Goal: Task Accomplishment & Management: Manage account settings

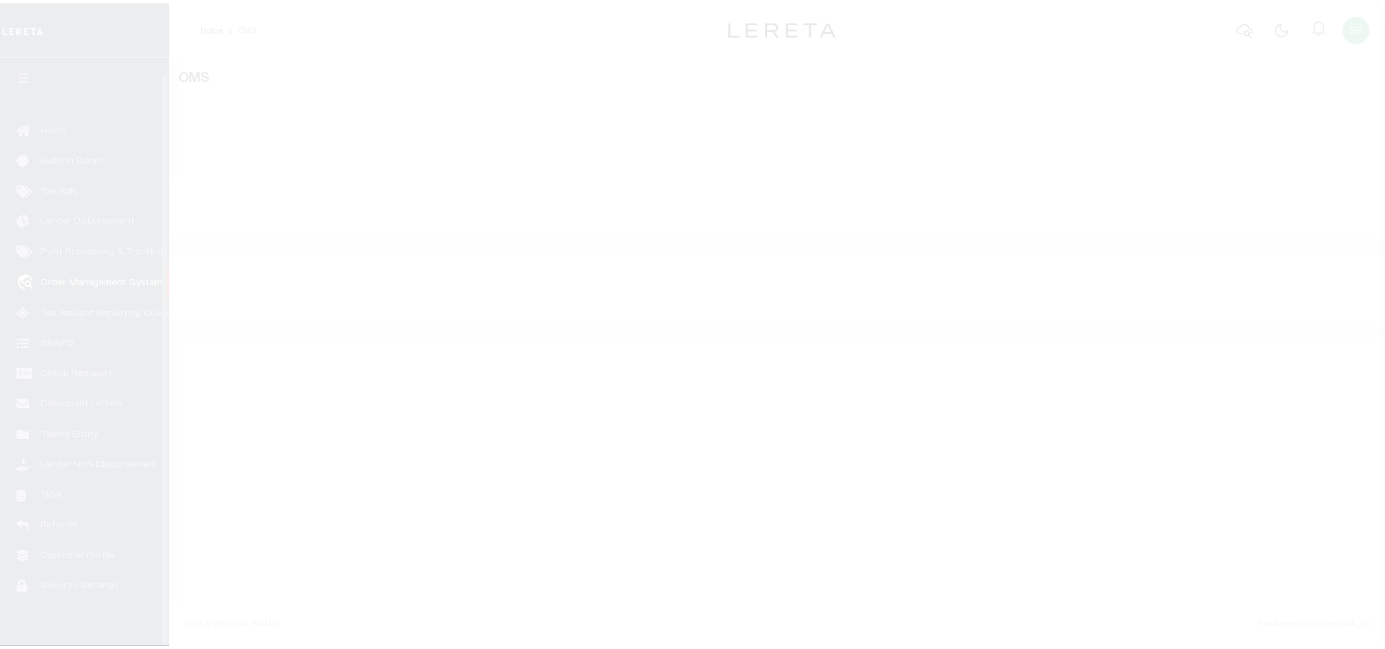
scroll to position [16, 0]
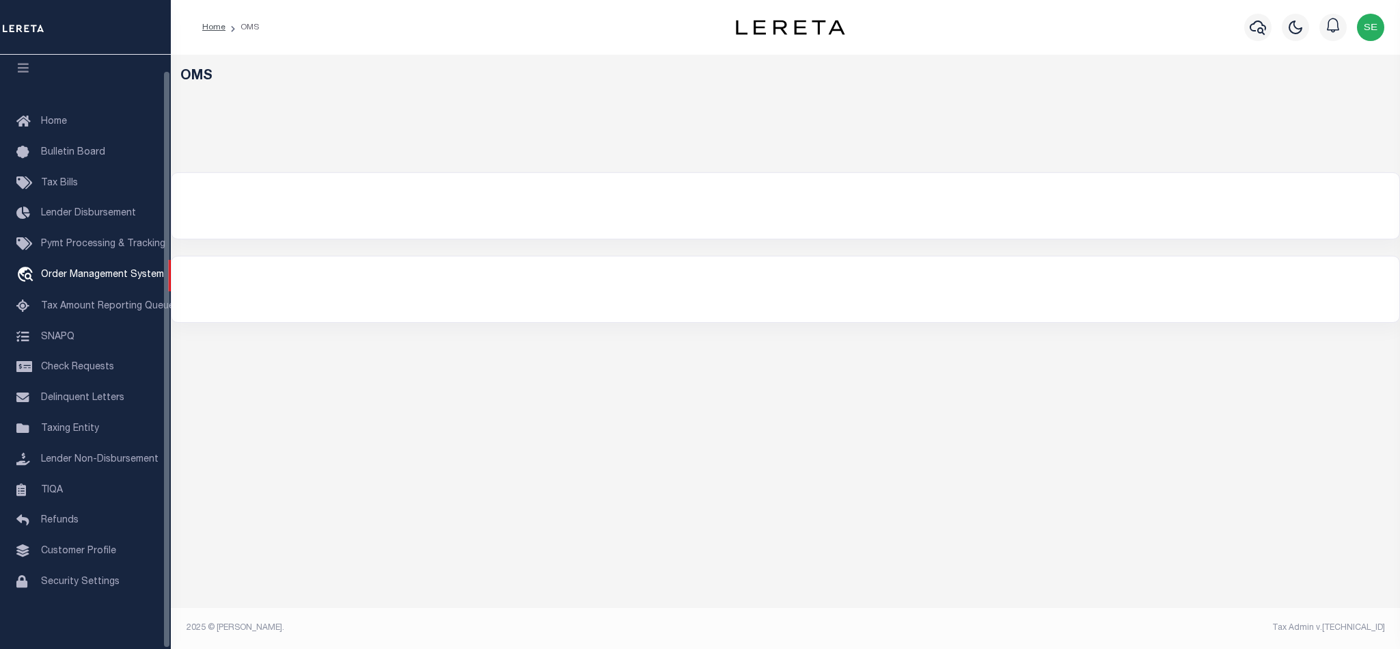
select select "200"
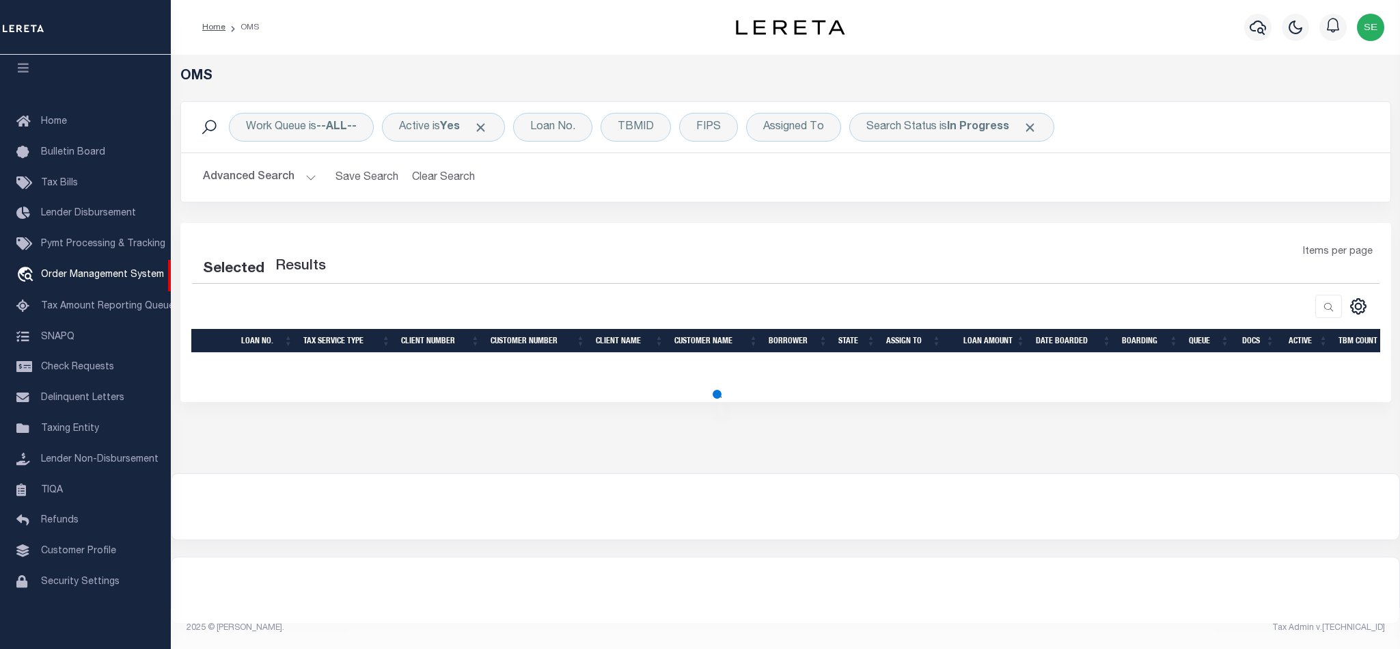
select select "200"
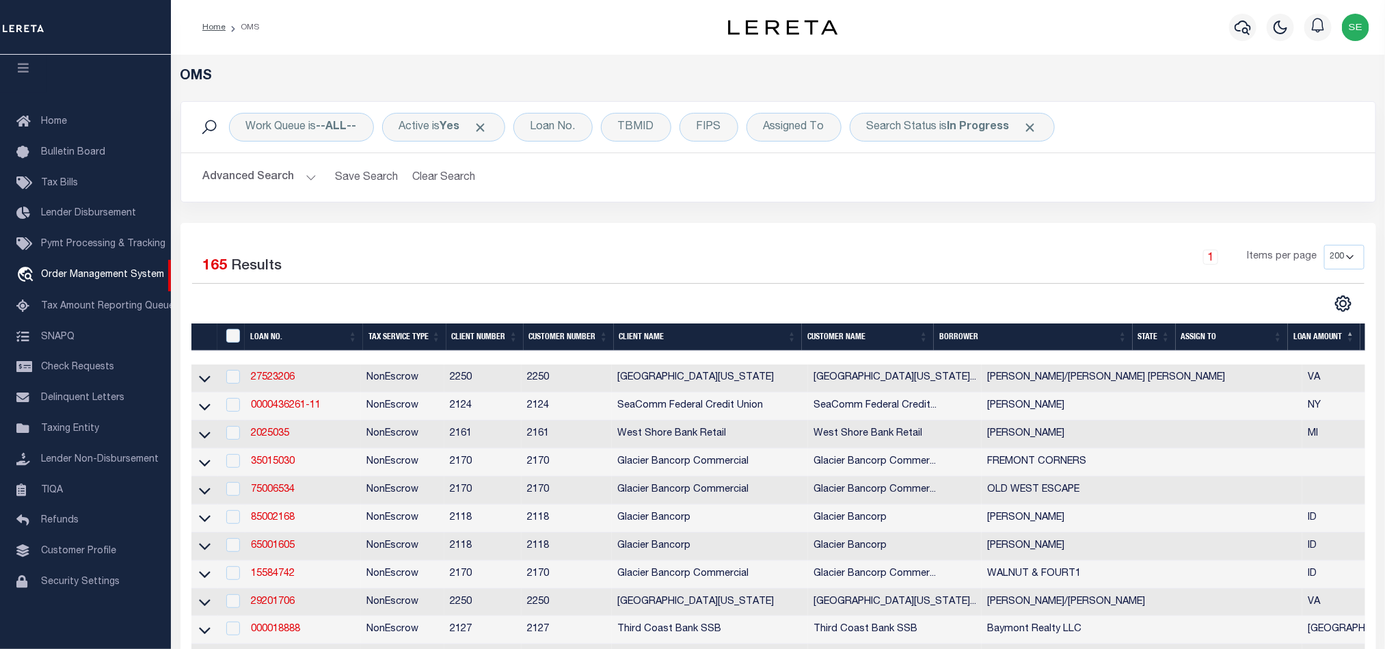
click at [320, 126] on div "Work Queue is --ALL--" at bounding box center [301, 127] width 145 height 29
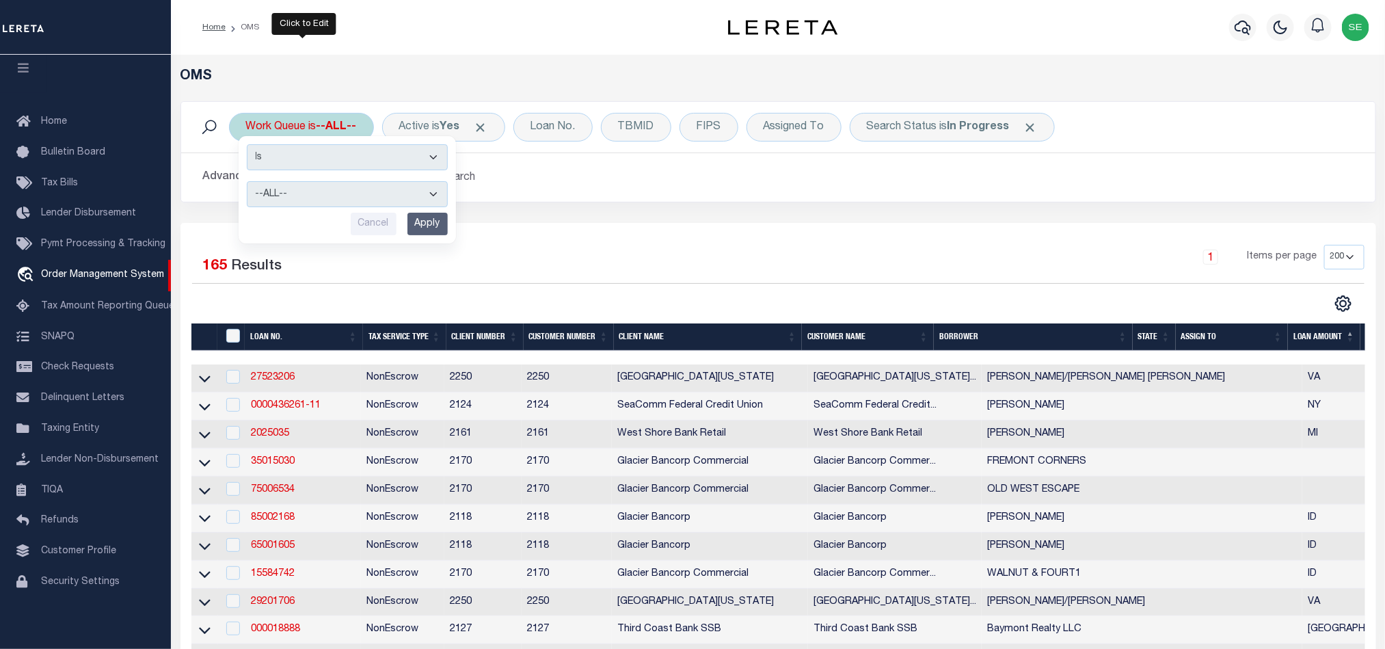
click at [310, 193] on select "--ALL-- factRSystems General ThoughtFocus" at bounding box center [347, 194] width 201 height 26
select select "FAC"
click at [247, 182] on select "--ALL-- factRSystems General ThoughtFocus" at bounding box center [347, 194] width 201 height 26
click at [424, 222] on input "Apply" at bounding box center [427, 224] width 40 height 23
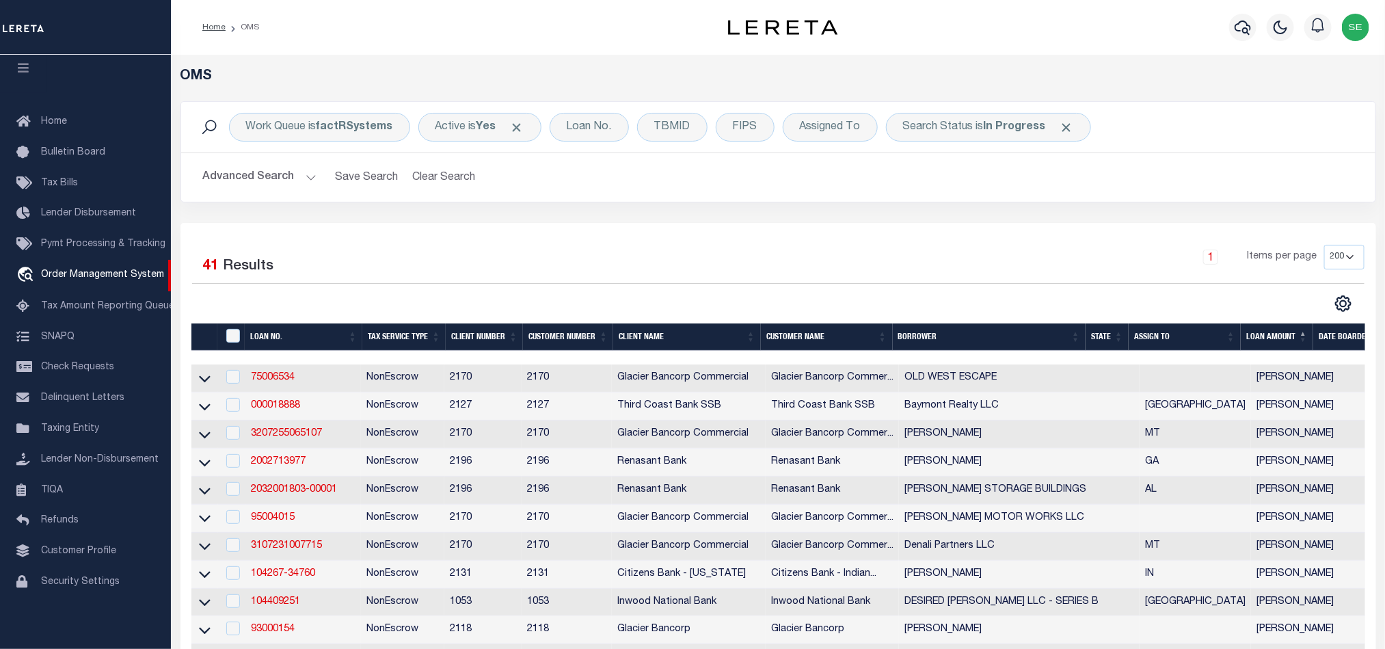
click at [1109, 338] on th "State" at bounding box center [1106, 337] width 43 height 28
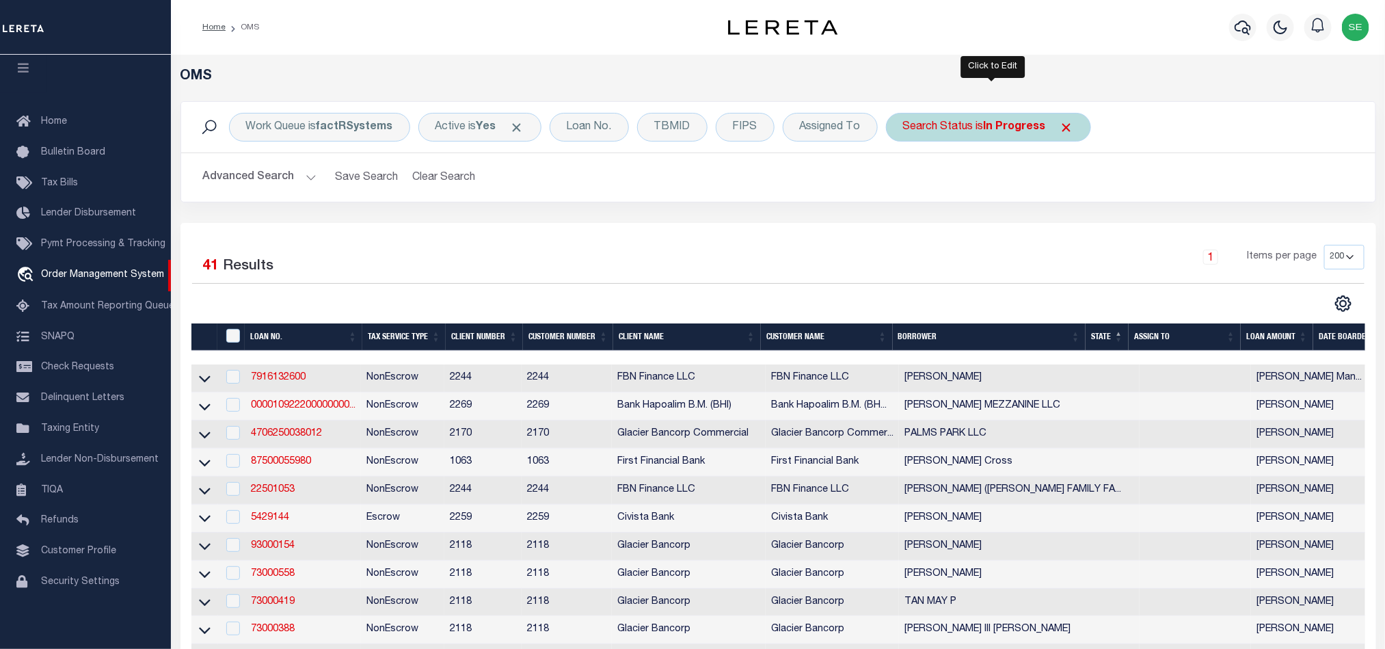
click at [974, 123] on div "Search Status is In Progress" at bounding box center [988, 127] width 205 height 29
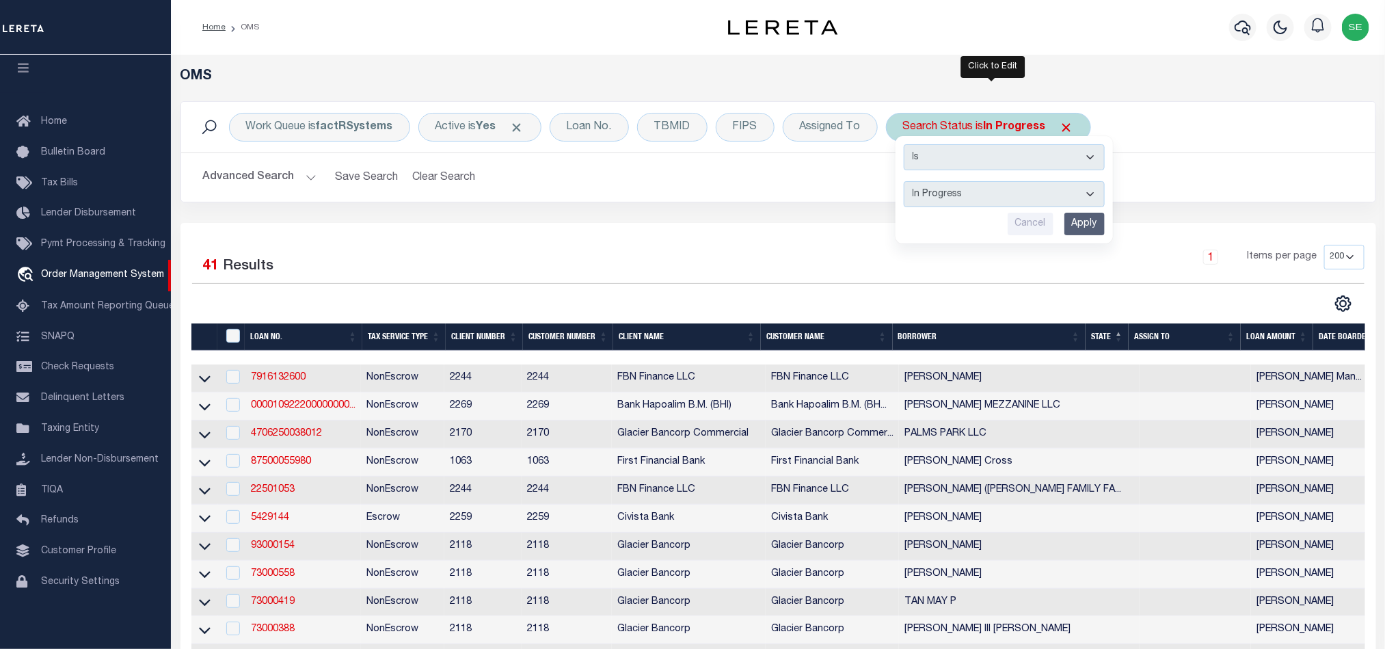
click at [1038, 191] on select "Automated Search Bad Parcel Complete Duplicate Parcel High Dollar Reporting In …" at bounding box center [1004, 194] width 201 height 26
select select "RD"
click at [907, 182] on select "Automated Search Bad Parcel Complete Duplicate Parcel High Dollar Reporting In …" at bounding box center [1004, 194] width 201 height 26
click at [1083, 221] on input "Apply" at bounding box center [1084, 224] width 40 height 23
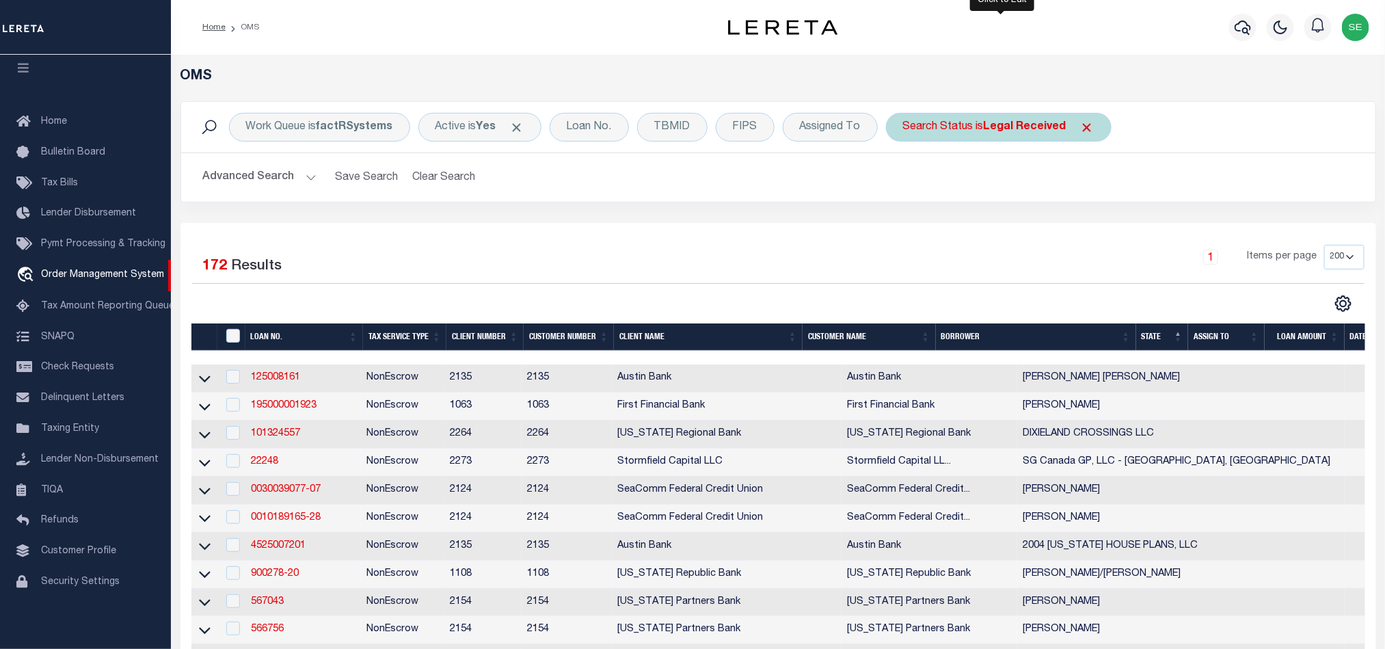
click at [999, 125] on b "Legal Received" at bounding box center [1025, 127] width 83 height 11
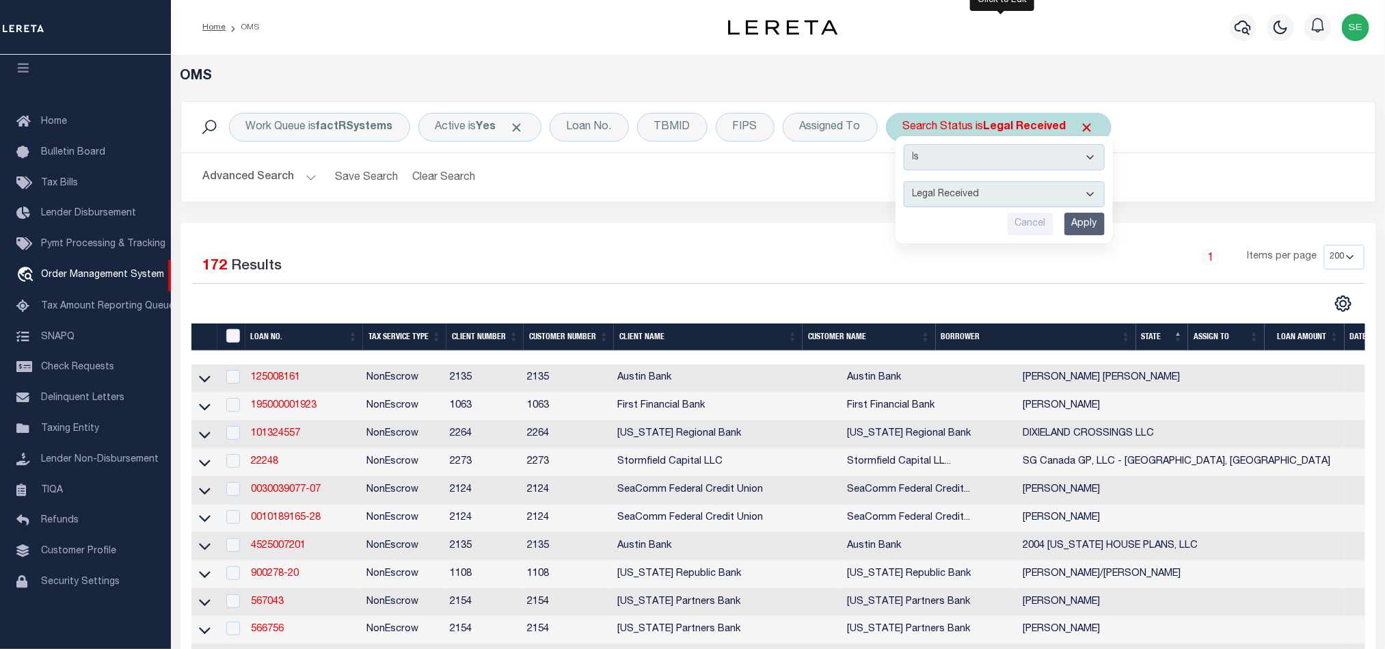
click at [1026, 197] on select "Automated Search Bad Parcel Complete Duplicate Parcel High Dollar Reporting In …" at bounding box center [1004, 194] width 201 height 26
select select "QC"
click at [907, 182] on select "Automated Search Bad Parcel Complete Duplicate Parcel High Dollar Reporting In …" at bounding box center [1004, 194] width 201 height 26
click at [1095, 224] on input "Apply" at bounding box center [1084, 224] width 40 height 23
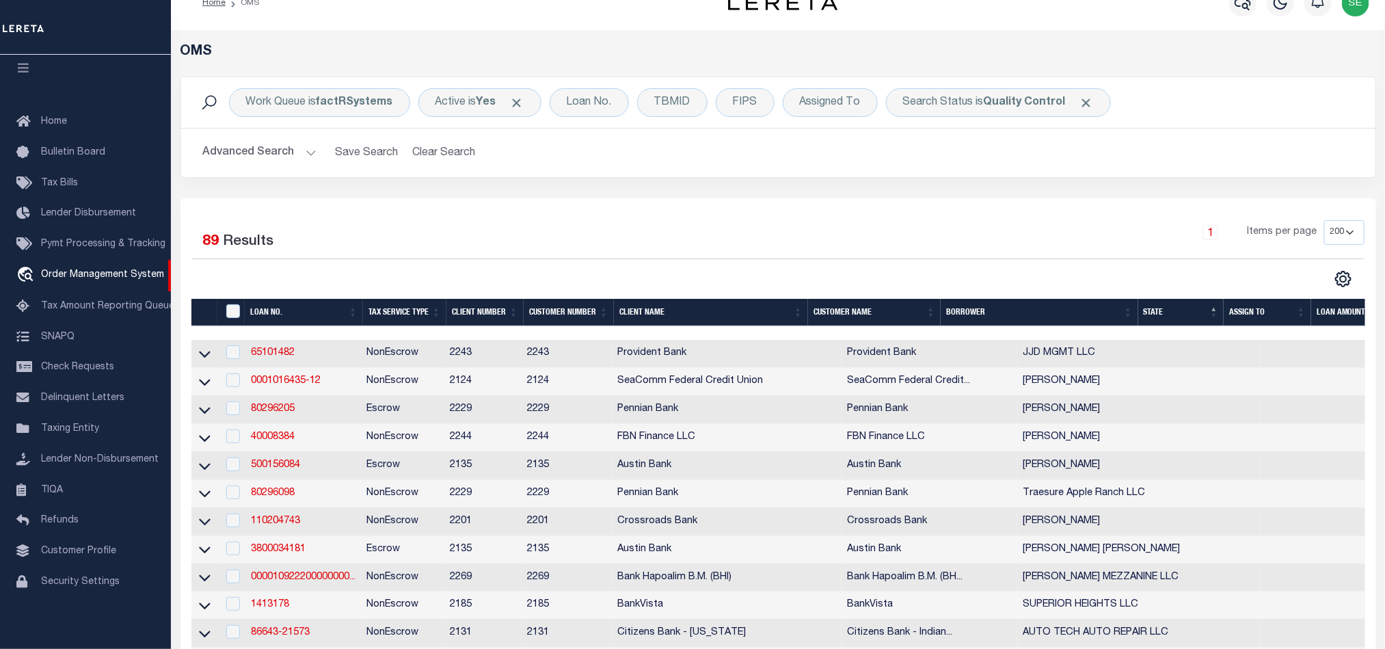
scroll to position [0, 0]
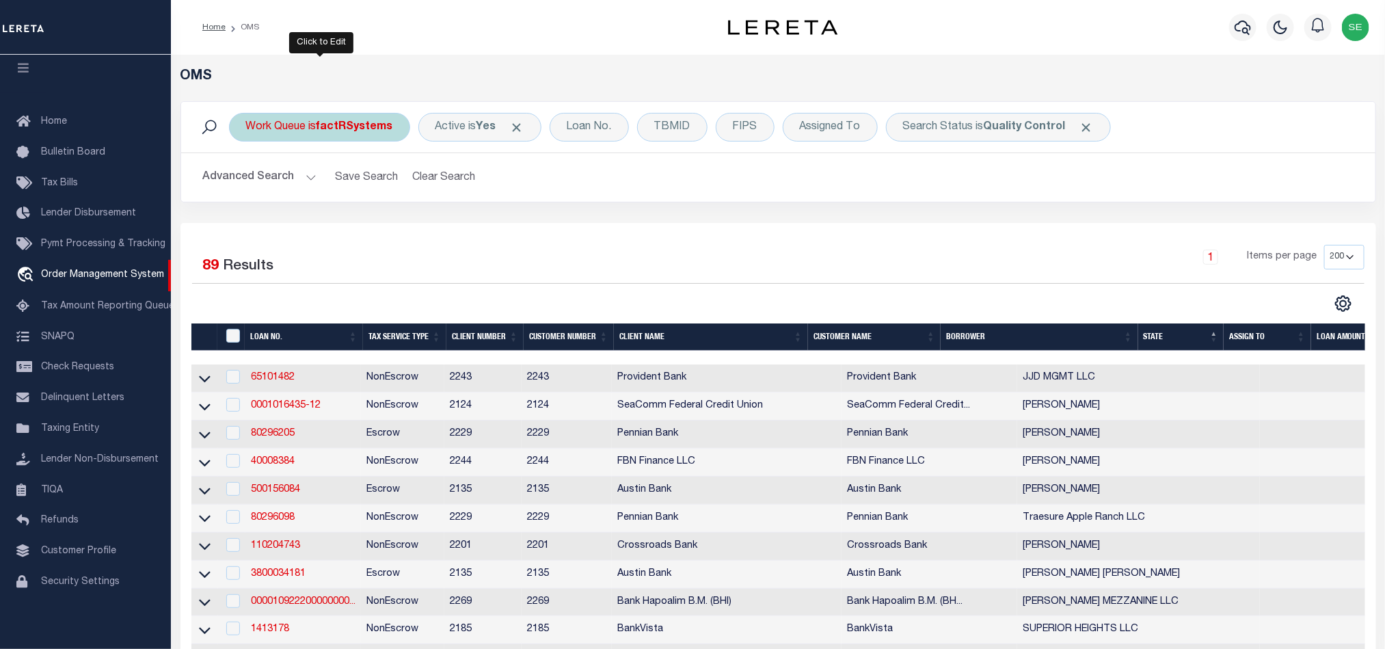
click at [290, 139] on div "Work Queue is factRSystems" at bounding box center [319, 127] width 181 height 29
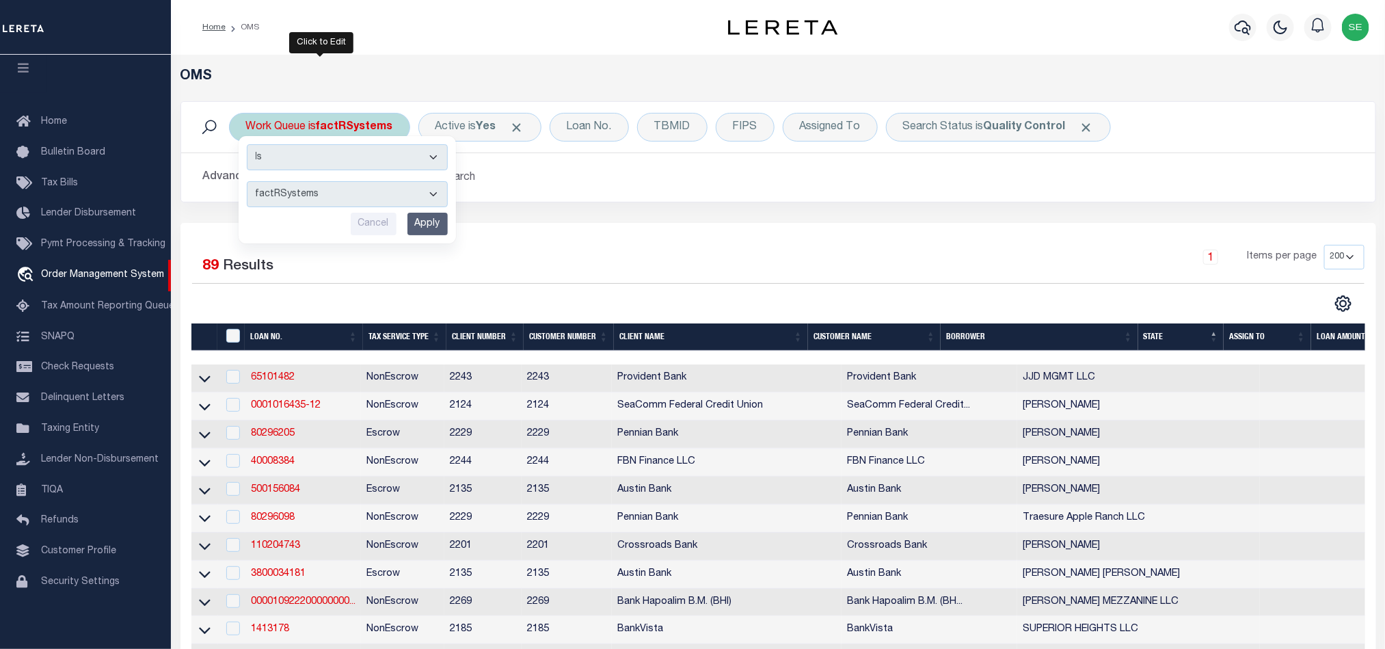
click at [370, 195] on select "--ALL-- factRSystems General ThoughtFocus" at bounding box center [347, 194] width 201 height 26
select select "THF"
click at [247, 182] on select "--ALL-- factRSystems General ThoughtFocus" at bounding box center [347, 194] width 201 height 26
click at [431, 226] on input "Apply" at bounding box center [427, 224] width 40 height 23
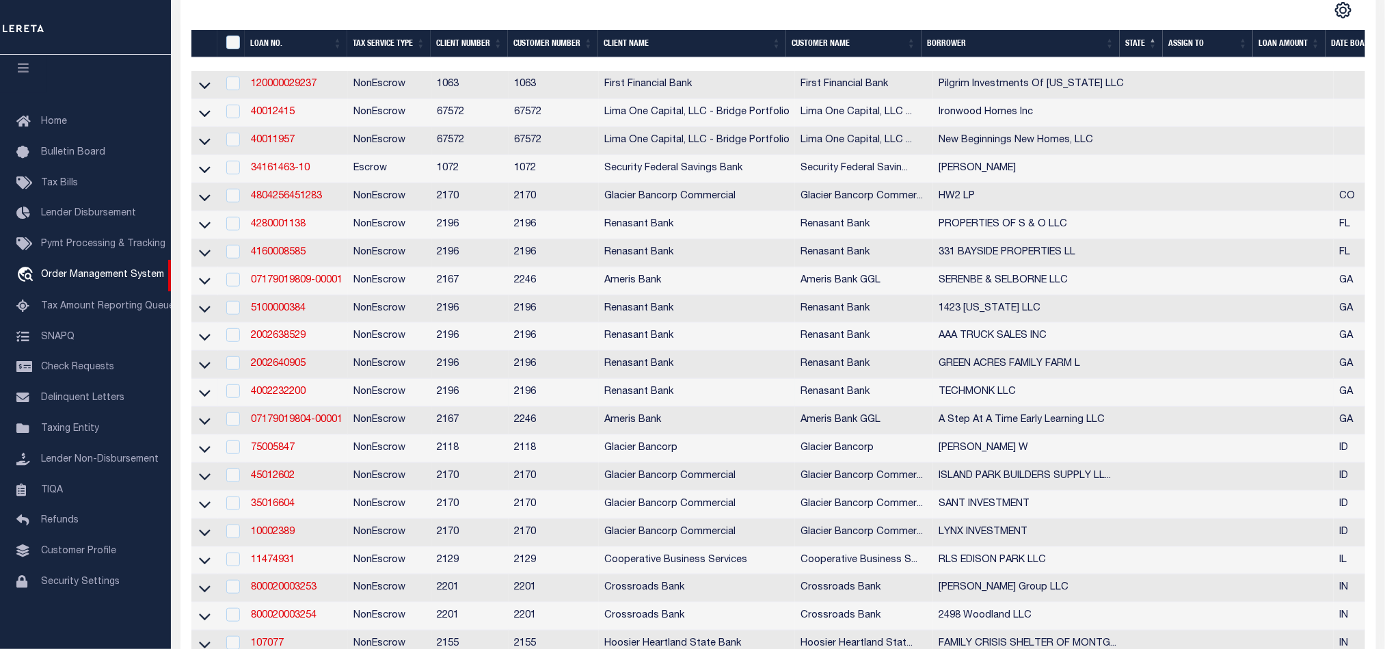
scroll to position [396, 0]
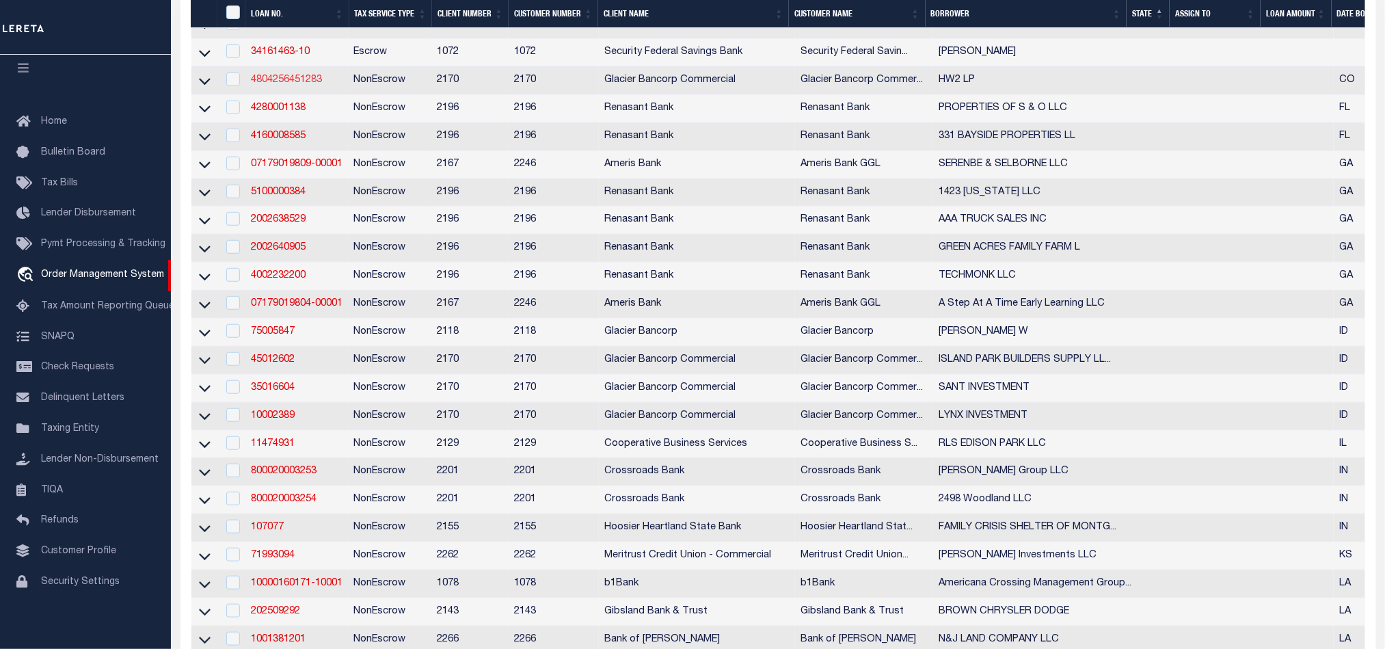
click at [267, 84] on link "4804256451283" at bounding box center [286, 80] width 71 height 10
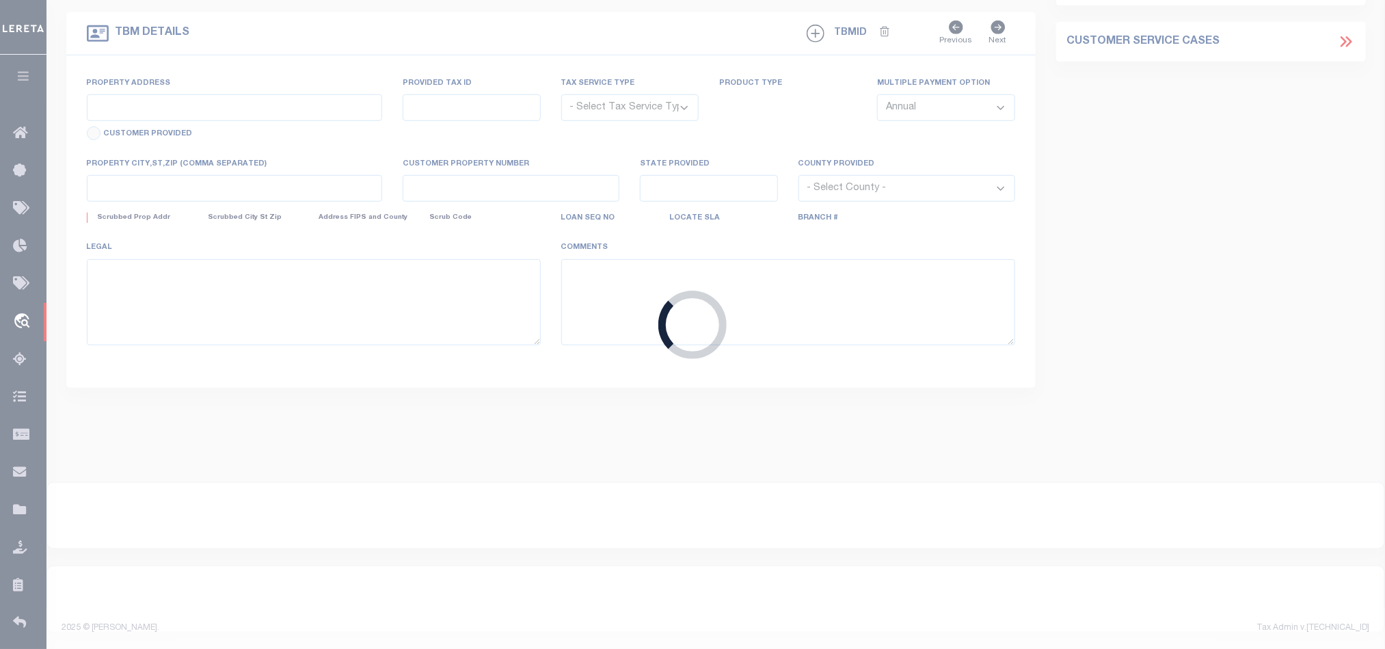
type input "4804256451283"
type input "HW2 LP"
select select
type input "[STREET_ADDRESS]"
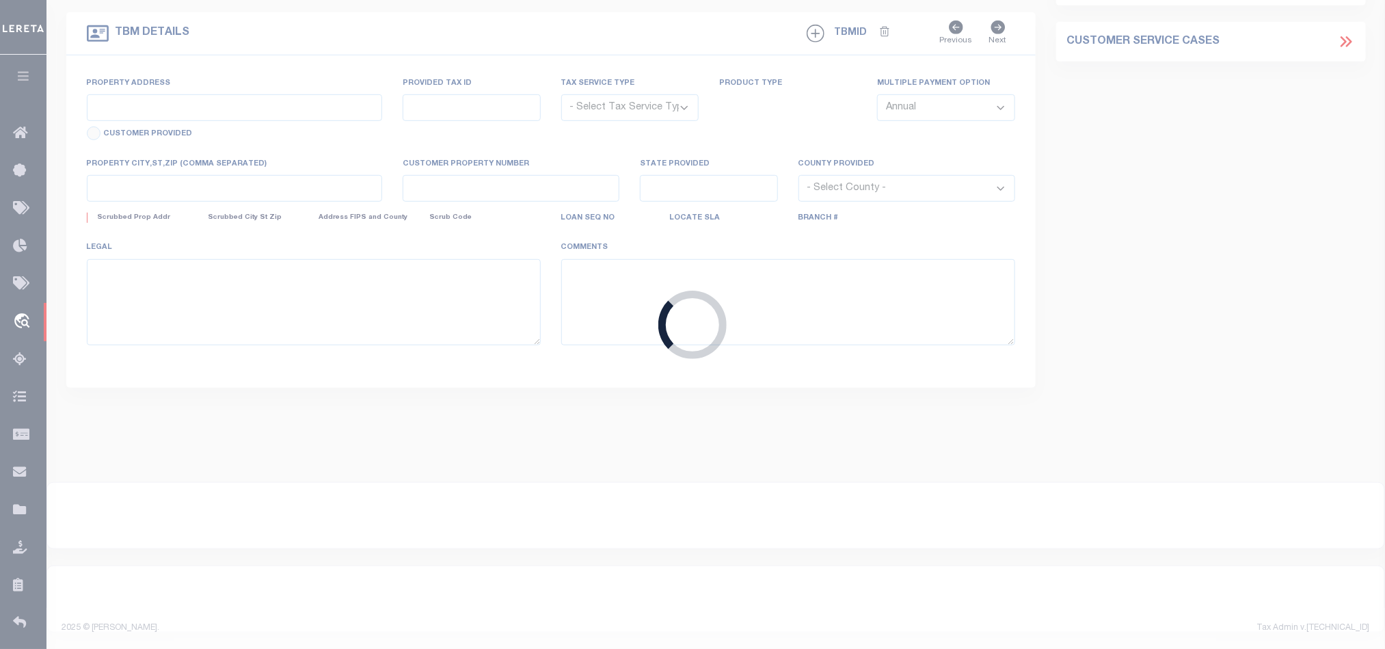
type input "DENVER CO 80211-4488"
type input "[DATE]"
select select "20"
select select "NonEscrow"
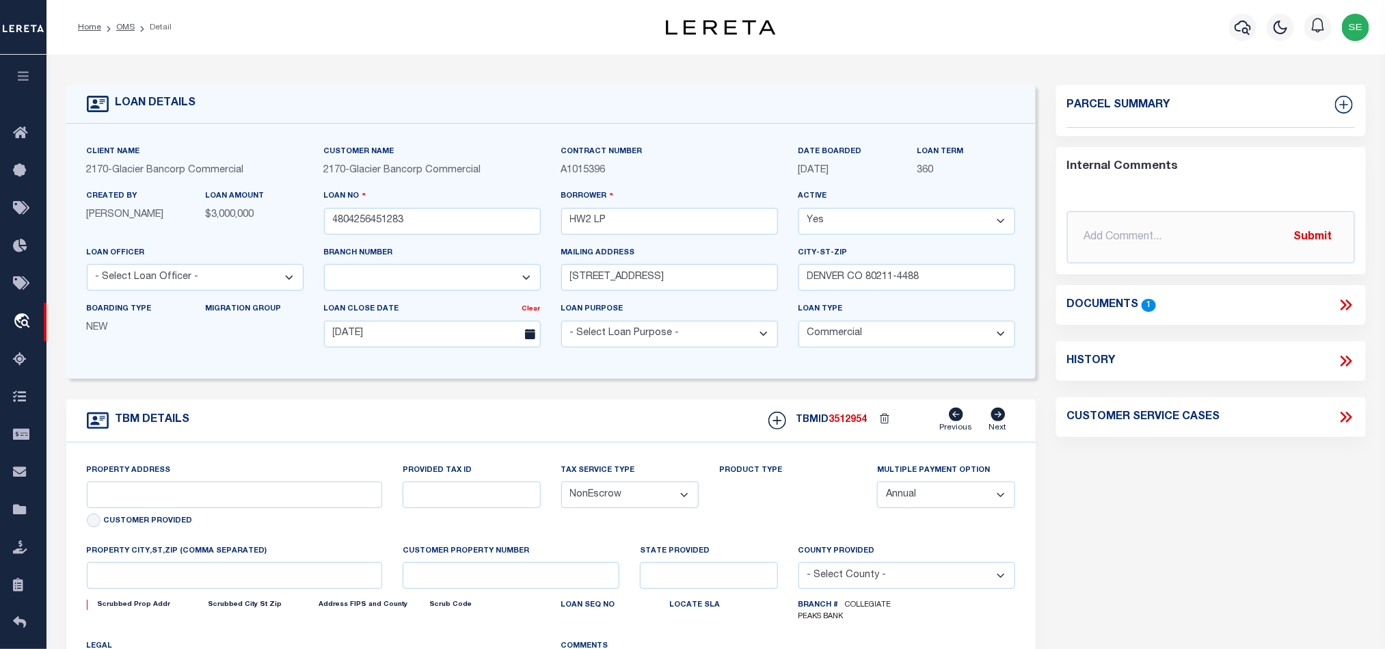
select select "4581"
type input "[STREET_ADDRESS]"
type input "[GEOGRAPHIC_DATA] 80022-9719"
type input "CO"
select select "2"
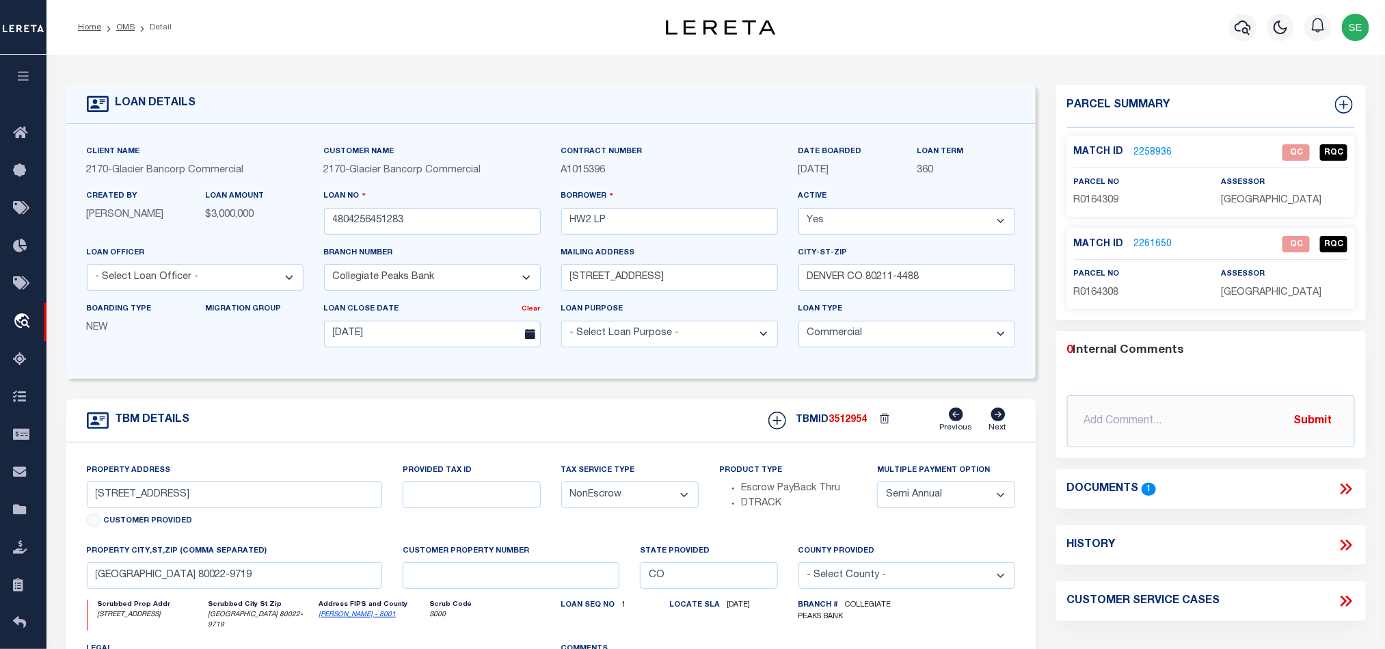
click at [640, 424] on div "TBM DETAILS TBMID 3512954 Previous Next" at bounding box center [550, 420] width 969 height 43
click at [638, 431] on div "TBM DETAILS TBMID 3512954 Previous Next" at bounding box center [550, 420] width 969 height 43
drag, startPoint x: 1096, startPoint y: 193, endPoint x: 1098, endPoint y: 201, distance: 7.8
click at [1096, 195] on span "R0164309" at bounding box center [1096, 200] width 45 height 10
click at [1098, 201] on span "R0164309" at bounding box center [1096, 200] width 45 height 10
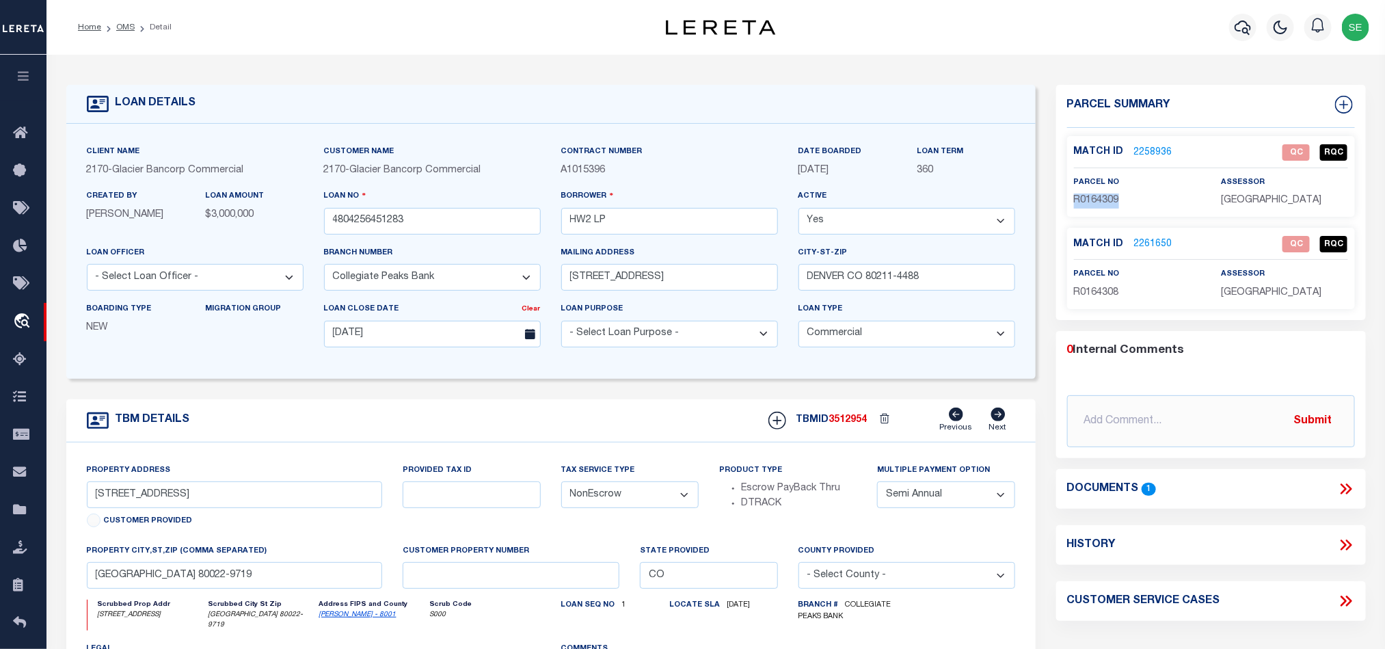
click at [1098, 201] on span "R0164309" at bounding box center [1096, 200] width 45 height 10
copy span "R0164309"
click at [1083, 293] on span "R0164308" at bounding box center [1096, 293] width 45 height 10
copy span "R0164308"
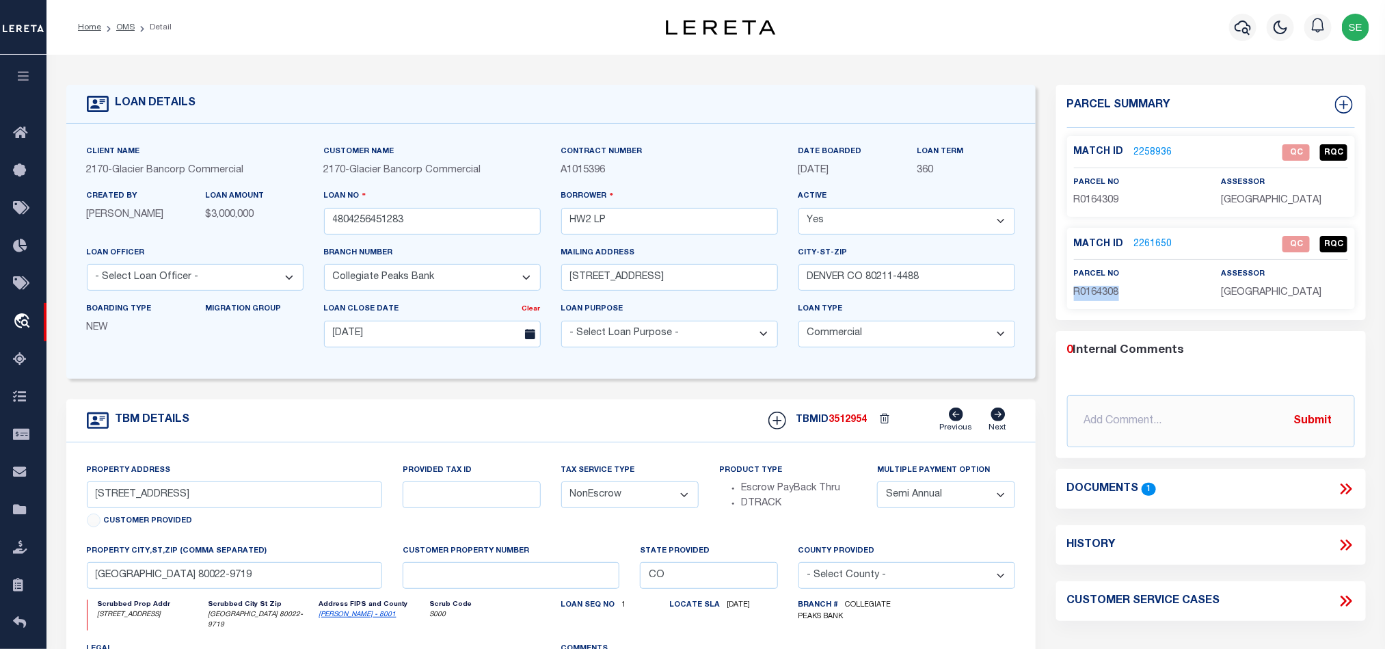
click at [1347, 488] on icon at bounding box center [1346, 489] width 18 height 18
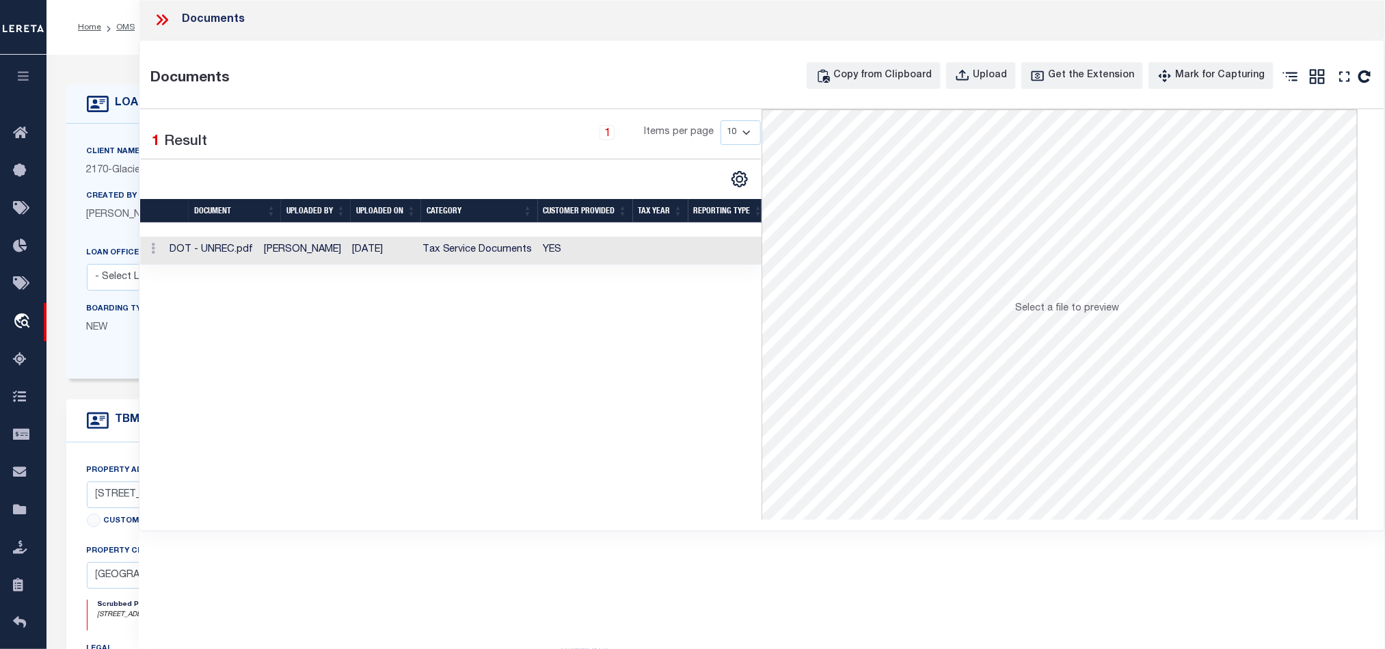
click at [599, 250] on td "YES" at bounding box center [585, 250] width 95 height 28
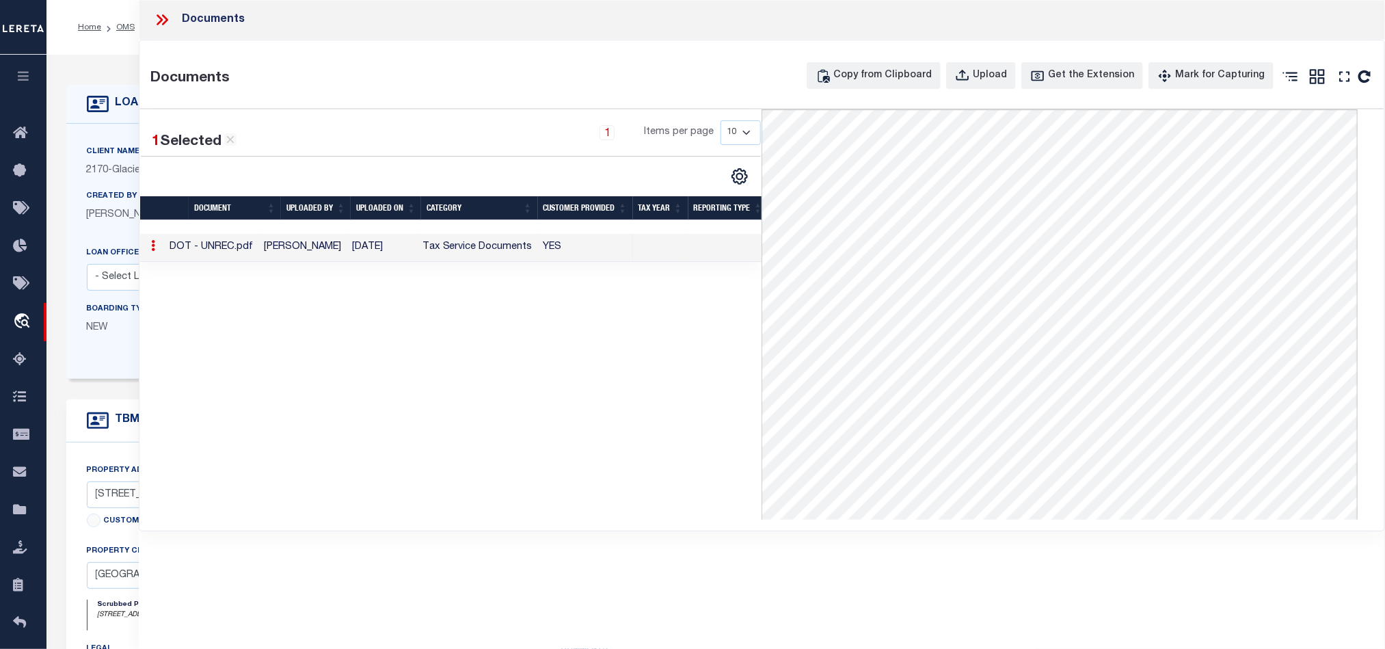
click at [161, 17] on icon at bounding box center [162, 20] width 18 height 18
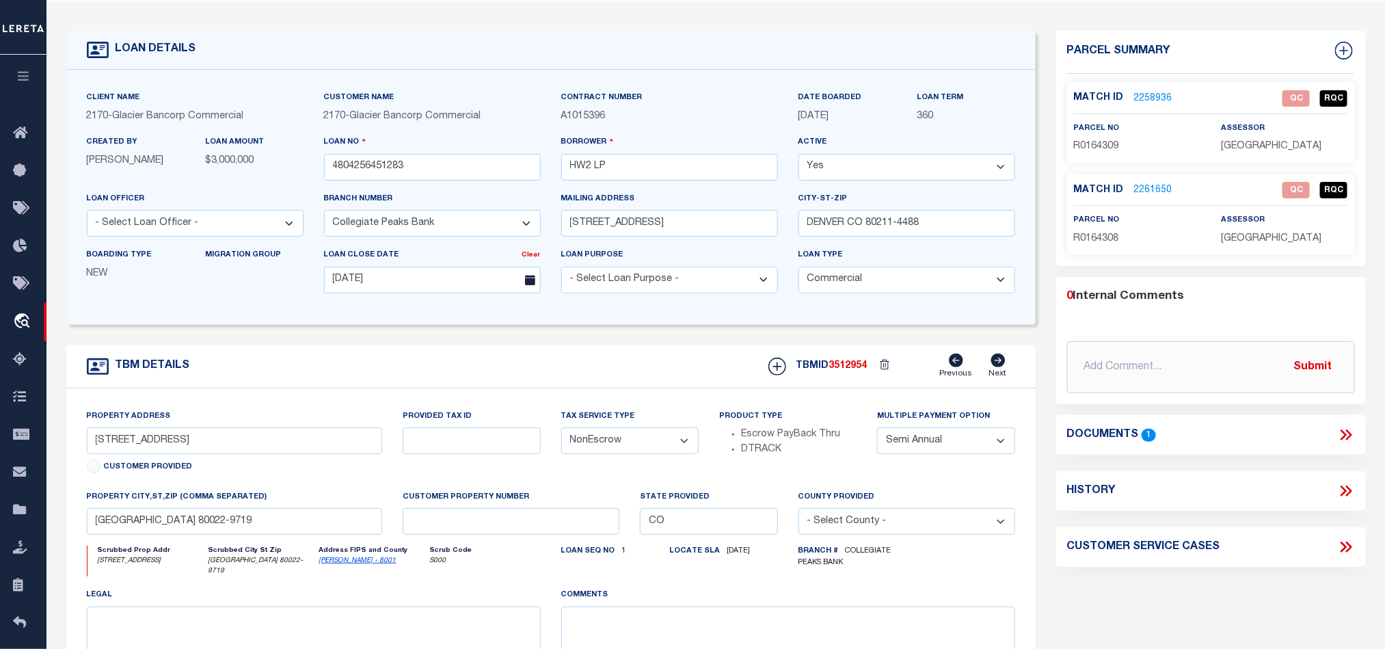
scroll to position [103, 0]
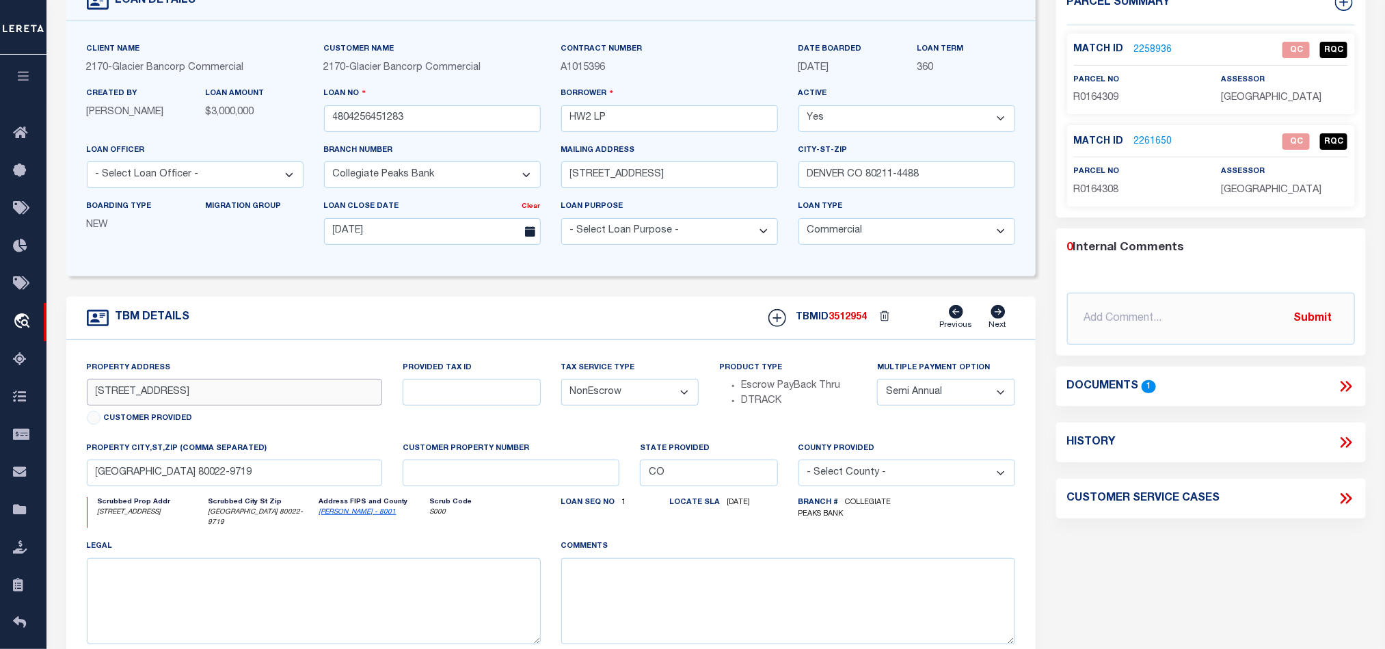
click at [204, 405] on input "[STREET_ADDRESS]" at bounding box center [235, 392] width 296 height 27
drag, startPoint x: 94, startPoint y: 480, endPoint x: 228, endPoint y: 470, distance: 133.6
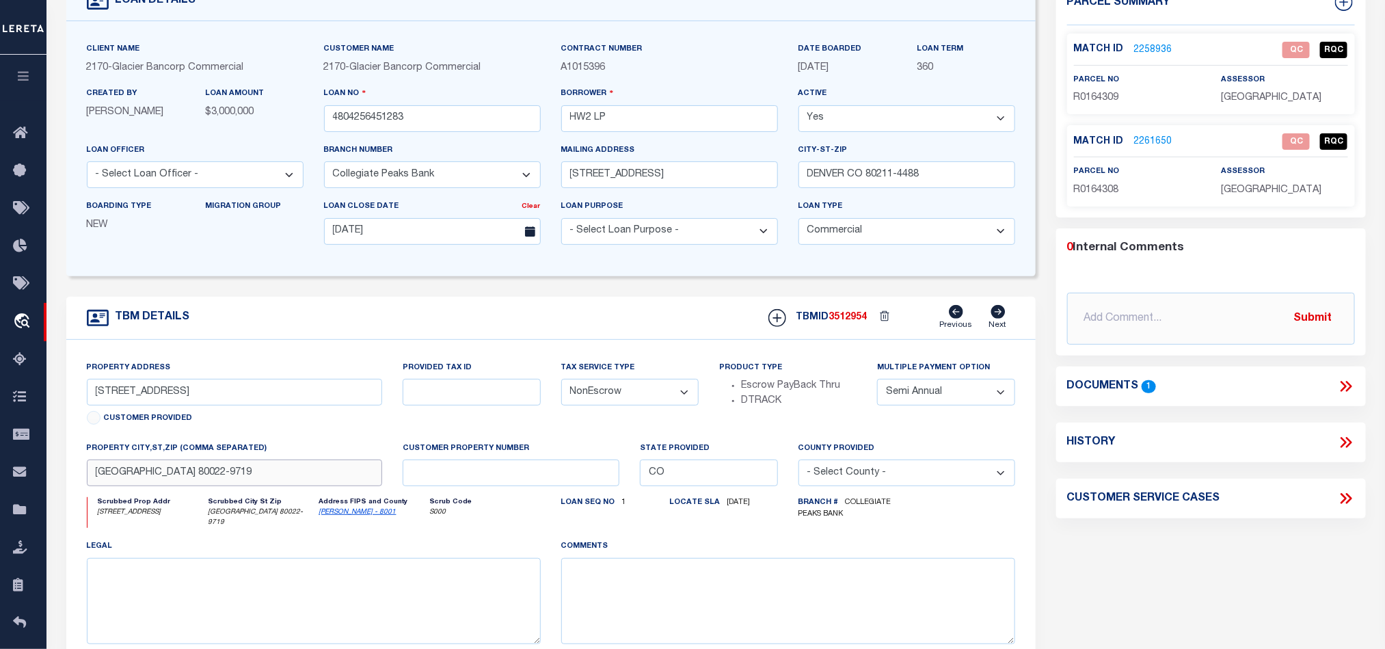
click at [228, 470] on input "[GEOGRAPHIC_DATA] 80022-9719" at bounding box center [235, 472] width 296 height 27
click at [1176, 175] on div "parcel no R0164308" at bounding box center [1137, 180] width 126 height 33
click at [593, 324] on div "TBM DETAILS TBMID 3512954 Previous Next" at bounding box center [550, 318] width 969 height 43
click at [1147, 51] on link "2258936" at bounding box center [1153, 50] width 38 height 14
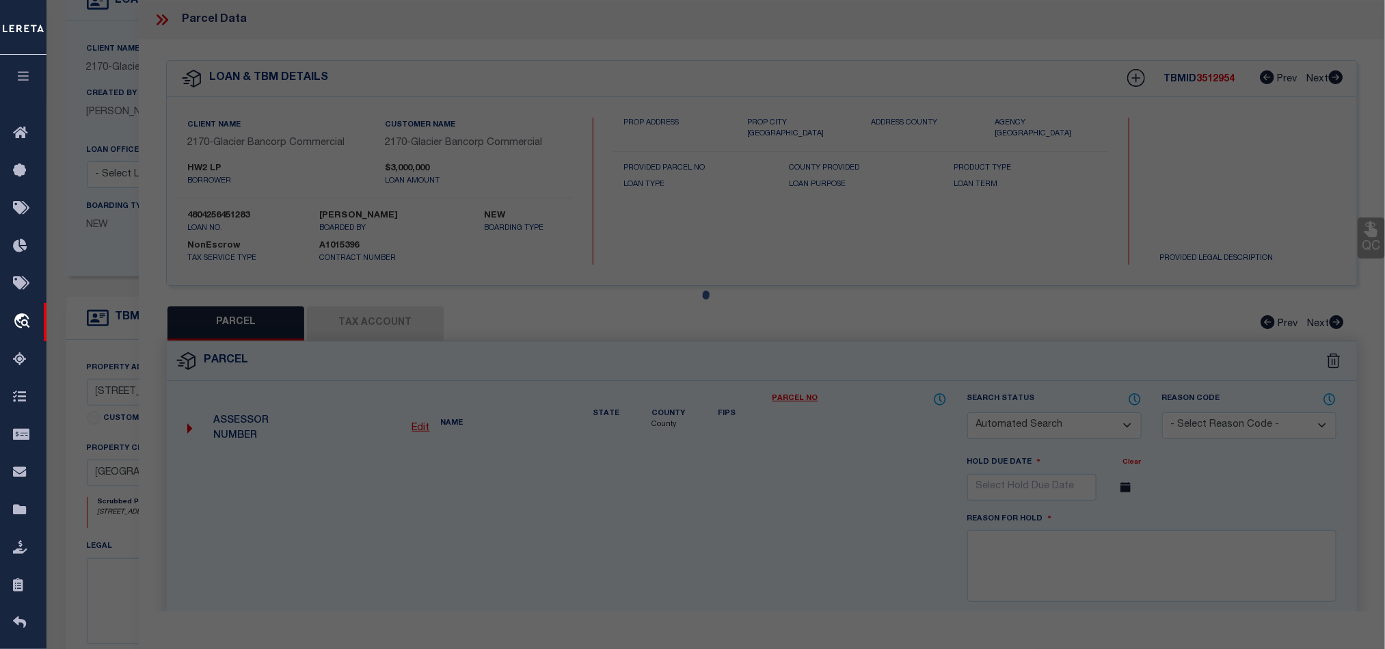
checkbox input "false"
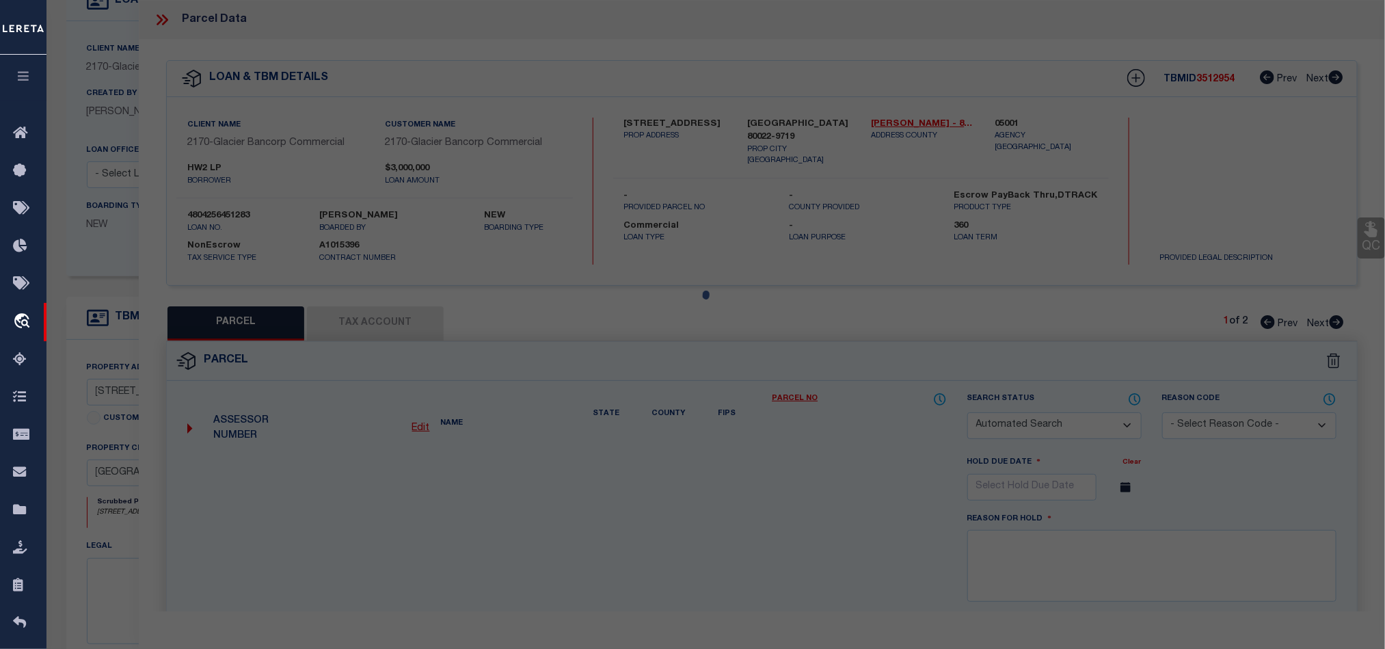
select select "QC"
type input "HW2 LLC"
select select "PHN"
select select "LEG"
type input "[STREET_ADDRESS]"
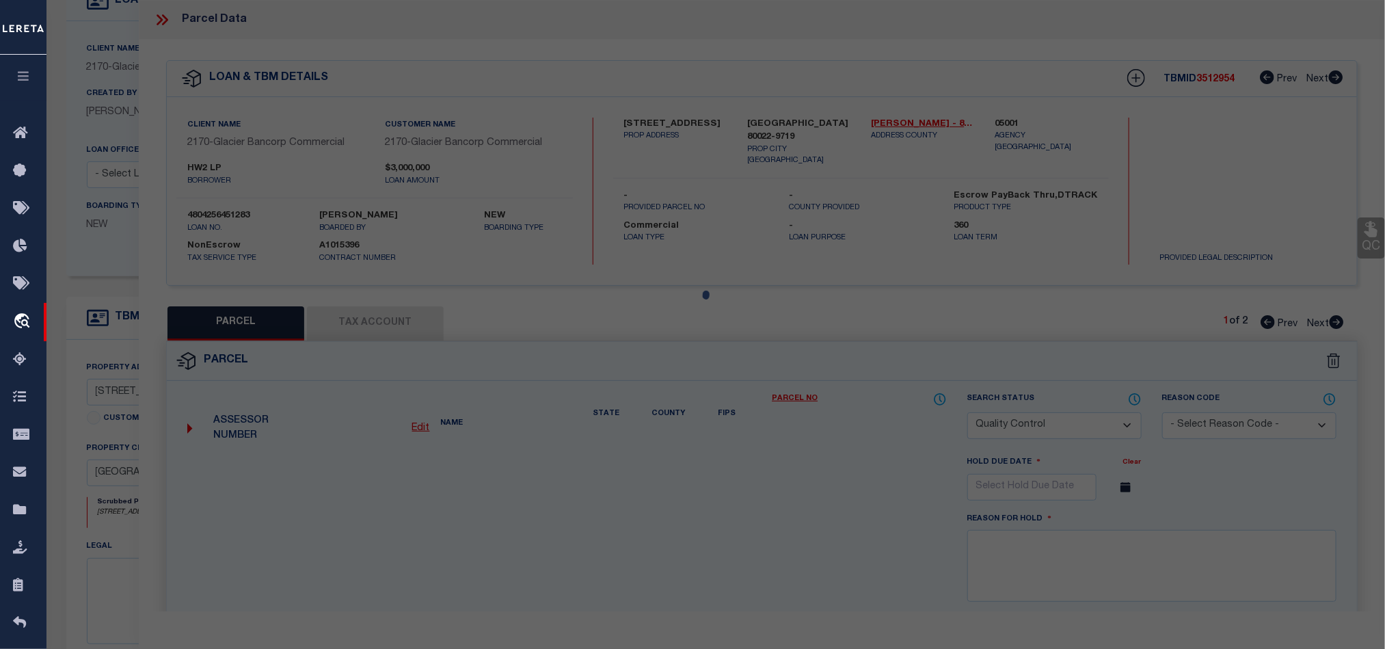
type input "COMMERCE CITY"
type textarea "SUB:TURNBERRY FILING NO 2 DESC: TRACT B EXC RD"
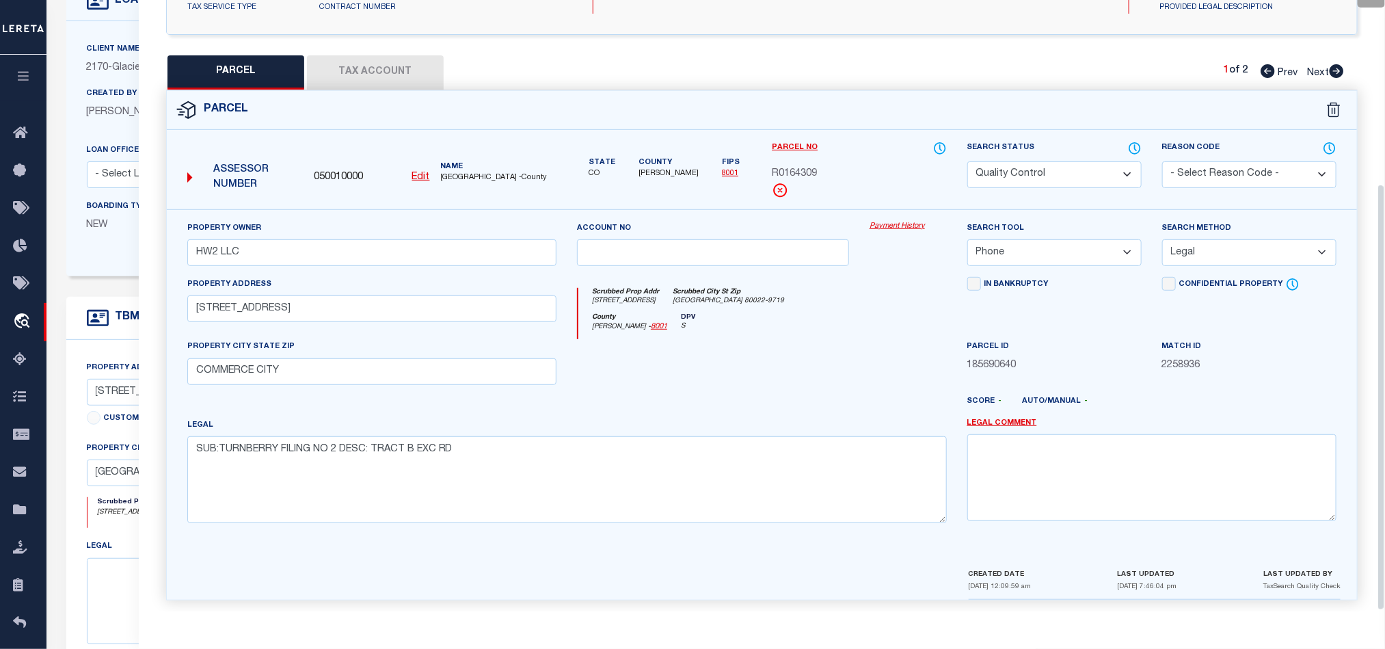
scroll to position [265, 0]
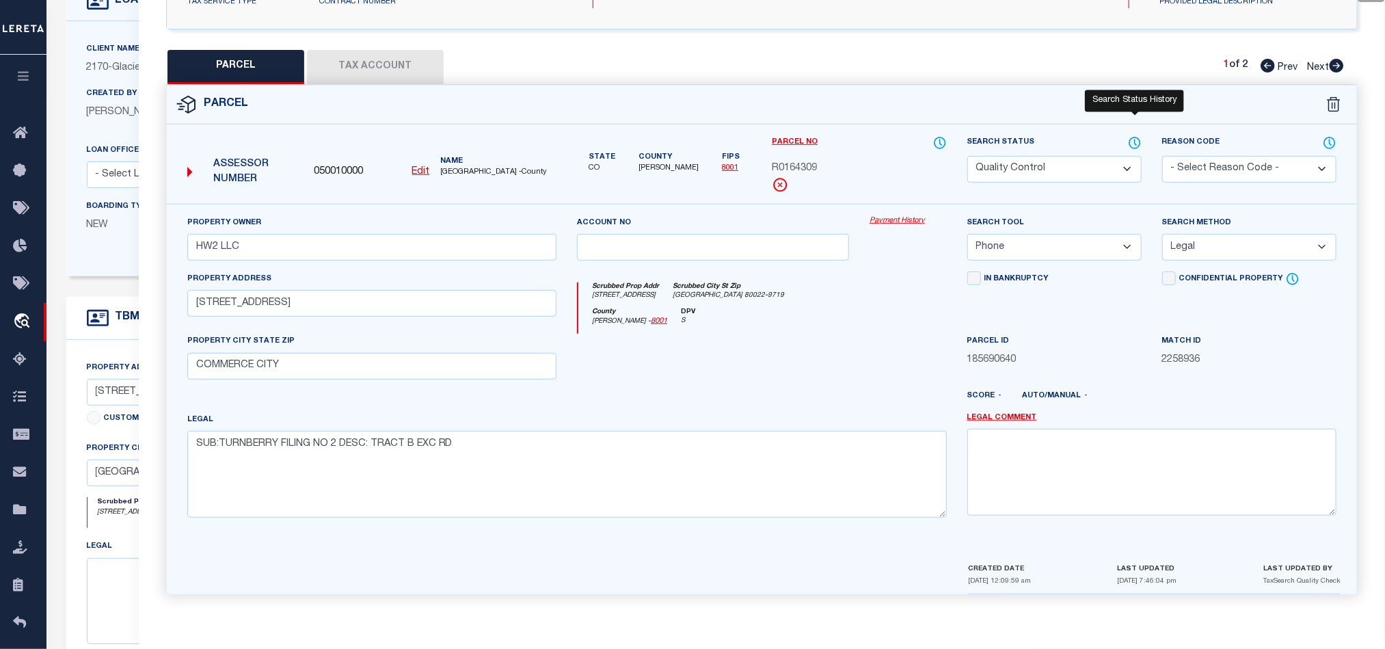
click at [1138, 135] on icon at bounding box center [1135, 142] width 14 height 15
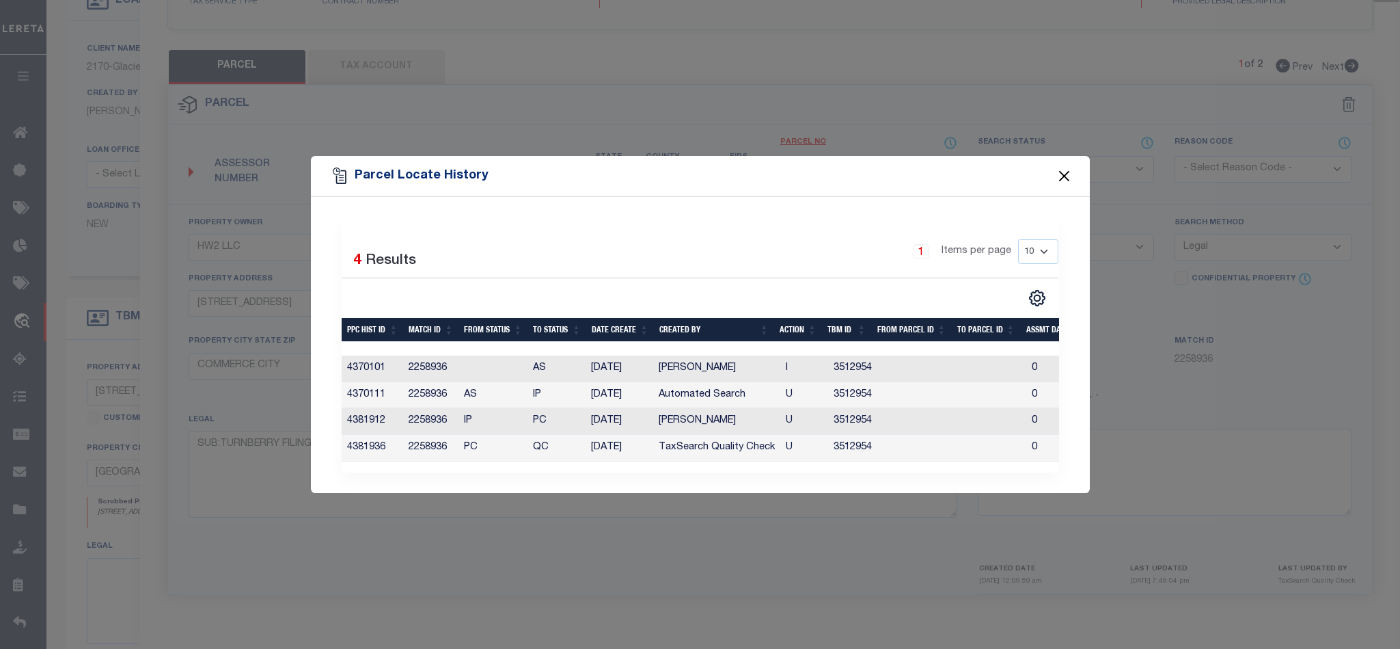
click at [1068, 170] on button "Close" at bounding box center [1064, 176] width 18 height 18
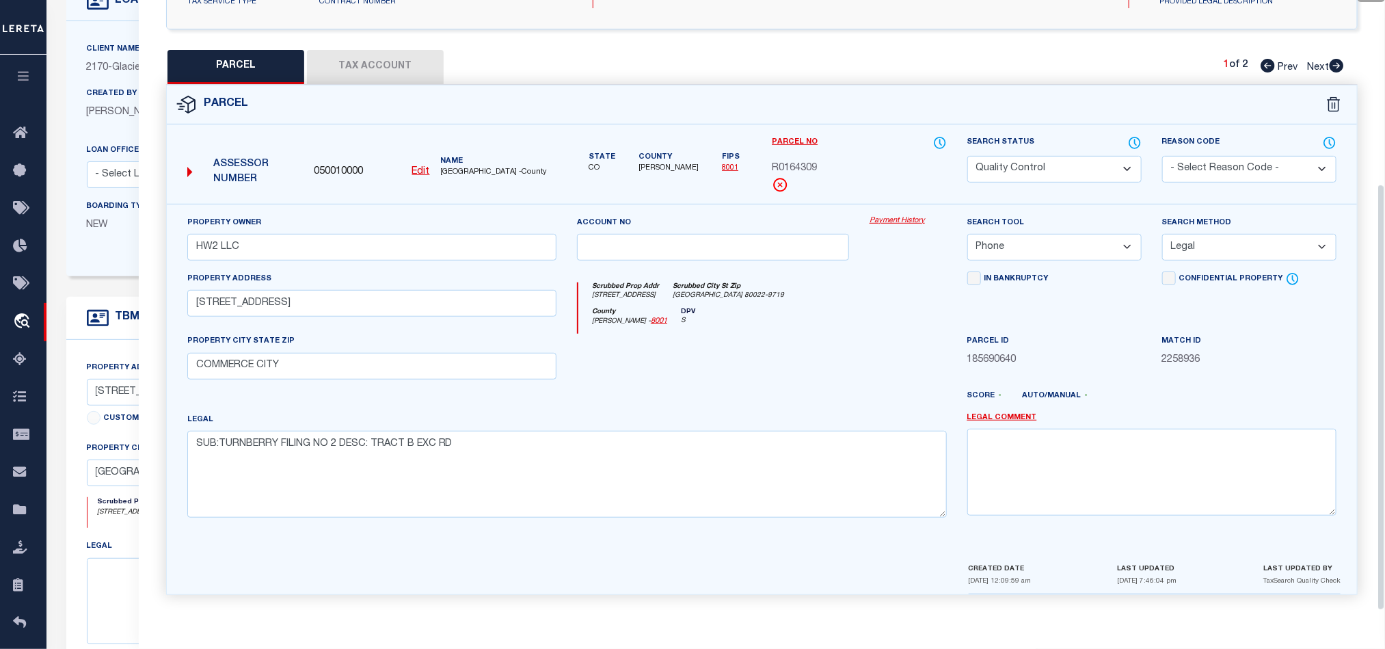
click at [386, 58] on button "Tax Account" at bounding box center [375, 67] width 137 height 34
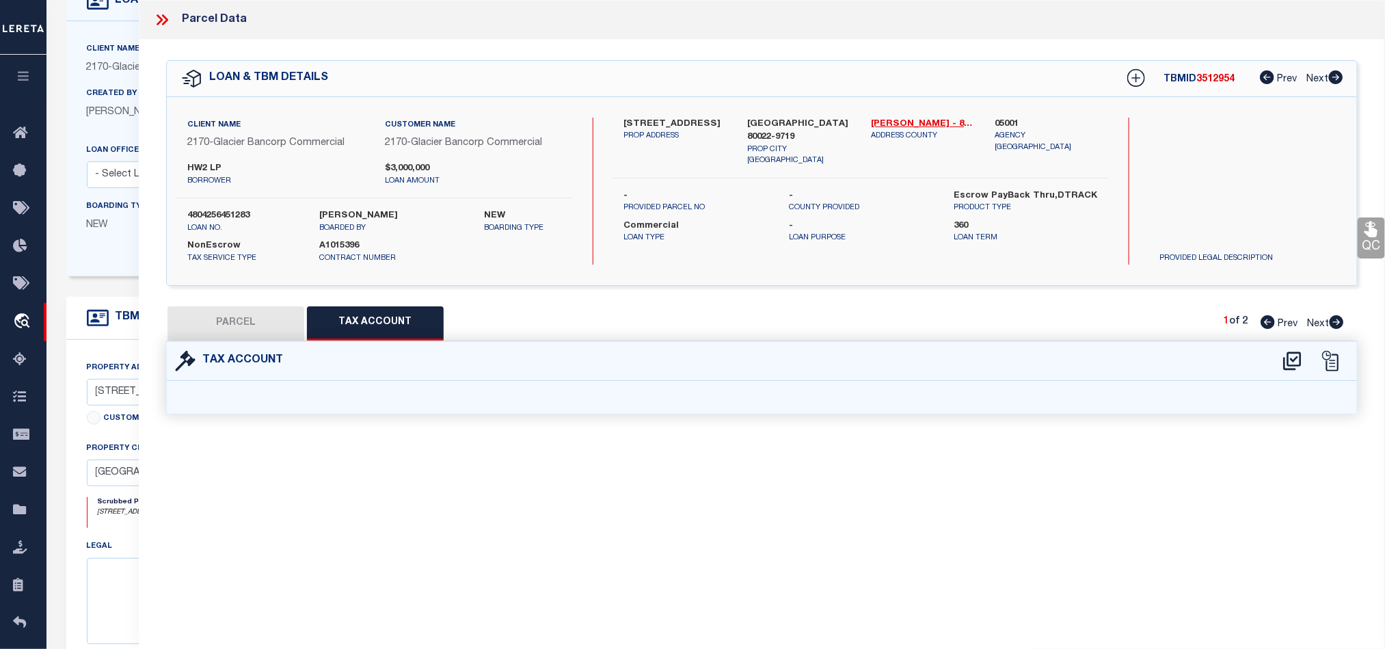
select select "100"
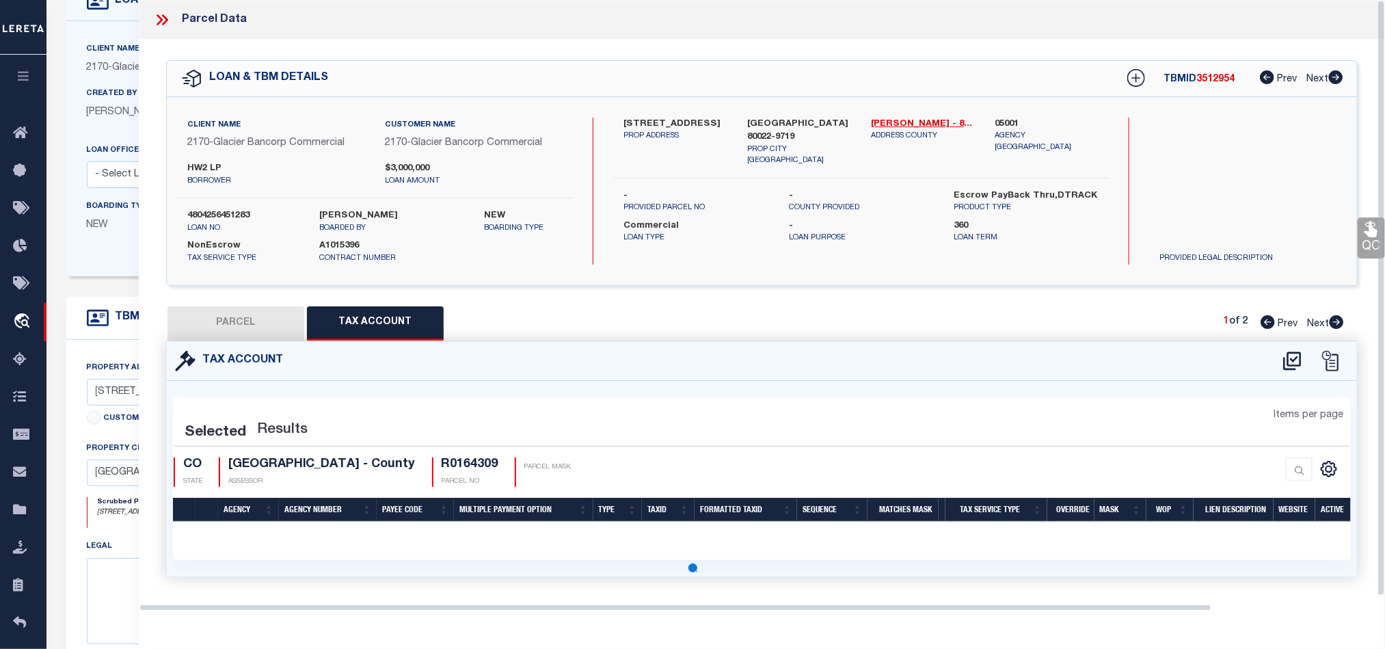
select select "100"
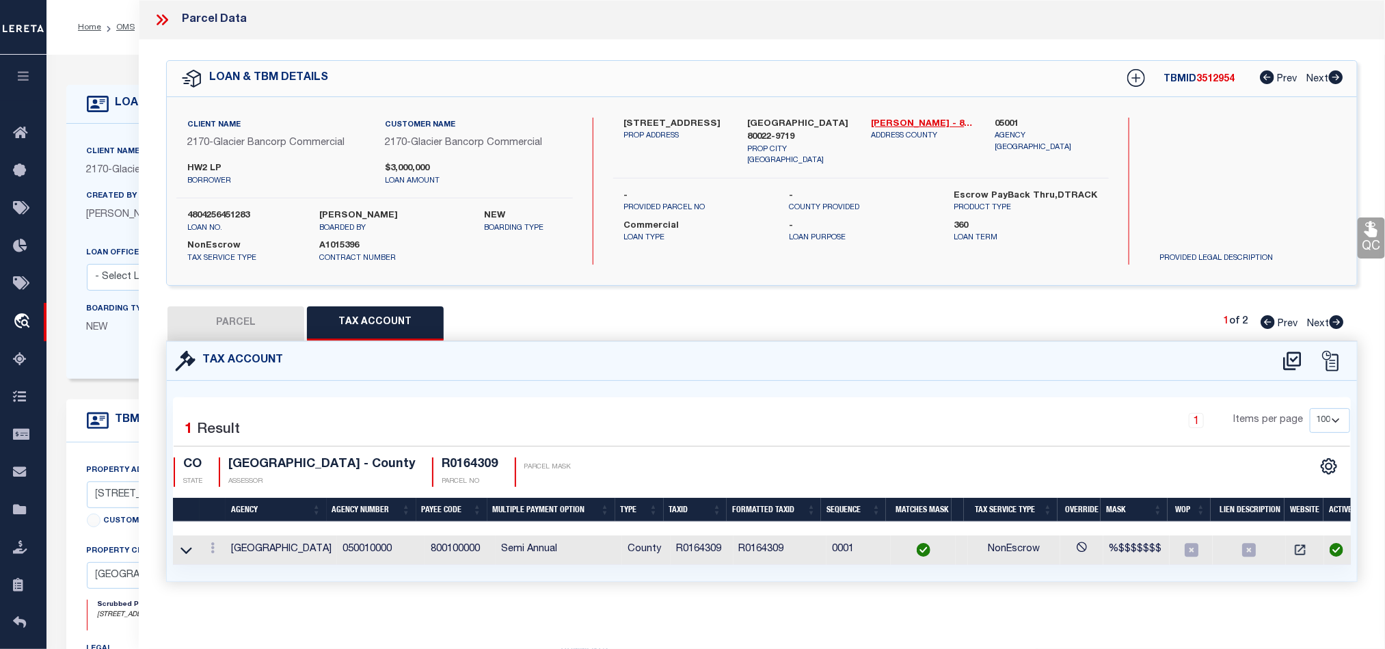
click at [161, 25] on icon at bounding box center [162, 20] width 18 height 18
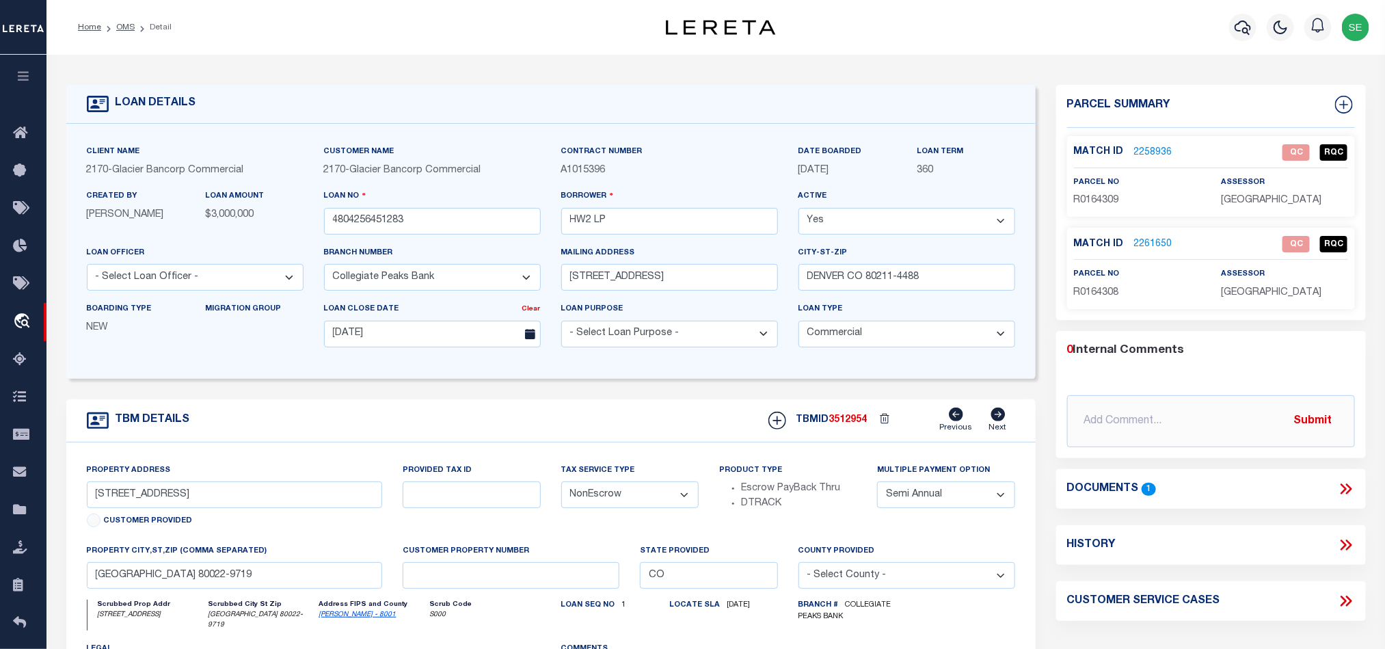
click at [517, 431] on div "TBM DETAILS TBMID 3512954 Previous Next" at bounding box center [550, 420] width 969 height 43
click at [1152, 150] on link "2258936" at bounding box center [1153, 153] width 38 height 14
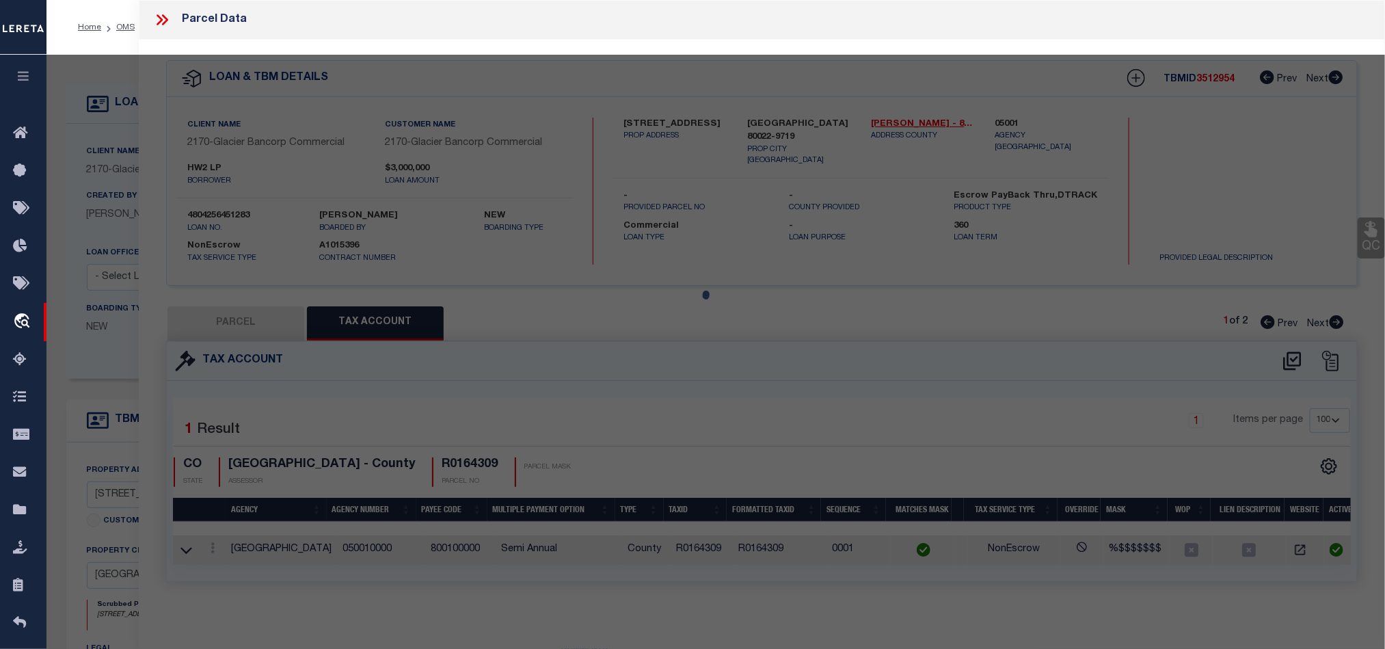
select select "AS"
select select
checkbox input "false"
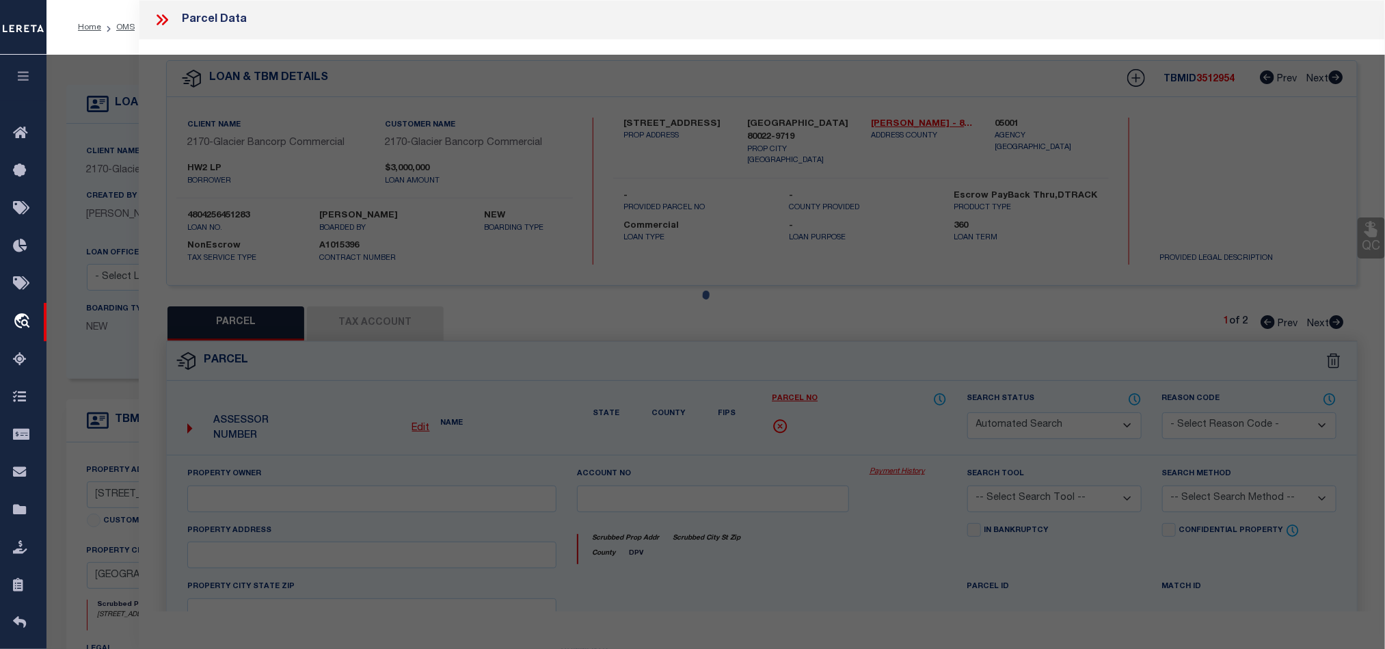
select select "QC"
type input "HW2 LLC"
select select "PHN"
select select "LEG"
type input "[STREET_ADDRESS]"
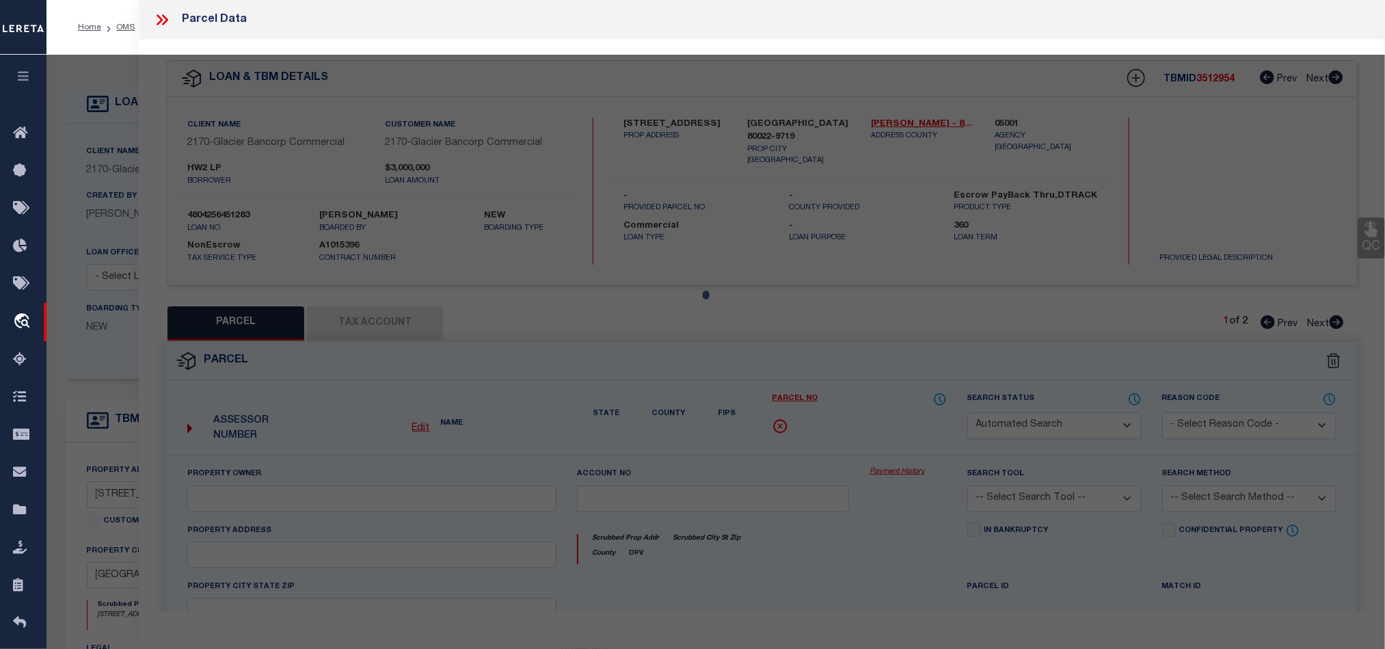
type input "COMMERCE CITY"
type textarea "SUB:TURNBERRY FILING NO 2 DESC: TRACT B EXC RD"
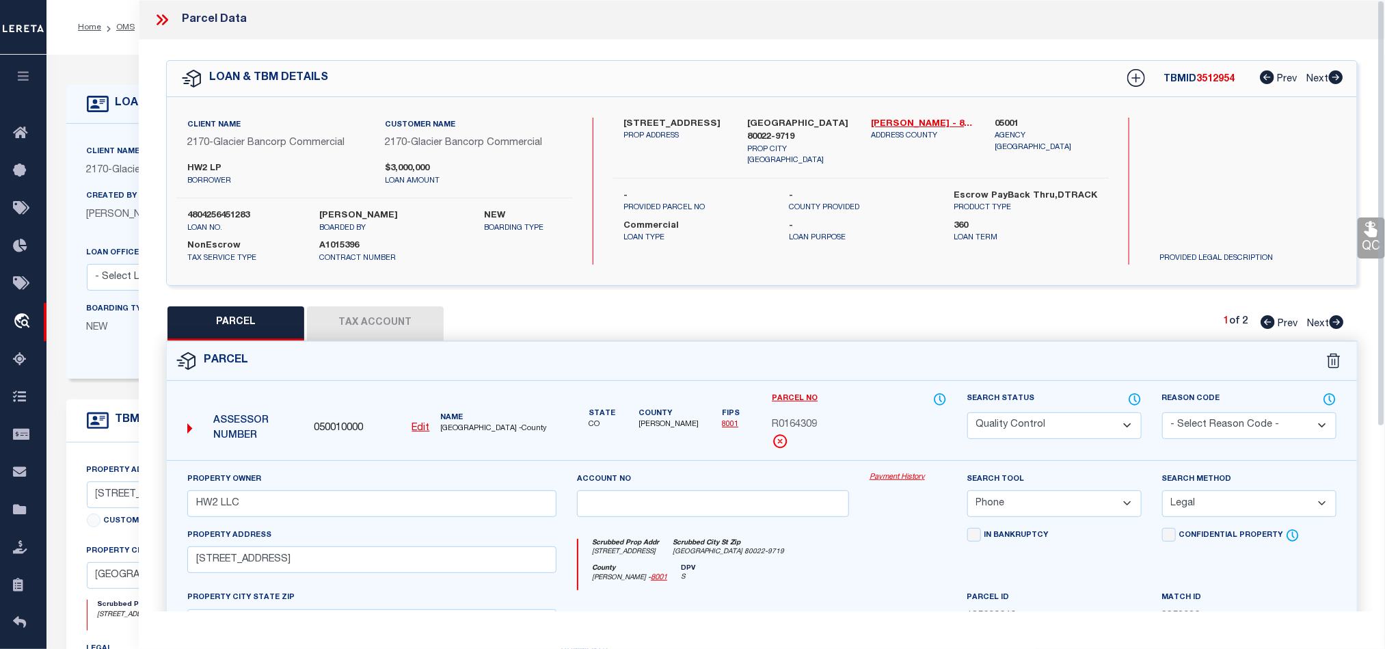
click at [390, 326] on button "Tax Account" at bounding box center [375, 323] width 137 height 34
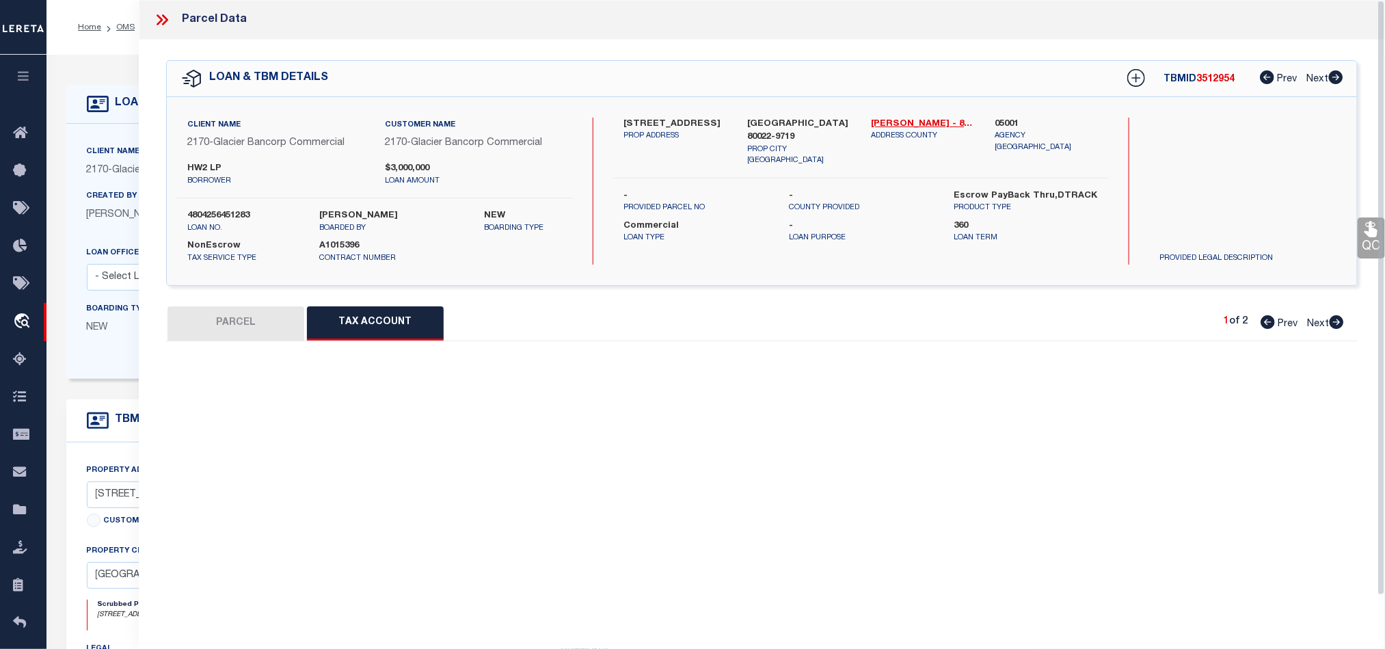
select select "100"
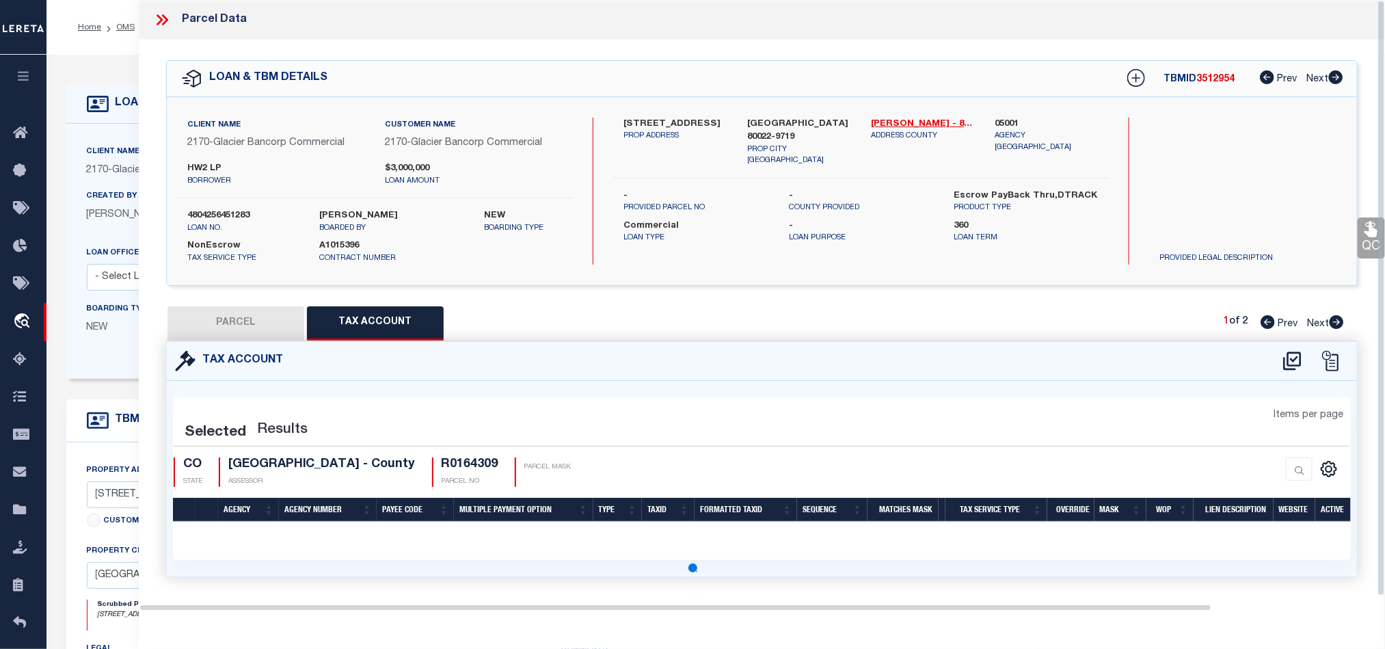
select select "100"
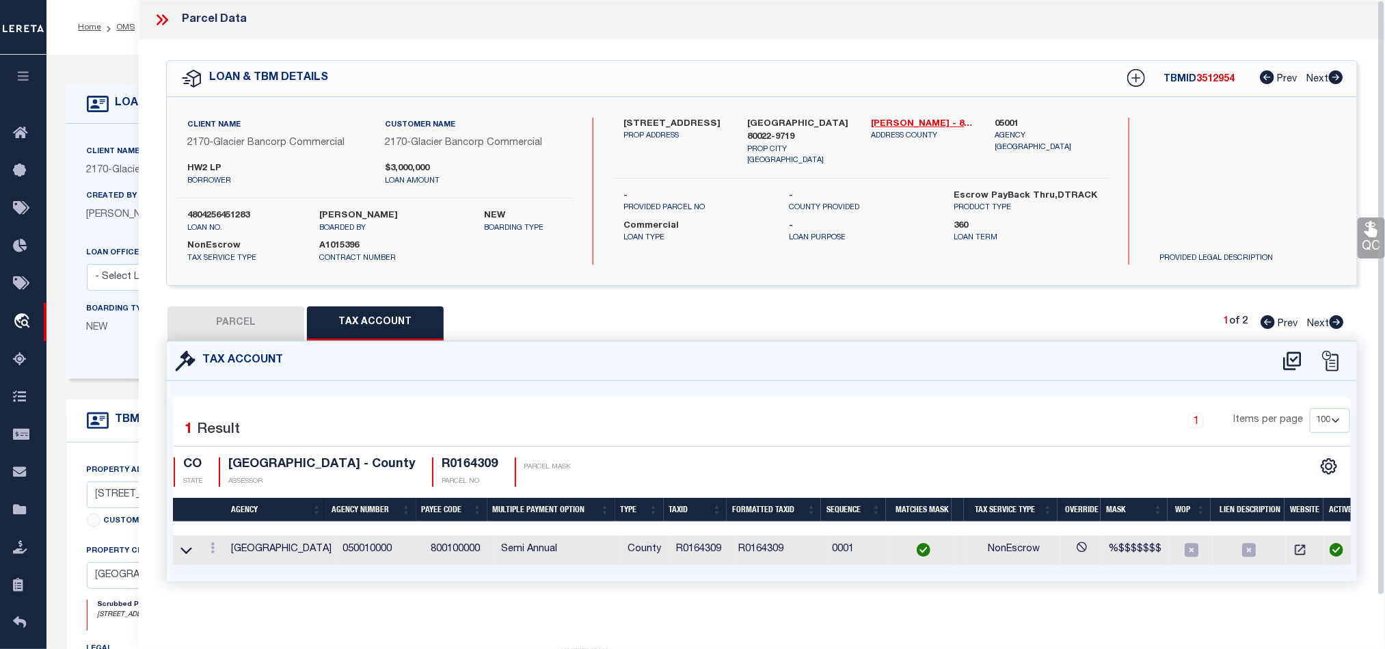
click at [1340, 327] on icon at bounding box center [1336, 322] width 14 height 14
select select "AS"
select select
checkbox input "false"
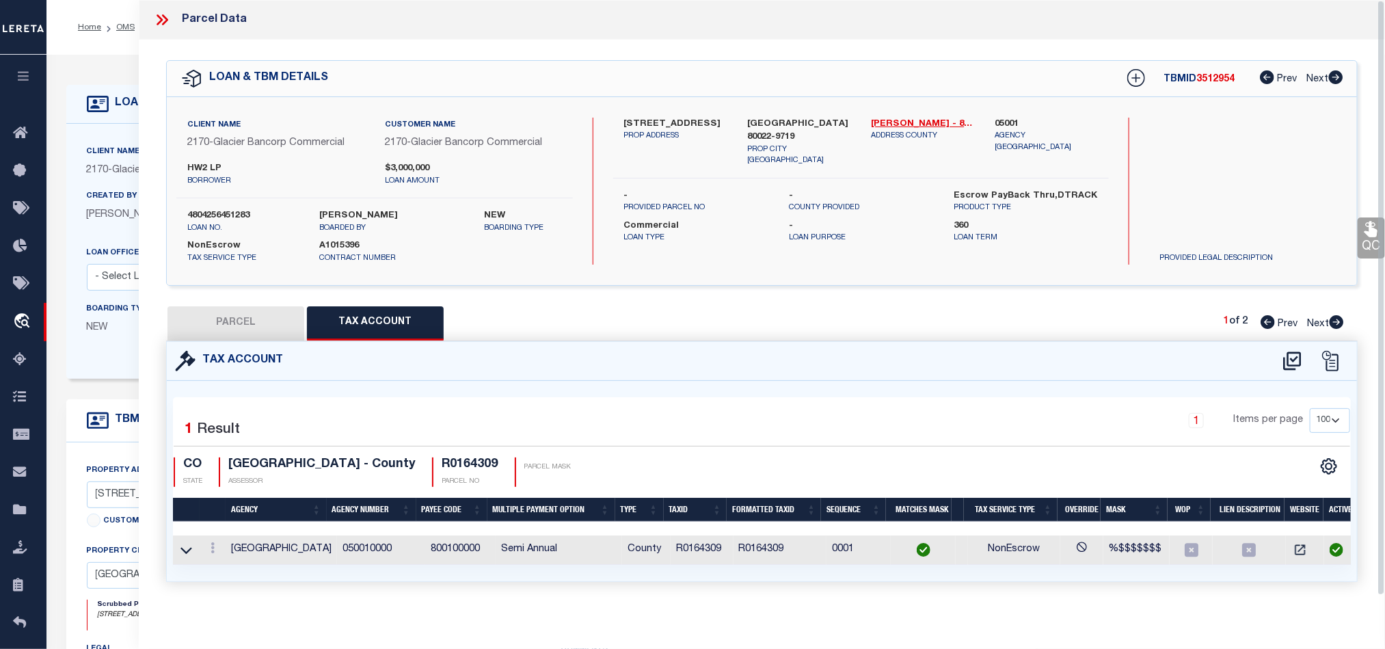
checkbox input "false"
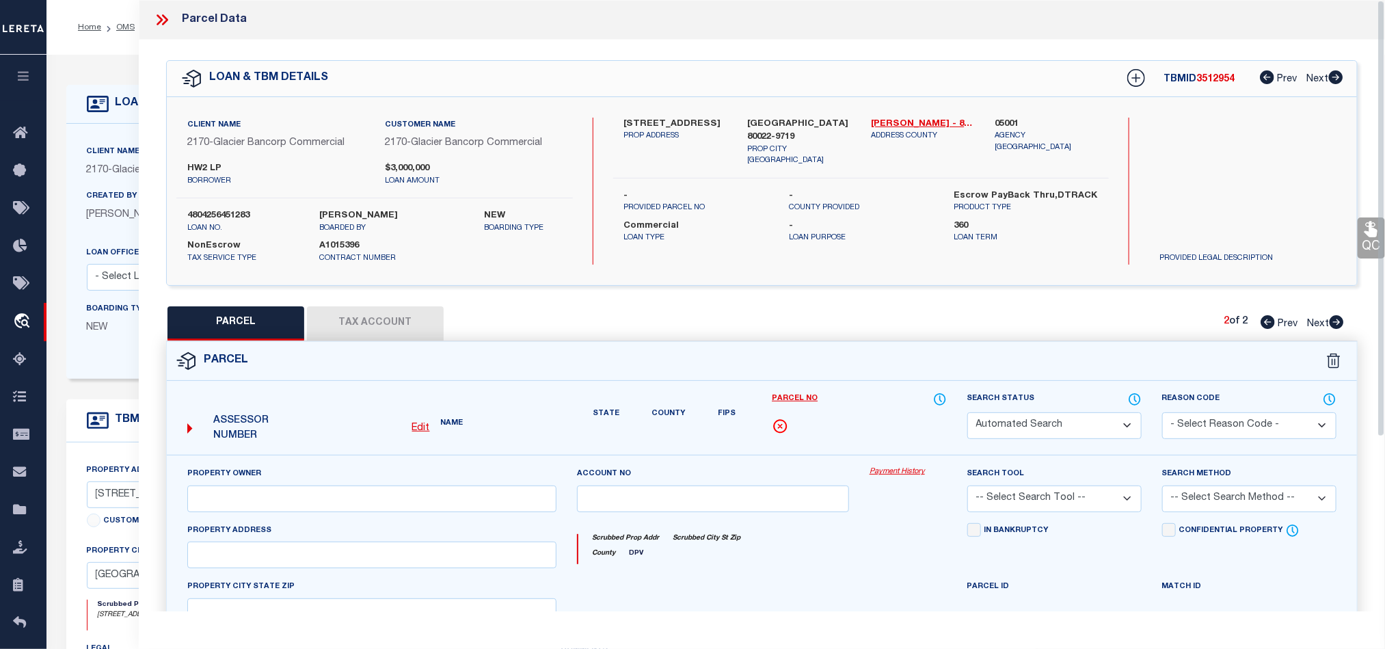
select select "QC"
type input "HW2 LLC"
select select "PHN"
select select "LEG"
type input "[STREET_ADDRESS]"
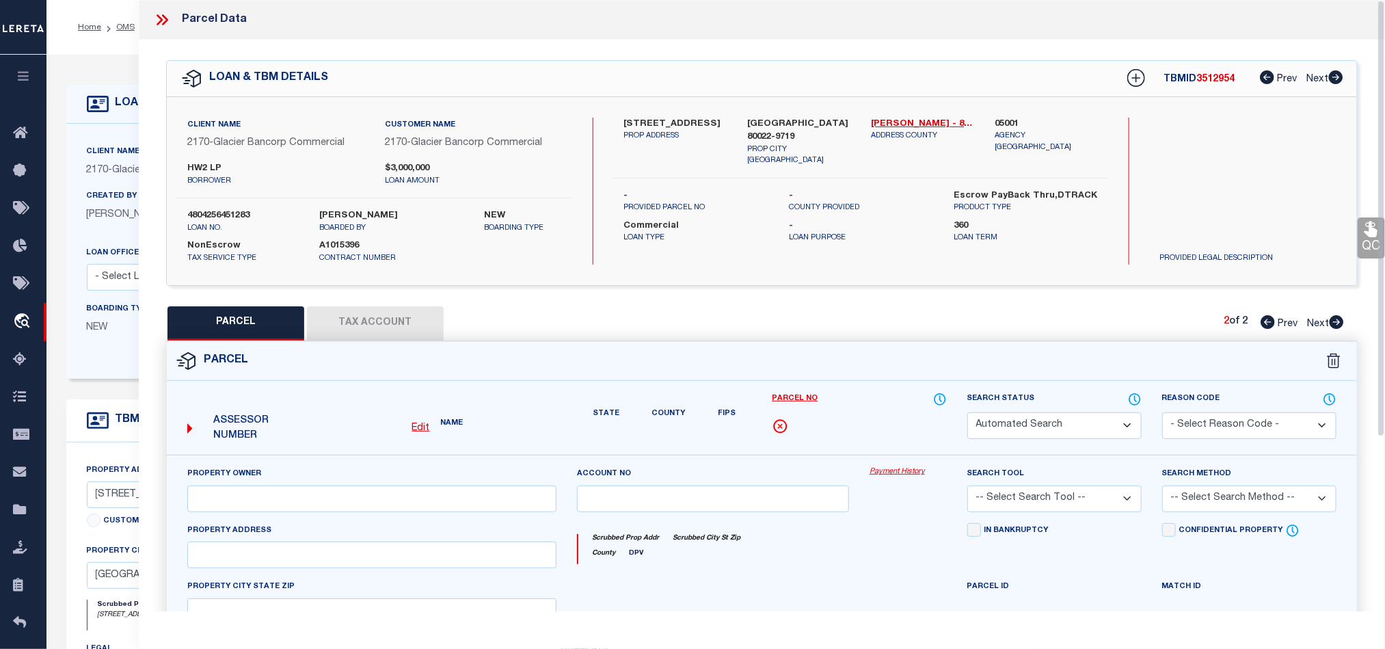
type input "COMMERCE CITY"
type textarea "SUB:TURNBERRY FILING NO 2 DESC: TRACT B EXC RD"
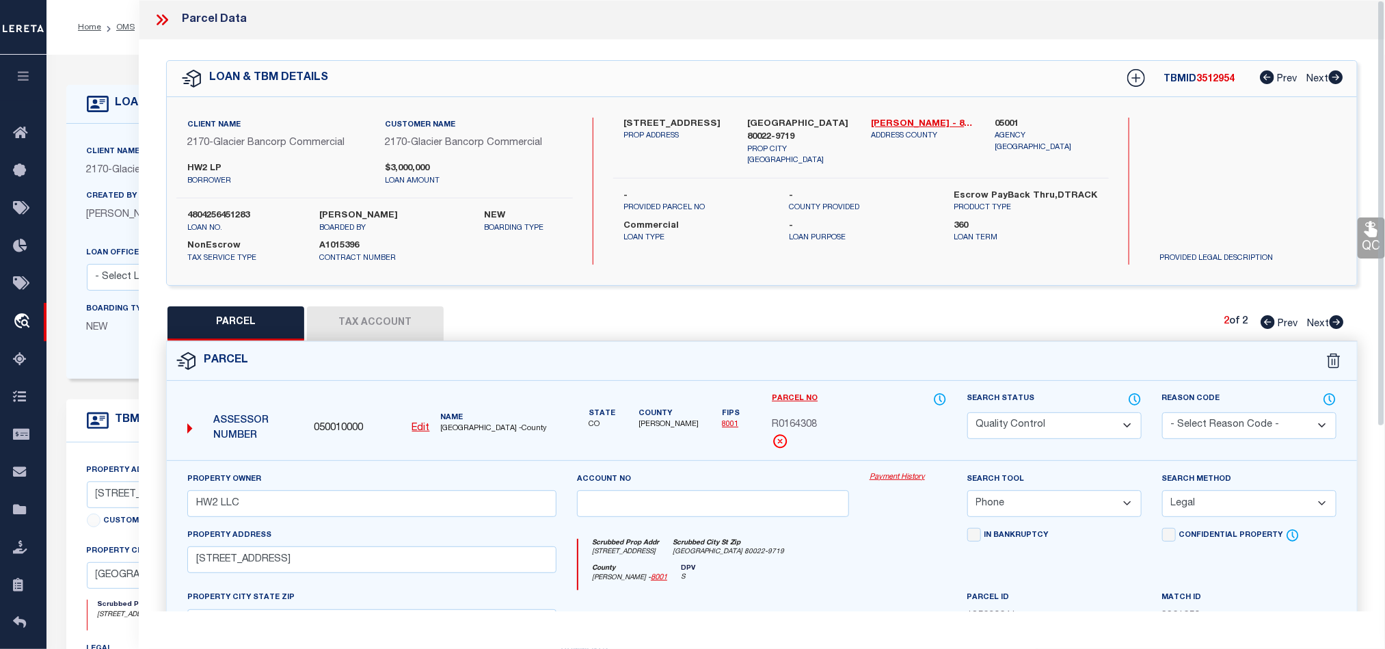
click at [161, 19] on icon at bounding box center [160, 19] width 6 height 11
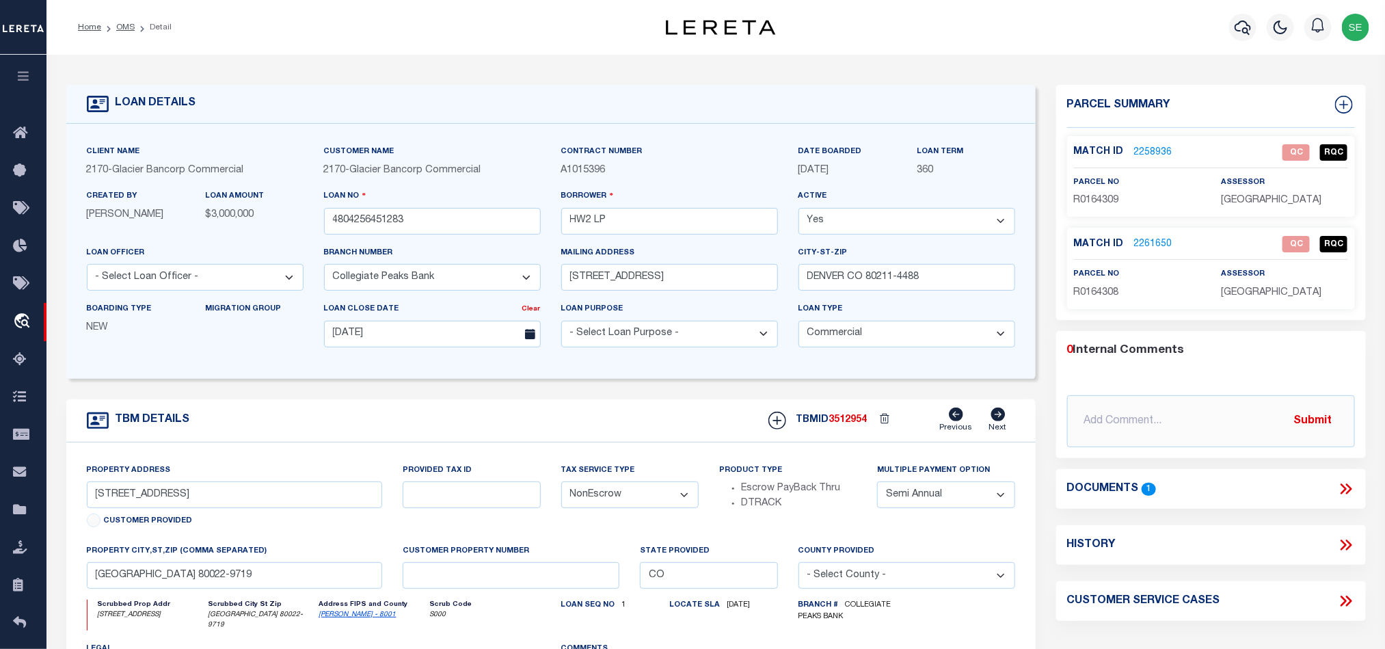
drag, startPoint x: 122, startPoint y: 27, endPoint x: 403, endPoint y: 85, distance: 286.7
click at [122, 27] on link "OMS" at bounding box center [125, 27] width 18 height 8
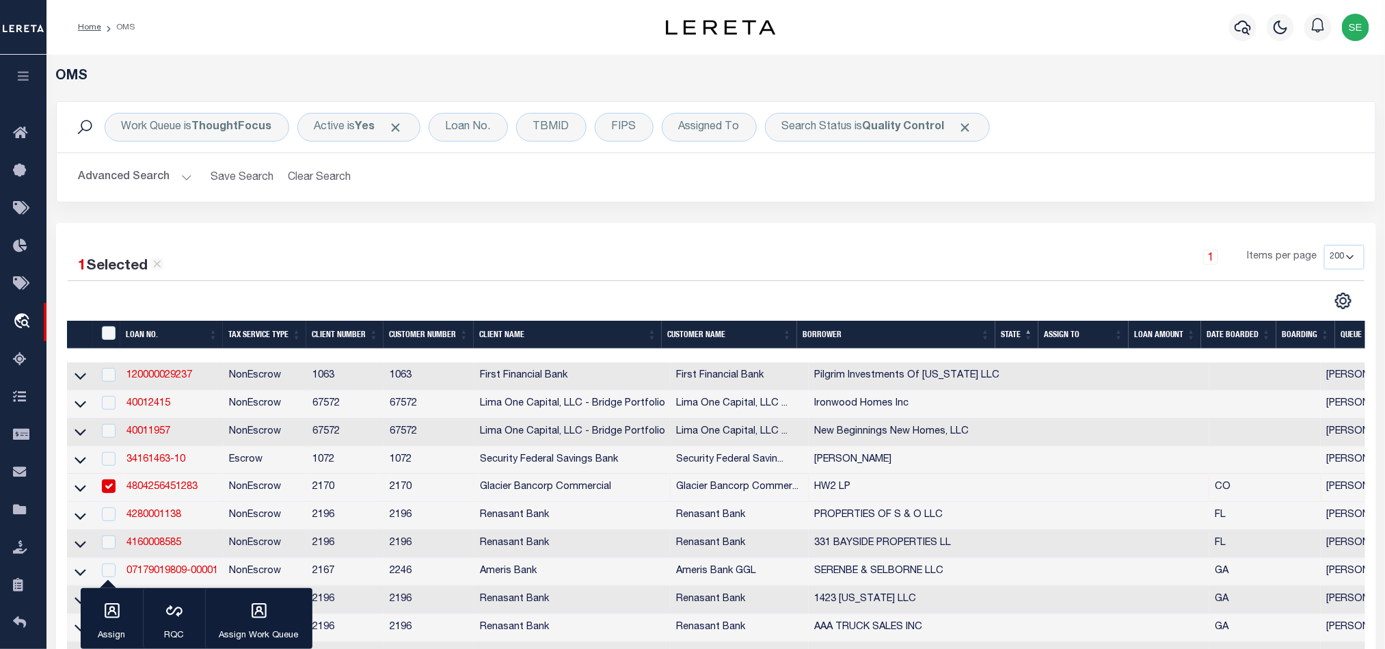
scroll to position [205, 0]
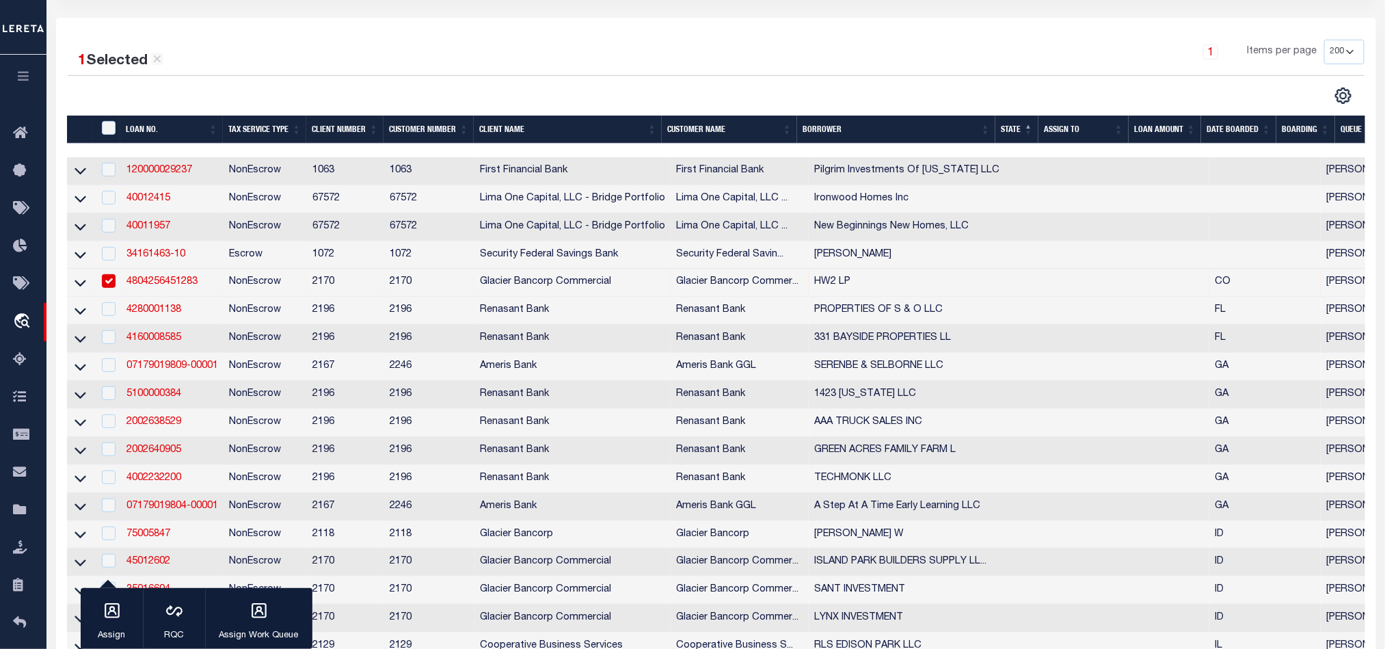
click at [257, 289] on td "NonEscrow" at bounding box center [264, 283] width 83 height 28
checkbox input "false"
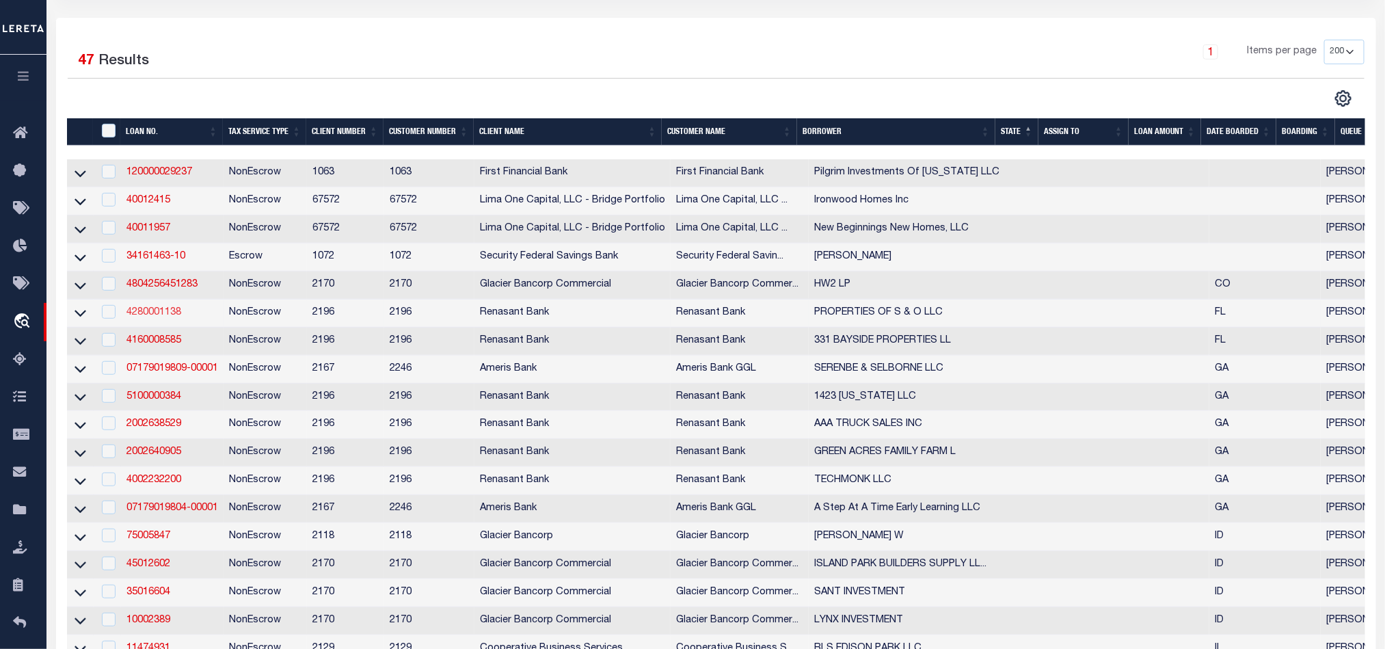
click at [152, 317] on link "4280001138" at bounding box center [153, 313] width 55 height 10
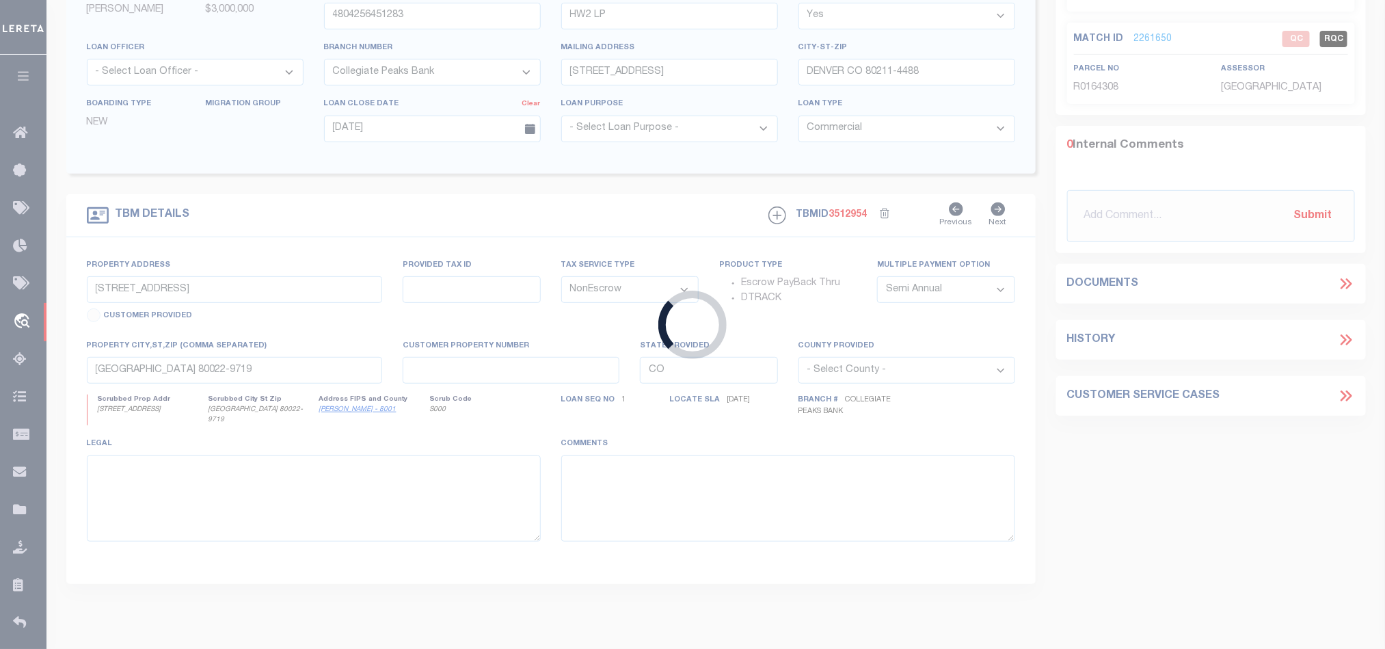
type input "4280001138"
type input "PROPERTIES OF S & O LLC"
select select
select select "10"
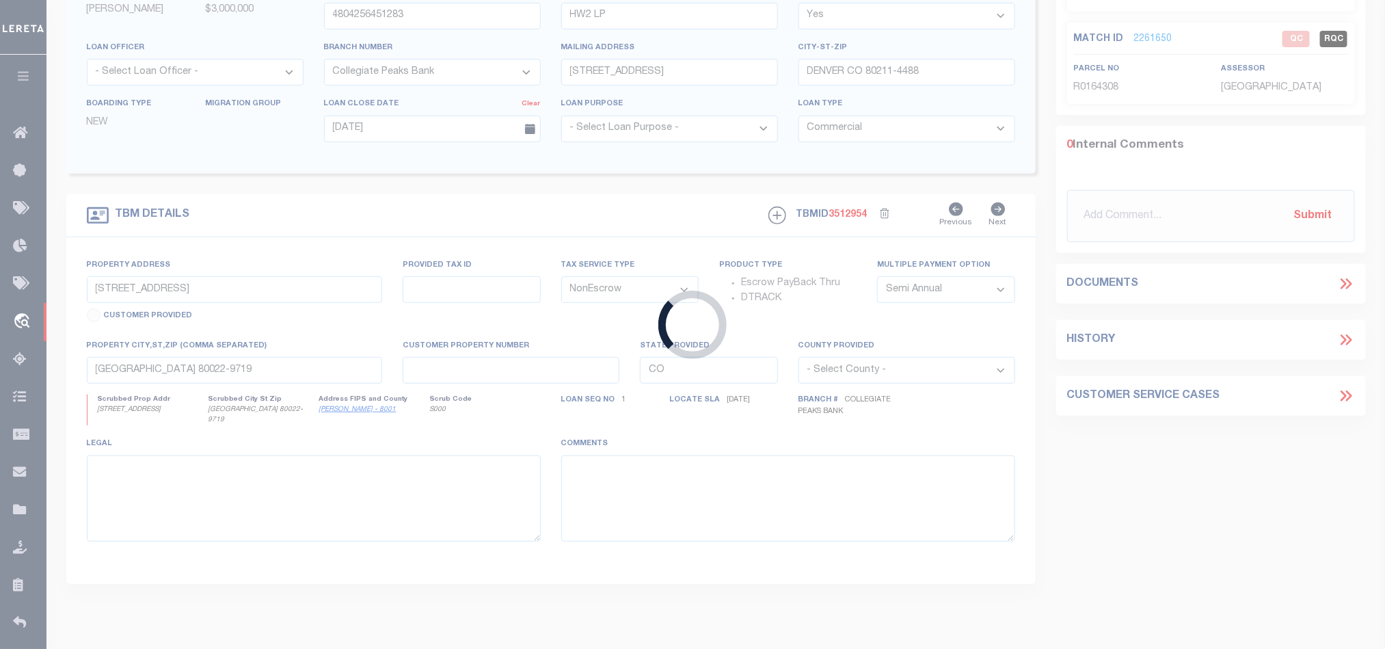
select select
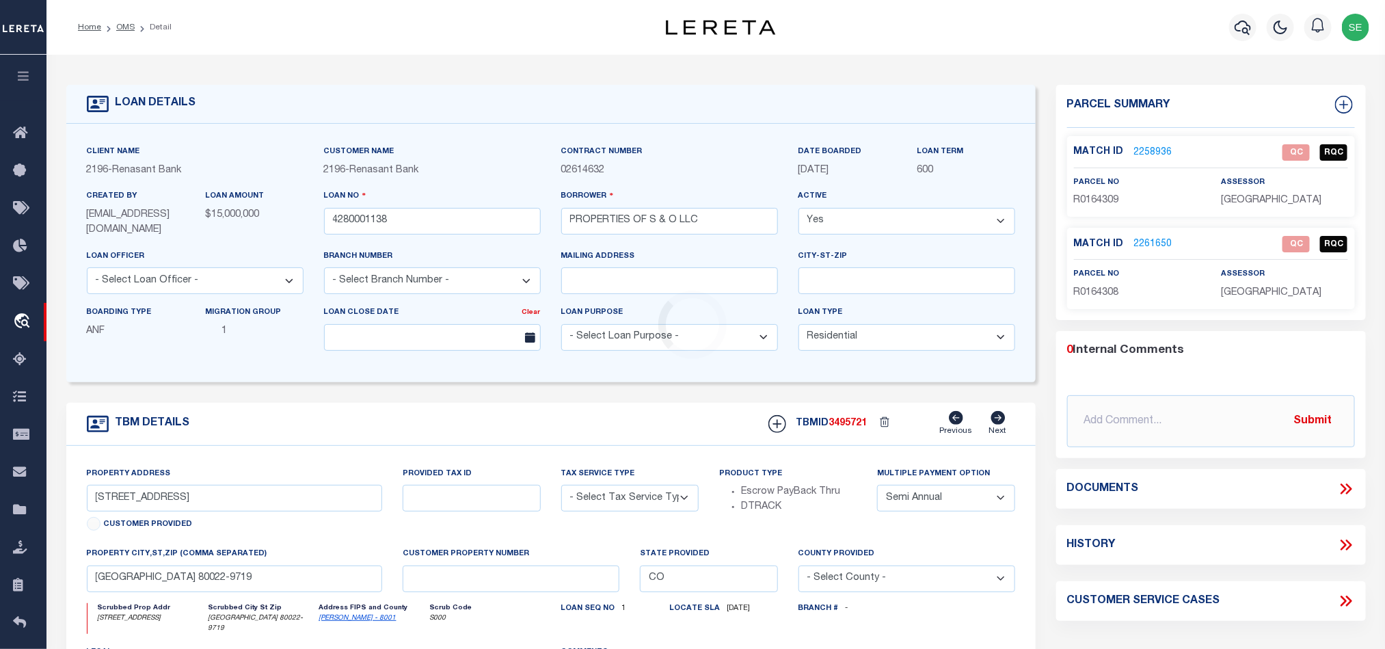
select select "4983"
type input "[STREET_ADDRESS]"
radio input "true"
select select "NonEscrow"
select select
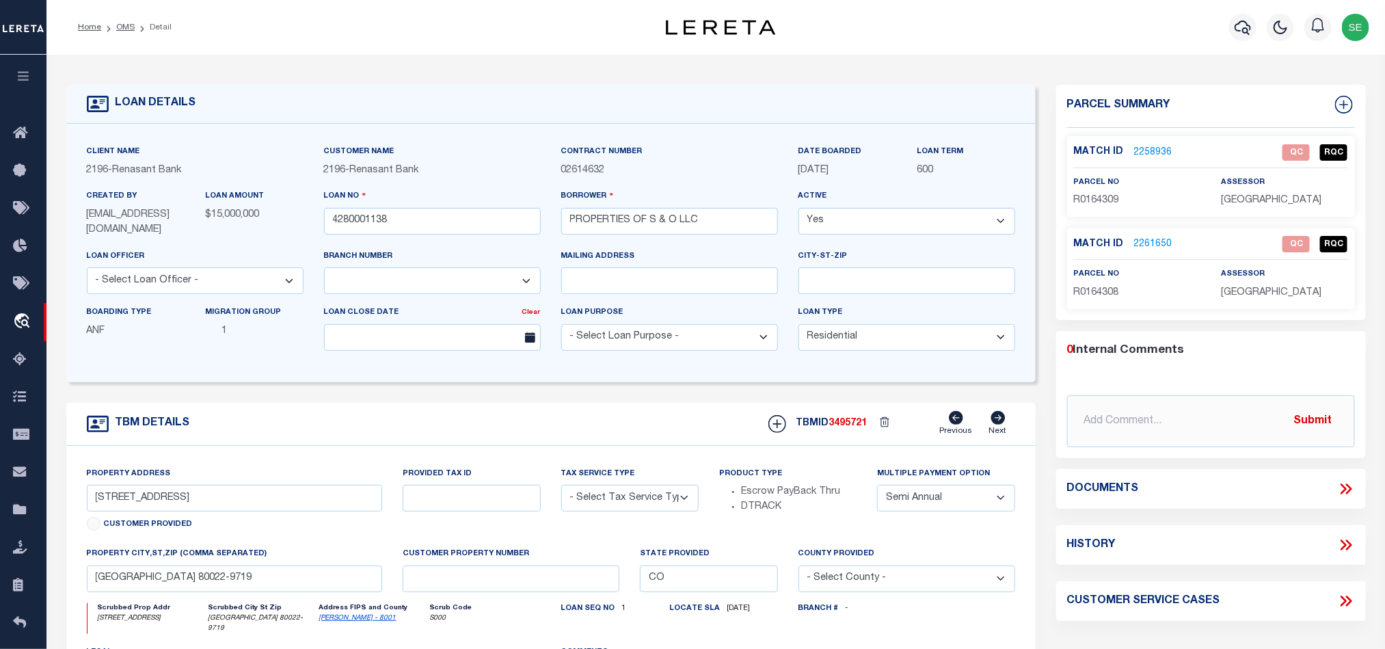
type input "IMMOKALEE FL 34142"
type input "4280001138"
type input "FL"
type textarea "PARCEL: 30-44-26-00-00001.05501"
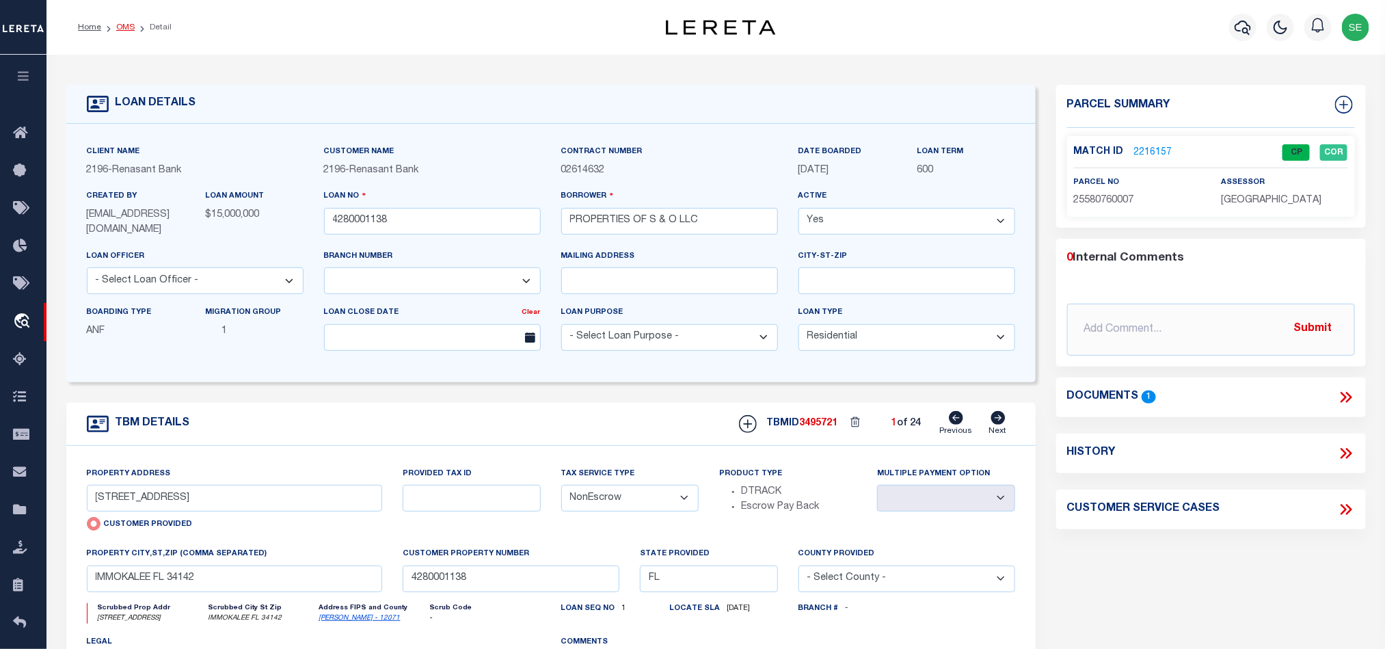
click at [123, 29] on link "OMS" at bounding box center [125, 27] width 18 height 8
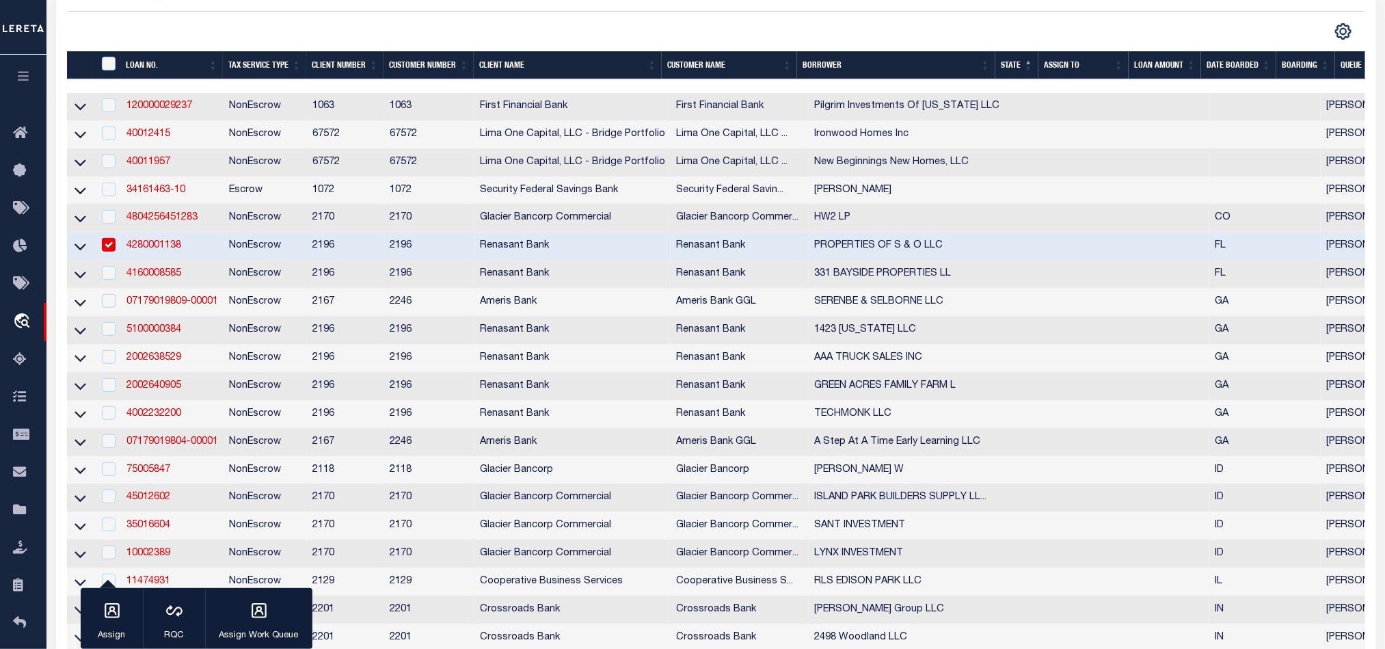
scroll to position [308, 0]
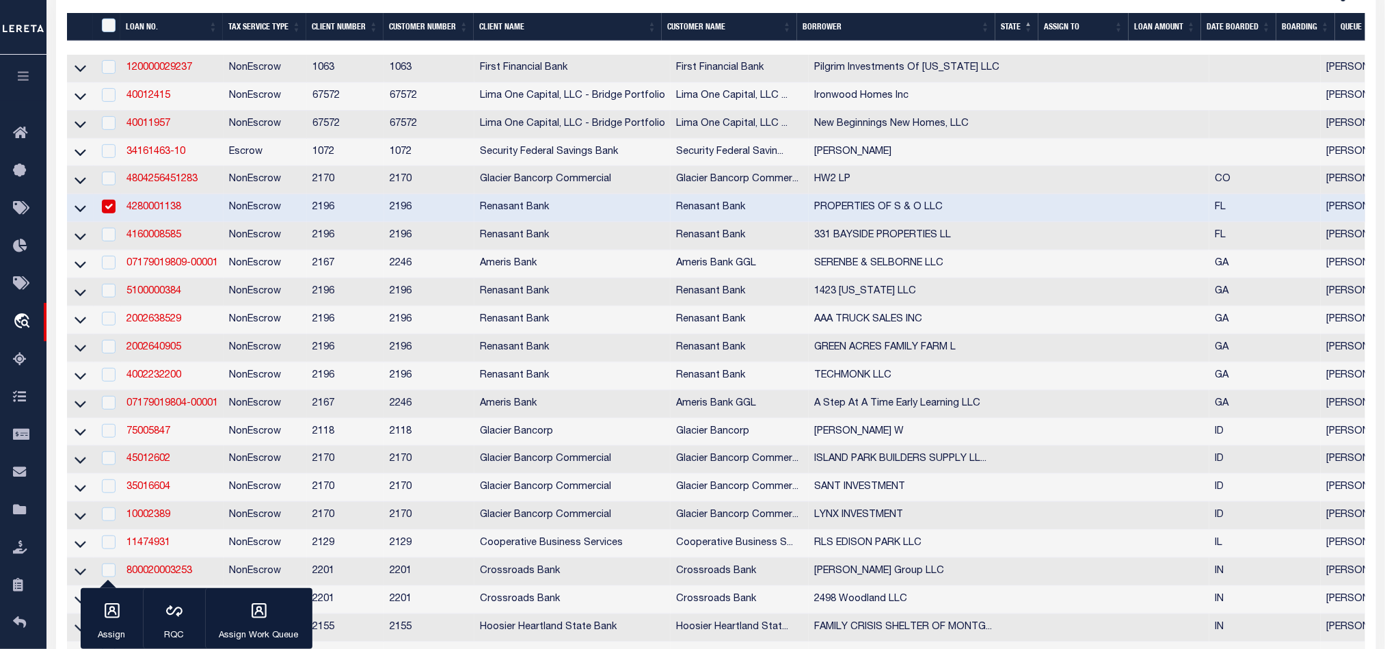
click at [247, 210] on td "NonEscrow" at bounding box center [264, 208] width 83 height 28
checkbox input "false"
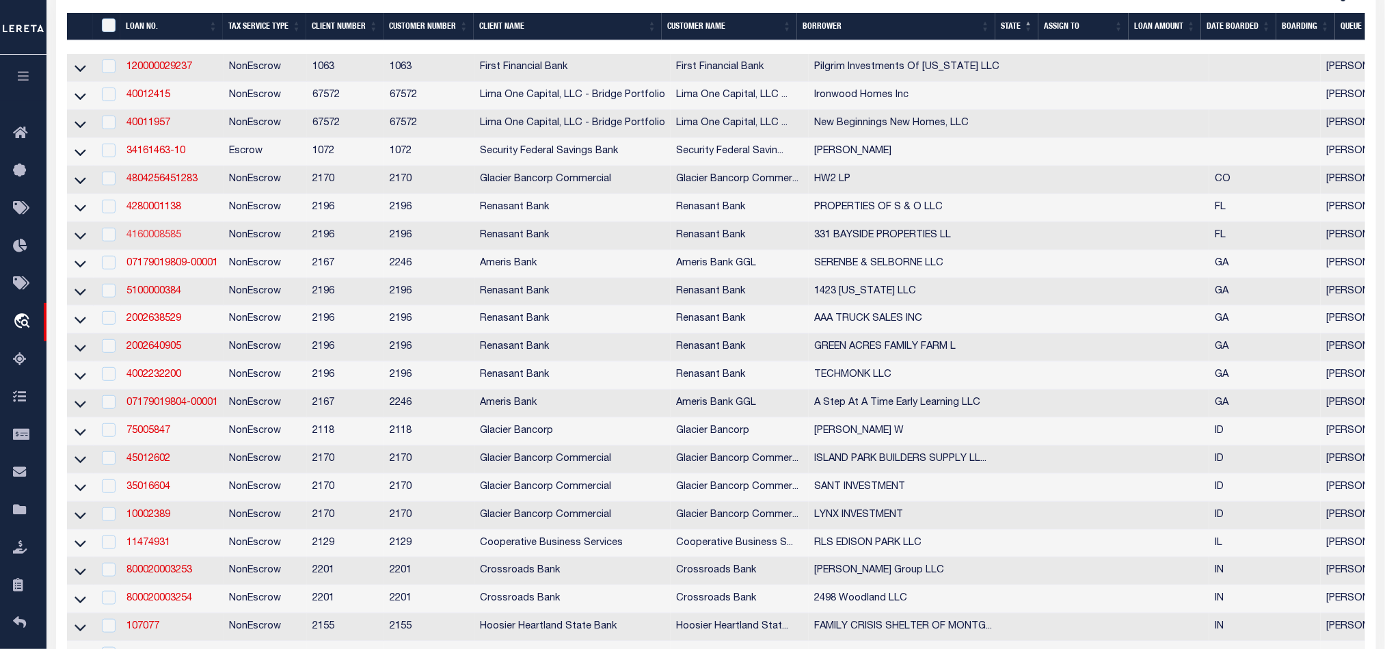
click at [154, 240] on link "4160008585" at bounding box center [153, 235] width 55 height 10
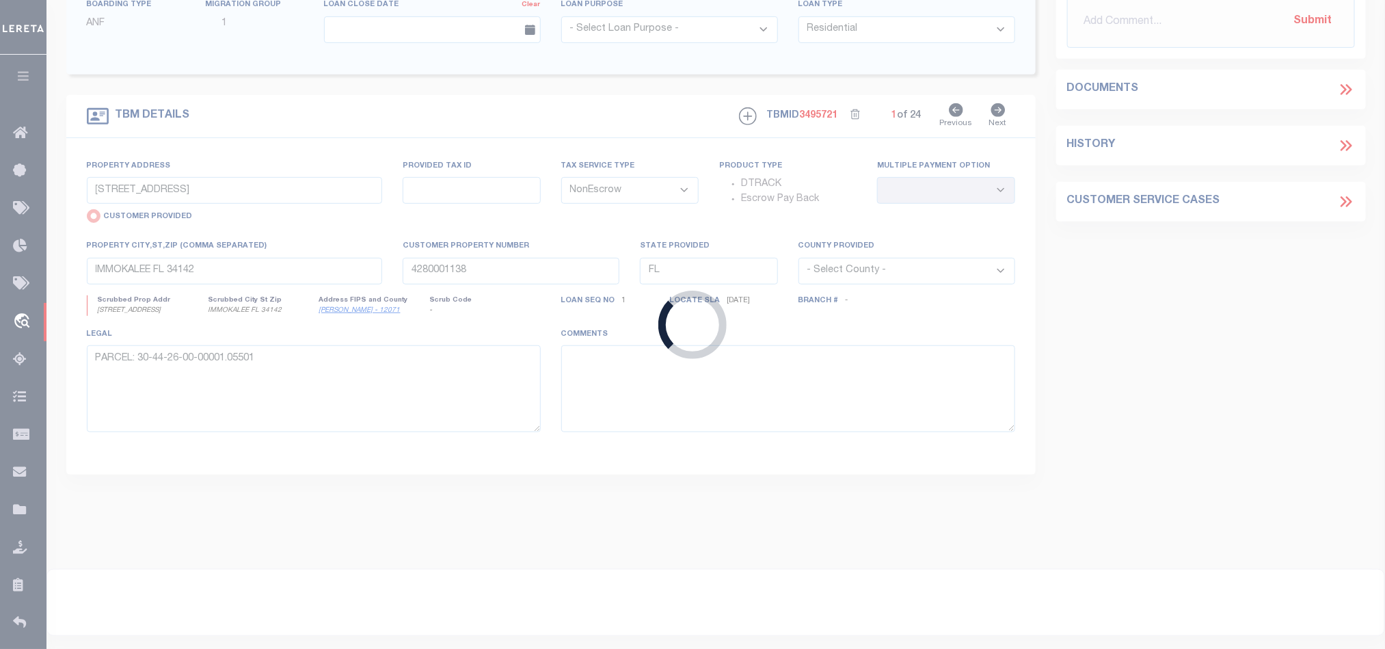
type input "4160008585"
type input "331 BAYSIDE PROPERTIES LL"
select select
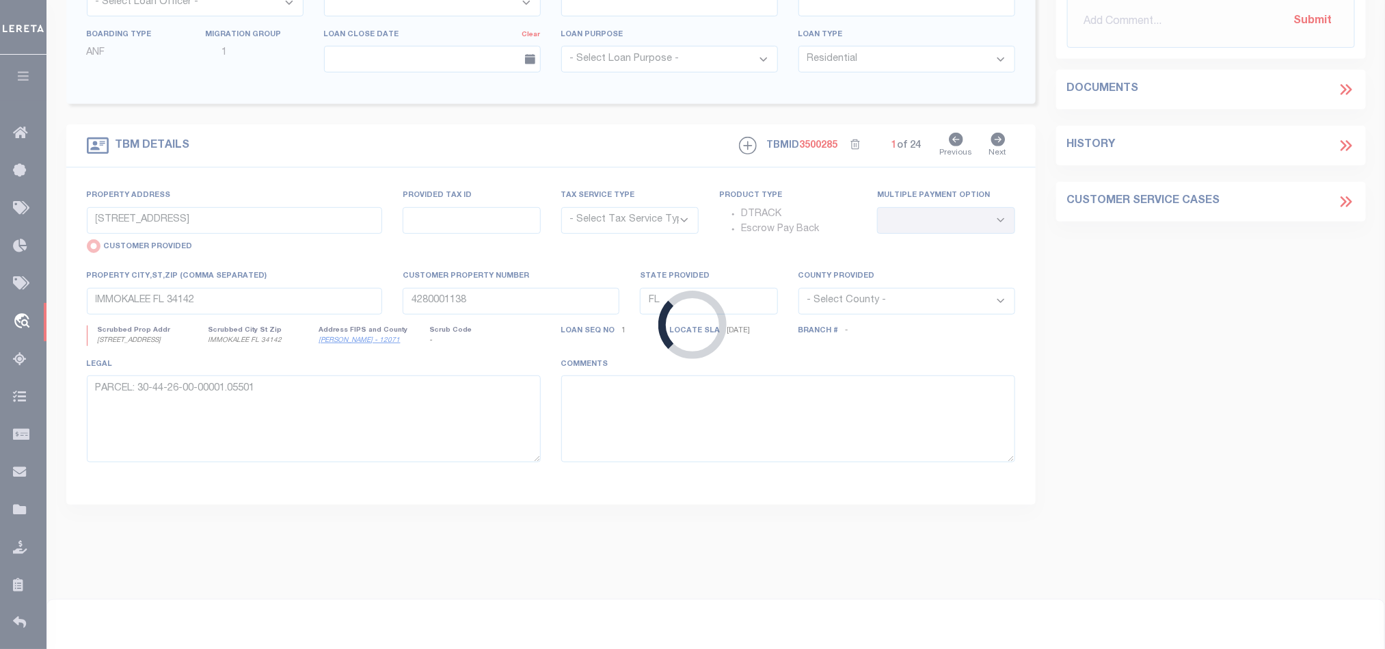
type input "[STREET_ADDRESS]"
select select "NonEscrow"
select select
type input "[GEOGRAPHIC_DATA][PERSON_NAME] 32459"
type input "4160008585"
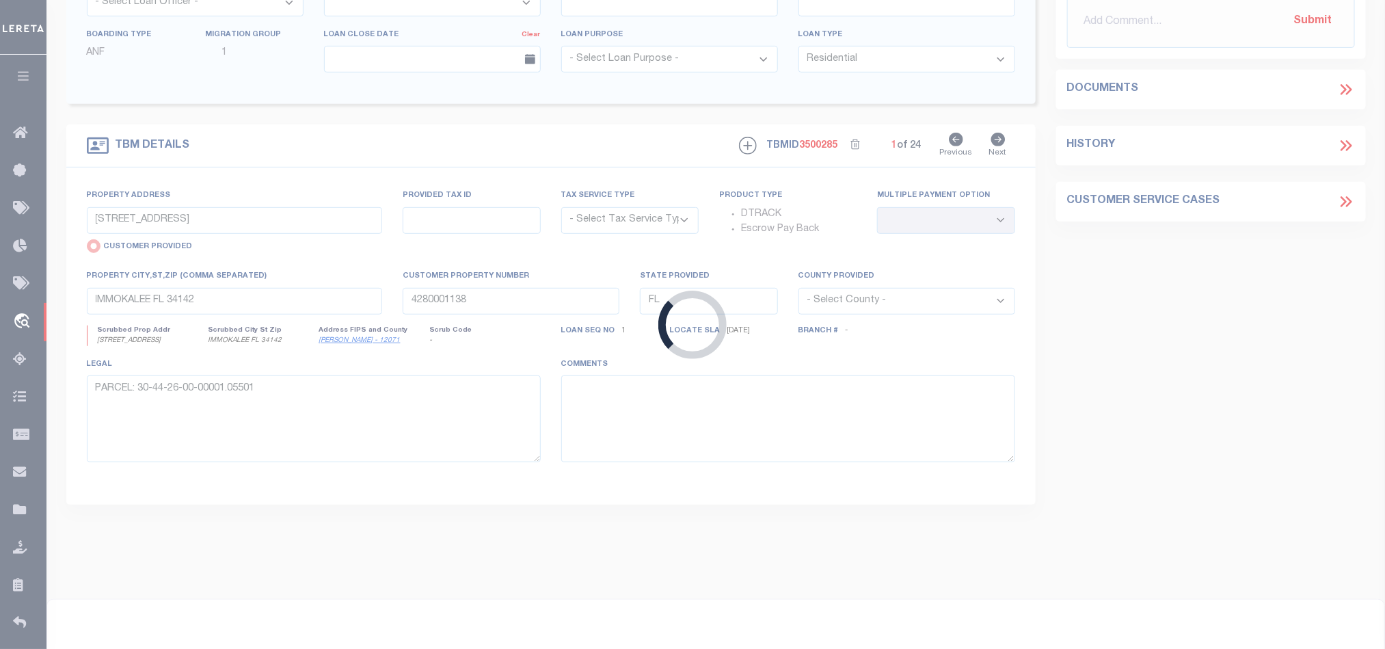
type textarea "PARCEL: 20-2S-19-24040-004-0090 PARCEL: 20-2S-19-24040-004-0052 20-2S-19-24040-…"
type textarea "TAX ID Update last comment: Format Corrected"
select select "4983"
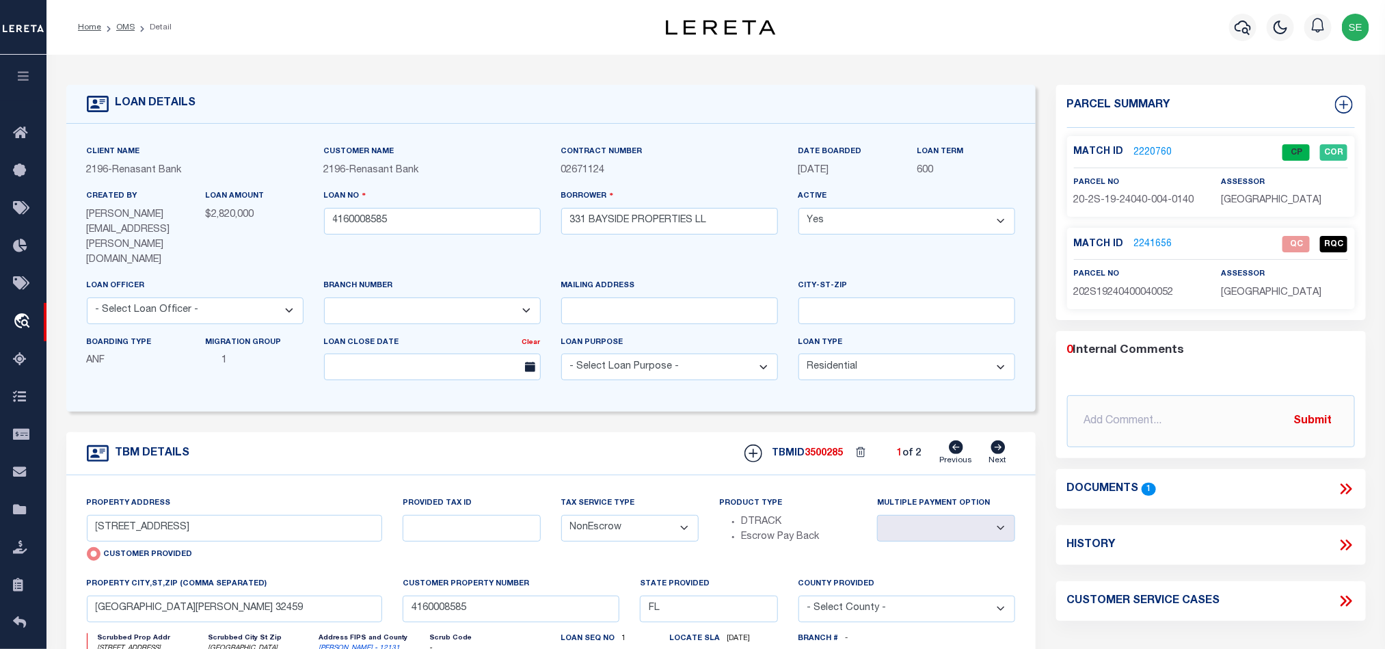
click at [995, 440] on icon at bounding box center [998, 447] width 14 height 14
type input "[STREET_ADDRESS][PERSON_NAME]"
radio input "false"
select select
click at [956, 440] on icon at bounding box center [956, 447] width 14 height 14
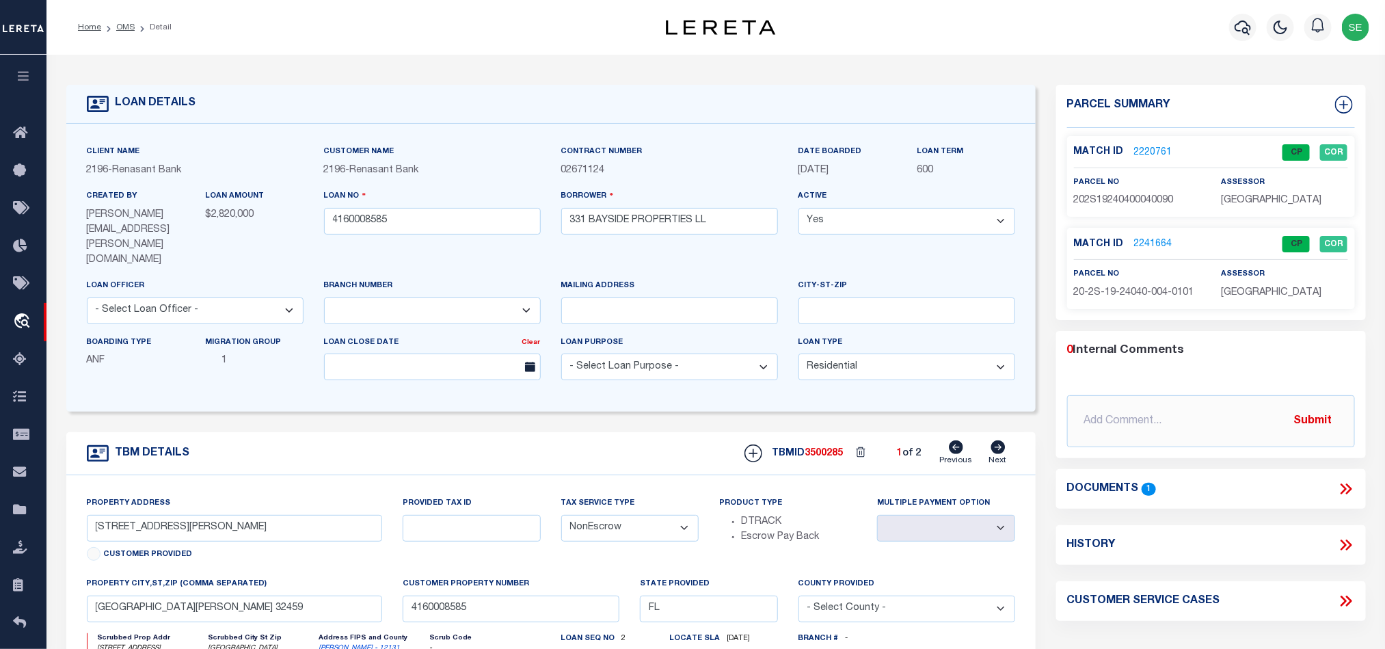
type input "[STREET_ADDRESS]"
radio input "true"
select select
type textarea "TAX ID Update last comment: Format Corrected"
click at [1145, 289] on span "202S19240400040052" at bounding box center [1124, 293] width 100 height 10
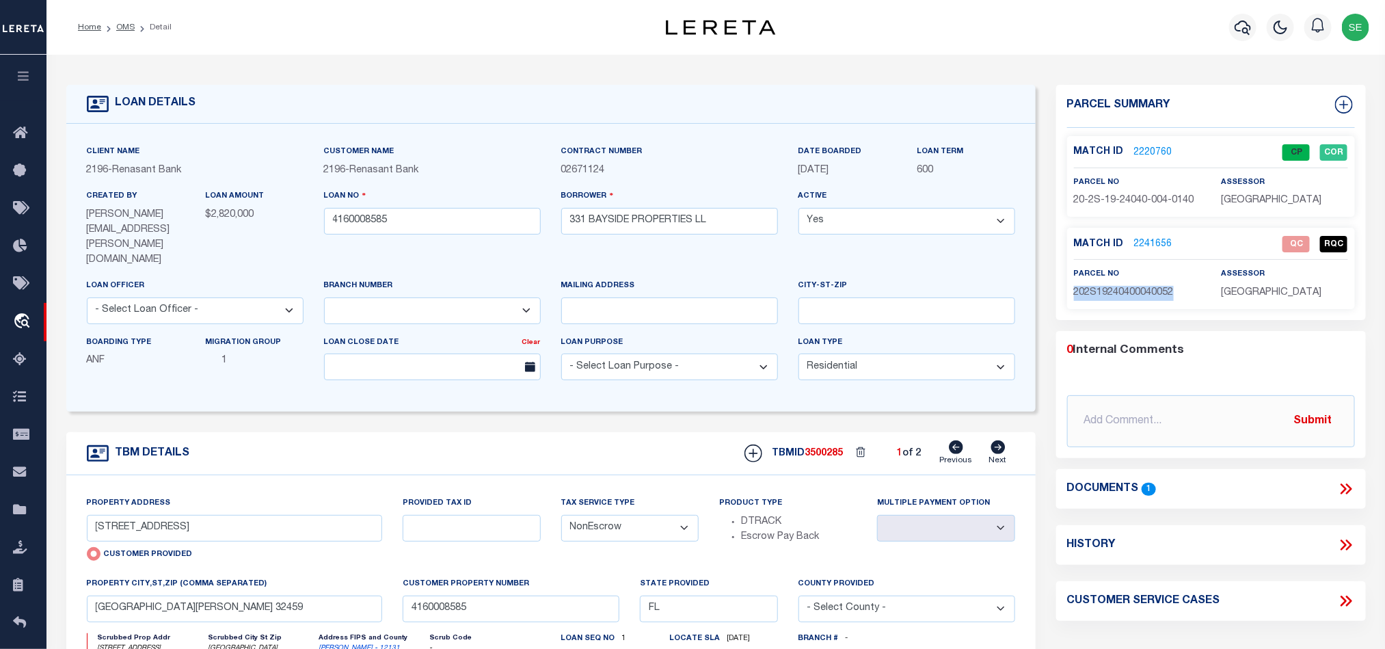
click at [1145, 289] on span "202S19240400040052" at bounding box center [1124, 293] width 100 height 10
copy span "202S19240400040052"
click at [1350, 492] on icon at bounding box center [1348, 488] width 6 height 11
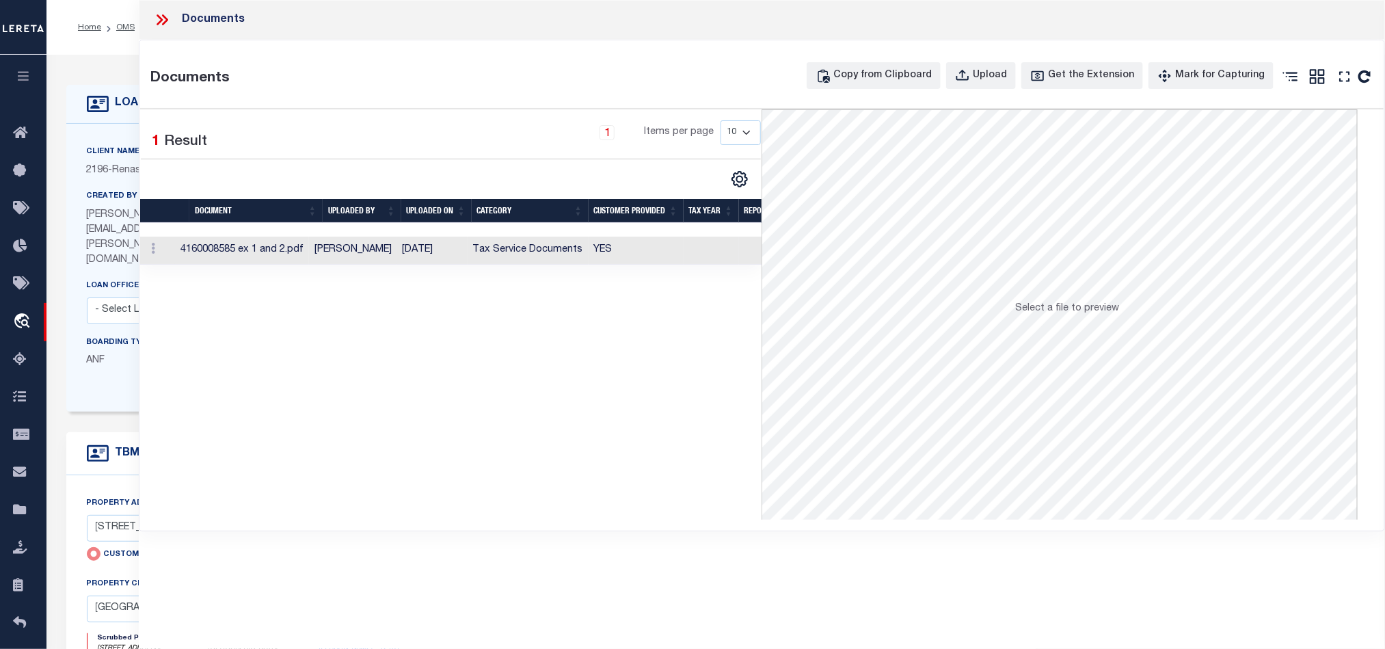
click at [574, 254] on td "Tax Service Documents" at bounding box center [527, 250] width 121 height 28
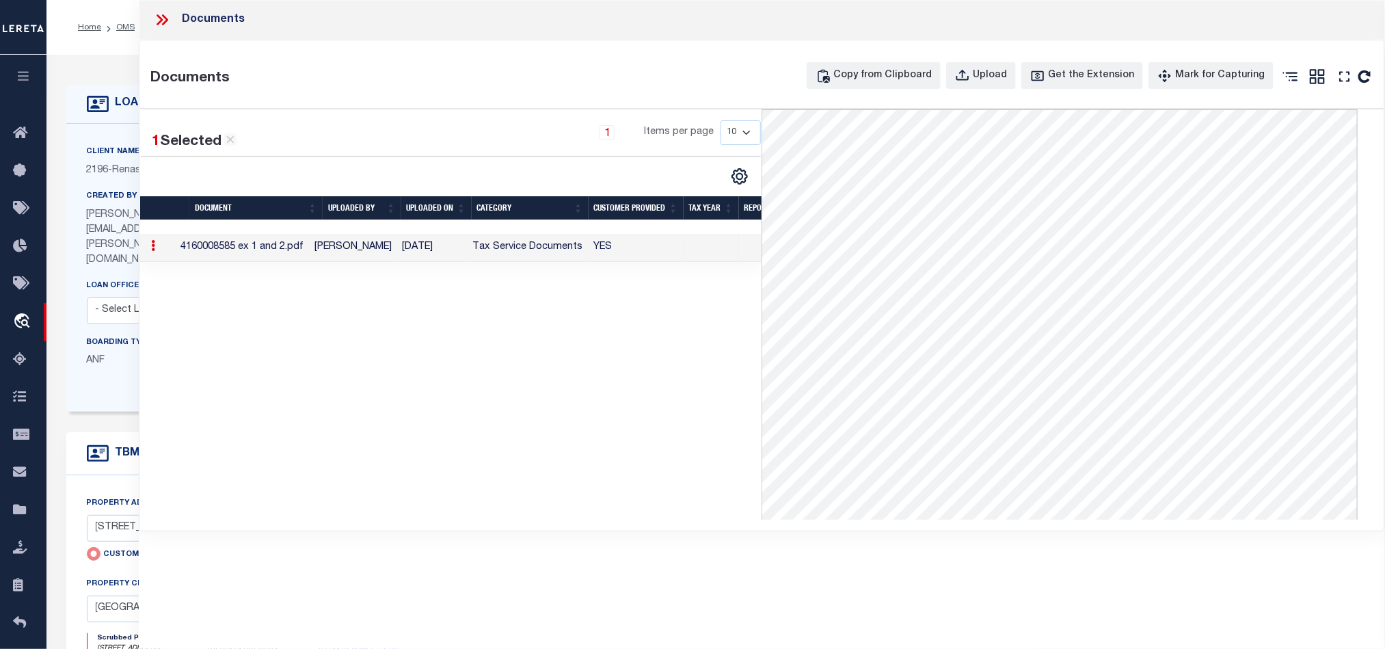
click at [159, 21] on icon at bounding box center [162, 20] width 18 height 18
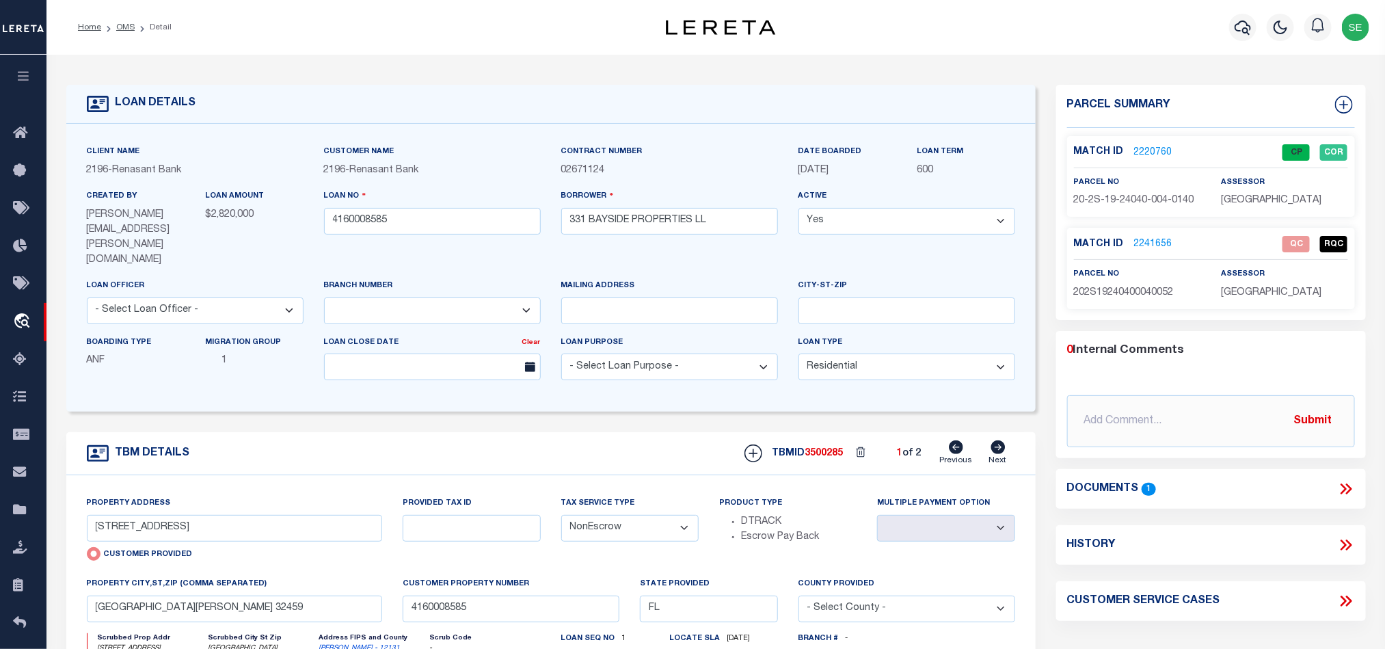
click at [1136, 250] on link "2241656" at bounding box center [1153, 244] width 38 height 14
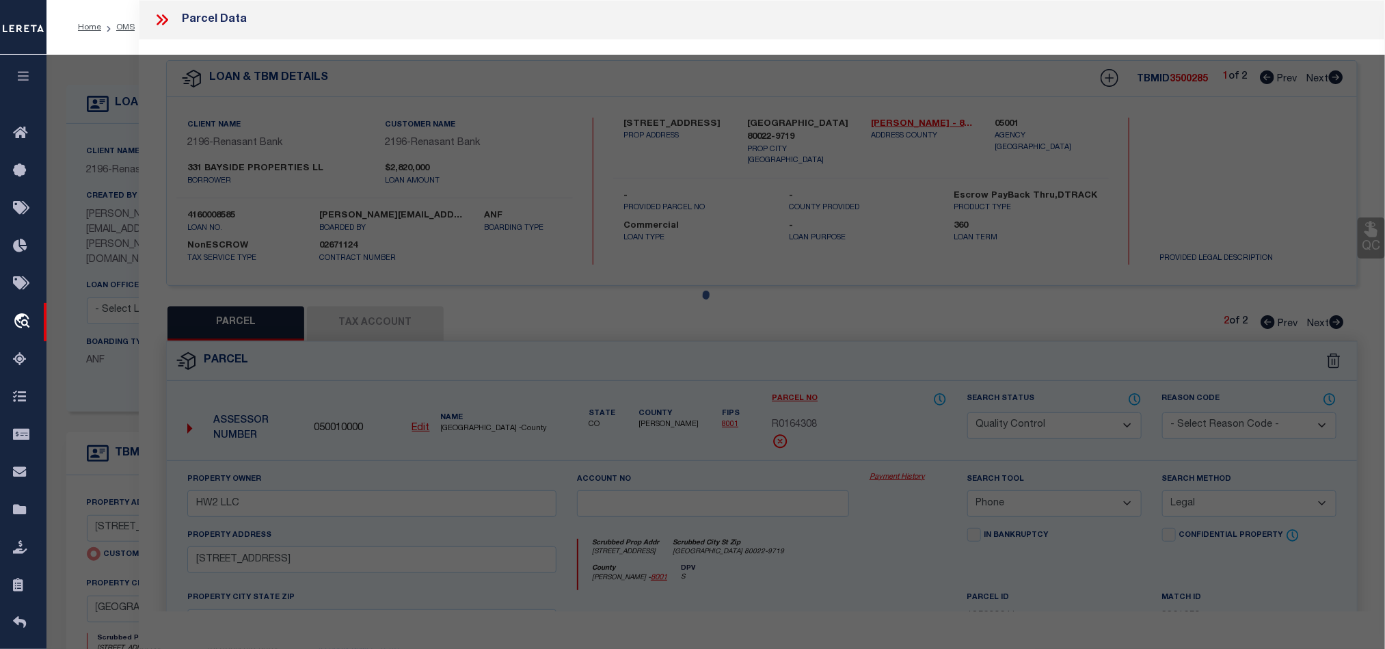
select select "AS"
select select
checkbox input "false"
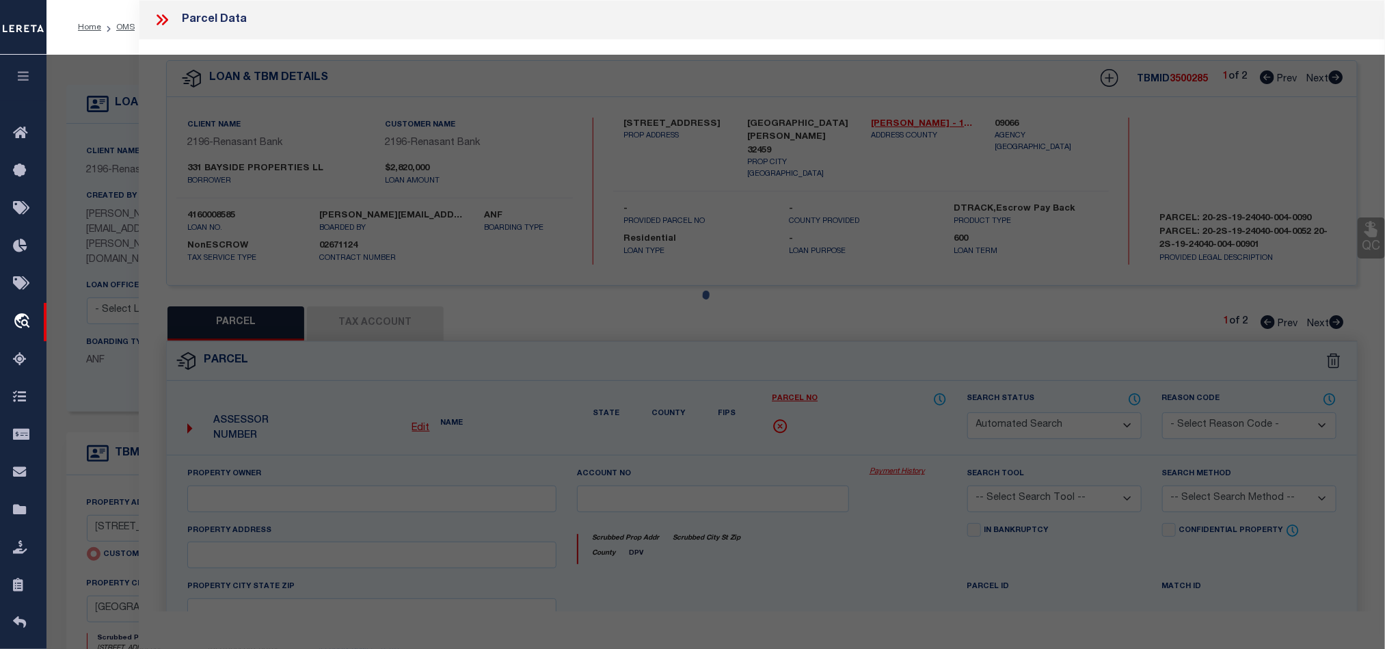
select select "QC"
type input "331 BAYSIDE PROPERTIES LLC"
select select "AGW"
select select "LEG"
type input "CHAT [PERSON_NAME] RD"
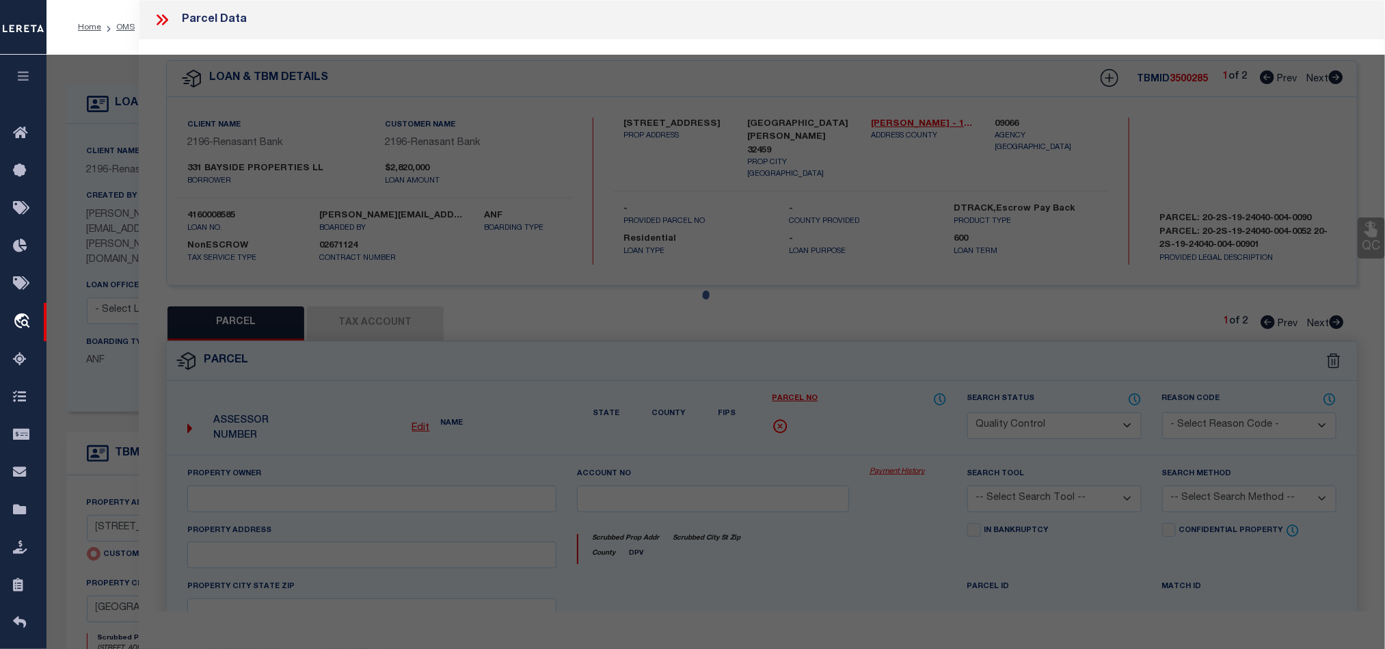
type input "[GEOGRAPHIC_DATA][PERSON_NAME] 32459"
type textarea "COM SE/COR LOT 14 BLK 2 CRIGLAR POINT PB 2-32, N 86 DEG 50'00"E 26.90 FT FOR PO…"
type textarea "There is a space hiding at the end that needs to be removed for the taxID to ma…"
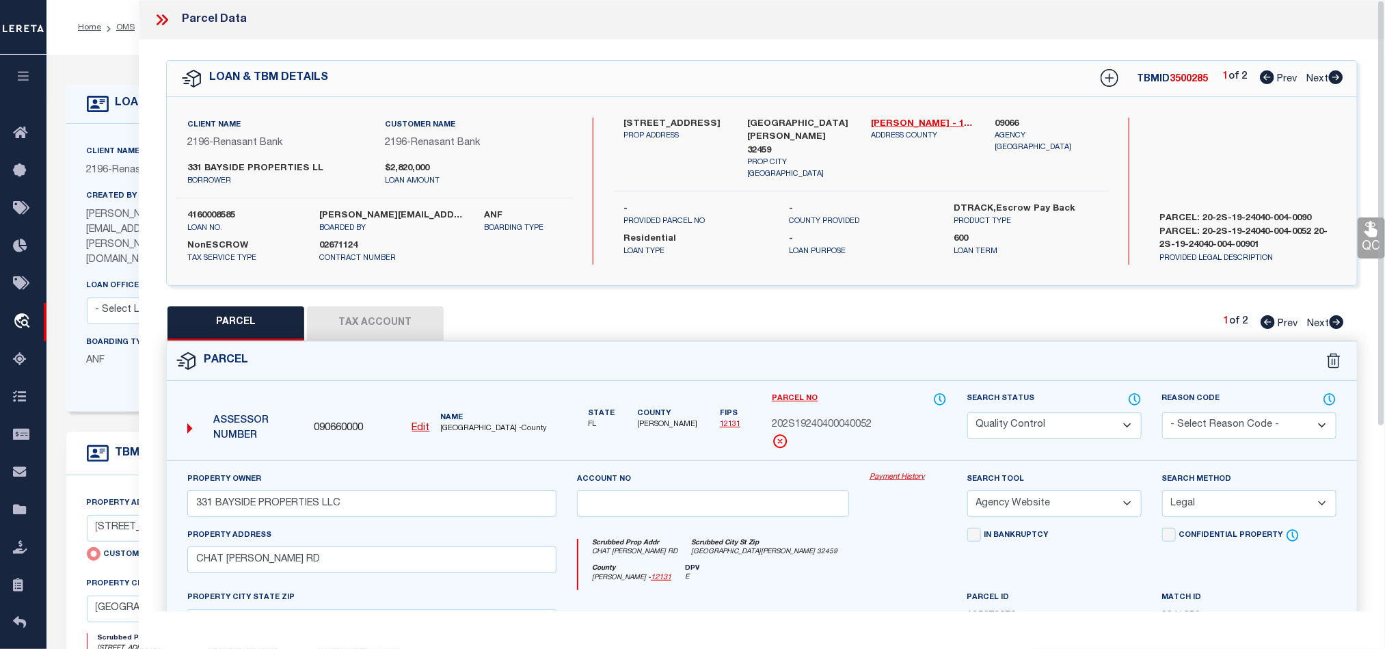
click at [813, 377] on div "Parcel" at bounding box center [762, 361] width 1190 height 39
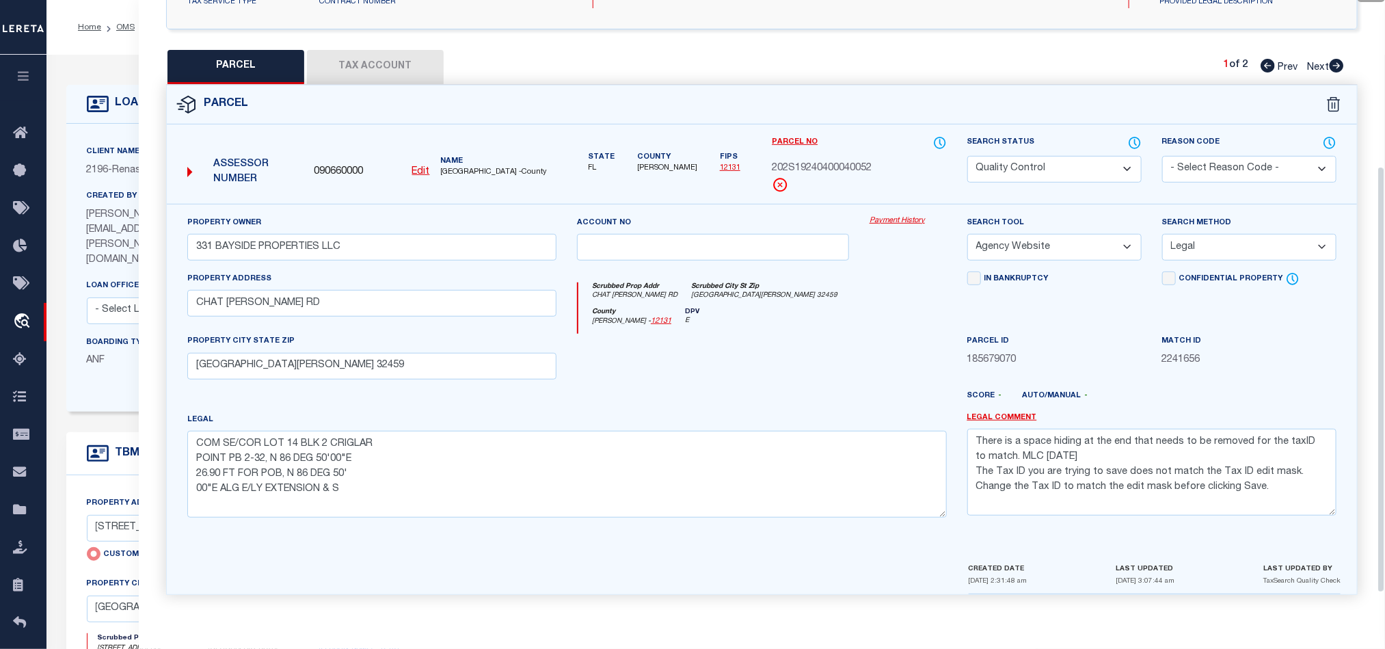
scroll to position [265, 0]
click at [360, 64] on button "Tax Account" at bounding box center [375, 67] width 137 height 34
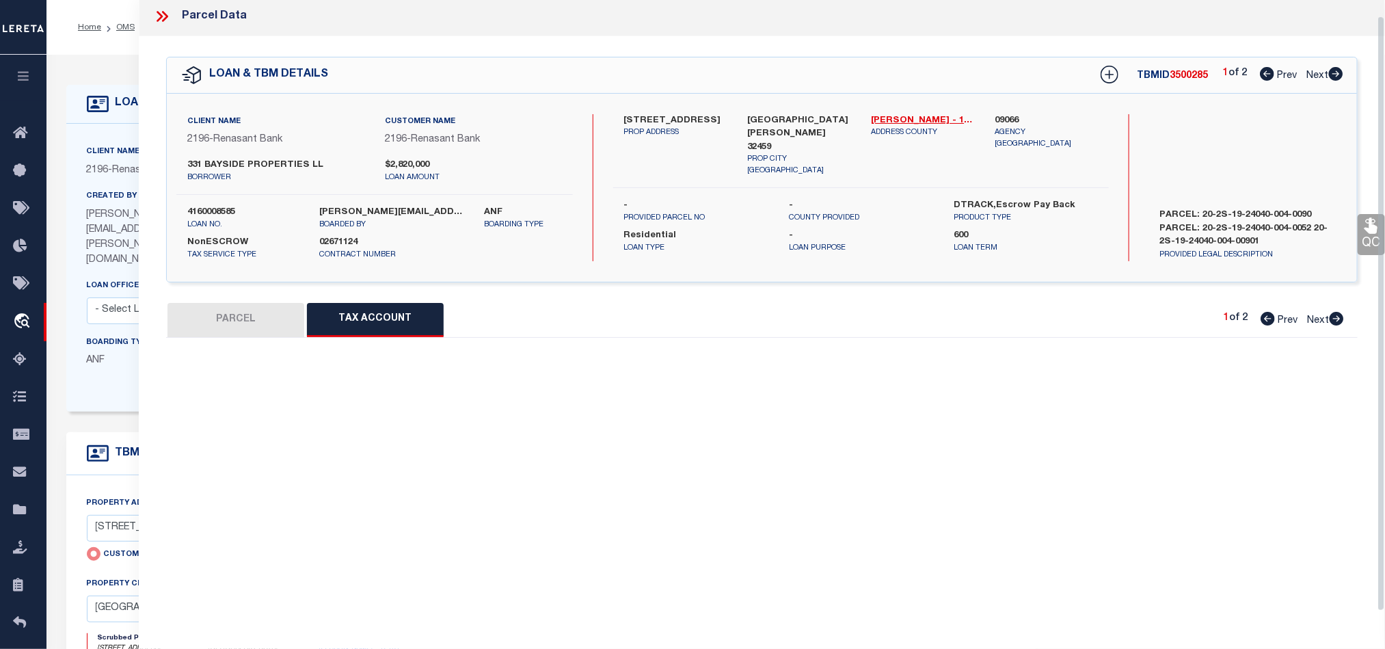
select select "100"
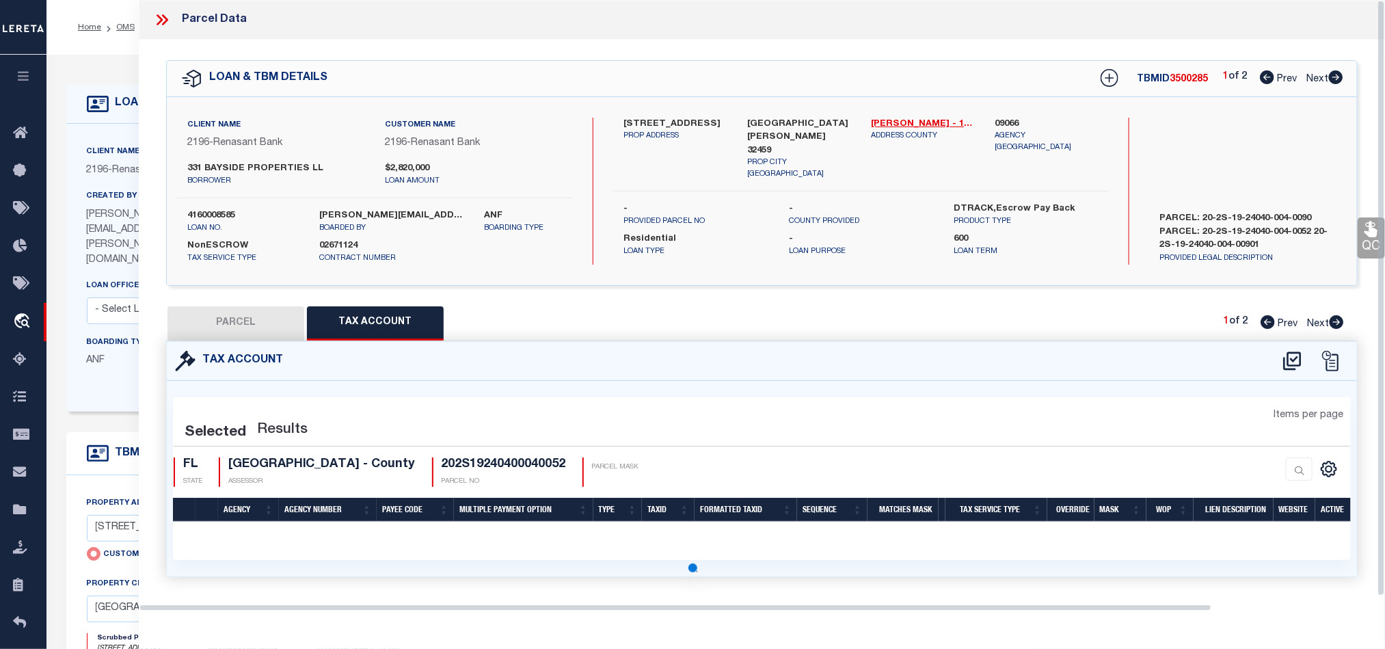
scroll to position [0, 0]
select select "100"
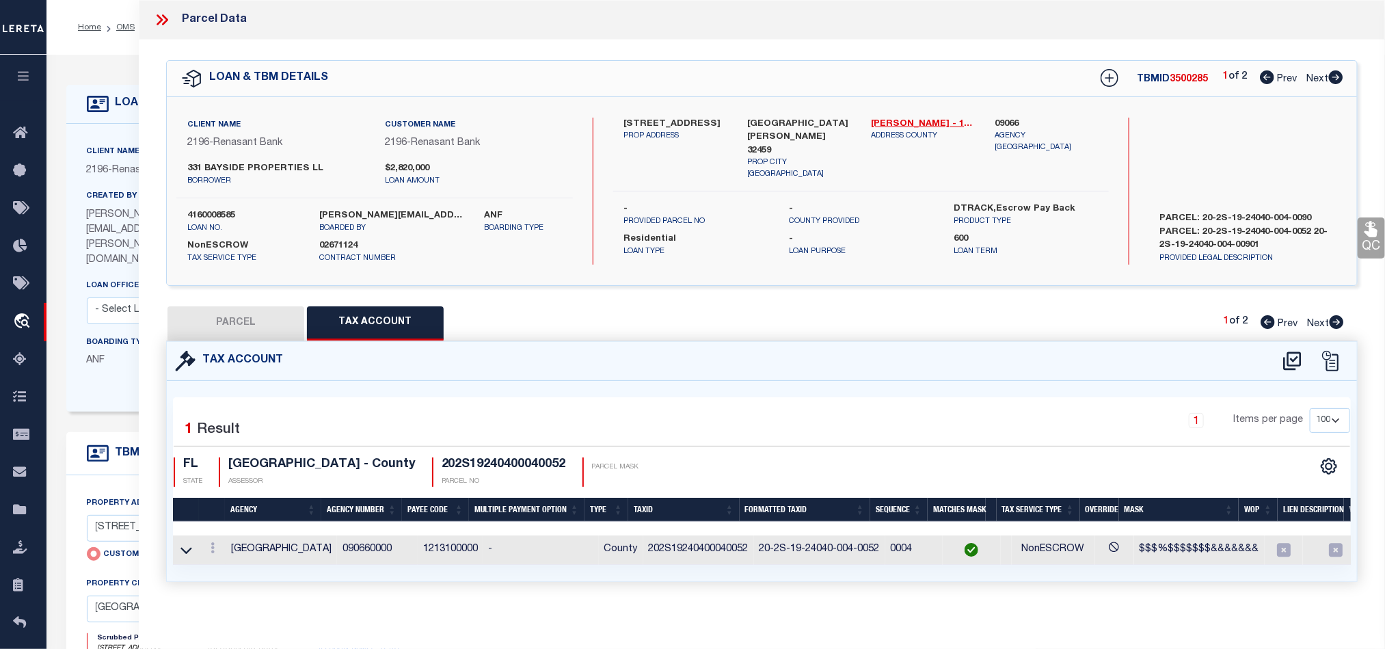
click at [245, 318] on button "PARCEL" at bounding box center [235, 323] width 137 height 34
select select "AS"
select select
checkbox input "false"
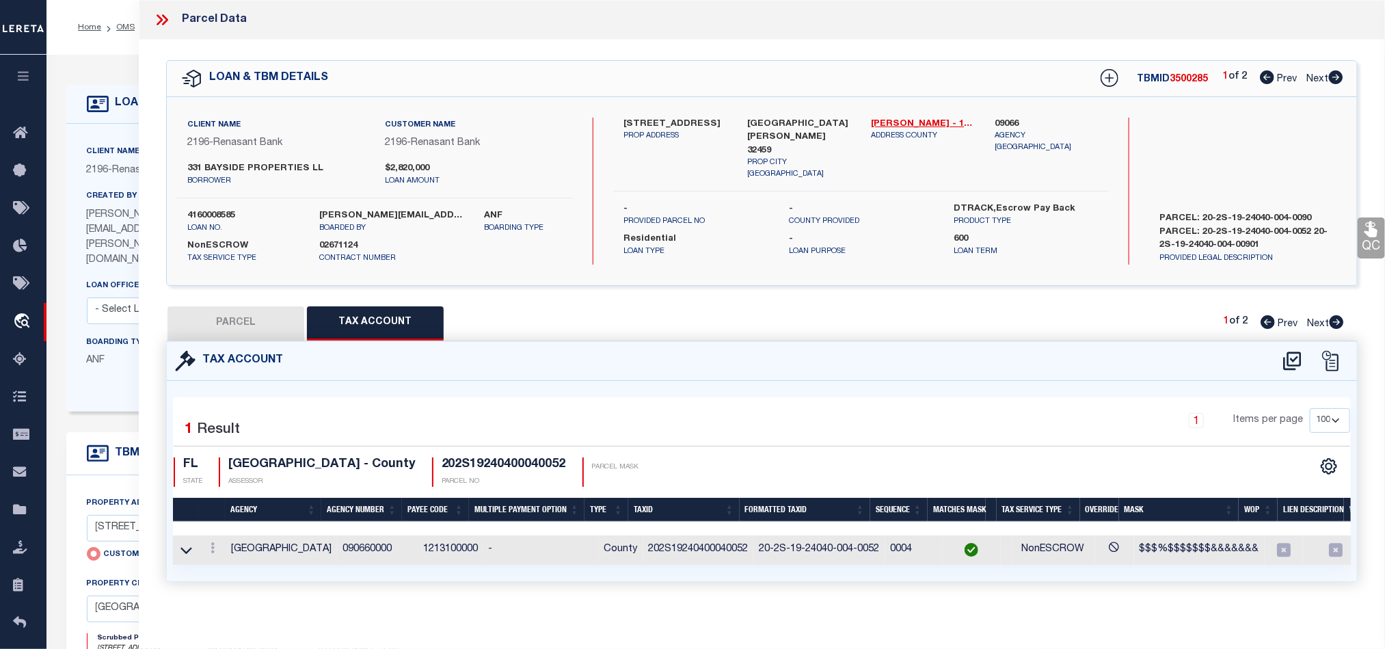
checkbox input "false"
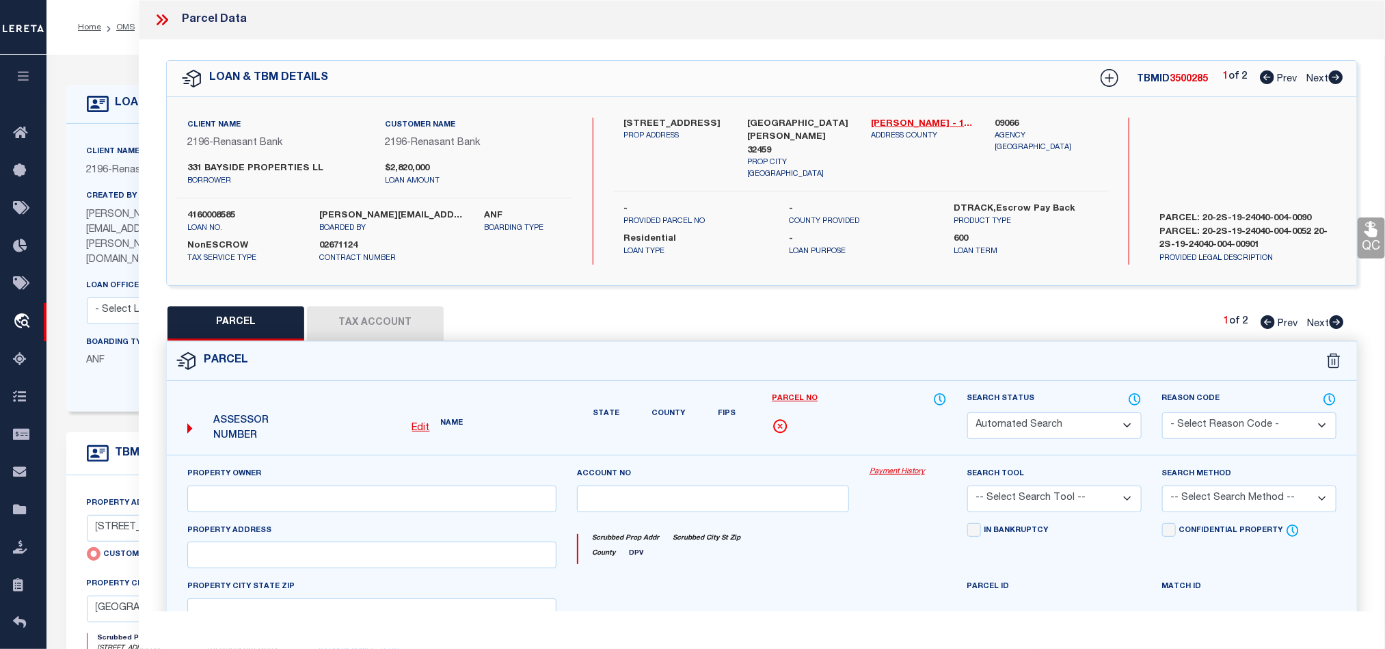
select select "QC"
type input "331 BAYSIDE PROPERTIES LLC"
select select "AGW"
select select "LEG"
type input "CHAT [PERSON_NAME] RD"
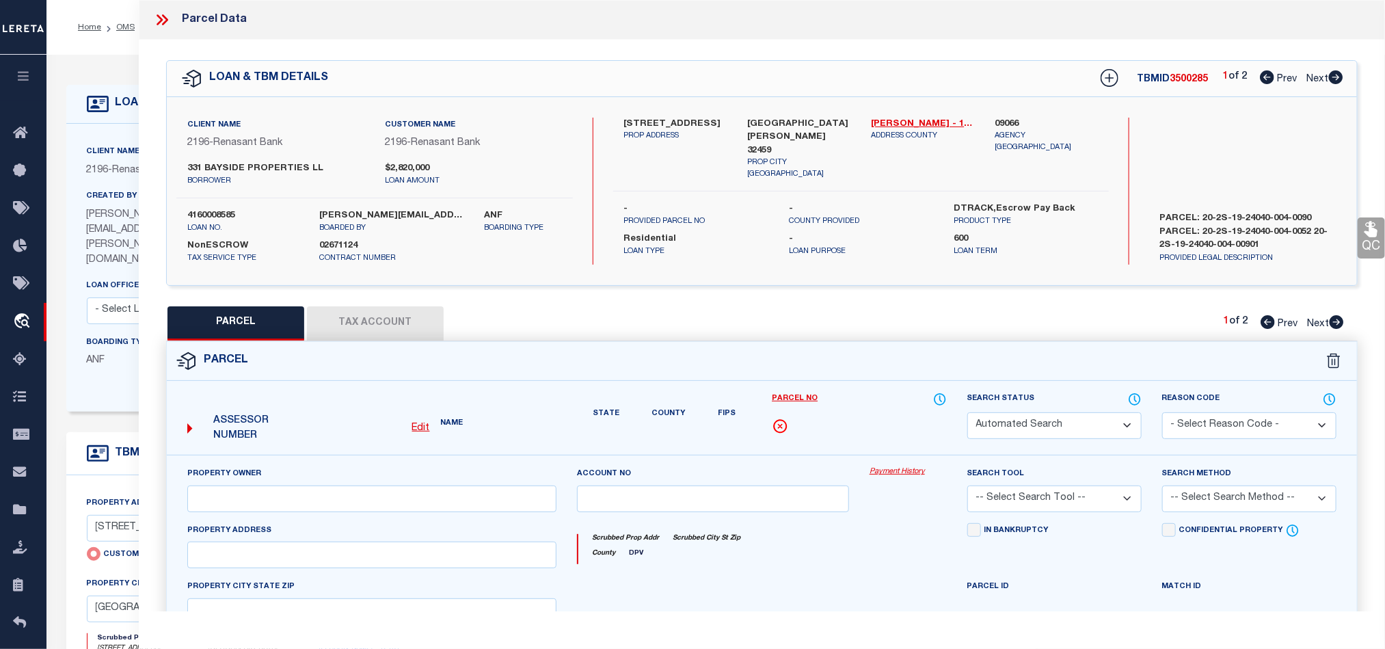
type input "[GEOGRAPHIC_DATA][PERSON_NAME] 32459"
type textarea "COM SE/COR LOT 14 BLK 2 CRIGLAR POINT PB 2-32, N 86 DEG 50'00"E 26.90 FT FOR PO…"
type textarea "There is a space hiding at the end that needs to be removed for the taxID to ma…"
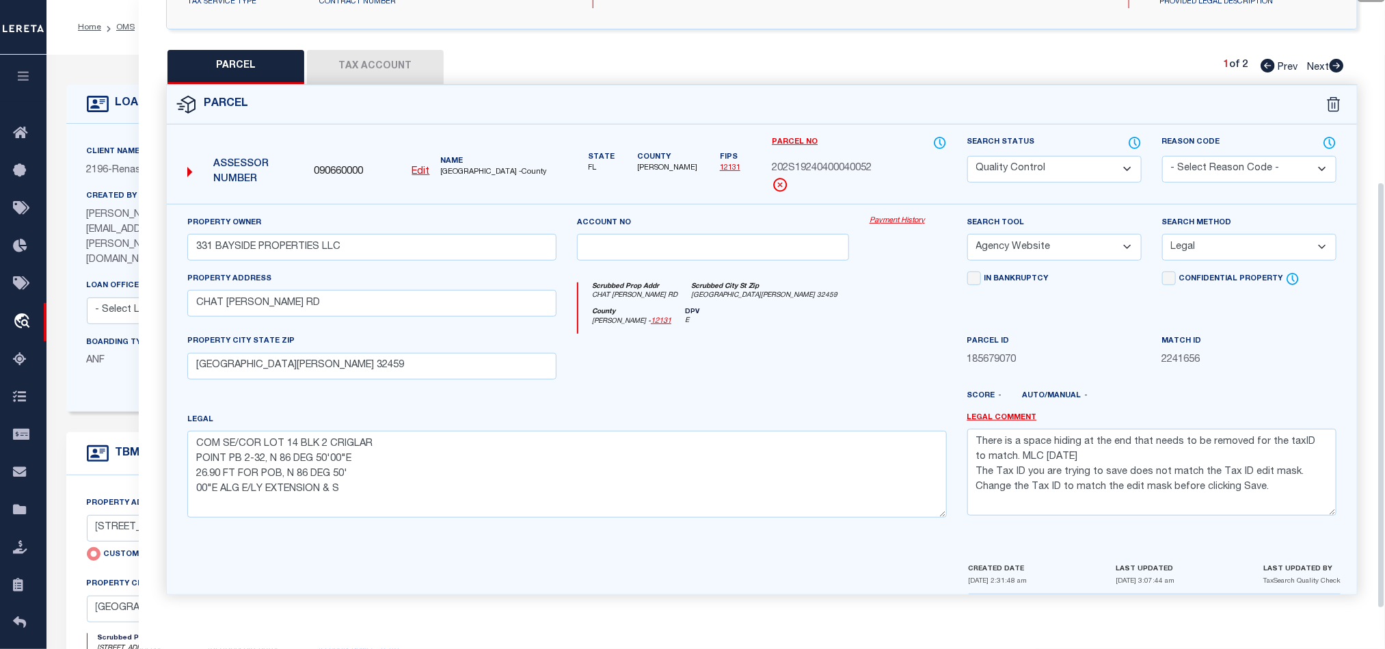
scroll to position [265, 0]
click at [368, 50] on button "Tax Account" at bounding box center [375, 67] width 137 height 34
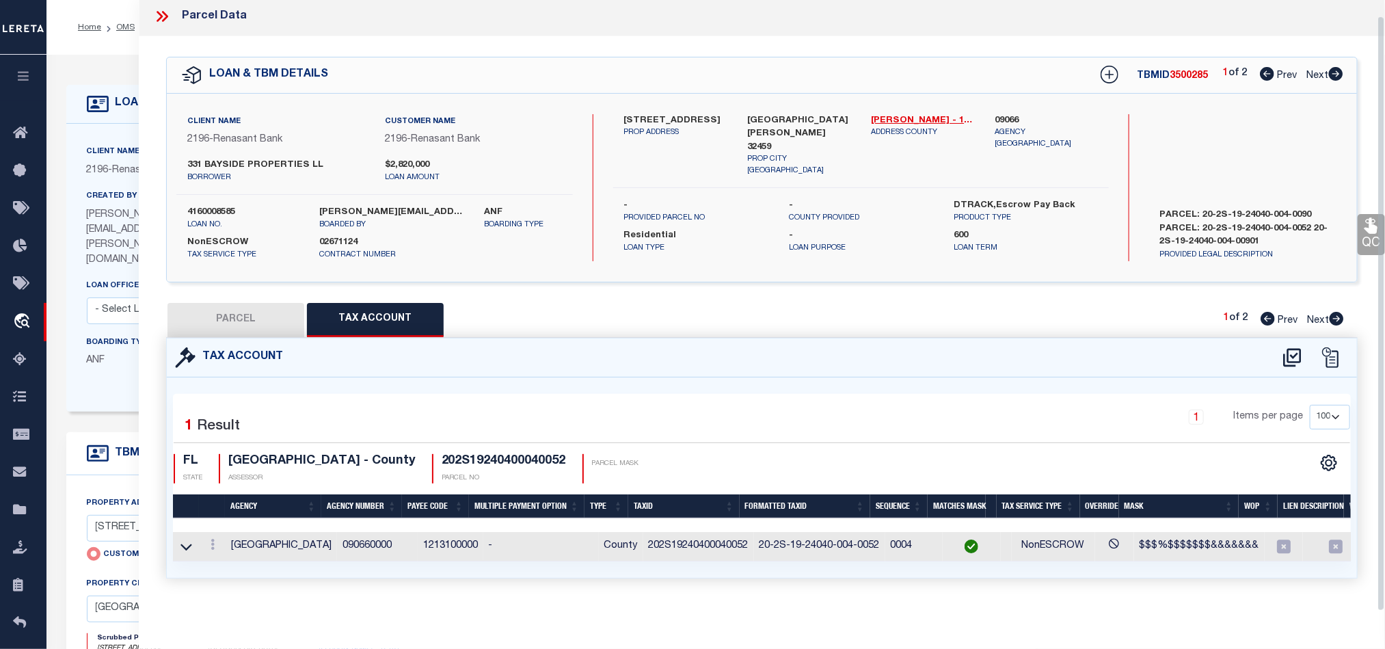
scroll to position [0, 0]
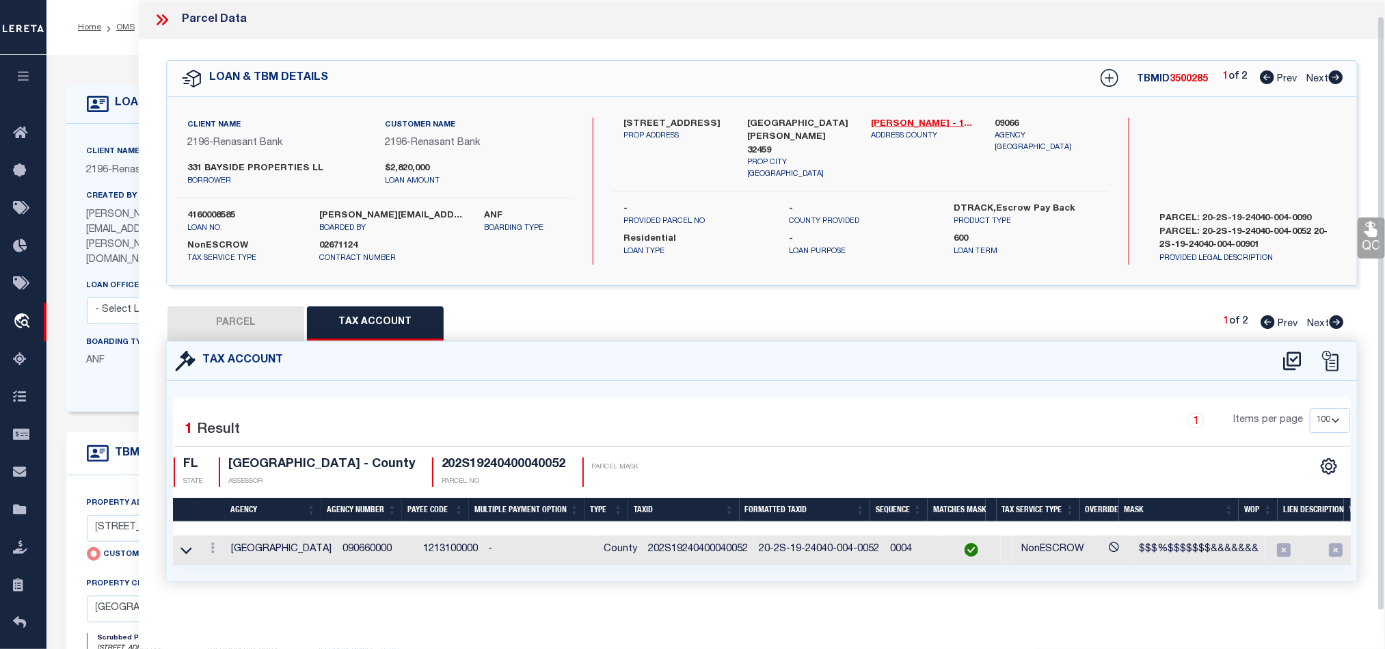
select select "100"
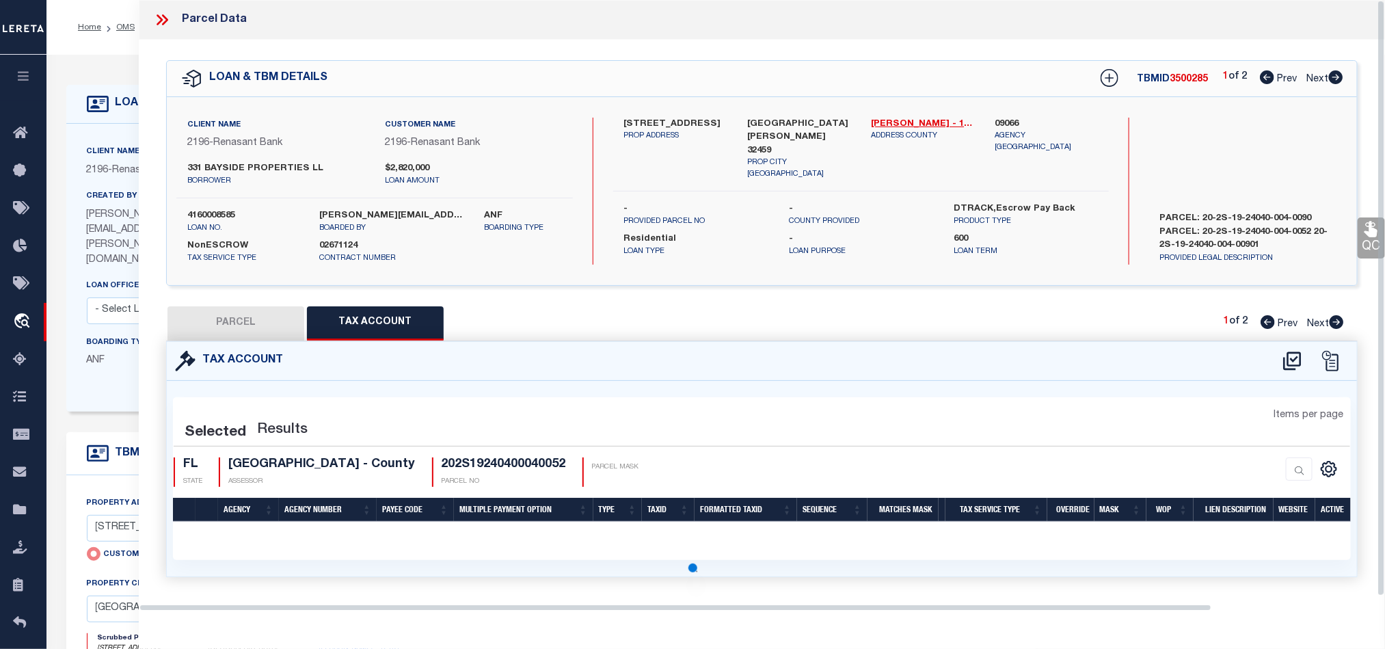
select select "100"
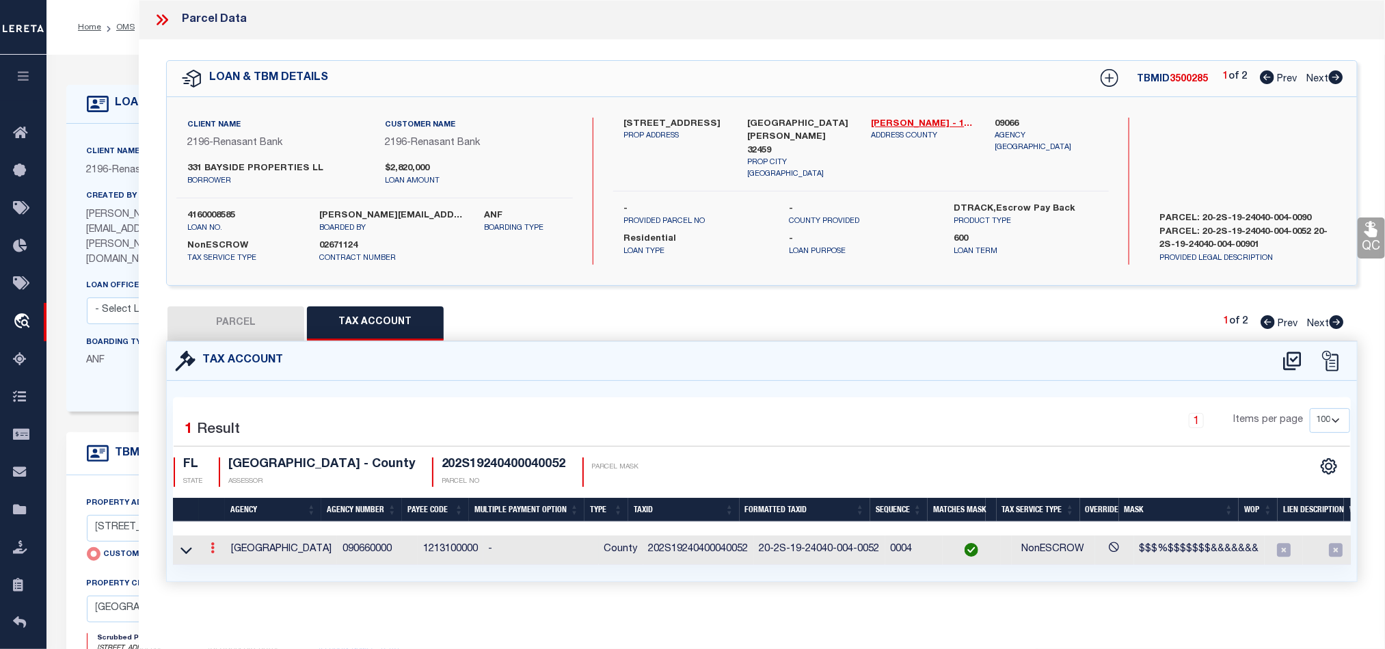
click at [209, 555] on link at bounding box center [212, 549] width 15 height 11
click at [220, 570] on link at bounding box center [231, 569] width 51 height 23
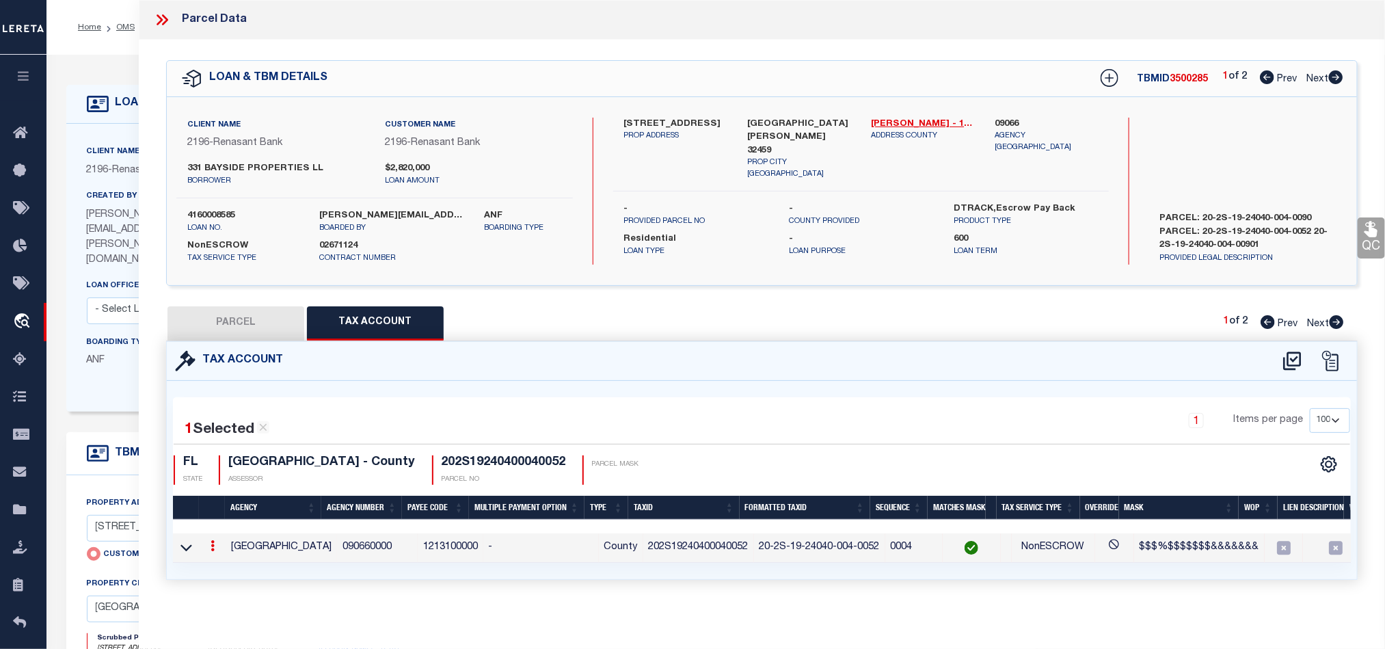
type input "202S19240400040052"
type textarea "$$$%$$$$$$$&&&&&&&"
checkbox input "true"
type input "XX-XX-XX-XXXXX-XXX-XXXX*"
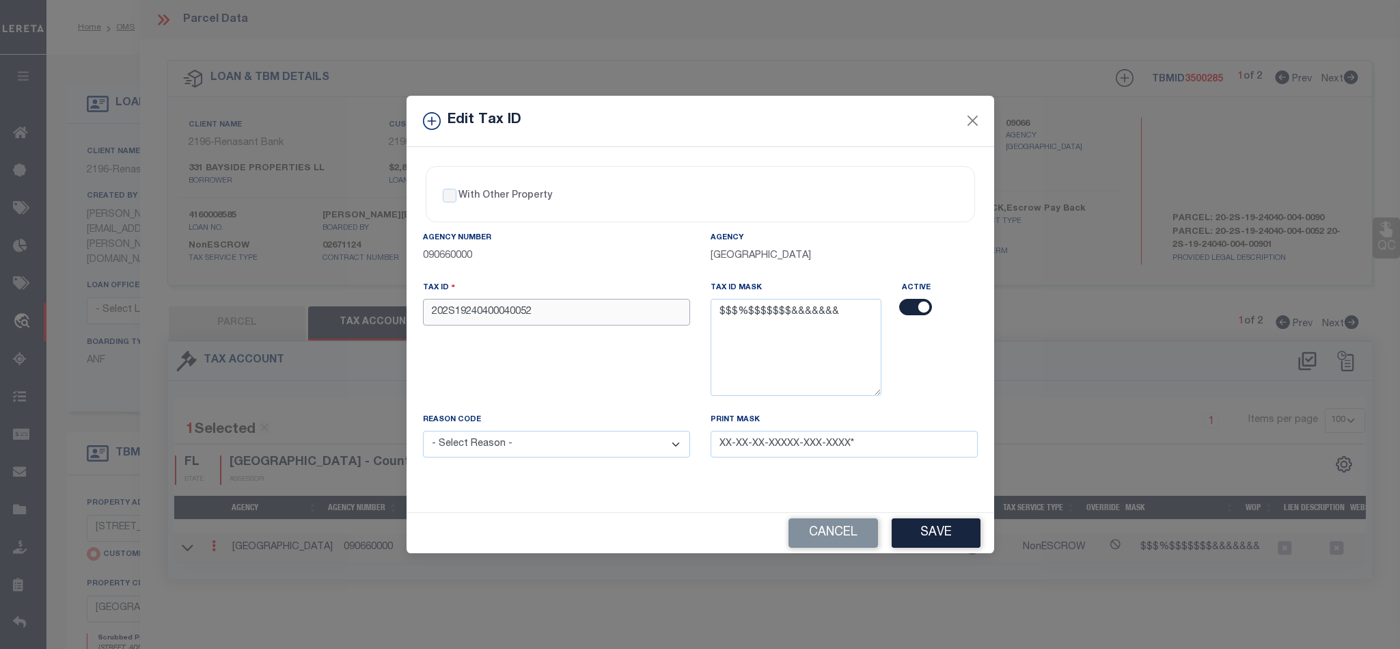
click at [614, 310] on input "202S19240400040052" at bounding box center [556, 312] width 267 height 27
click at [431, 306] on input "202S19240400040052" at bounding box center [556, 312] width 267 height 27
click at [821, 533] on button "Cancel" at bounding box center [834, 532] width 90 height 29
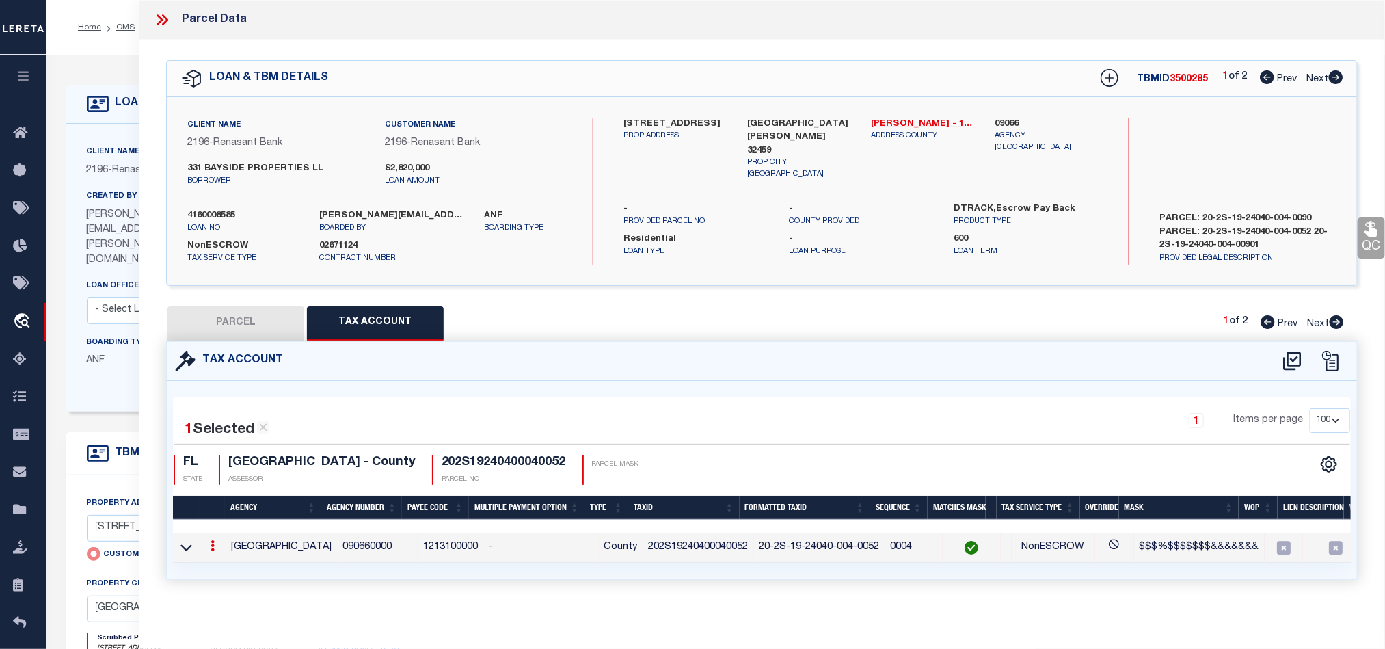
click at [212, 551] on icon at bounding box center [213, 545] width 4 height 11
click at [221, 574] on link at bounding box center [231, 567] width 51 height 23
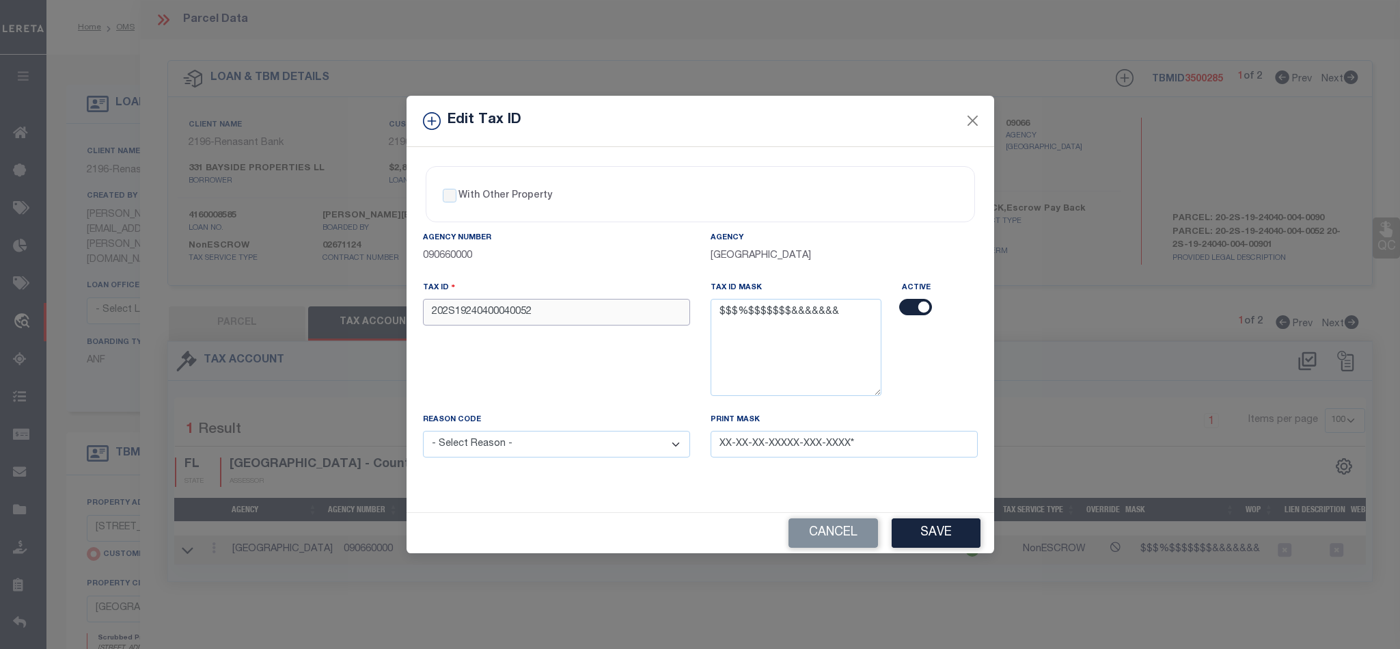
click at [435, 308] on input "202S19240400040052" at bounding box center [556, 312] width 267 height 27
click at [816, 536] on button "Cancel" at bounding box center [834, 532] width 90 height 29
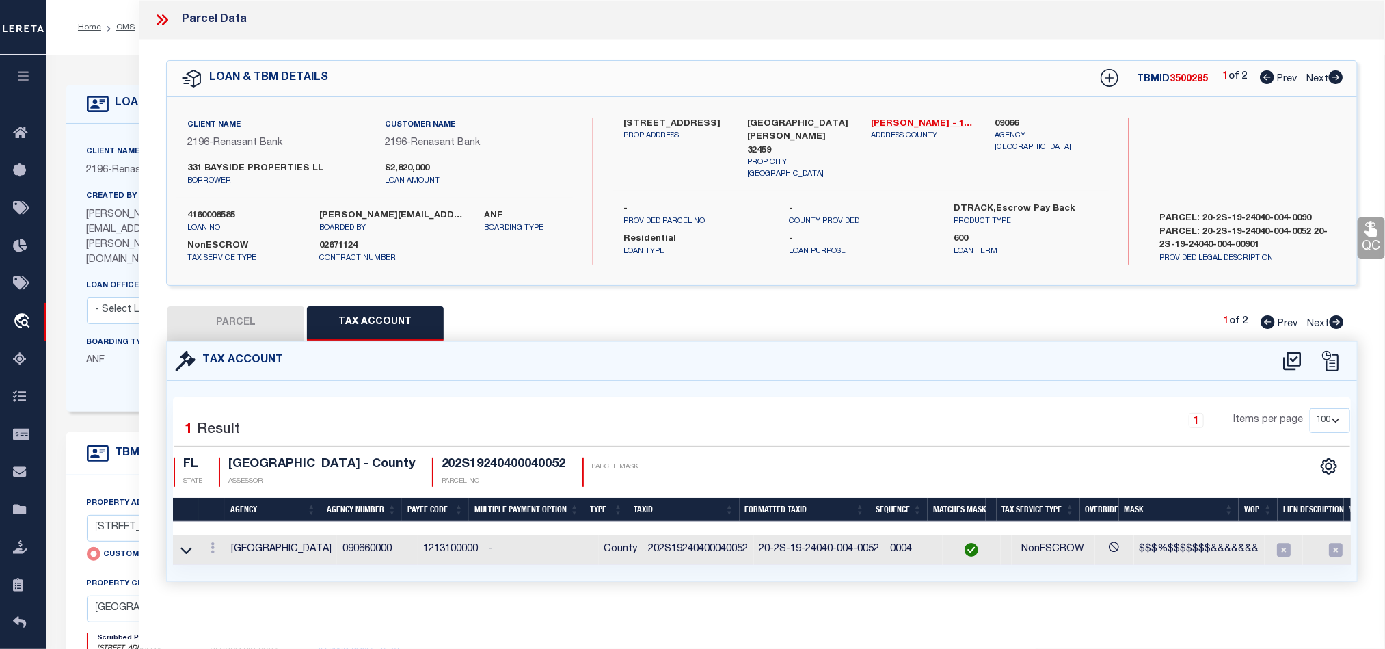
click at [245, 322] on button "PARCEL" at bounding box center [235, 323] width 137 height 34
select select "AS"
select select
checkbox input "false"
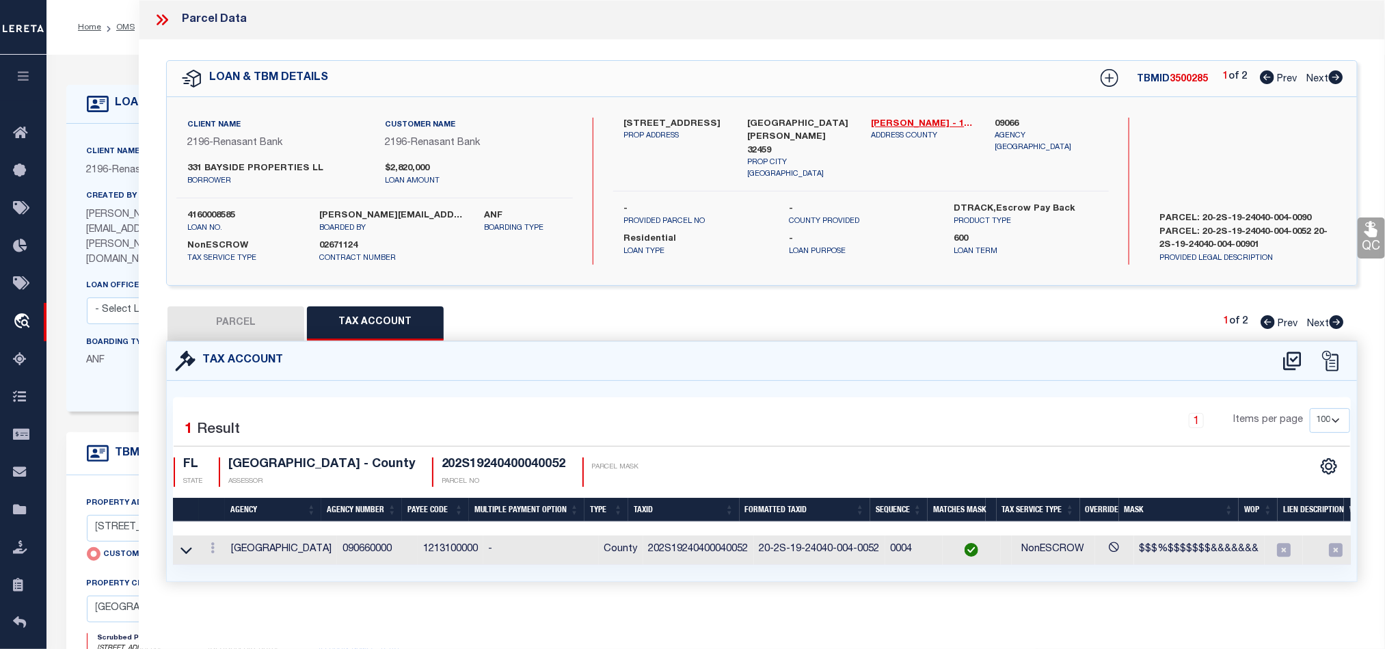
checkbox input "false"
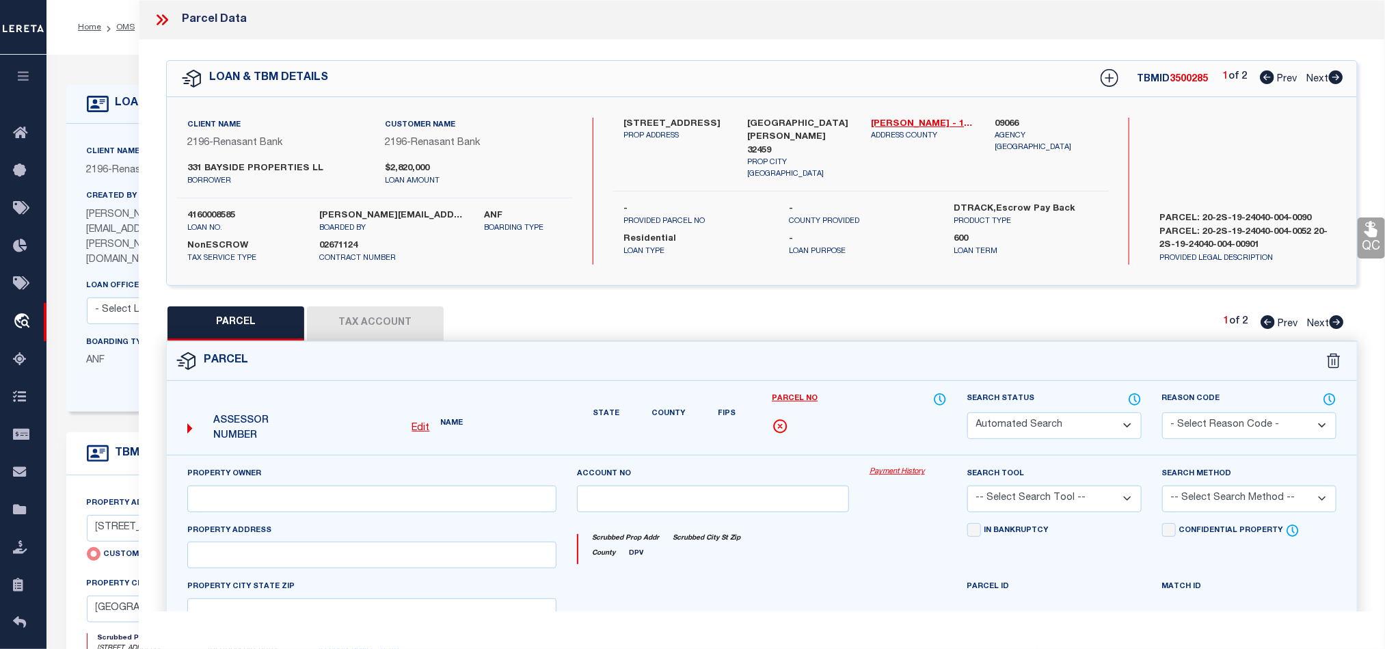
select select "QC"
type input "331 BAYSIDE PROPERTIES LLC"
select select "AGW"
select select "LEG"
type input "CHAT [PERSON_NAME] RD"
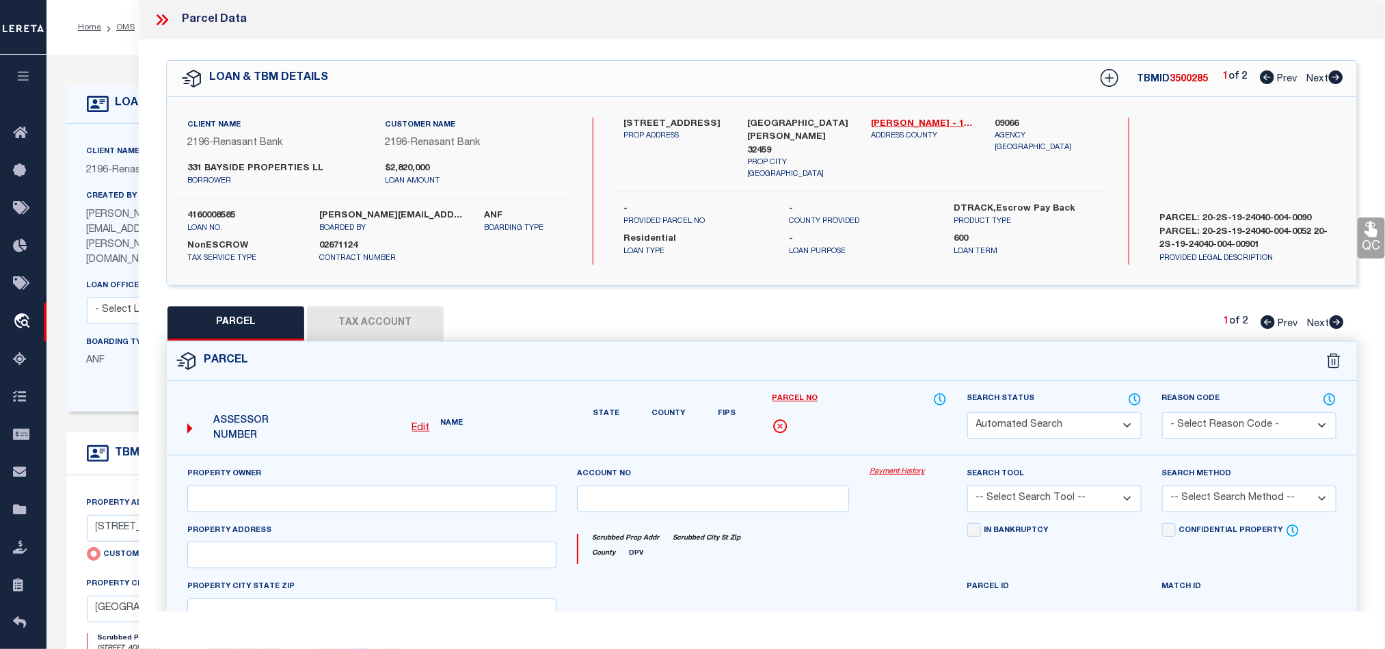
type input "[GEOGRAPHIC_DATA][PERSON_NAME] 32459"
type textarea "COM SE/COR LOT 14 BLK 2 CRIGLAR POINT PB 2-32, N 86 DEG 50'00"E 26.90 FT FOR PO…"
type textarea "There is a space hiding at the end that needs to be removed for the taxID to ma…"
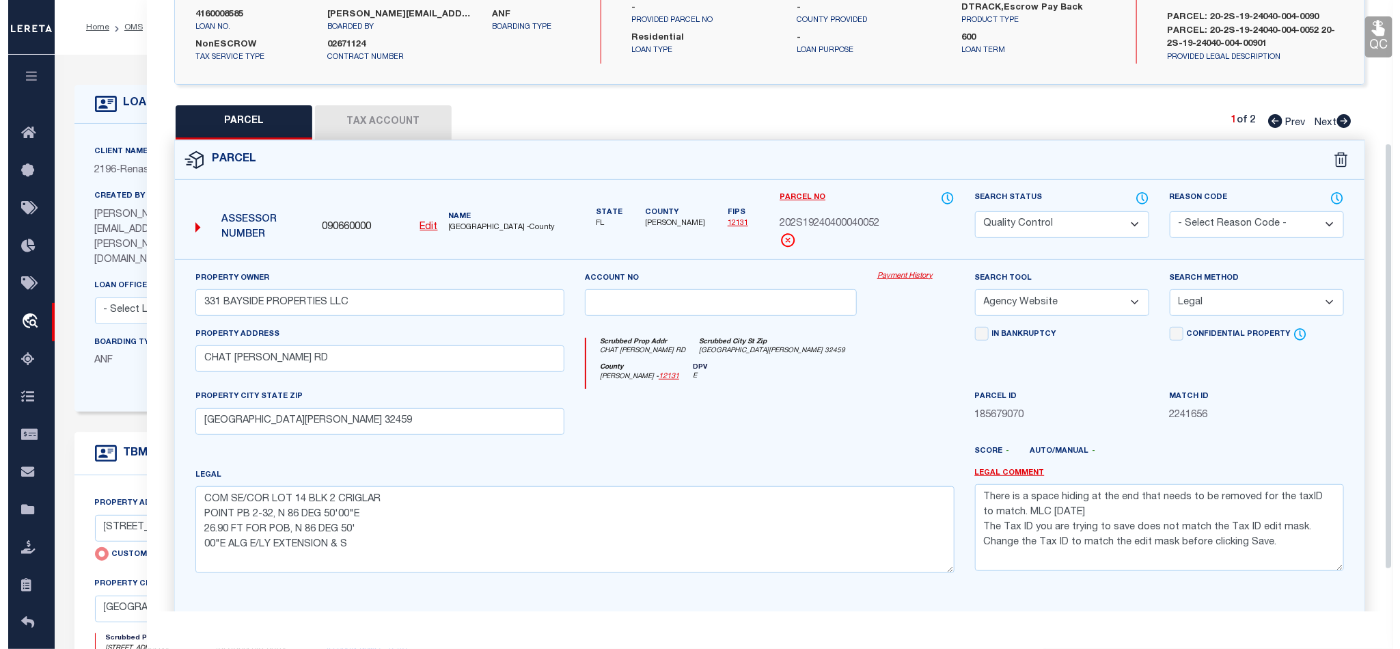
scroll to position [205, 0]
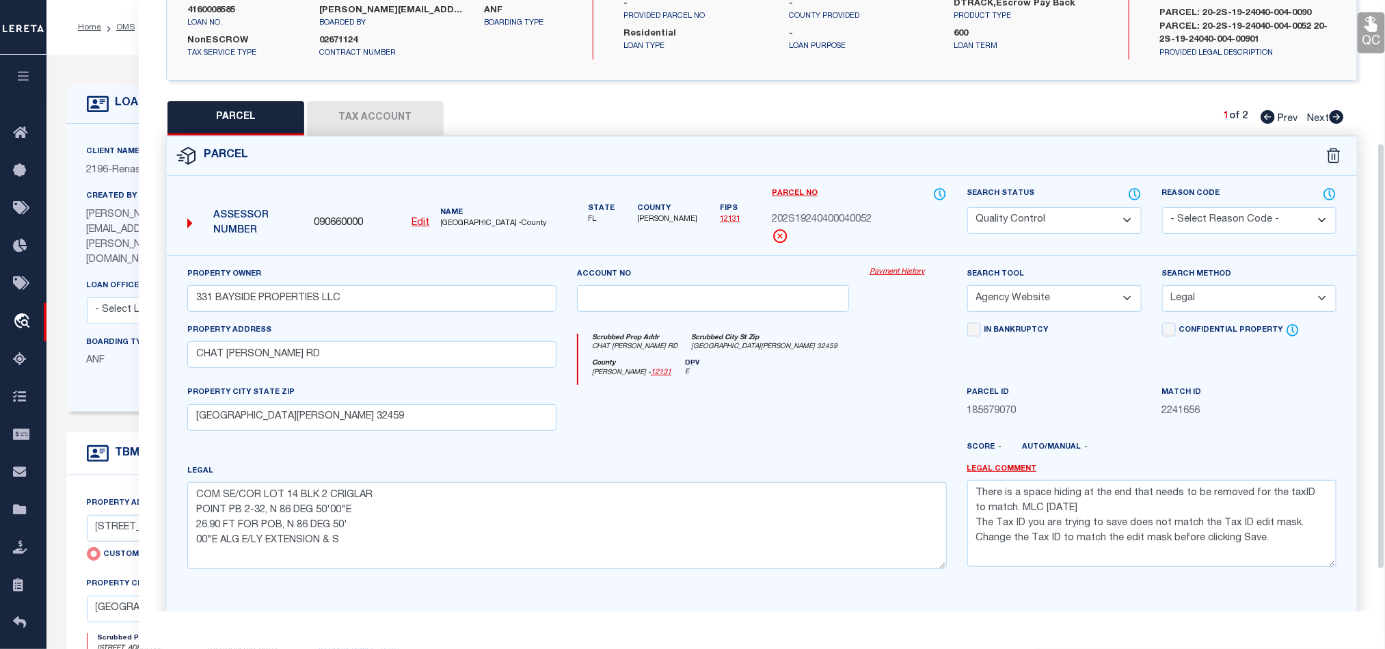
click at [890, 373] on div "County [PERSON_NAME] - 12131 DPV E" at bounding box center [762, 372] width 368 height 27
click at [1128, 193] on icon at bounding box center [1135, 194] width 14 height 15
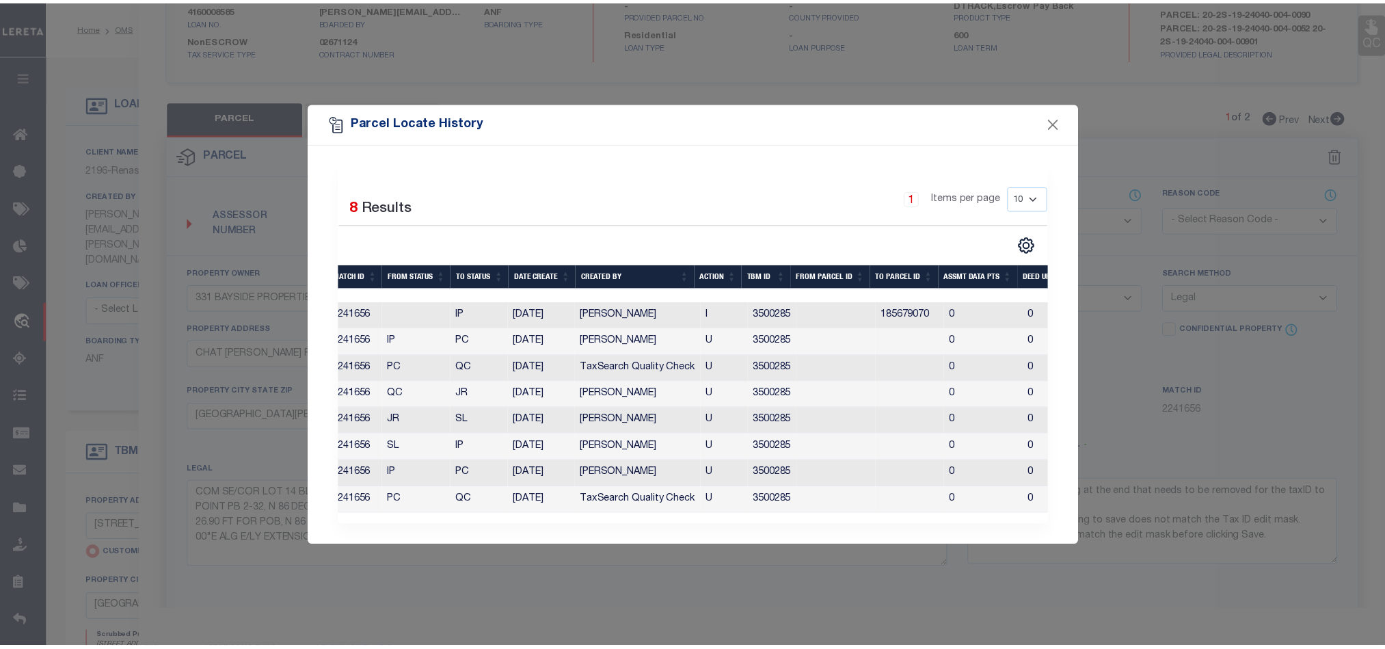
scroll to position [0, 0]
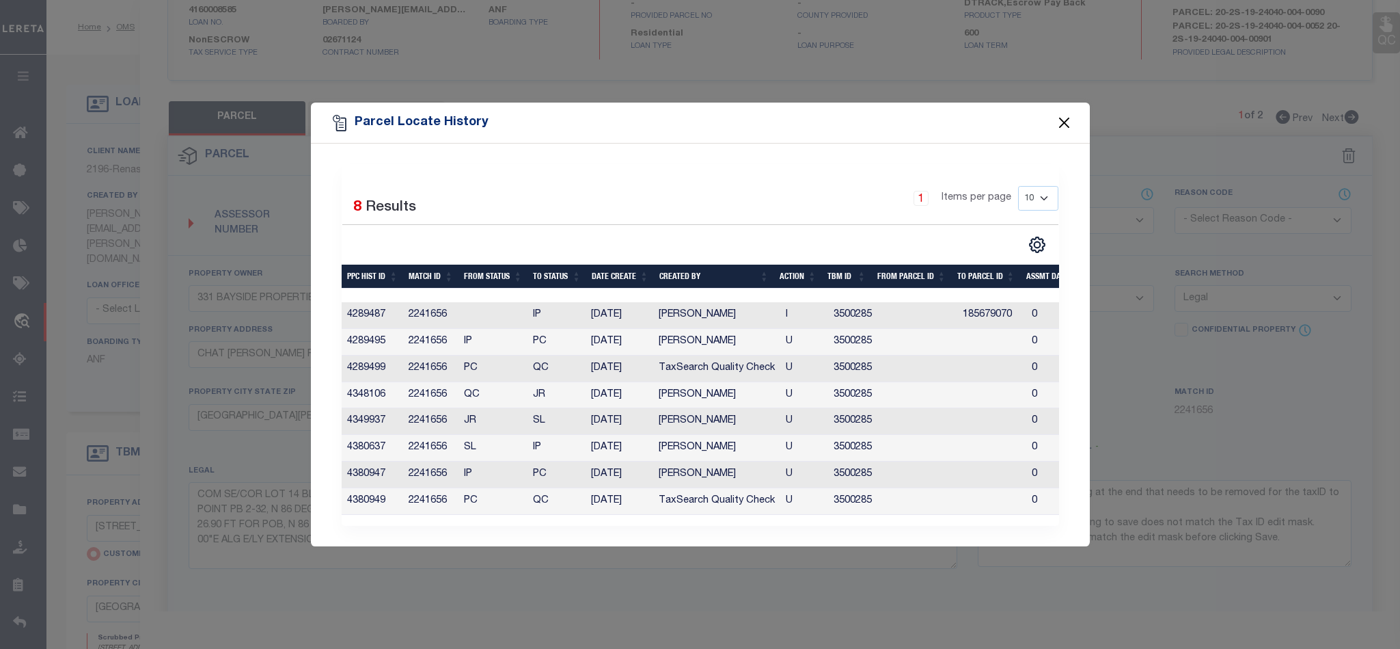
click at [1061, 116] on button "Close" at bounding box center [1064, 123] width 18 height 18
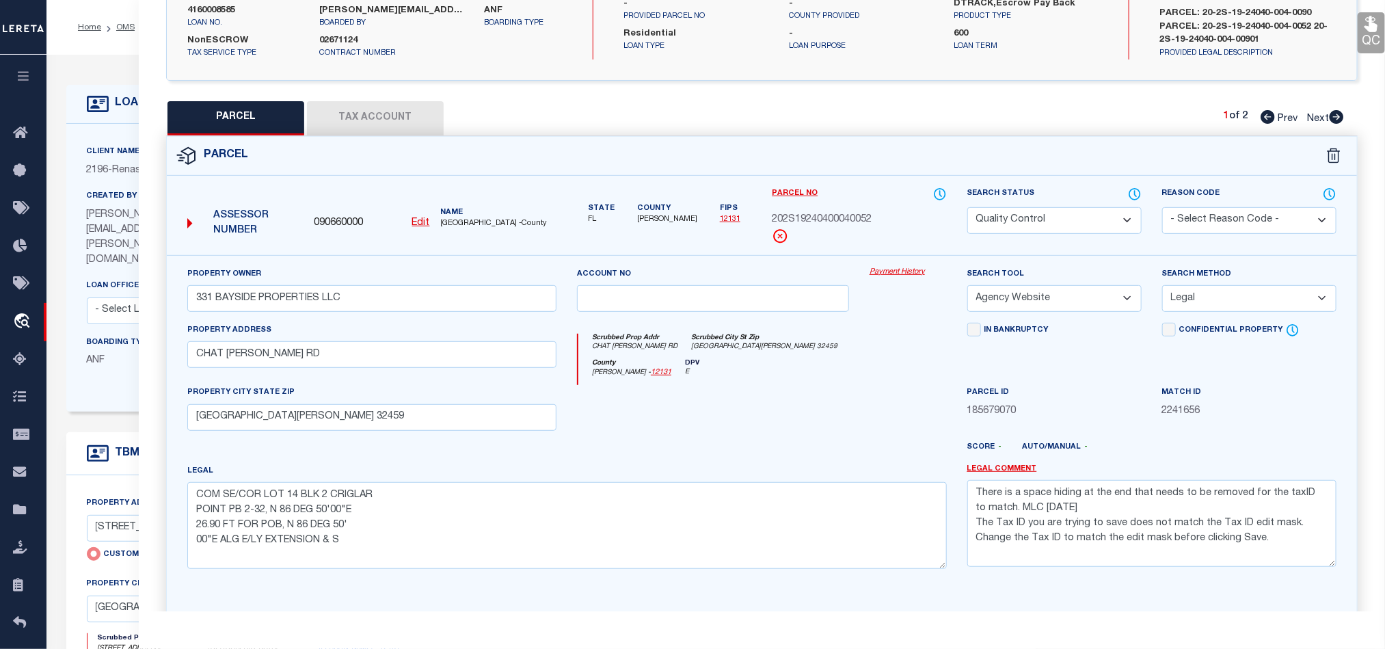
click at [377, 113] on button "Tax Account" at bounding box center [375, 118] width 137 height 34
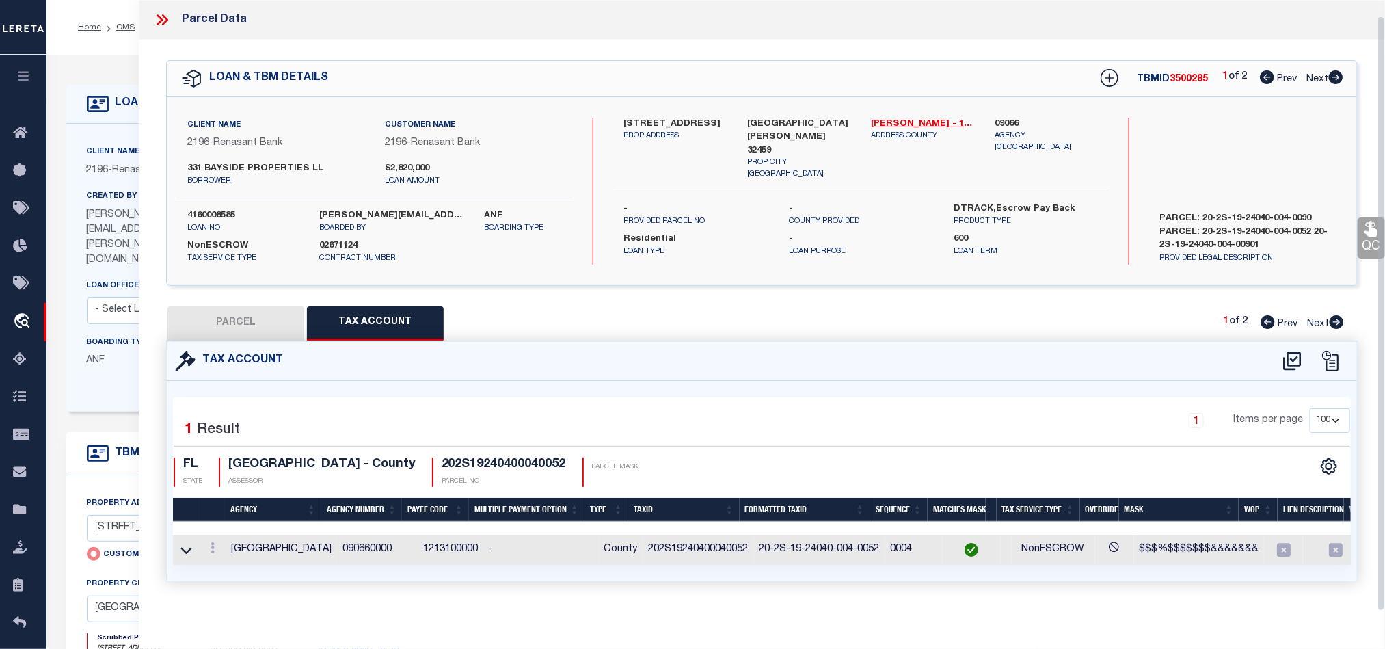
select select "100"
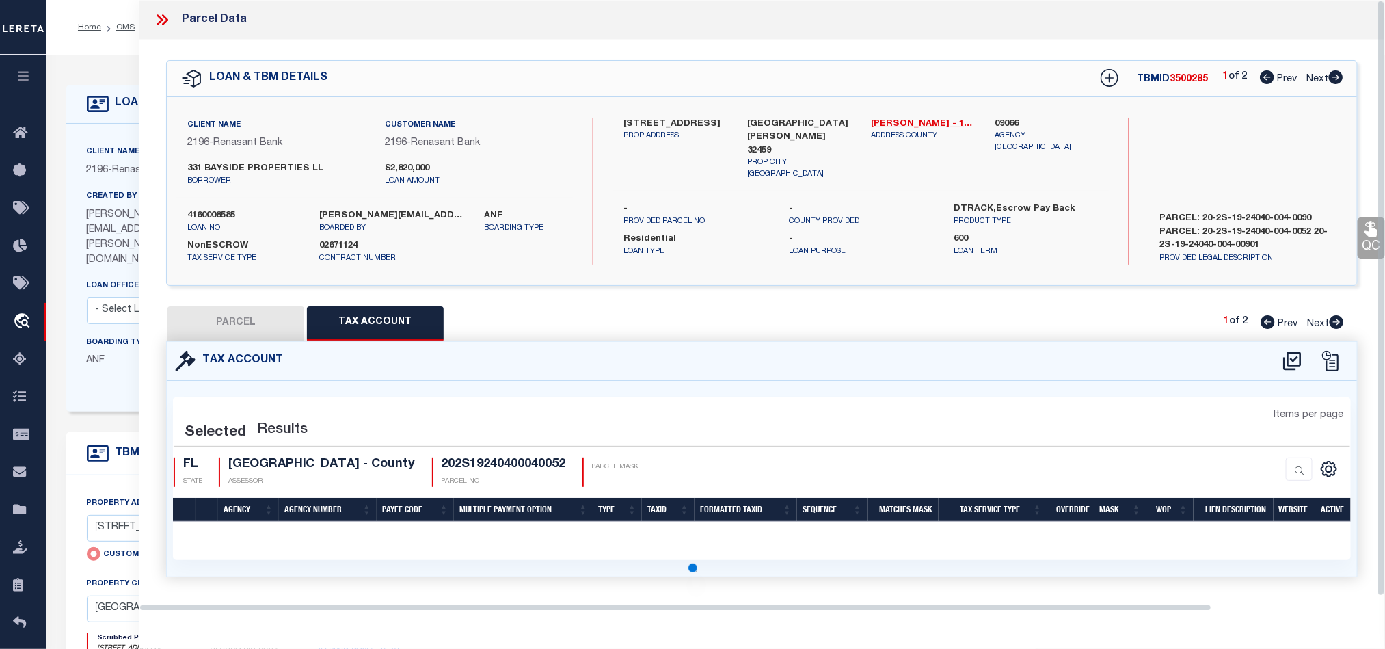
select select "100"
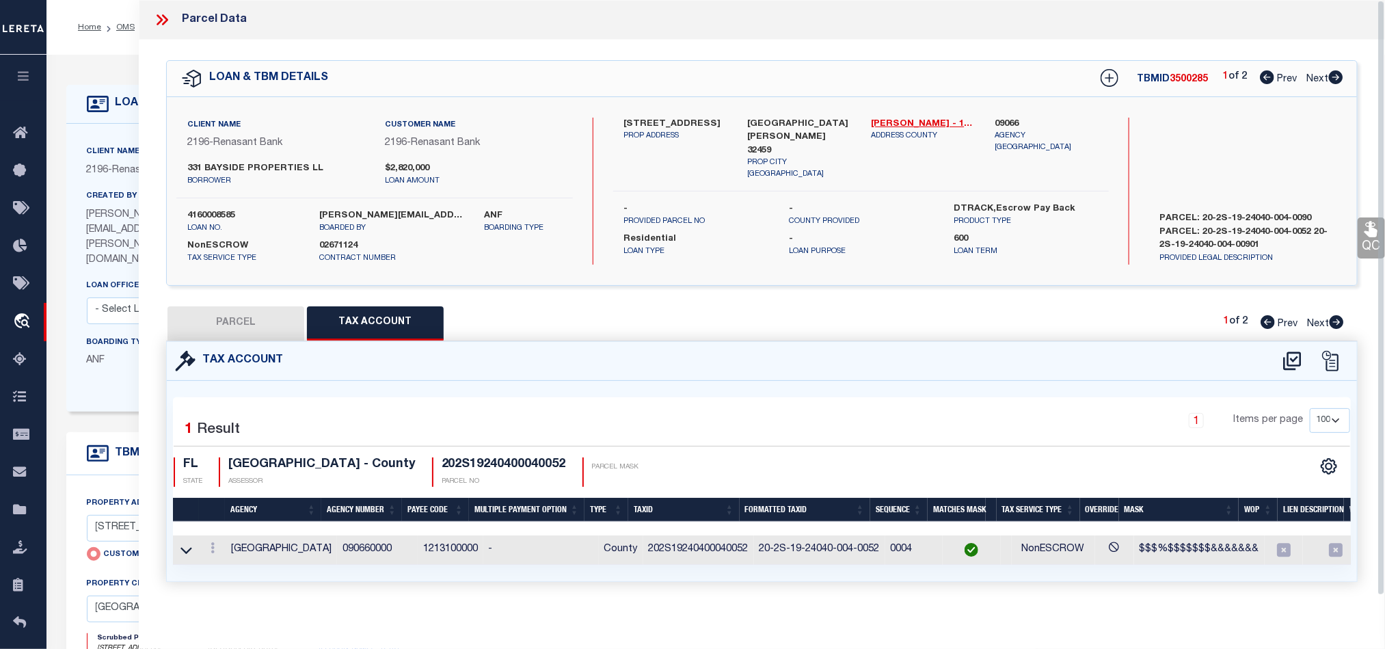
click at [931, 431] on div "1 Items per page 10 25 50 100" at bounding box center [911, 426] width 878 height 36
click at [802, 425] on div "1 Items per page 10 25 50 100" at bounding box center [911, 426] width 878 height 36
click at [286, 314] on button "PARCEL" at bounding box center [235, 323] width 137 height 34
select select "AS"
select select
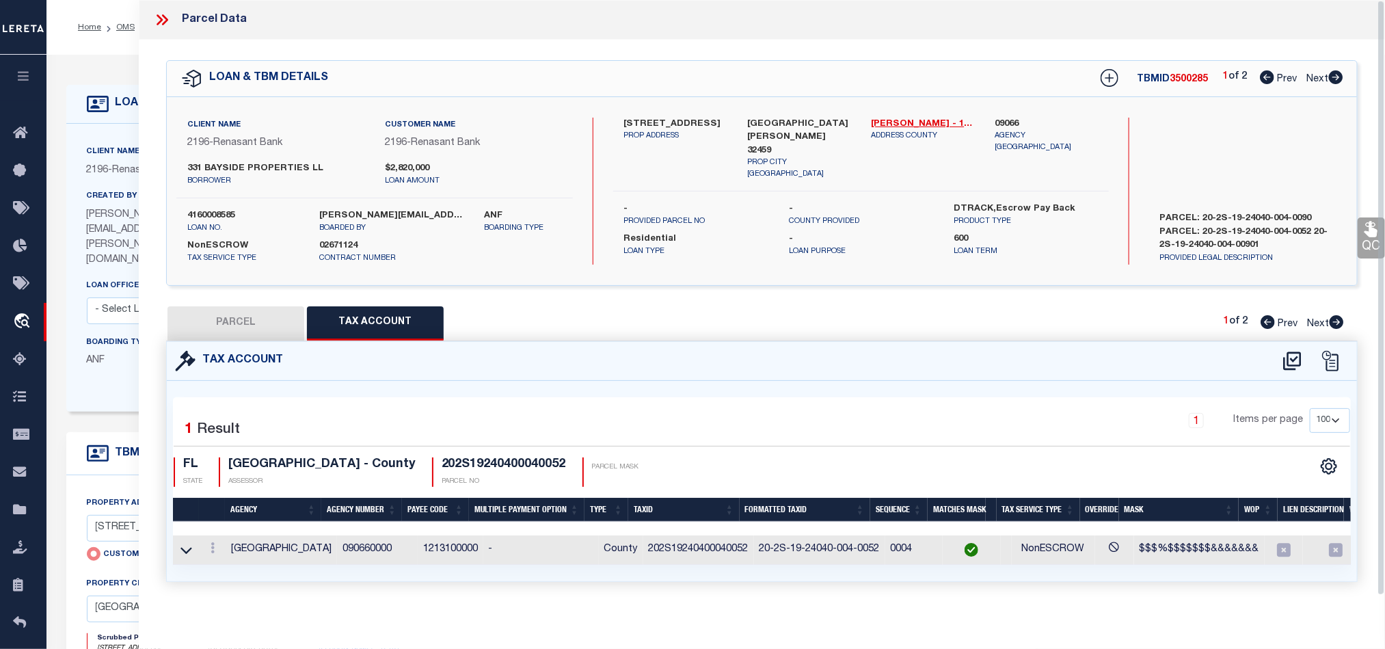
select select
checkbox input "false"
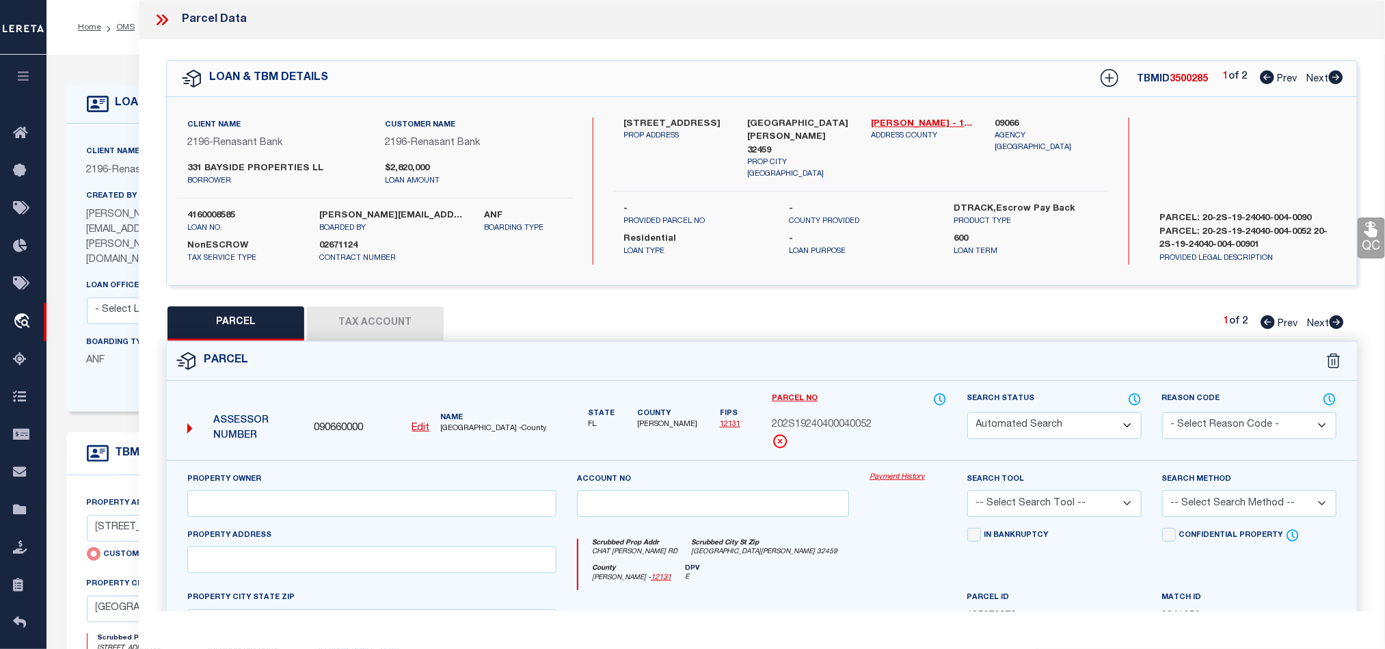
select select "QC"
type input "331 BAYSIDE PROPERTIES LLC"
select select "AGW"
select select "LEG"
type input "CHAT [PERSON_NAME] RD"
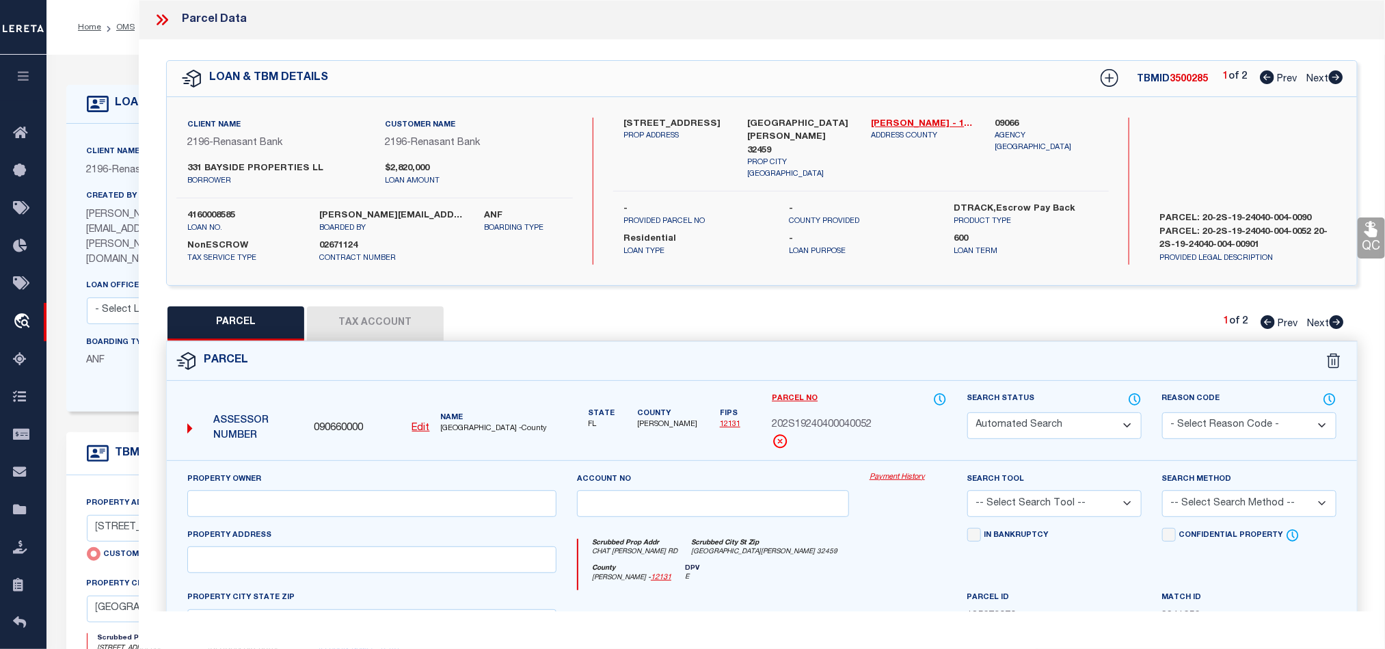
type input "[GEOGRAPHIC_DATA][PERSON_NAME] 32459"
type textarea "COM SE/COR LOT 14 BLK 2 CRIGLAR POINT PB 2-32, N 86 DEG 50'00"E 26.90 FT FOR PO…"
type textarea "There is a space hiding at the end that needs to be removed for the taxID to ma…"
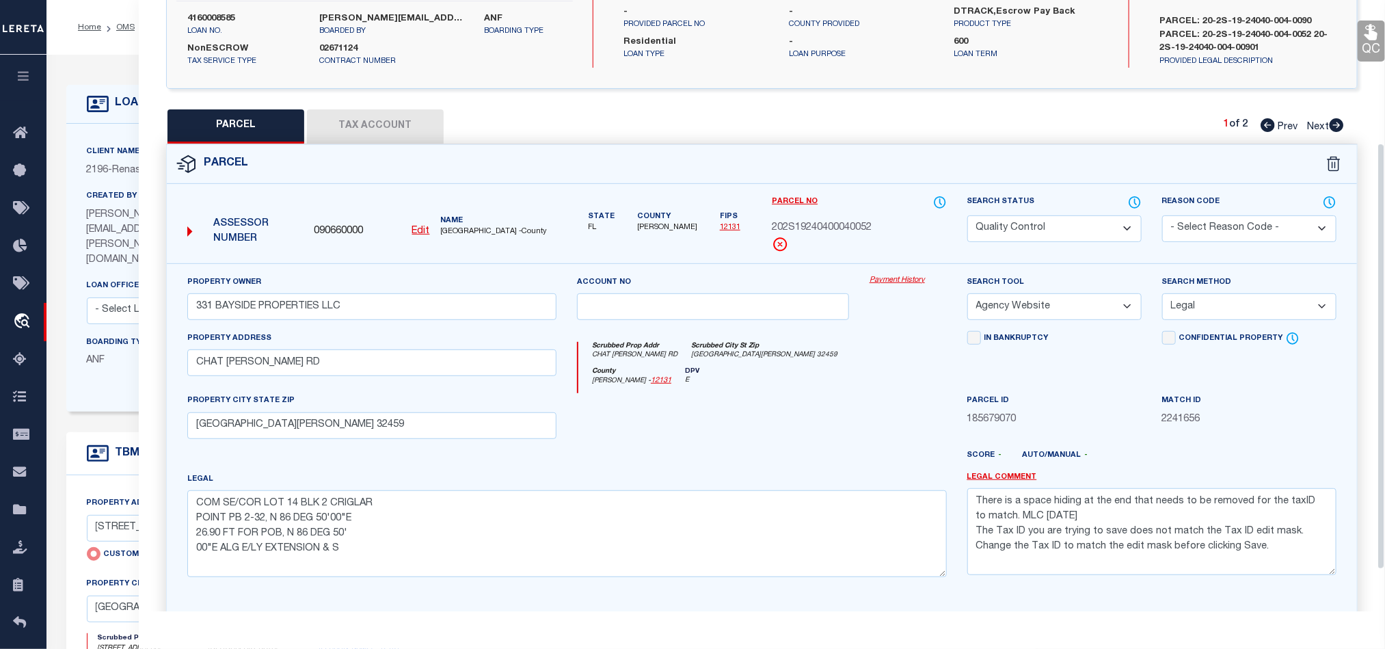
scroll to position [205, 0]
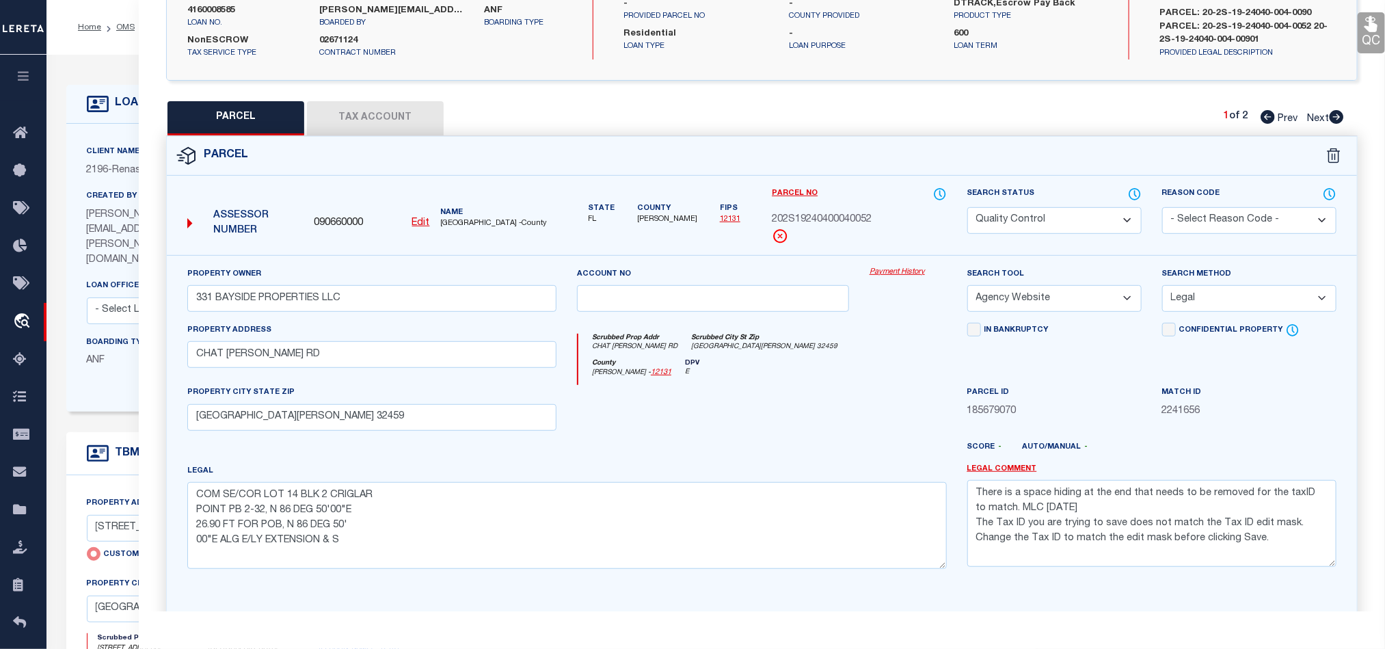
click at [353, 121] on button "Tax Account" at bounding box center [375, 118] width 137 height 34
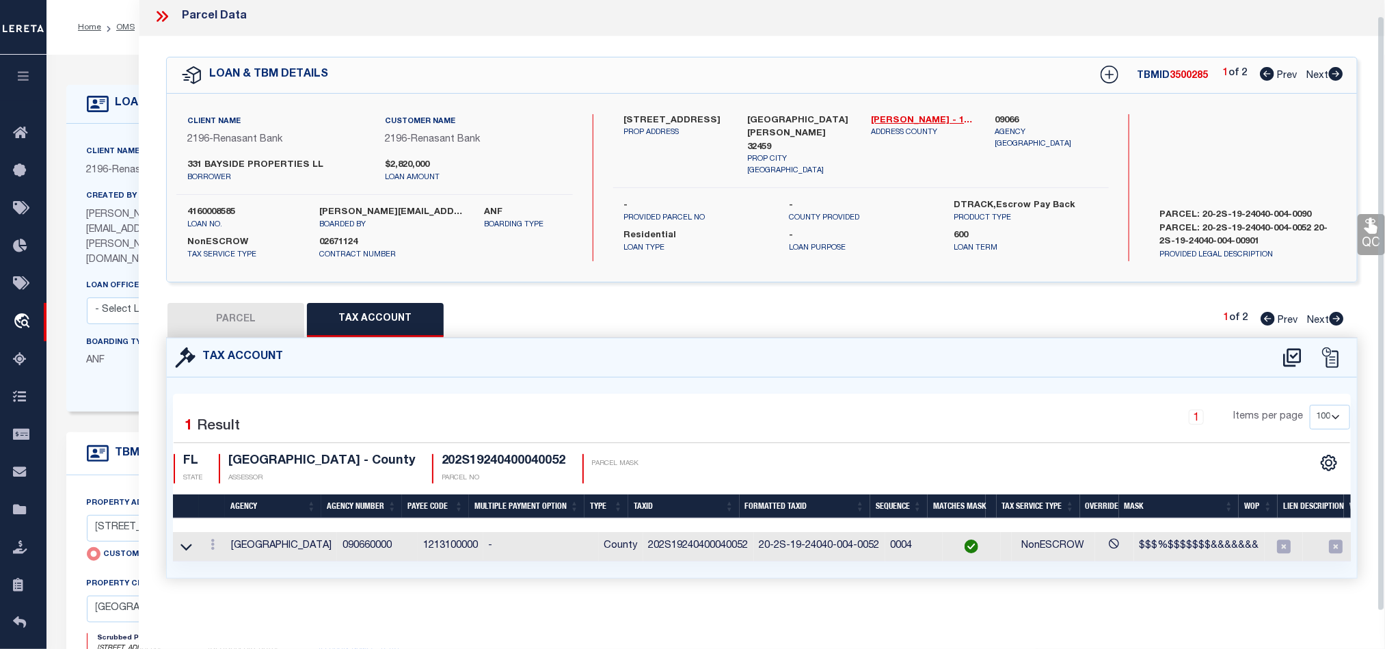
scroll to position [0, 0]
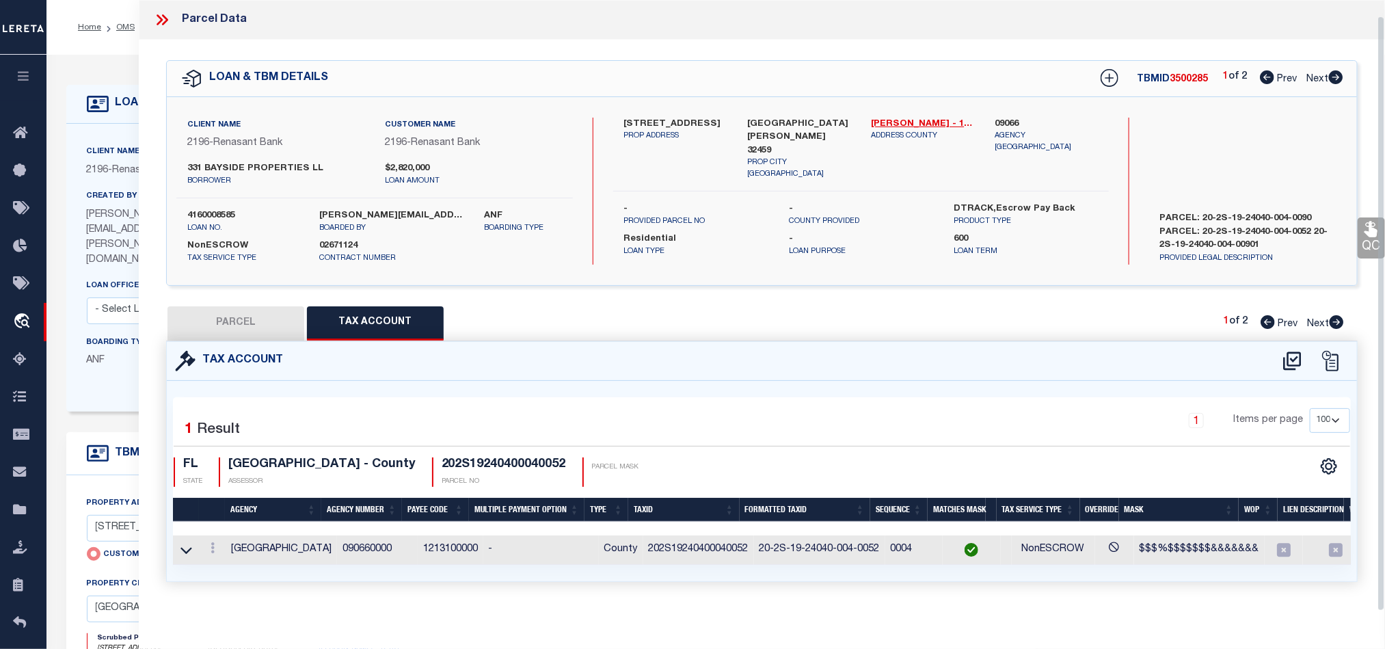
select select "100"
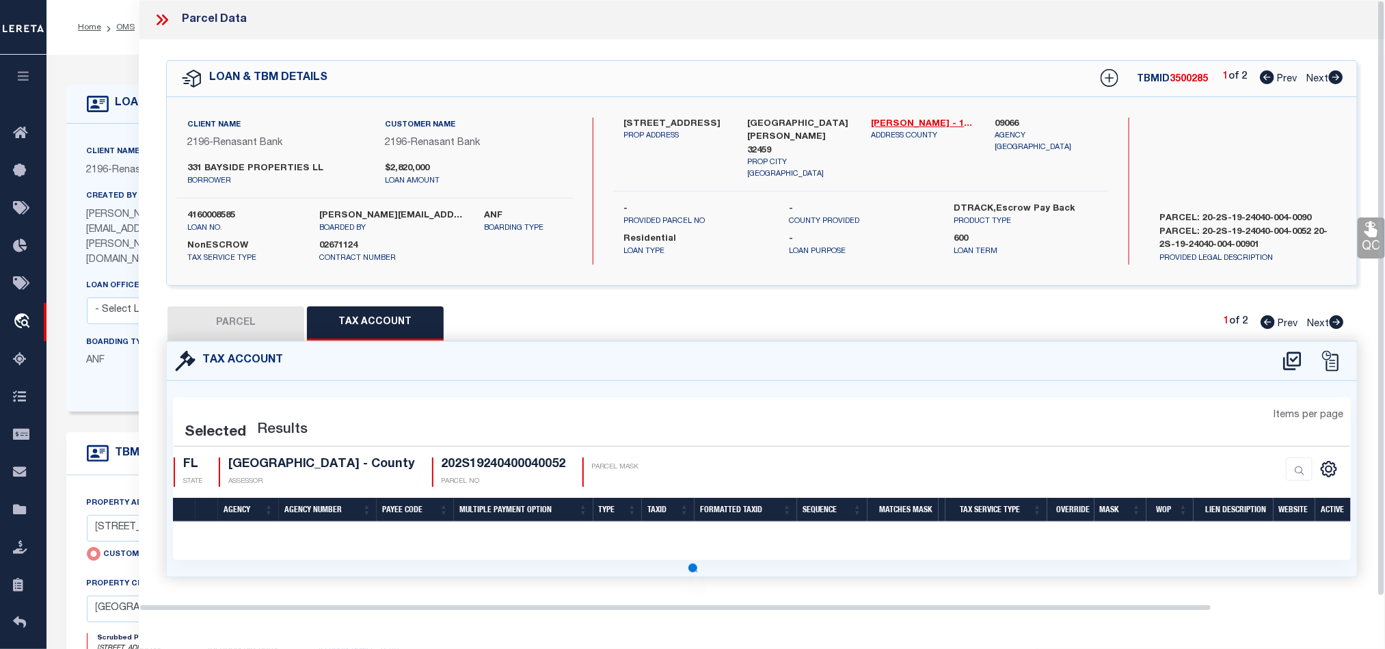
select select "100"
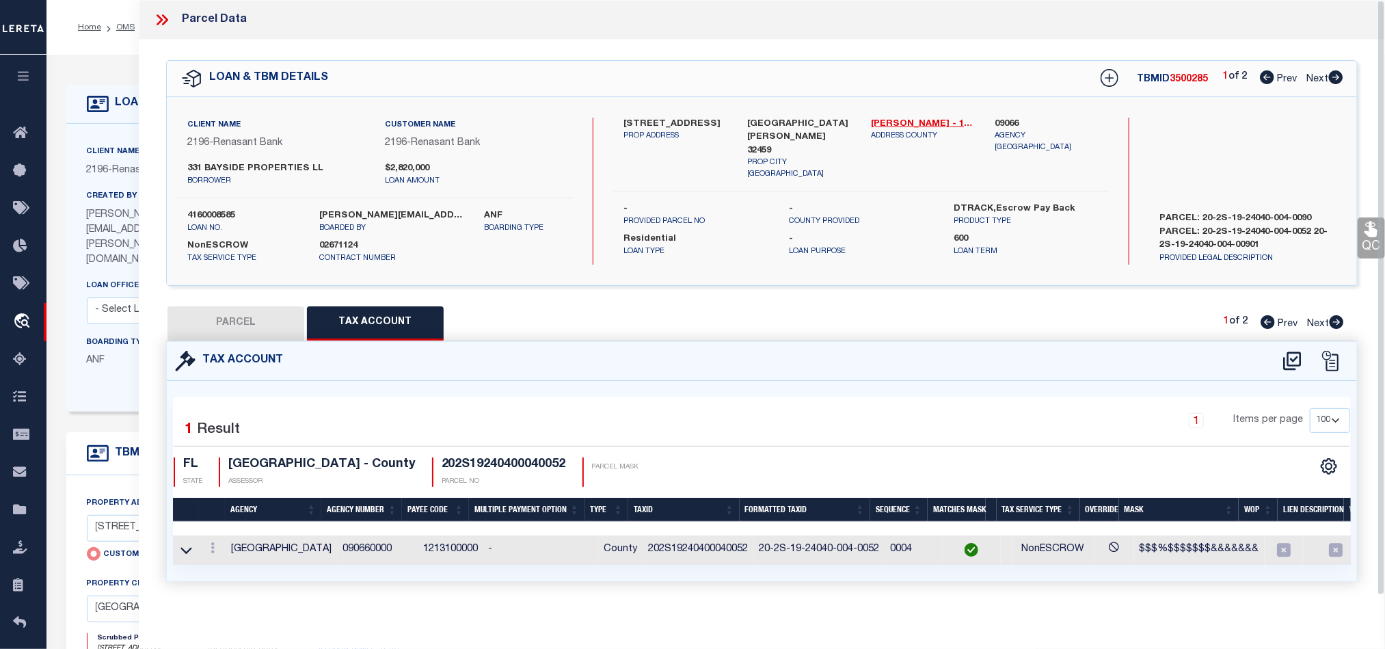
click at [222, 318] on button "PARCEL" at bounding box center [235, 323] width 137 height 34
select select "AS"
select select
checkbox input "false"
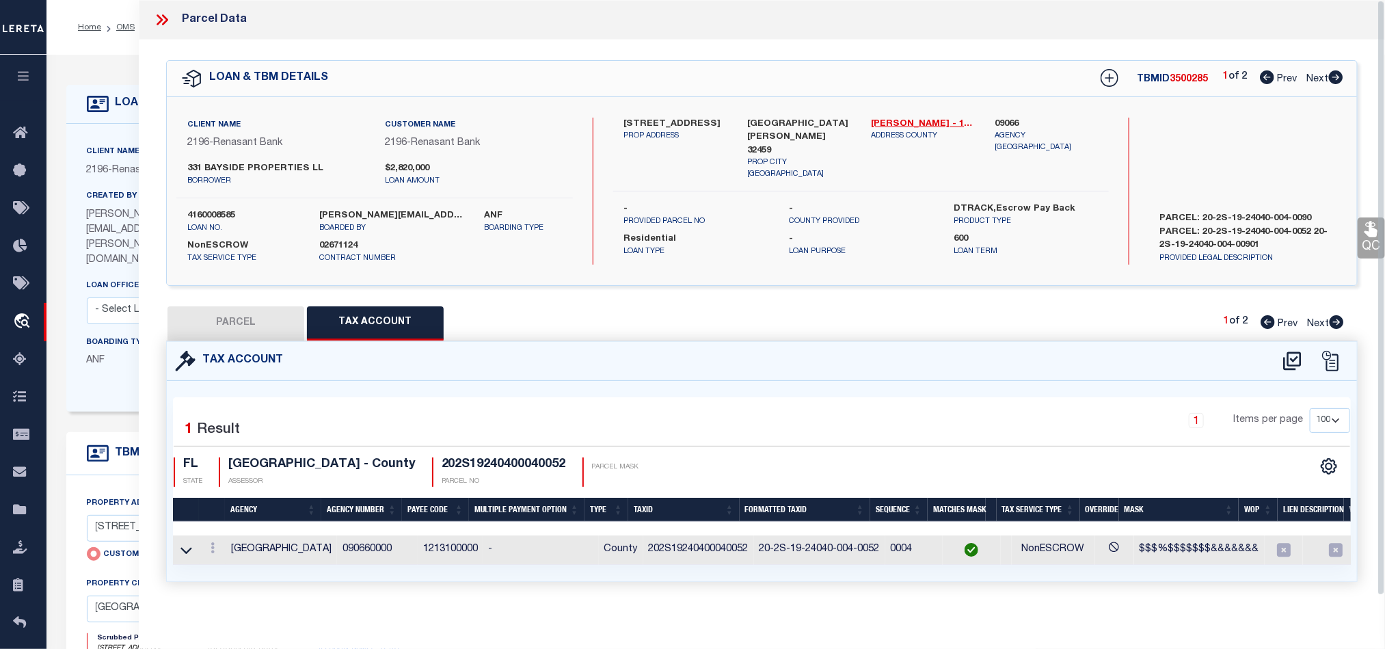
checkbox input "false"
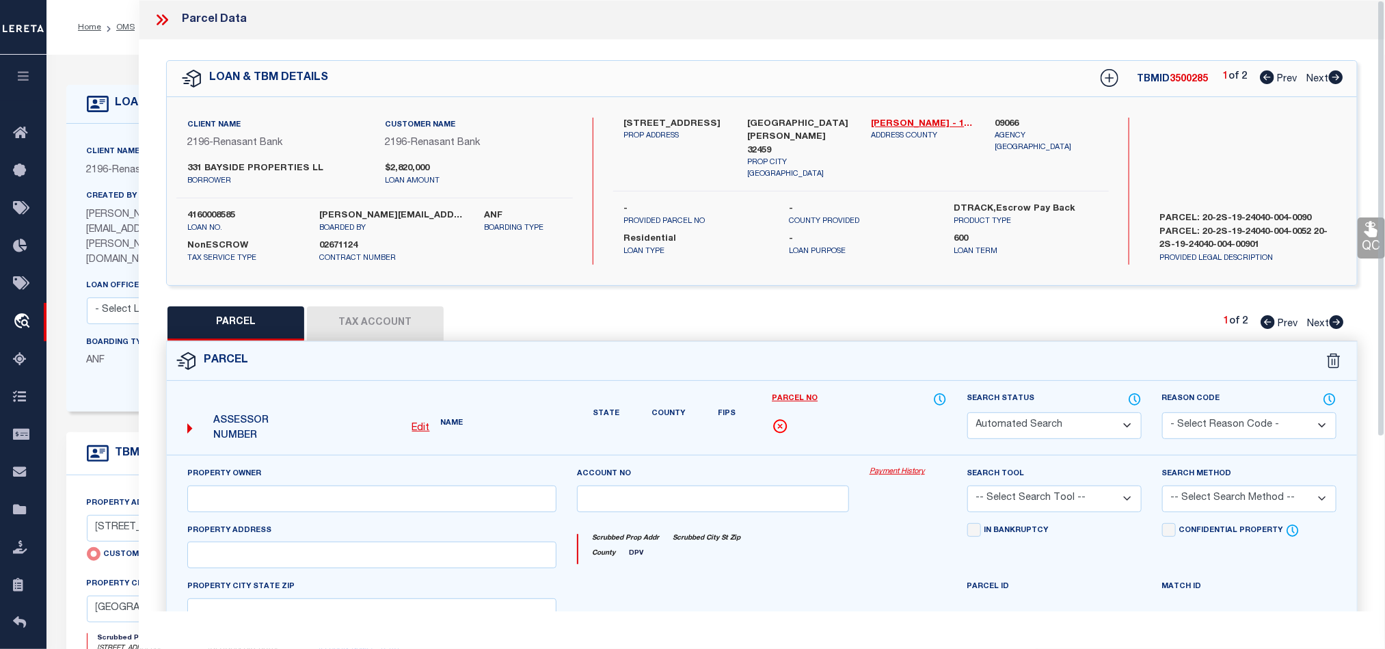
select select "QC"
type input "331 BAYSIDE PROPERTIES LLC"
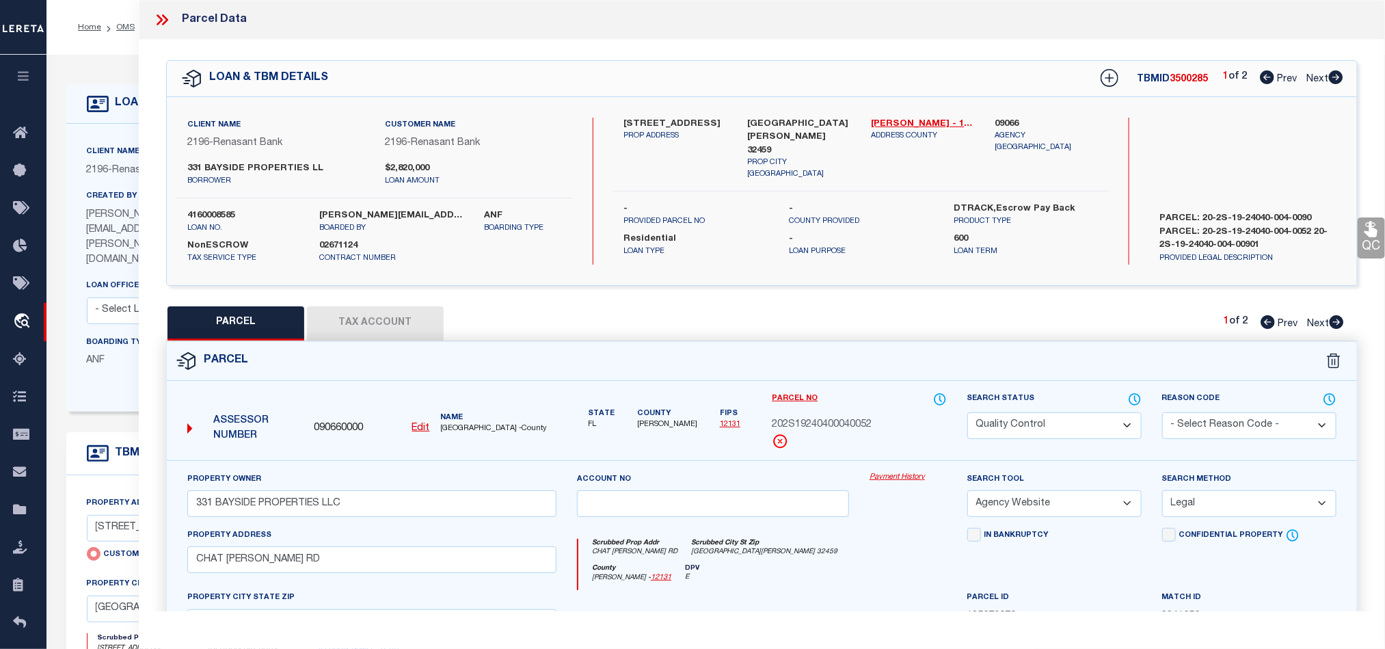
click at [733, 363] on div "Parcel" at bounding box center [762, 361] width 1190 height 39
click at [166, 12] on icon at bounding box center [162, 20] width 18 height 18
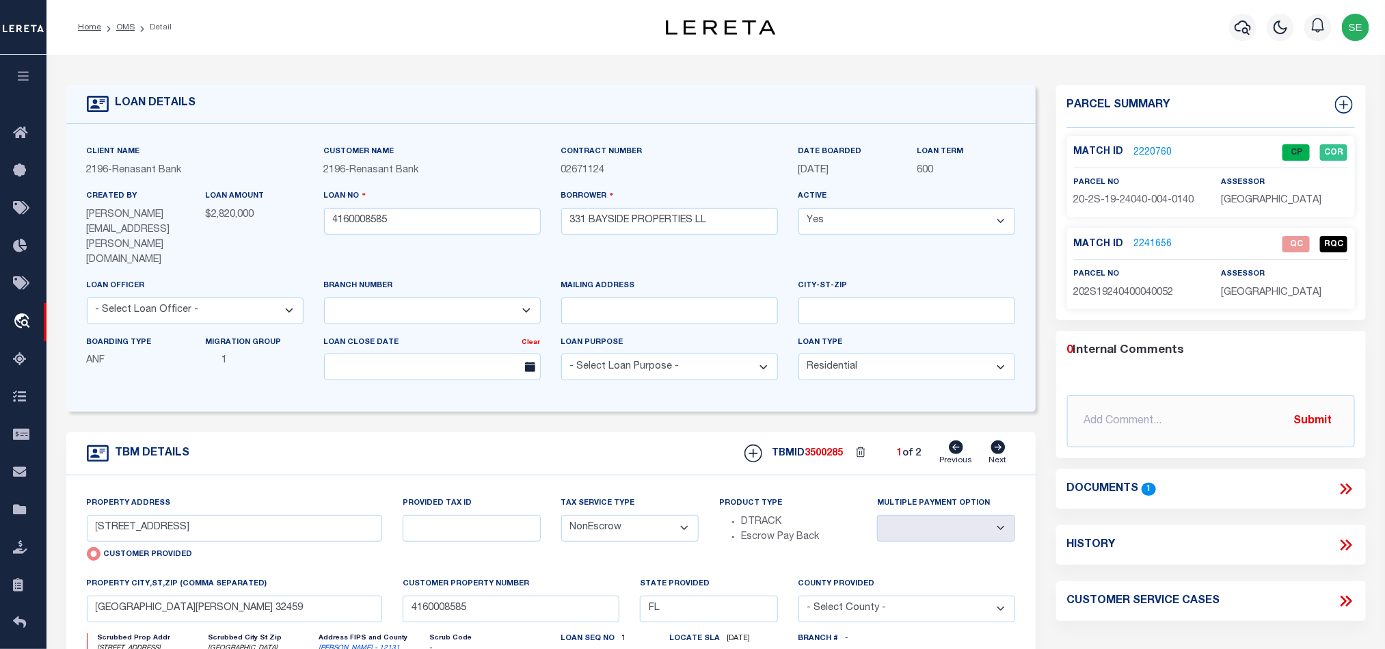
click at [588, 432] on div "TBM DETAILS TBMID 3500285 1 of 2 Next" at bounding box center [550, 453] width 969 height 43
click at [131, 27] on link "OMS" at bounding box center [125, 27] width 18 height 8
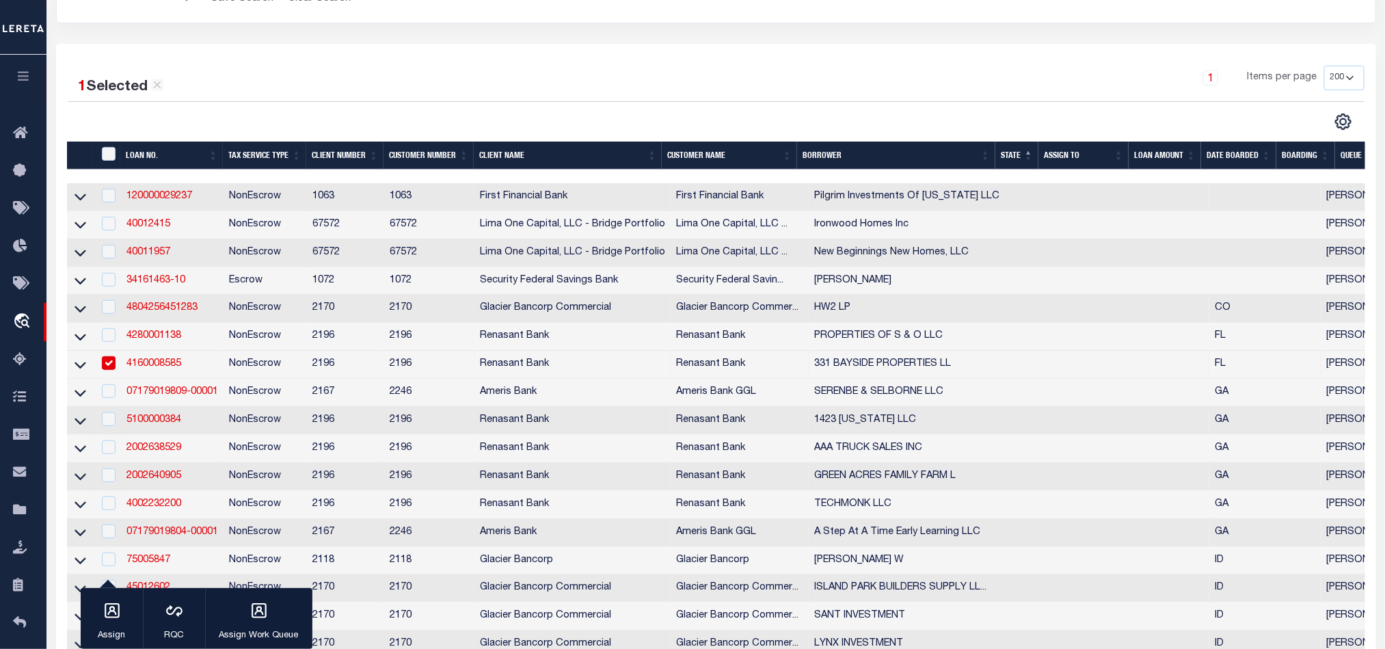
scroll to position [205, 0]
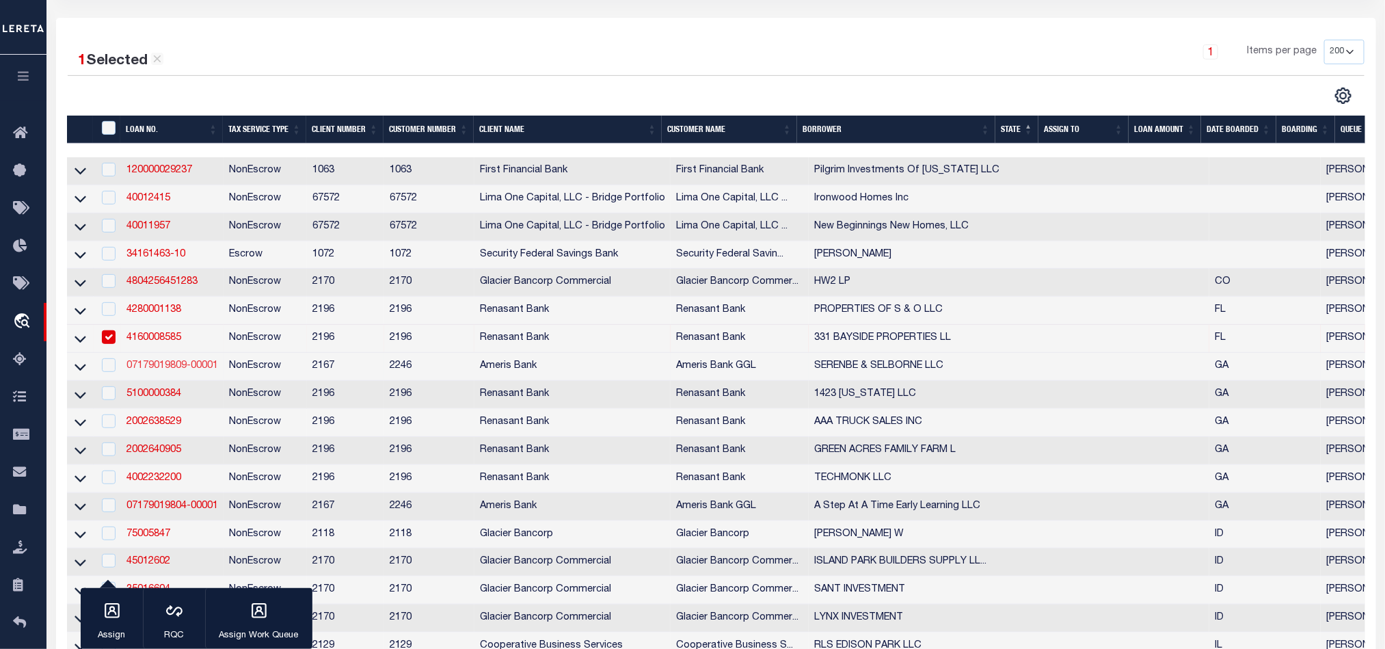
click at [185, 369] on link "07179019809-00001" at bounding box center [172, 366] width 92 height 10
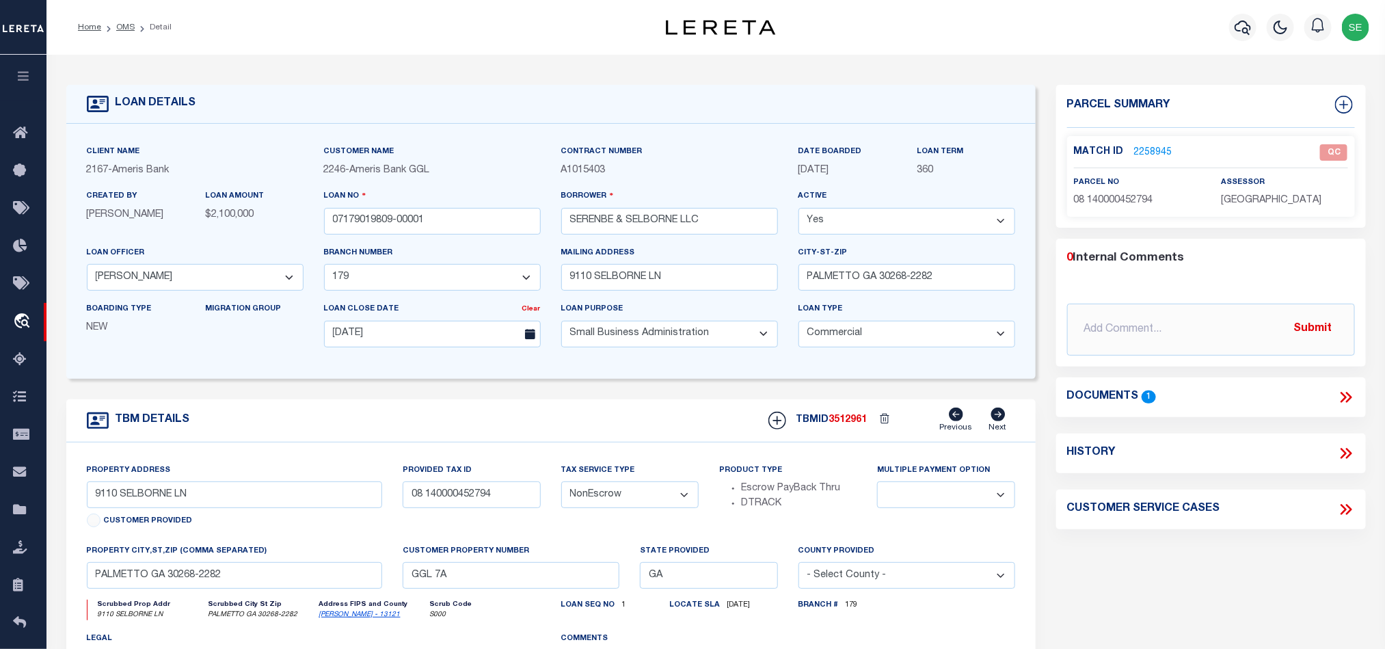
click at [1118, 200] on span "08 140000452794" at bounding box center [1113, 200] width 79 height 10
copy div "08 140000452794"
click at [1157, 546] on div "Parcel Summary Match ID 2258945 0" at bounding box center [1211, 458] width 330 height 747
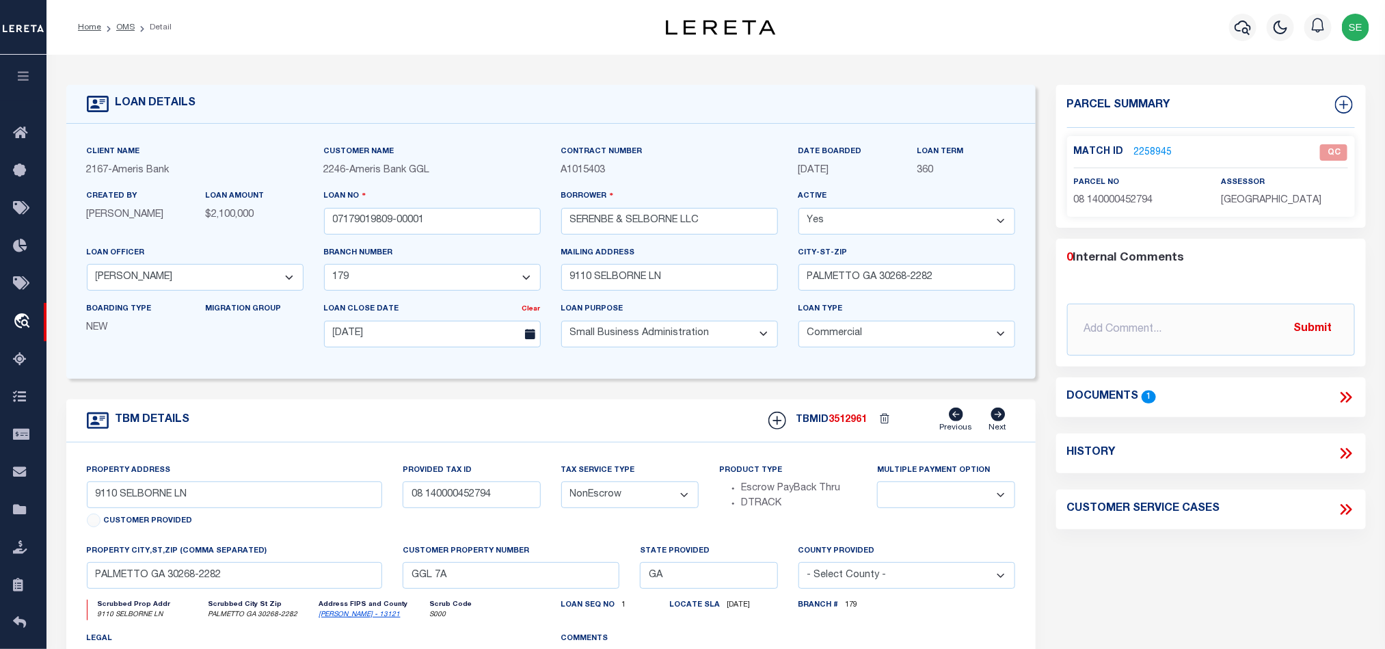
click at [1343, 390] on icon at bounding box center [1346, 397] width 18 height 18
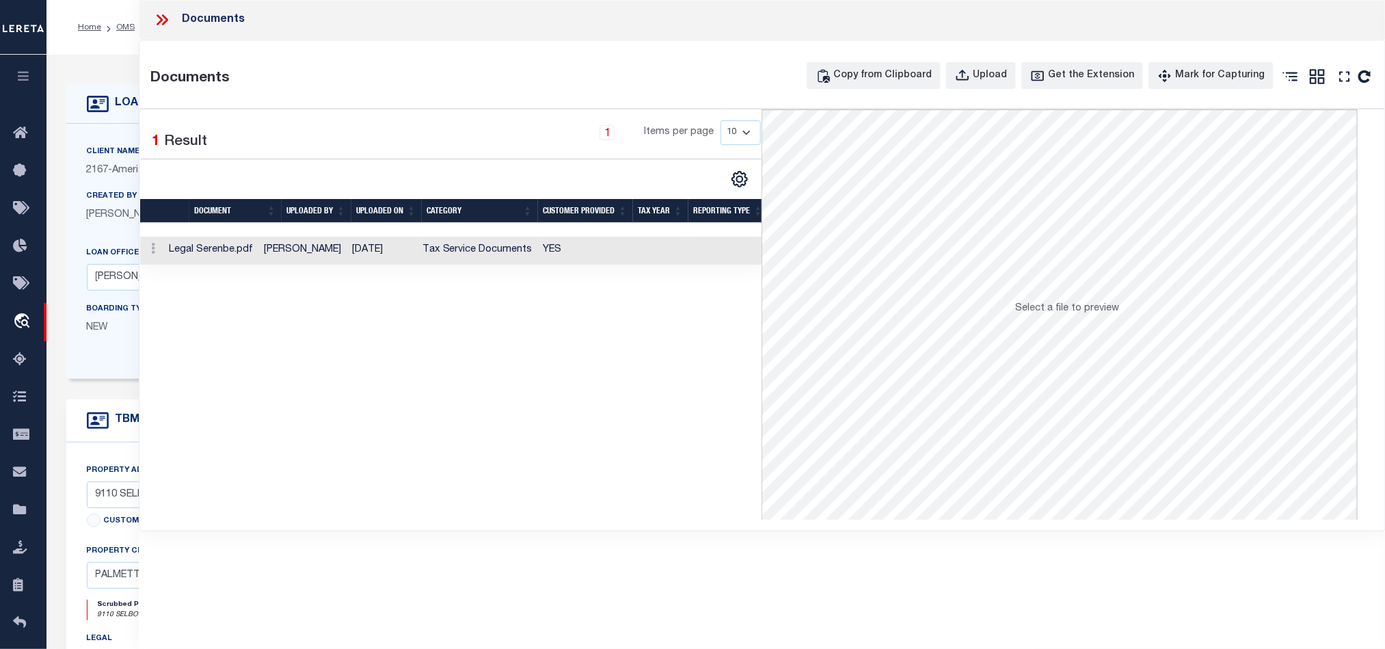
click at [638, 246] on td at bounding box center [660, 250] width 55 height 28
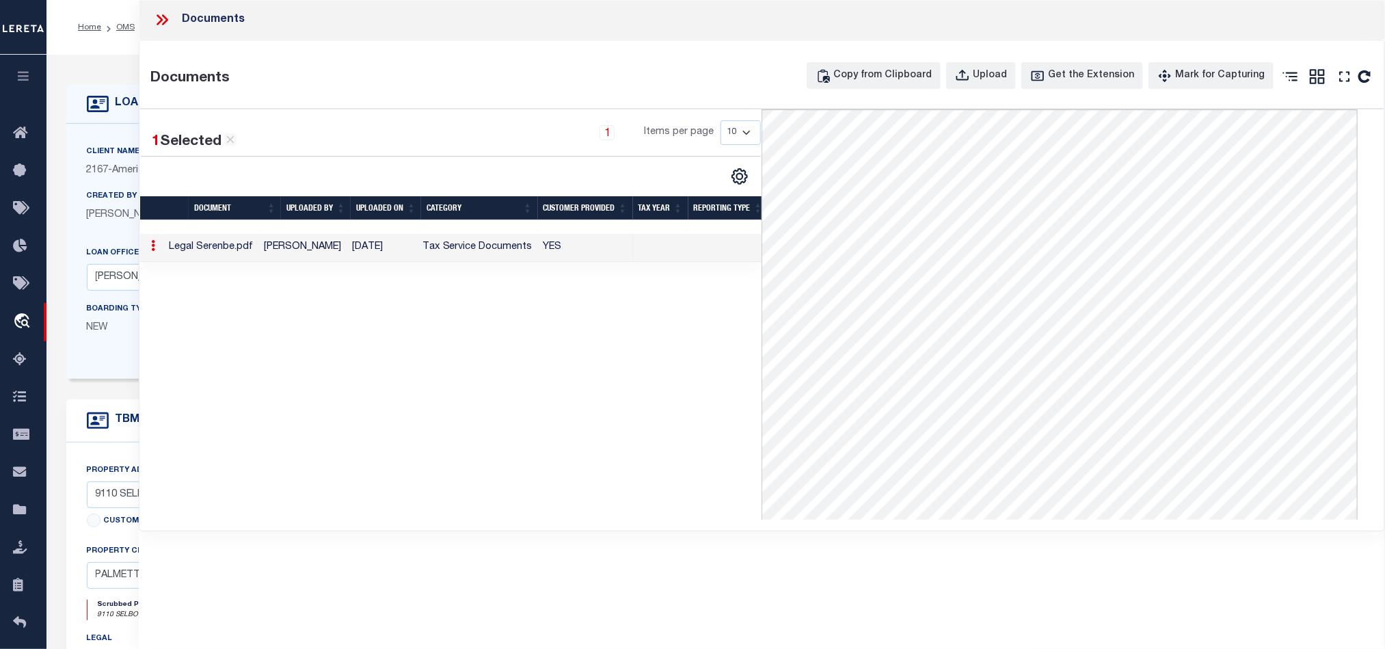
click at [165, 21] on icon at bounding box center [165, 19] width 6 height 11
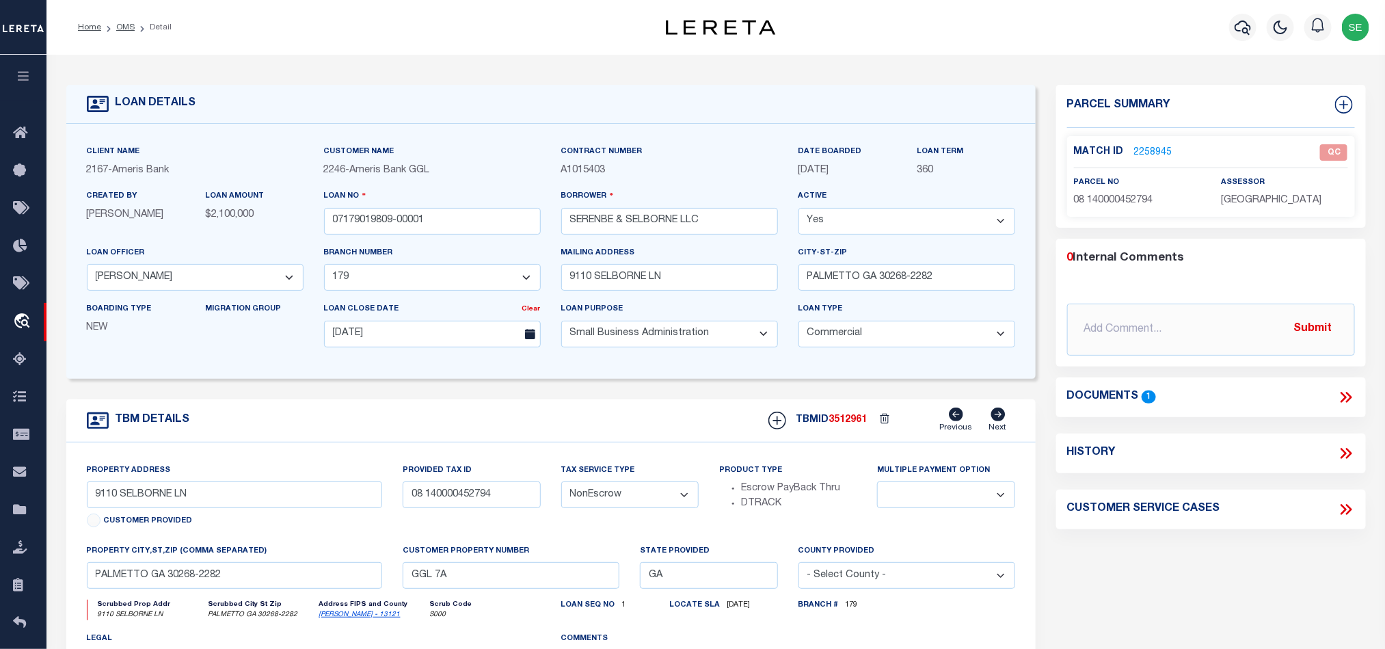
click at [545, 429] on div "TBM DETAILS TBMID 3512961 Previous Next" at bounding box center [550, 420] width 969 height 43
click at [1153, 150] on link "2258945" at bounding box center [1153, 153] width 38 height 14
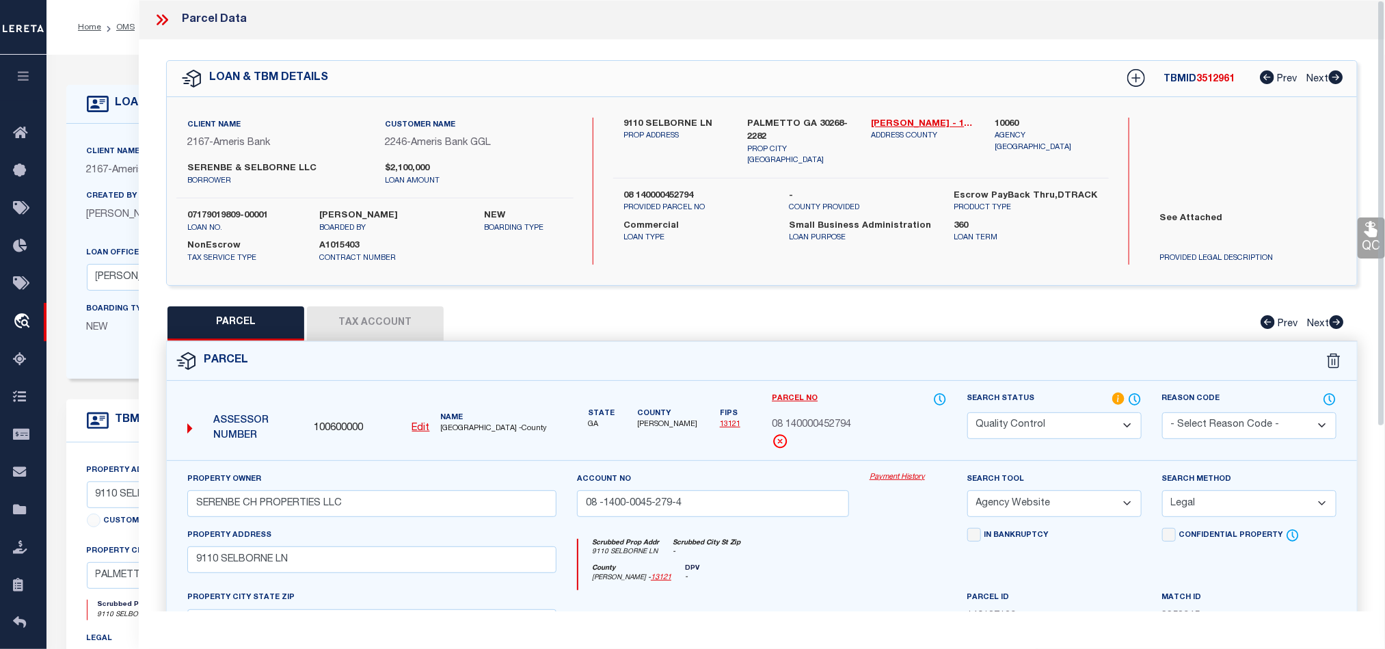
click at [361, 337] on button "Tax Account" at bounding box center [375, 323] width 137 height 34
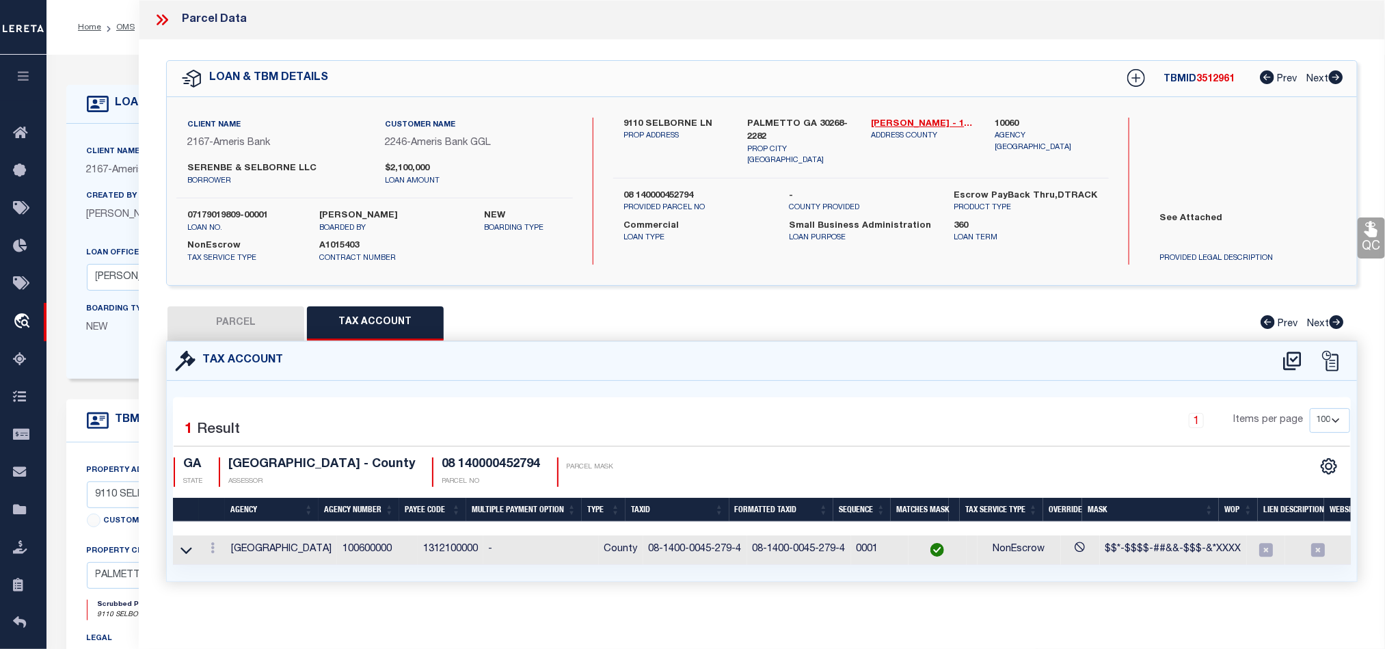
click at [267, 325] on button "PARCEL" at bounding box center [235, 323] width 137 height 34
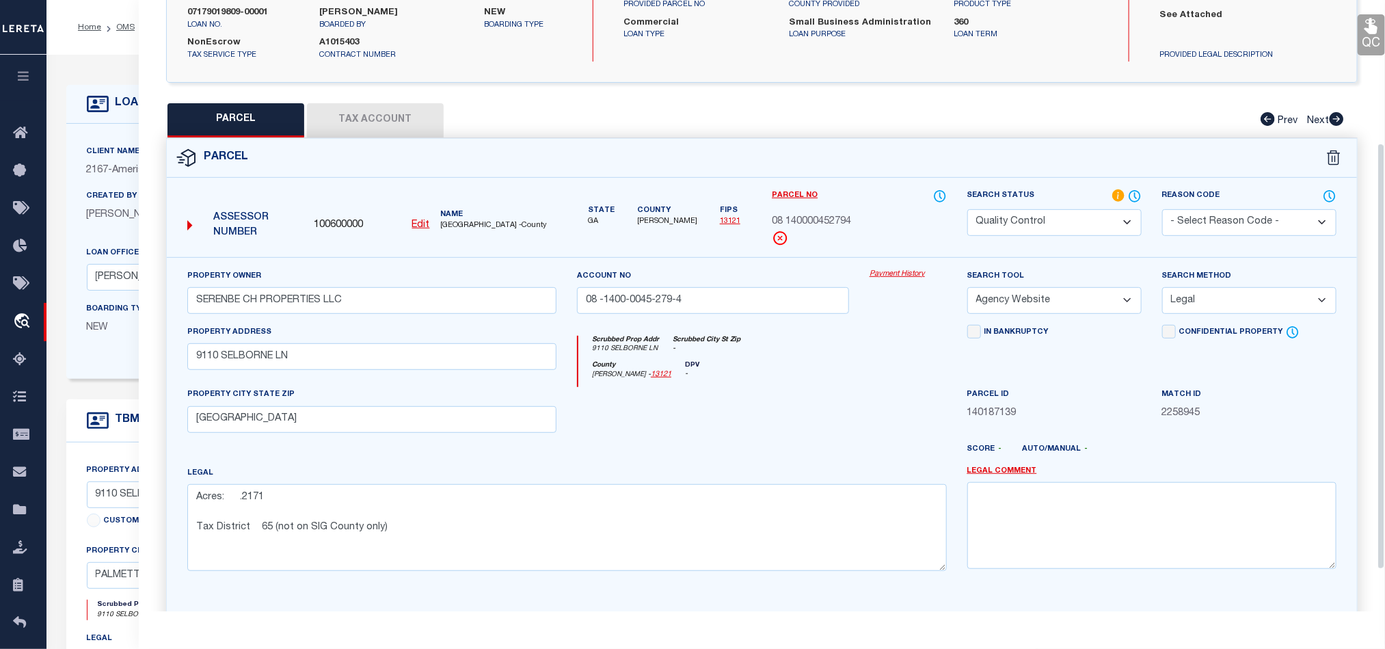
scroll to position [205, 0]
click at [685, 375] on icon "-" at bounding box center [692, 372] width 14 height 10
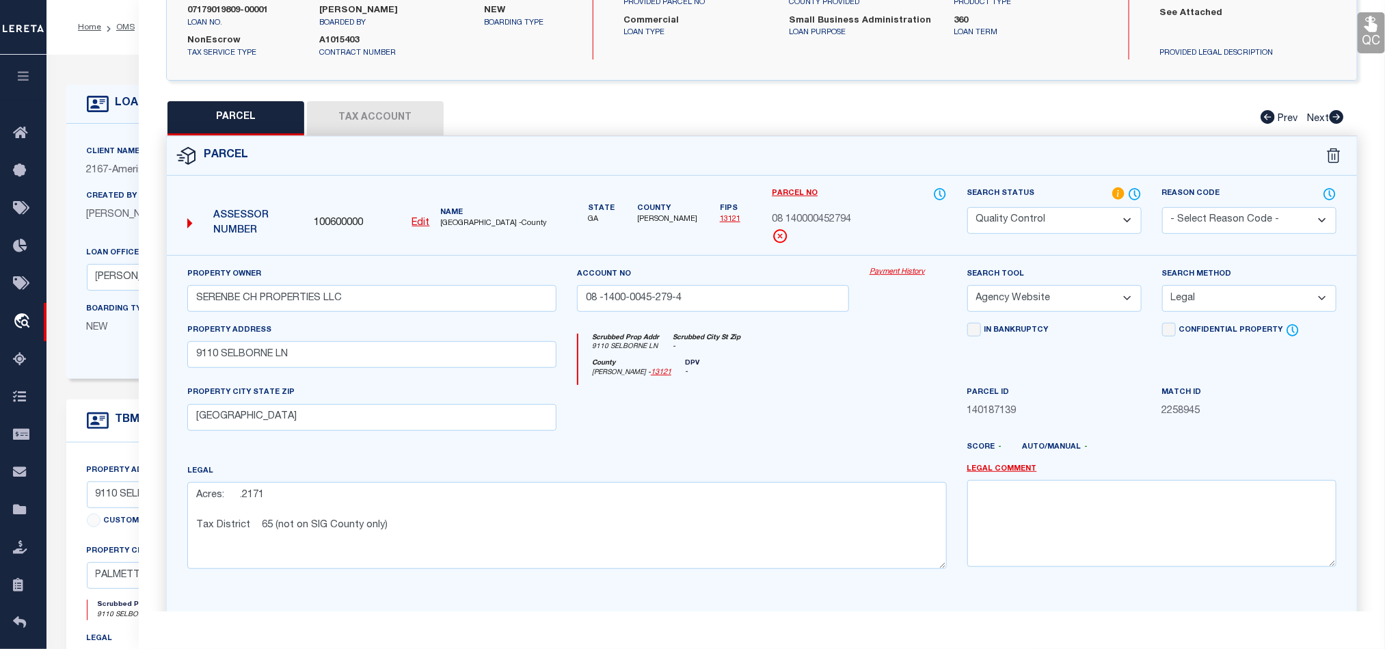
click at [385, 119] on button "Tax Account" at bounding box center [375, 118] width 137 height 34
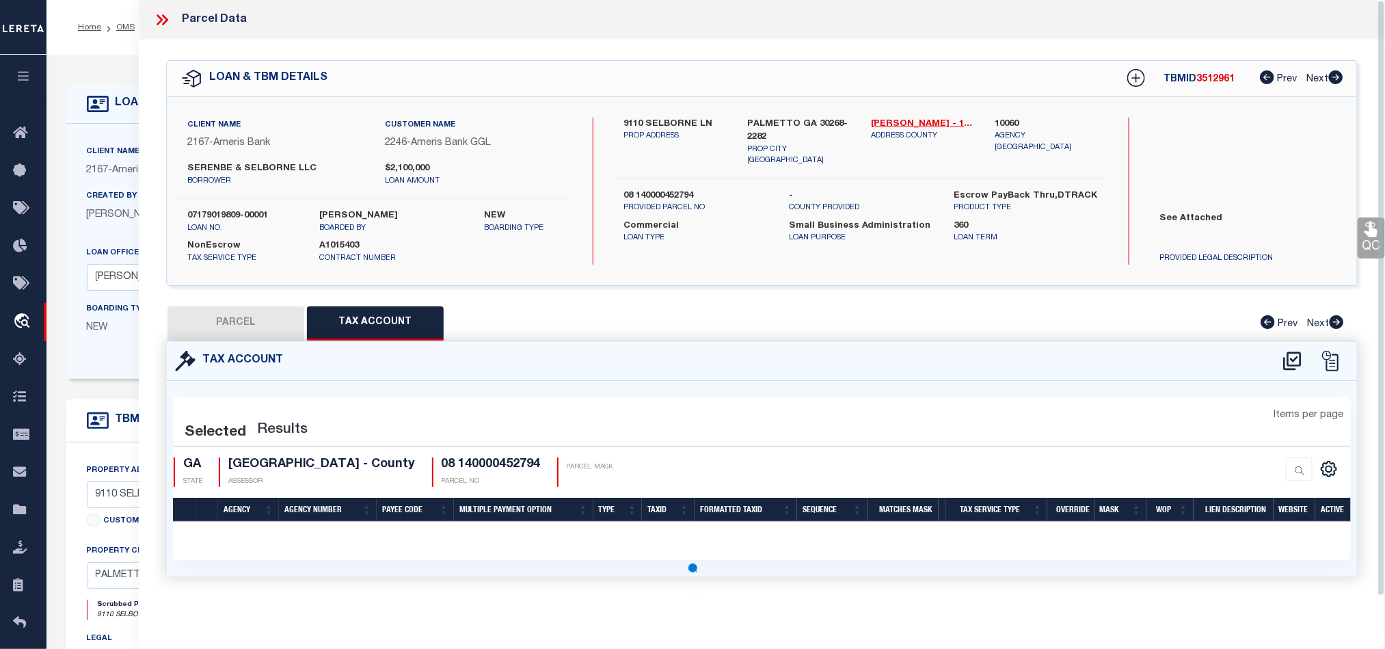
scroll to position [0, 0]
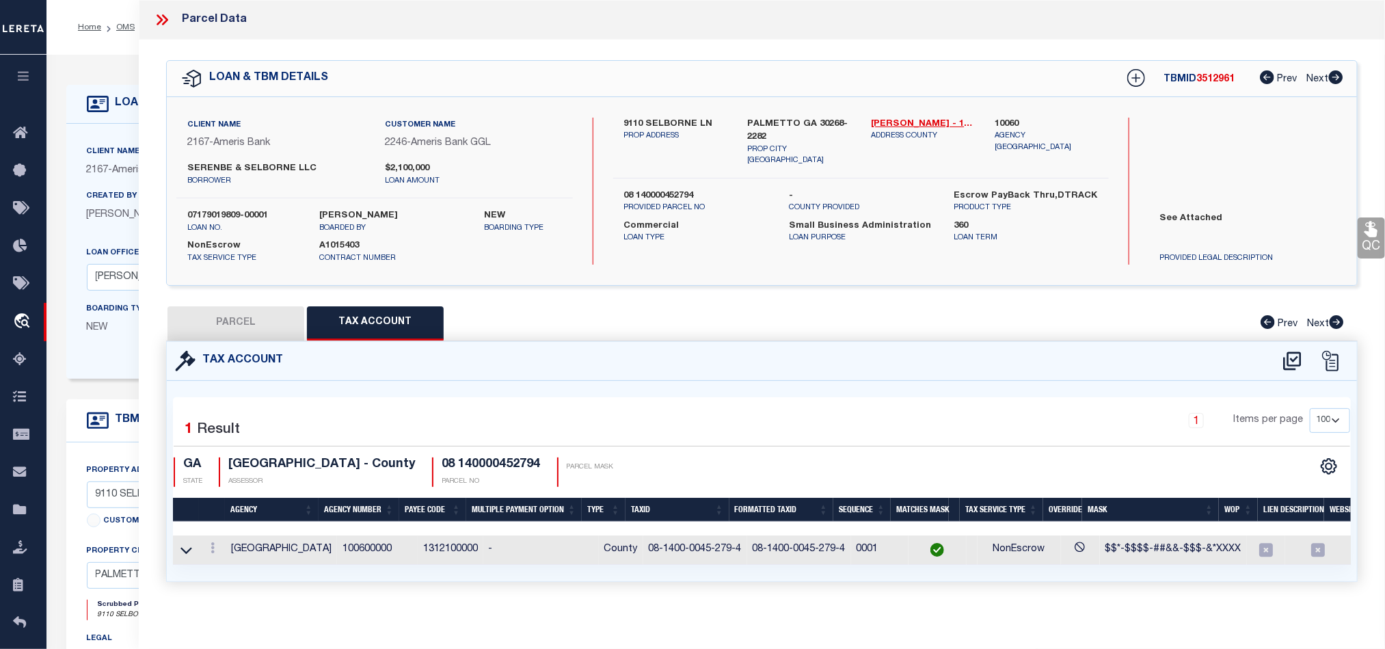
click at [236, 321] on button "PARCEL" at bounding box center [235, 323] width 137 height 34
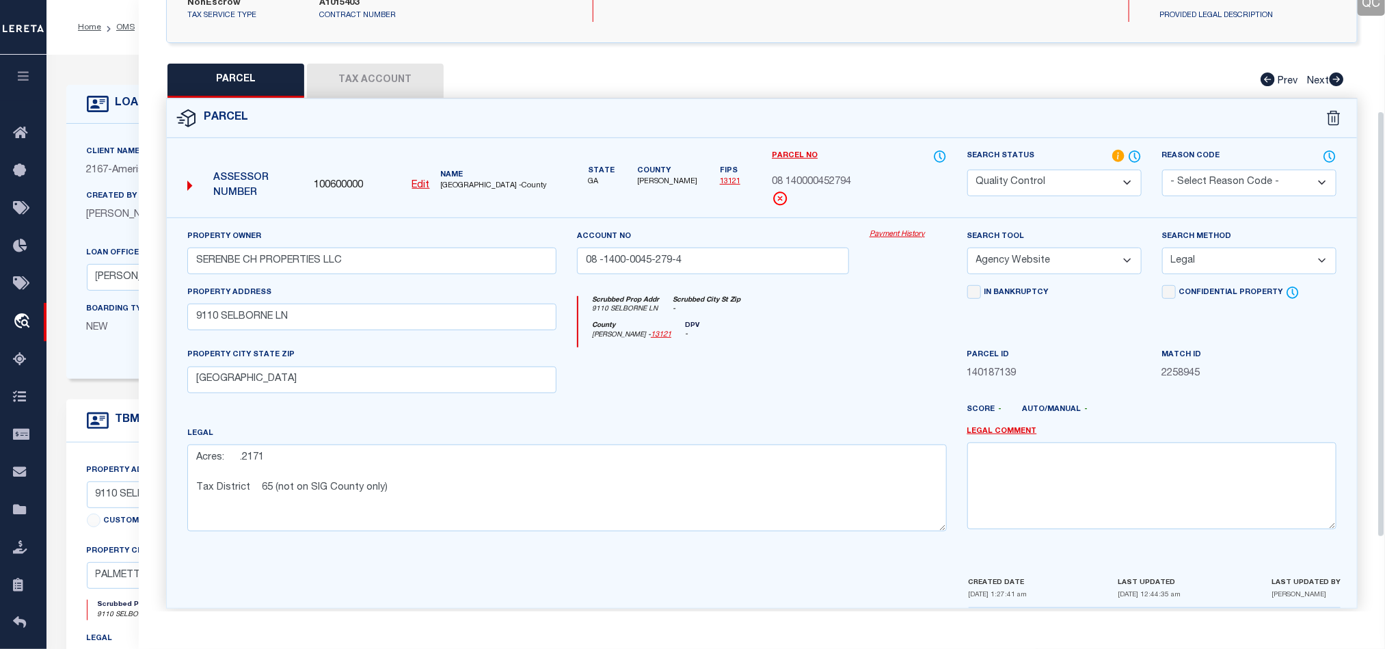
scroll to position [265, 0]
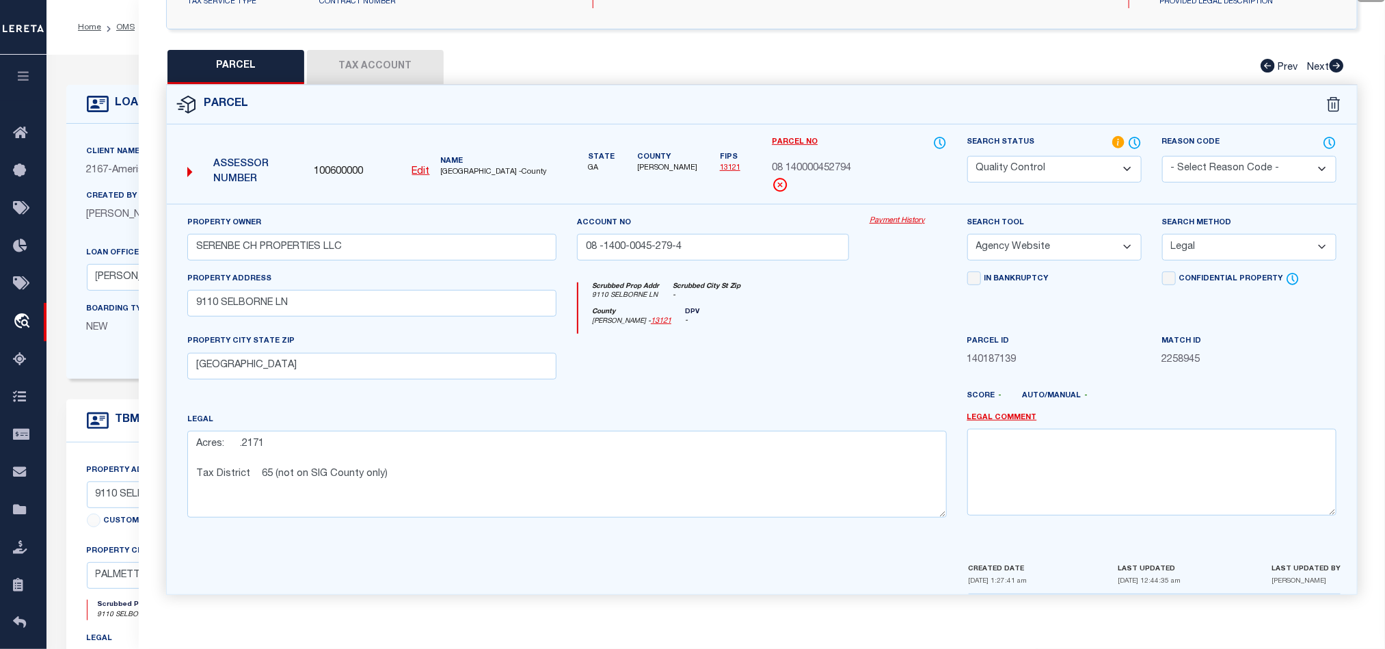
click at [364, 66] on button "Tax Account" at bounding box center [375, 67] width 137 height 34
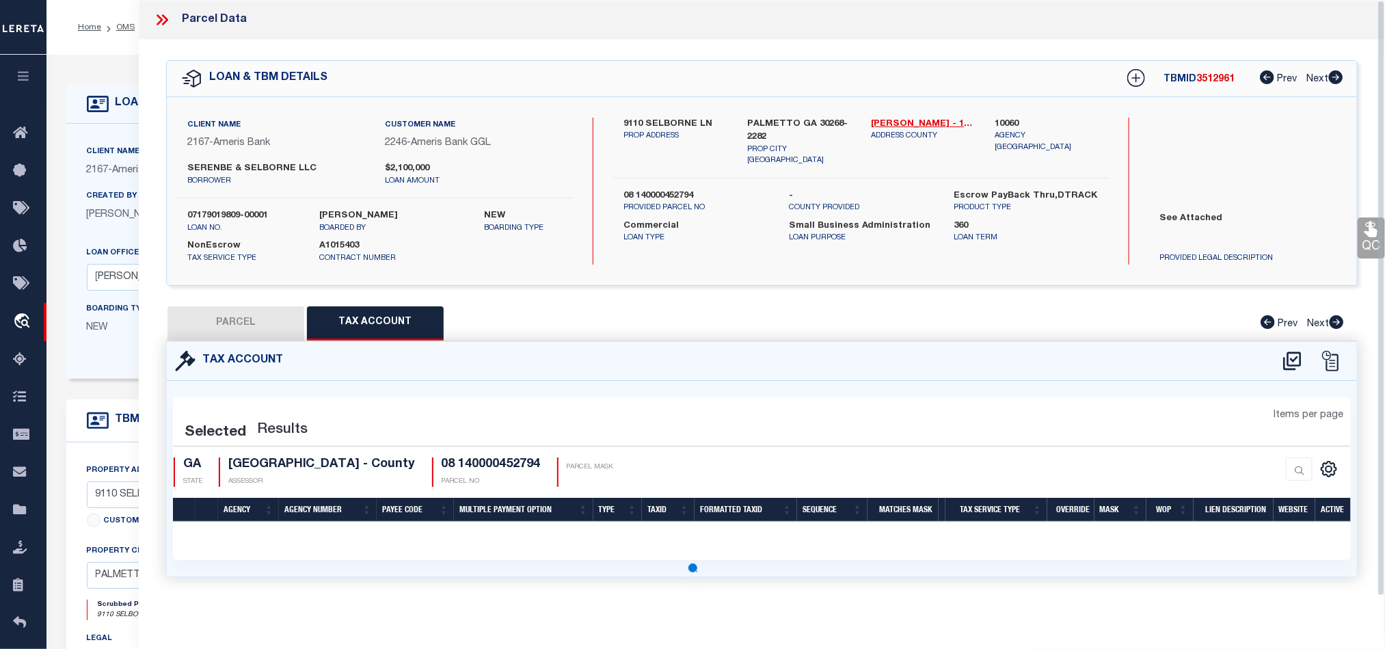
scroll to position [0, 0]
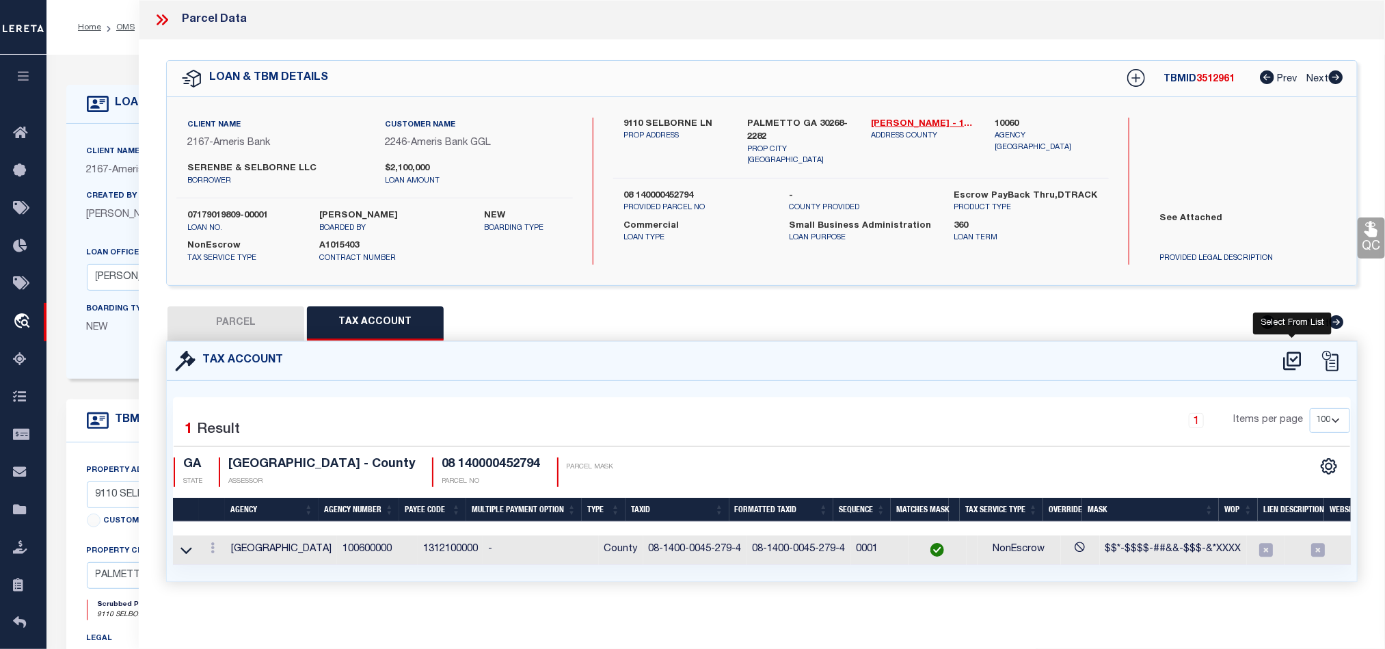
click at [1290, 363] on icon at bounding box center [1292, 361] width 23 height 22
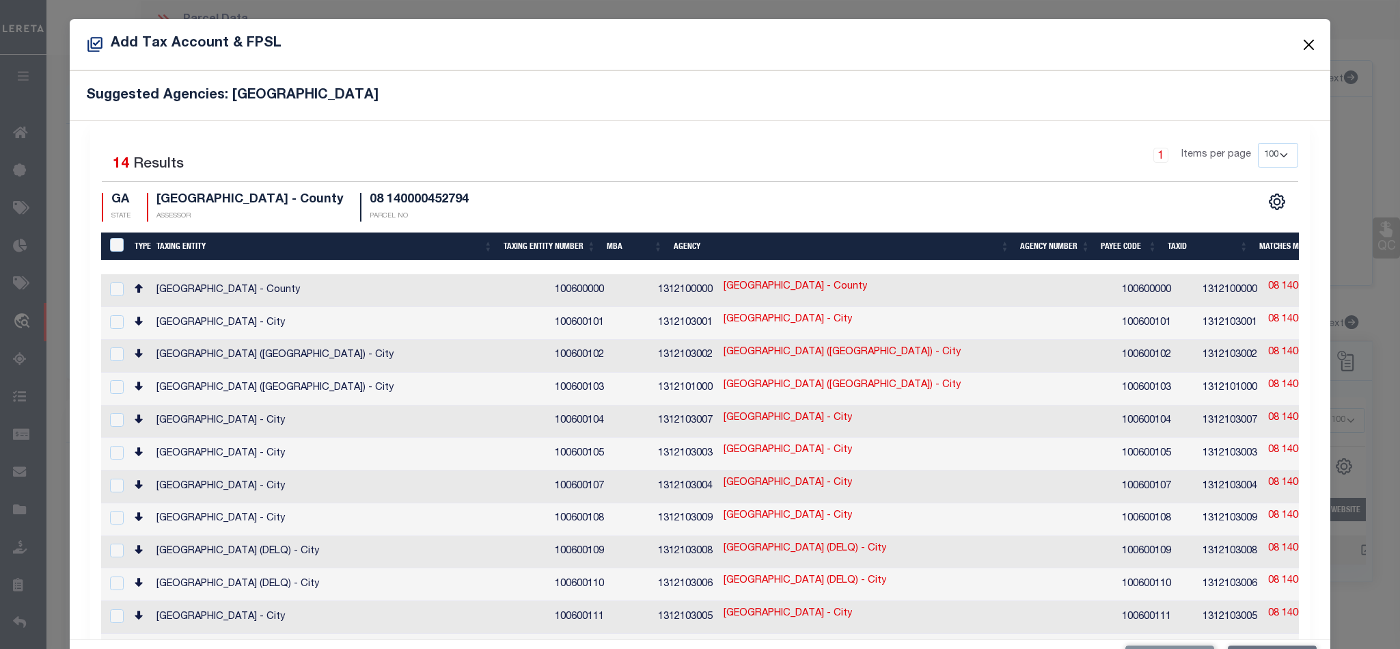
click at [1300, 47] on button "Close" at bounding box center [1309, 45] width 18 height 18
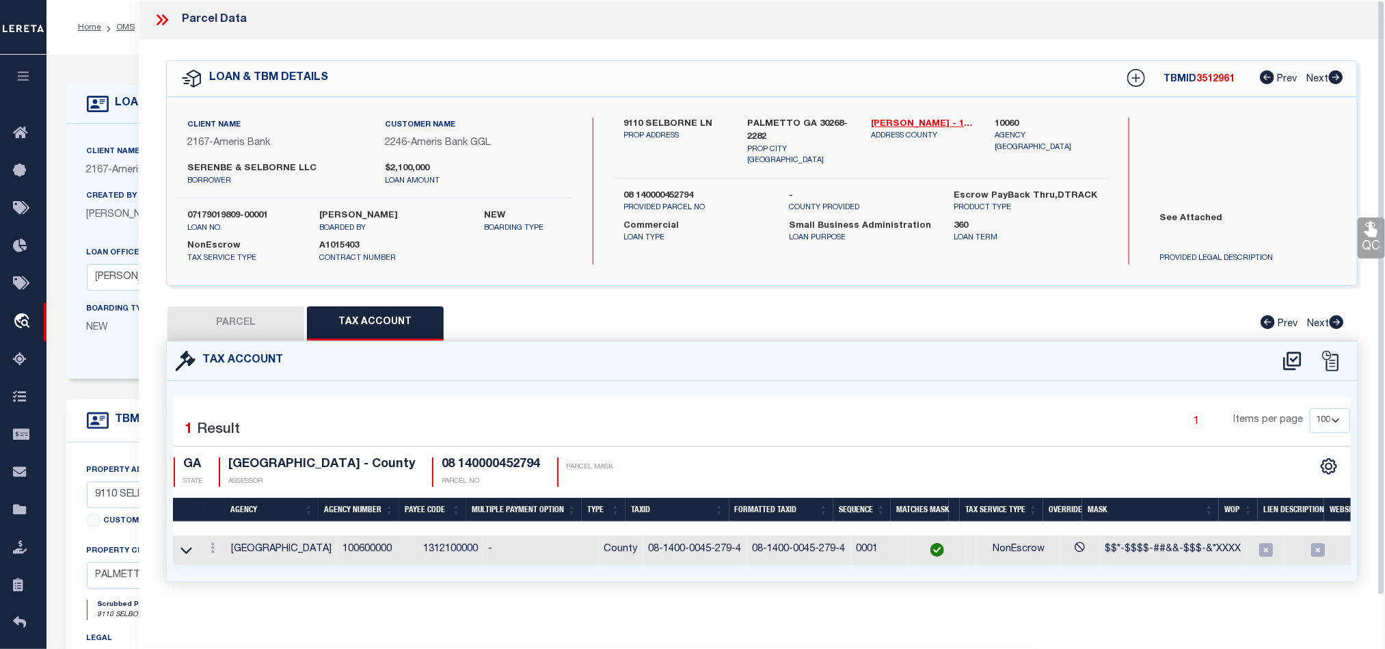
click at [251, 320] on button "PARCEL" at bounding box center [235, 323] width 137 height 34
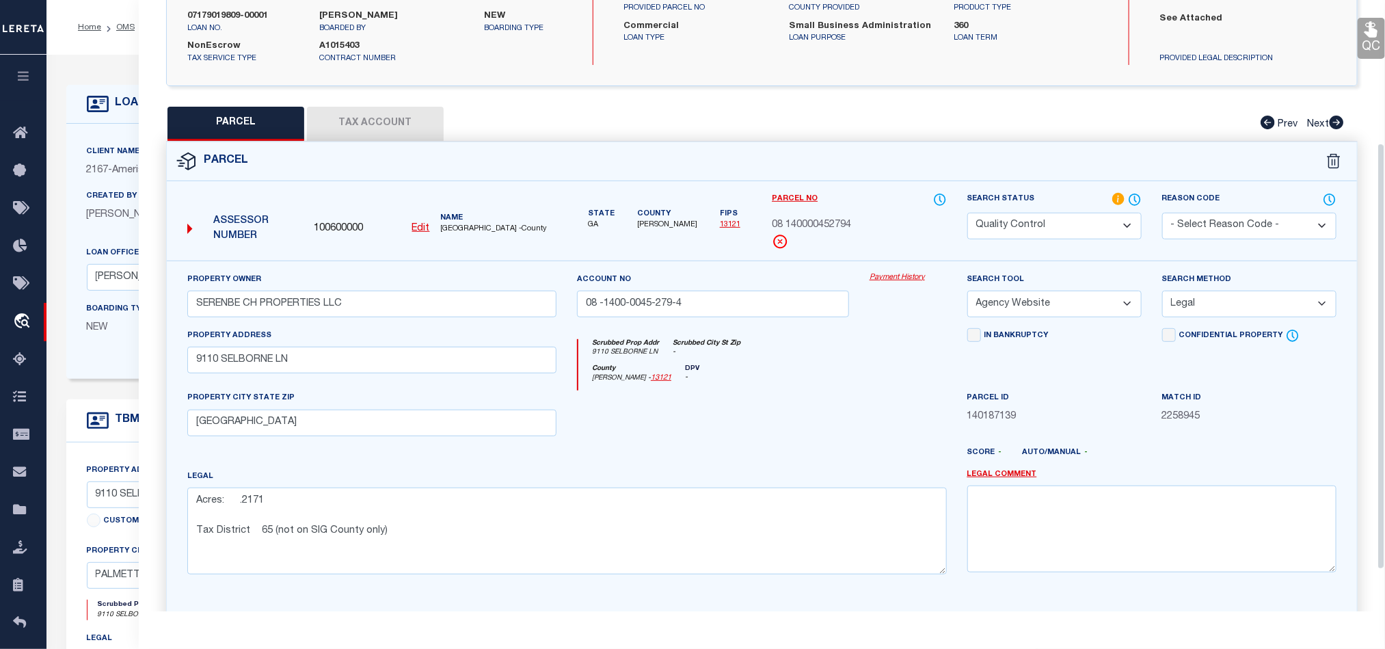
scroll to position [205, 0]
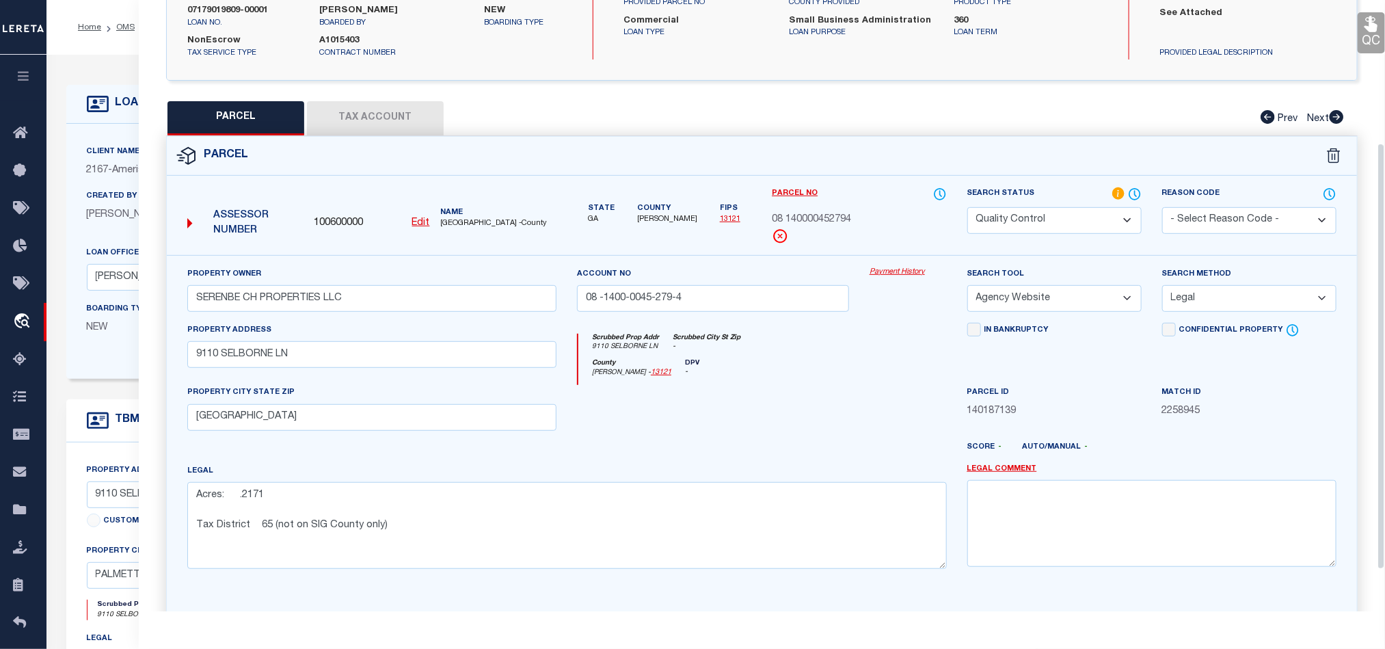
click at [774, 394] on div at bounding box center [713, 413] width 293 height 56
click at [370, 355] on input "9110 SELBORNE LN" at bounding box center [371, 354] width 369 height 27
click at [308, 355] on input "9110 SELBORNE LN" at bounding box center [371, 354] width 369 height 27
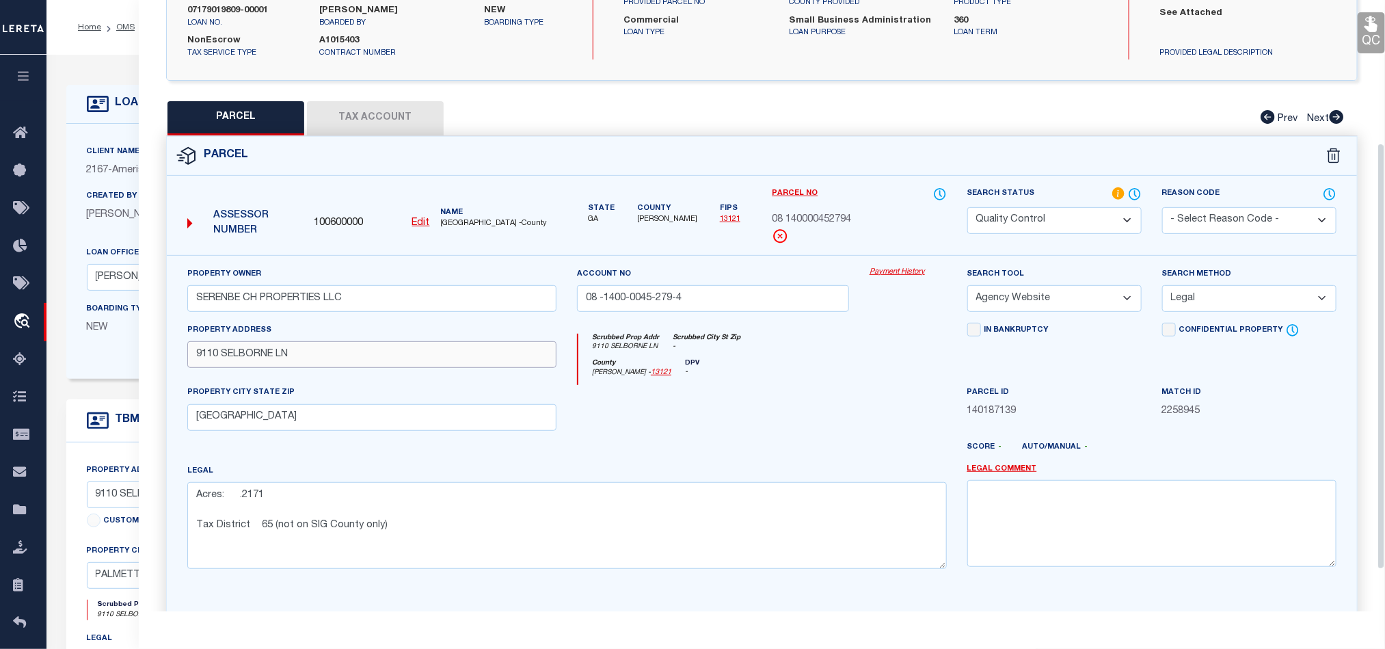
click at [308, 355] on input "9110 SELBORNE LN" at bounding box center [371, 354] width 369 height 27
click at [363, 412] on input "[GEOGRAPHIC_DATA]" at bounding box center [371, 417] width 369 height 27
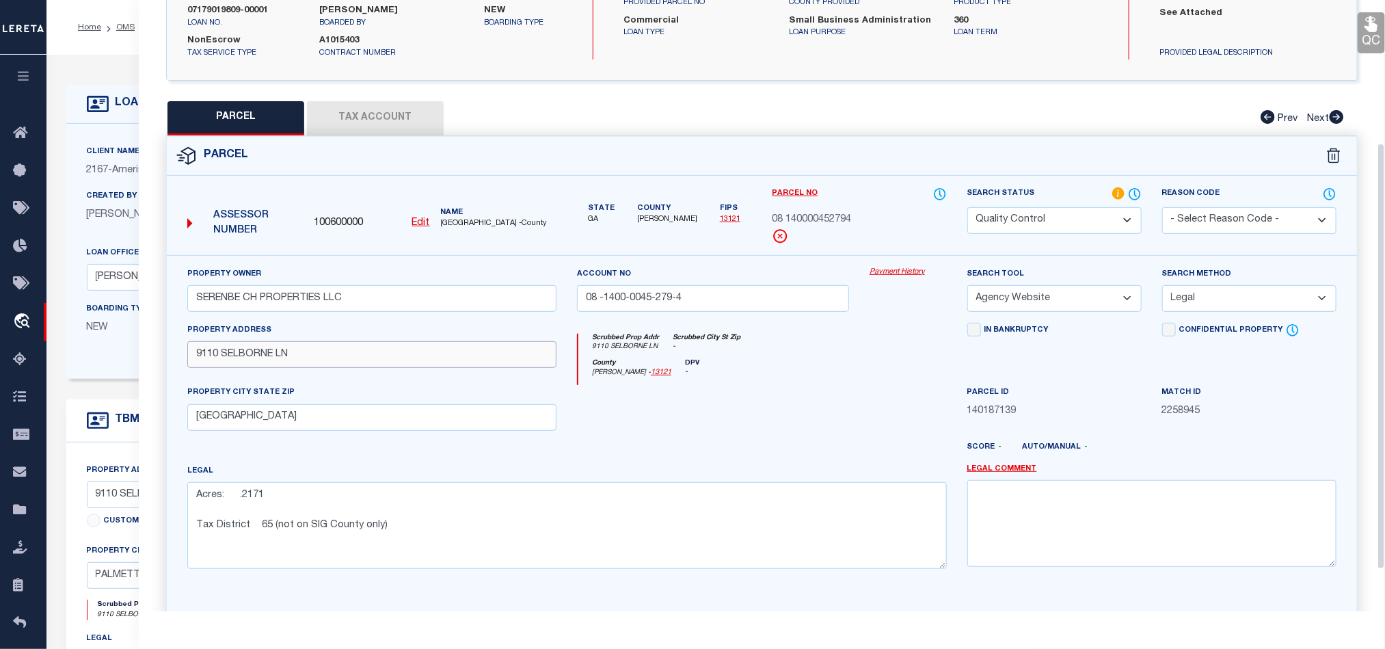
click at [349, 347] on input "9110 SELBORNE LN" at bounding box center [371, 354] width 369 height 27
click at [341, 423] on input "[GEOGRAPHIC_DATA]" at bounding box center [371, 417] width 369 height 27
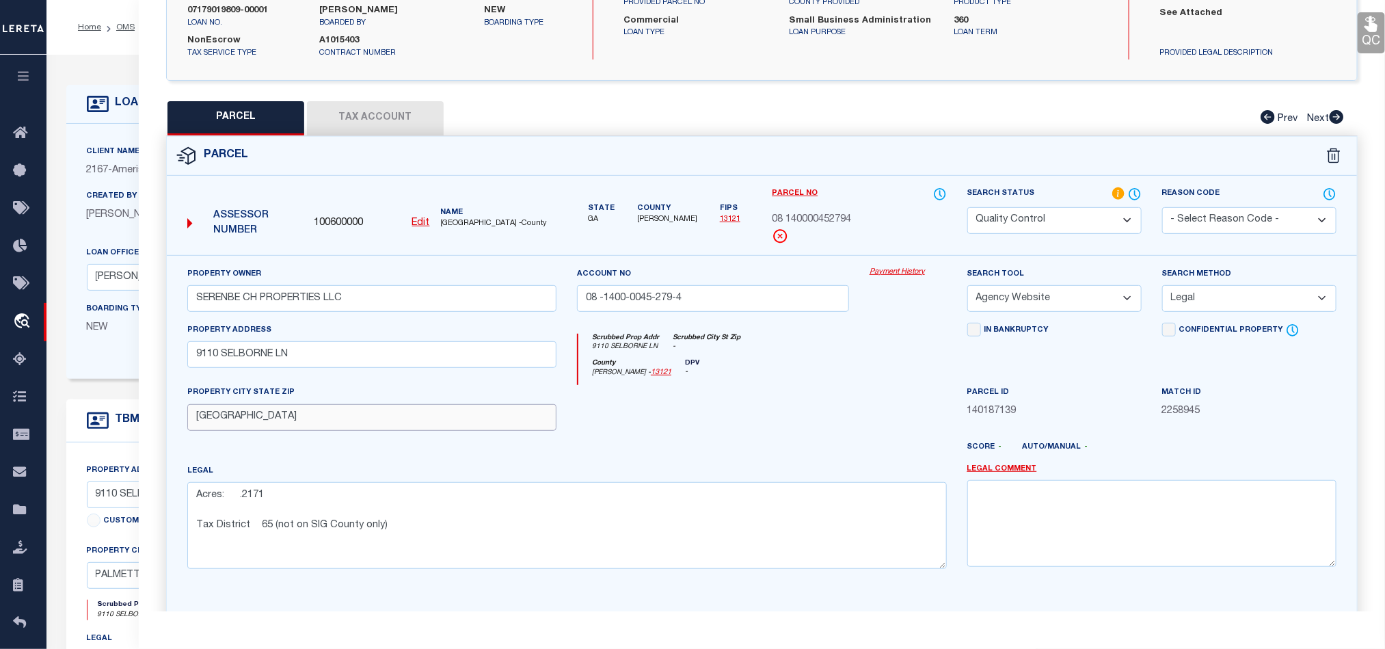
click at [341, 423] on input "[GEOGRAPHIC_DATA]" at bounding box center [371, 417] width 369 height 27
click at [880, 359] on div "Scrubbed Prop Addr [STREET_ADDRESS] Scrubbed City [GEOGRAPHIC_DATA] -" at bounding box center [762, 346] width 368 height 25
click at [378, 113] on button "Tax Account" at bounding box center [375, 118] width 137 height 34
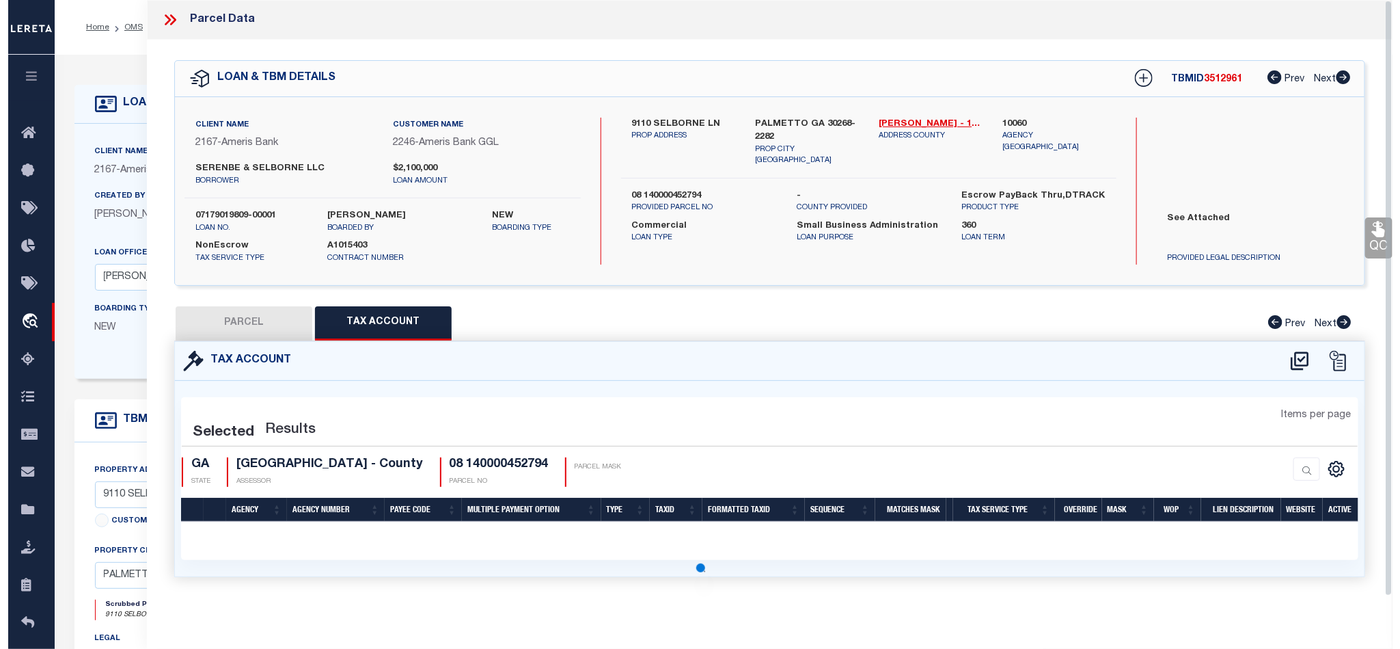
scroll to position [0, 0]
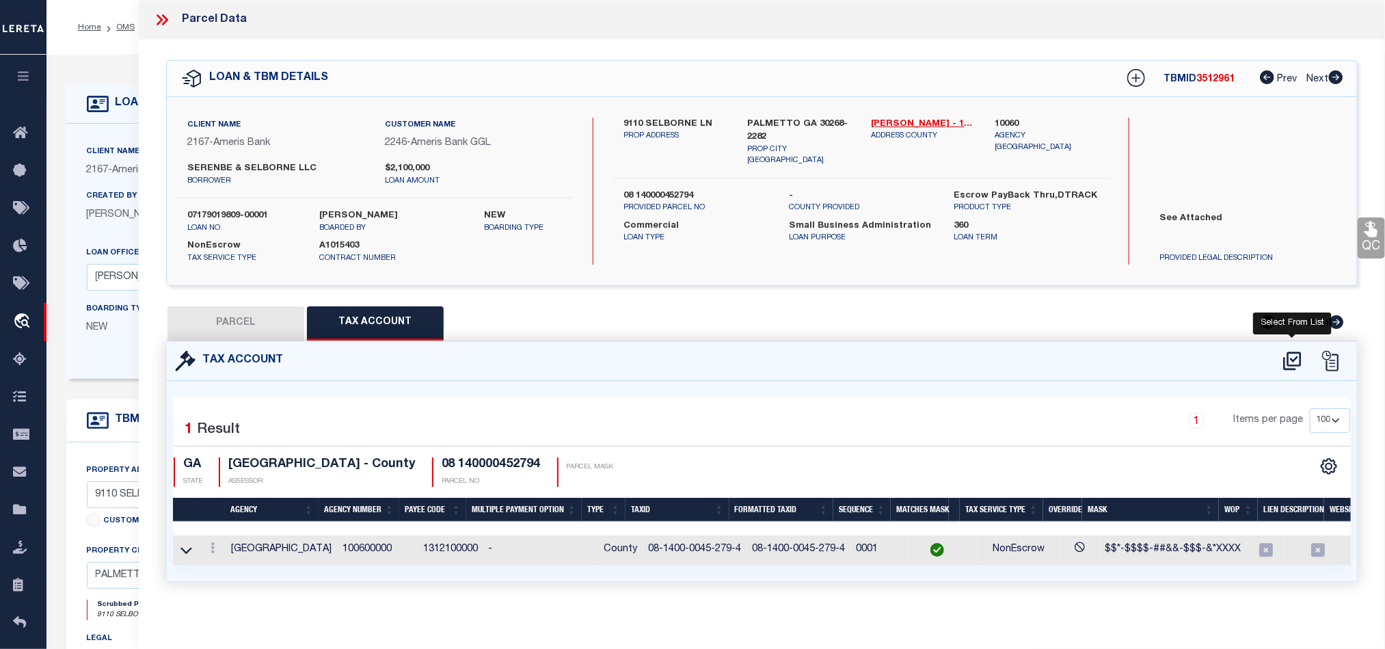
click at [1299, 363] on icon at bounding box center [1292, 361] width 23 height 22
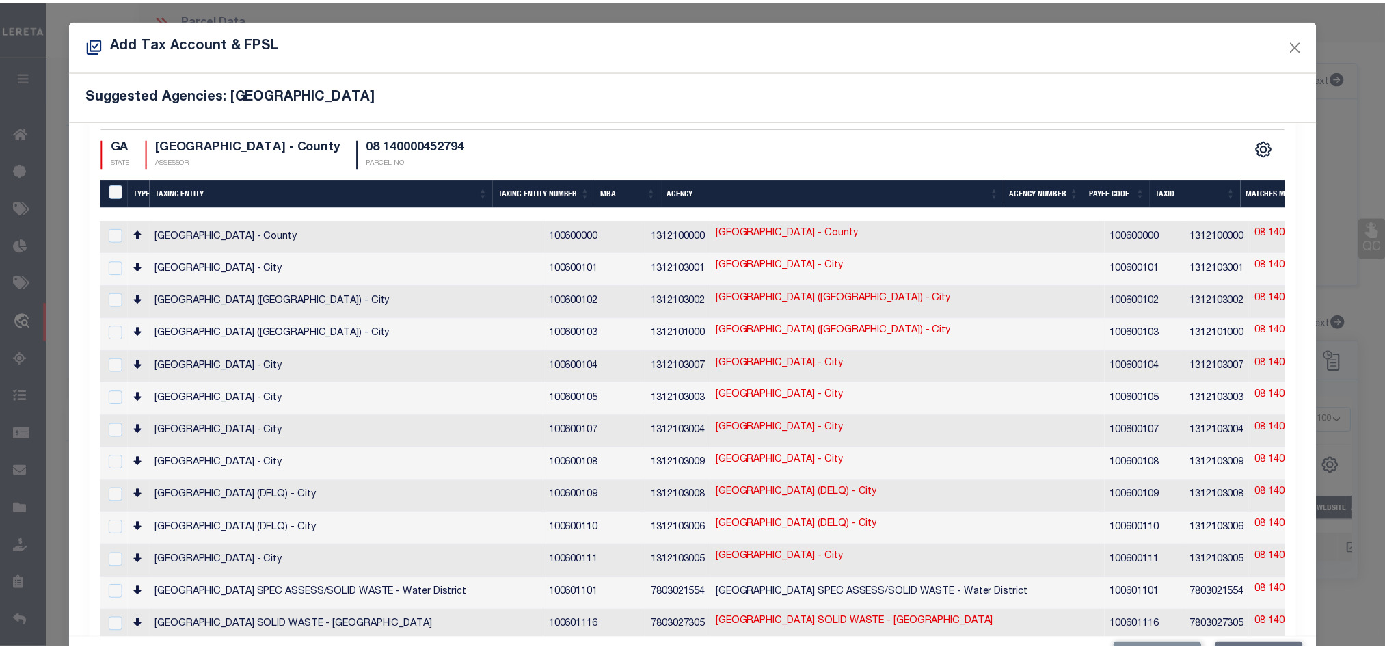
scroll to position [99, 0]
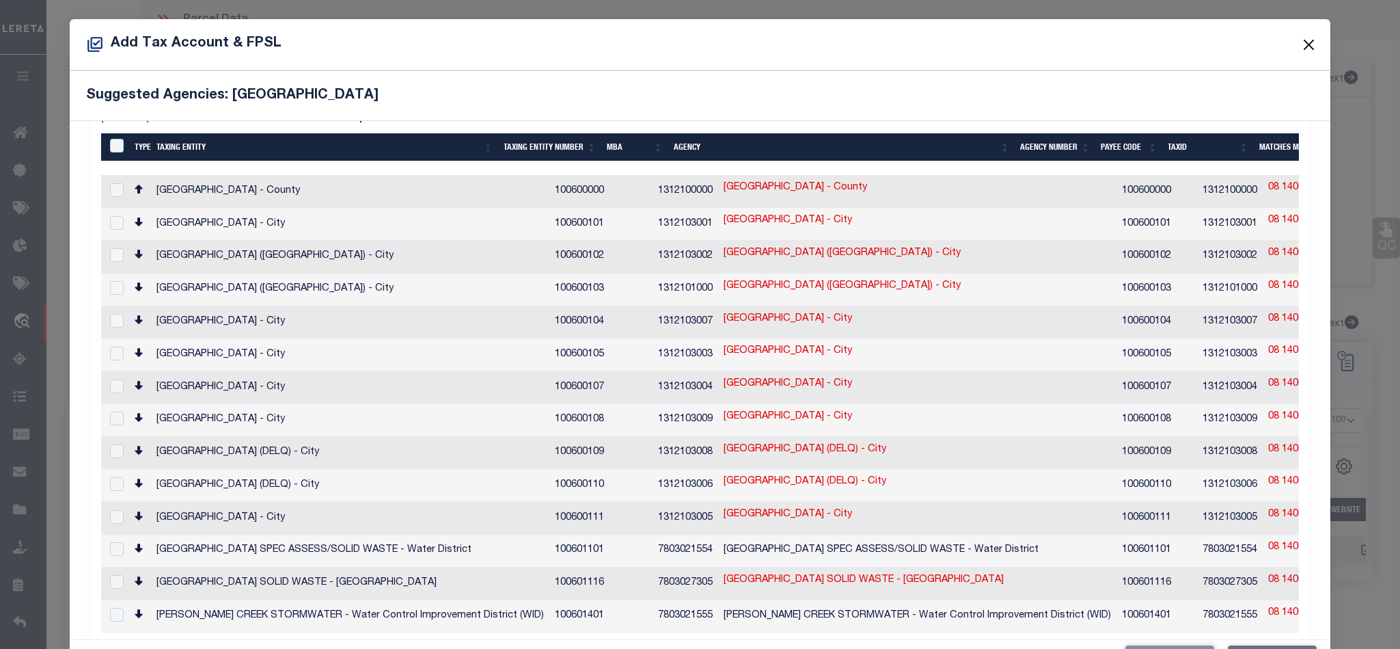
click at [1300, 46] on button "Close" at bounding box center [1309, 45] width 18 height 18
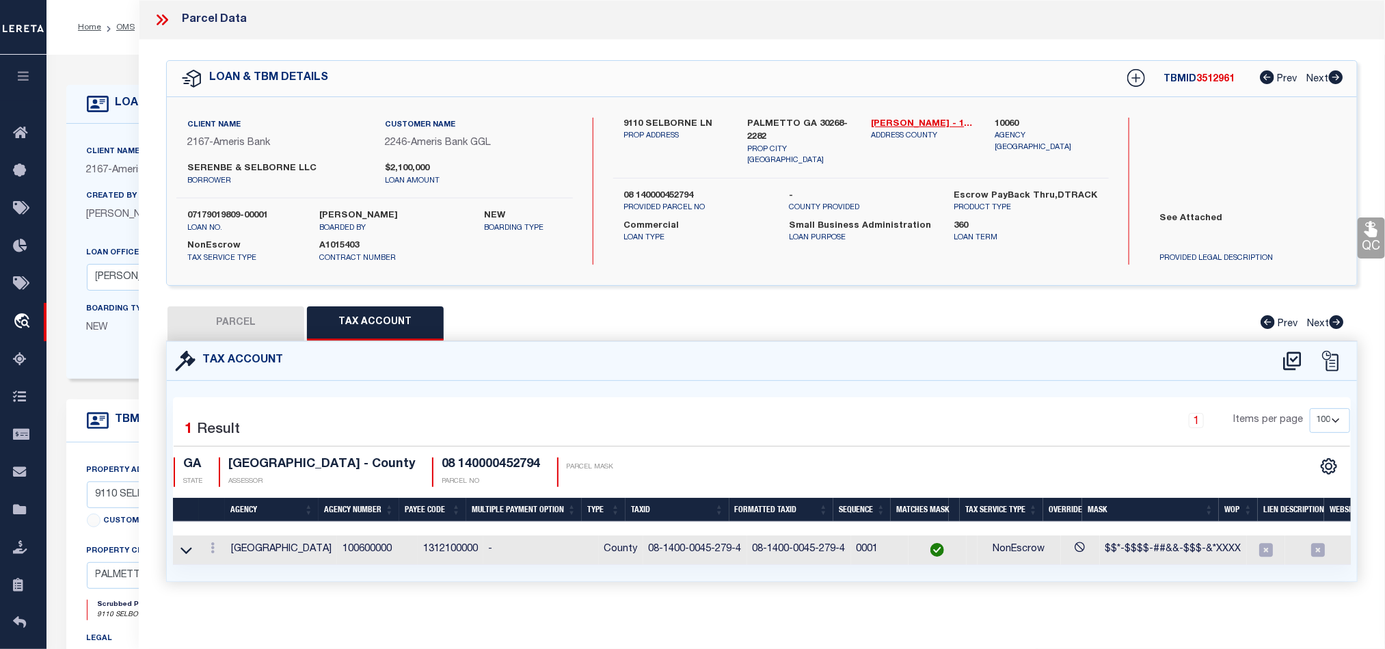
click at [262, 314] on button "PARCEL" at bounding box center [235, 323] width 137 height 34
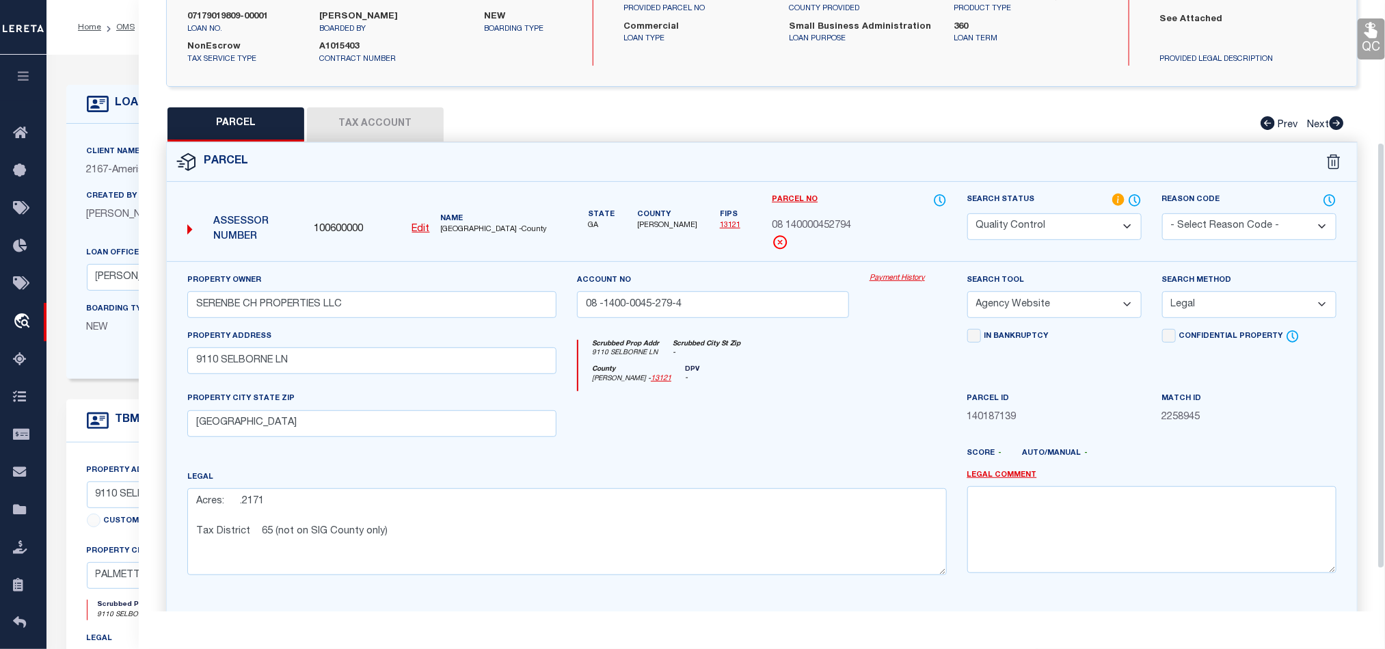
scroll to position [205, 0]
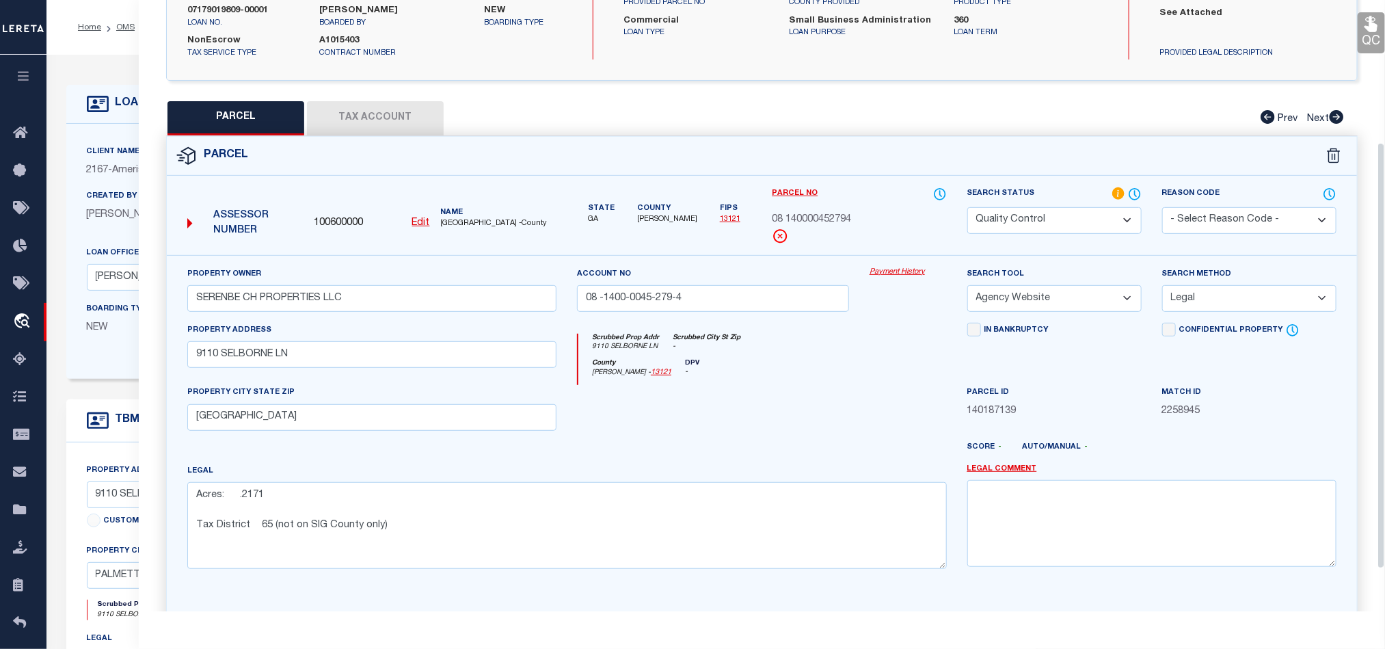
click at [772, 405] on div at bounding box center [713, 413] width 293 height 56
click at [1026, 226] on select "Automated Search Bad Parcel Complete Duplicate Parcel High Dollar Reporting In …" at bounding box center [1054, 220] width 174 height 27
drag, startPoint x: 753, startPoint y: 429, endPoint x: 1042, endPoint y: 412, distance: 290.3
click at [753, 429] on div at bounding box center [713, 413] width 293 height 56
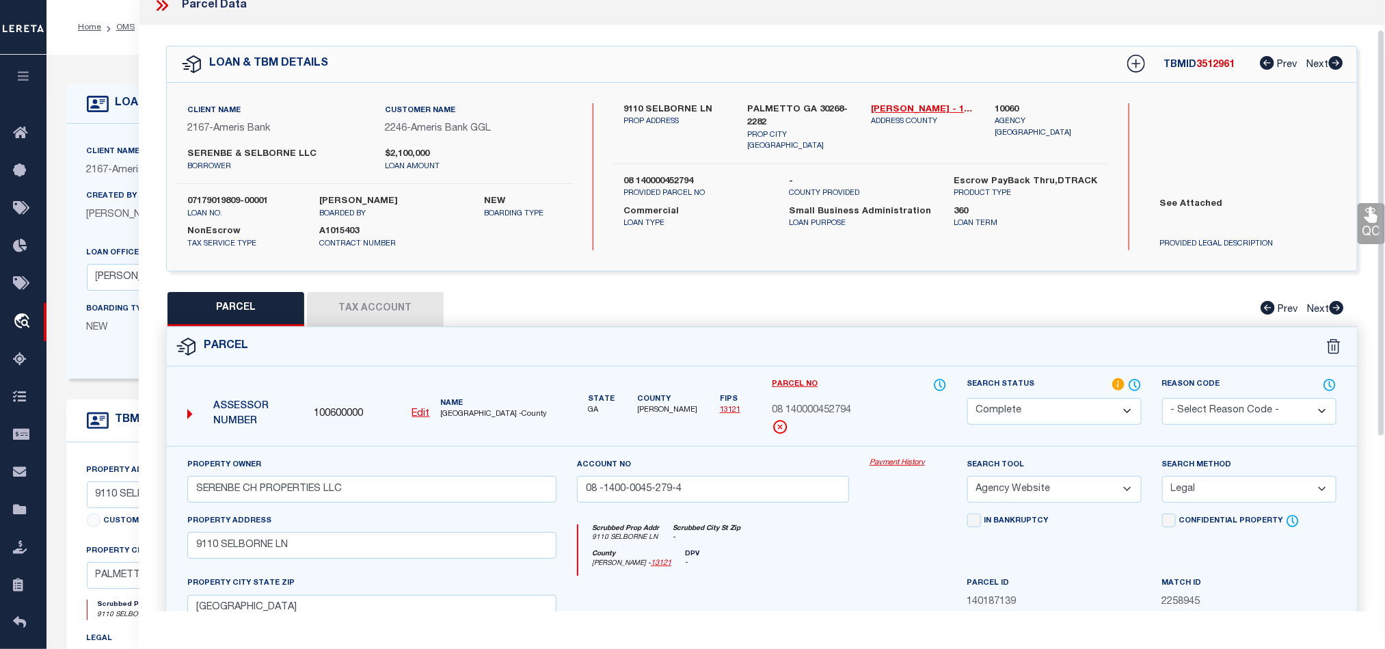
scroll to position [0, 0]
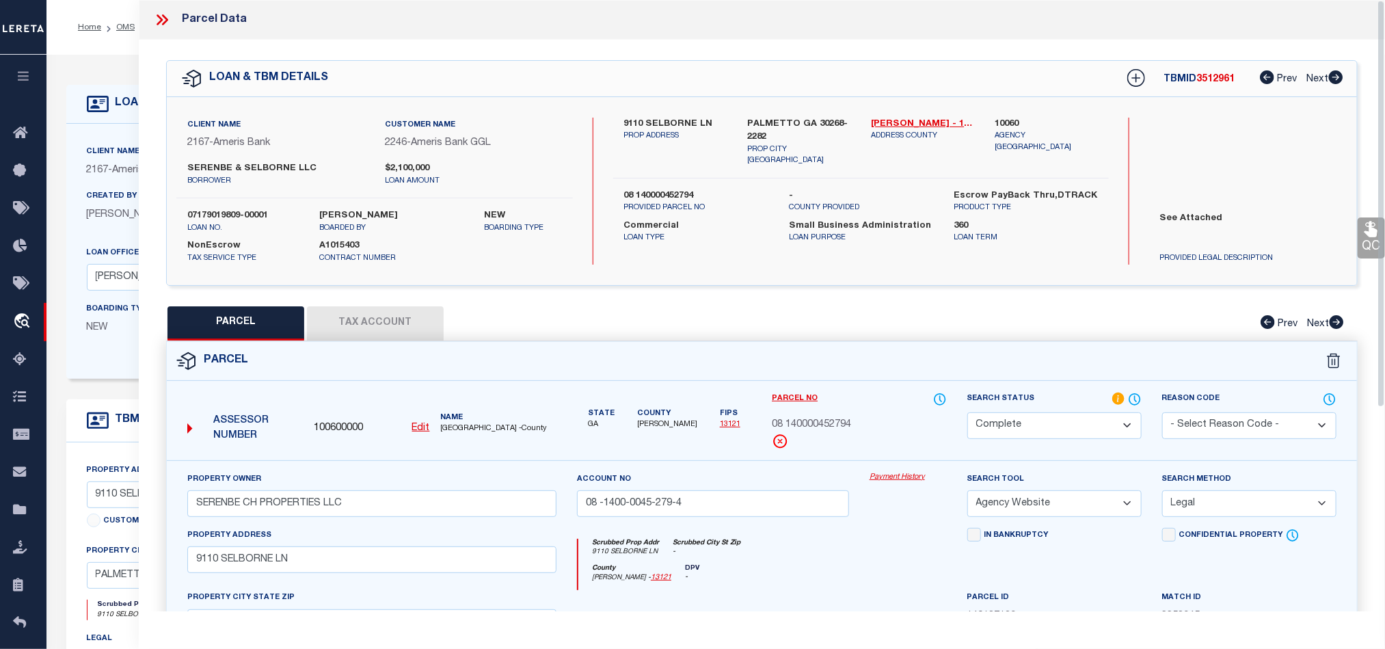
click at [1361, 228] on link "QC" at bounding box center [1370, 237] width 27 height 41
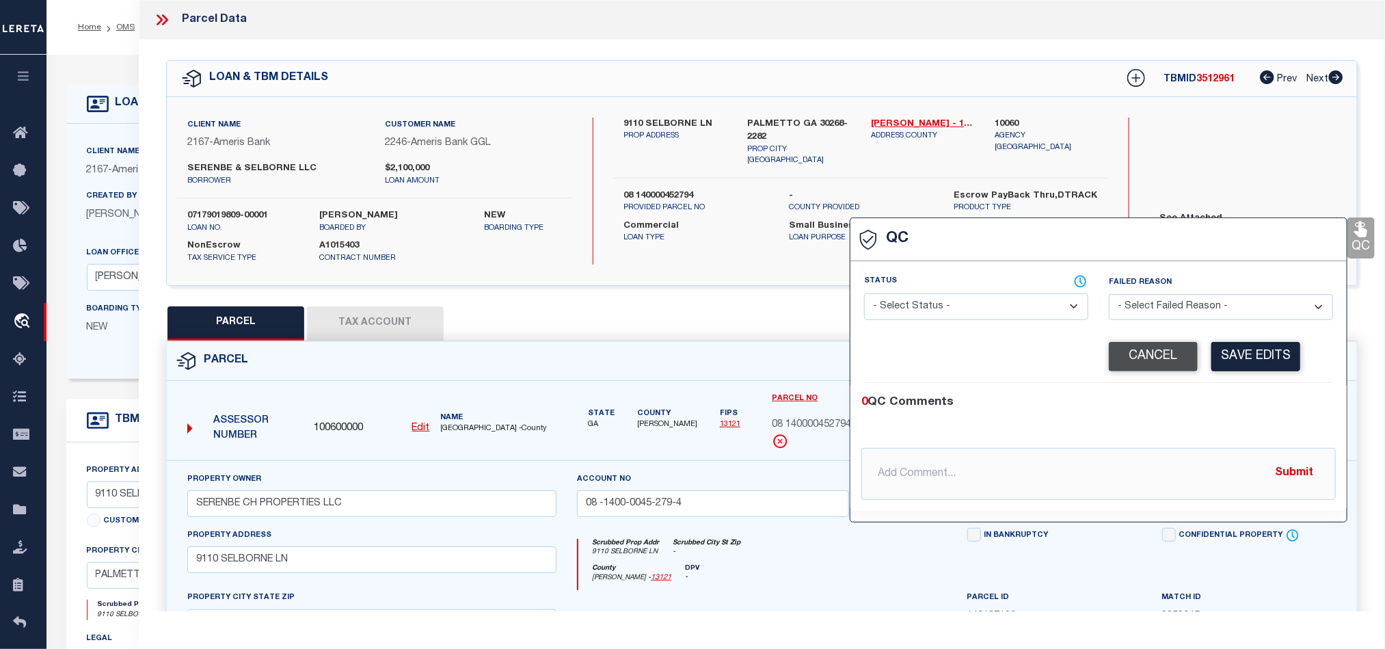
drag, startPoint x: 927, startPoint y: 316, endPoint x: 1189, endPoint y: 347, distance: 264.3
click at [927, 316] on select "- Select Status - Ready to QC Correct Incorrect" at bounding box center [976, 306] width 224 height 27
click at [1216, 382] on div "Corrected Search Value Cancel Save Edits" at bounding box center [1098, 357] width 469 height 52
click at [1245, 345] on button "Save Edits" at bounding box center [1255, 356] width 89 height 29
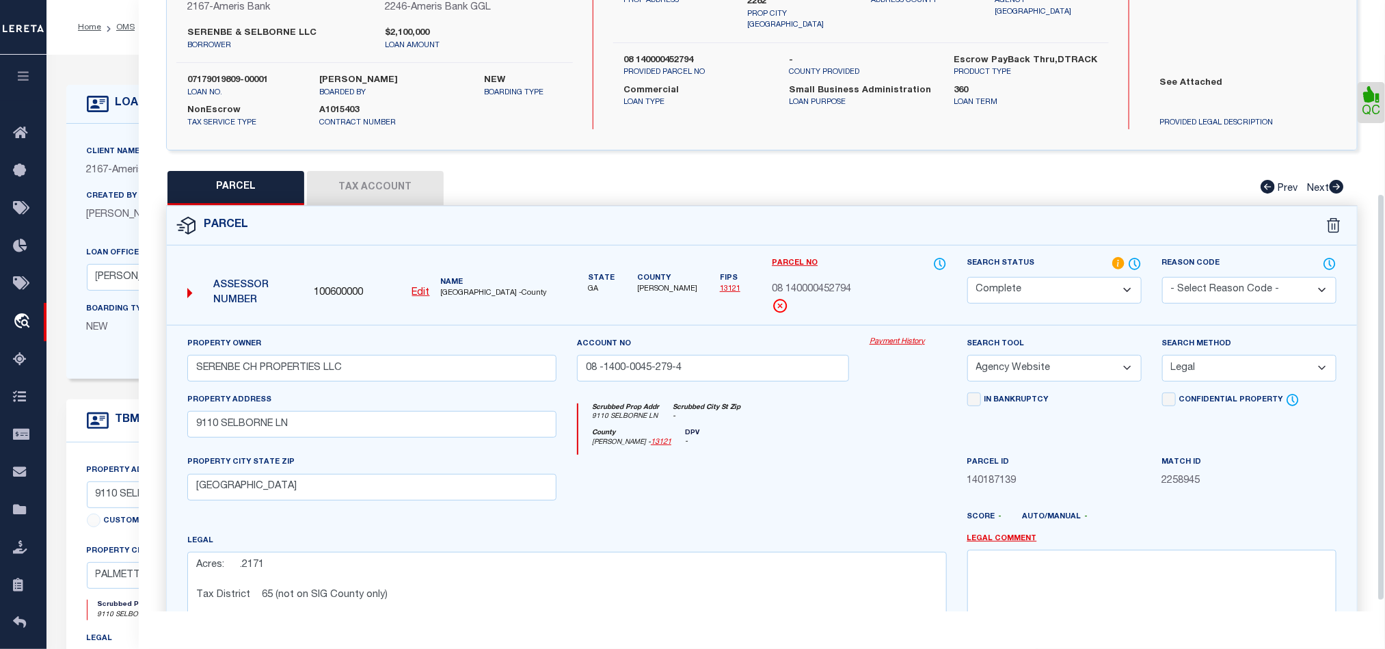
scroll to position [306, 0]
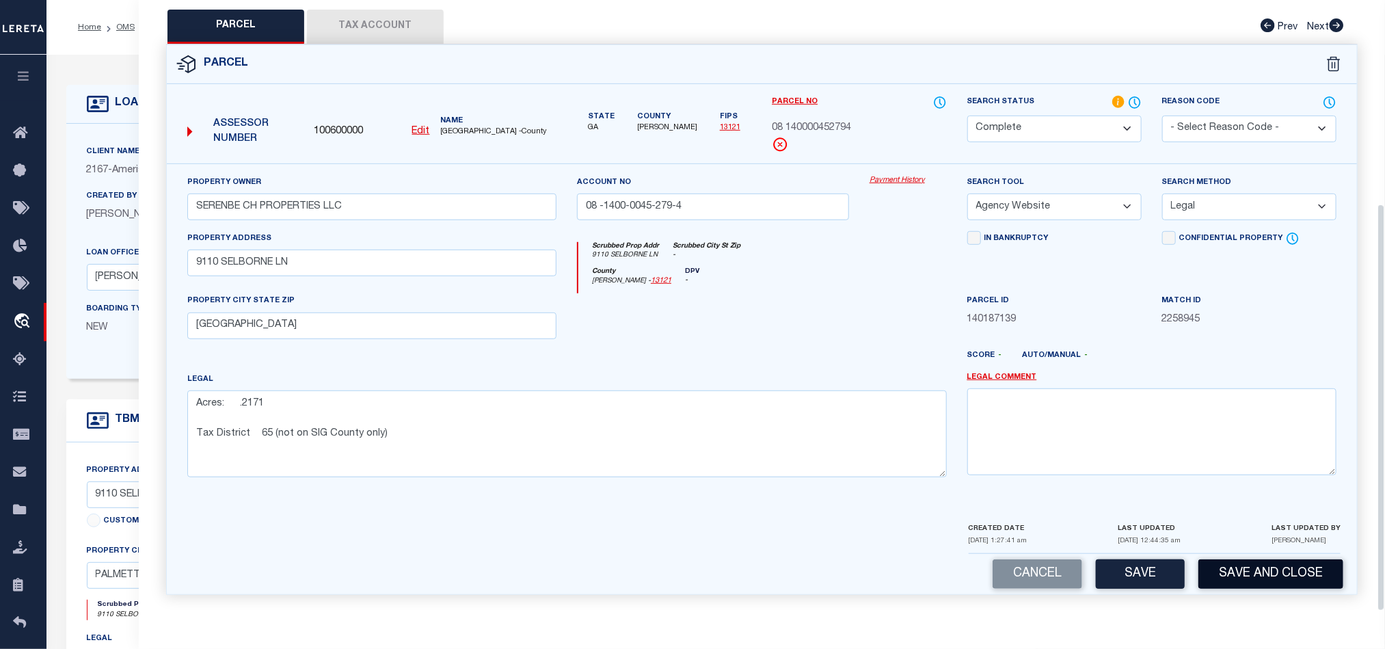
click at [1288, 573] on button "Save and Close" at bounding box center [1270, 573] width 145 height 29
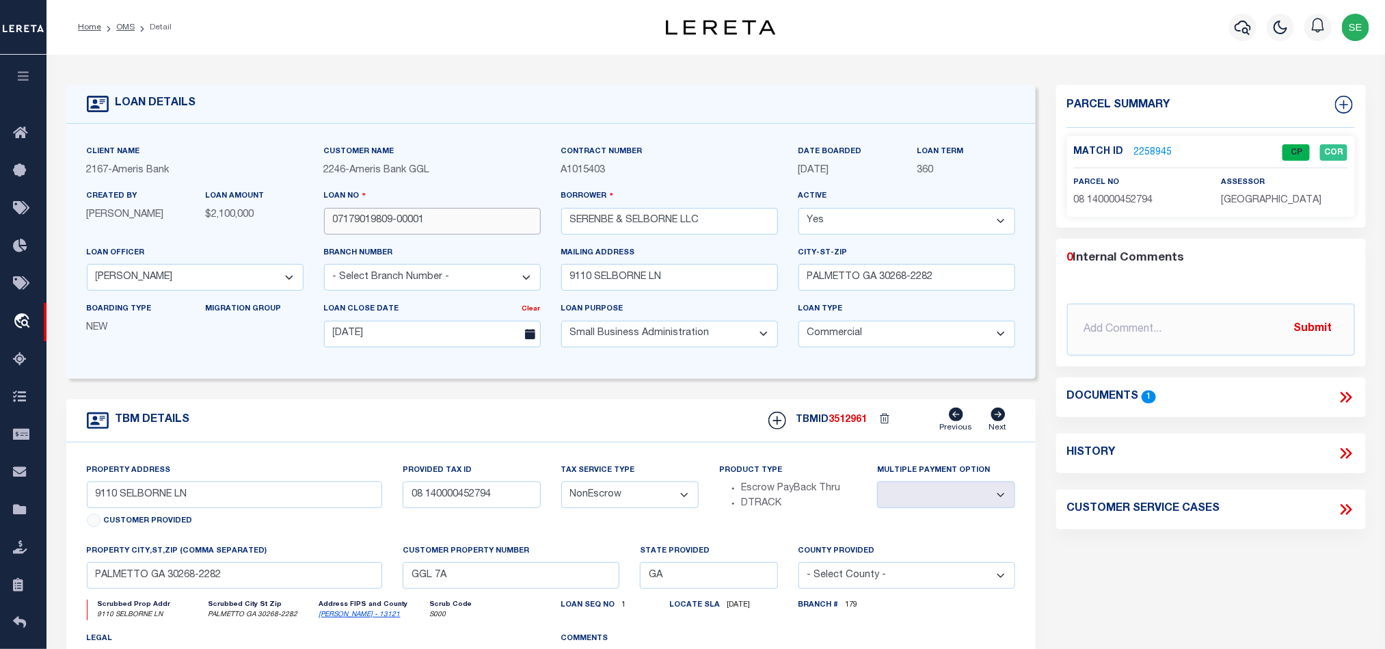
click at [444, 223] on input "07179019809-00001" at bounding box center [432, 221] width 217 height 27
click at [843, 416] on div "TBMID 3512961 Previous Next" at bounding box center [886, 420] width 257 height 26
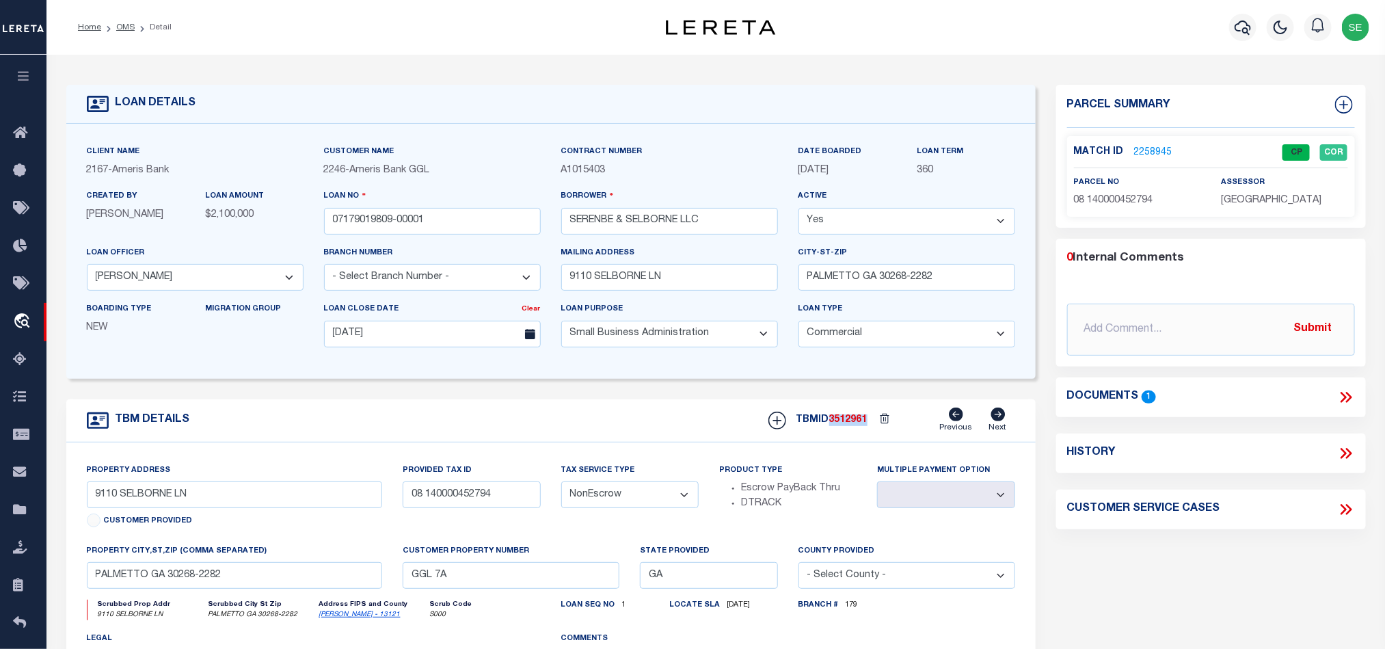
copy span "3512961"
click at [1258, 207] on p "[GEOGRAPHIC_DATA]" at bounding box center [1284, 200] width 126 height 15
copy div "[GEOGRAPHIC_DATA]"
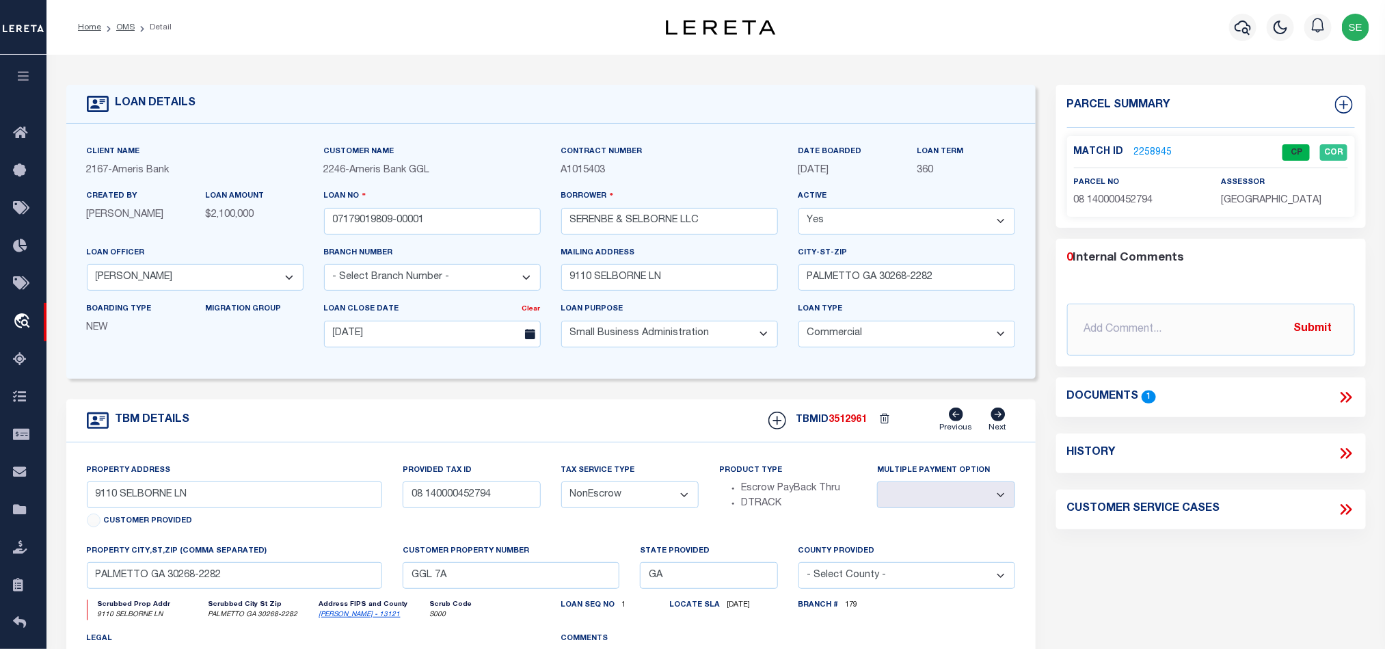
click at [1085, 195] on span "08 140000452794" at bounding box center [1113, 200] width 79 height 10
copy div "08 140000452794"
drag, startPoint x: 534, startPoint y: 398, endPoint x: 478, endPoint y: 351, distance: 72.7
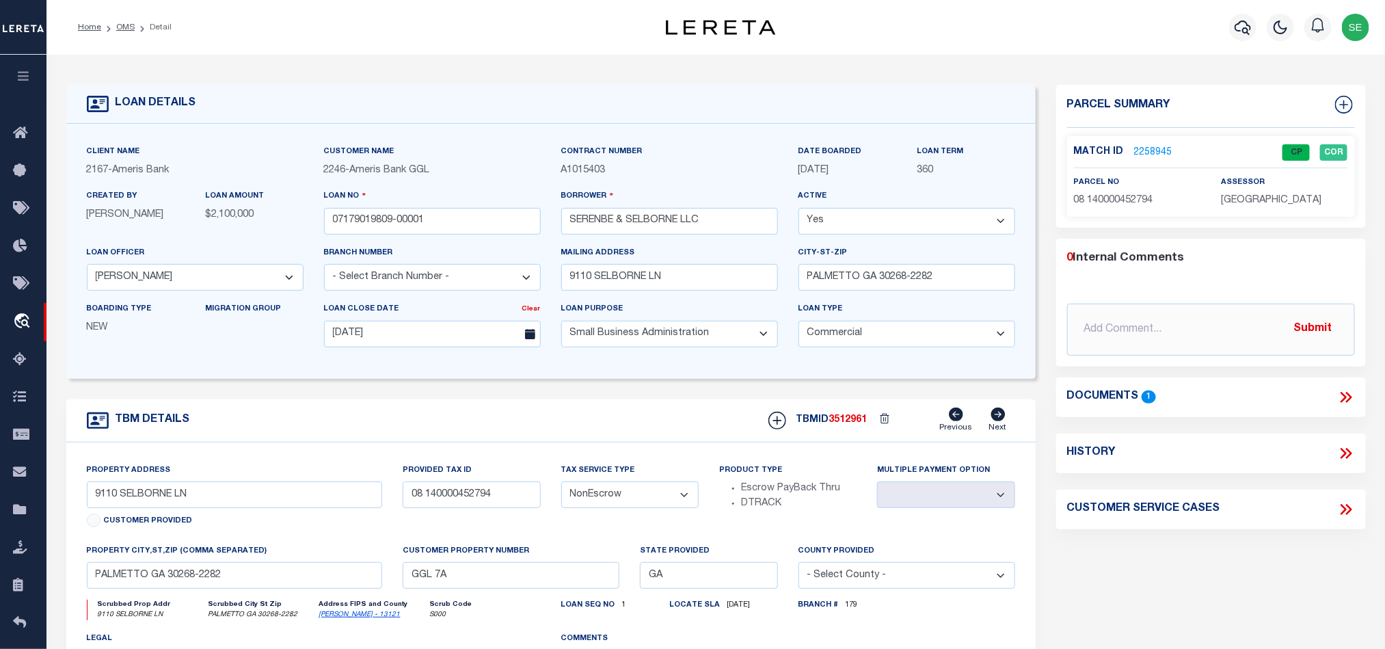
click at [534, 398] on form "LOAN DETAILS Client Name 2167 - Ameris Bank 2246" at bounding box center [550, 458] width 969 height 747
click at [135, 27] on li "Detail" at bounding box center [153, 27] width 37 height 12
click at [129, 23] on link "OMS" at bounding box center [125, 27] width 18 height 8
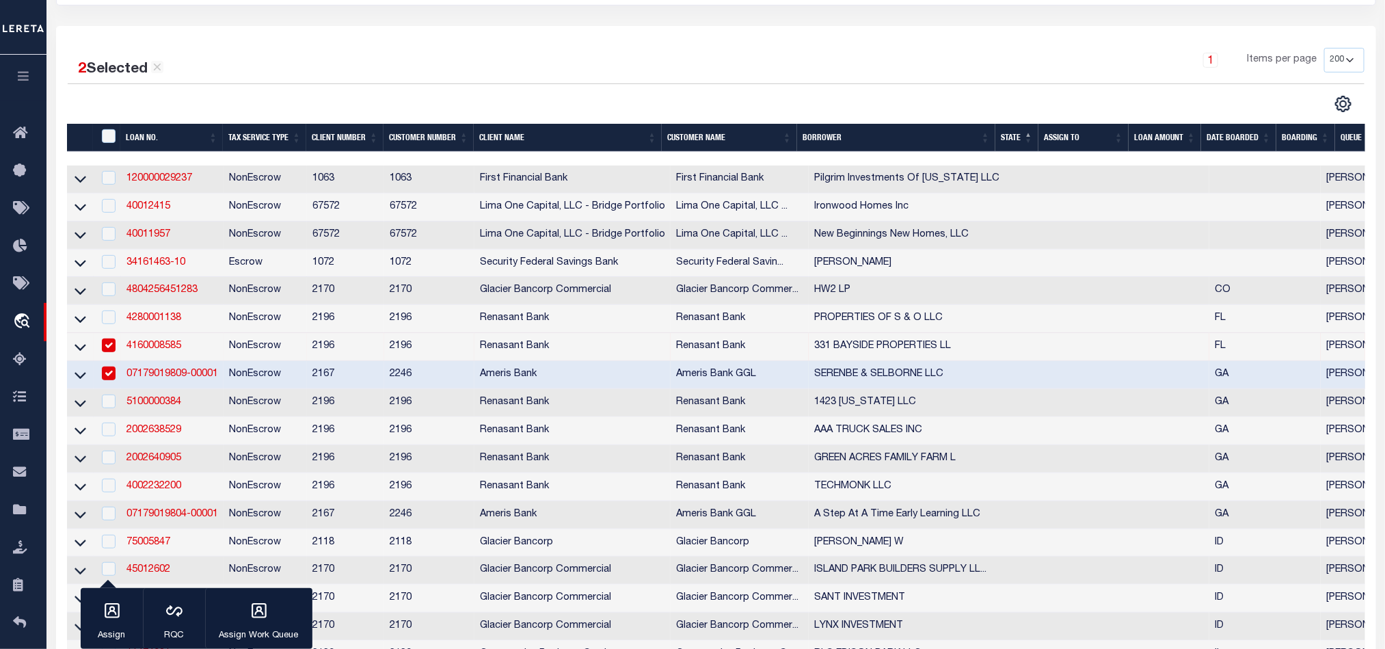
scroll to position [205, 0]
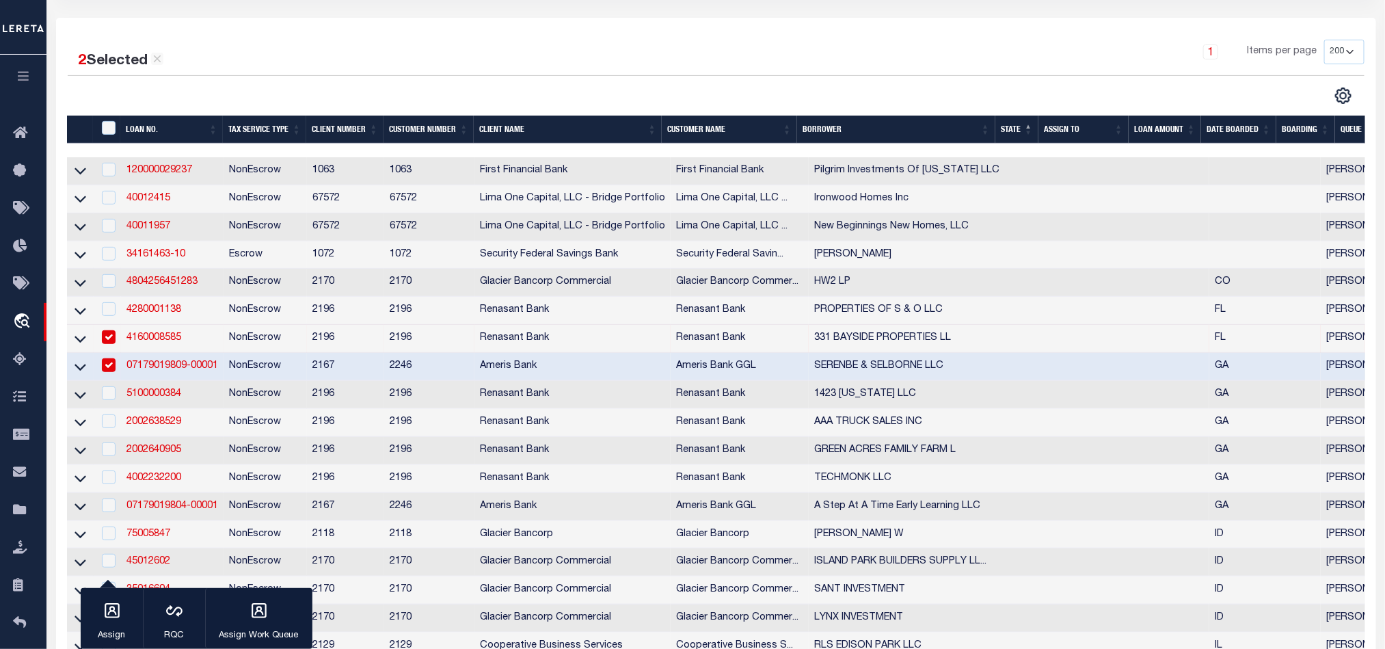
click at [275, 344] on td "NonEscrow" at bounding box center [264, 339] width 83 height 28
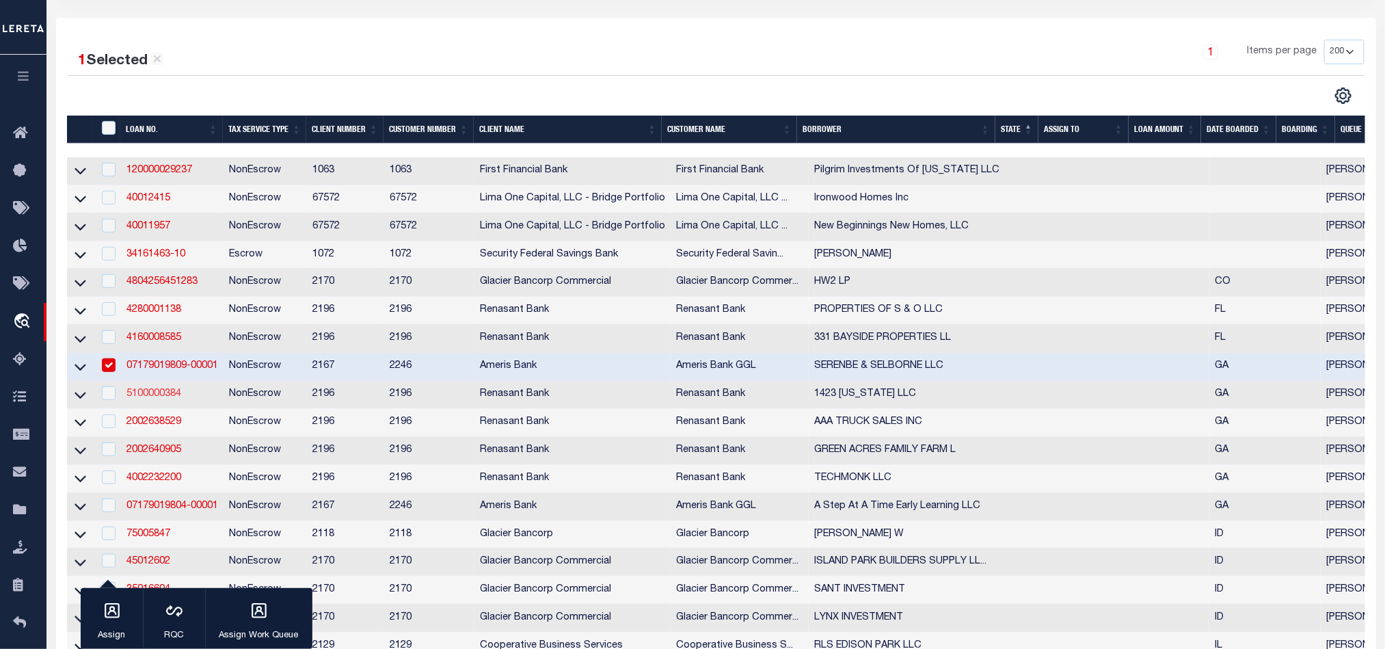
click at [152, 398] on link "5100000384" at bounding box center [153, 394] width 55 height 10
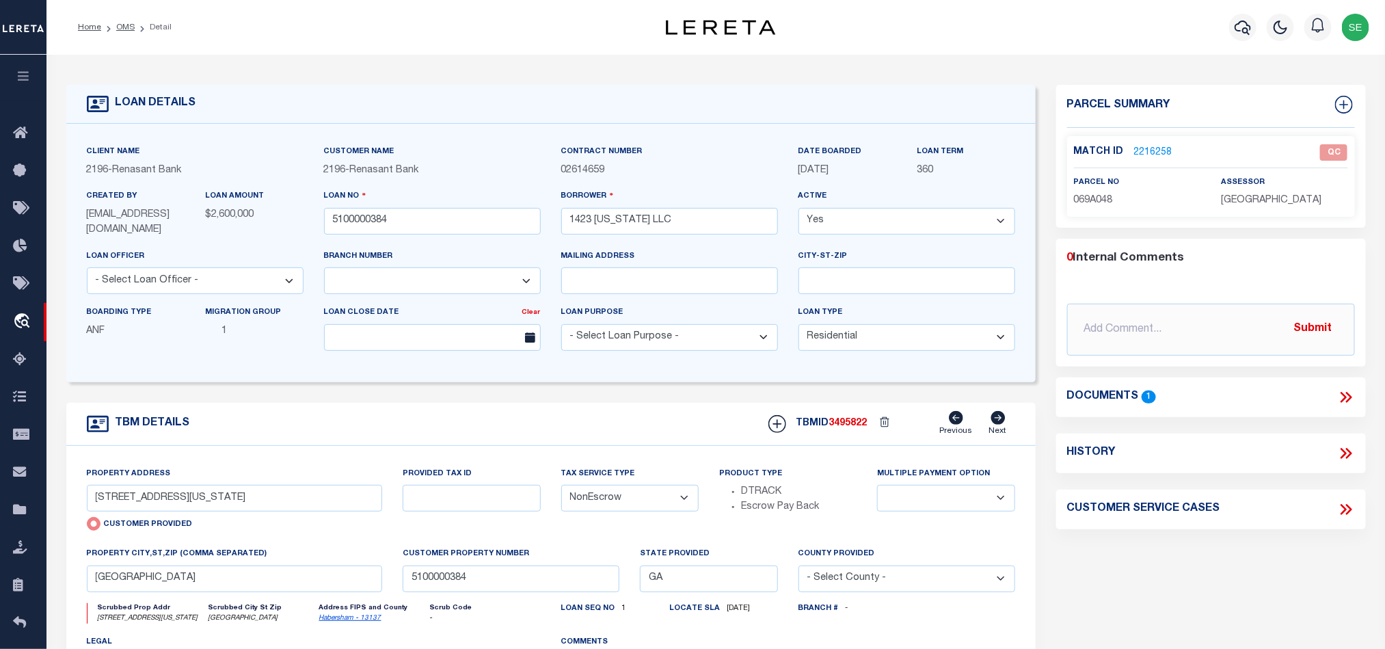
click at [1092, 203] on span "069A048" at bounding box center [1093, 200] width 39 height 10
copy span "069A048"
click at [1219, 546] on div "Parcel Summary Match ID 2216258 0" at bounding box center [1211, 460] width 330 height 750
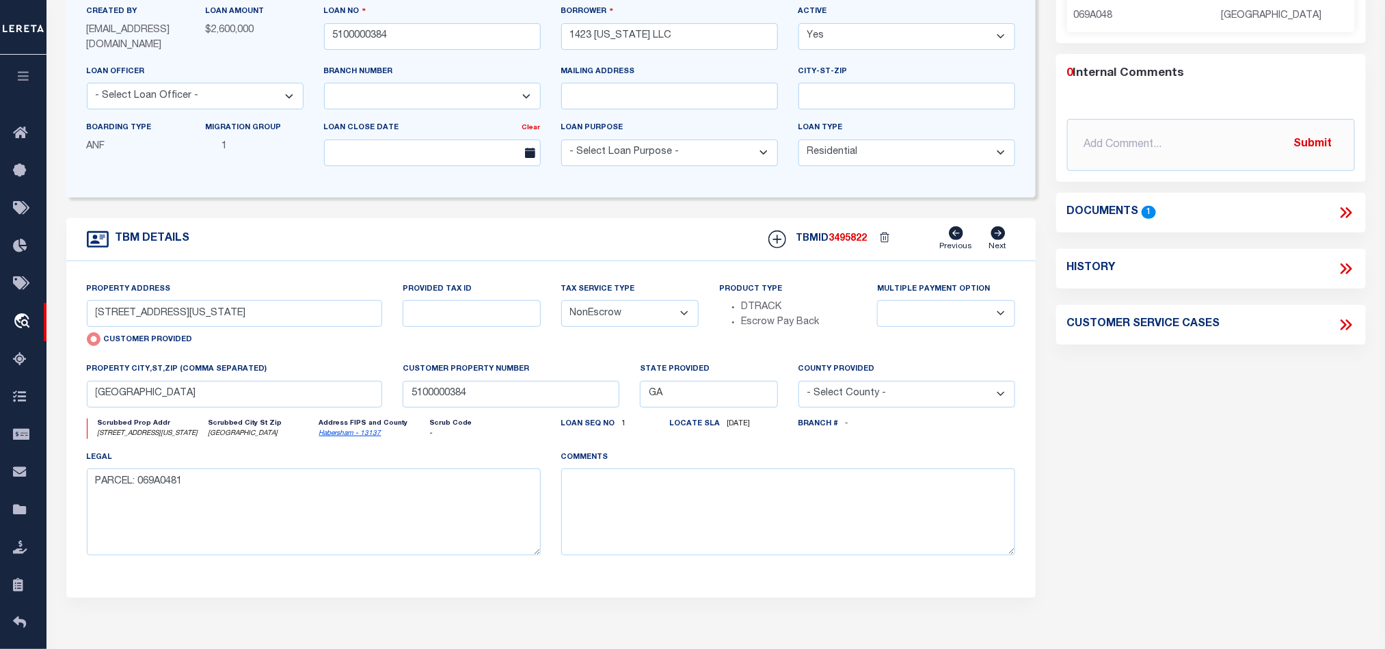
scroll to position [205, 0]
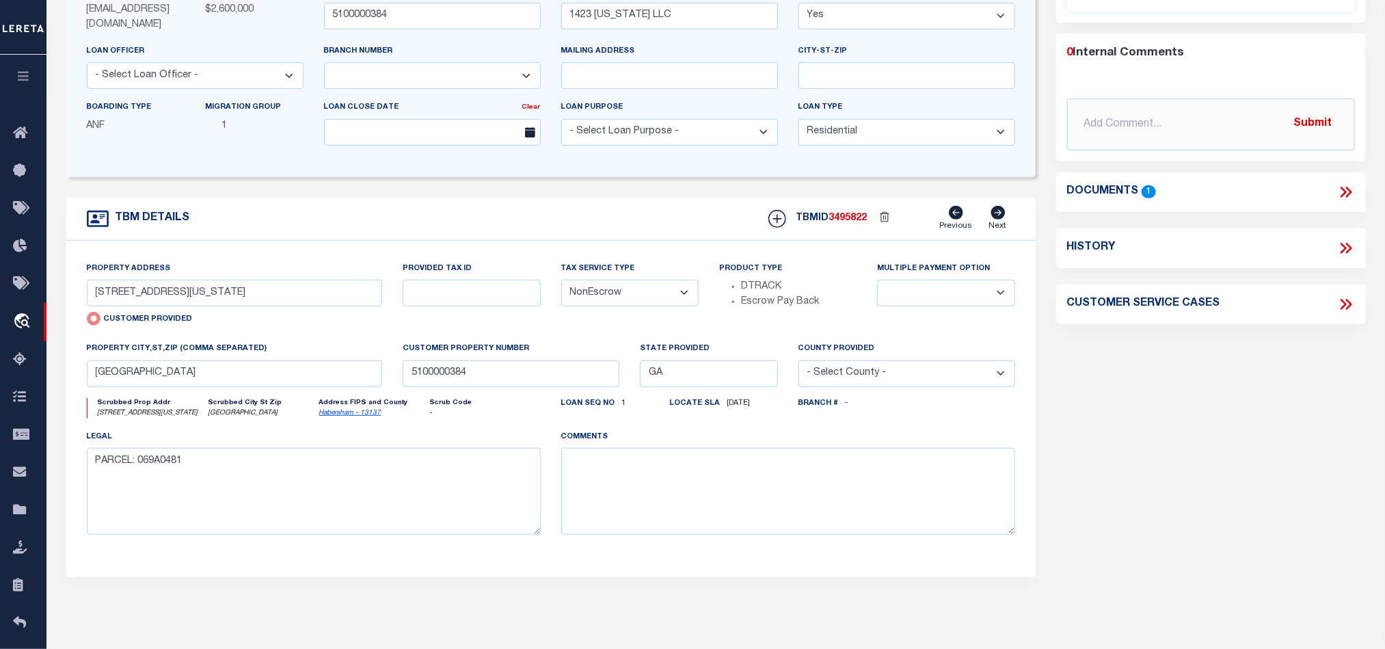
click at [1346, 189] on icon at bounding box center [1346, 192] width 18 height 18
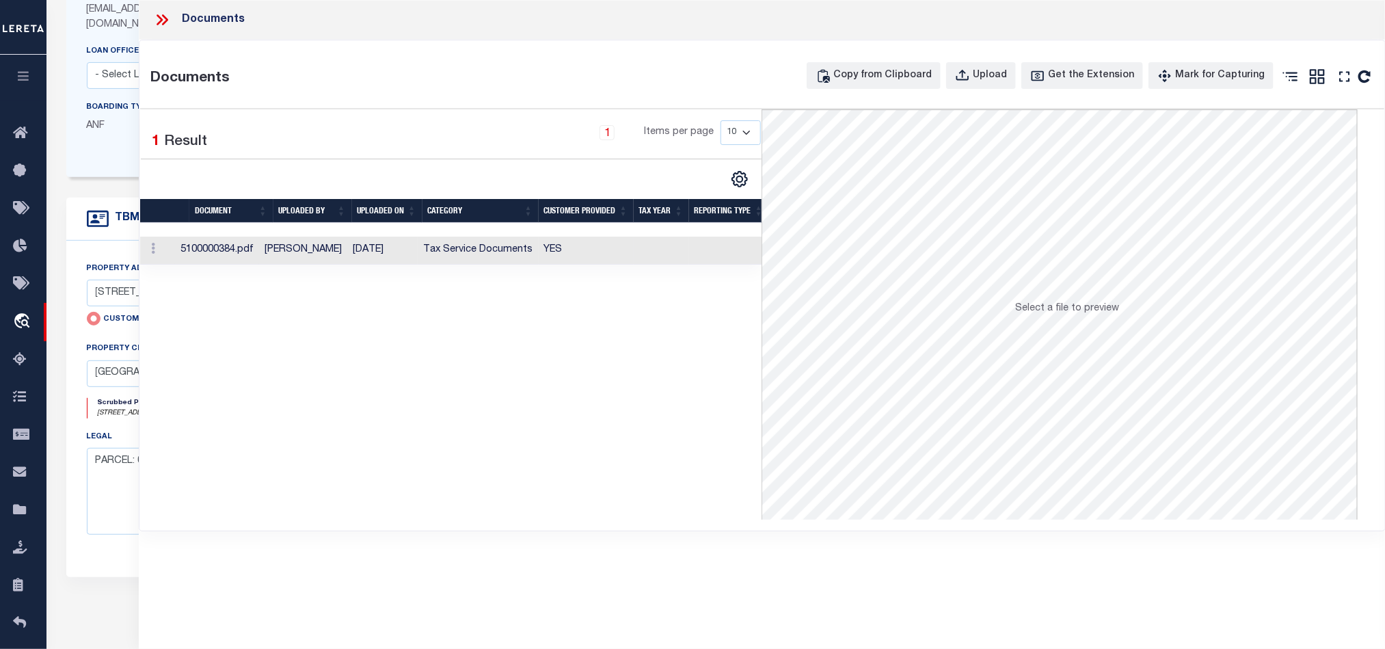
click at [673, 253] on td at bounding box center [661, 250] width 55 height 28
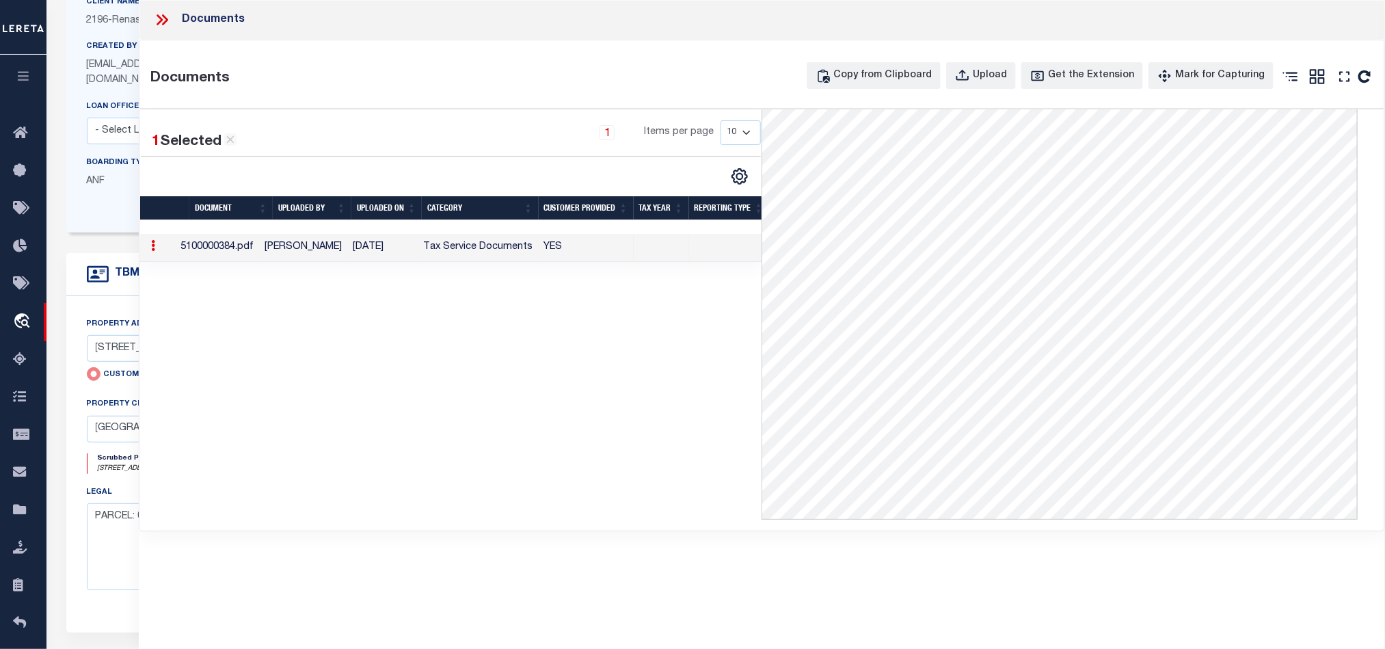
scroll to position [0, 0]
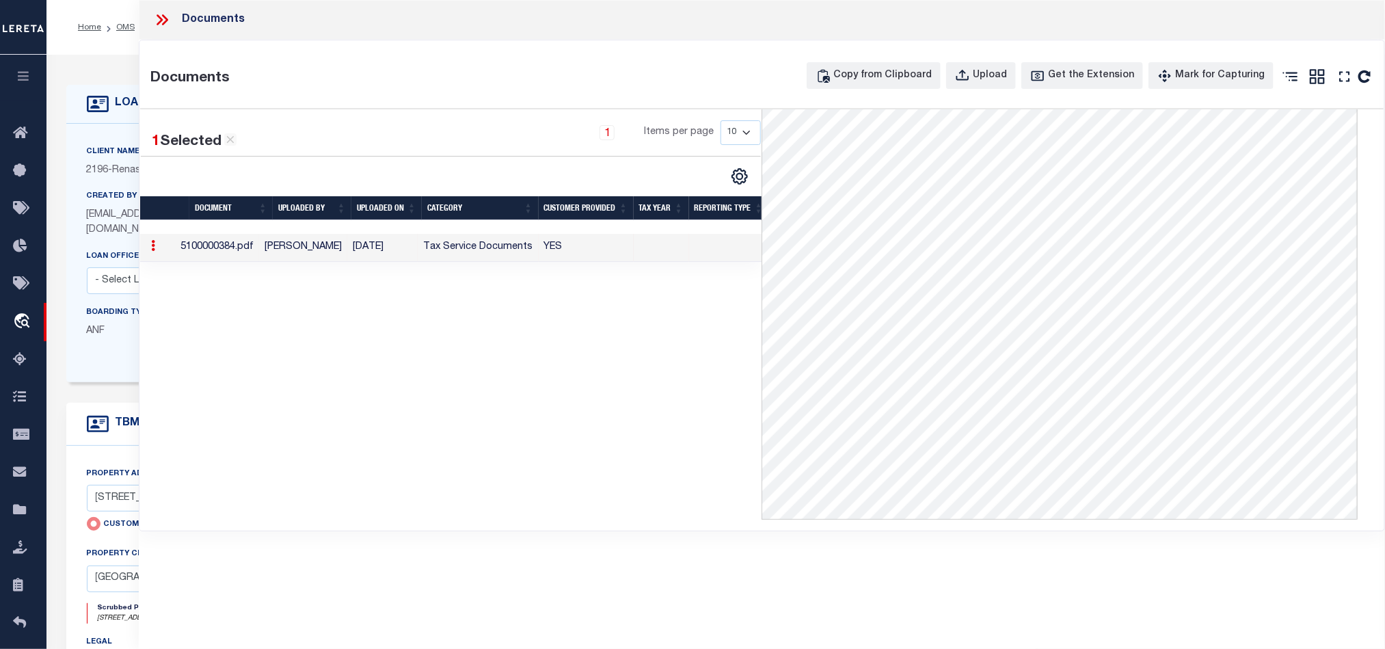
click at [161, 25] on icon at bounding box center [162, 20] width 18 height 18
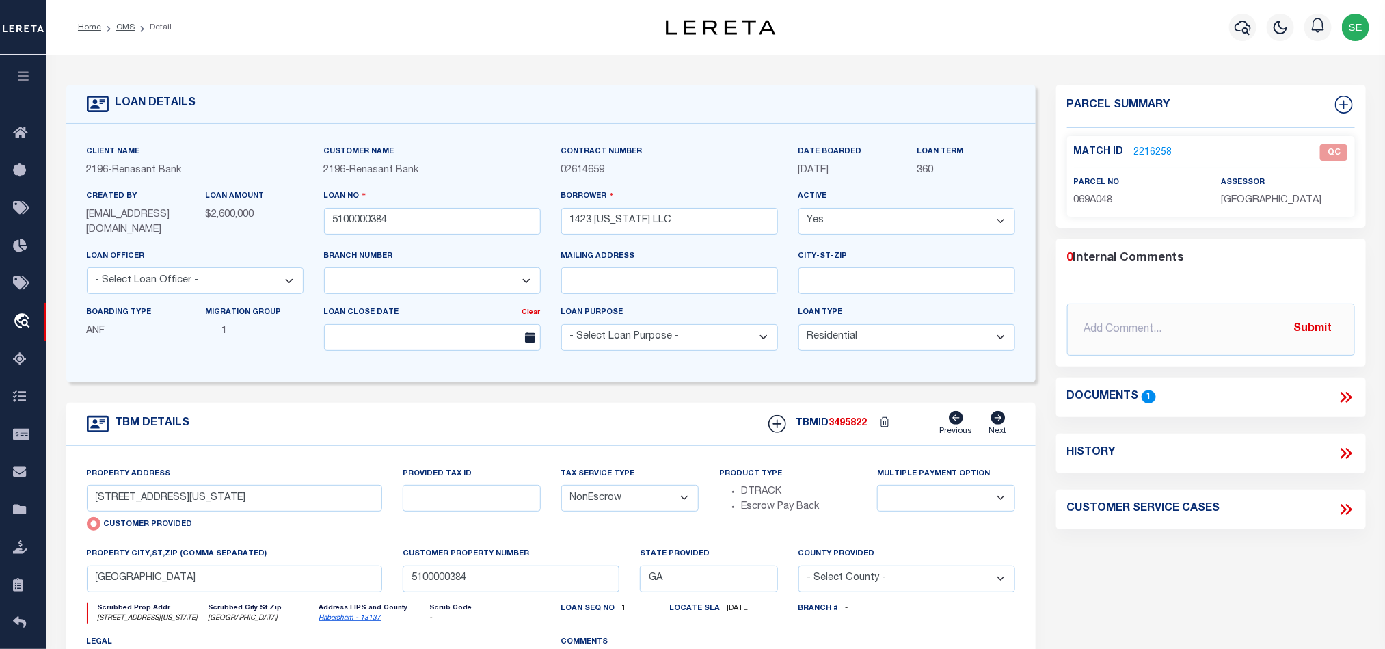
click at [1163, 152] on link "2216258" at bounding box center [1153, 153] width 38 height 14
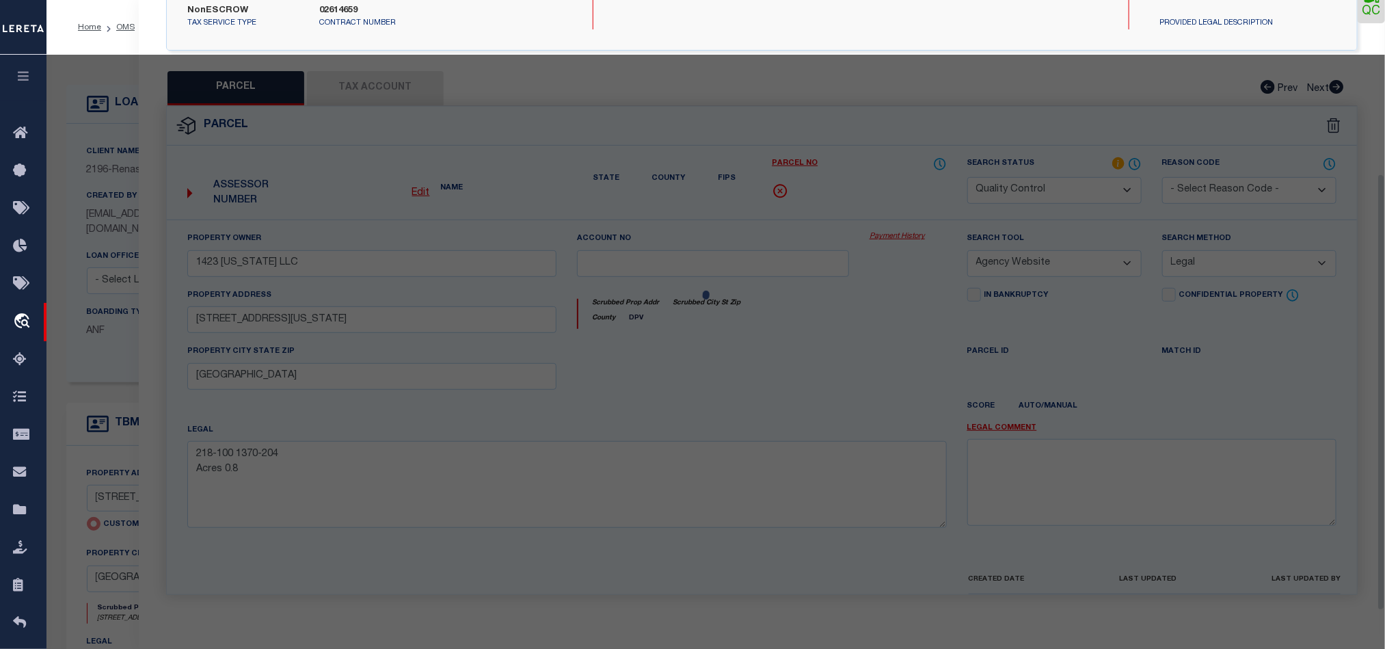
scroll to position [265, 0]
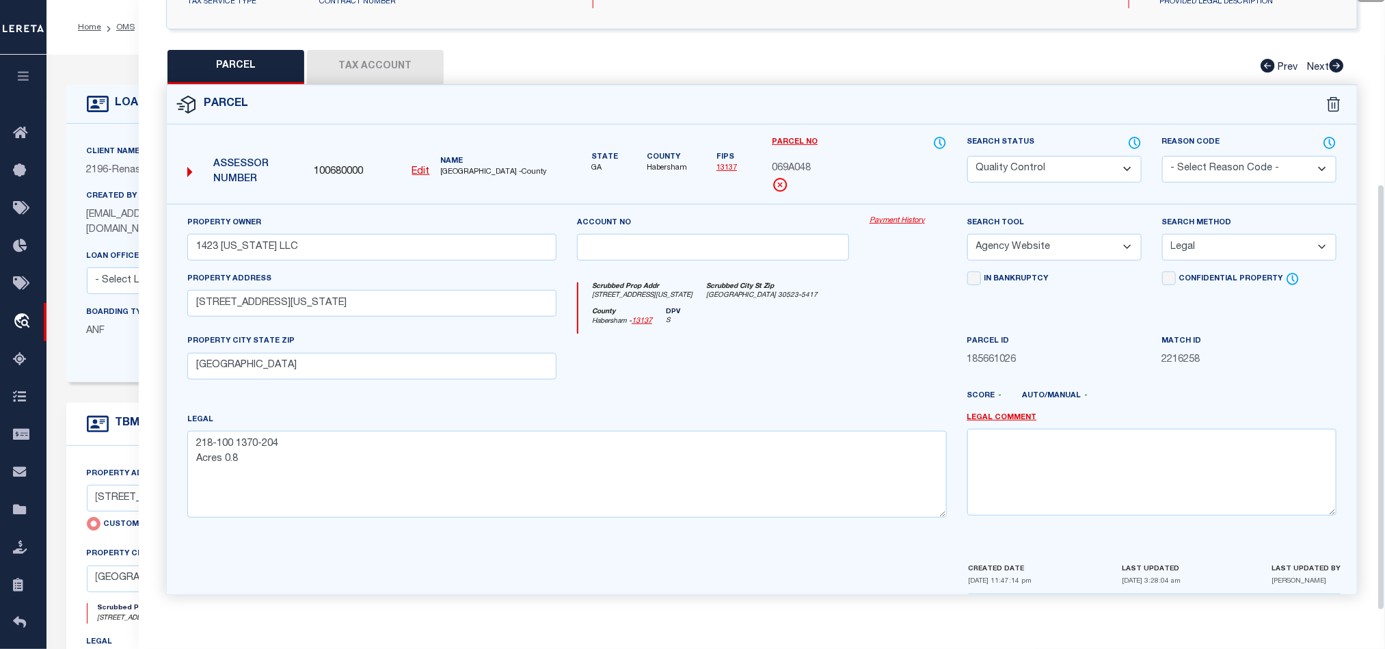
click at [825, 362] on div at bounding box center [713, 362] width 293 height 56
click at [388, 54] on button "Tax Account" at bounding box center [375, 67] width 137 height 34
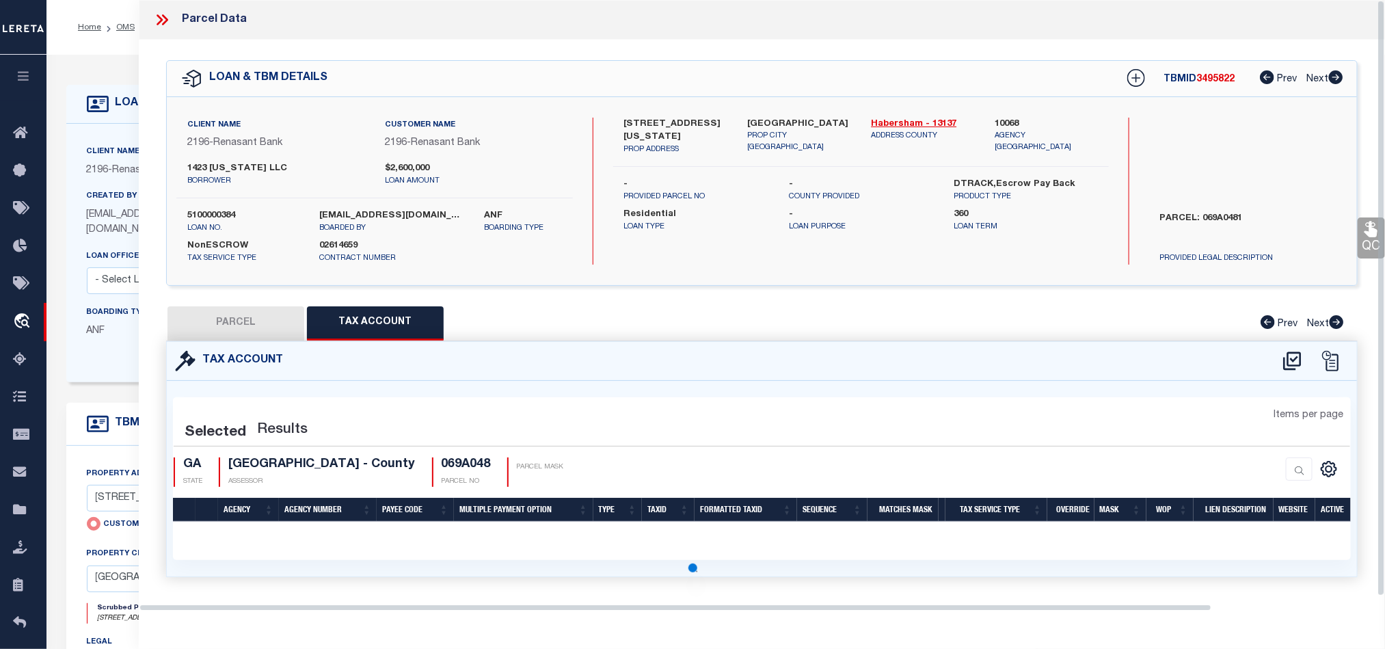
scroll to position [0, 0]
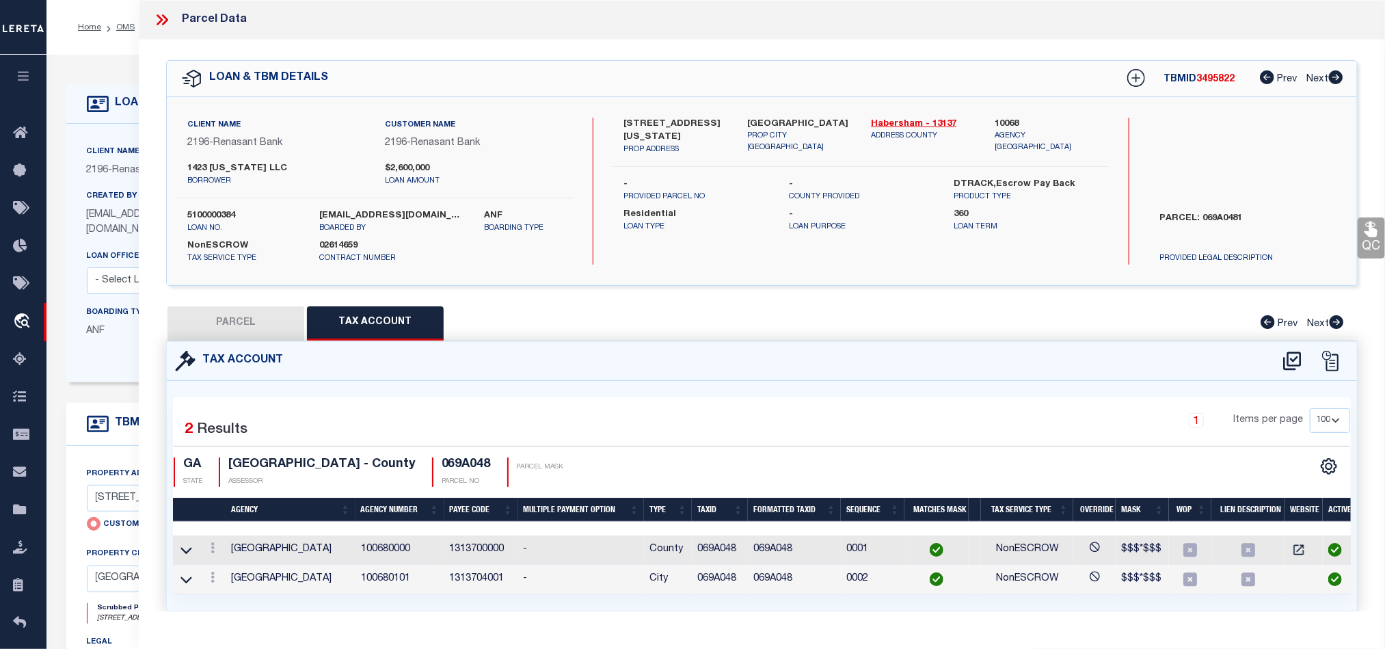
click at [240, 322] on button "PARCEL" at bounding box center [235, 323] width 137 height 34
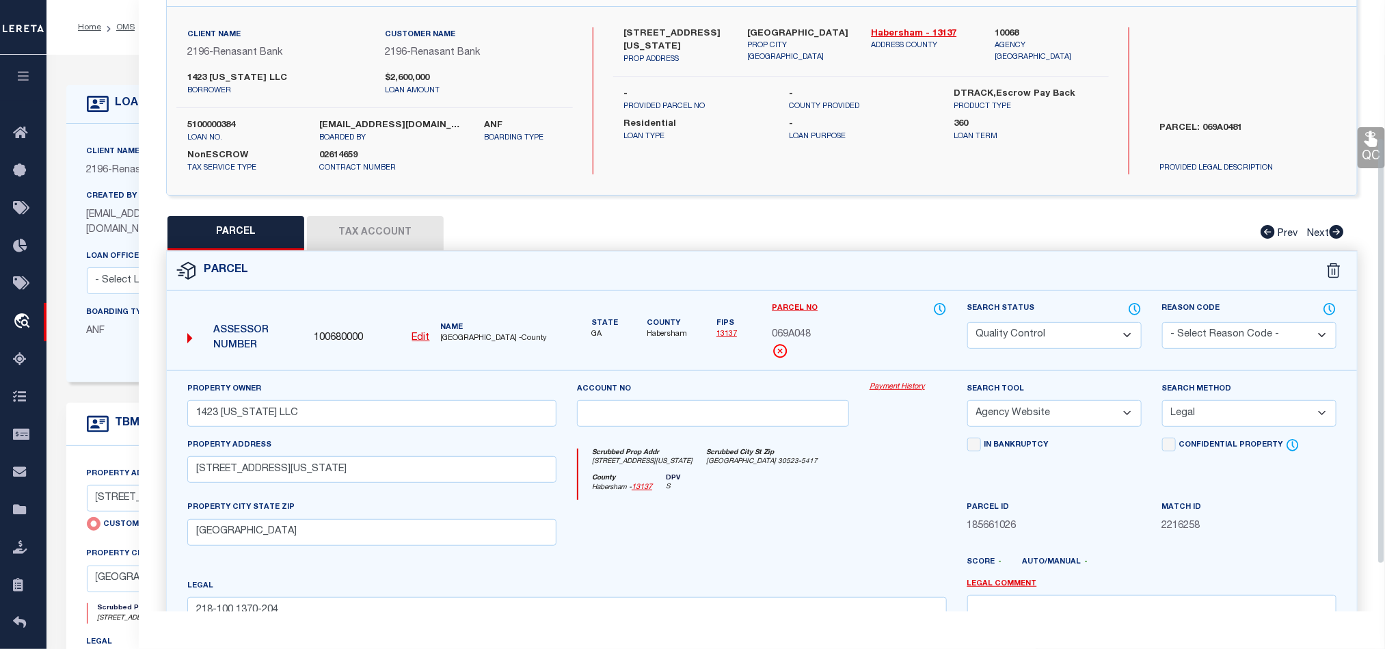
scroll to position [205, 0]
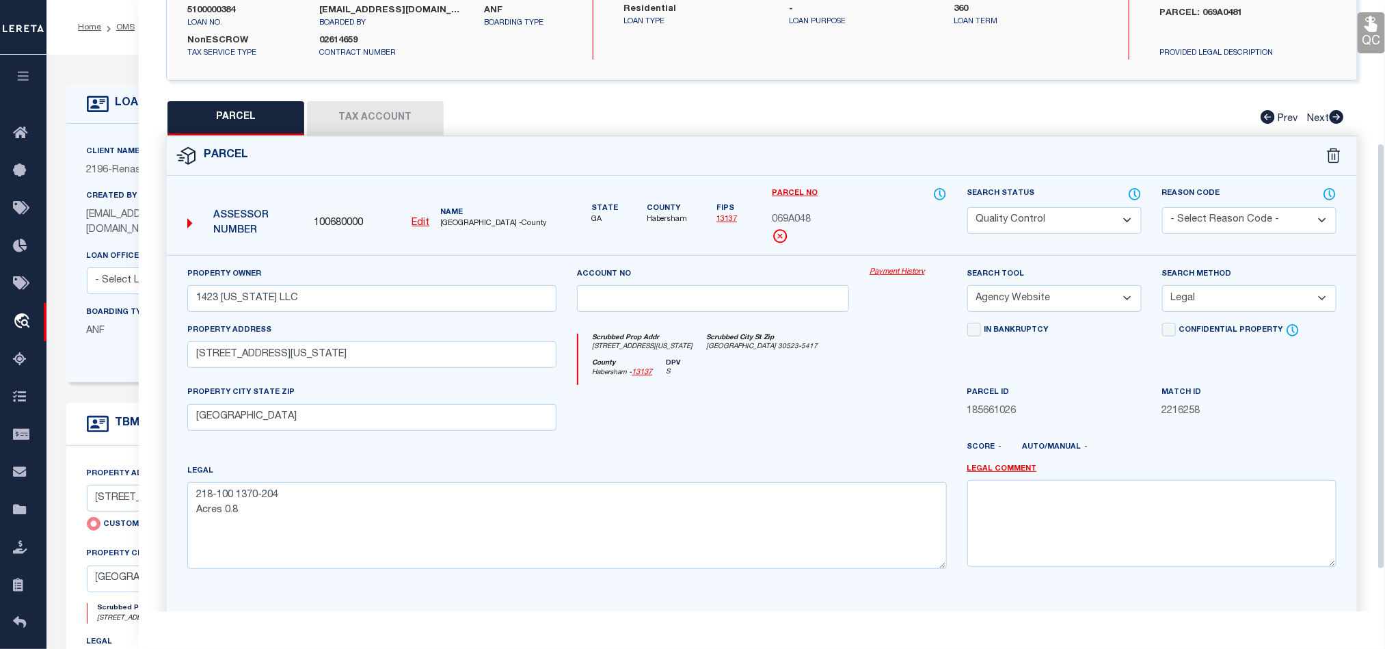
click at [794, 422] on div at bounding box center [713, 413] width 293 height 56
click at [1059, 215] on select "Automated Search Bad Parcel Complete Duplicate Parcel High Dollar Reporting In …" at bounding box center [1054, 220] width 174 height 27
click at [776, 385] on div "County Habersham - 13137 DPV S" at bounding box center [762, 372] width 368 height 27
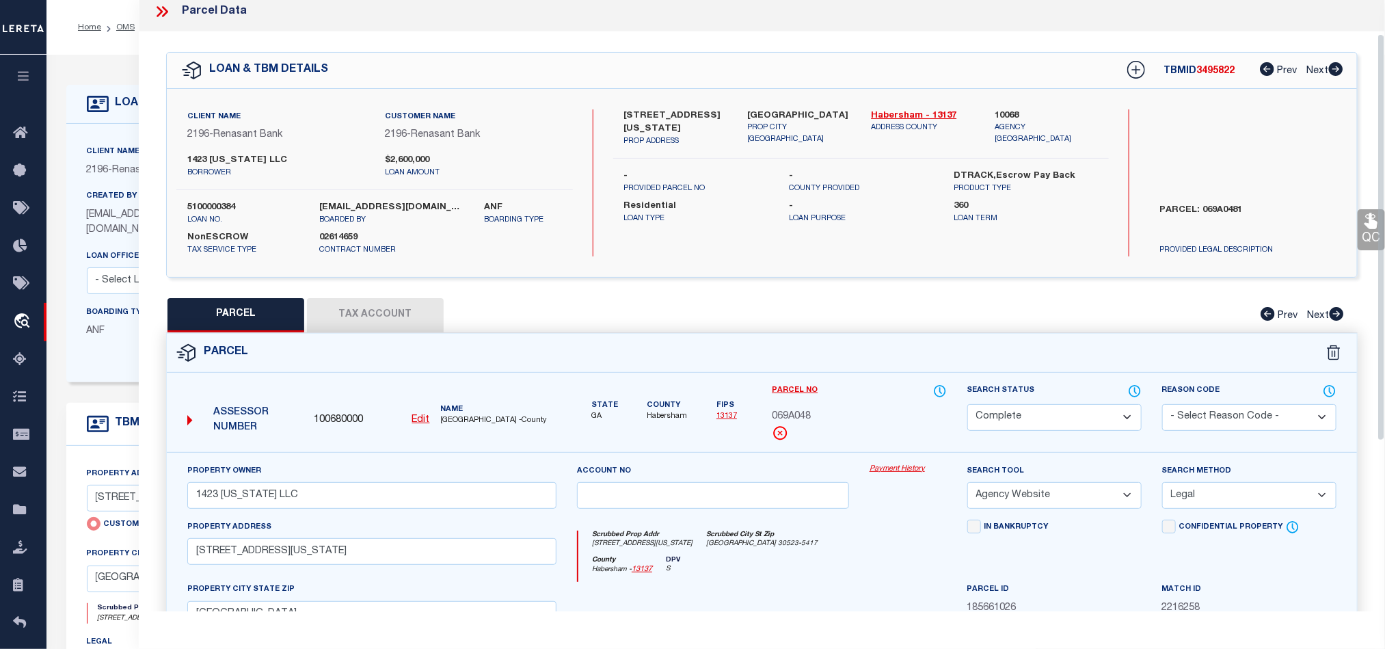
scroll to position [0, 0]
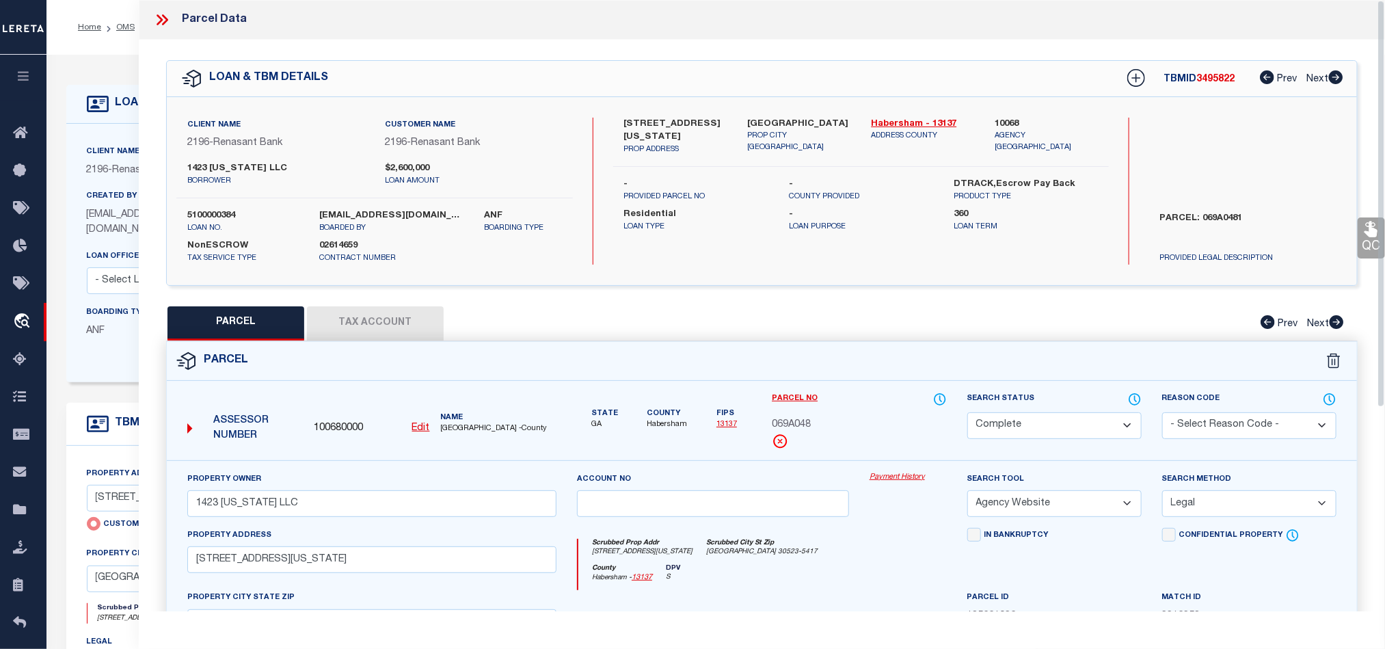
click at [1362, 239] on link "QC" at bounding box center [1370, 237] width 27 height 41
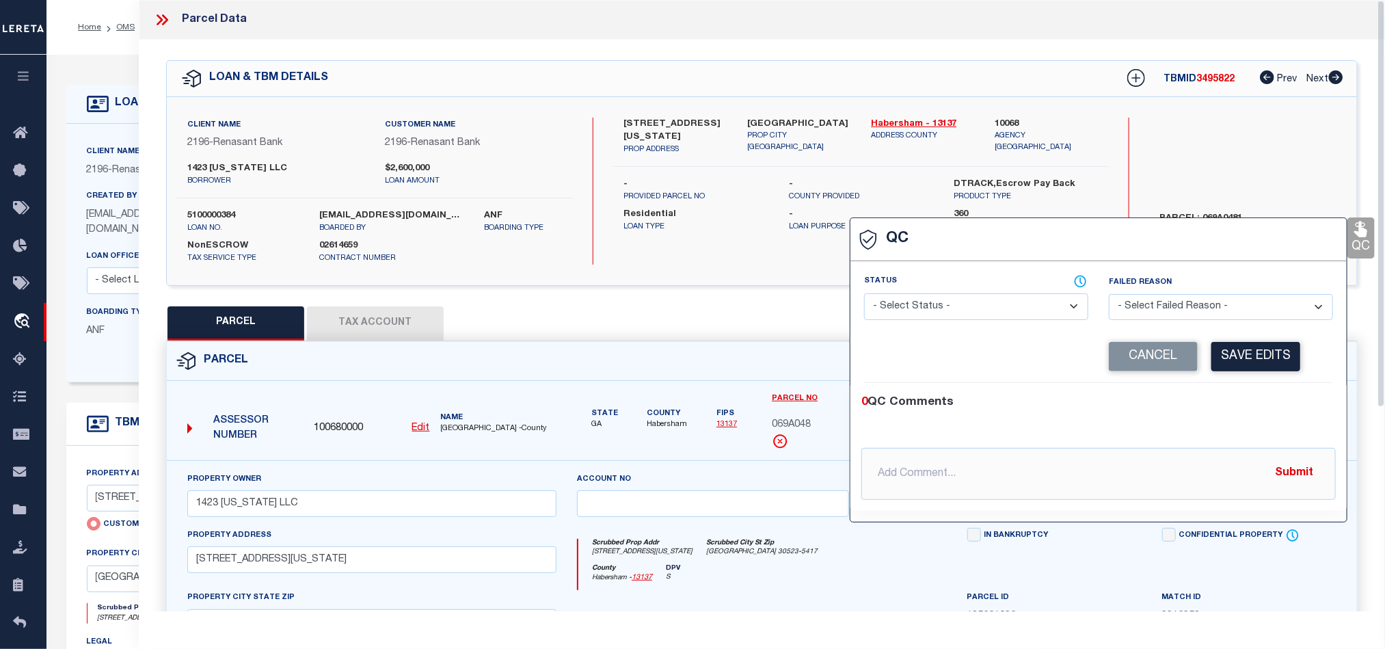
click at [1005, 301] on select "- Select Status - Ready to QC Correct Incorrect" at bounding box center [976, 306] width 224 height 27
click at [1303, 411] on div "0 QC Comments" at bounding box center [1095, 403] width 469 height 18
click at [1282, 351] on button "Save Edits" at bounding box center [1255, 356] width 89 height 29
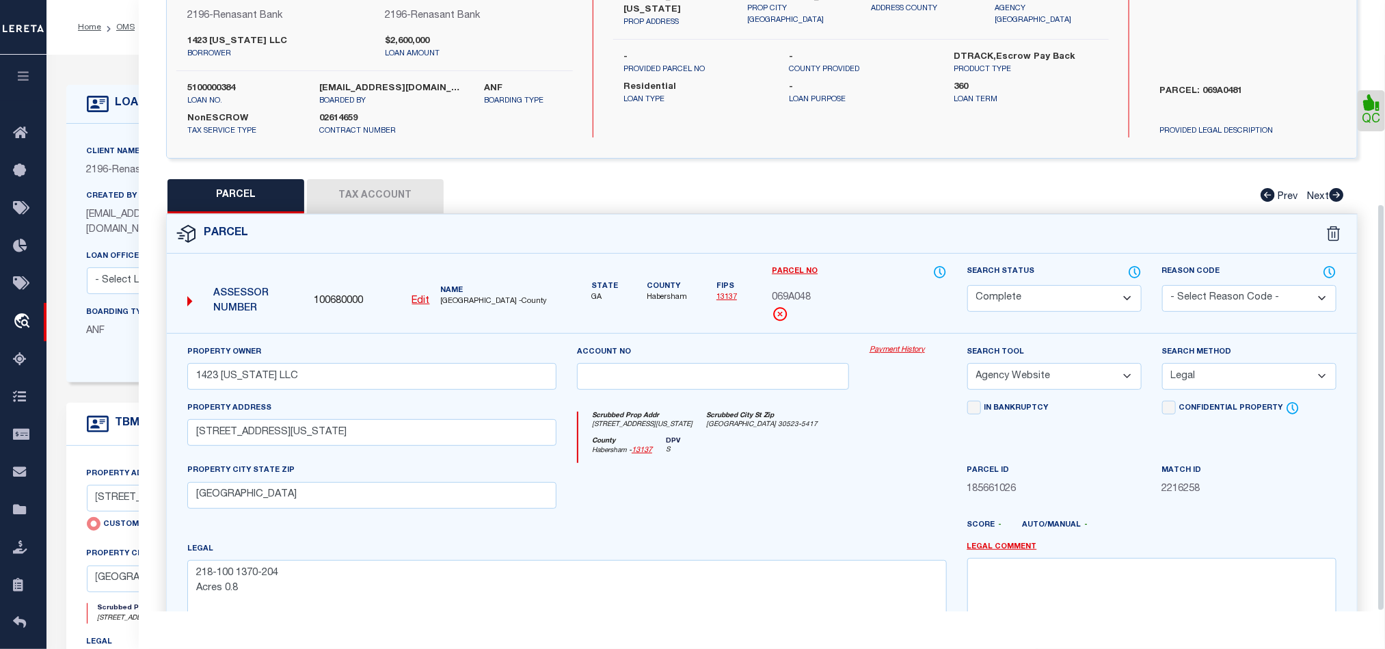
scroll to position [306, 0]
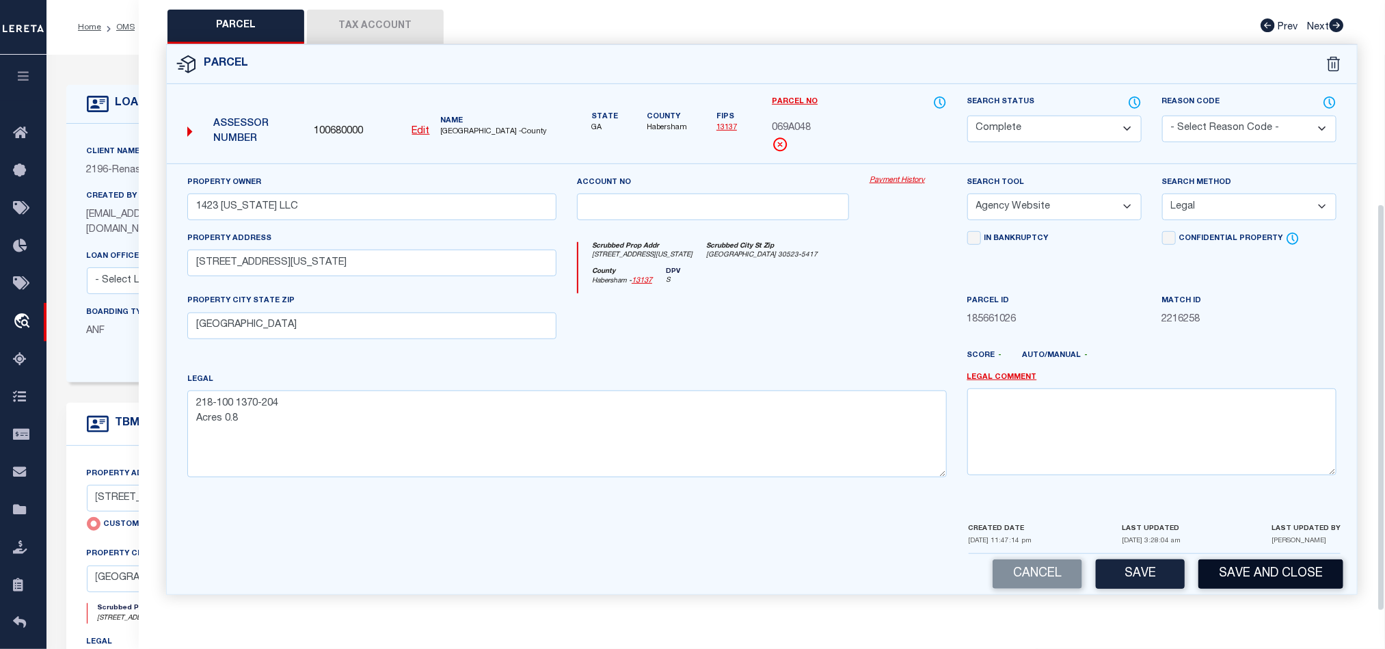
click at [1267, 579] on button "Save and Close" at bounding box center [1270, 573] width 145 height 29
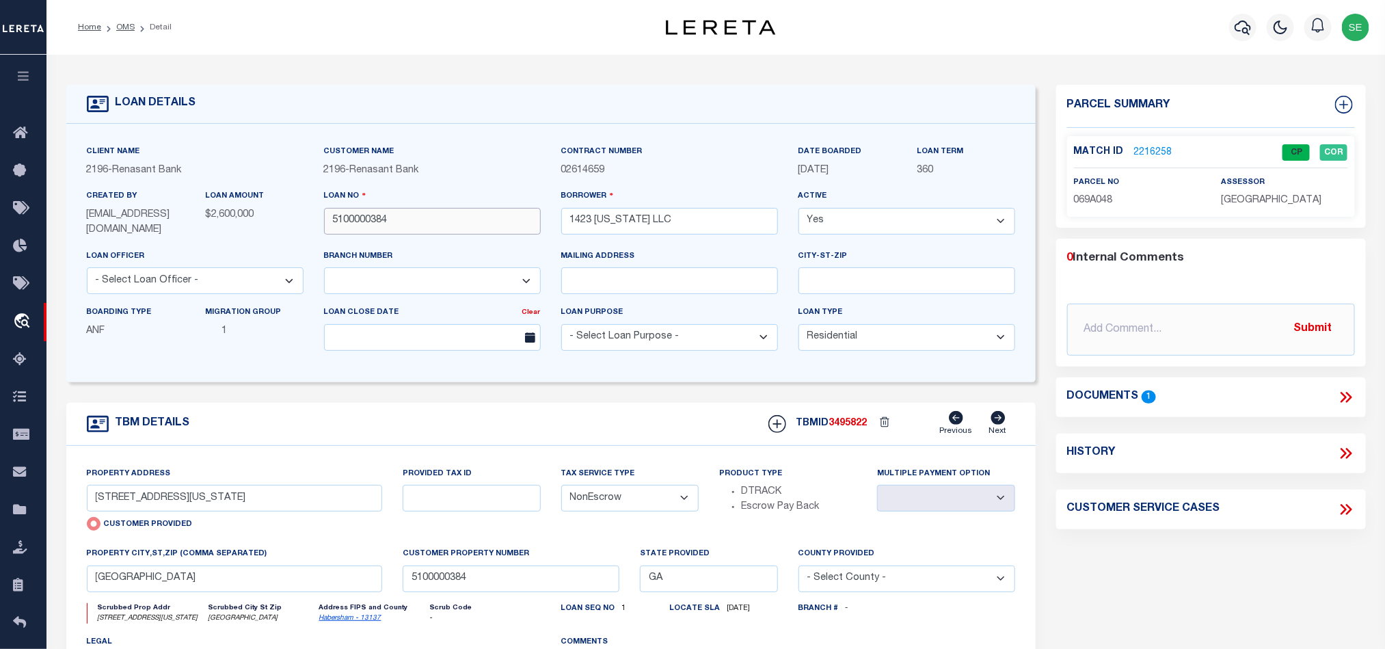
click at [435, 217] on input "5100000384" at bounding box center [432, 221] width 217 height 27
click at [837, 428] on span "3495822" at bounding box center [848, 423] width 38 height 10
copy span "3495822"
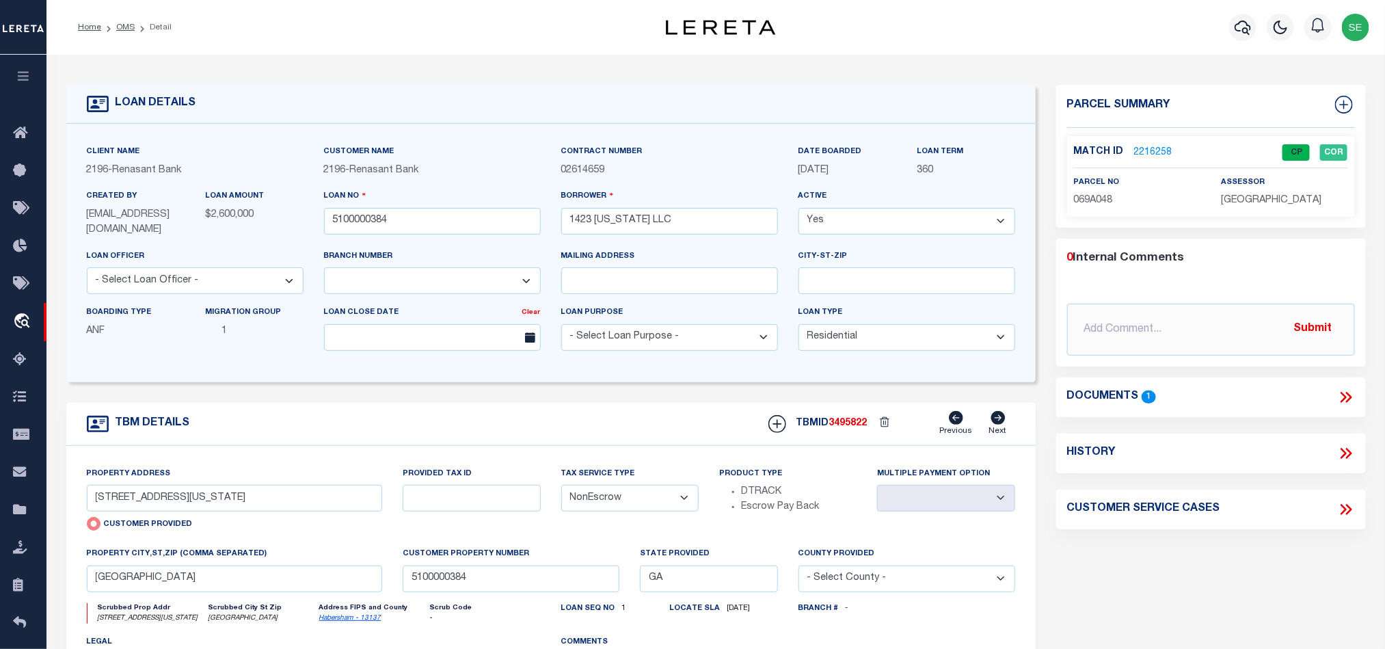
click at [1273, 203] on span "[GEOGRAPHIC_DATA]" at bounding box center [1271, 200] width 100 height 10
copy div "[GEOGRAPHIC_DATA]"
click at [1097, 204] on span "069A048" at bounding box center [1093, 200] width 39 height 10
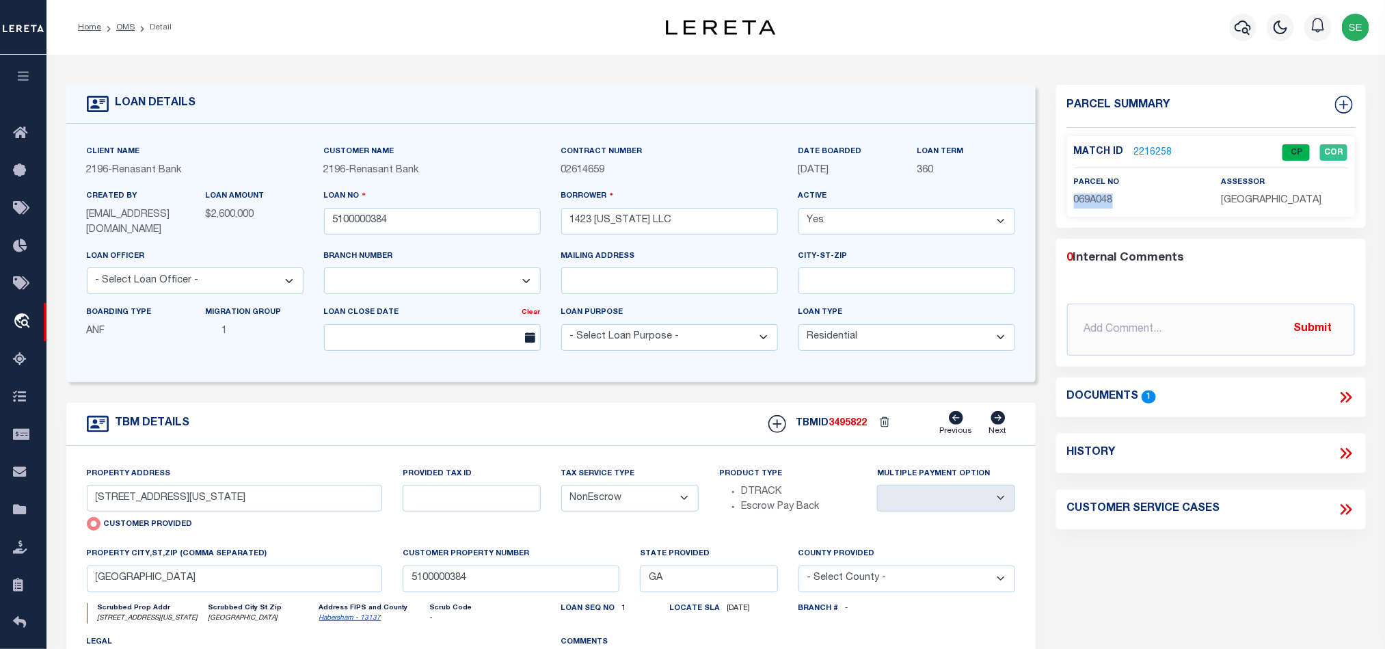
click at [1097, 204] on span "069A048" at bounding box center [1093, 200] width 39 height 10
drag, startPoint x: 683, startPoint y: 418, endPoint x: 462, endPoint y: 344, distance: 233.4
click at [683, 418] on div "TBM DETAILS TBMID 3495822 Previous Next" at bounding box center [550, 424] width 969 height 43
drag, startPoint x: 125, startPoint y: 27, endPoint x: 349, endPoint y: 150, distance: 255.4
click at [125, 27] on link "OMS" at bounding box center [125, 27] width 18 height 8
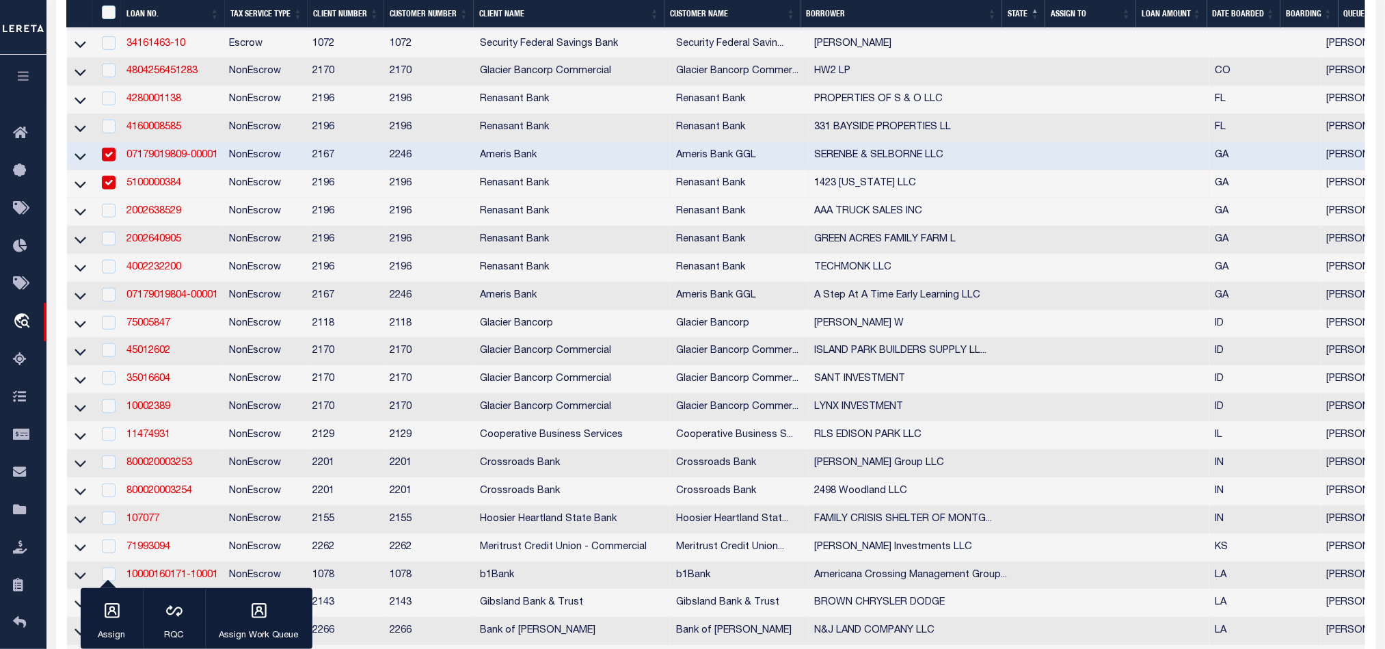
scroll to position [410, 0]
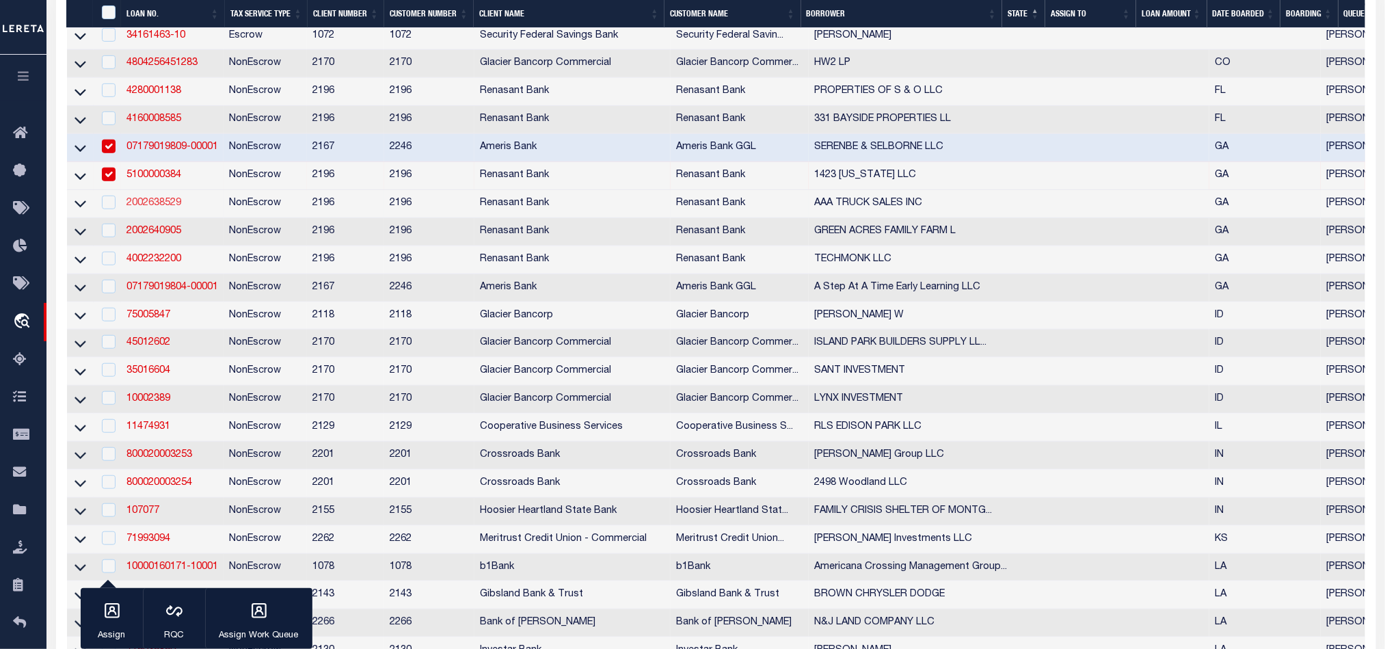
click at [152, 208] on link "2002638529" at bounding box center [153, 203] width 55 height 10
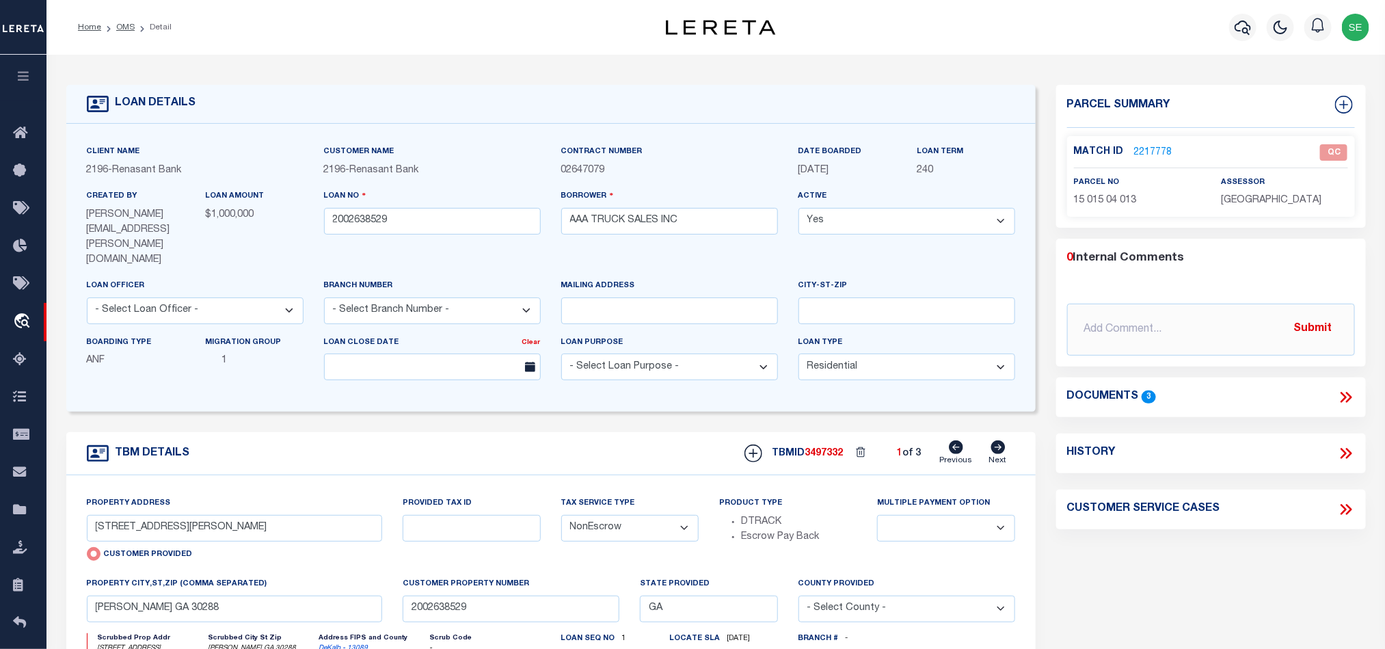
click at [993, 440] on icon at bounding box center [998, 447] width 14 height 14
click at [958, 440] on icon at bounding box center [956, 447] width 14 height 14
click at [636, 432] on div "TBM DETAILS TBMID 3497332 1 of 3 Next" at bounding box center [550, 453] width 969 height 43
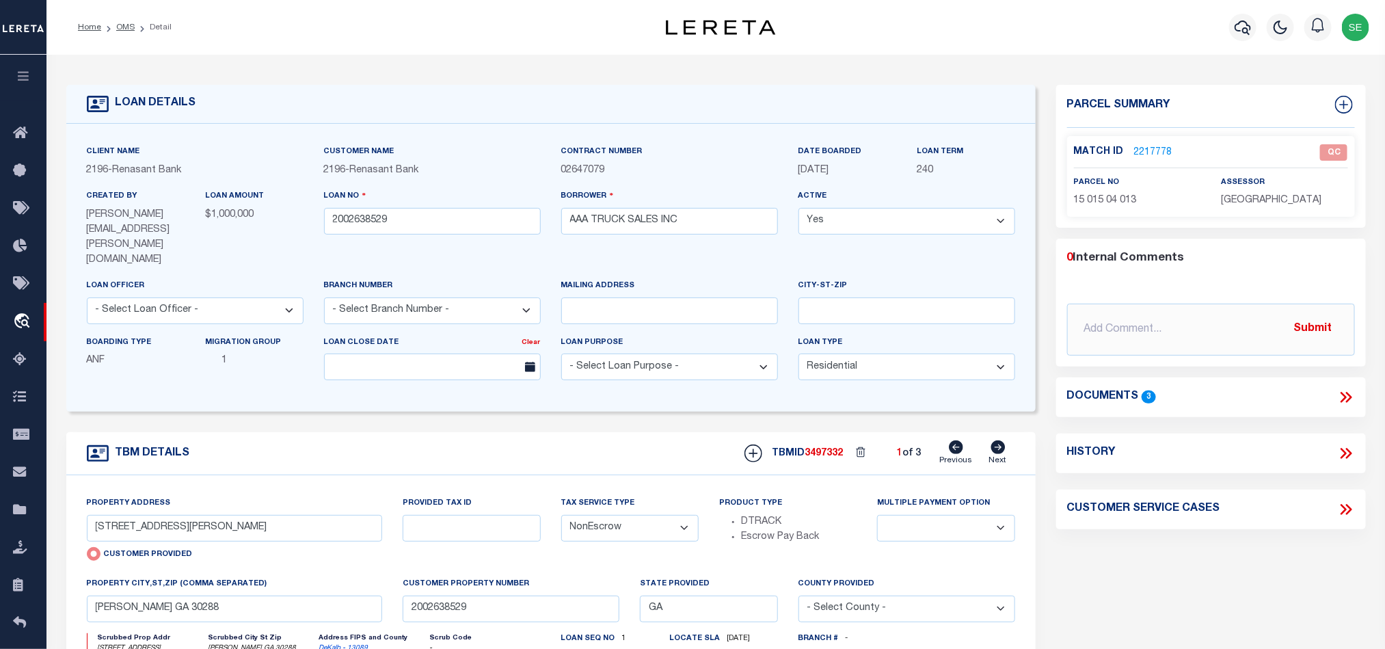
click at [1109, 200] on span "15 015 04 013" at bounding box center [1105, 200] width 63 height 10
click at [1344, 392] on icon at bounding box center [1346, 397] width 18 height 18
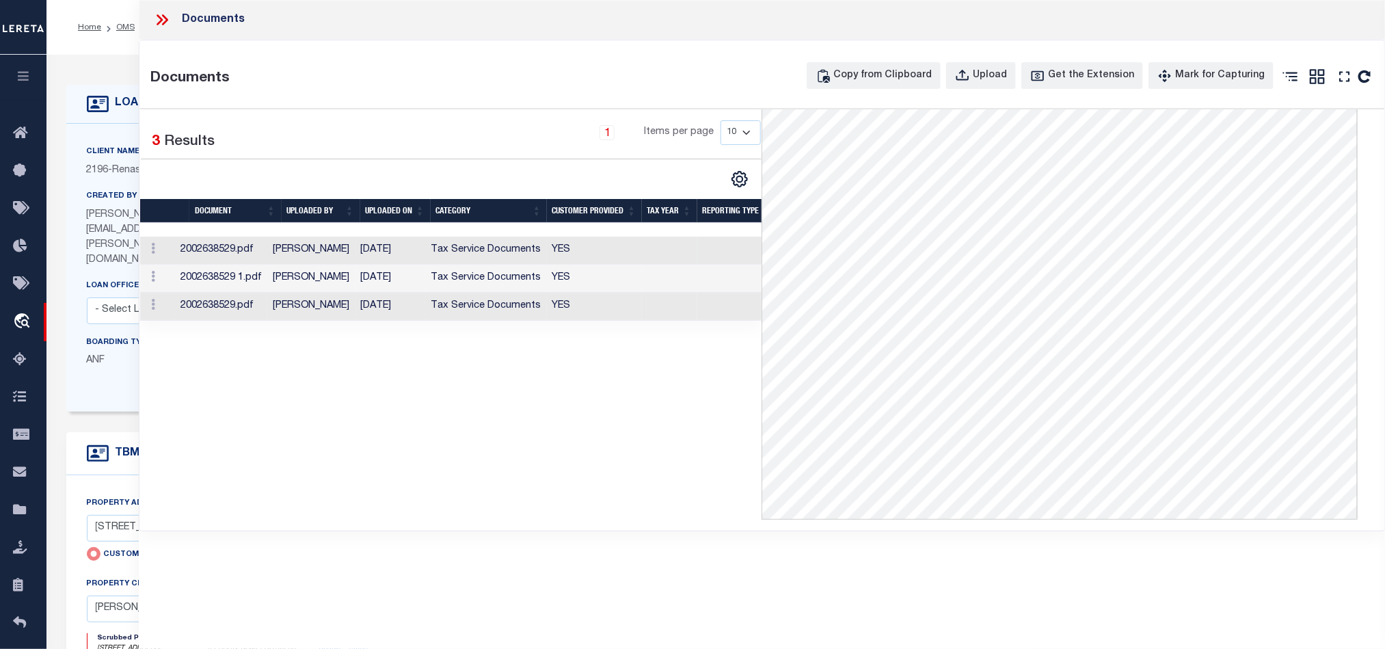
click at [679, 246] on td at bounding box center [669, 250] width 55 height 28
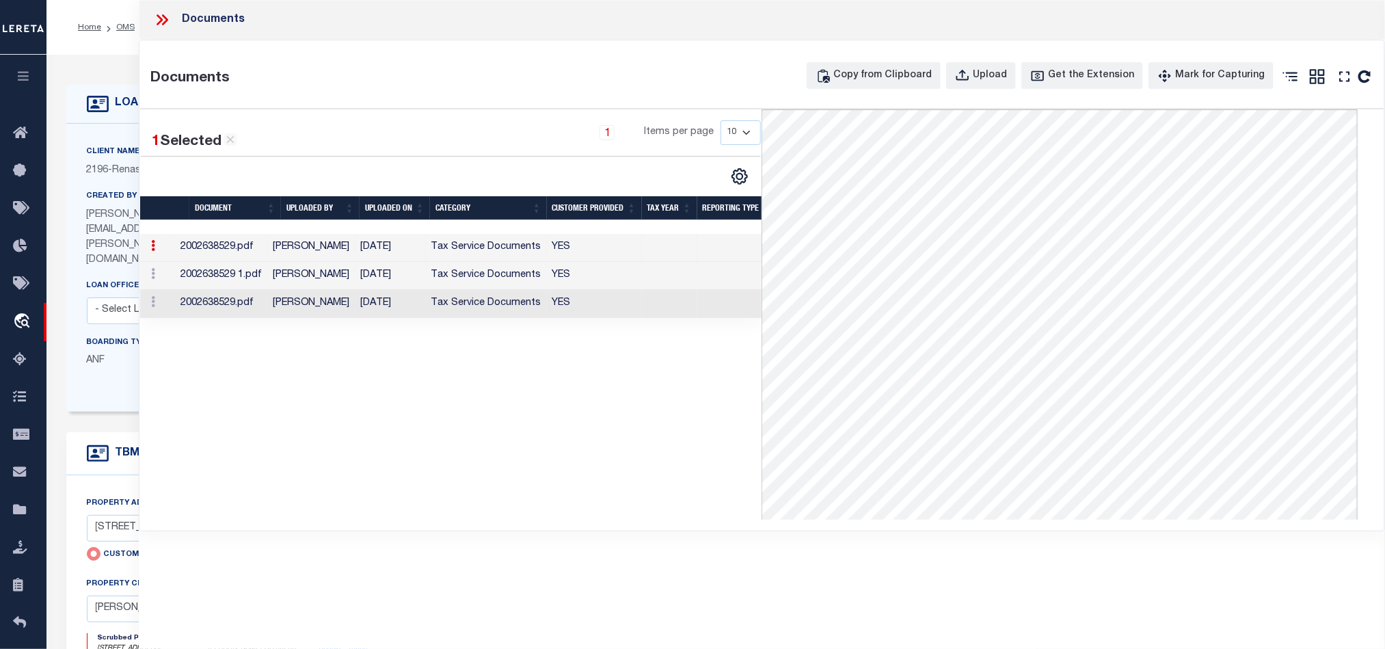
click at [542, 277] on td "Tax Service Documents" at bounding box center [486, 276] width 121 height 28
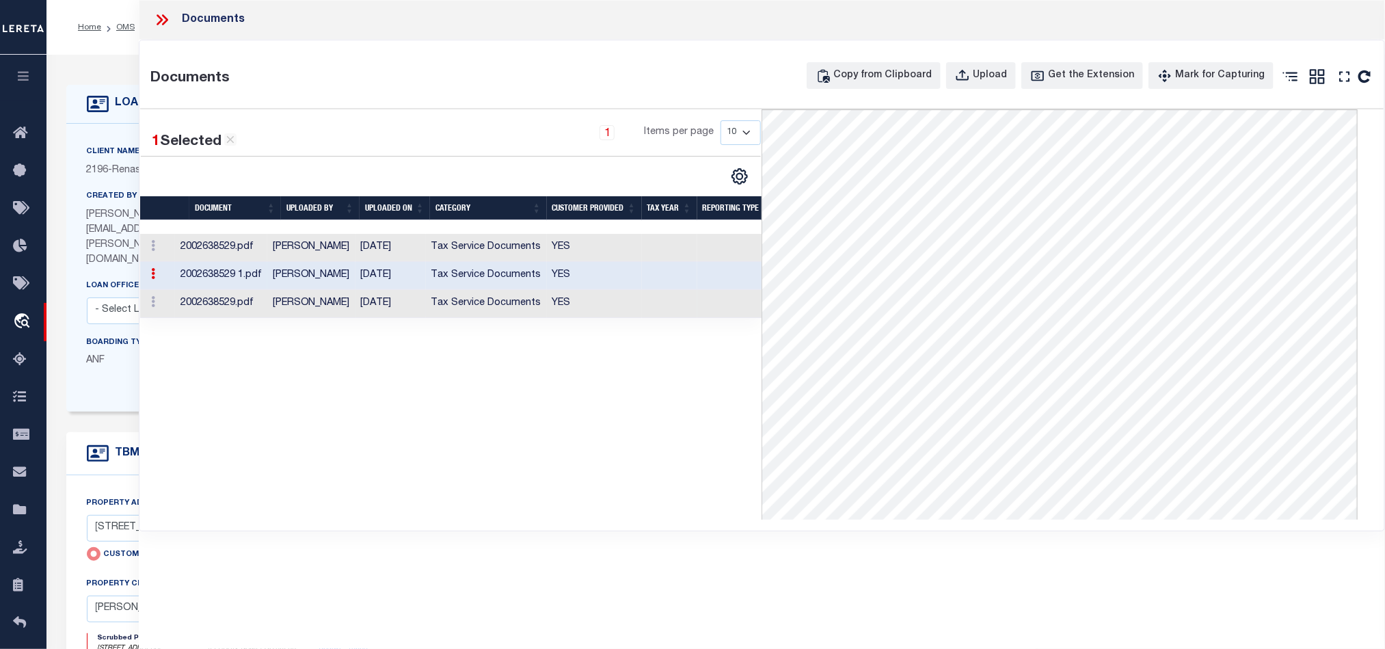
click at [603, 299] on td "YES" at bounding box center [594, 304] width 95 height 28
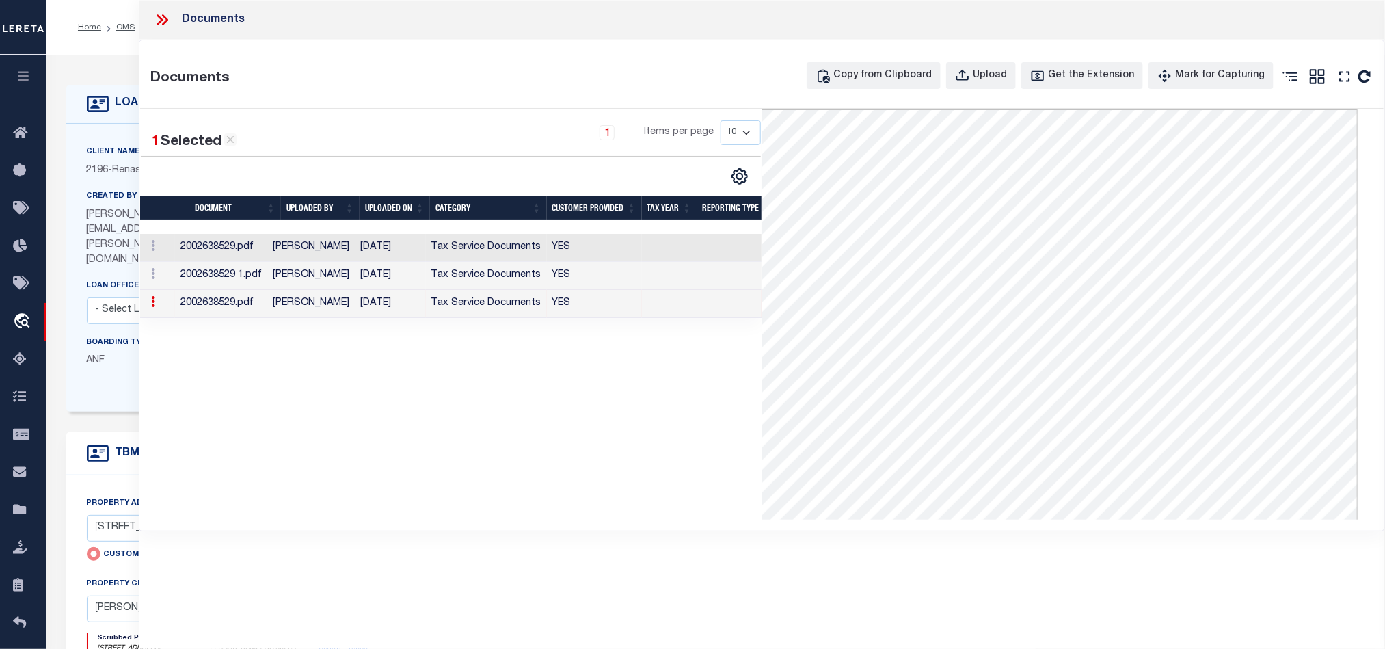
click at [163, 15] on icon at bounding box center [165, 19] width 6 height 11
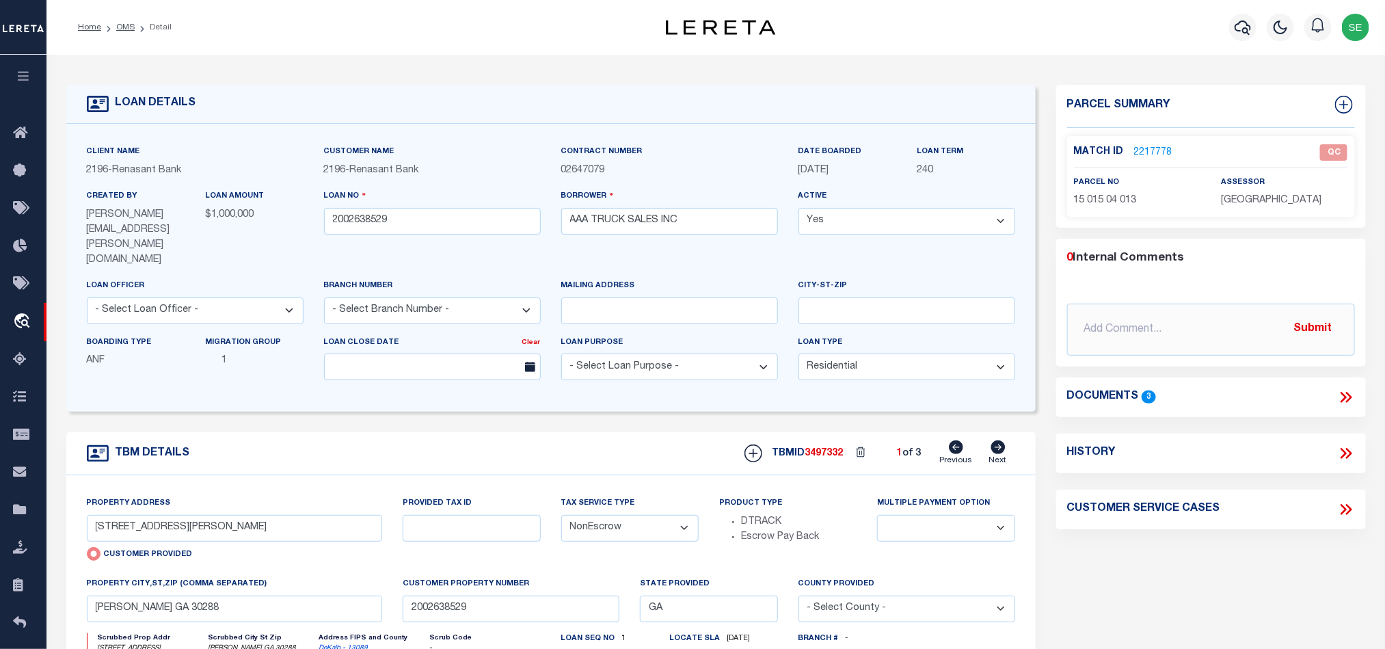
drag, startPoint x: 117, startPoint y: 29, endPoint x: 163, endPoint y: 41, distance: 47.2
click at [117, 29] on link "OMS" at bounding box center [125, 27] width 18 height 8
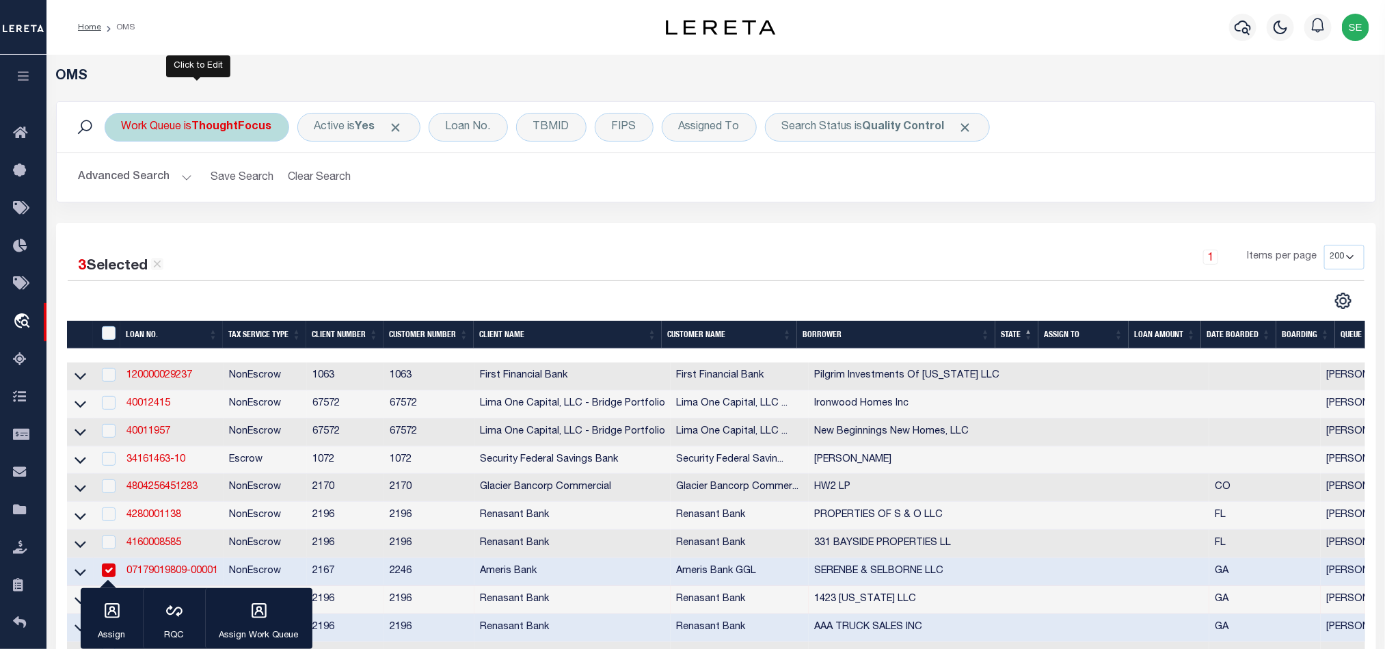
click at [219, 123] on b "ThoughtFocus" at bounding box center [232, 127] width 80 height 11
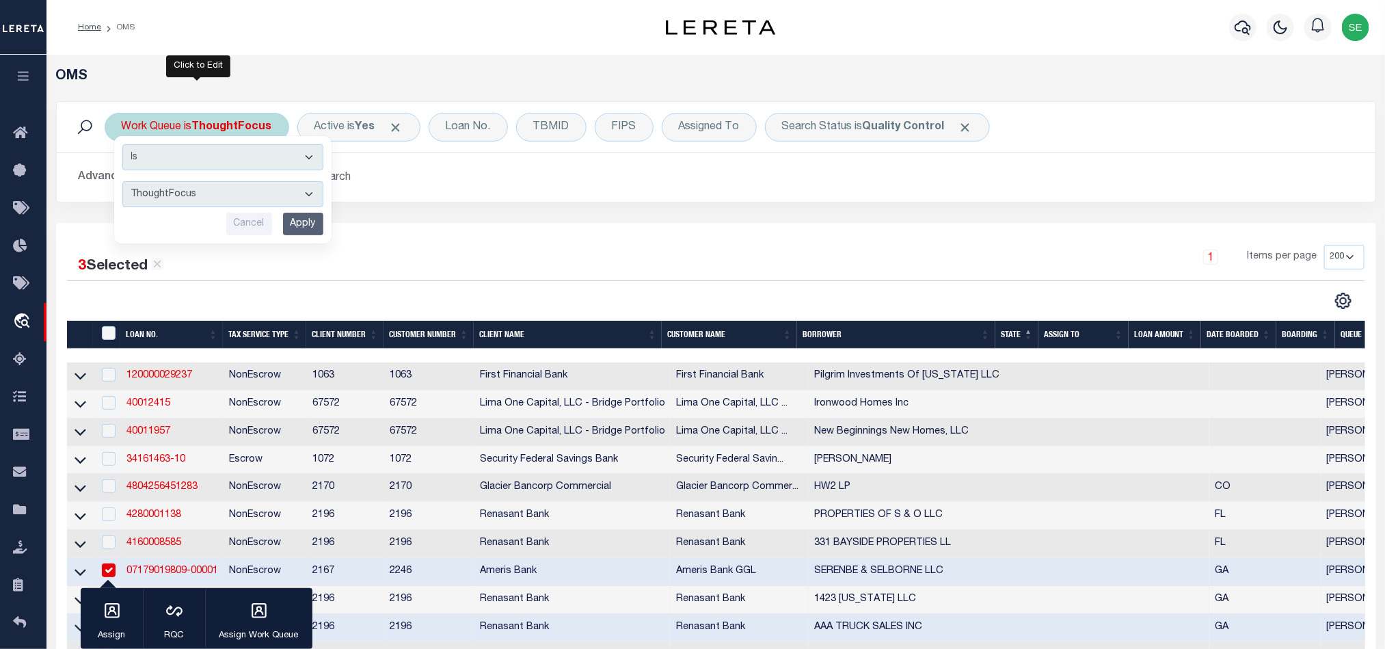
click at [210, 199] on select "--ALL-- factRSystems General ThoughtFocus" at bounding box center [222, 194] width 201 height 26
click at [122, 182] on select "--ALL-- factRSystems General ThoughtFocus" at bounding box center [222, 194] width 201 height 26
click at [294, 218] on input "Apply" at bounding box center [303, 224] width 40 height 23
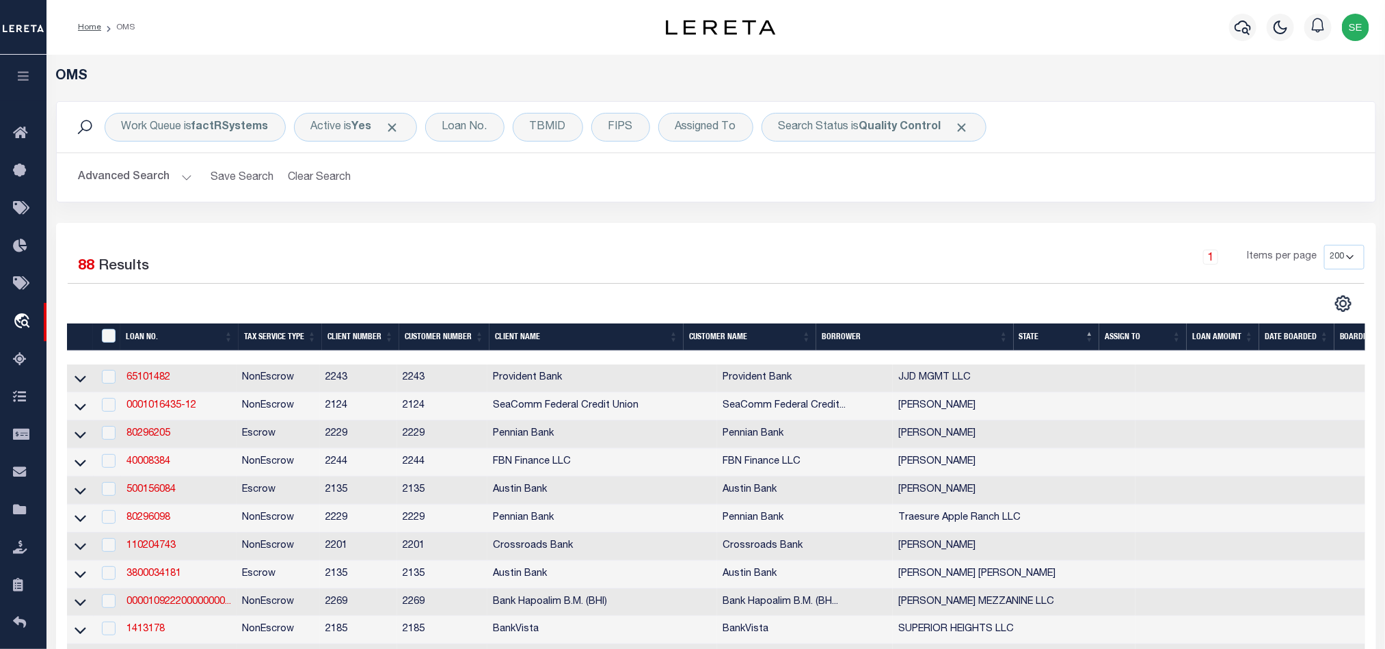
click at [972, 261] on div "1 Items per page 10 25 50 100 200" at bounding box center [879, 263] width 967 height 36
click at [107, 171] on button "Advanced Search" at bounding box center [135, 177] width 113 height 27
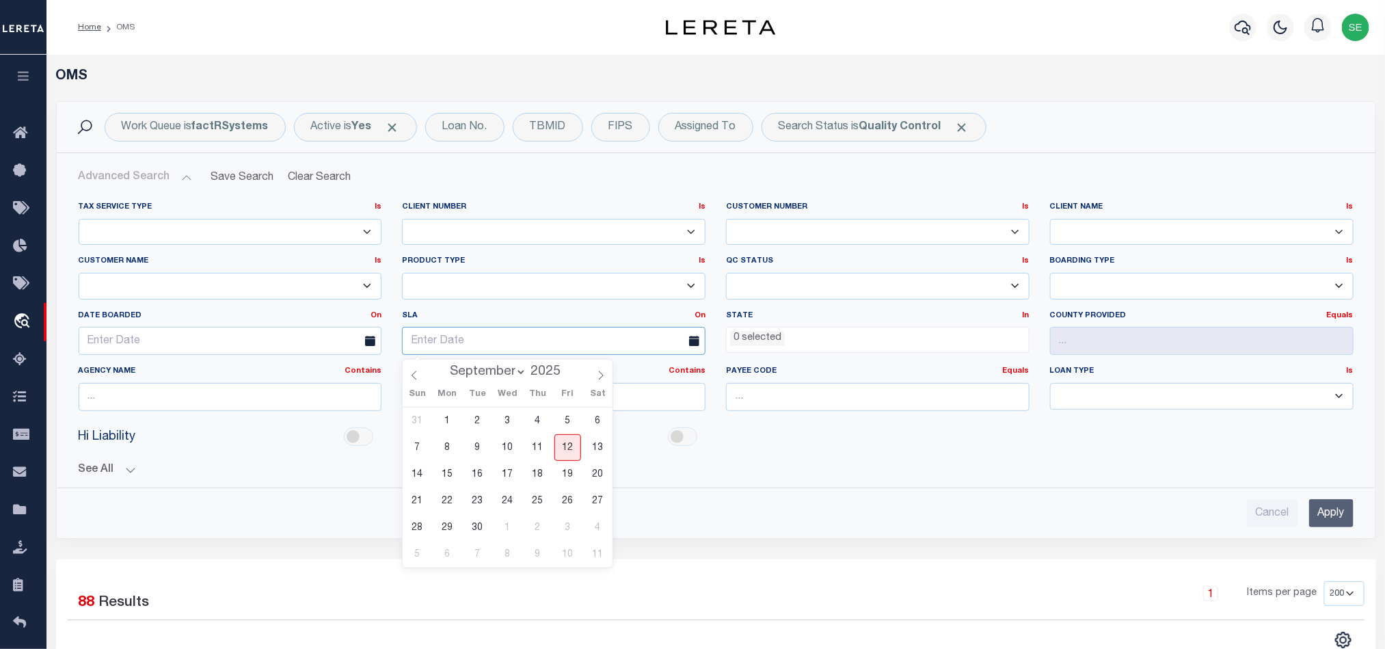
click at [433, 347] on input "text" at bounding box center [553, 341] width 303 height 28
click at [562, 447] on span "12" at bounding box center [567, 447] width 27 height 27
click at [701, 319] on link "On" at bounding box center [699, 316] width 11 height 8
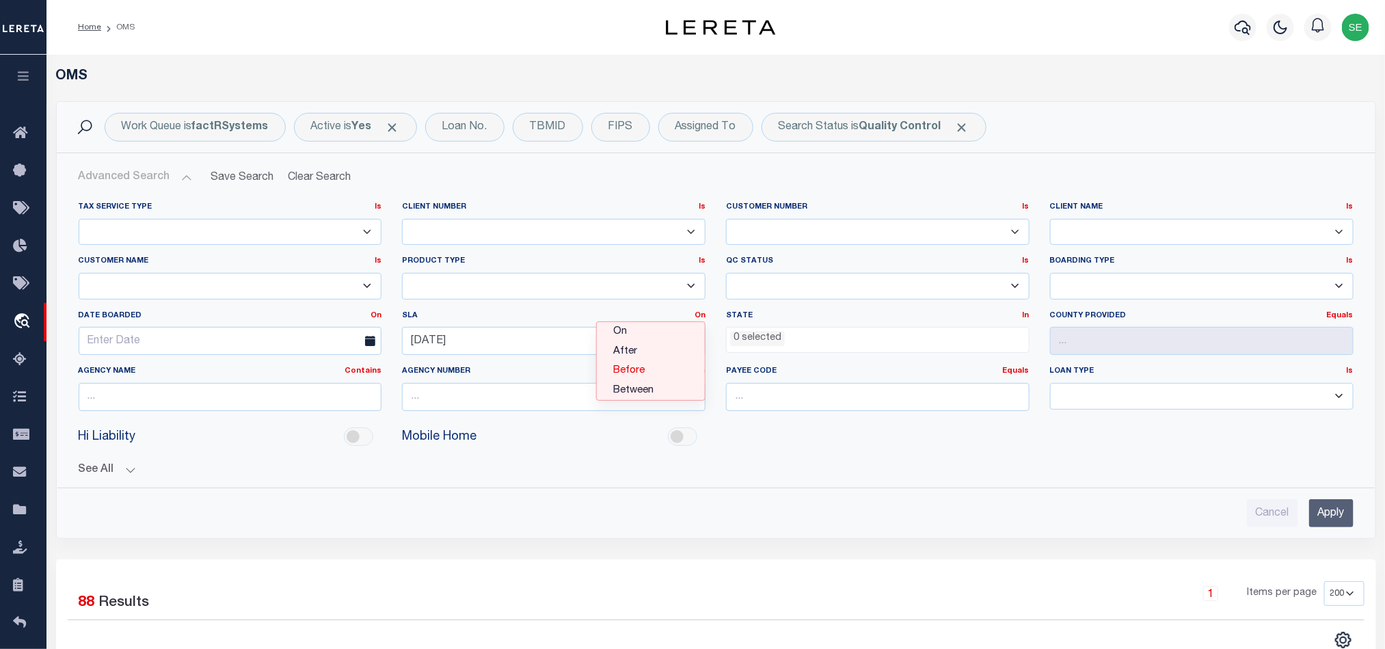
click at [624, 368] on link "Before" at bounding box center [651, 371] width 108 height 20
click at [1325, 519] on input "Apply" at bounding box center [1331, 513] width 44 height 28
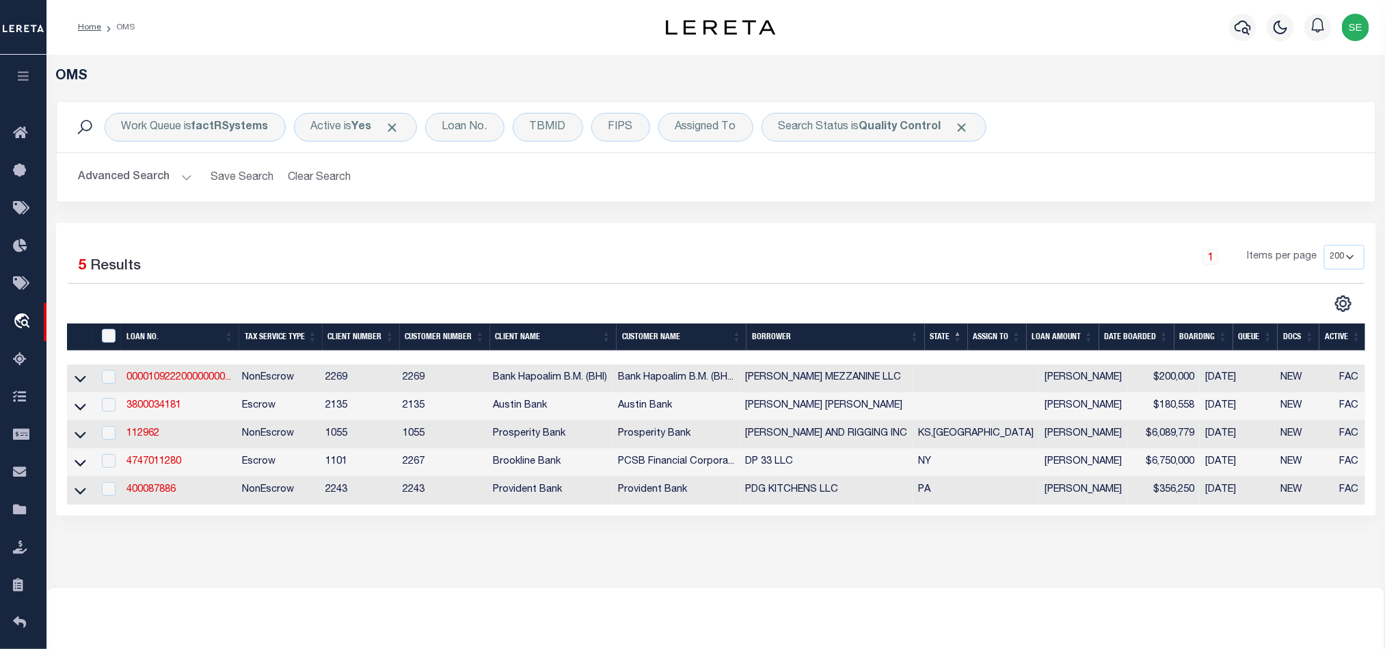
click at [884, 241] on div "3 Selected 5 Results 1 Items per page 10 25 50 100 200" at bounding box center [716, 369] width 1320 height 293
click at [154, 193] on div "Advanced Search Save Search Clear Search tblSearchTopScreen_dynamictable_____De…" at bounding box center [716, 177] width 1318 height 49
click at [157, 179] on button "Advanced Search" at bounding box center [135, 177] width 113 height 27
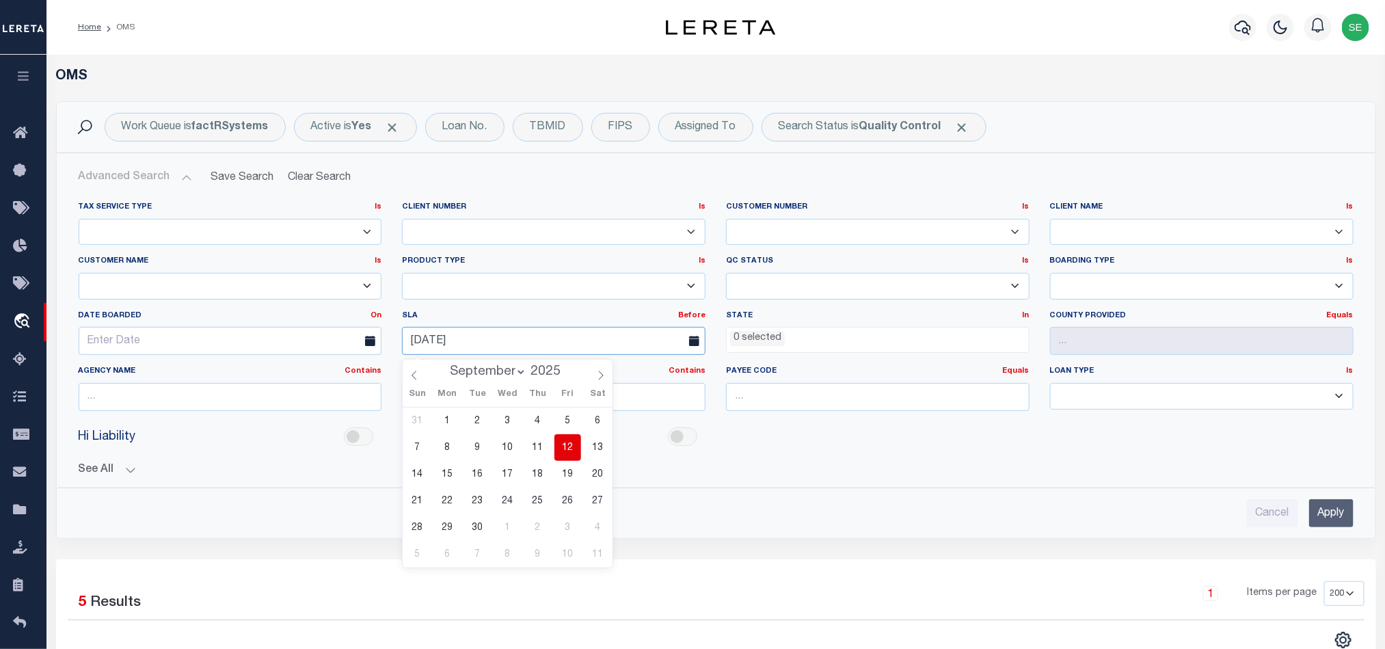
drag, startPoint x: 507, startPoint y: 340, endPoint x: 316, endPoint y: 364, distance: 192.1
click at [316, 364] on div "Tax Service Type Is Is Contains Escrow NonEscrow Client Number Is Is Contains 1…" at bounding box center [715, 312] width 1295 height 220
click at [1329, 519] on input "Apply" at bounding box center [1331, 513] width 44 height 28
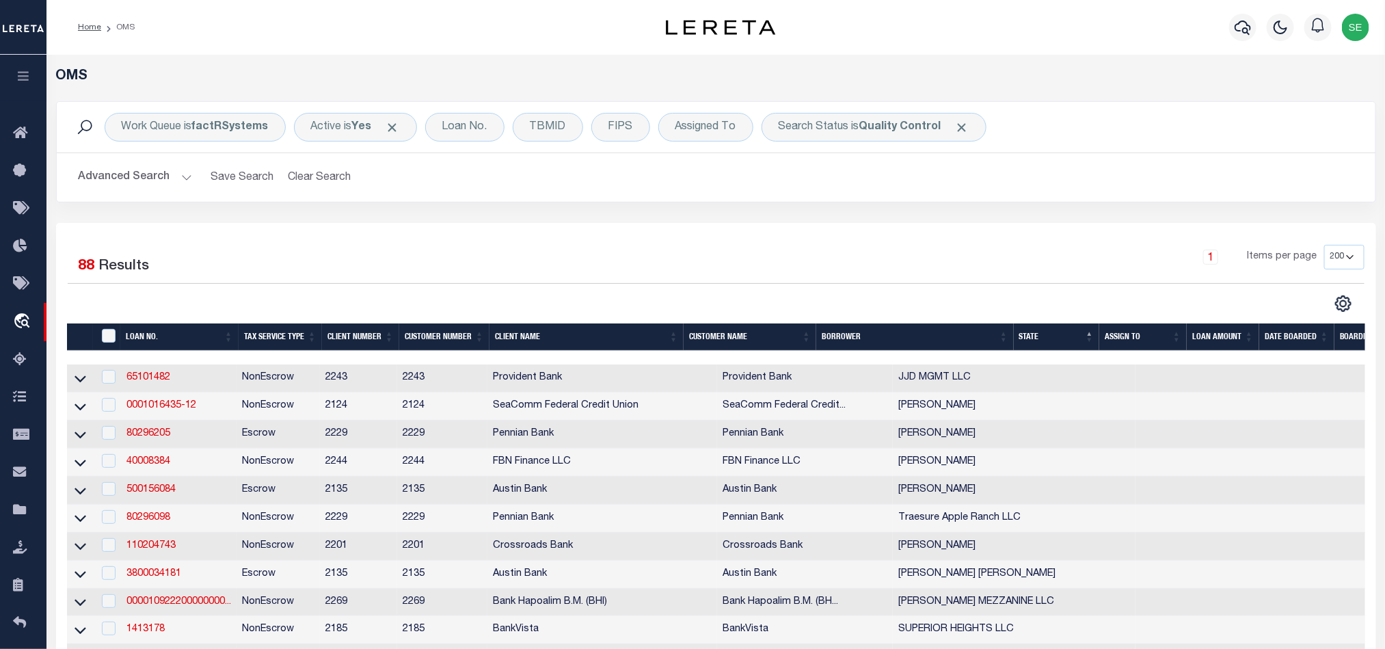
click at [1114, 251] on div "1 Items per page 10 25 50 100 200" at bounding box center [879, 263] width 967 height 36
click at [871, 259] on div "1 Items per page 10 25 50 100 200" at bounding box center [879, 263] width 967 height 36
click at [230, 142] on div "Work Queue is factRSystems Active is Yes Loan No. TBMID FIPS Assigned To Search…" at bounding box center [716, 127] width 1318 height 51
click at [223, 130] on b "factRSystems" at bounding box center [230, 127] width 77 height 11
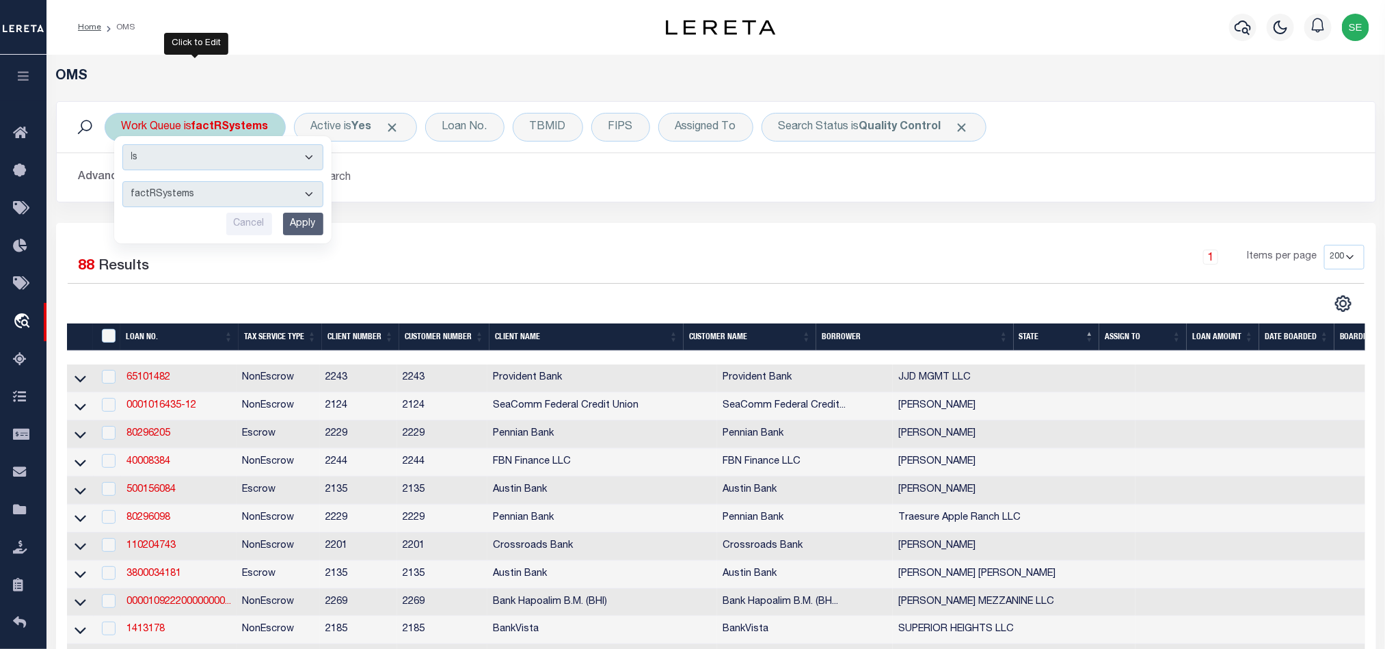
click at [256, 198] on select "--ALL-- factRSystems General ThoughtFocus" at bounding box center [222, 194] width 201 height 26
click at [122, 182] on select "--ALL-- factRSystems General ThoughtFocus" at bounding box center [222, 194] width 201 height 26
click at [291, 232] on input "Apply" at bounding box center [303, 224] width 40 height 23
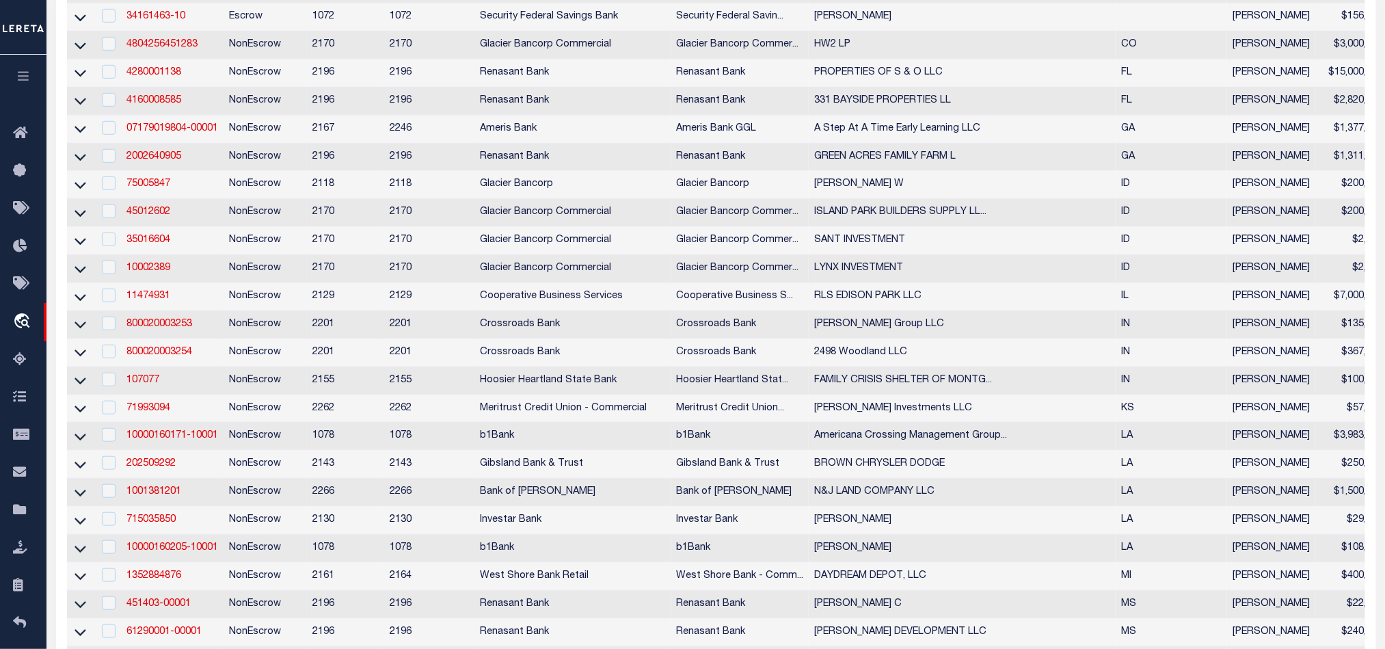
scroll to position [124, 0]
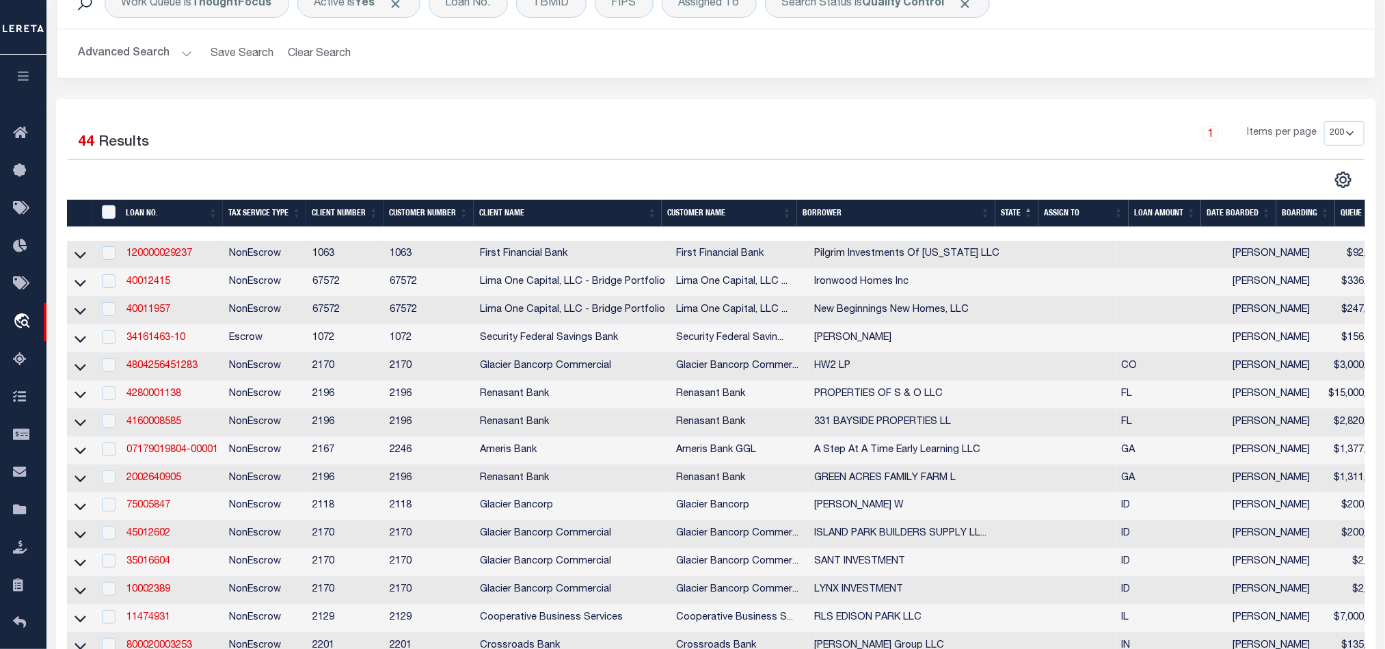
click at [966, 92] on div "Work Queue is ThoughtFocus Active is Yes Loan No. TBMID FIPS Assigned To Search…" at bounding box center [716, 38] width 1340 height 122
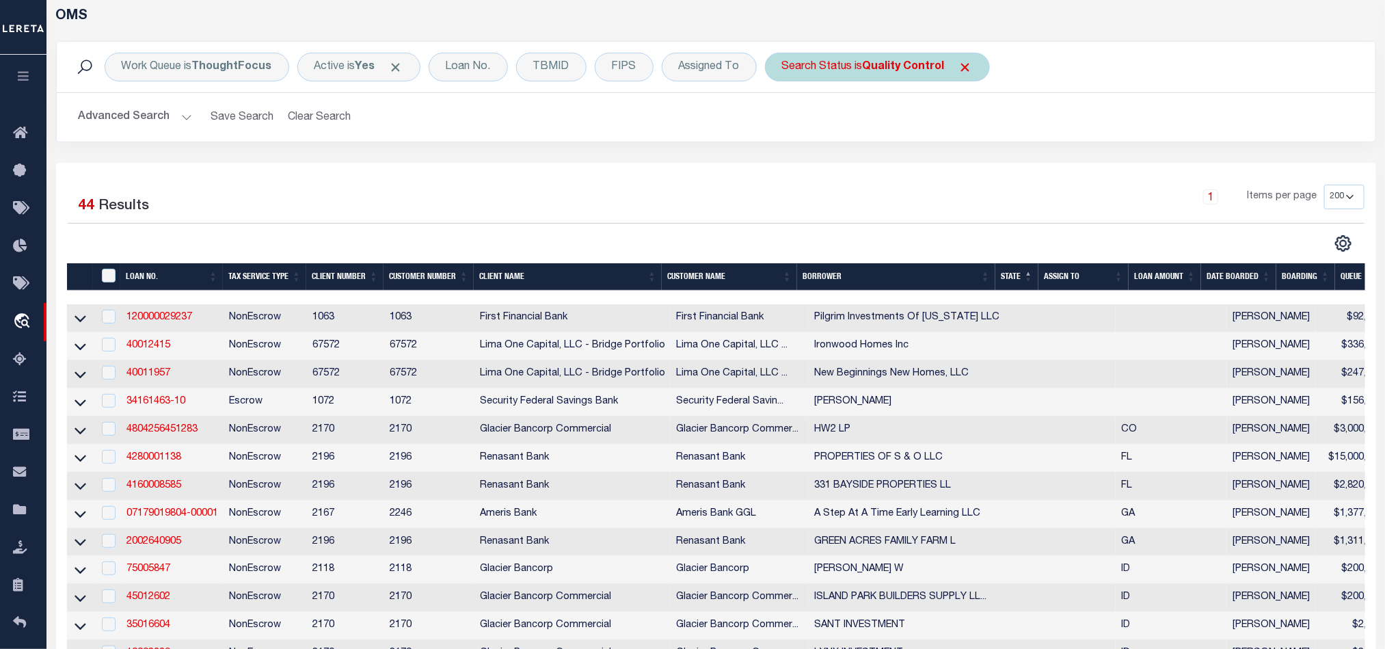
scroll to position [0, 0]
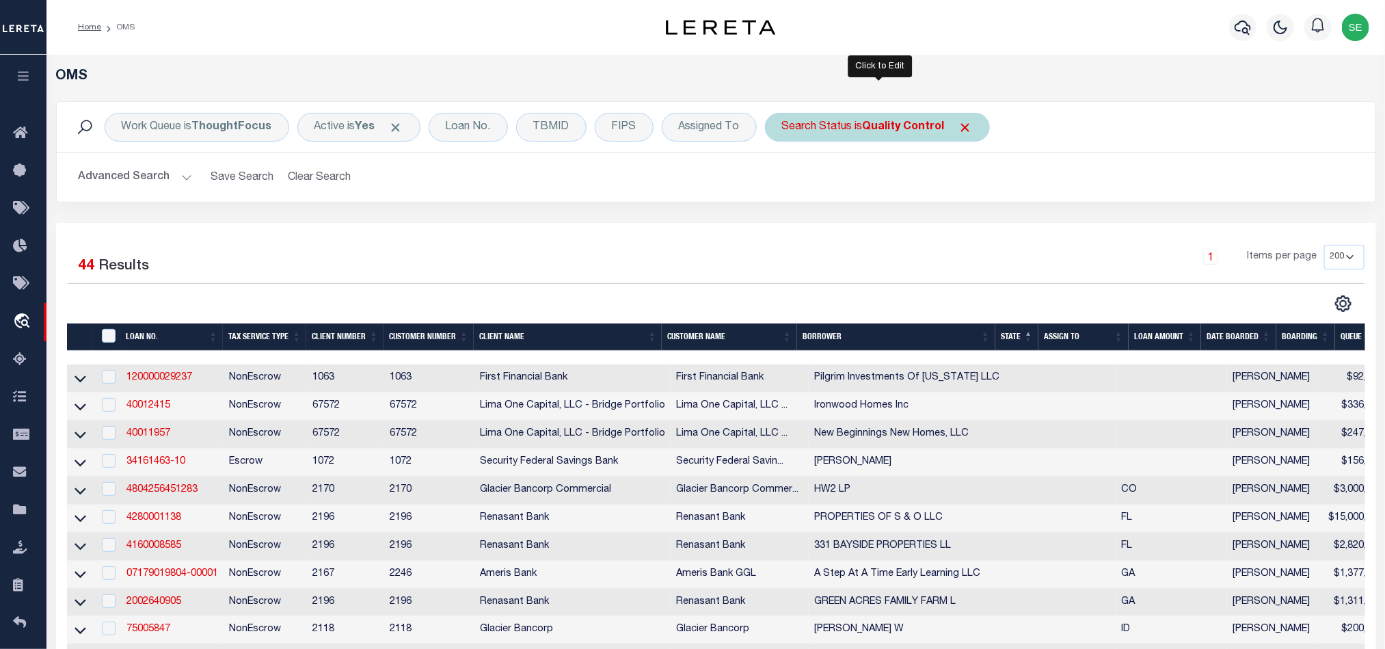
click at [890, 133] on b "Quality Control" at bounding box center [904, 127] width 82 height 11
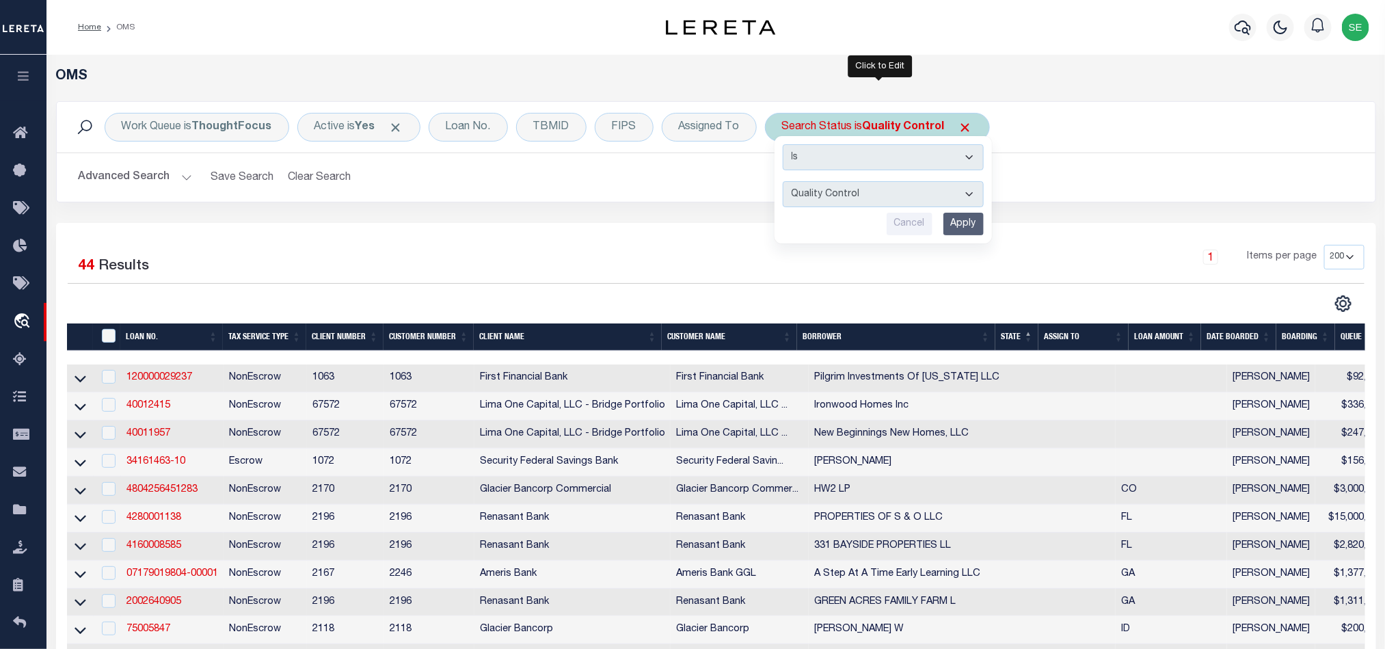
click at [958, 230] on input "Apply" at bounding box center [963, 224] width 40 height 23
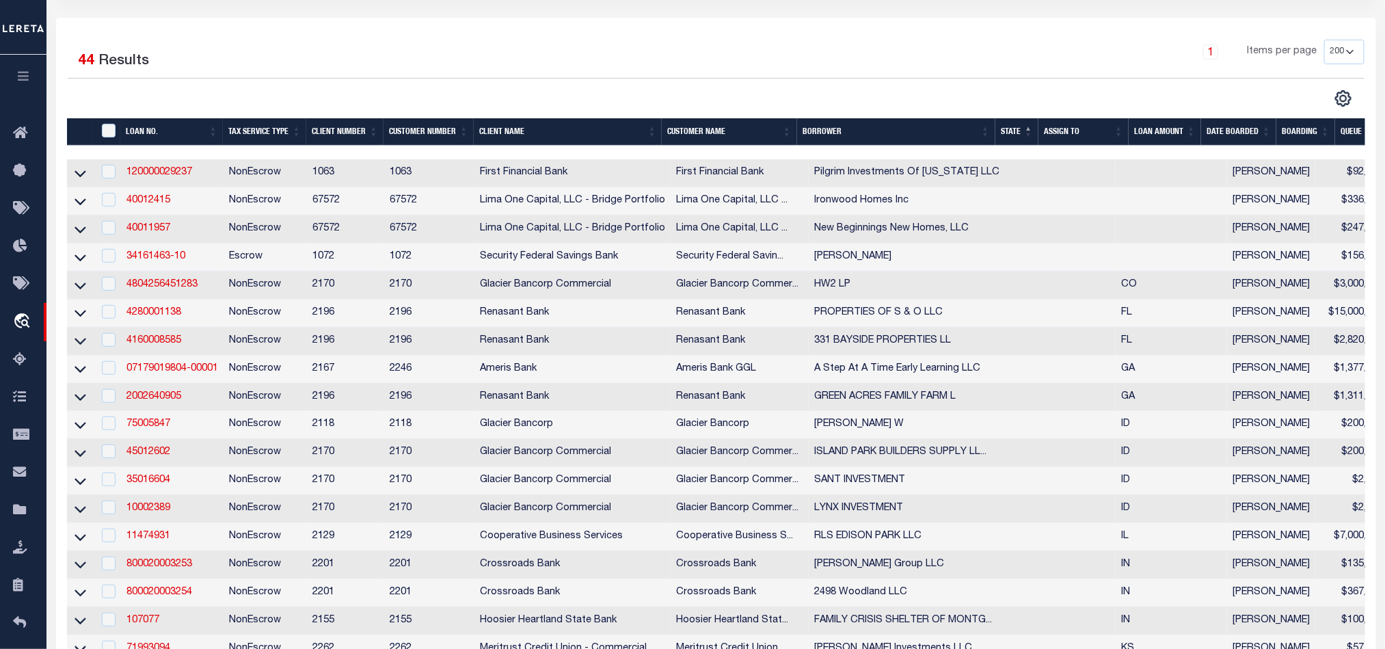
scroll to position [308, 0]
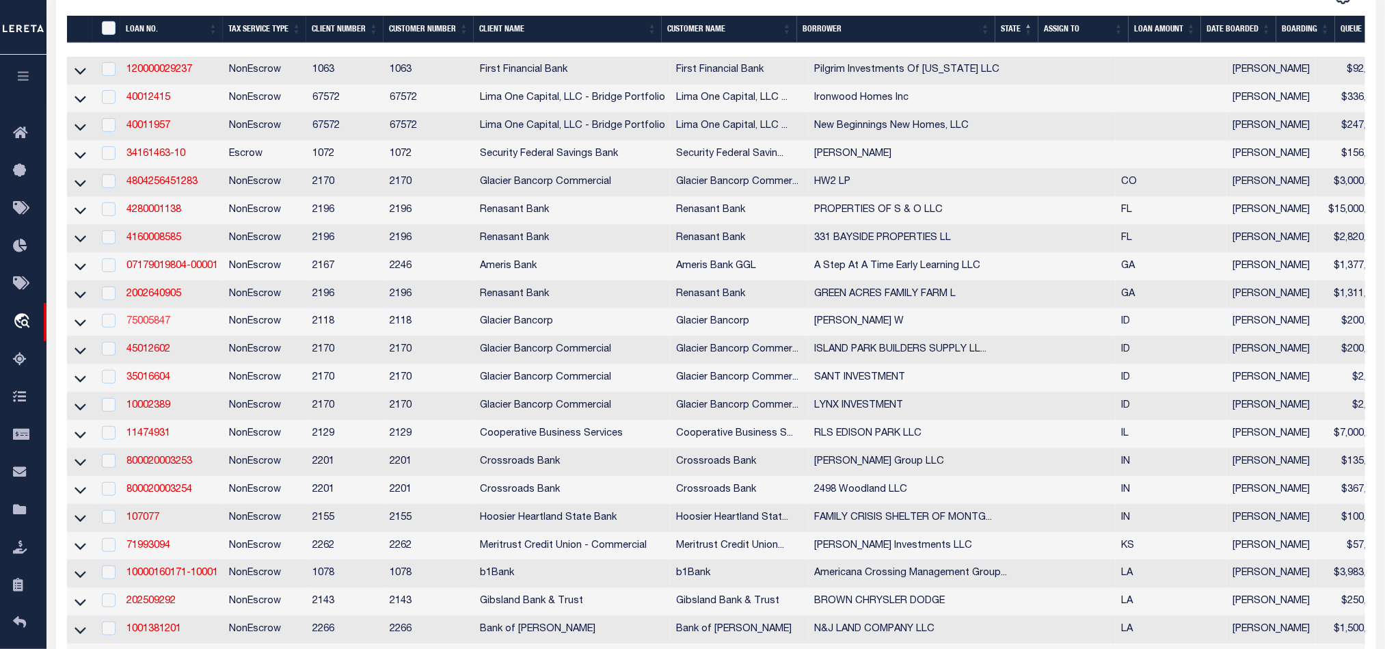
drag, startPoint x: 135, startPoint y: 329, endPoint x: 146, endPoint y: 329, distance: 10.9
click at [135, 326] on link "75005847" at bounding box center [148, 321] width 44 height 10
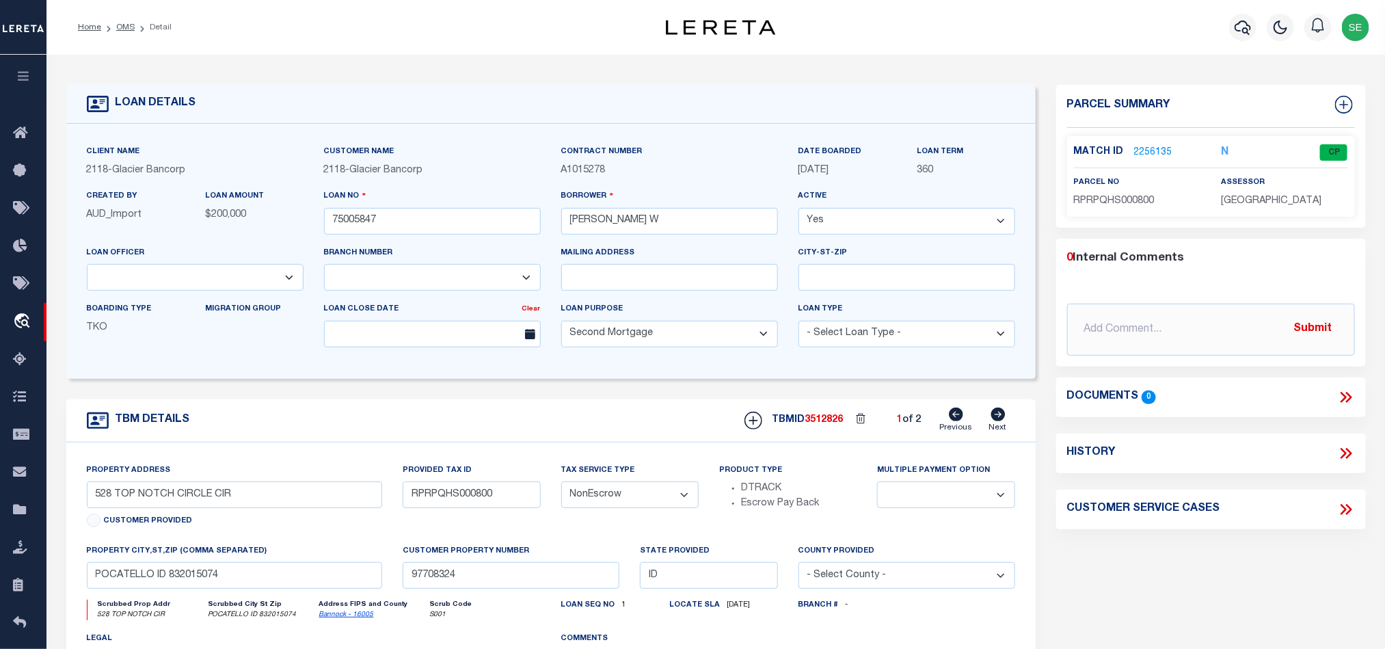
click at [994, 421] on icon at bounding box center [998, 414] width 14 height 14
click at [1124, 204] on span "RPRCPH1001400" at bounding box center [1113, 200] width 79 height 10
click at [1116, 199] on span "RPRCPH1001400" at bounding box center [1113, 200] width 79 height 10
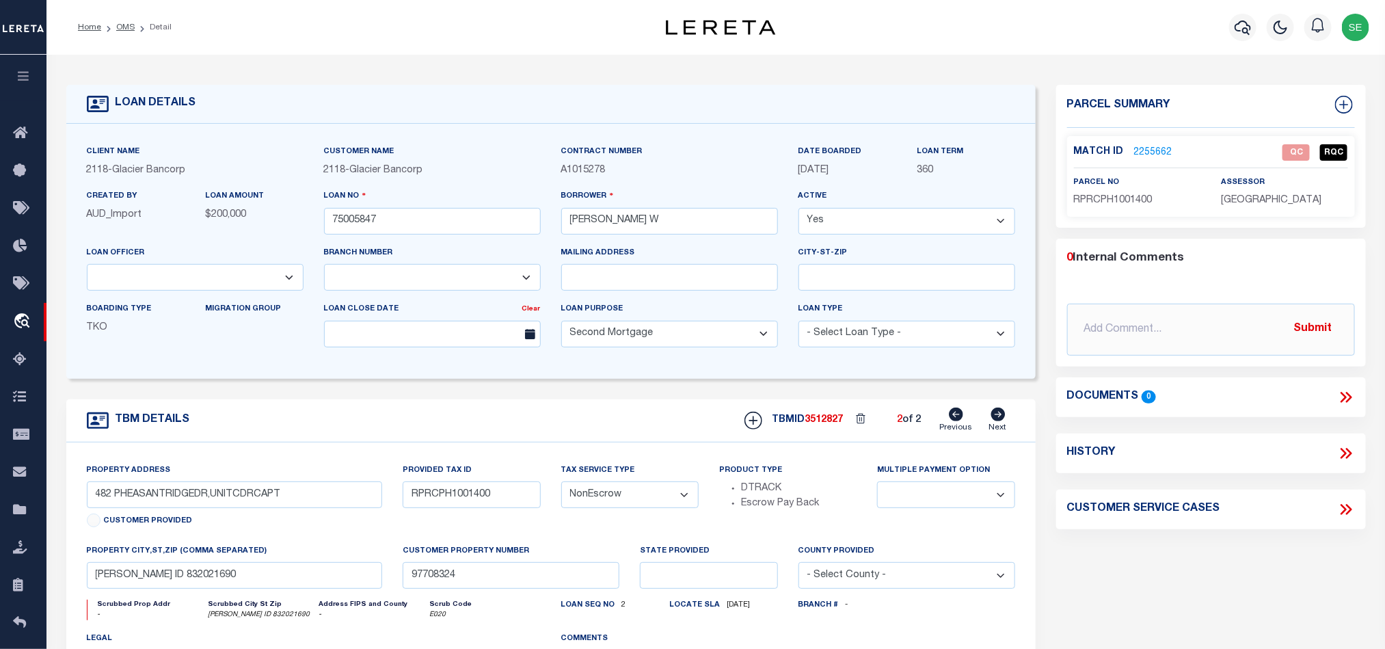
click at [1202, 581] on div "Parcel Summary Match ID 2255662 0" at bounding box center [1211, 458] width 330 height 747
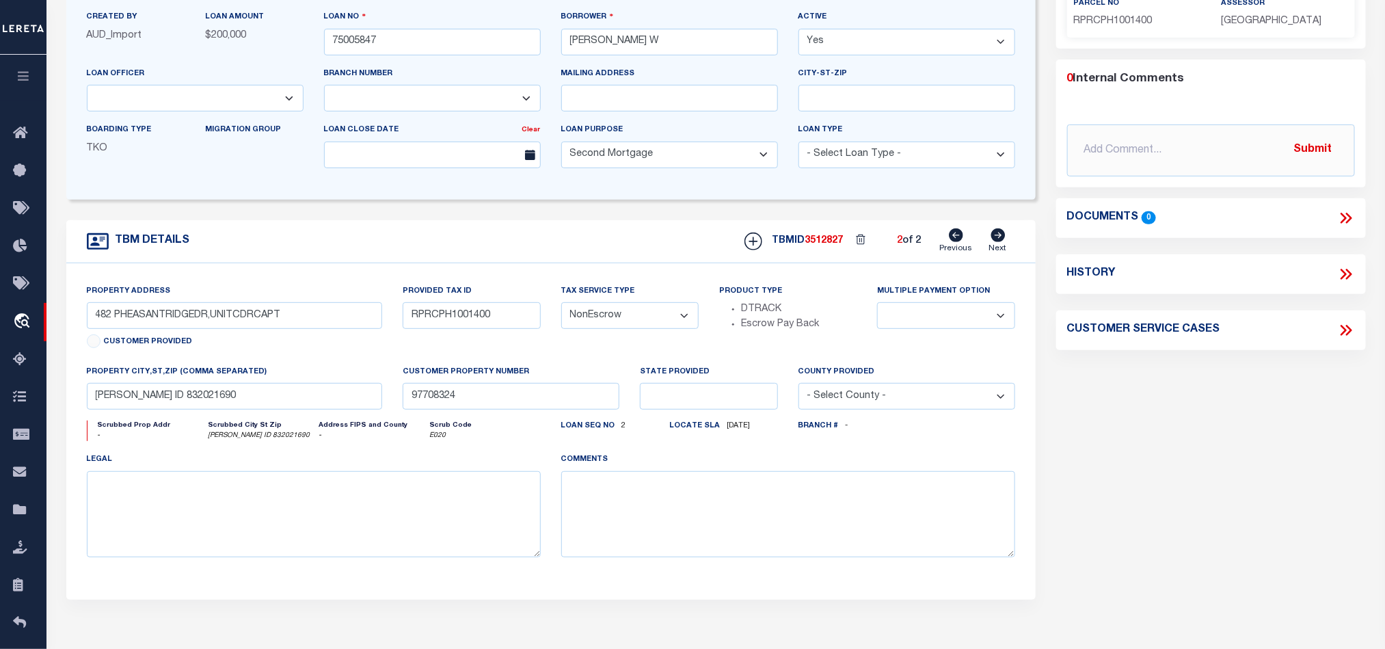
scroll to position [205, 0]
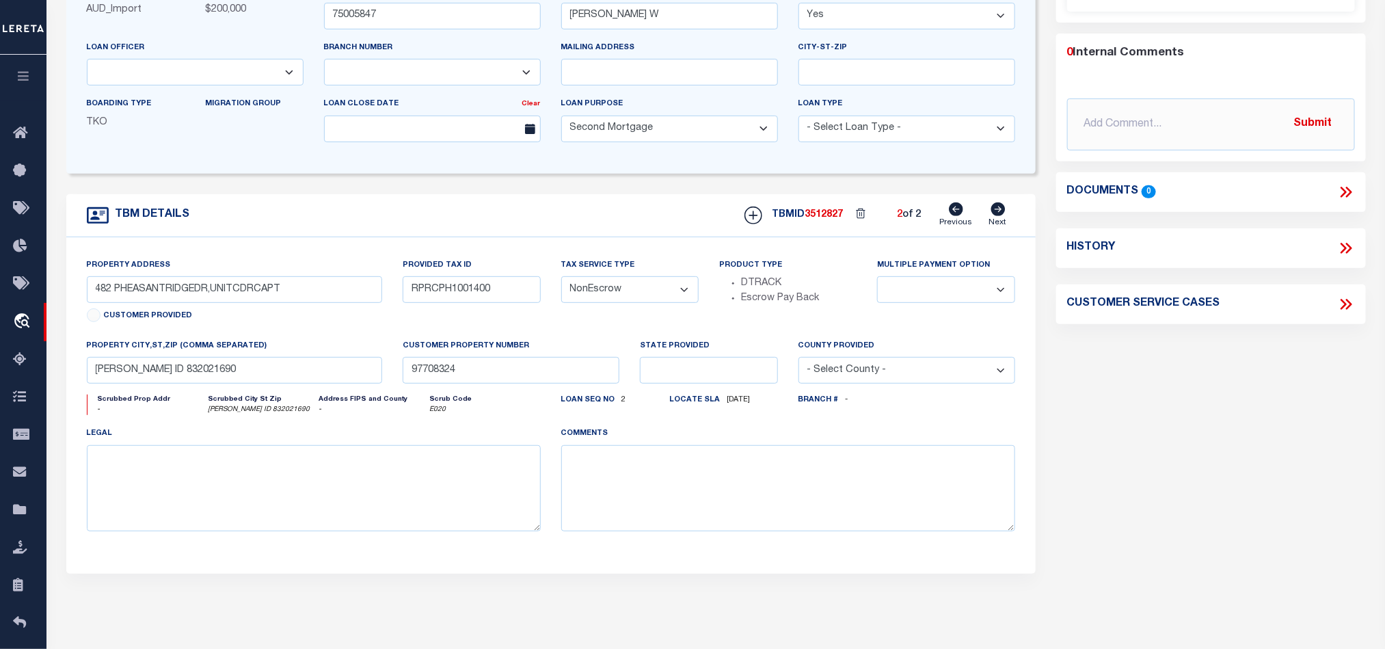
click at [1181, 450] on div "Parcel Summary Match ID 2255662 0" at bounding box center [1211, 253] width 330 height 747
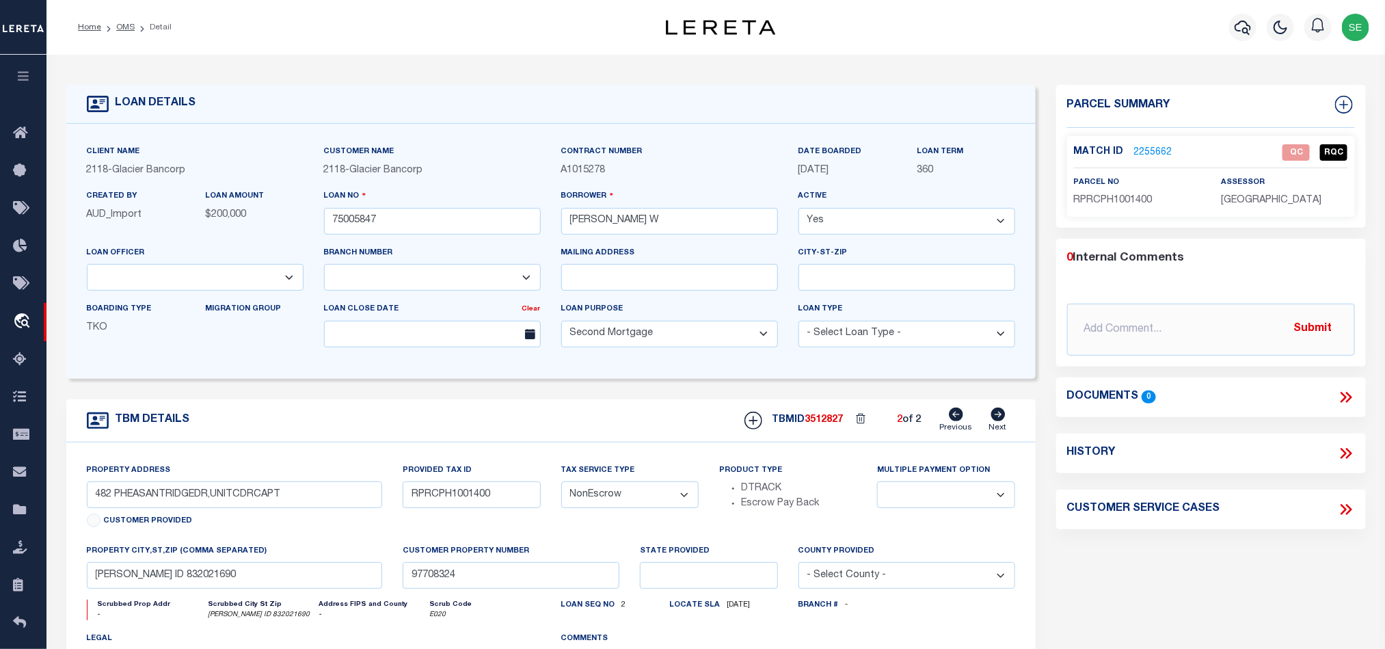
click at [1154, 154] on link "2255662" at bounding box center [1153, 153] width 38 height 14
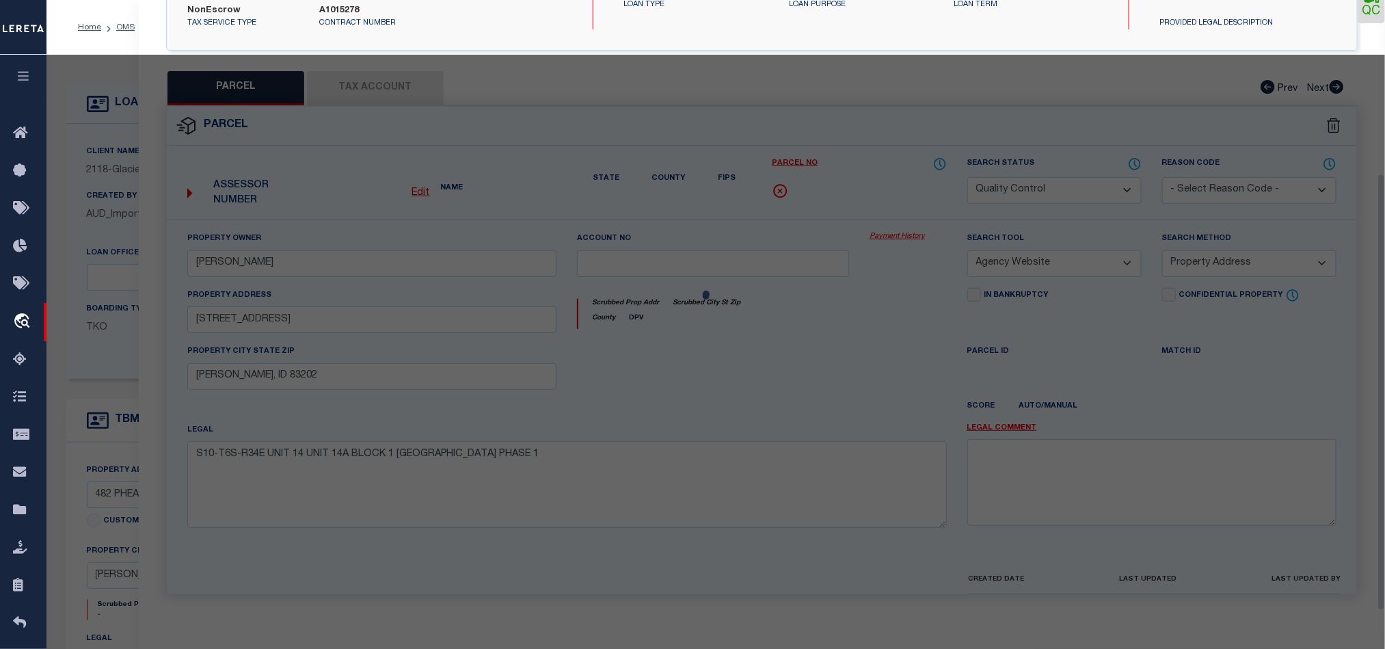
scroll to position [265, 0]
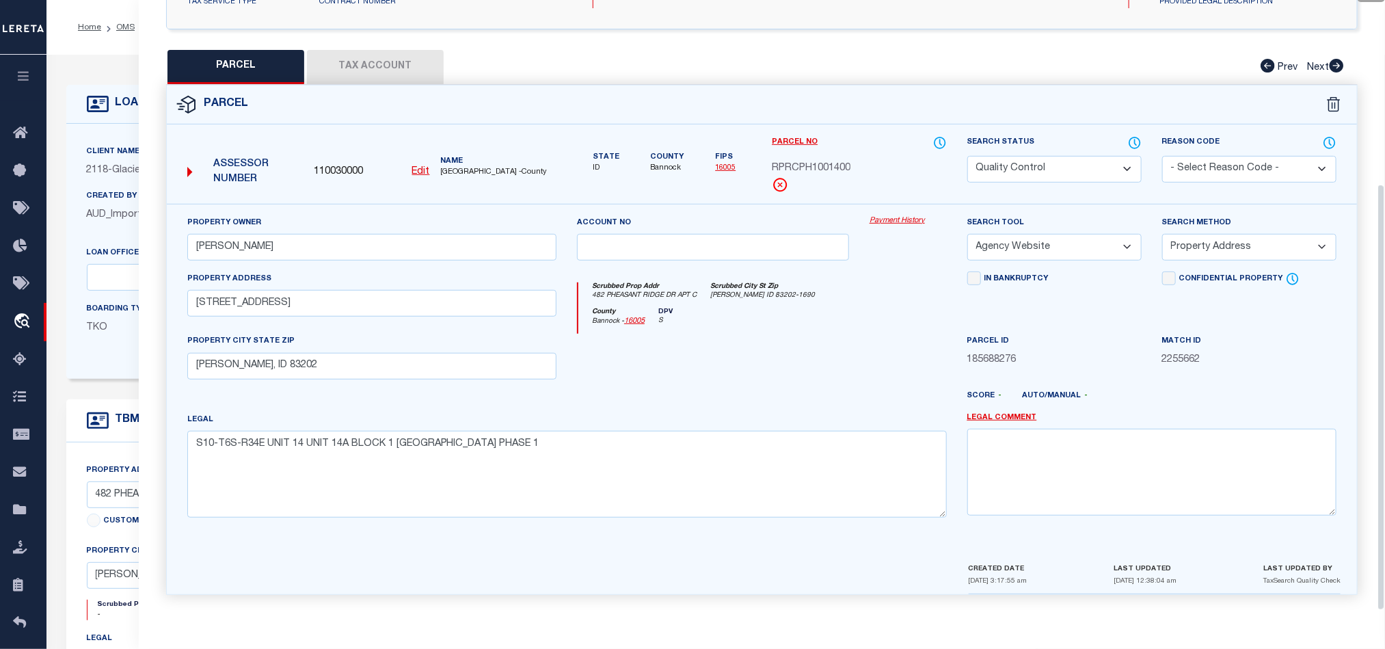
click at [789, 349] on div at bounding box center [713, 362] width 293 height 56
click at [367, 56] on button "Tax Account" at bounding box center [375, 67] width 137 height 34
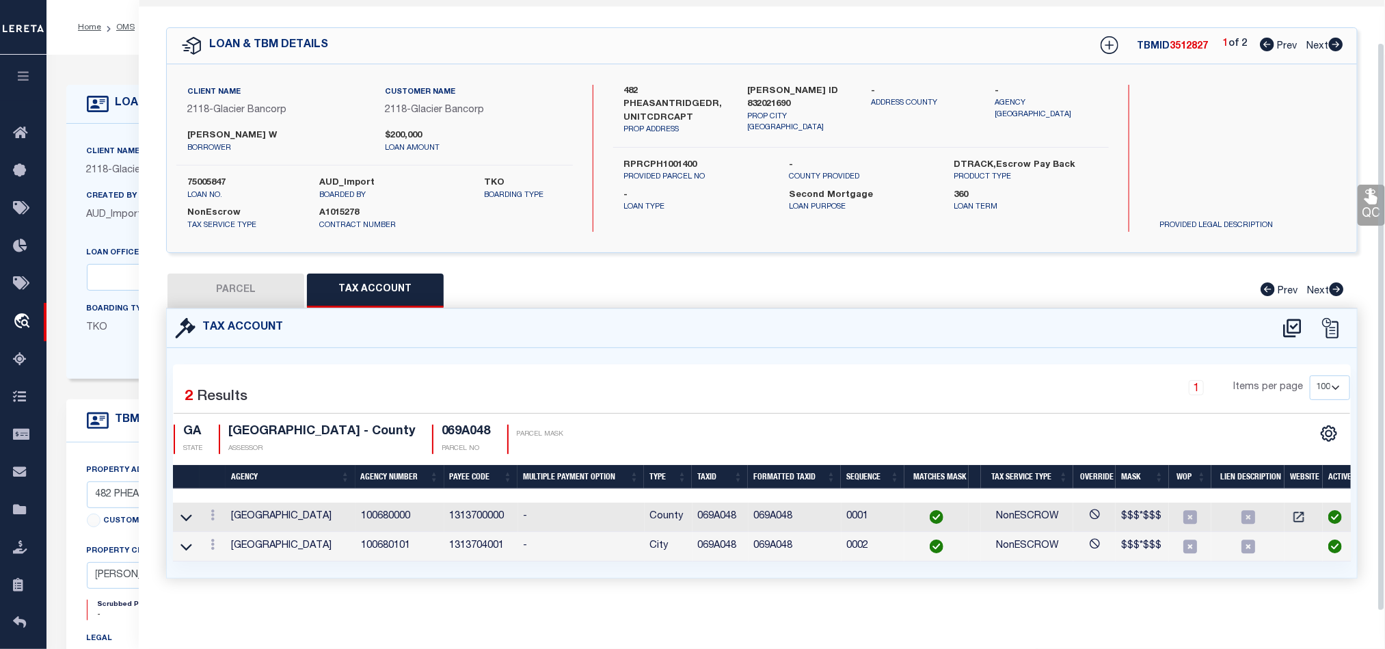
scroll to position [0, 0]
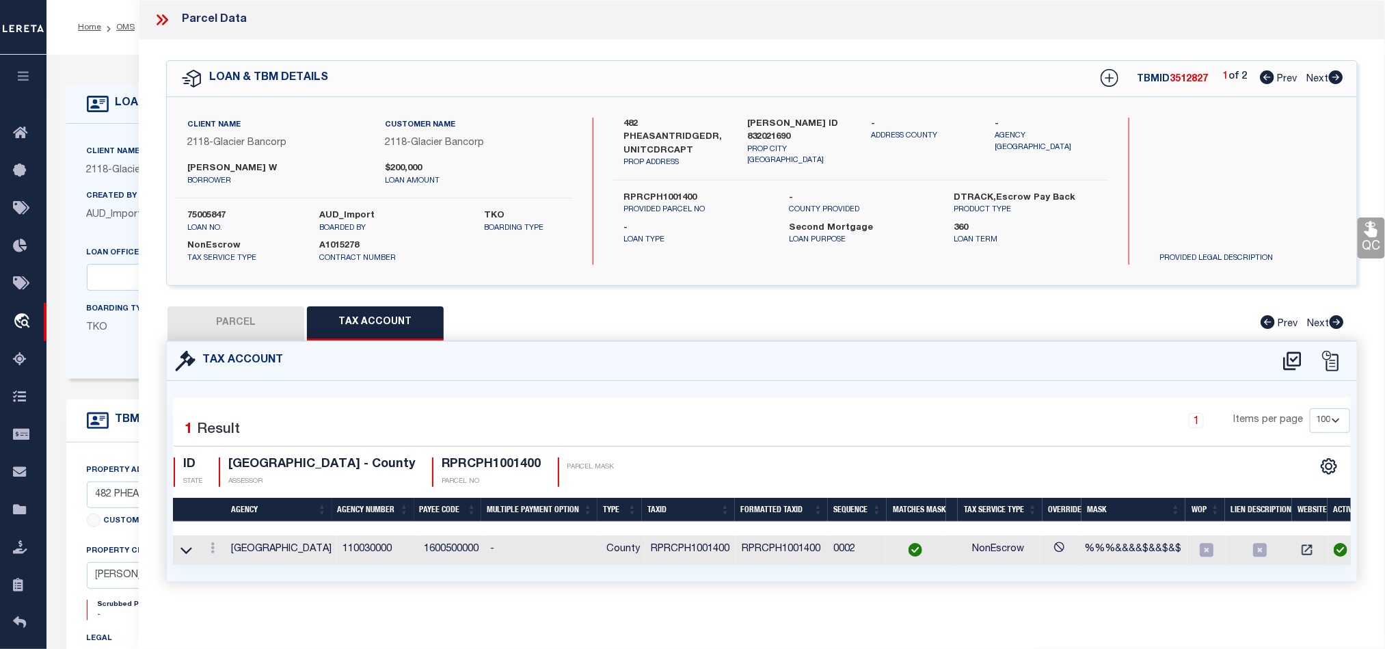
click at [246, 316] on button "PARCEL" at bounding box center [235, 323] width 137 height 34
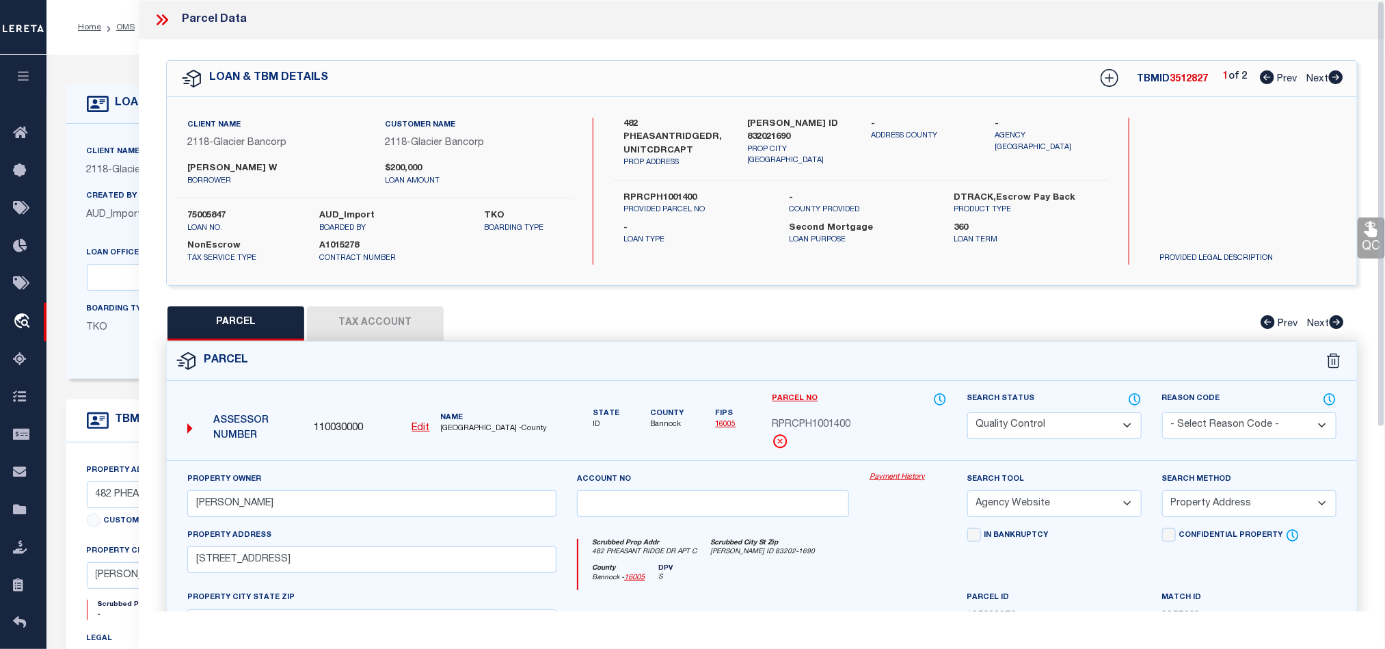
scroll to position [103, 0]
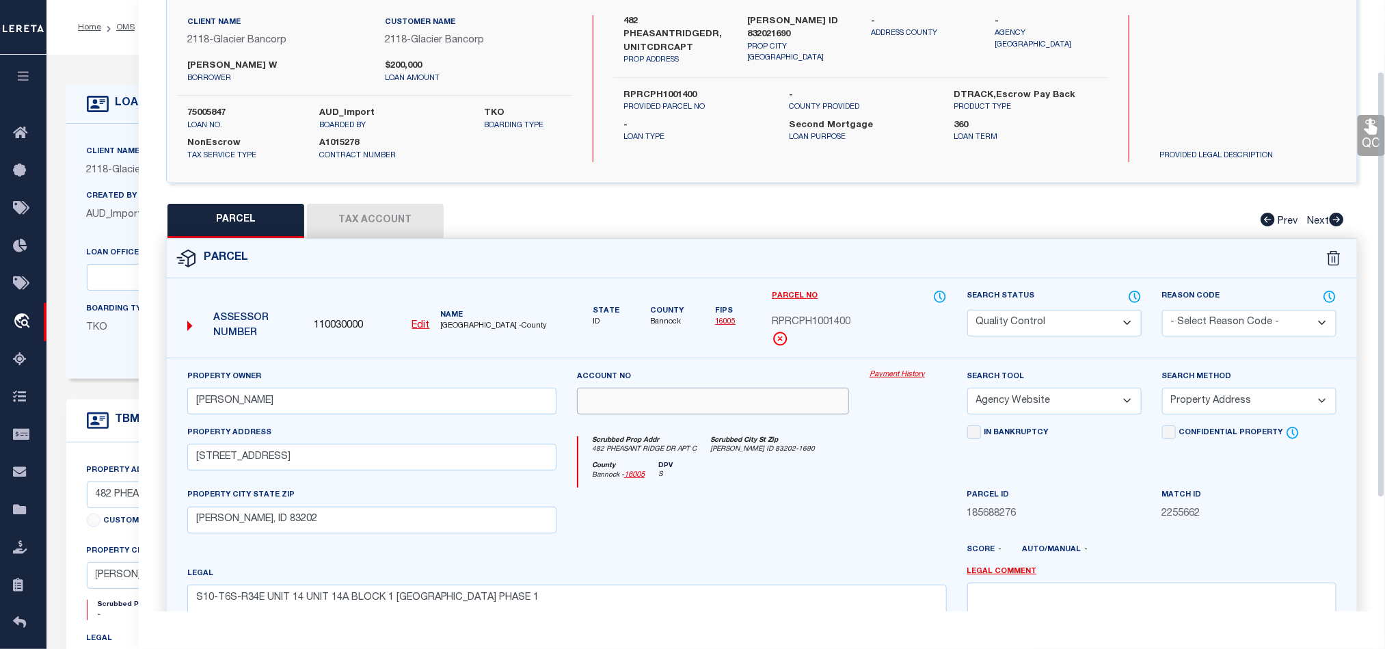
click at [791, 411] on input "text" at bounding box center [713, 401] width 272 height 27
click at [880, 461] on div "Scrubbed Prop Addr [STREET_ADDRESS] Scrubbed City St Zip [PERSON_NAME] ID 83202…" at bounding box center [762, 448] width 368 height 25
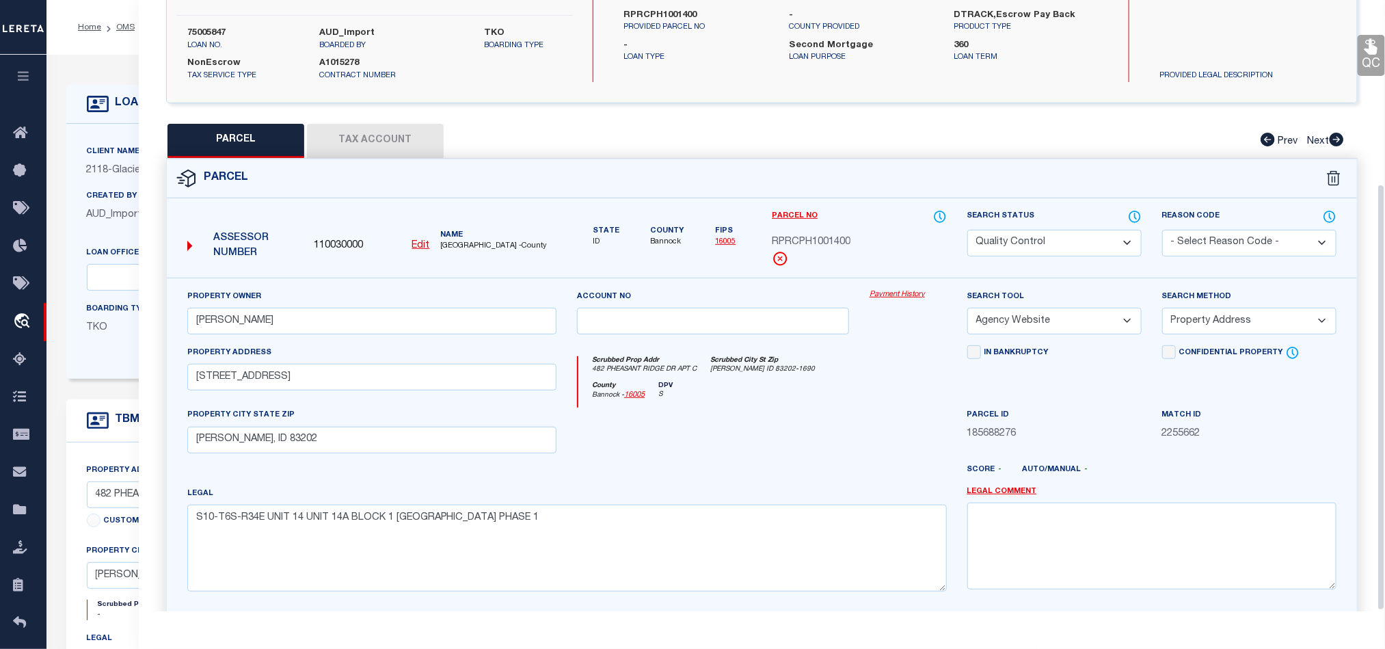
scroll to position [265, 0]
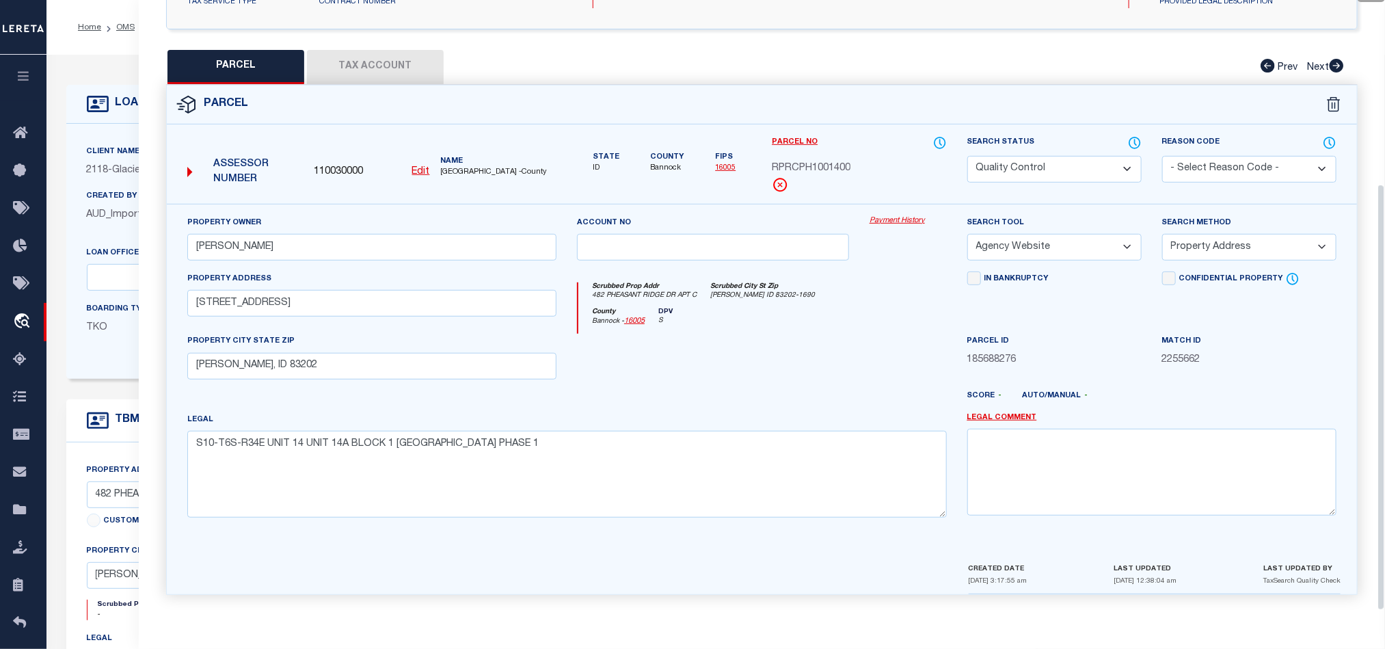
click at [751, 363] on div at bounding box center [713, 362] width 293 height 56
click at [1040, 161] on select "Automated Search Bad Parcel Complete Duplicate Parcel High Dollar Reporting In …" at bounding box center [1054, 169] width 174 height 27
click at [748, 339] on div at bounding box center [713, 362] width 293 height 56
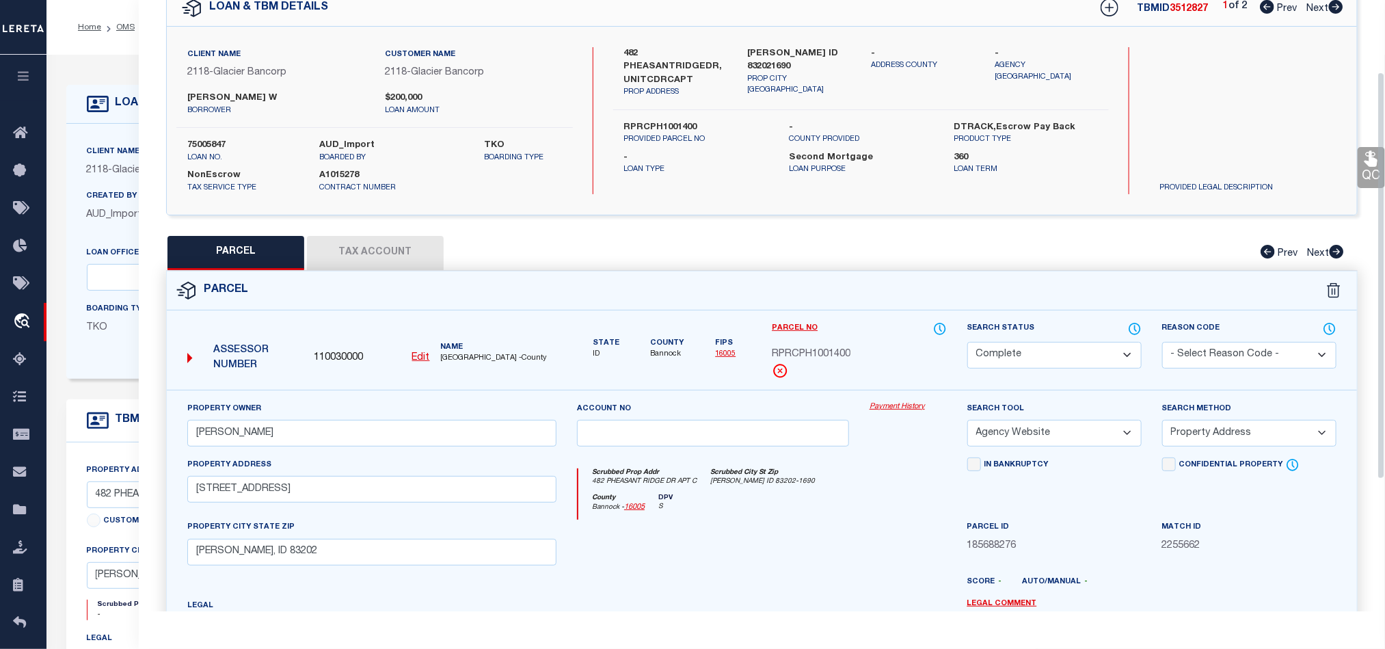
scroll to position [59, 0]
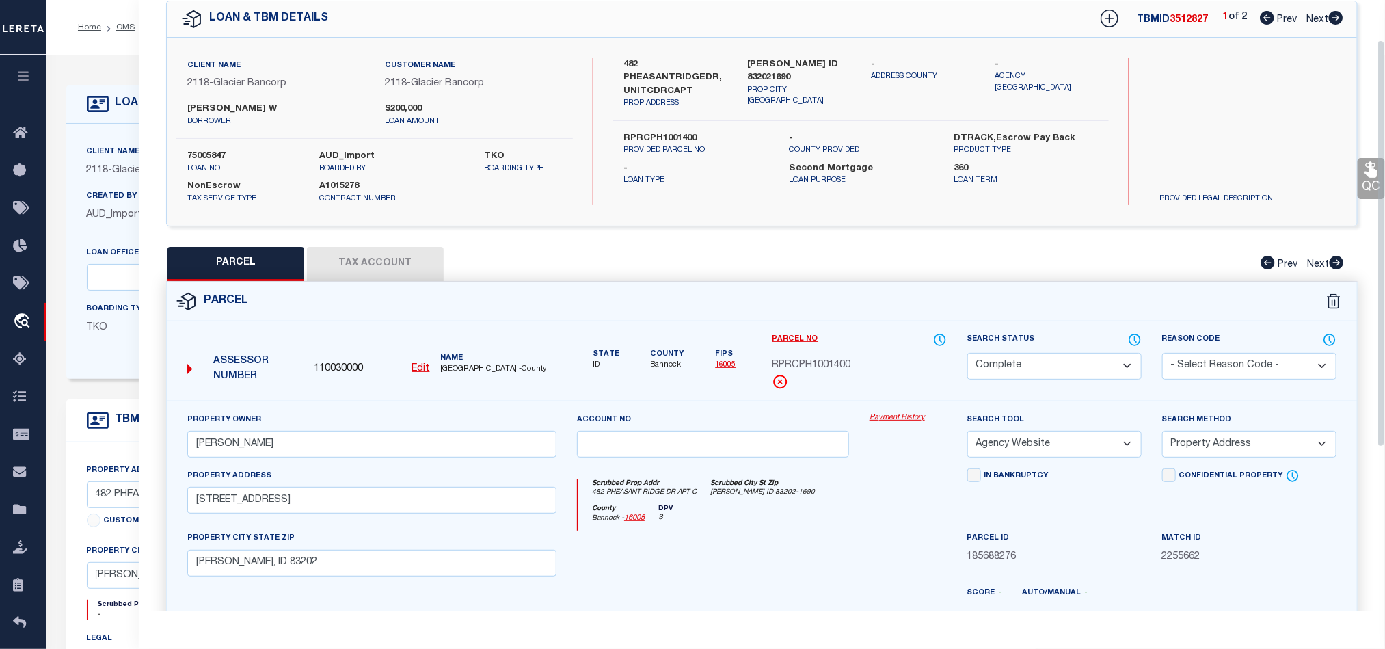
click at [1377, 174] on icon at bounding box center [1370, 170] width 13 height 16
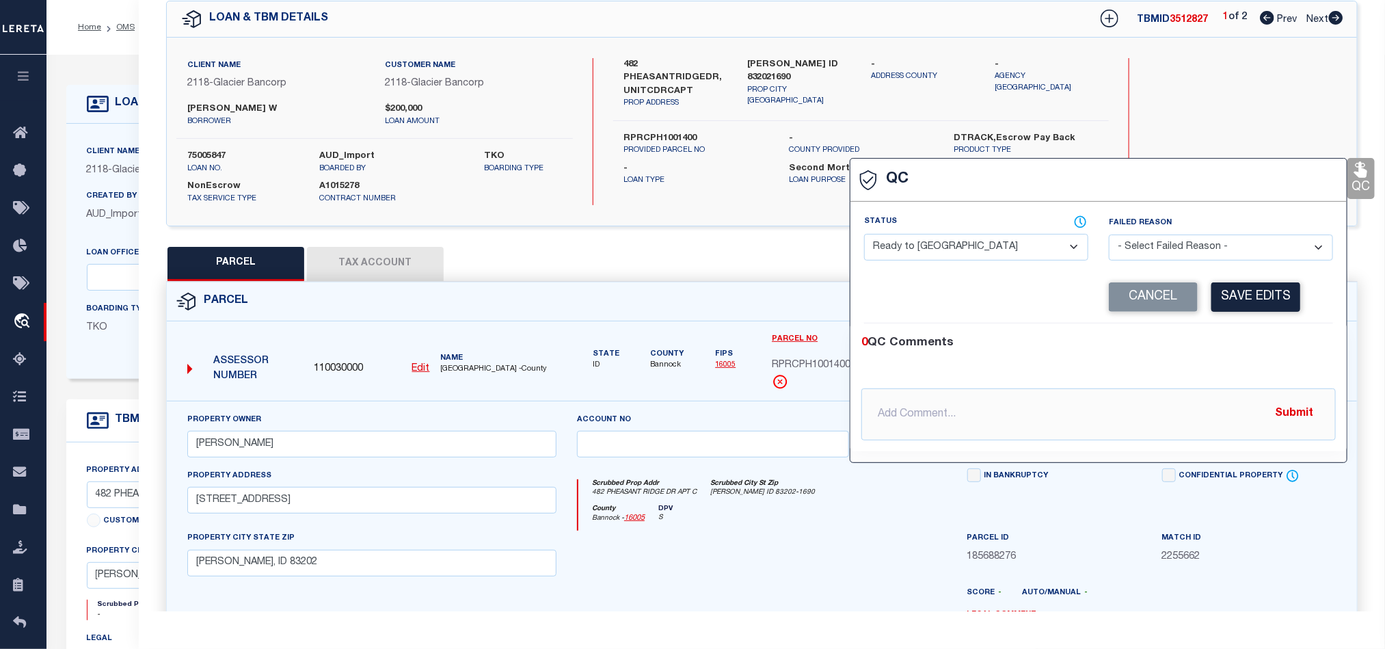
click at [986, 228] on span at bounding box center [992, 221] width 191 height 13
drag, startPoint x: 986, startPoint y: 248, endPoint x: 1031, endPoint y: 258, distance: 46.3
click at [986, 248] on select "- Select Status - Ready to QC Correct Incorrect" at bounding box center [976, 247] width 224 height 27
click at [1264, 367] on div "0 QC Comments @[PERSON_NAME] @[PERSON_NAME] @[PERSON_NAME] @[PERSON_NAME] @[PER…" at bounding box center [1098, 387] width 496 height 106
click at [1256, 304] on button "Save Edits" at bounding box center [1255, 296] width 89 height 29
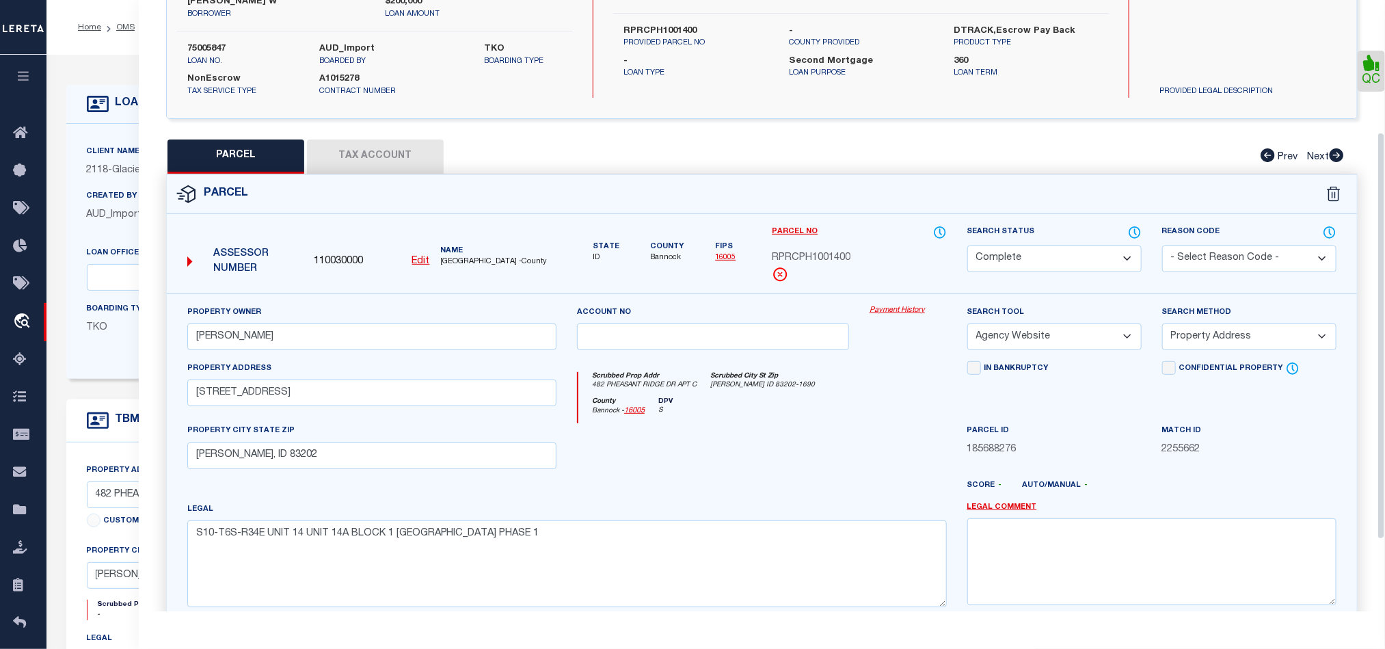
scroll to position [306, 0]
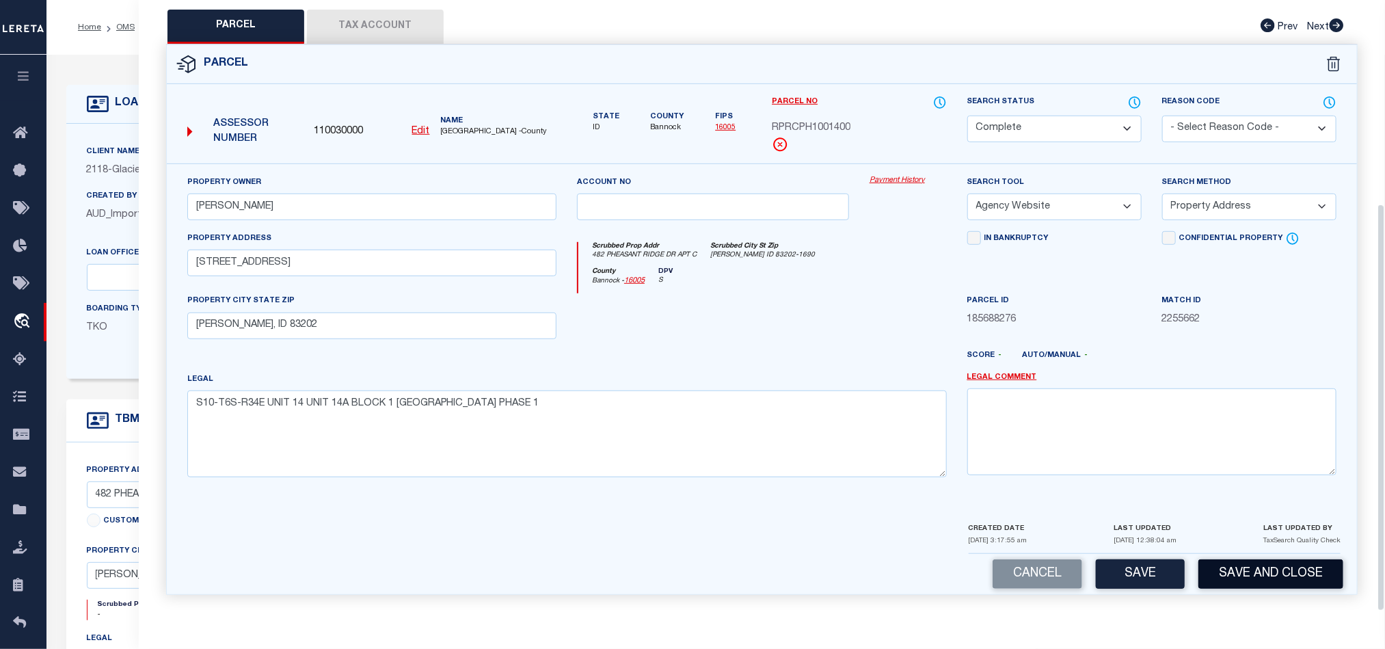
click at [1264, 566] on button "Save and Close" at bounding box center [1270, 573] width 145 height 29
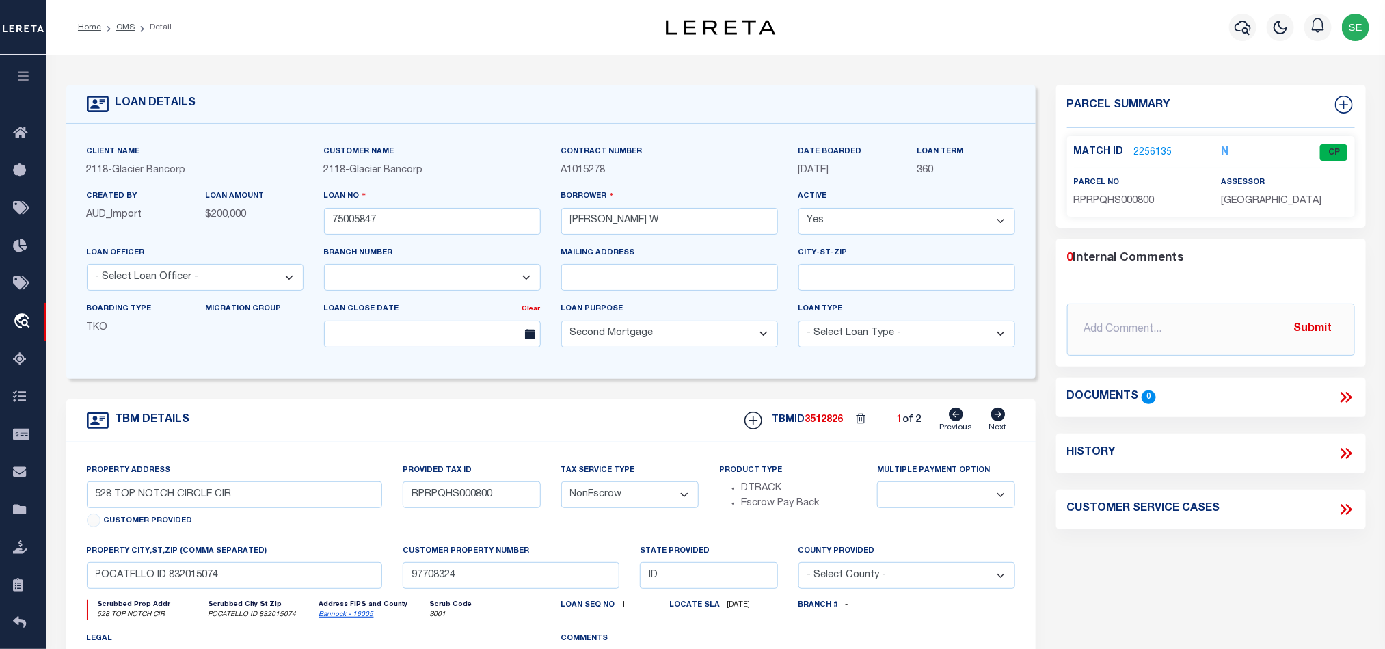
click at [994, 421] on icon at bounding box center [998, 414] width 14 height 14
click at [407, 226] on input "75005847" at bounding box center [432, 221] width 217 height 27
click at [406, 226] on input "75005847" at bounding box center [432, 221] width 217 height 27
click at [820, 417] on div "TBMID 3512827 2 of 2 Previous Next" at bounding box center [874, 420] width 281 height 26
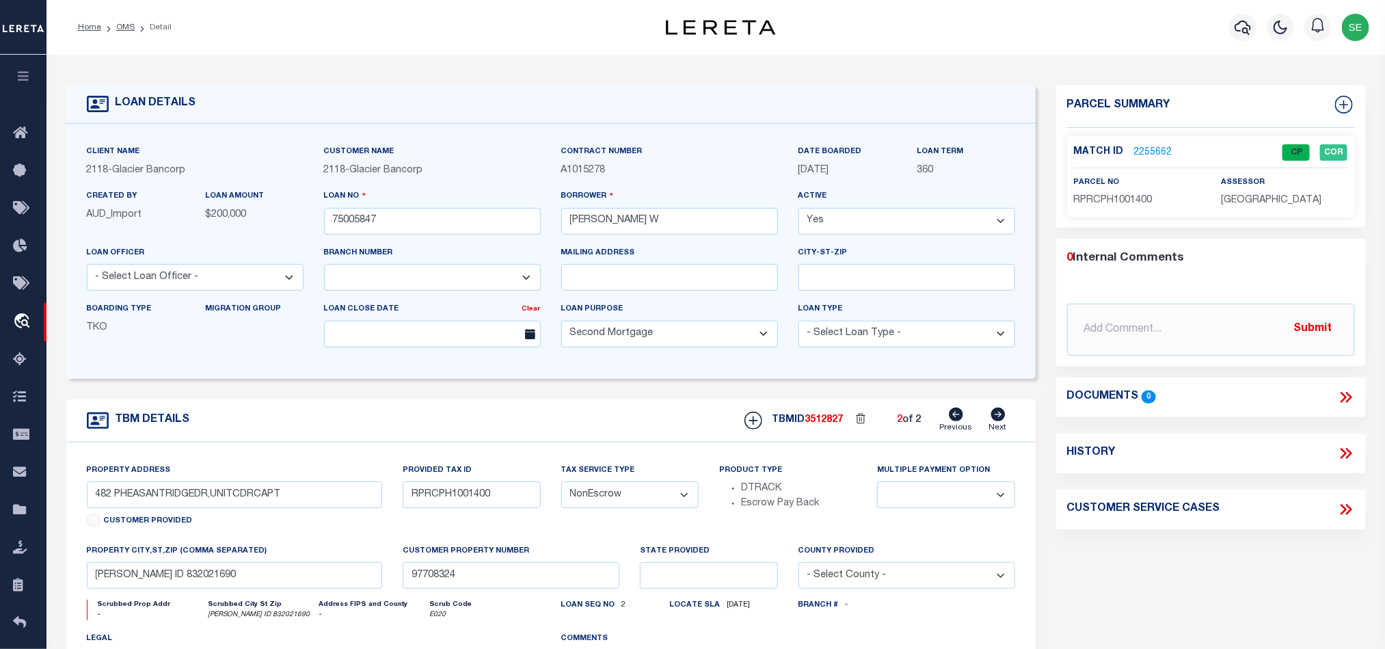
click at [1273, 198] on span "[GEOGRAPHIC_DATA]" at bounding box center [1271, 200] width 100 height 10
click at [1118, 204] on span "RPRCPH1001400" at bounding box center [1113, 200] width 79 height 10
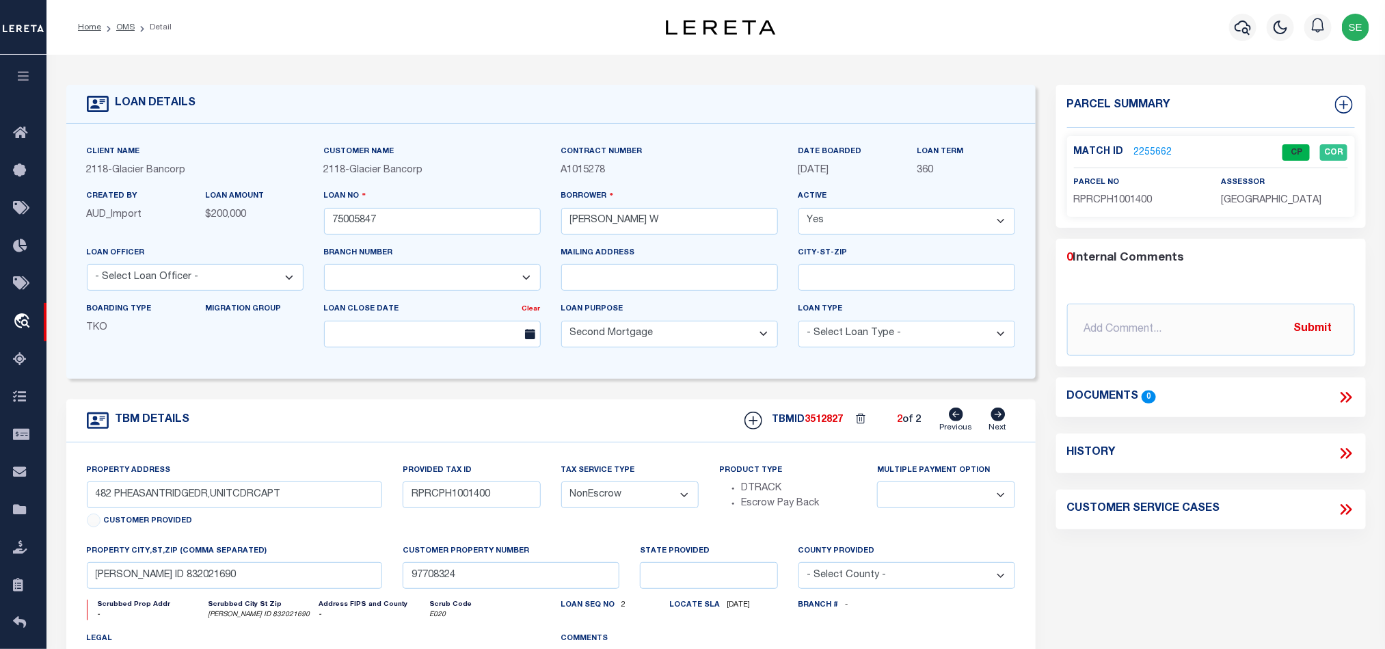
click at [593, 402] on form "LOAN DETAILS Client Name 2118 - Glacier Bancorp" at bounding box center [550, 458] width 969 height 747
click at [126, 23] on link "OMS" at bounding box center [125, 27] width 18 height 8
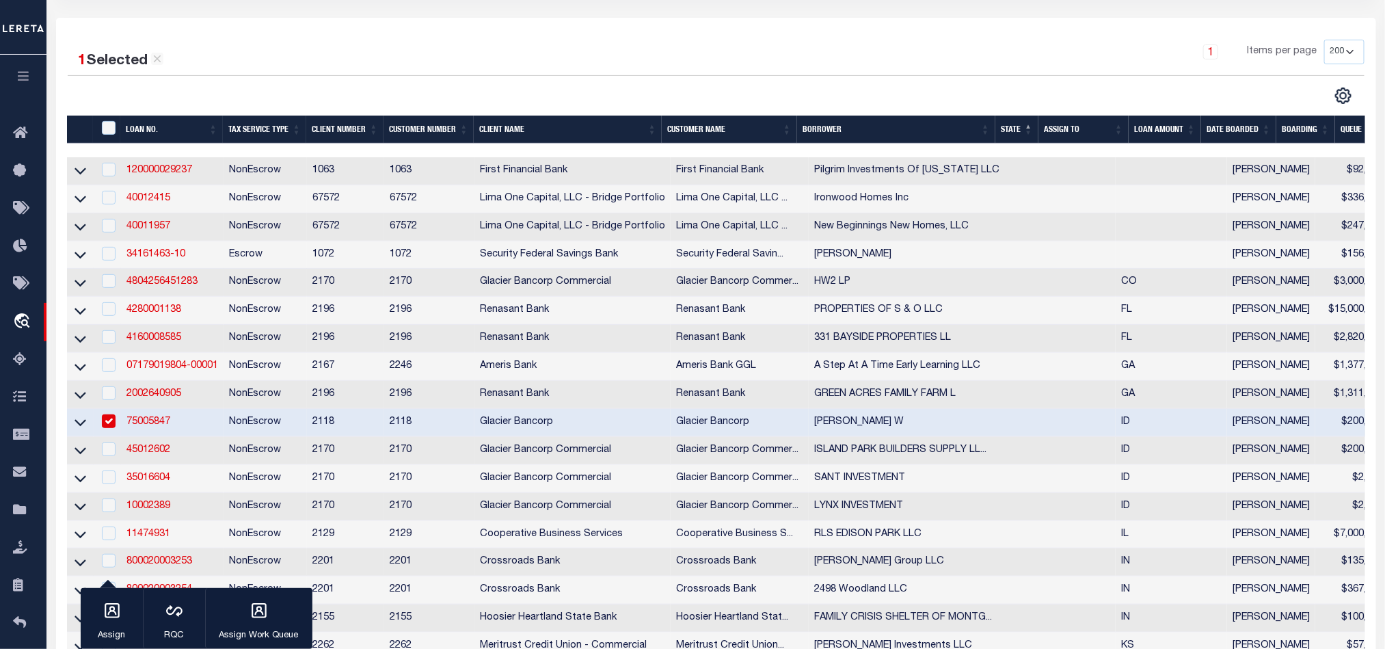
scroll to position [308, 0]
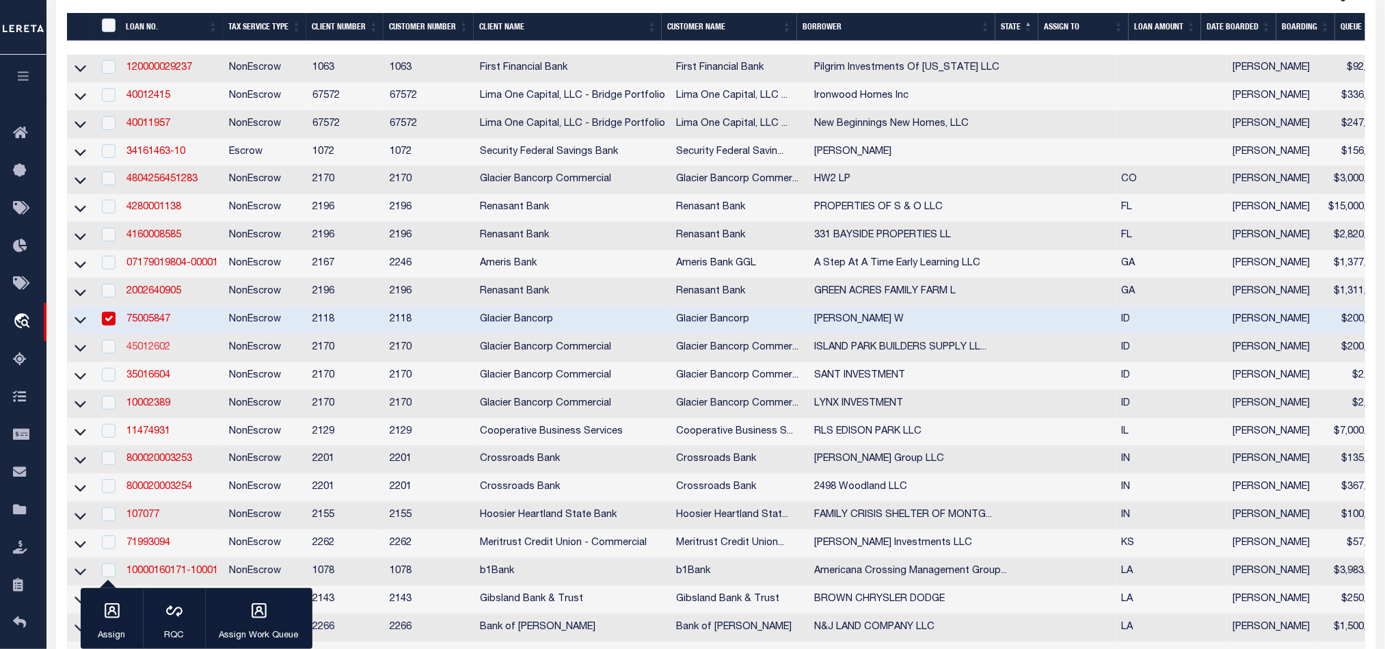
click at [140, 351] on link "45012602" at bounding box center [148, 347] width 44 height 10
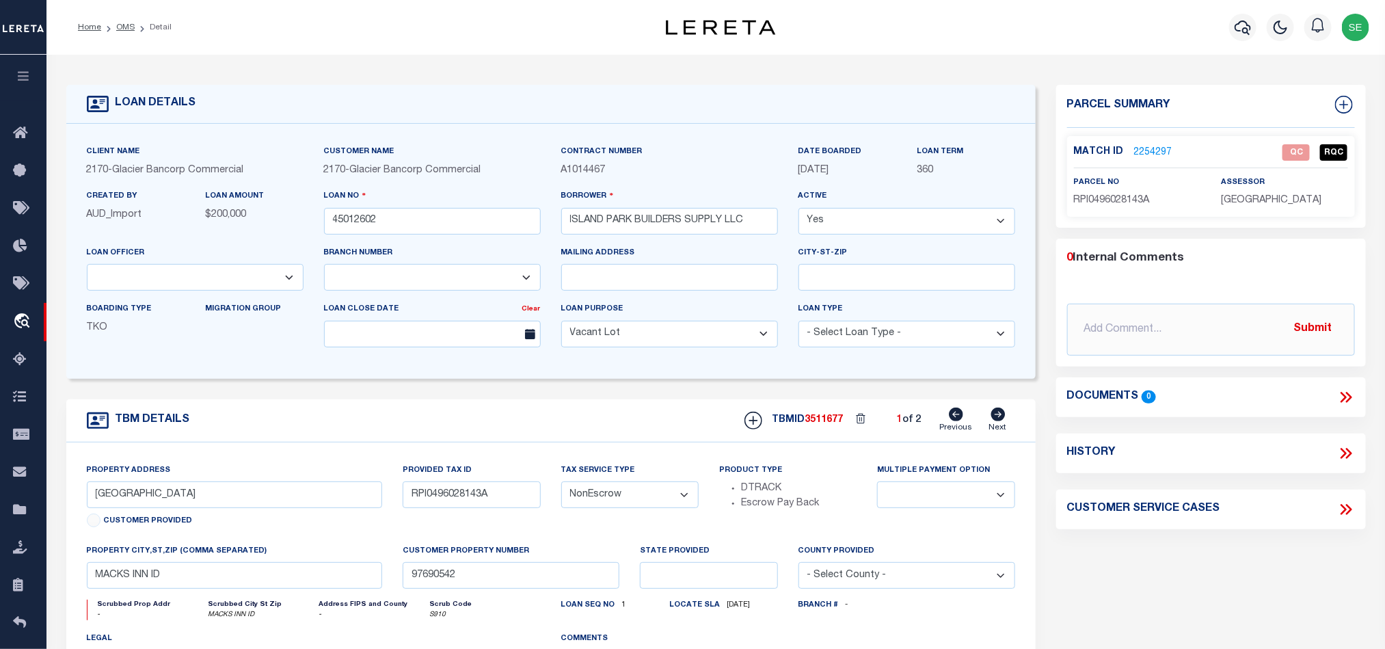
click at [1120, 201] on span "RPI0496028143A" at bounding box center [1112, 200] width 76 height 10
click at [1221, 578] on div "Parcel Summary Match ID 2254297 0" at bounding box center [1211, 458] width 330 height 747
click at [1210, 586] on div "Parcel Summary Match ID 2254297 0" at bounding box center [1211, 458] width 330 height 747
click at [1210, 582] on div "Parcel Summary Match ID 2254297 0" at bounding box center [1211, 458] width 330 height 747
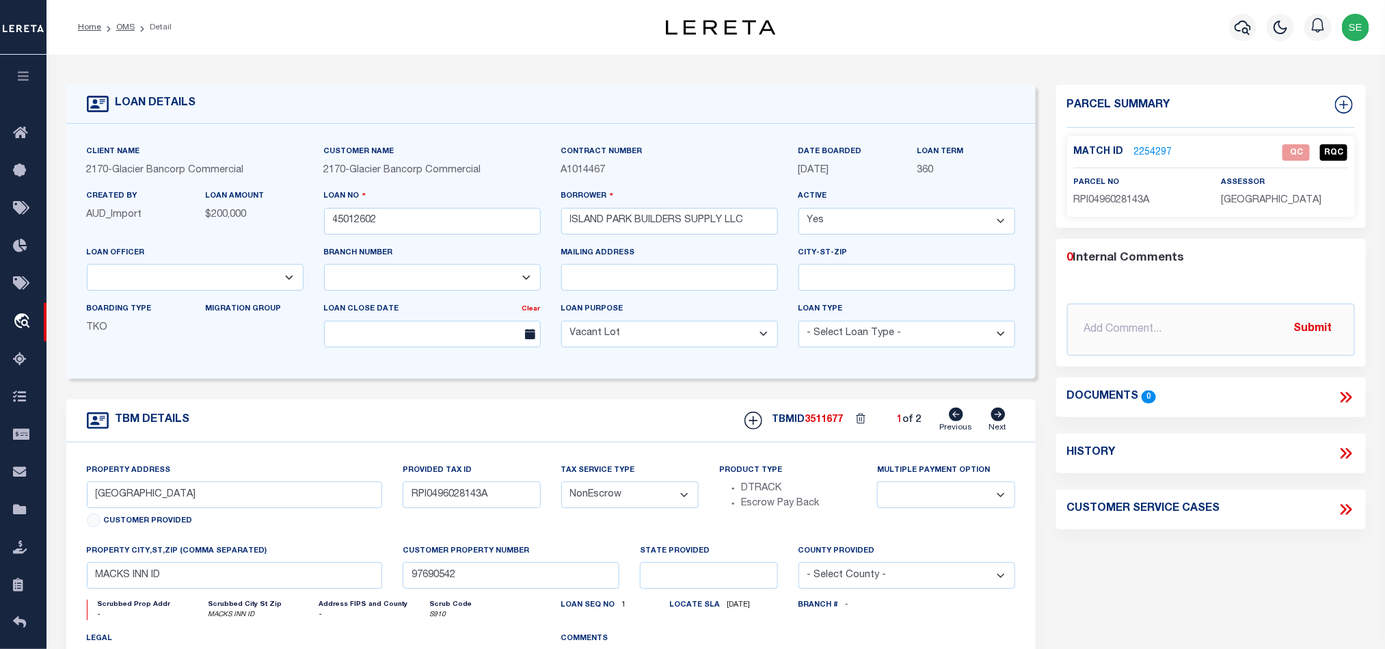
click at [1003, 418] on icon at bounding box center [998, 414] width 14 height 14
click at [949, 421] on icon at bounding box center [956, 414] width 14 height 14
click at [1149, 154] on link "2254297" at bounding box center [1153, 153] width 38 height 14
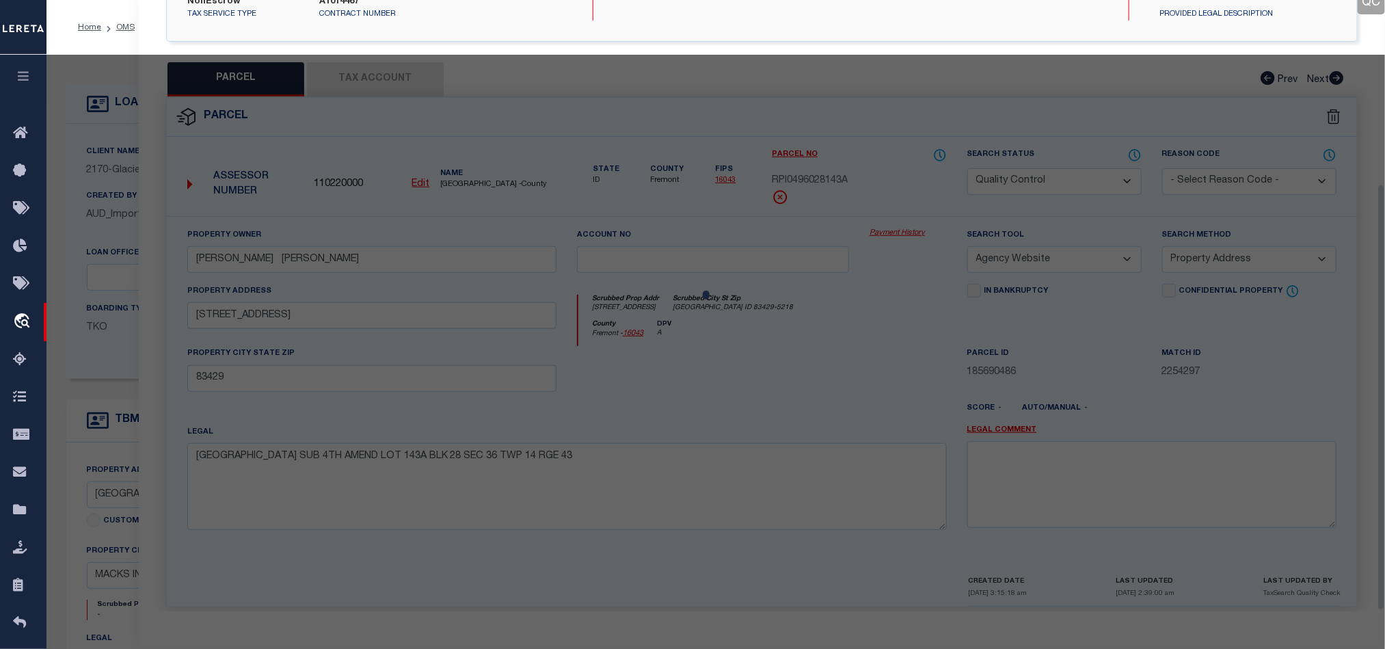
scroll to position [265, 0]
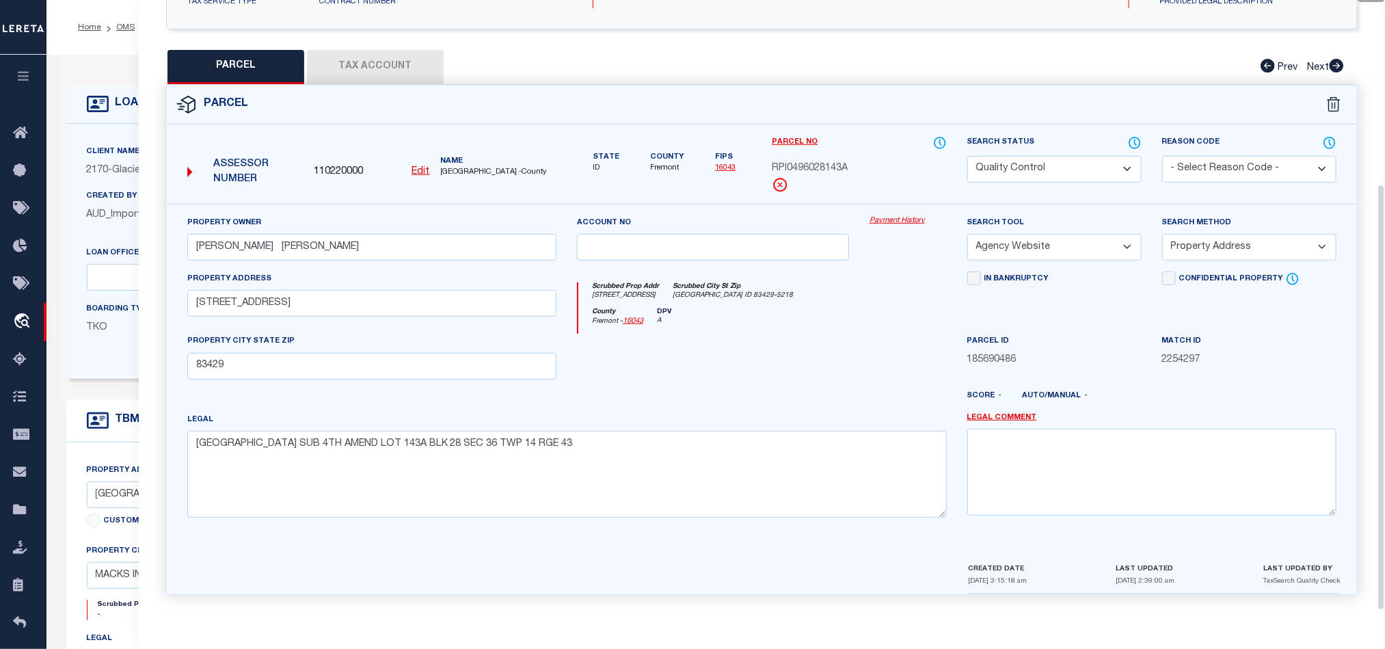
click at [781, 398] on div at bounding box center [810, 401] width 293 height 22
click at [382, 70] on button "Tax Account" at bounding box center [375, 67] width 137 height 34
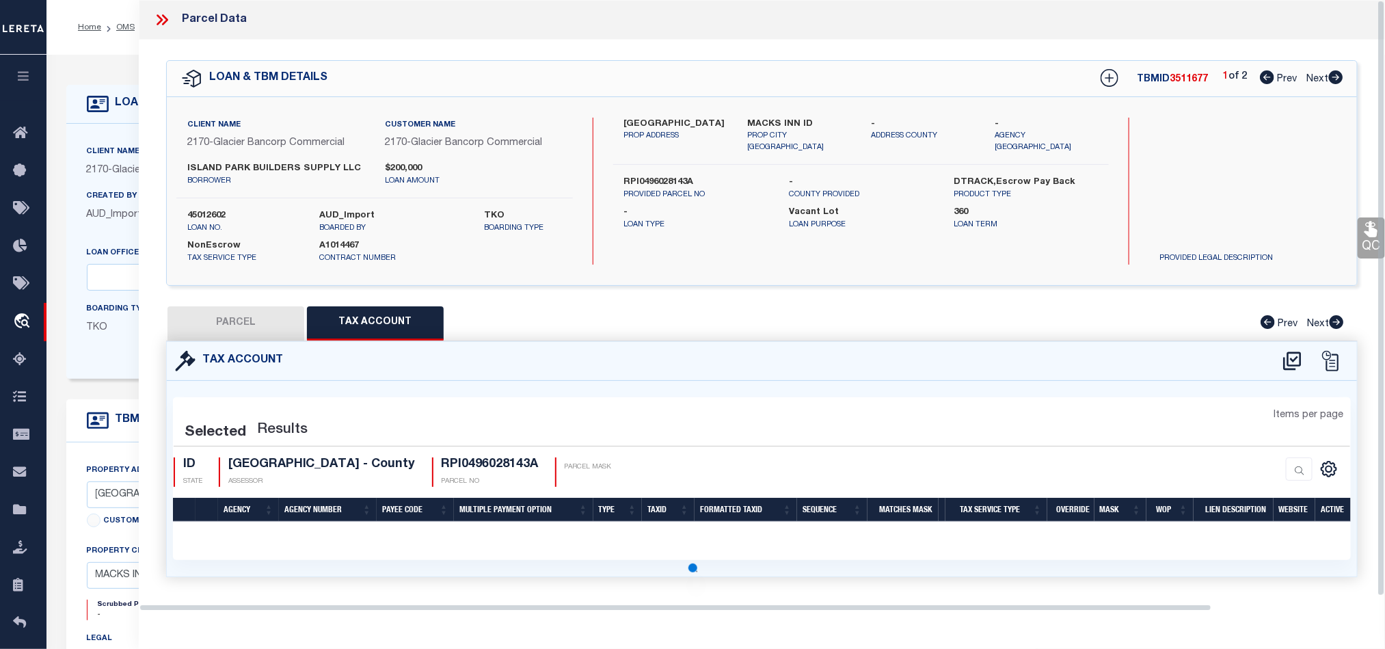
scroll to position [0, 0]
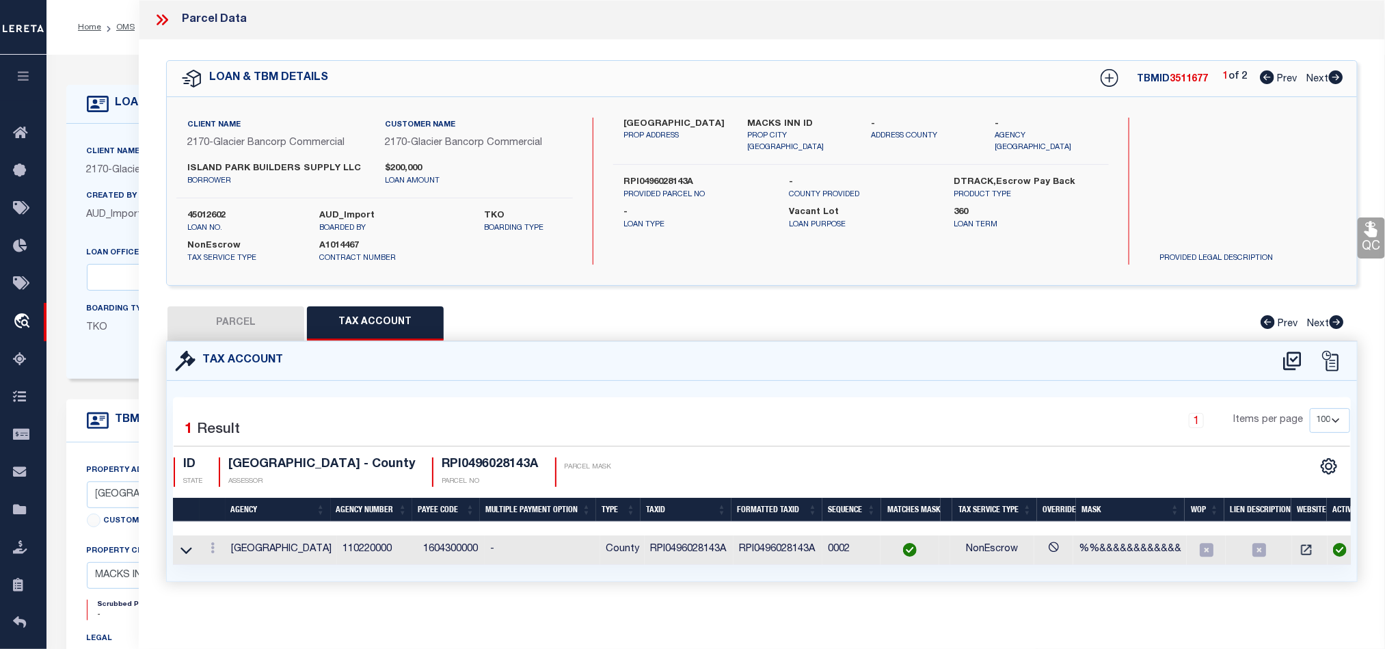
click at [260, 316] on button "PARCEL" at bounding box center [235, 323] width 137 height 34
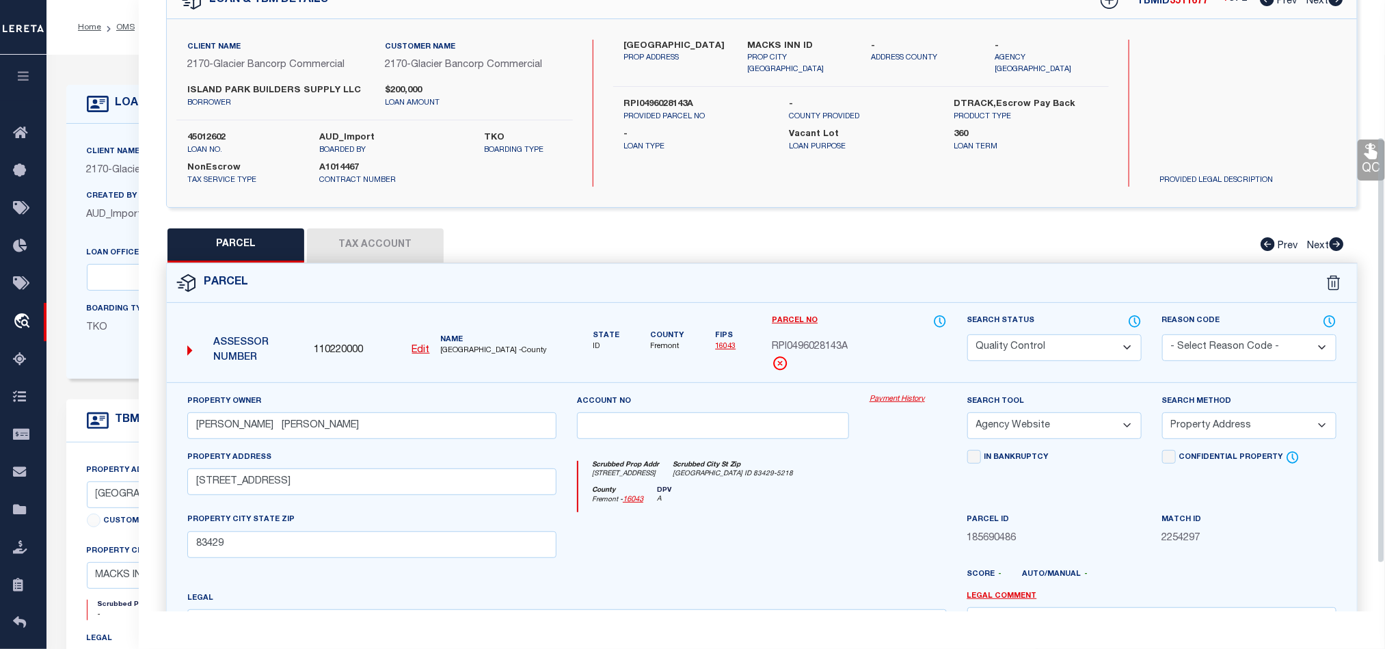
scroll to position [205, 0]
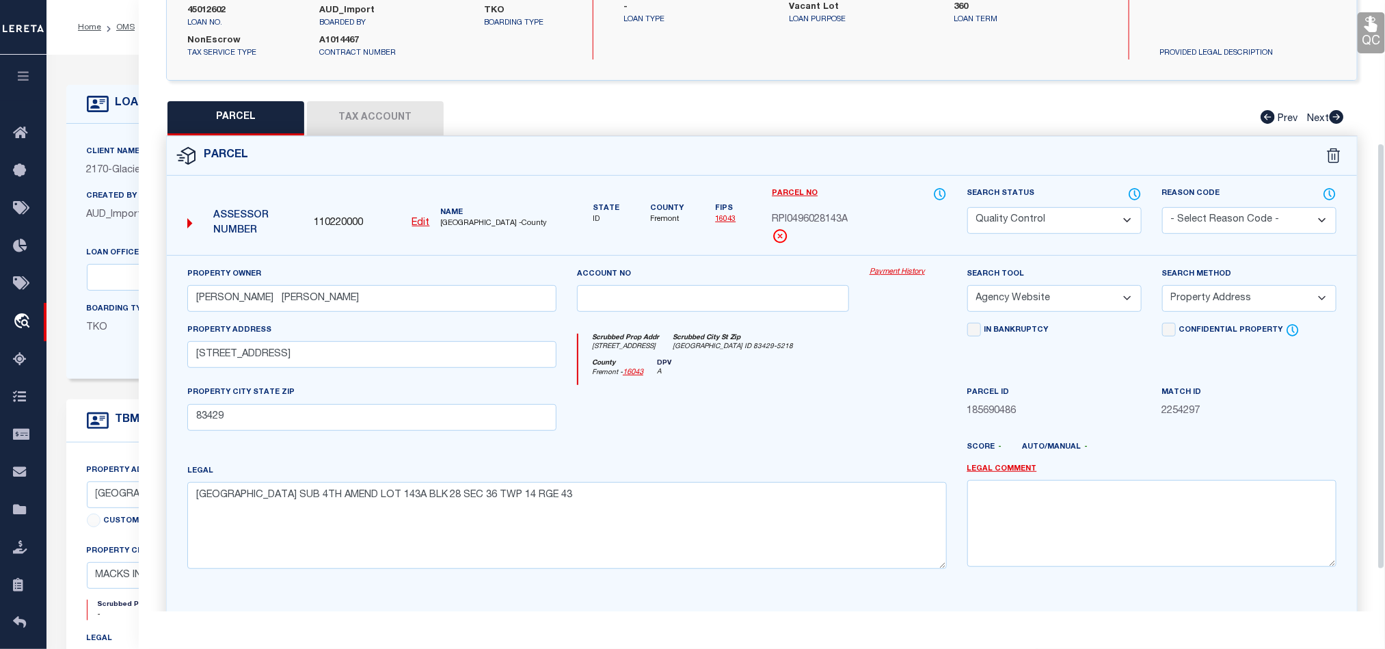
click at [772, 400] on div at bounding box center [713, 413] width 293 height 56
click at [1034, 234] on select "Automated Search Bad Parcel Complete Duplicate Parcel High Dollar Reporting In …" at bounding box center [1054, 220] width 174 height 27
click at [735, 379] on div "County [GEOGRAPHIC_DATA] - 16043 DPV A" at bounding box center [762, 372] width 368 height 27
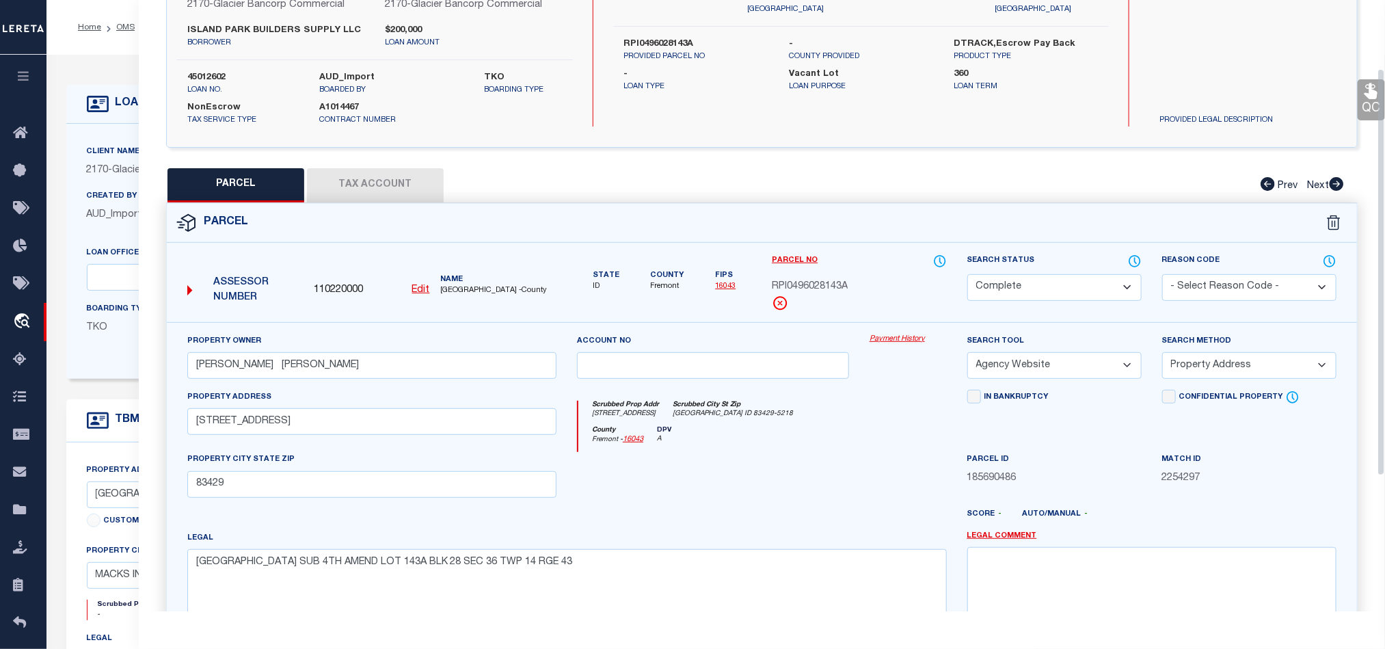
scroll to position [103, 0]
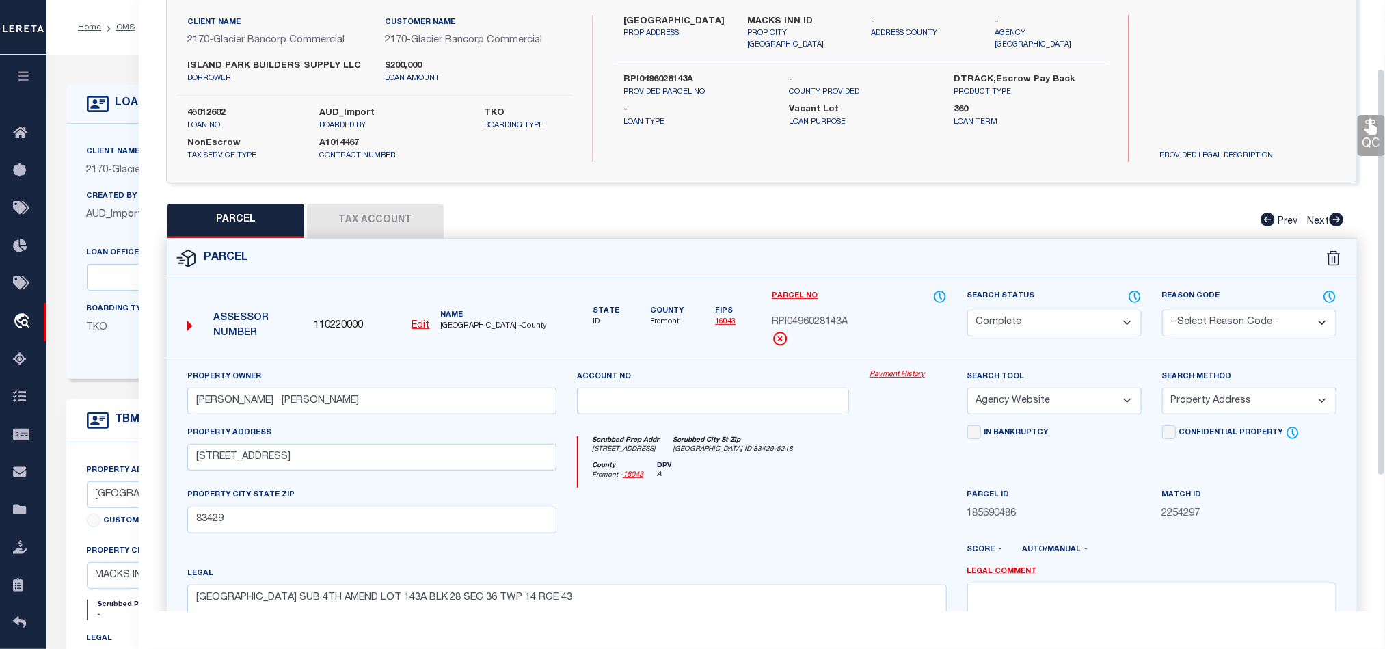
click at [1370, 128] on icon at bounding box center [1370, 127] width 13 height 16
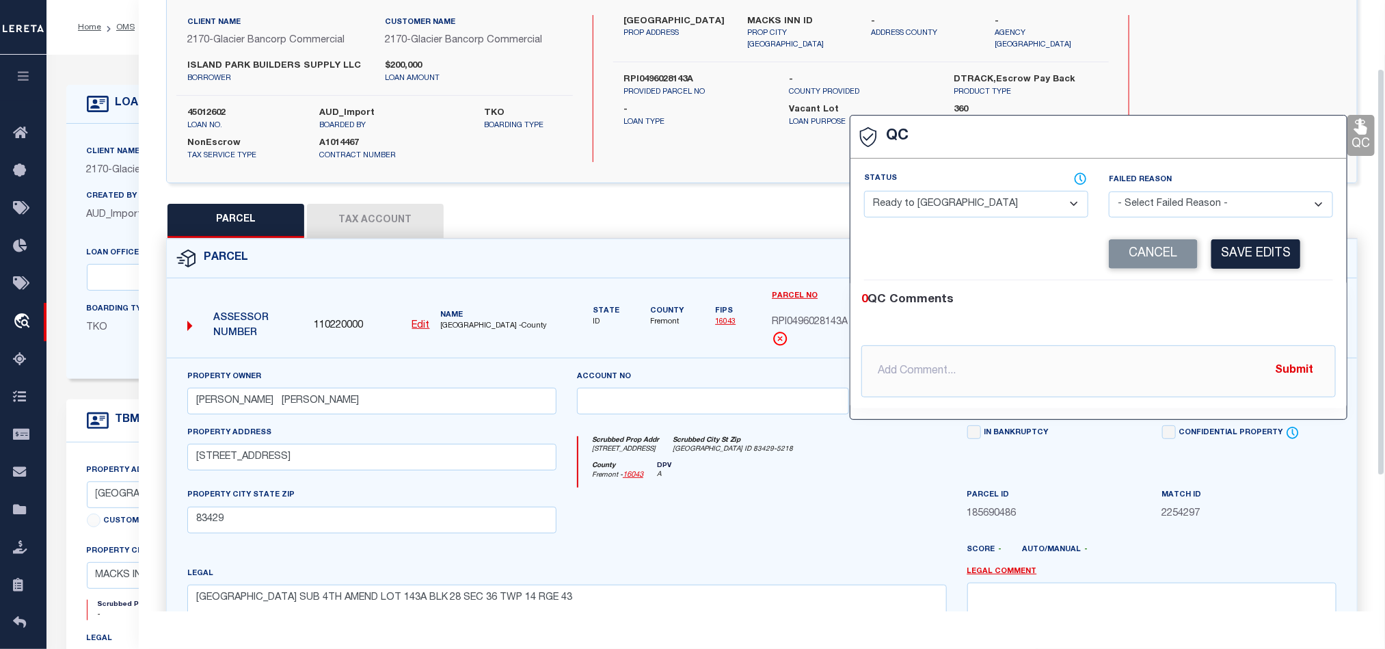
click at [968, 195] on select "- Select Status - Ready to QC Correct Incorrect" at bounding box center [976, 204] width 224 height 27
drag, startPoint x: 1257, startPoint y: 298, endPoint x: 1253, endPoint y: 259, distance: 39.2
click at [1258, 297] on div "0 QC Comments" at bounding box center [1095, 300] width 469 height 18
drag, startPoint x: 1249, startPoint y: 253, endPoint x: 863, endPoint y: 457, distance: 436.3
click at [1247, 255] on button "Save Edits" at bounding box center [1255, 253] width 89 height 29
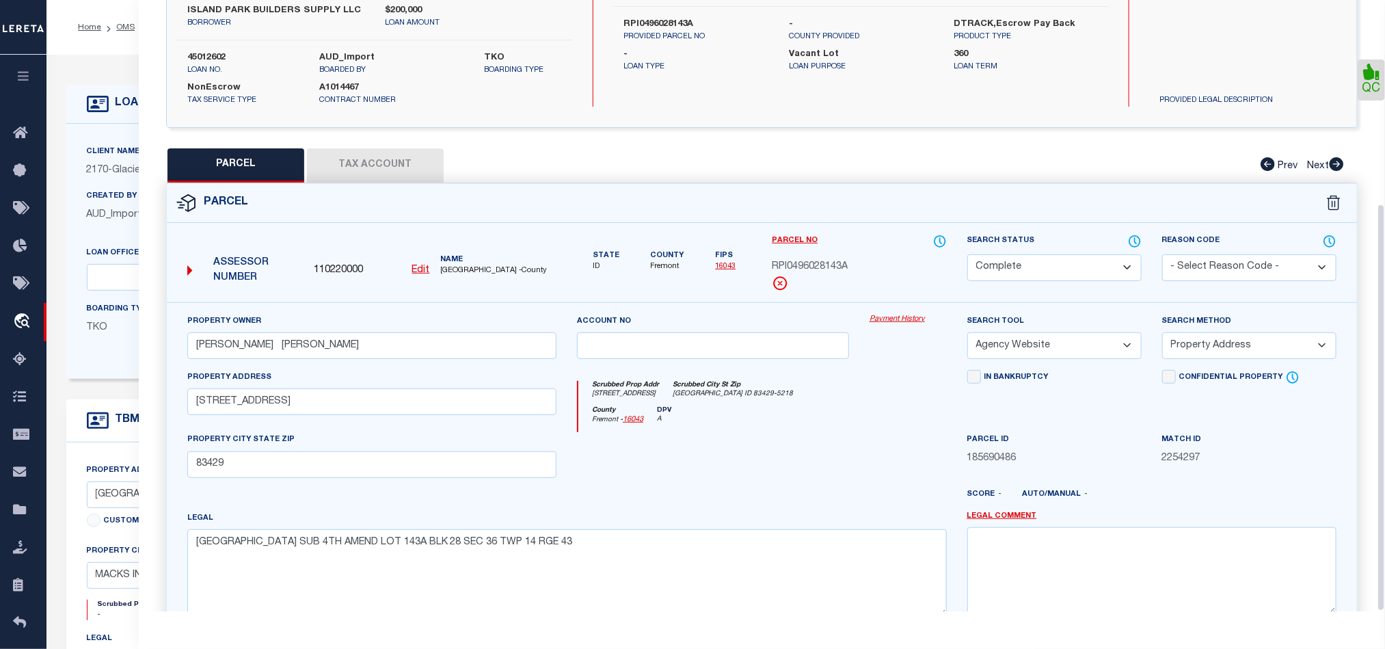
scroll to position [306, 0]
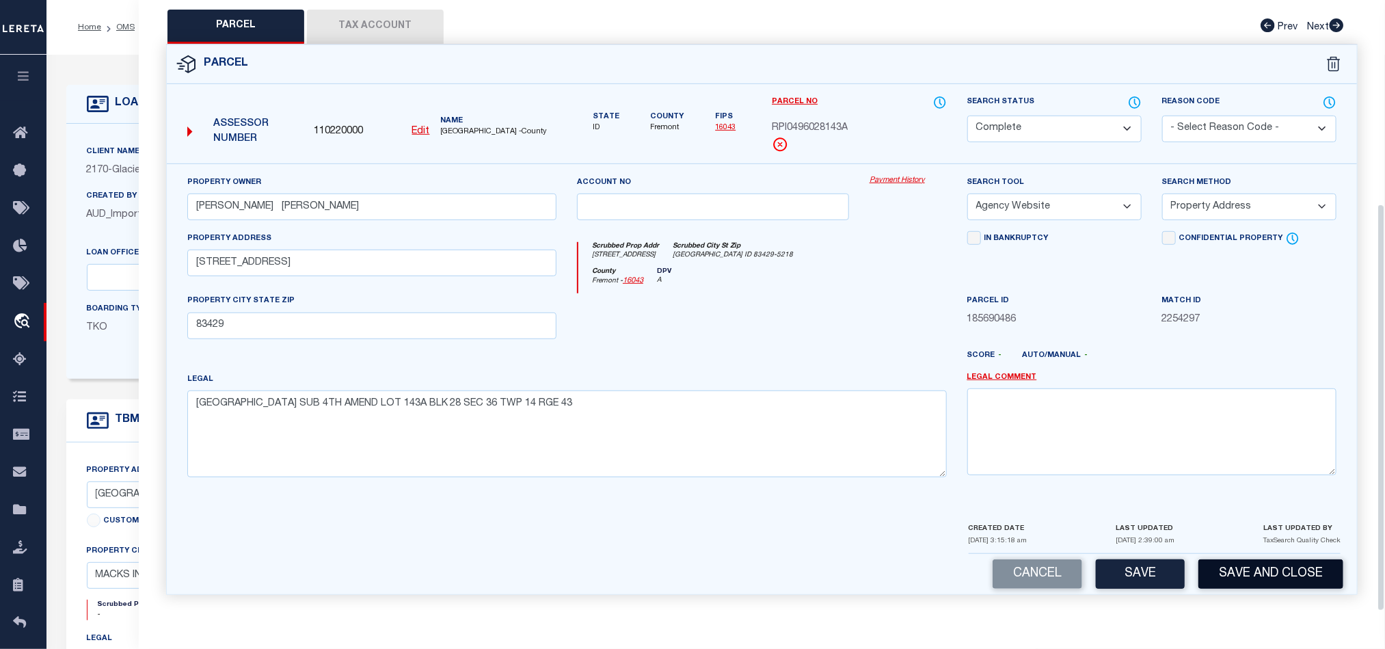
click at [1297, 578] on button "Save and Close" at bounding box center [1270, 573] width 145 height 29
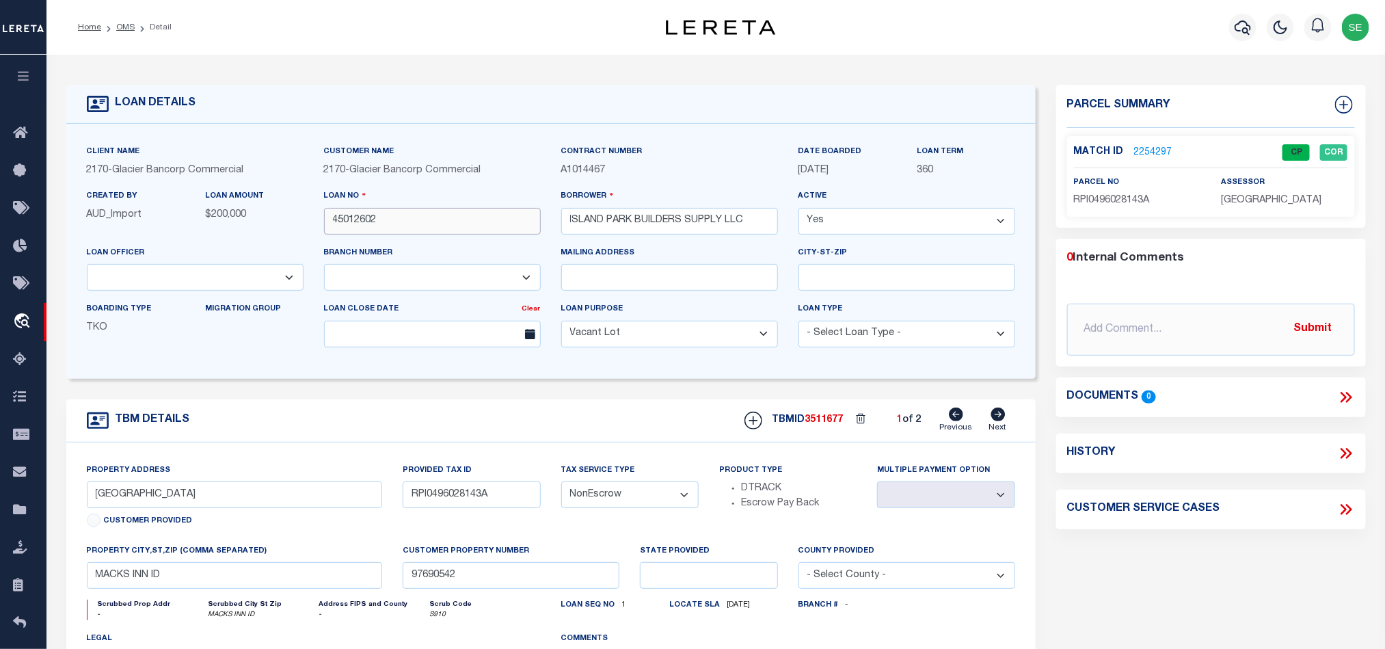
click at [427, 217] on input "45012602" at bounding box center [432, 221] width 217 height 27
click at [826, 423] on span "3511677" at bounding box center [824, 420] width 38 height 10
click at [1237, 200] on span "[GEOGRAPHIC_DATA]" at bounding box center [1271, 200] width 100 height 10
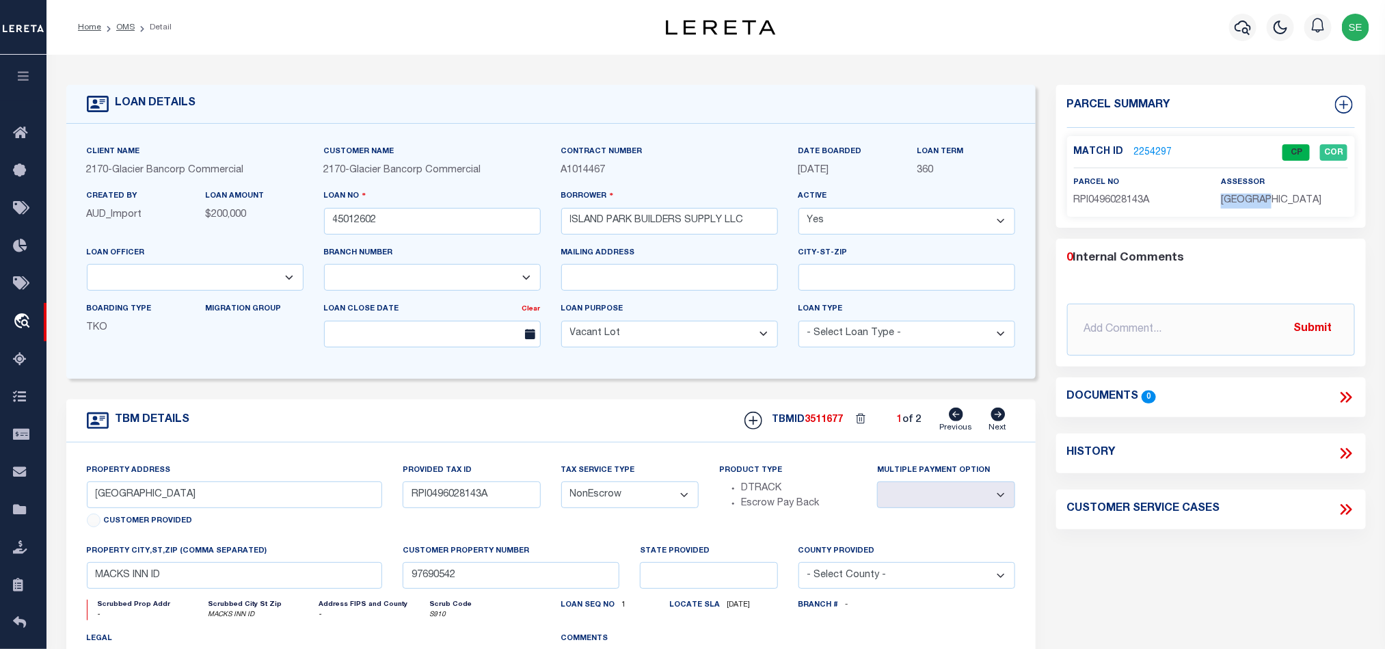
click at [1237, 200] on span "[GEOGRAPHIC_DATA]" at bounding box center [1271, 200] width 100 height 10
click at [1118, 198] on span "RPI0496028143A" at bounding box center [1112, 200] width 76 height 10
drag, startPoint x: 552, startPoint y: 414, endPoint x: 545, endPoint y: 410, distance: 7.4
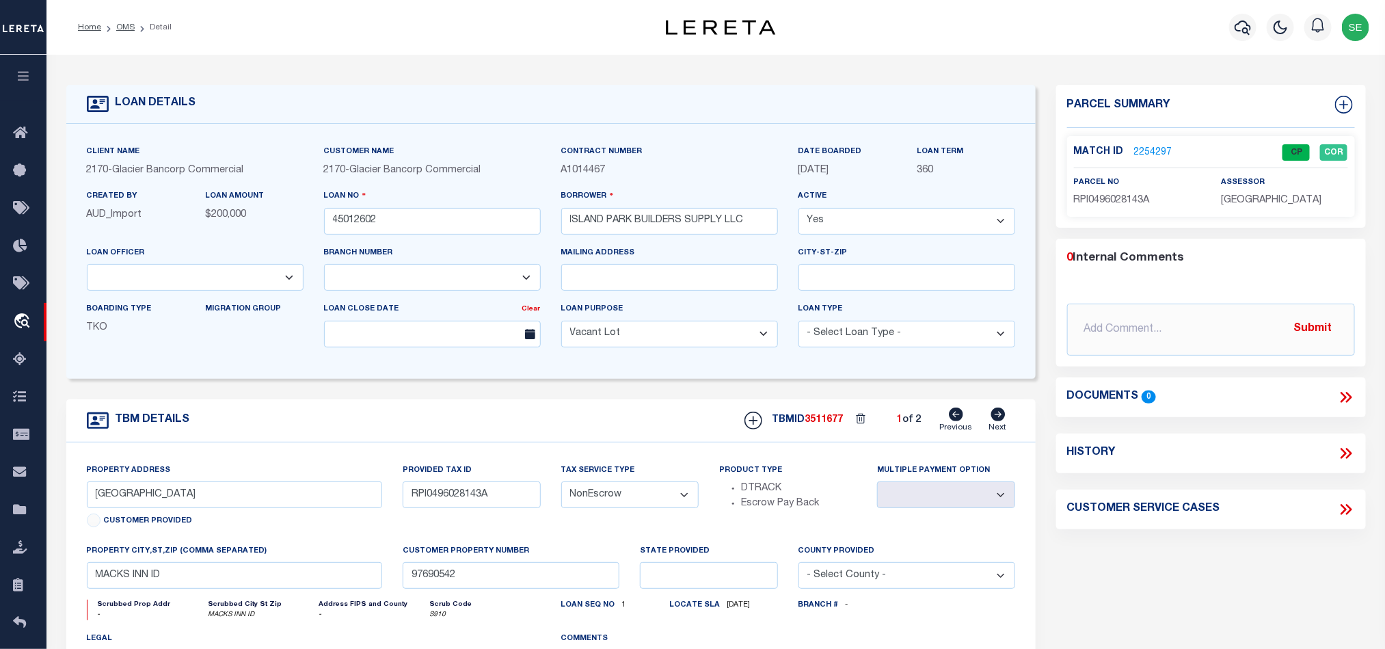
click at [552, 414] on div "TBM DETAILS TBMID 3511677 1 of 2 Next" at bounding box center [550, 420] width 969 height 43
click at [128, 29] on link "OMS" at bounding box center [125, 27] width 18 height 8
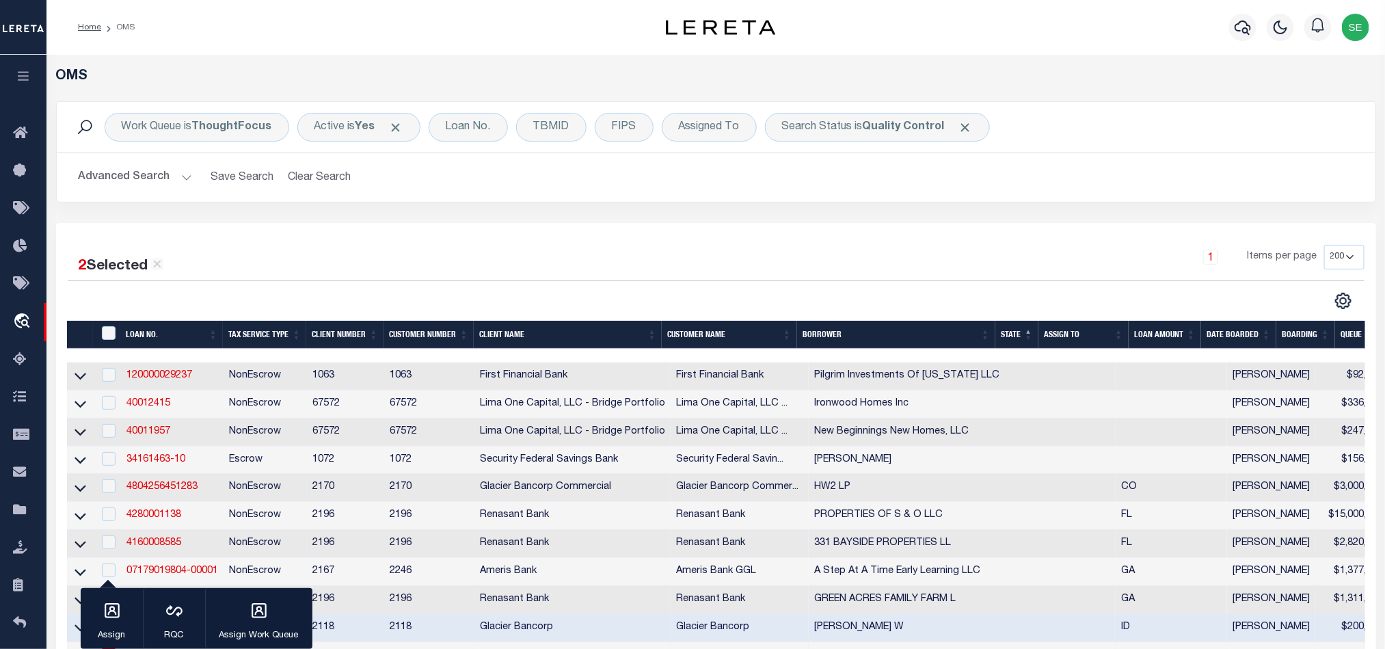
click at [856, 254] on div "1 Items per page 10 25 50 100 200" at bounding box center [879, 263] width 967 height 36
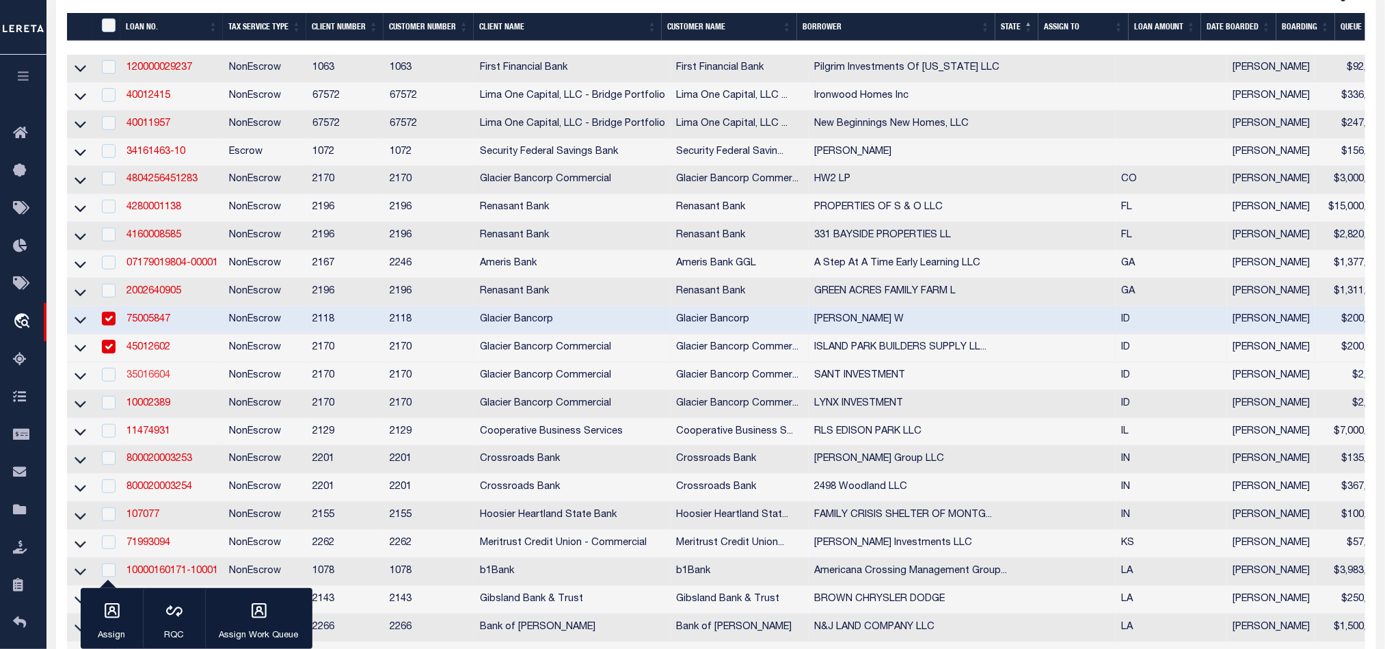
click at [152, 380] on link "35016604" at bounding box center [148, 375] width 44 height 10
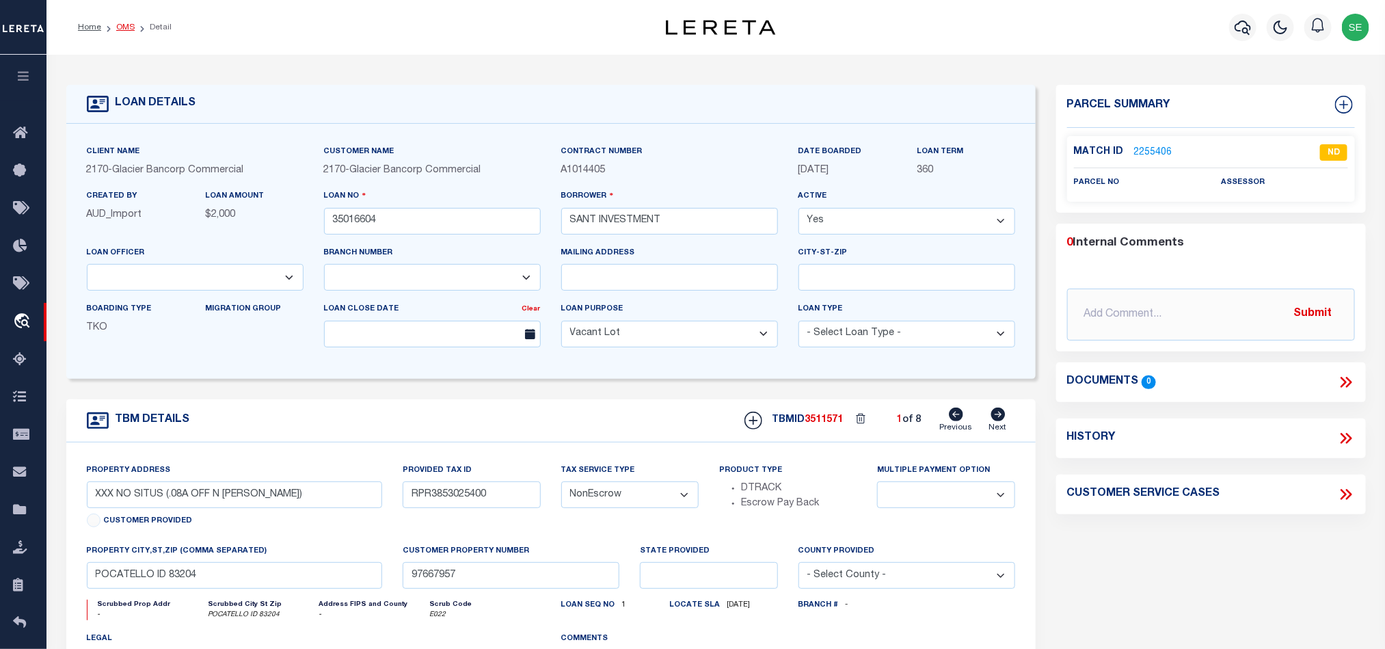
click at [130, 29] on link "OMS" at bounding box center [125, 27] width 18 height 8
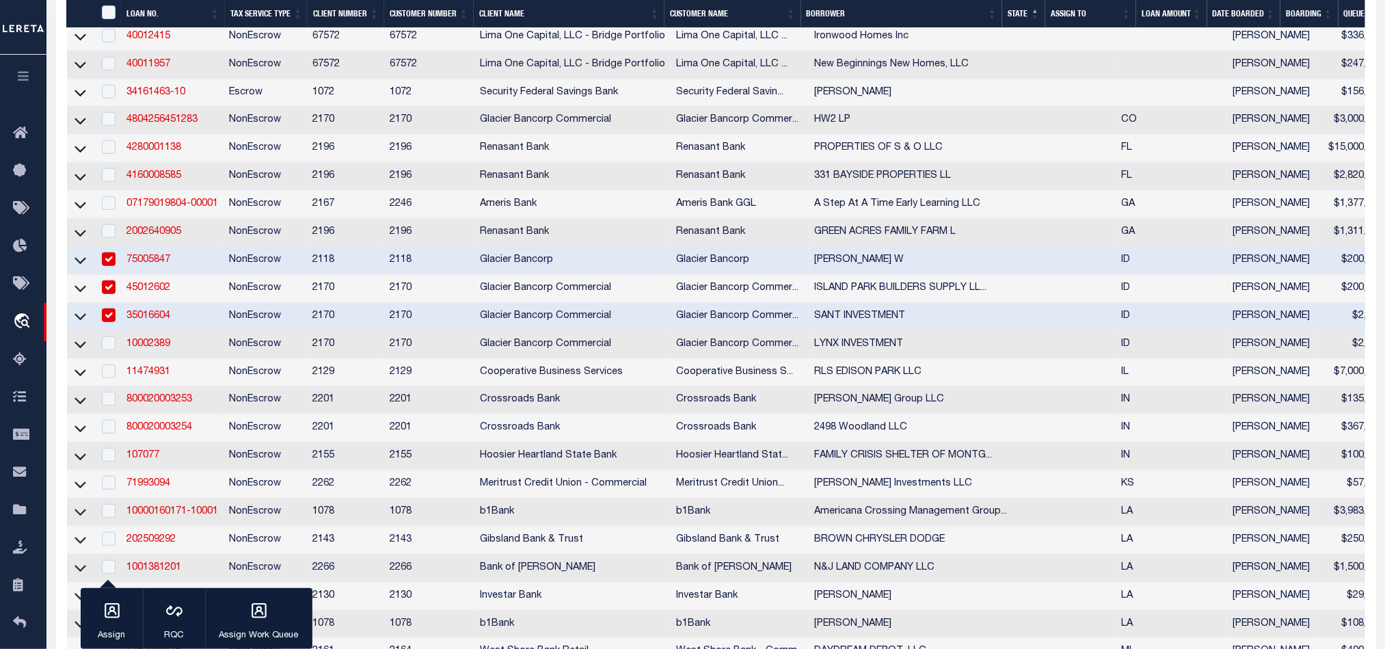
scroll to position [410, 0]
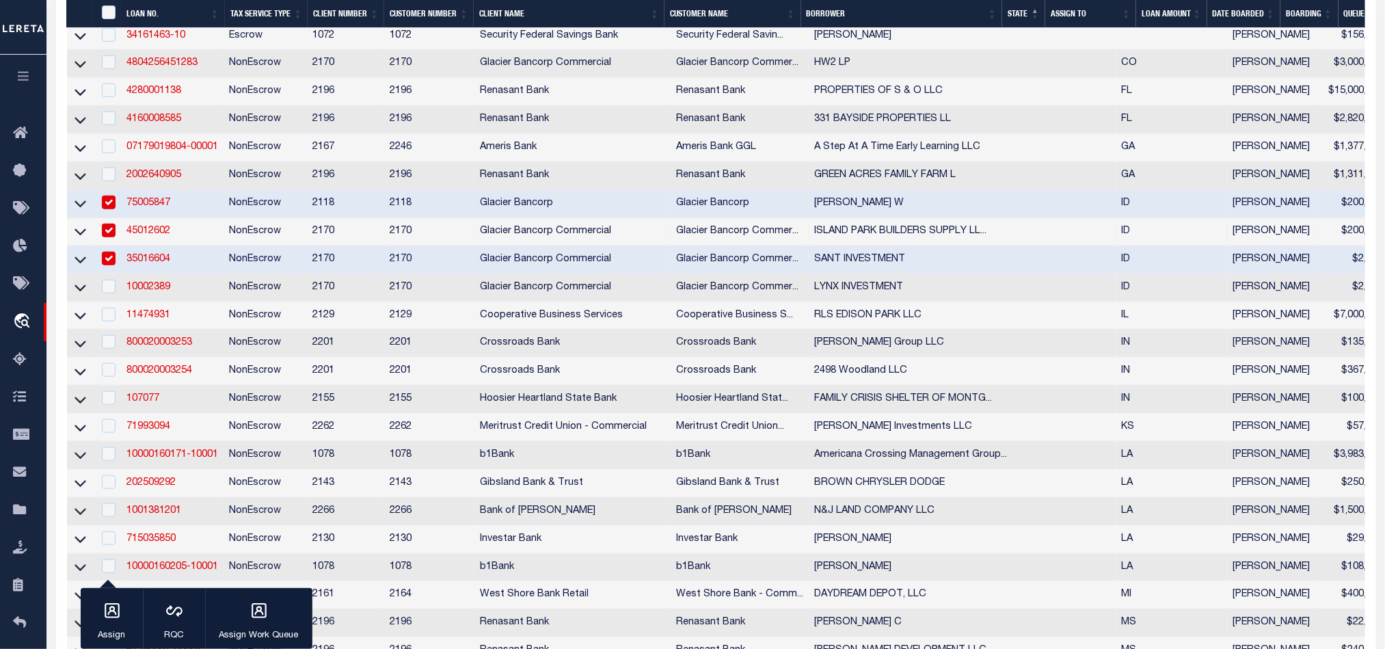
click at [265, 265] on td "NonEscrow" at bounding box center [264, 260] width 83 height 28
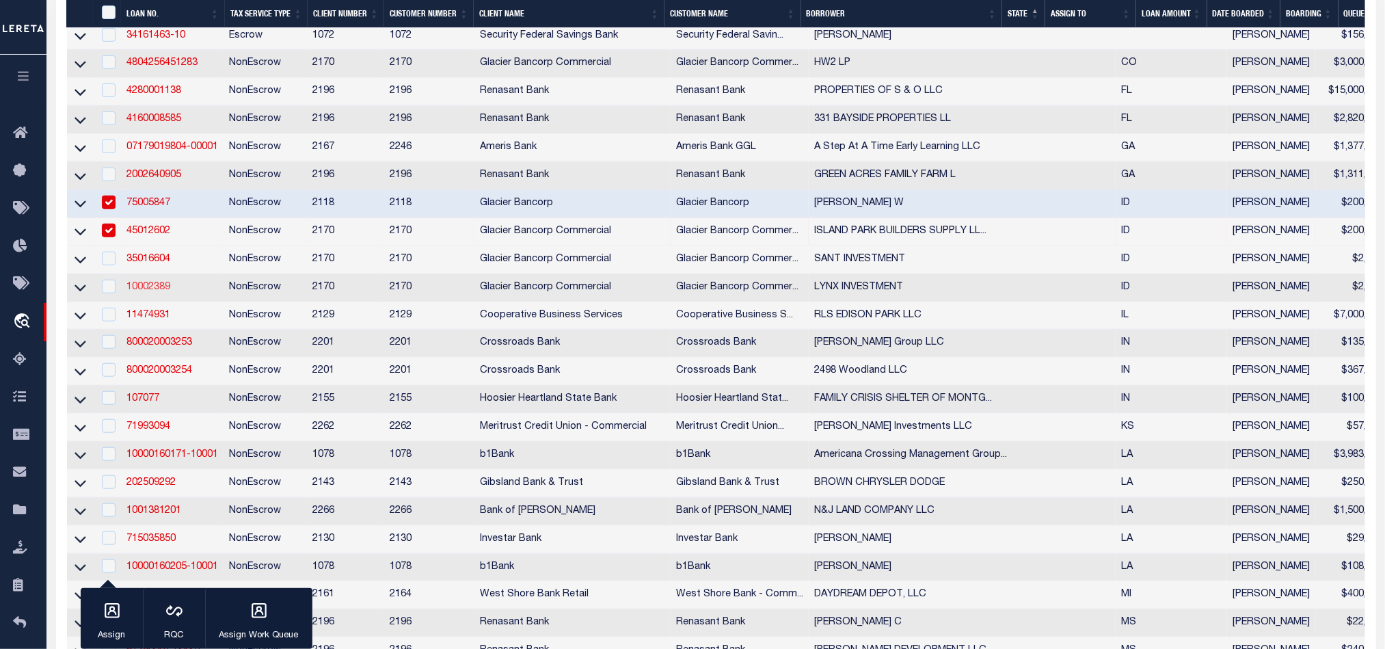
click at [146, 288] on link "10002389" at bounding box center [148, 287] width 44 height 10
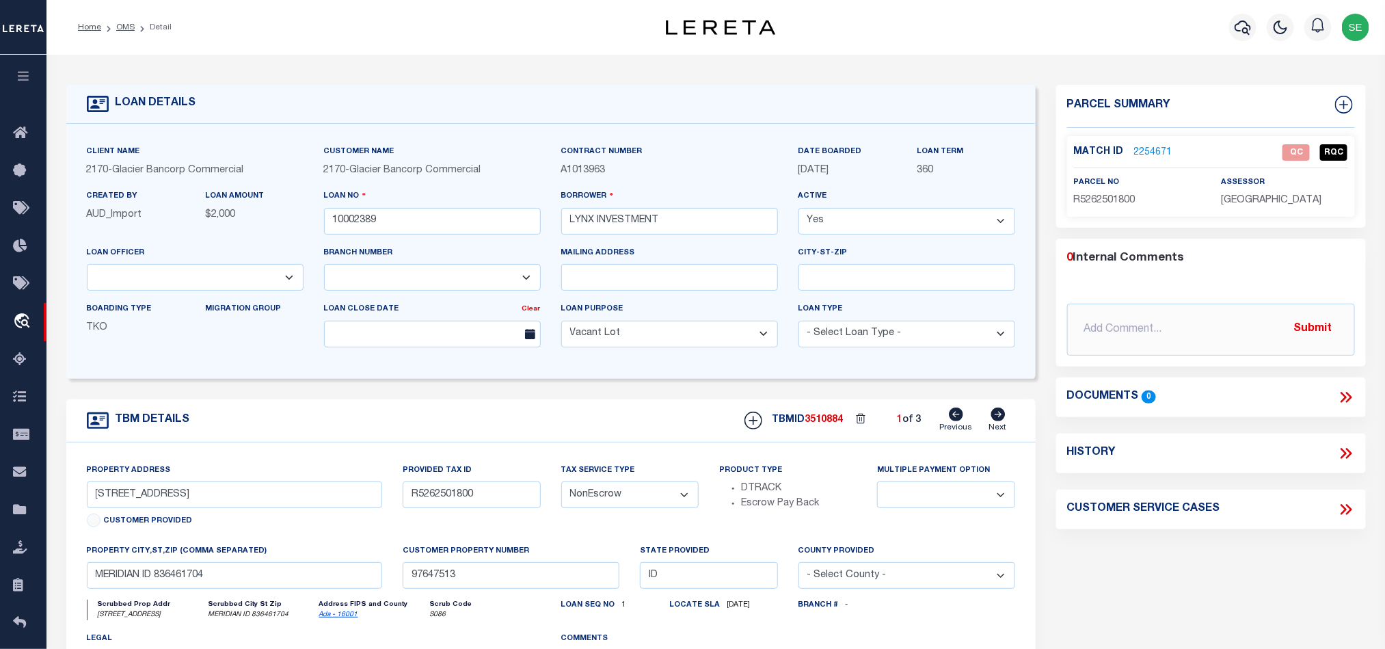
click at [999, 421] on icon at bounding box center [997, 414] width 15 height 14
click at [958, 420] on icon at bounding box center [956, 414] width 14 height 14
click at [1114, 202] on span "R5262501800" at bounding box center [1105, 200] width 62 height 10
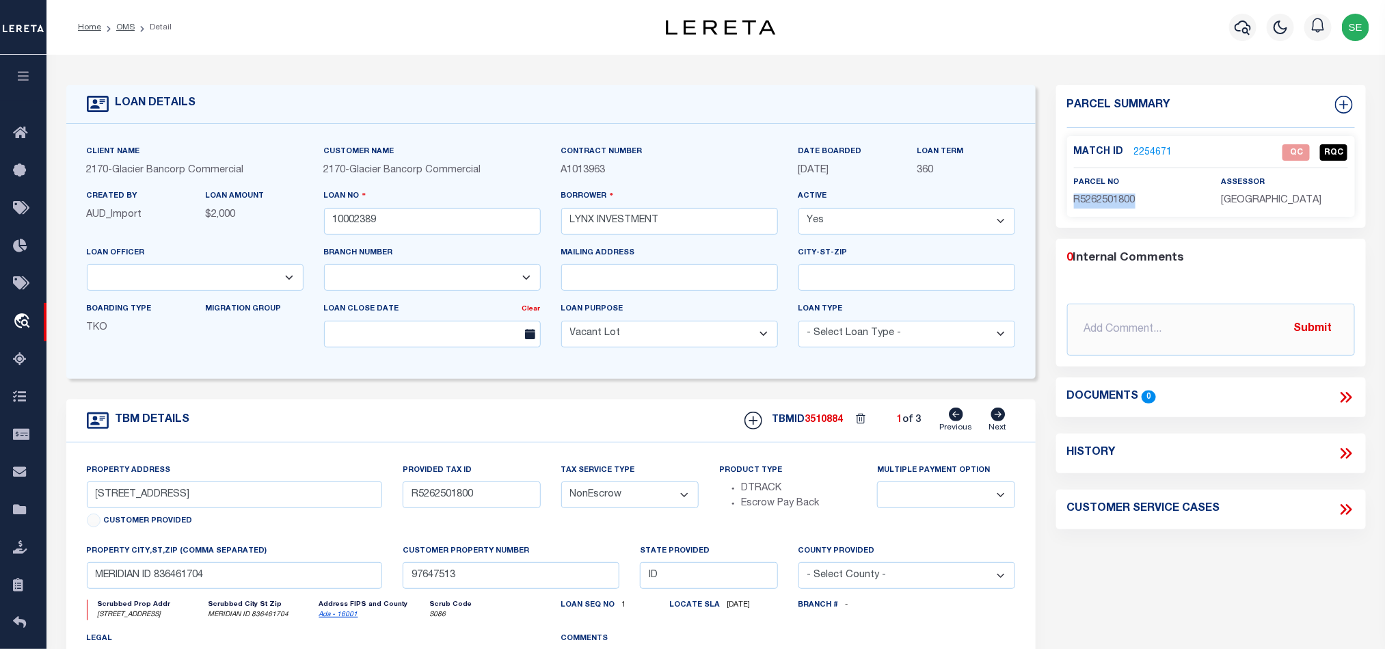
click at [1114, 202] on span "R5262501800" at bounding box center [1105, 200] width 62 height 10
click at [1108, 203] on span "R5262501800" at bounding box center [1105, 200] width 62 height 10
drag, startPoint x: 1081, startPoint y: 200, endPoint x: 1206, endPoint y: 205, distance: 125.2
click at [1206, 205] on div "parcel no R5262501800" at bounding box center [1136, 191] width 147 height 33
click at [1104, 198] on span "R5262501800" at bounding box center [1105, 200] width 62 height 10
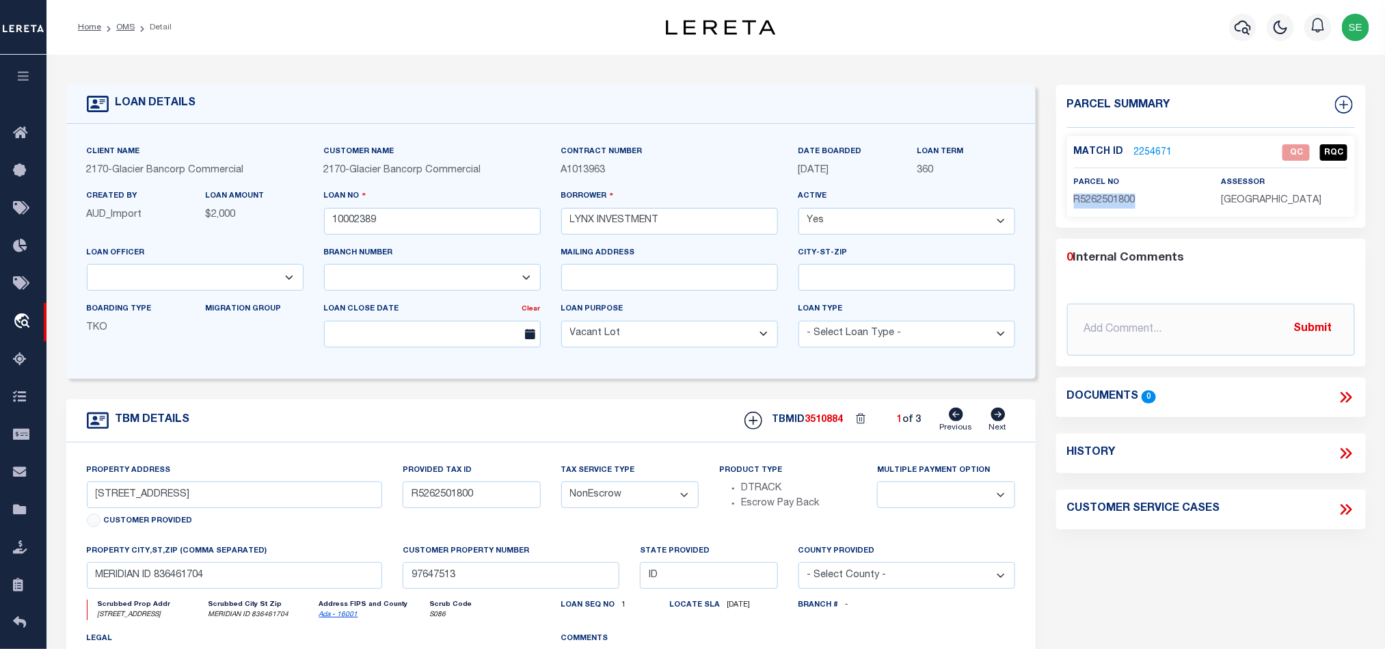
click at [1104, 198] on span "R5262501800" at bounding box center [1105, 200] width 62 height 10
click at [1001, 418] on icon at bounding box center [998, 414] width 14 height 14
click at [1105, 203] on span "R5262501300" at bounding box center [1105, 200] width 62 height 10
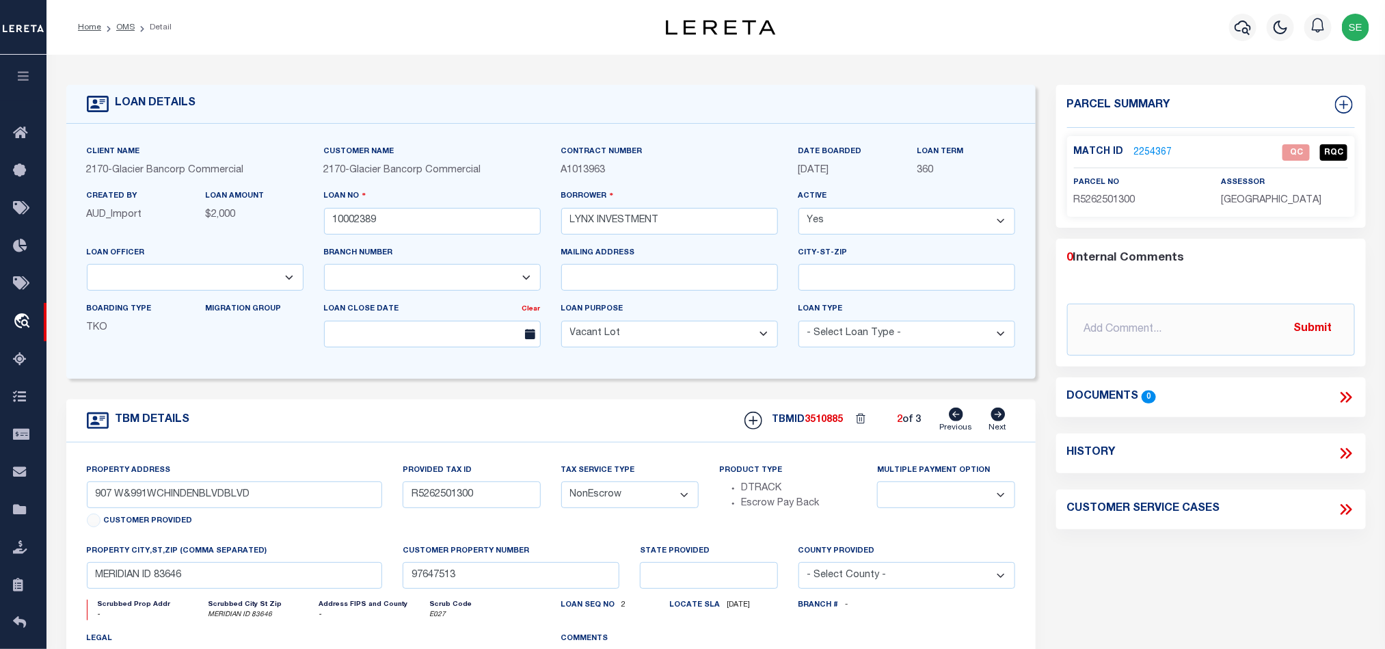
click at [1161, 524] on div "Customer Service Cases" at bounding box center [1211, 509] width 310 height 40
click at [953, 421] on icon at bounding box center [956, 414] width 14 height 14
click at [1159, 148] on link "2254671" at bounding box center [1153, 153] width 38 height 14
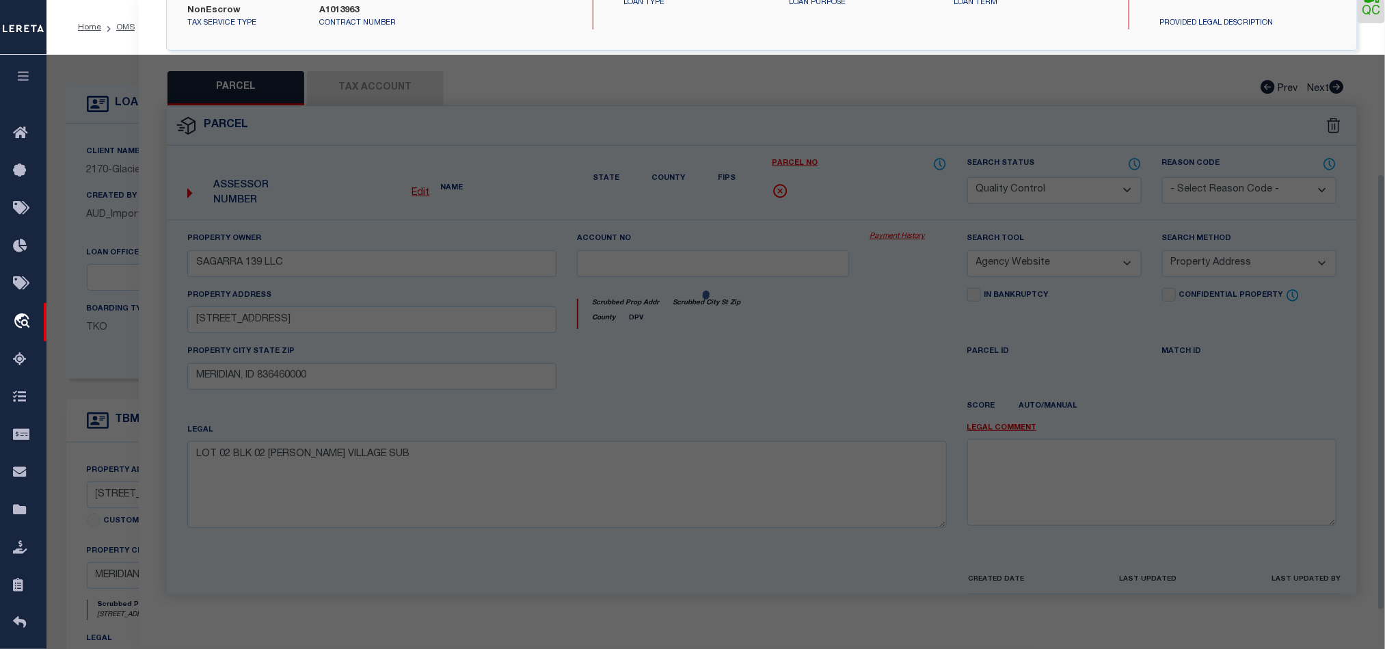
scroll to position [265, 0]
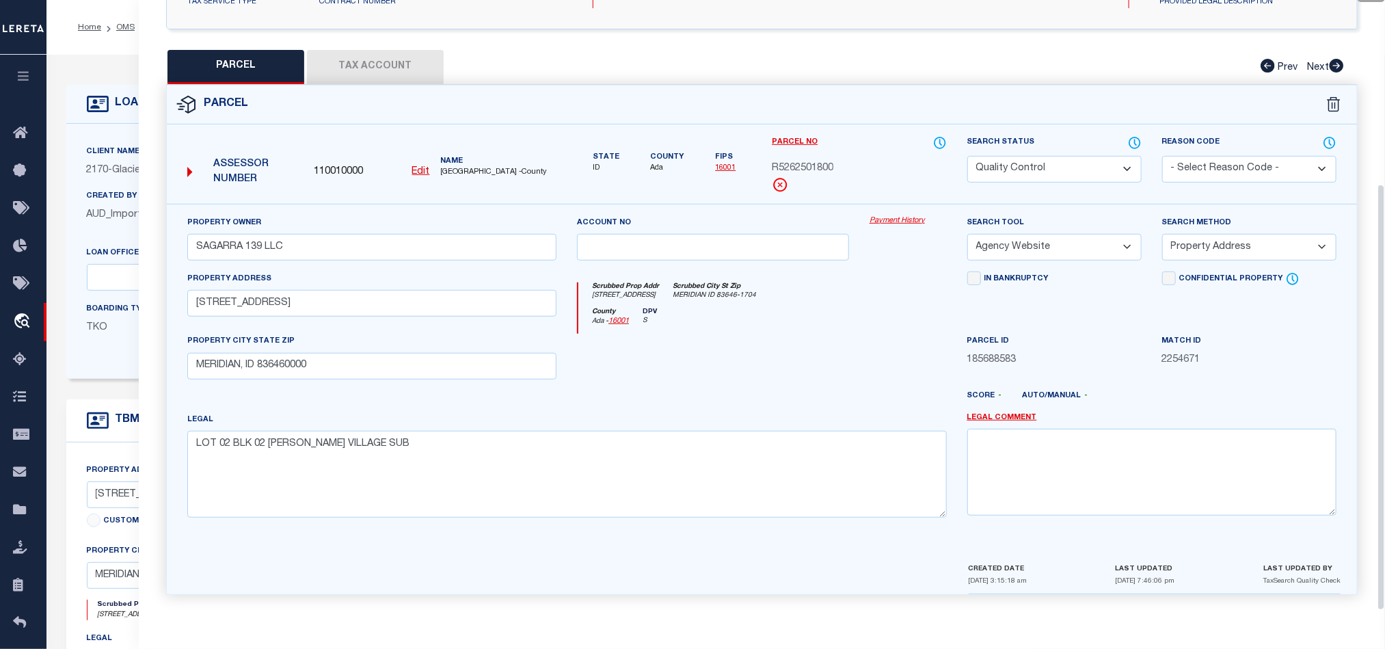
click at [765, 360] on div at bounding box center [713, 362] width 293 height 56
click at [362, 53] on button "Tax Account" at bounding box center [375, 67] width 137 height 34
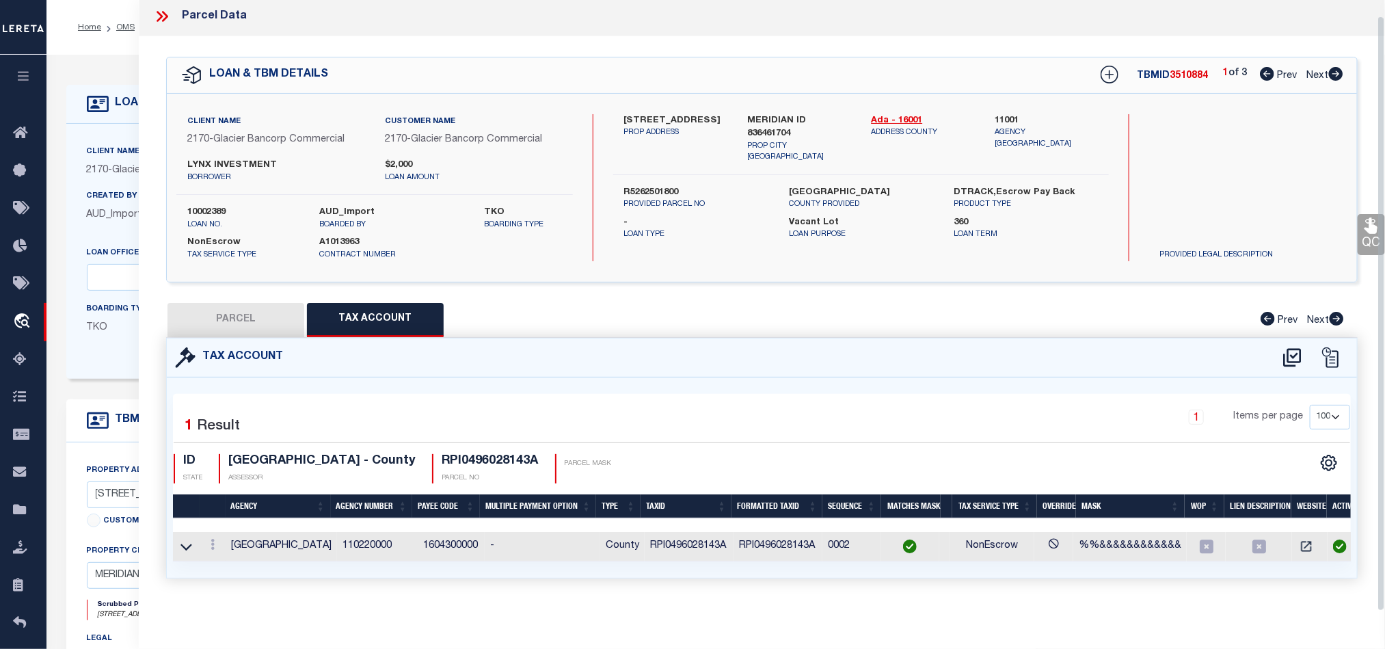
scroll to position [0, 0]
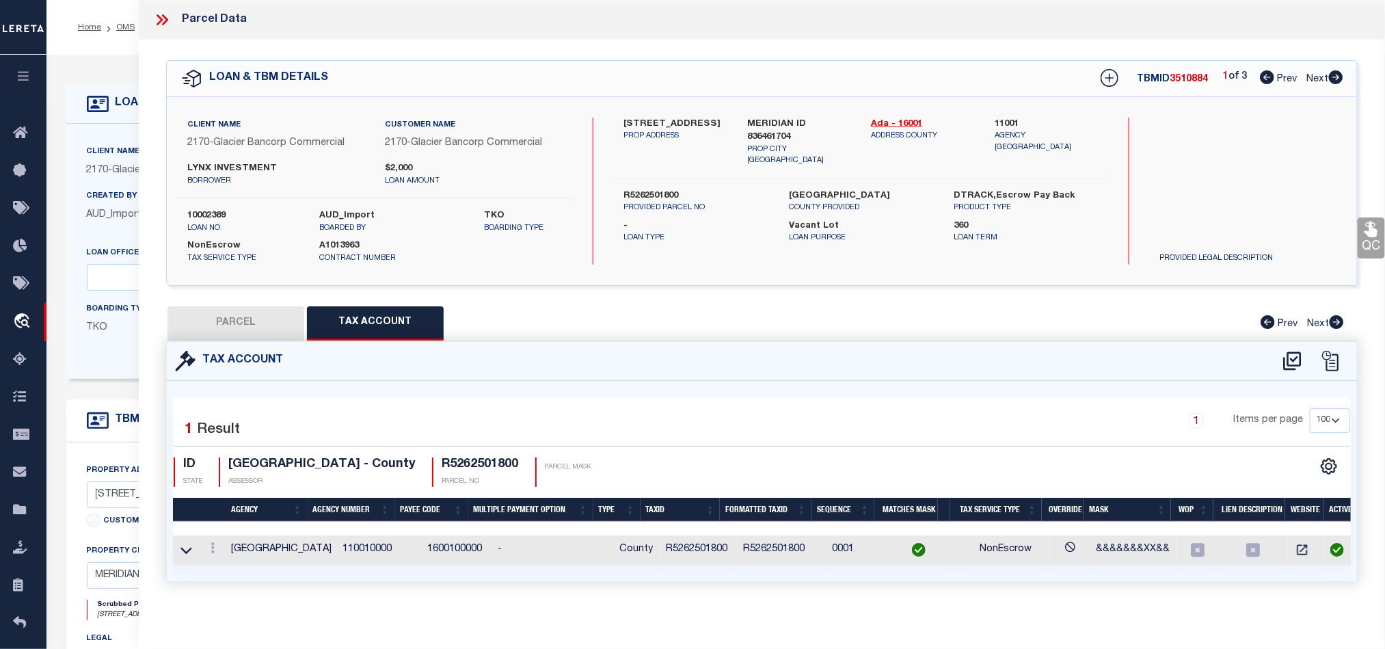
click at [269, 328] on button "PARCEL" at bounding box center [235, 323] width 137 height 34
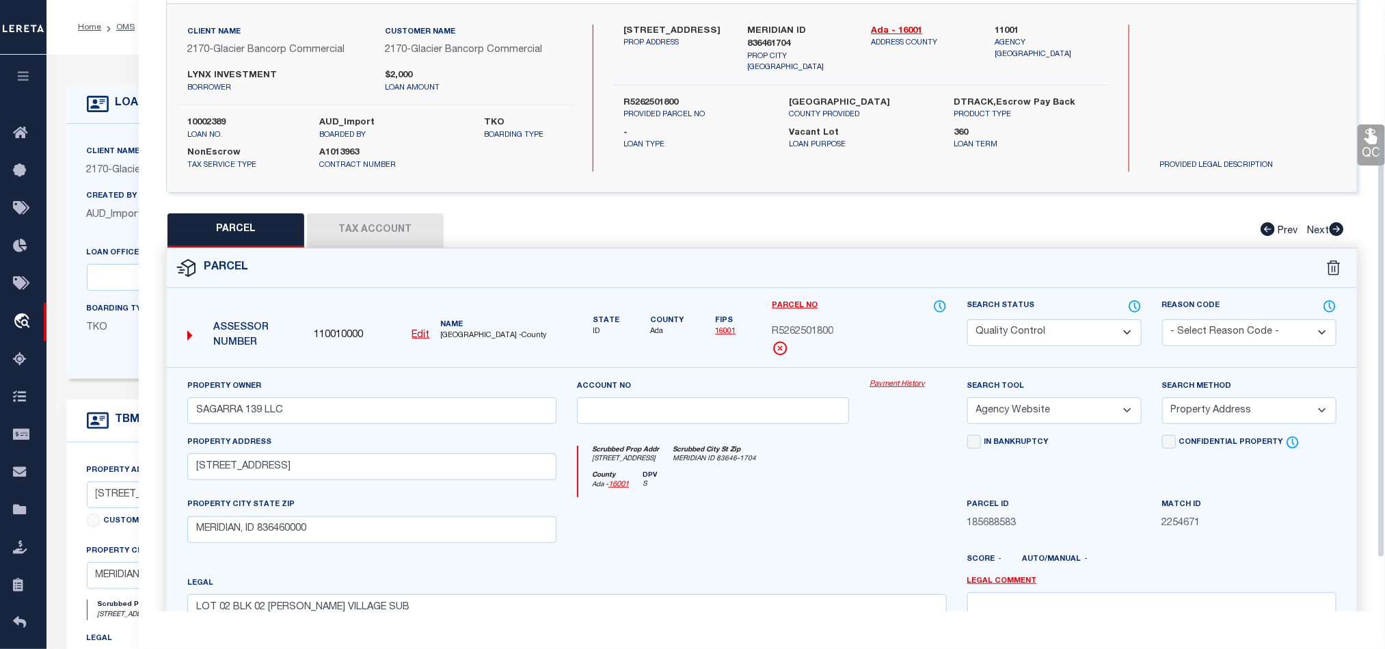
scroll to position [205, 0]
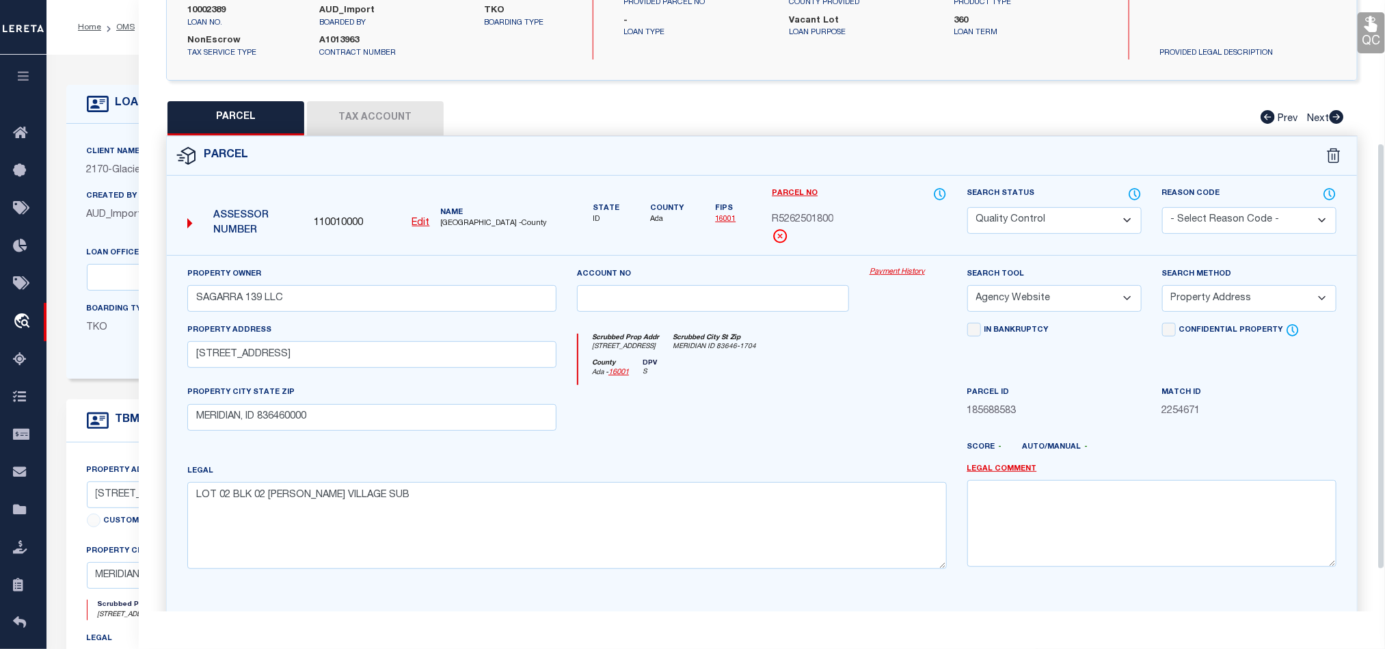
click at [755, 400] on div at bounding box center [713, 413] width 293 height 56
click at [1033, 236] on div "Search Status Automated Search Bad Parcel Complete Duplicate Parcel High Dollar…" at bounding box center [1054, 221] width 195 height 68
click at [1016, 232] on select "Automated Search Bad Parcel Complete Duplicate Parcel High Dollar Reporting In …" at bounding box center [1054, 220] width 174 height 27
click at [787, 408] on div at bounding box center [713, 413] width 293 height 56
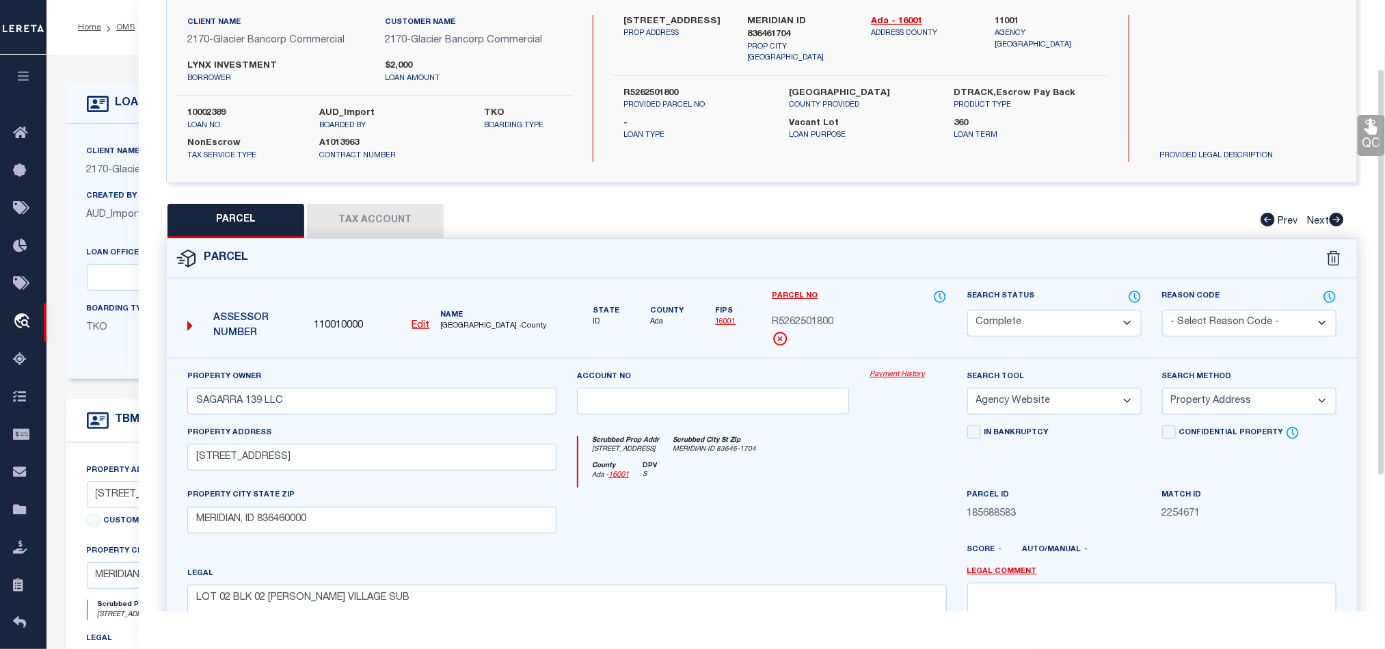
click at [1378, 133] on icon at bounding box center [1371, 127] width 18 height 18
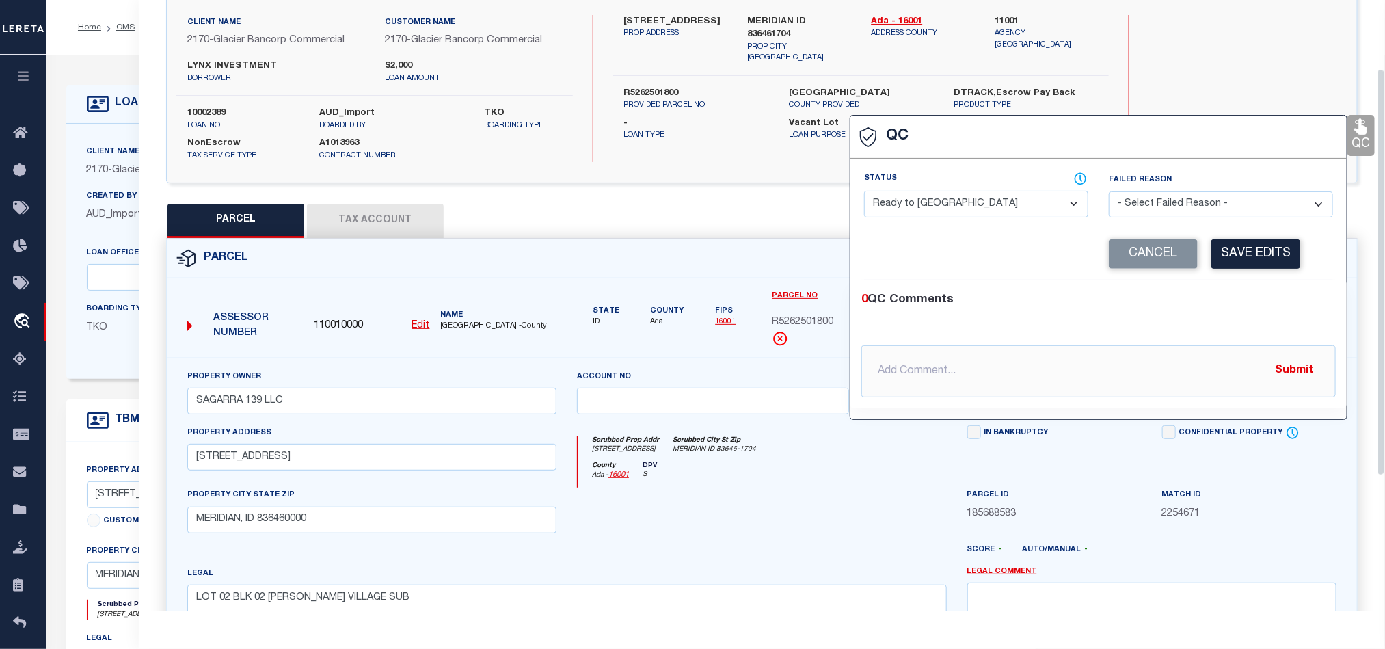
click at [1027, 204] on select "- Select Status - Ready to QC Correct Incorrect" at bounding box center [976, 204] width 224 height 27
click at [1268, 280] on div "Corrected Search Value Cancel Save Edits" at bounding box center [1098, 254] width 469 height 52
click at [1261, 250] on button "Save Edits" at bounding box center [1255, 253] width 89 height 29
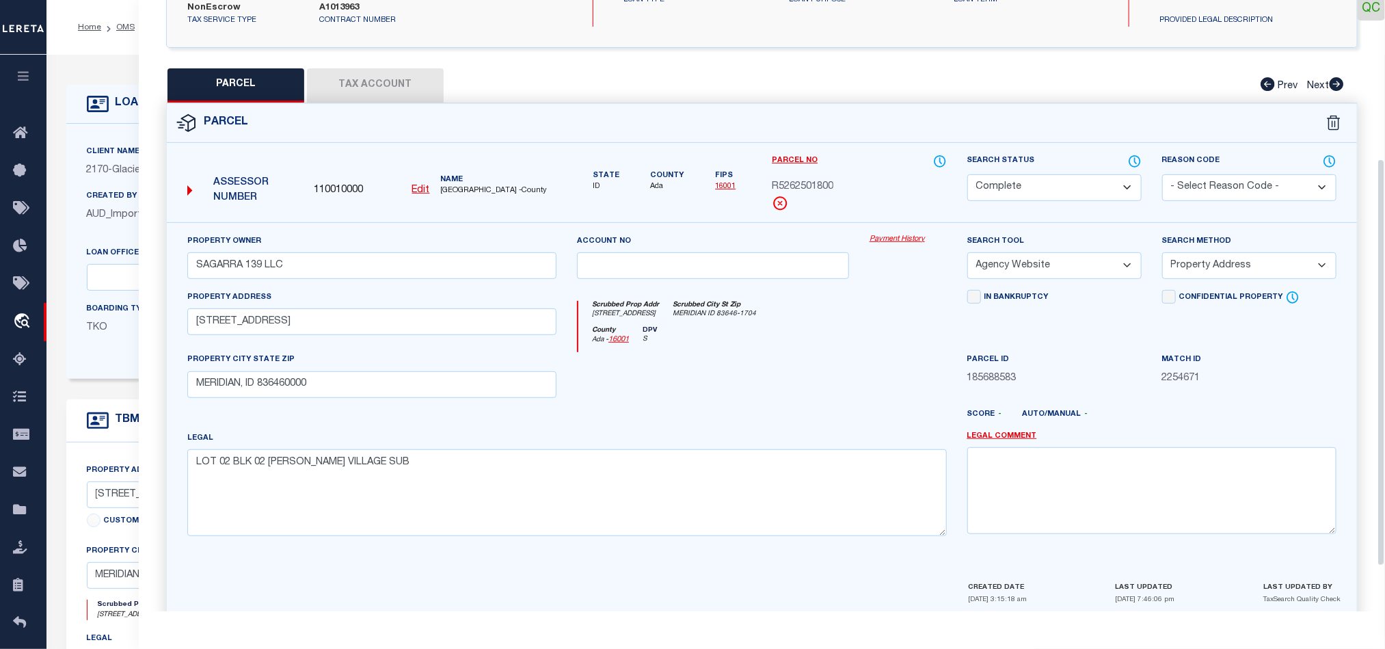
scroll to position [306, 0]
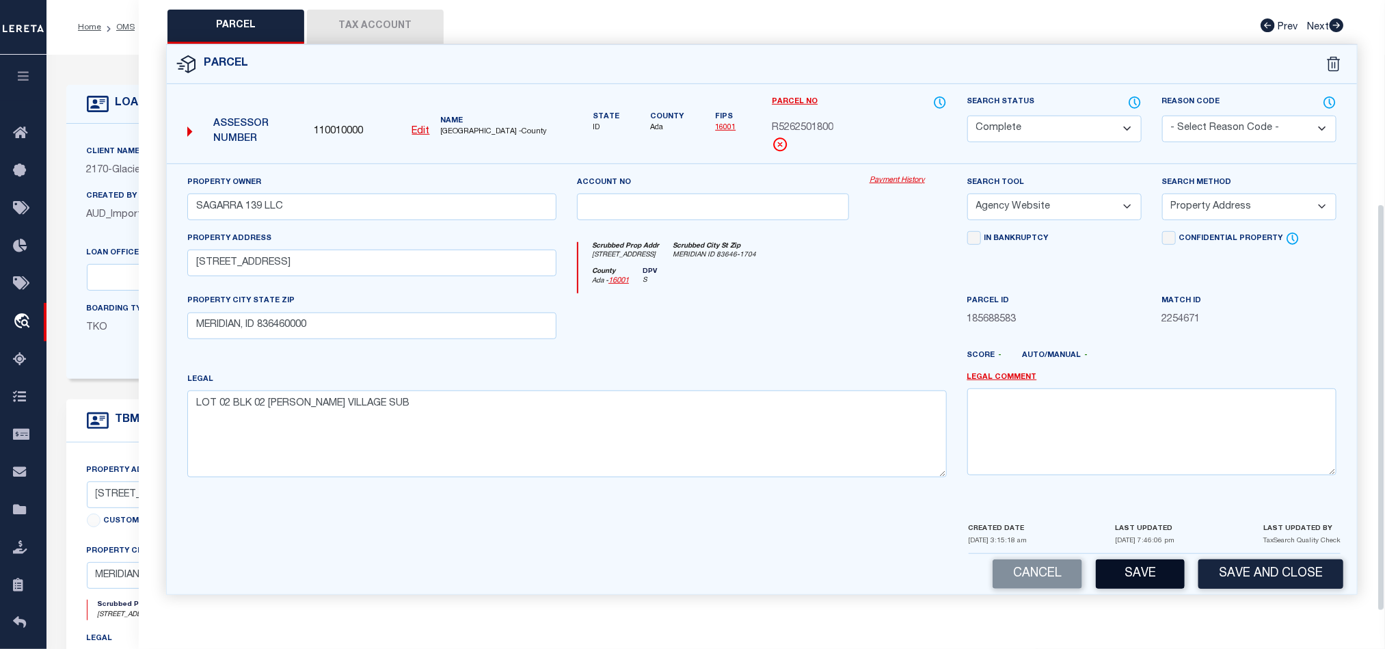
click at [1130, 571] on button "Save" at bounding box center [1140, 573] width 89 height 29
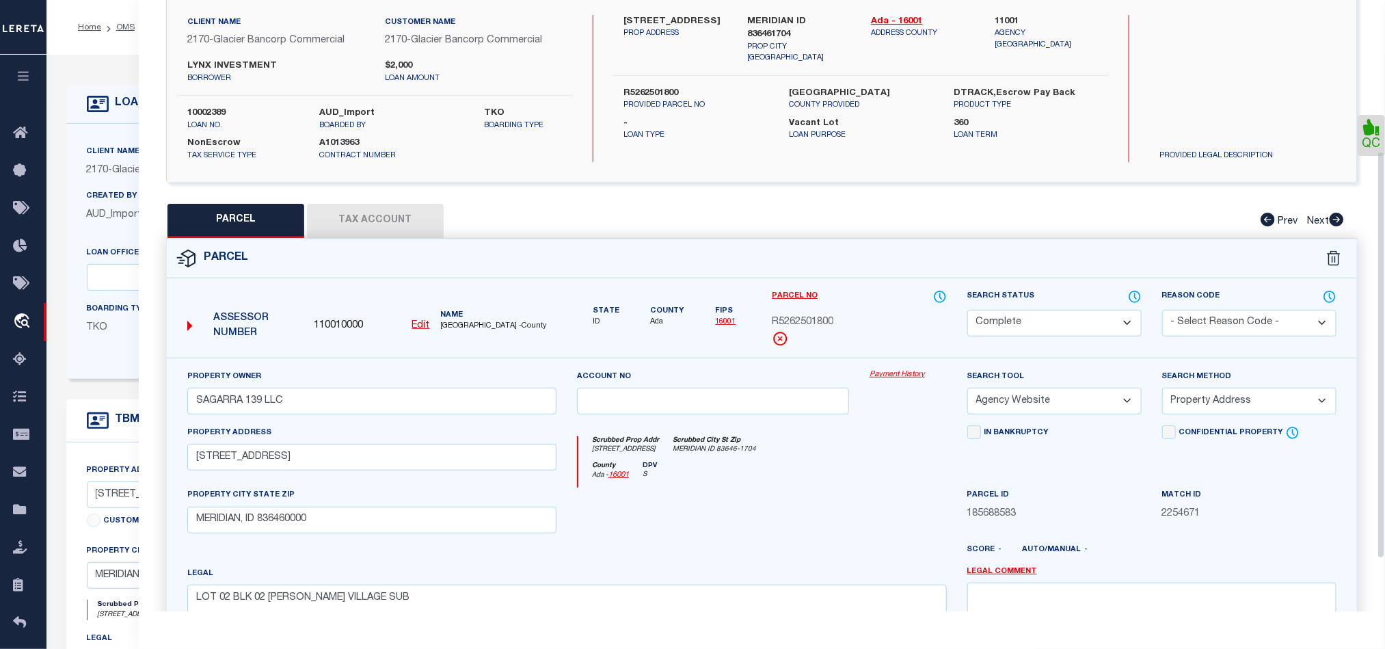
scroll to position [100, 0]
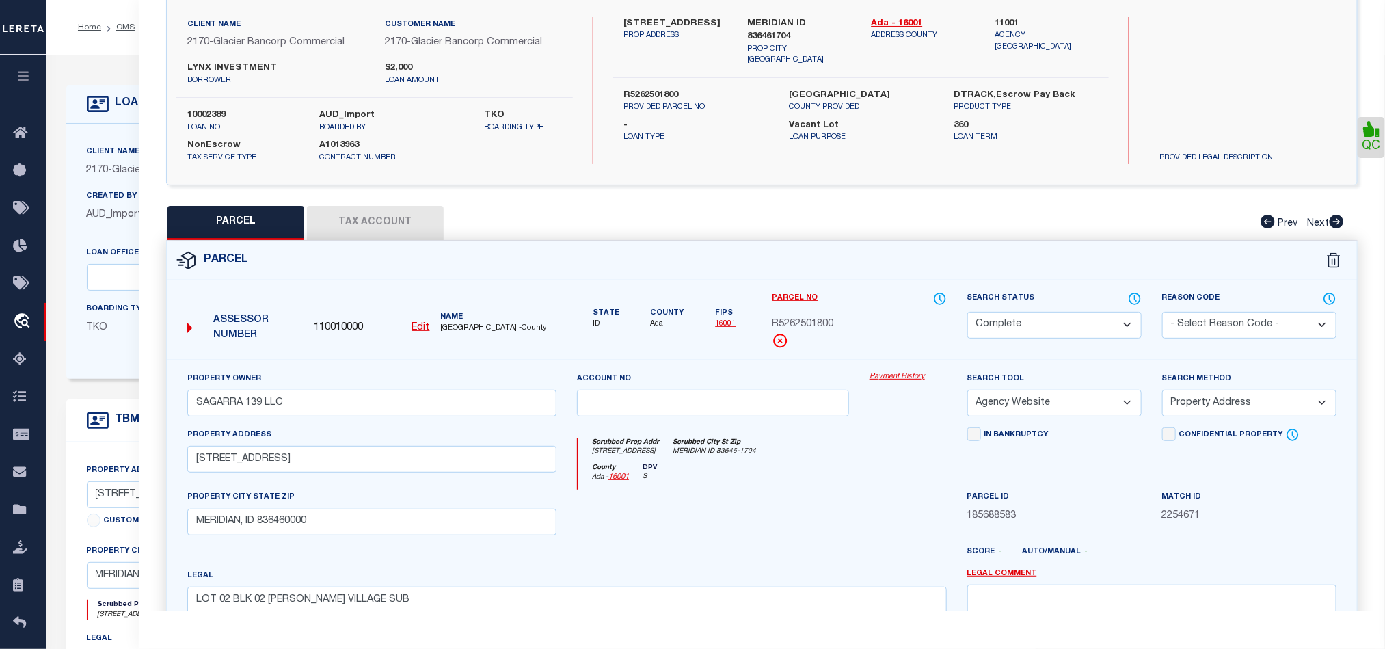
click at [373, 221] on button "Tax Account" at bounding box center [375, 223] width 137 height 34
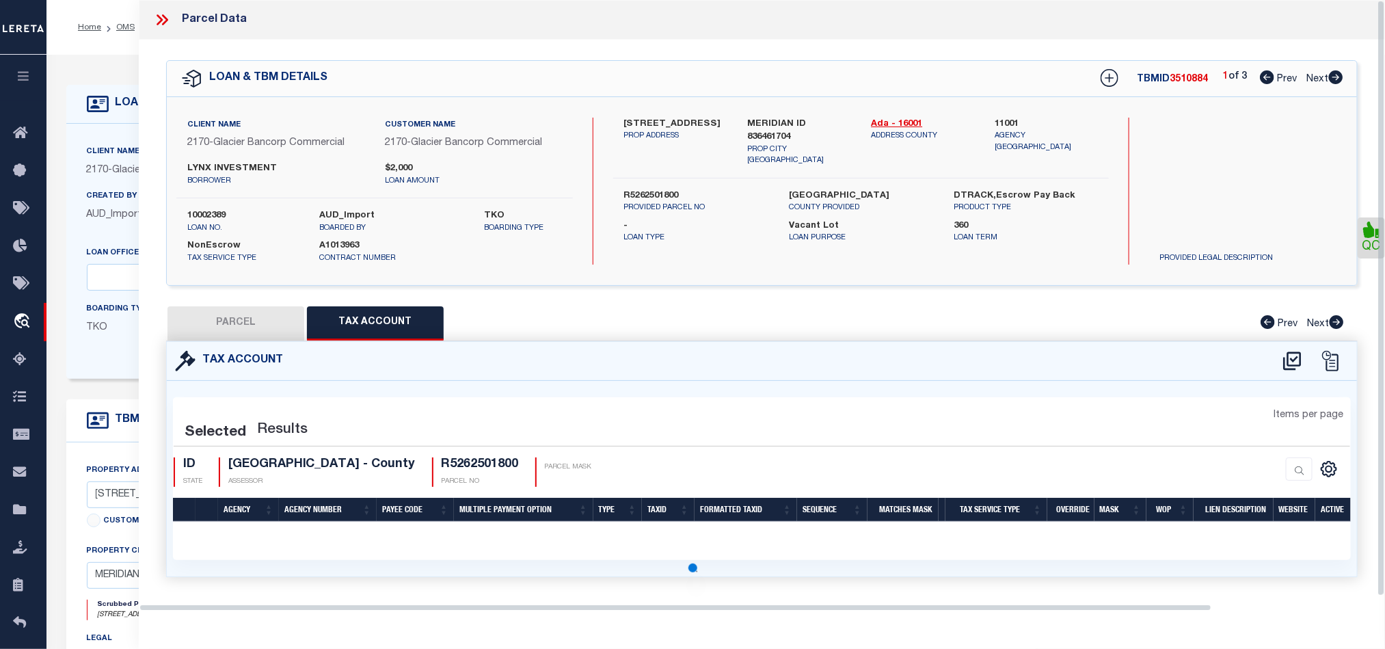
scroll to position [0, 0]
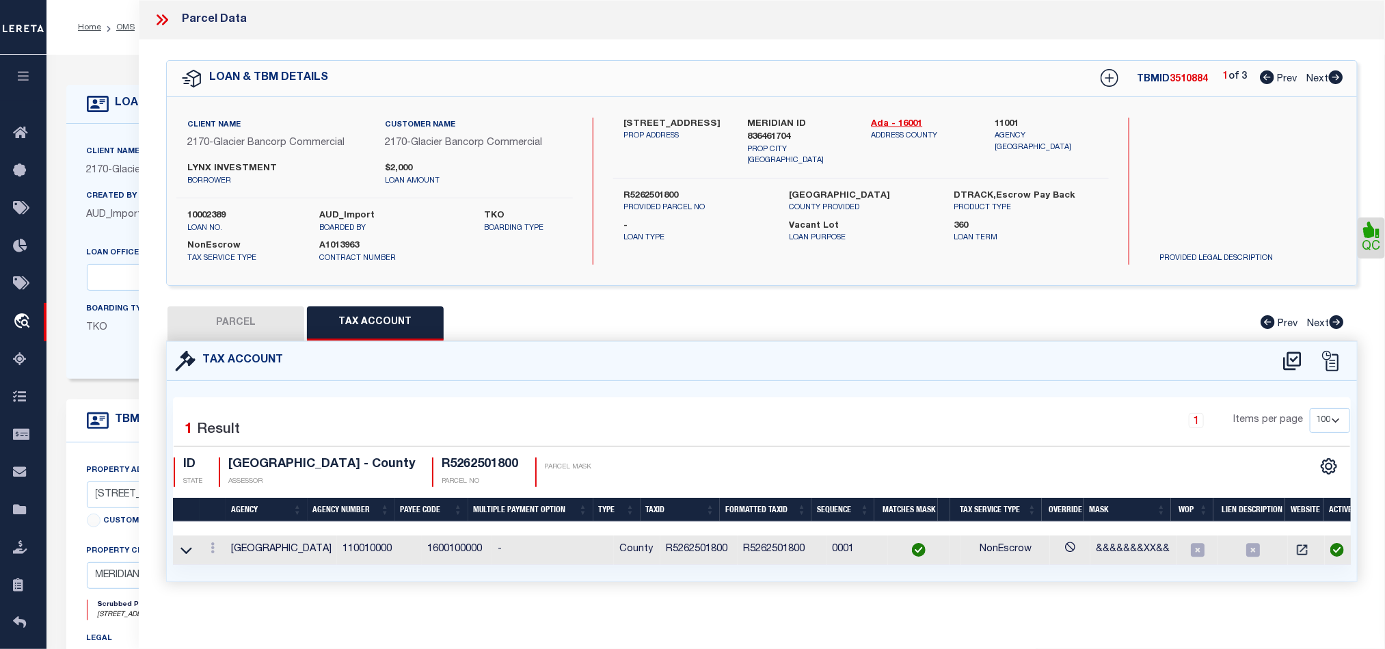
click at [1333, 83] on icon at bounding box center [1336, 77] width 14 height 14
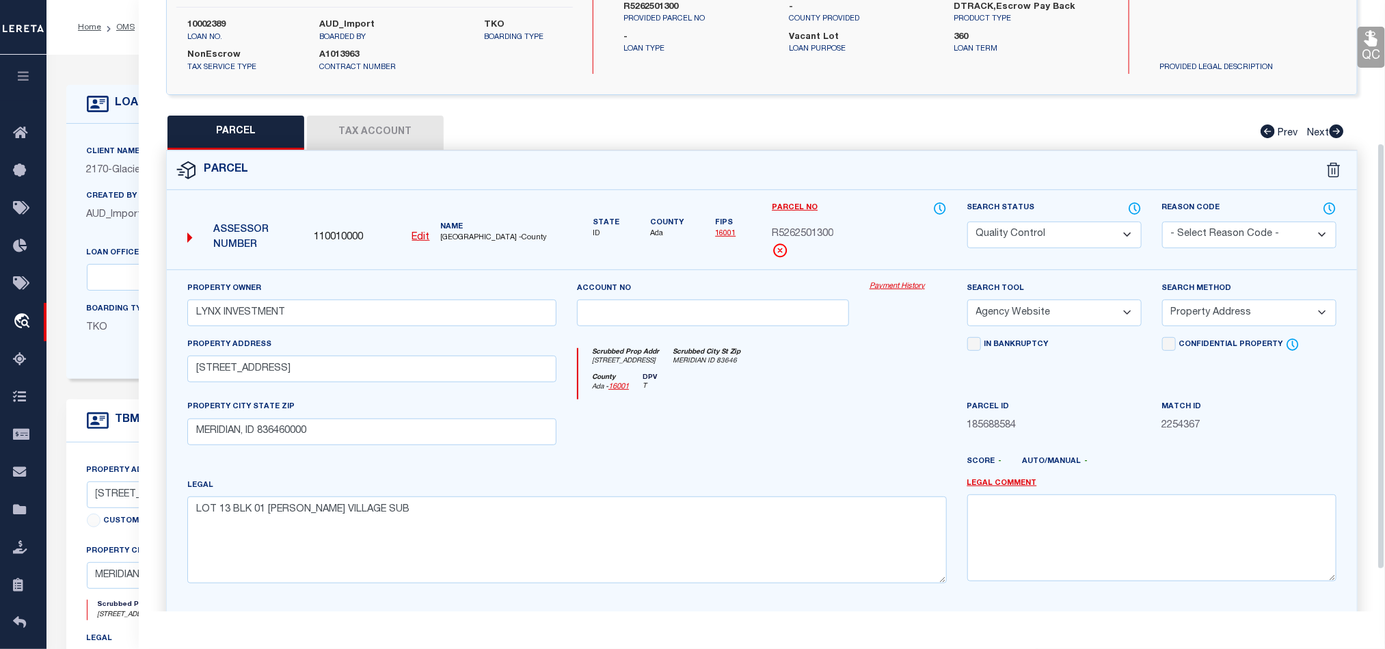
scroll to position [205, 0]
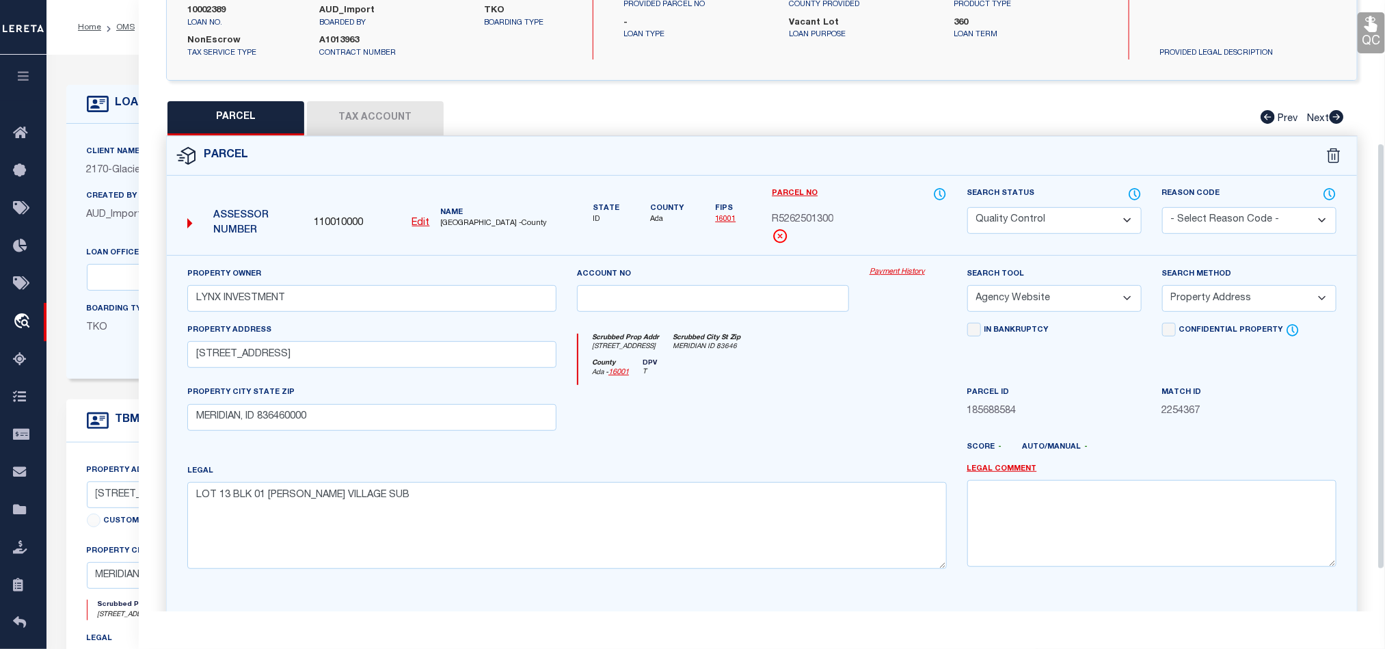
click at [790, 409] on div at bounding box center [713, 413] width 293 height 56
click at [1044, 226] on select "Automated Search Bad Parcel Complete Duplicate Parcel High Dollar Reporting In …" at bounding box center [1054, 220] width 174 height 27
click at [823, 404] on div at bounding box center [713, 413] width 293 height 56
drag, startPoint x: 798, startPoint y: 392, endPoint x: 815, endPoint y: 400, distance: 18.0
click at [798, 392] on div at bounding box center [713, 413] width 293 height 56
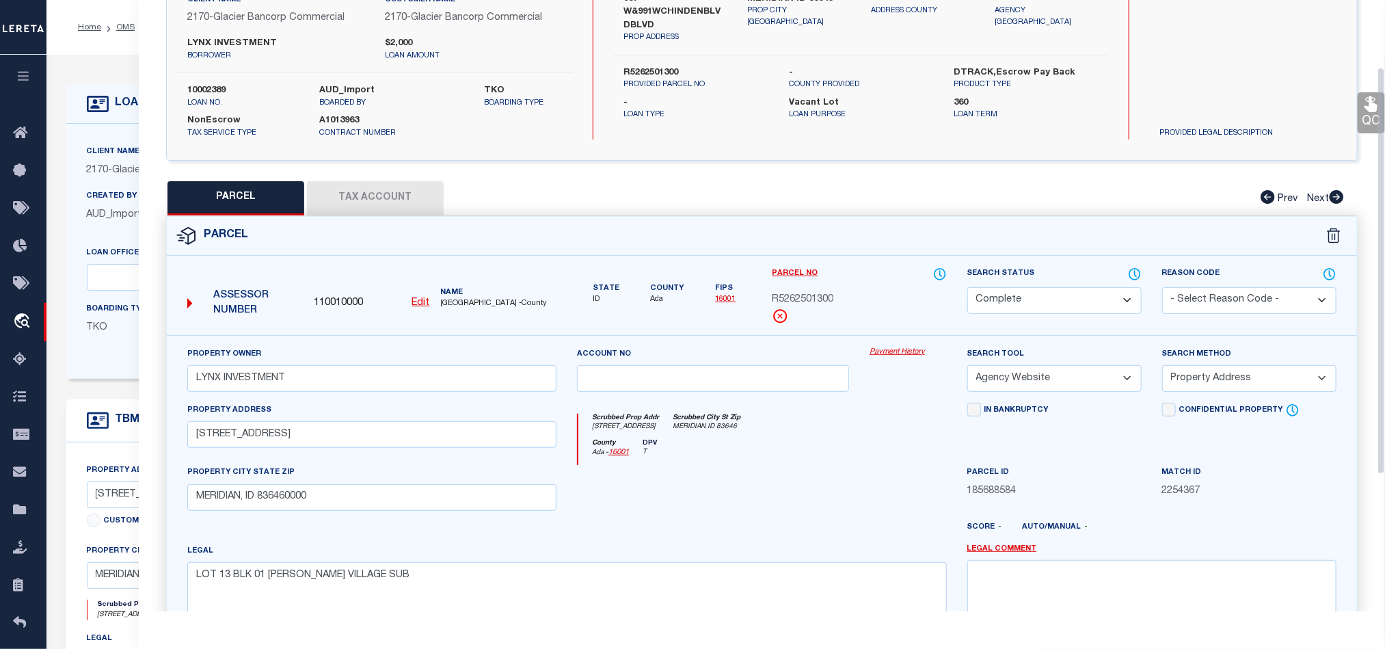
scroll to position [100, 0]
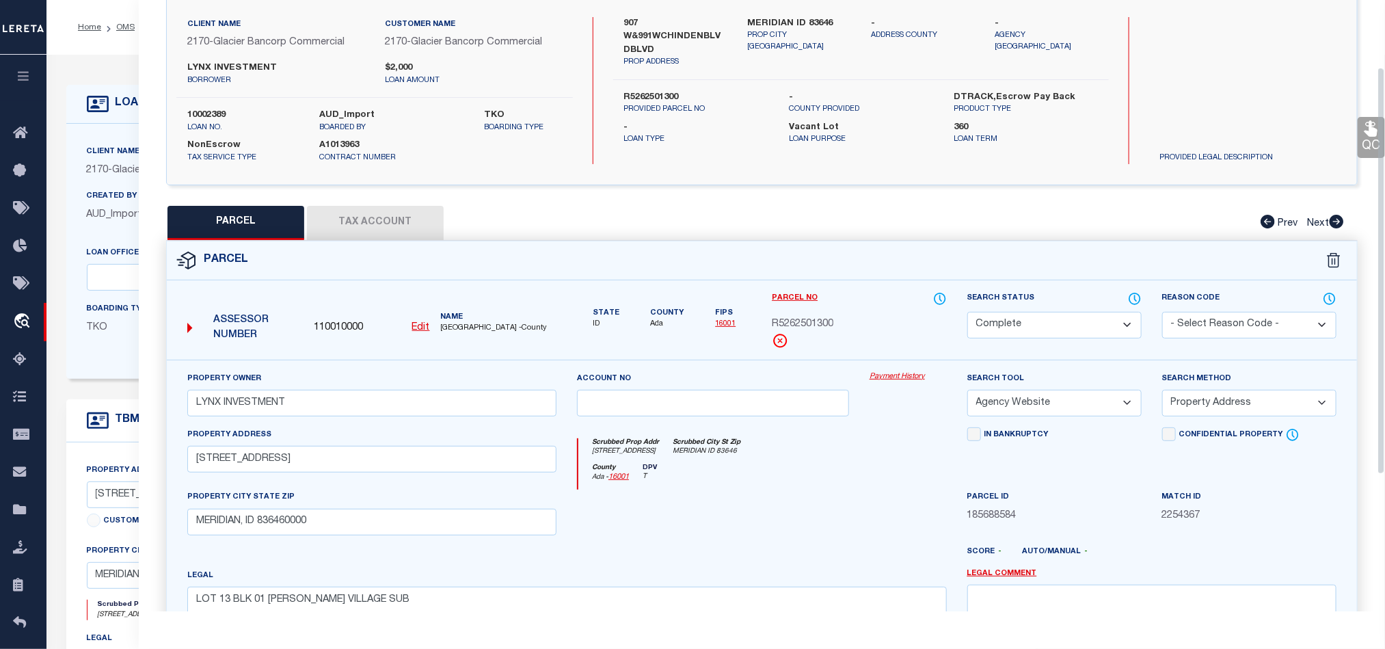
click at [1364, 137] on icon at bounding box center [1371, 129] width 18 height 18
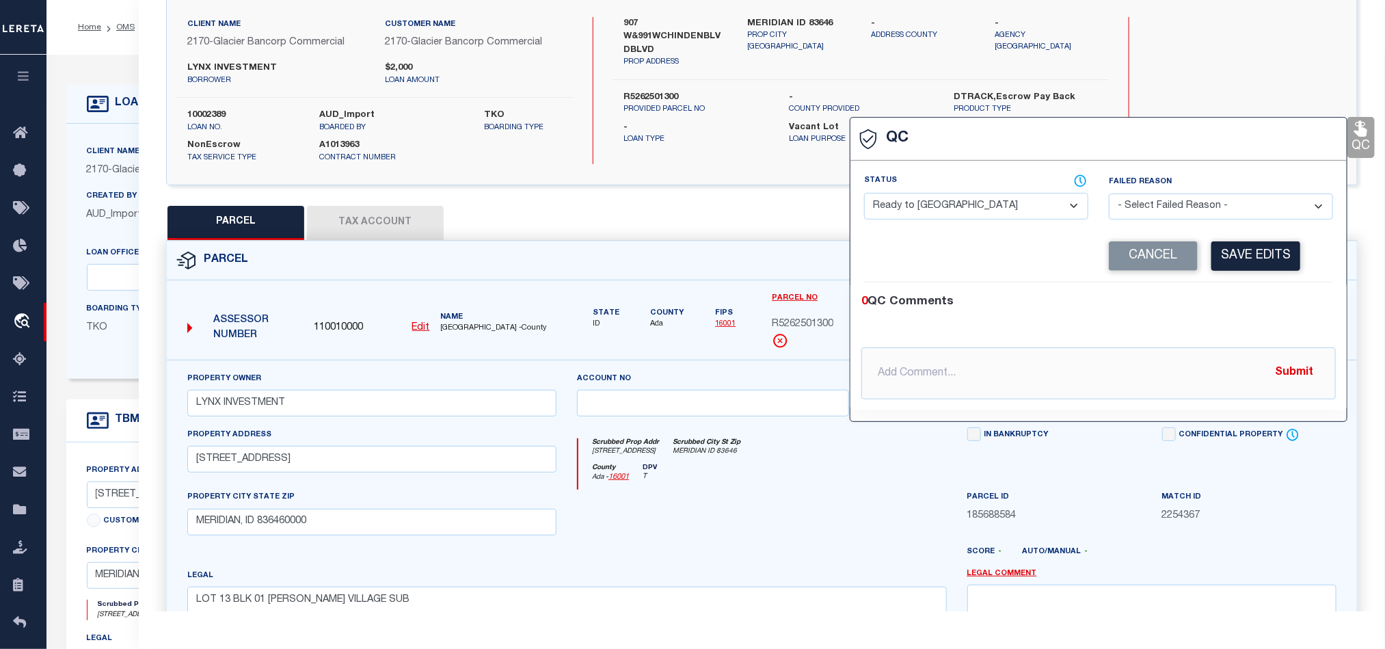
click at [1003, 193] on div "Status - Select Status - Ready to QC Correct Incorrect" at bounding box center [976, 196] width 224 height 45
click at [1005, 208] on select "- Select Status - Ready to QC Correct Incorrect" at bounding box center [976, 206] width 224 height 27
click at [1232, 299] on div "0 QC Comments" at bounding box center [1095, 302] width 469 height 18
click at [1241, 259] on button "Save Edits" at bounding box center [1255, 255] width 89 height 29
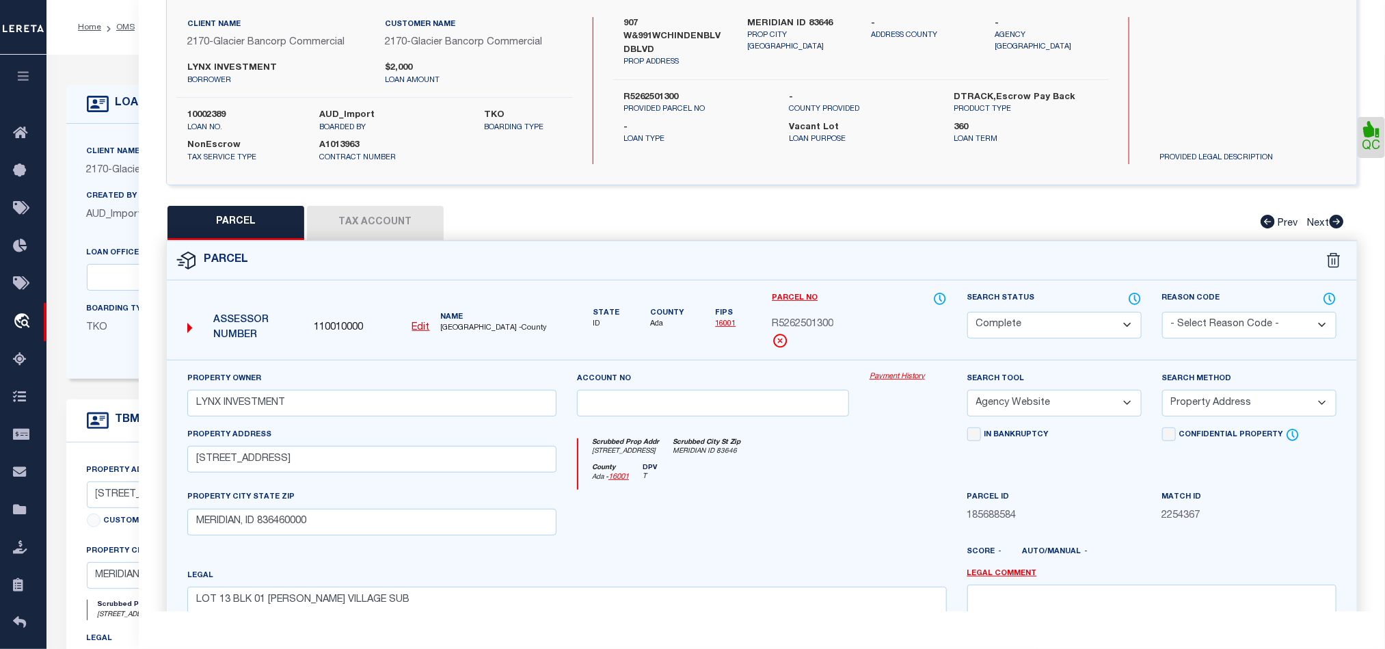
scroll to position [306, 0]
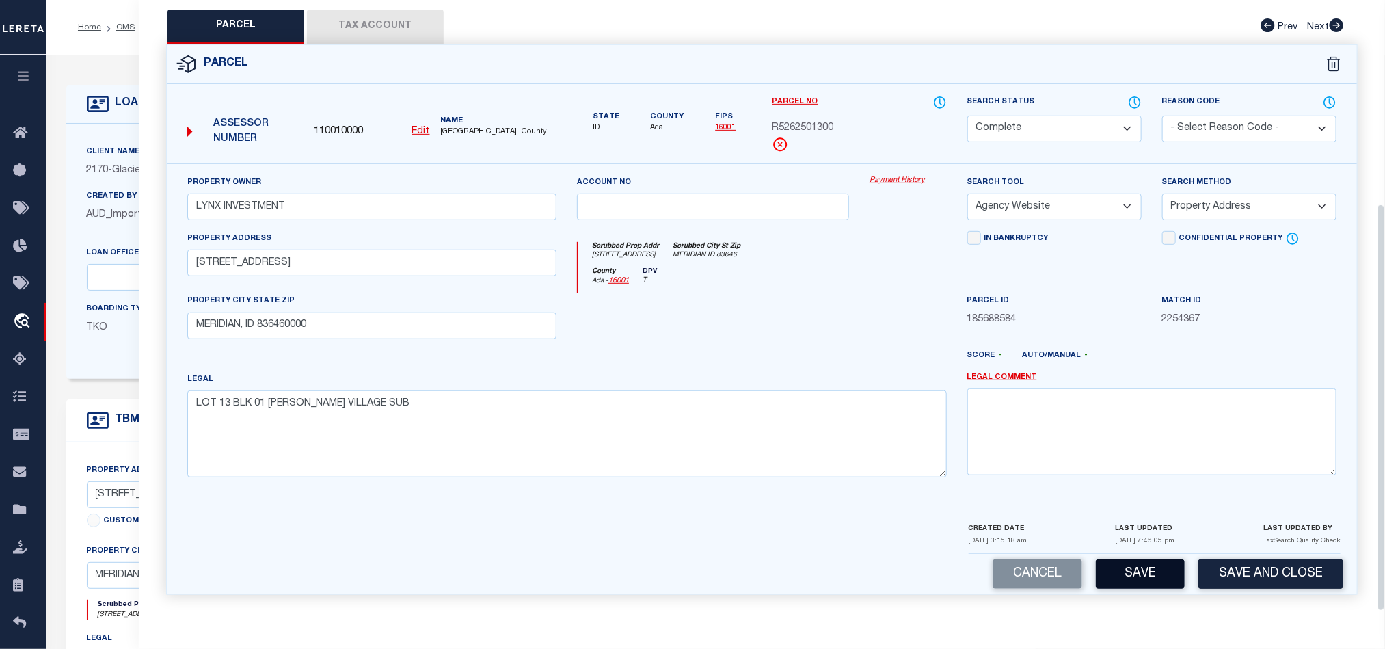
click at [1130, 574] on button "Save" at bounding box center [1140, 573] width 89 height 29
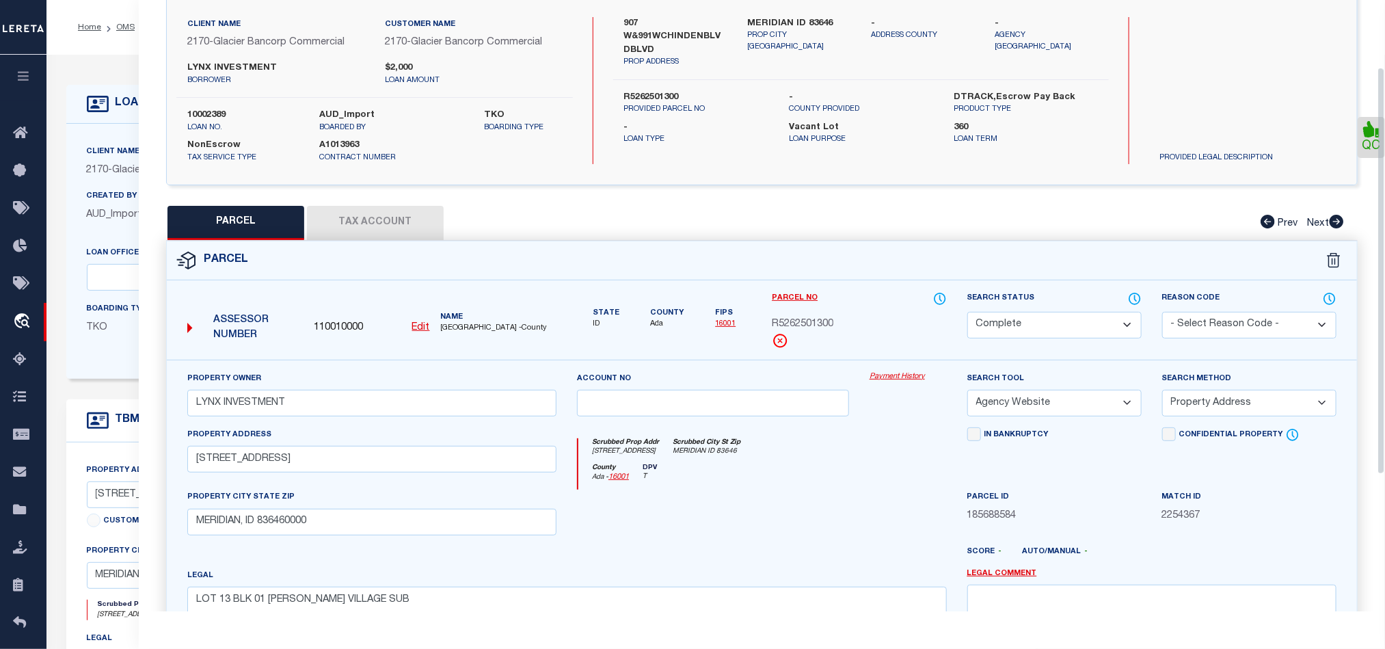
click at [378, 216] on button "Tax Account" at bounding box center [375, 223] width 137 height 34
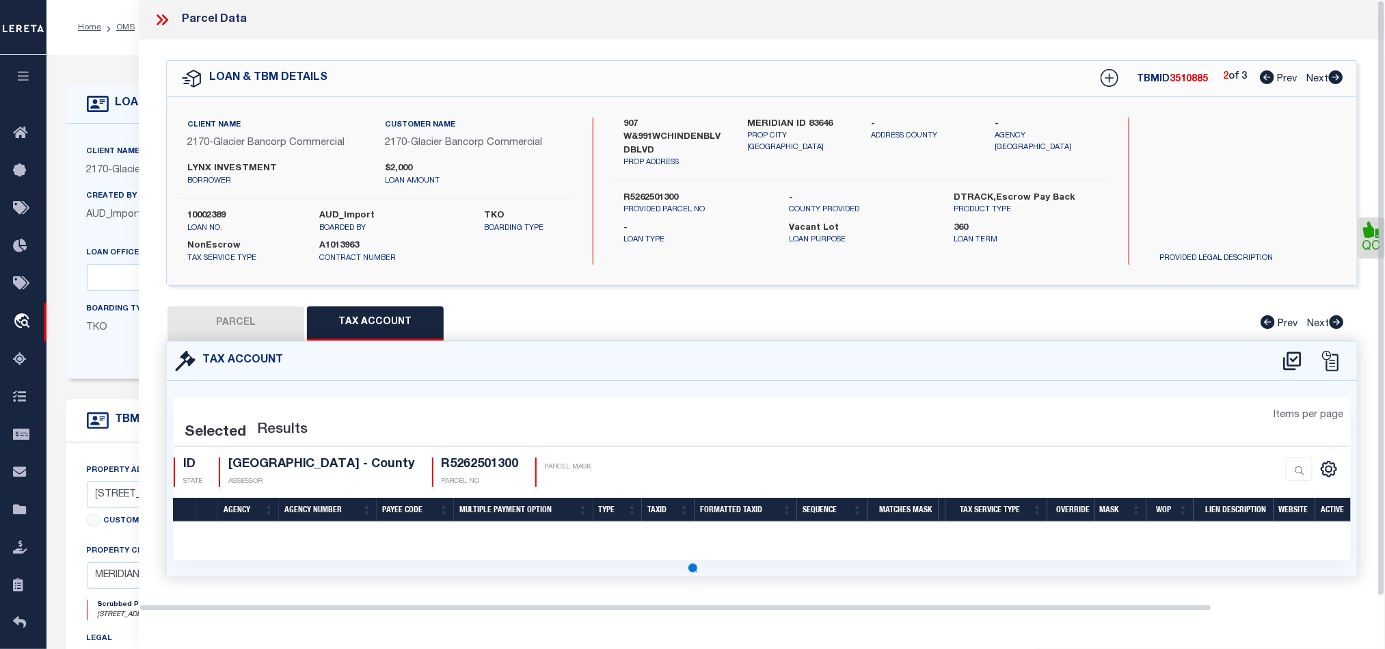
scroll to position [0, 0]
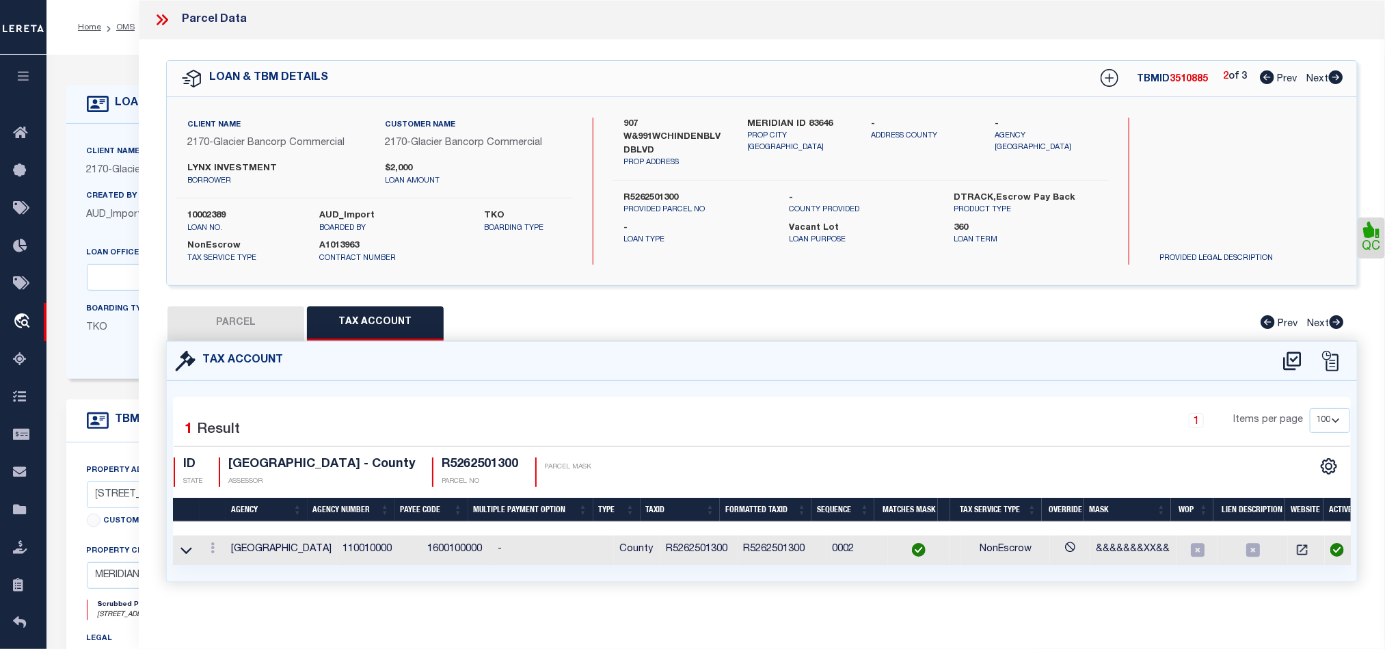
click at [1340, 79] on icon at bounding box center [1336, 77] width 14 height 14
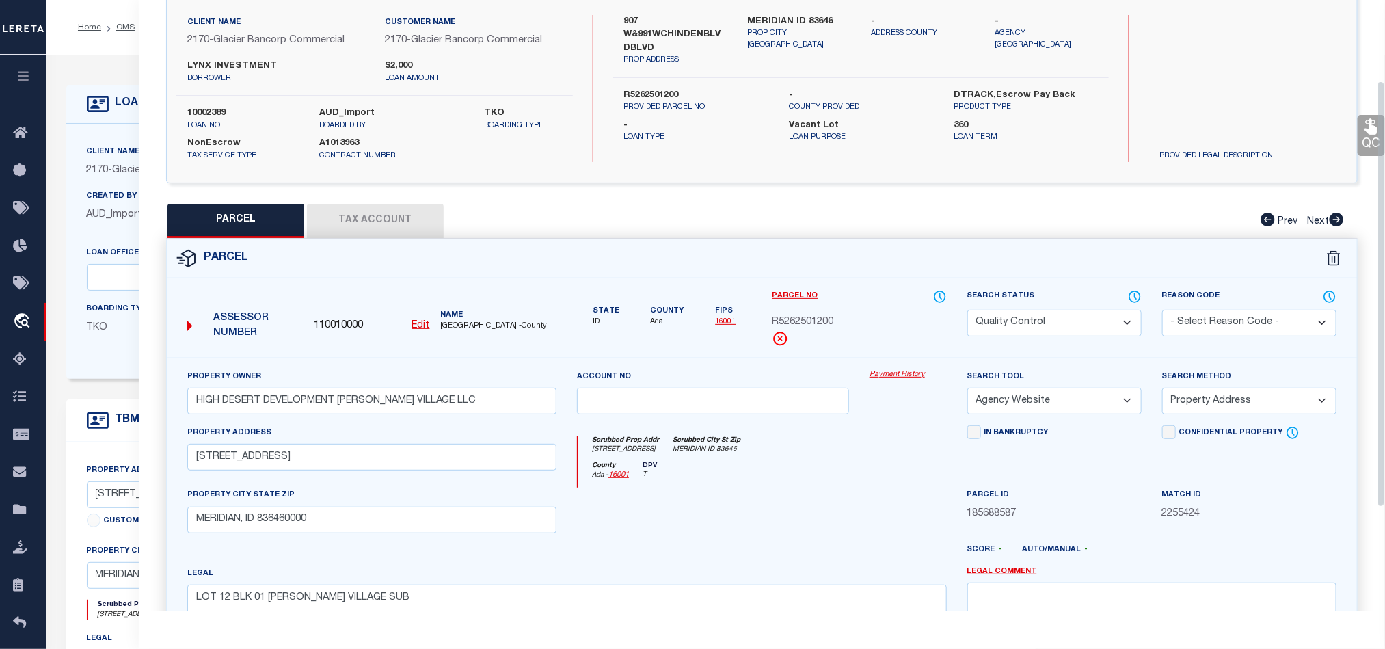
scroll to position [205, 0]
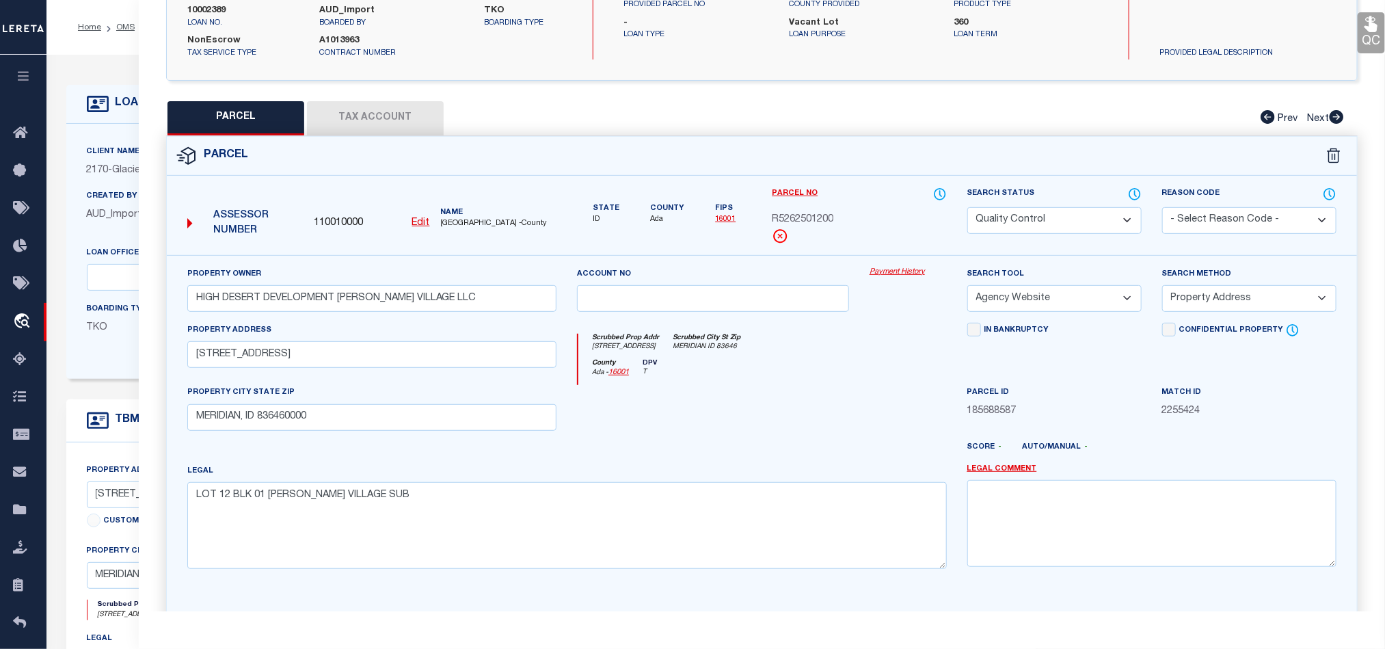
drag, startPoint x: 1081, startPoint y: 216, endPoint x: 1065, endPoint y: 234, distance: 23.7
click at [1081, 216] on select "Automated Search Bad Parcel Complete Duplicate Parcel High Dollar Reporting In …" at bounding box center [1054, 220] width 174 height 27
click at [781, 370] on div "County [GEOGRAPHIC_DATA] - 16001 DPV T" at bounding box center [762, 372] width 368 height 27
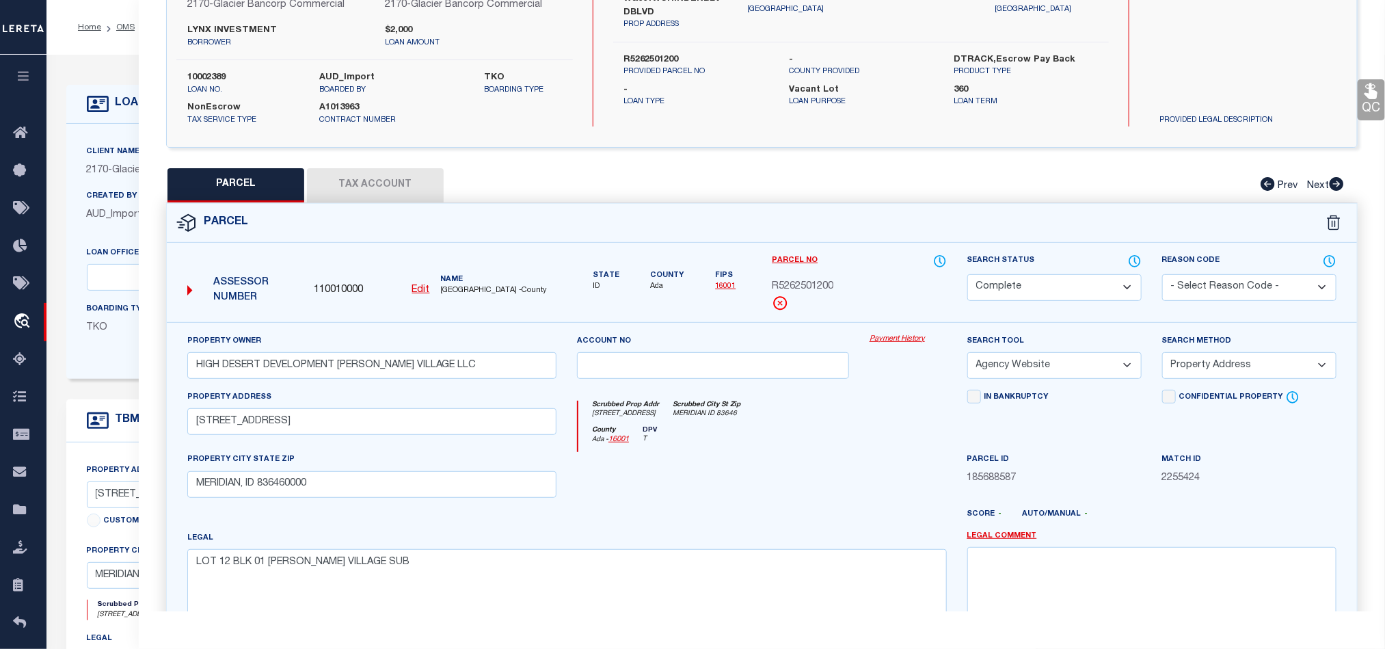
scroll to position [103, 0]
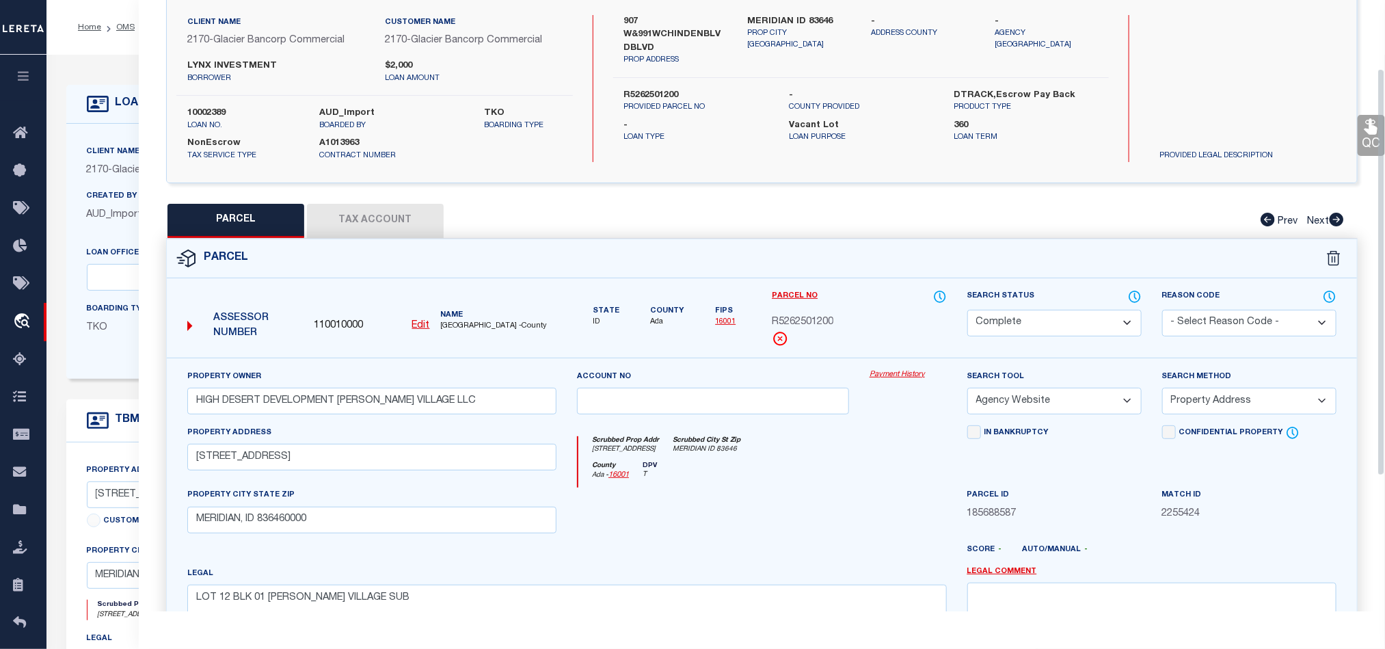
click at [1356, 144] on div "Client Name 2170 - Glacier Bancorp Commercial Customer Name 2170 - Glacier Banc…" at bounding box center [762, 88] width 1190 height 147
click at [1348, 140] on div "PROVIDED LEGAL DESCRIPTION" at bounding box center [1243, 133] width 210 height 58
click at [1370, 133] on icon at bounding box center [1370, 127] width 13 height 16
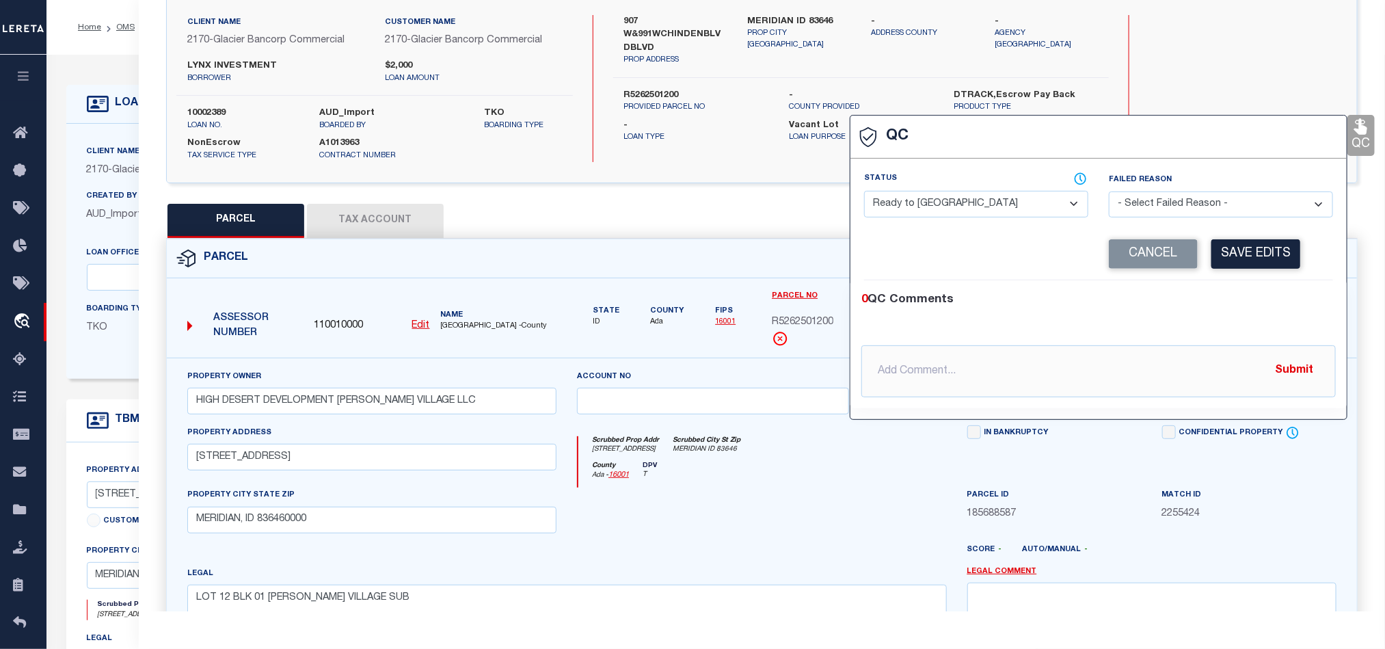
click at [931, 228] on div "Status - Select Status - Ready to QC Correct Incorrect" at bounding box center [976, 200] width 245 height 56
click at [970, 204] on select "- Select Status - Ready to QC Correct Incorrect" at bounding box center [976, 204] width 224 height 27
drag, startPoint x: 1216, startPoint y: 310, endPoint x: 1230, endPoint y: 293, distance: 22.3
click at [1216, 309] on div "0 QC Comments" at bounding box center [1095, 300] width 469 height 18
click at [1265, 252] on button "Save Edits" at bounding box center [1255, 253] width 89 height 29
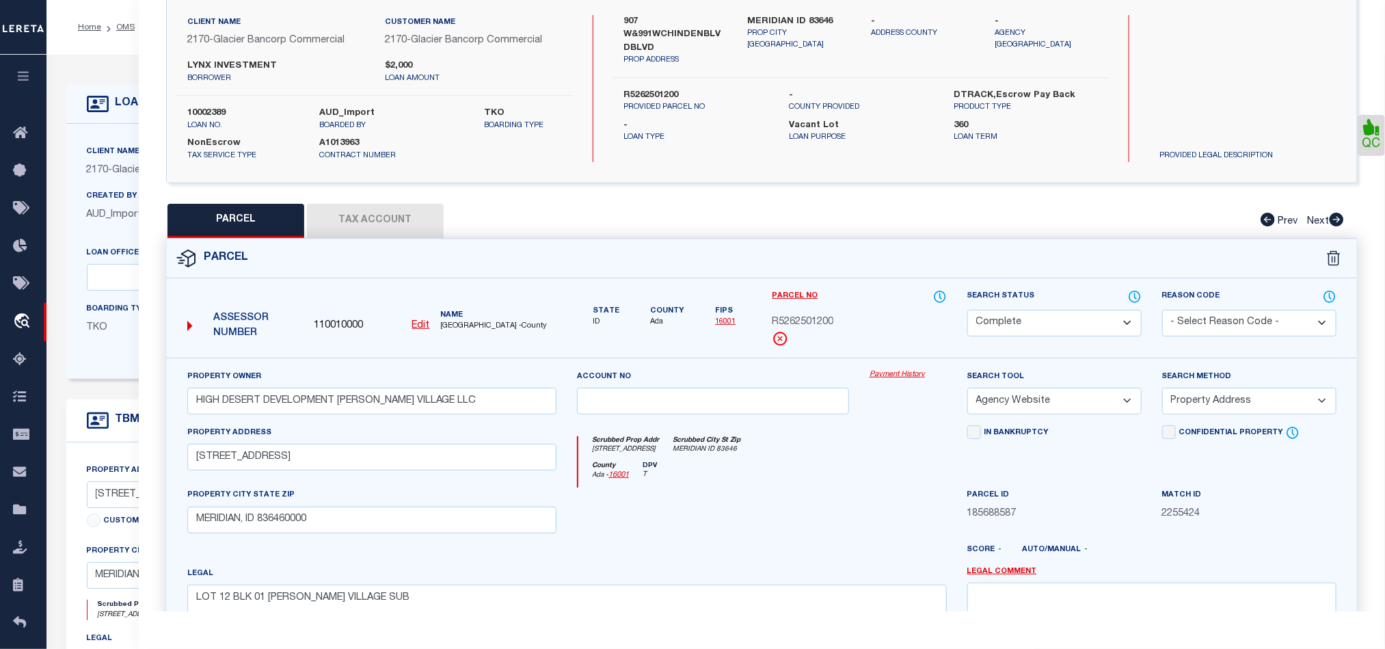
click at [368, 201] on div "QC" at bounding box center [762, 371] width 1246 height 868
click at [388, 217] on button "Tax Account" at bounding box center [375, 221] width 137 height 34
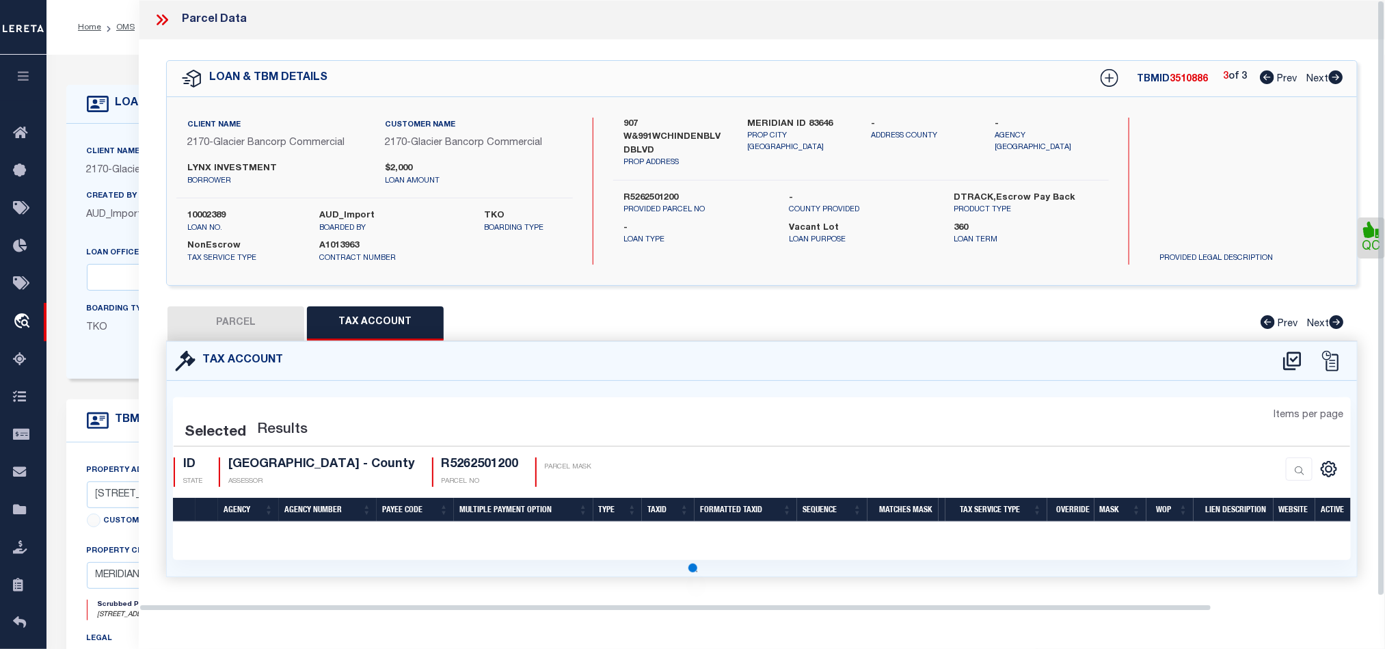
scroll to position [0, 0]
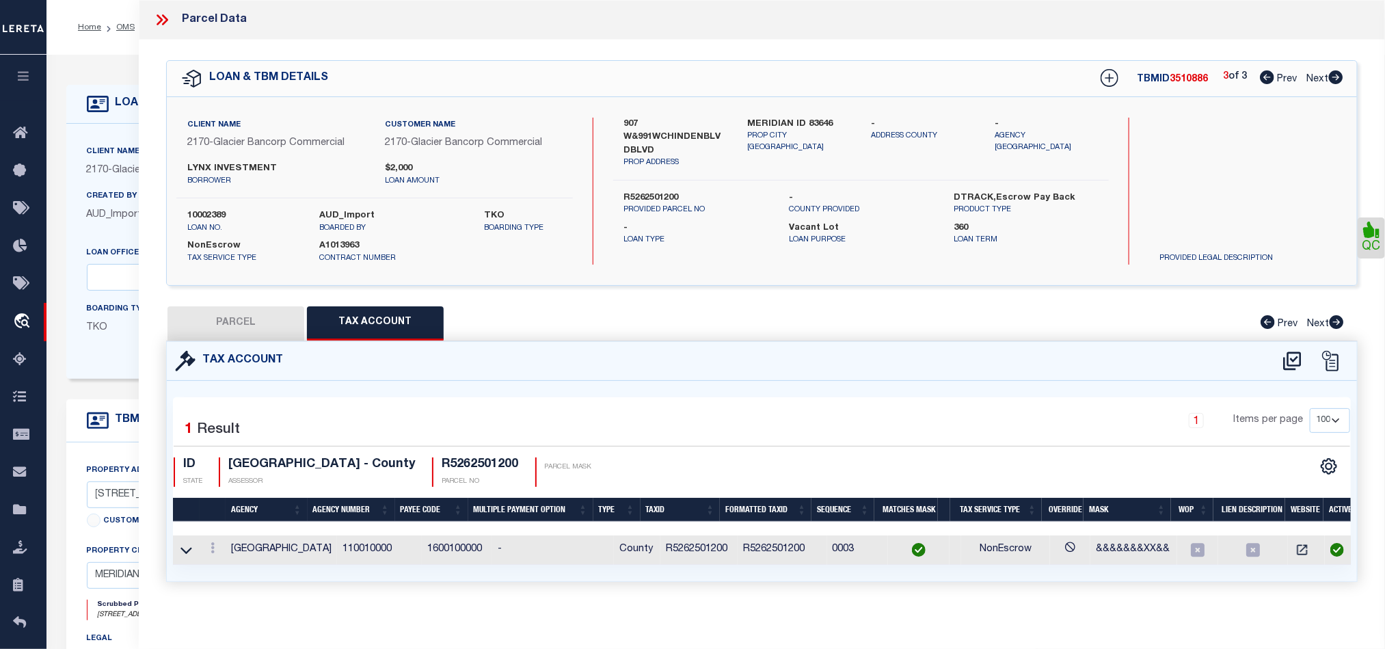
click at [252, 322] on button "PARCEL" at bounding box center [235, 323] width 137 height 34
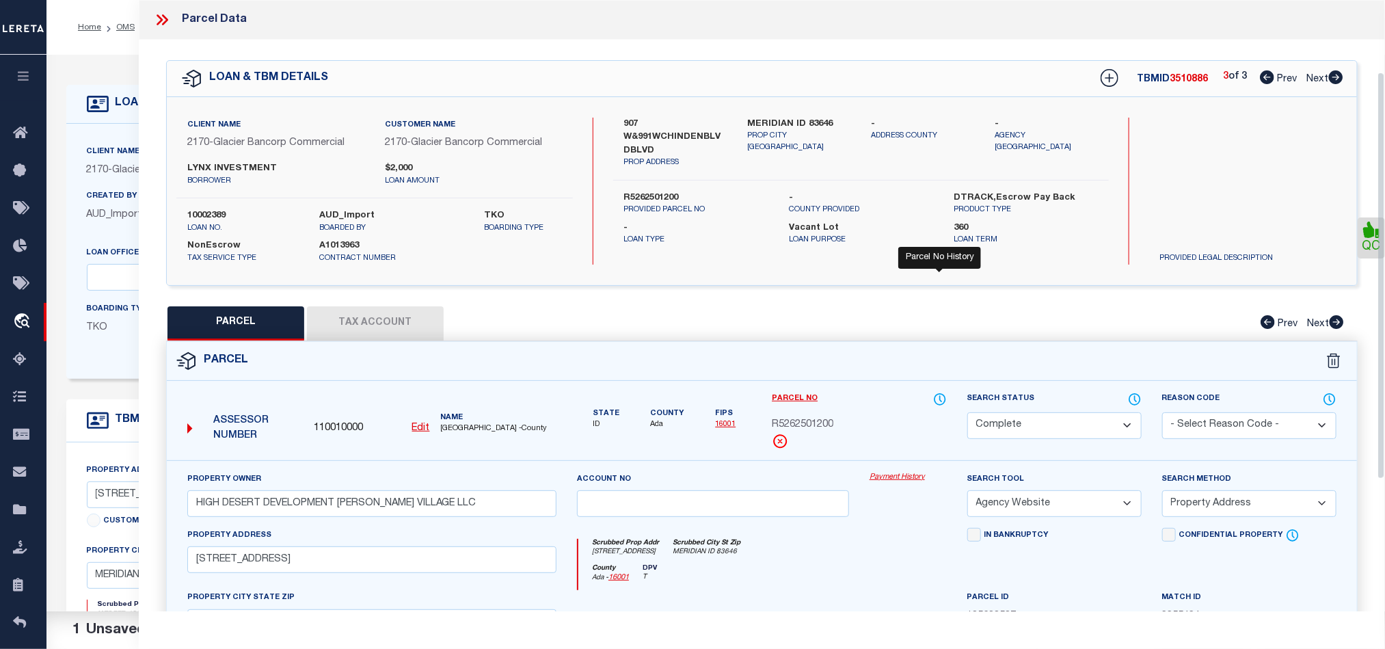
scroll to position [306, 0]
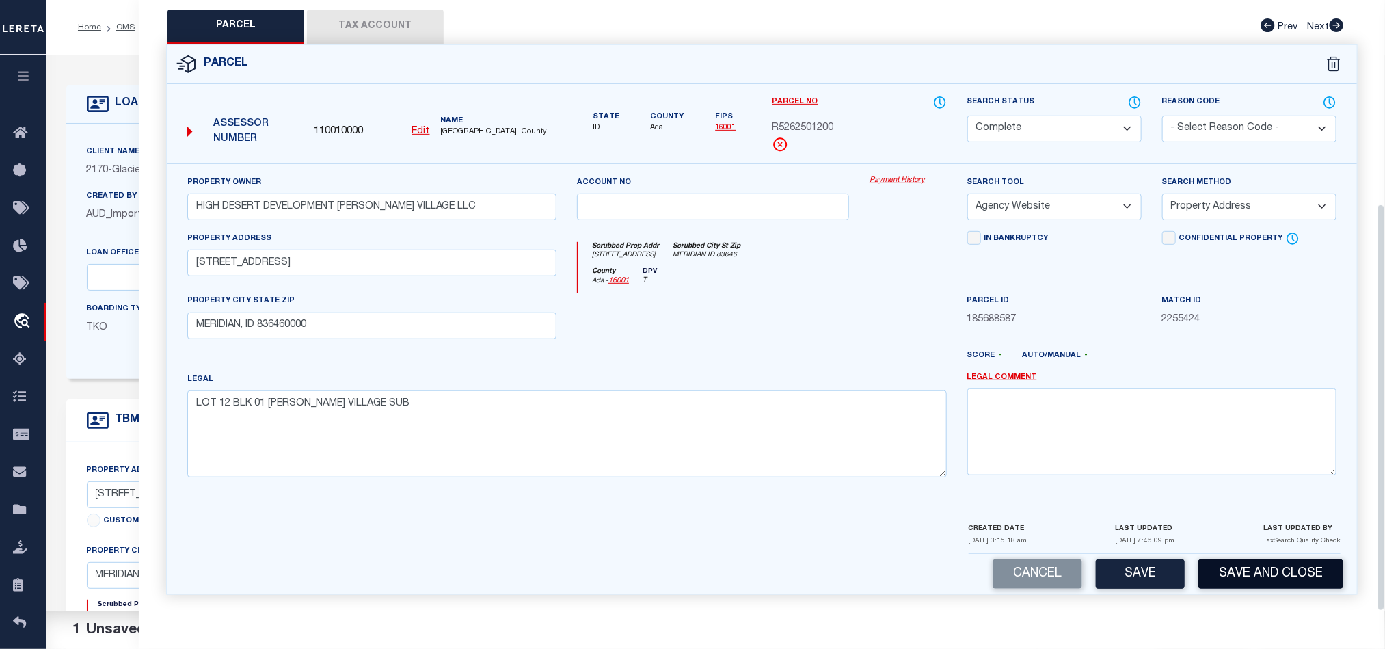
click at [1288, 573] on button "Save and Close" at bounding box center [1270, 573] width 145 height 29
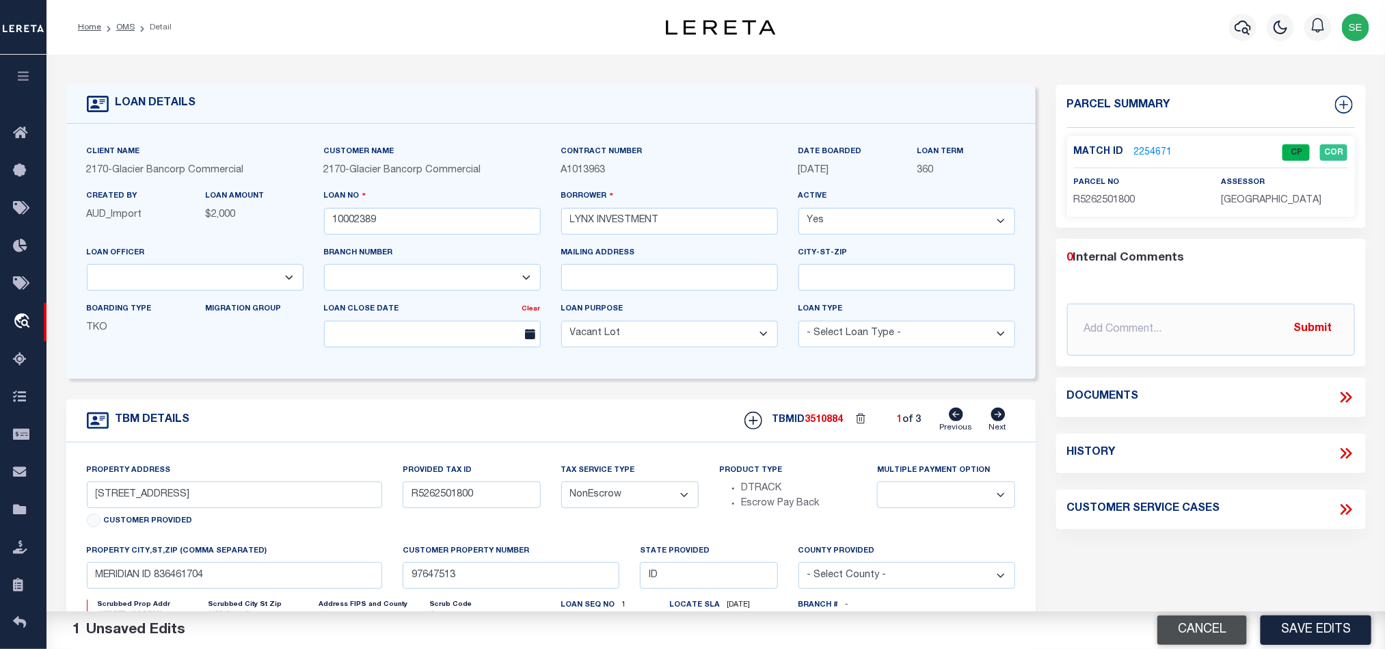
click at [1187, 629] on button "Cancel" at bounding box center [1202, 629] width 90 height 29
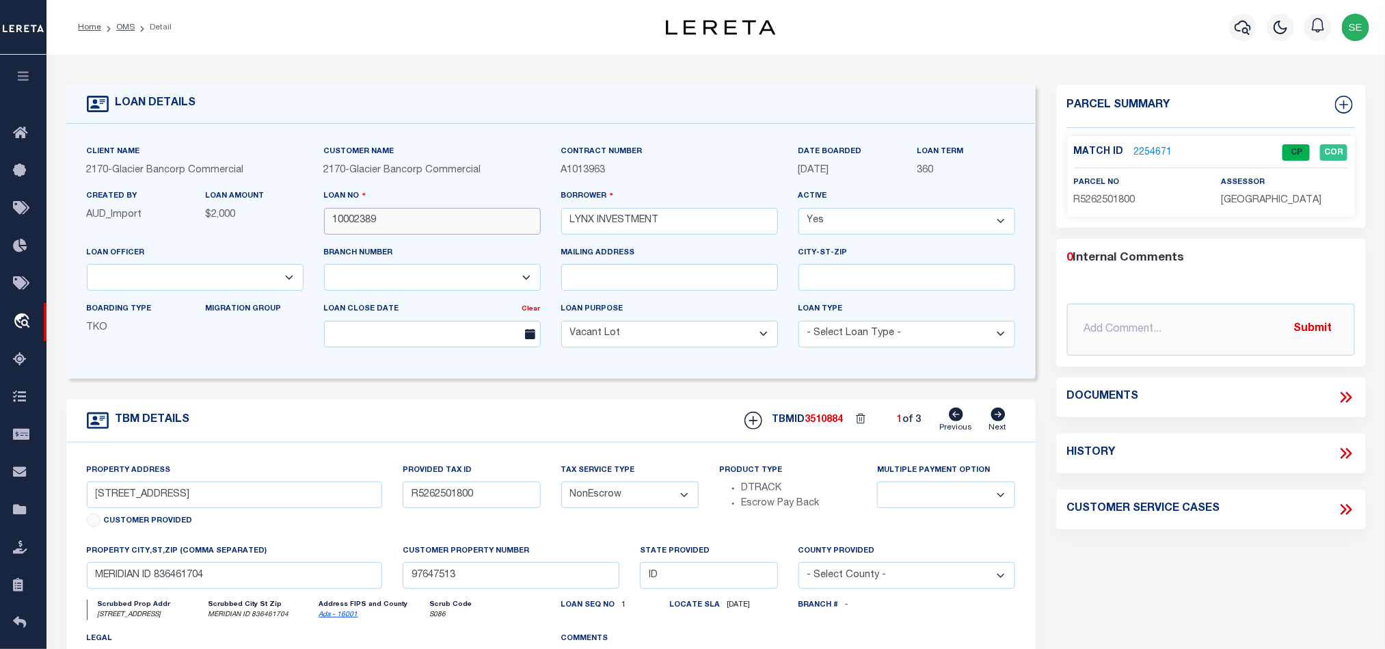
click at [465, 234] on input "10002389" at bounding box center [432, 221] width 217 height 27
click at [832, 420] on span "3510884" at bounding box center [824, 420] width 38 height 10
click at [1261, 206] on p "[GEOGRAPHIC_DATA]" at bounding box center [1284, 200] width 126 height 15
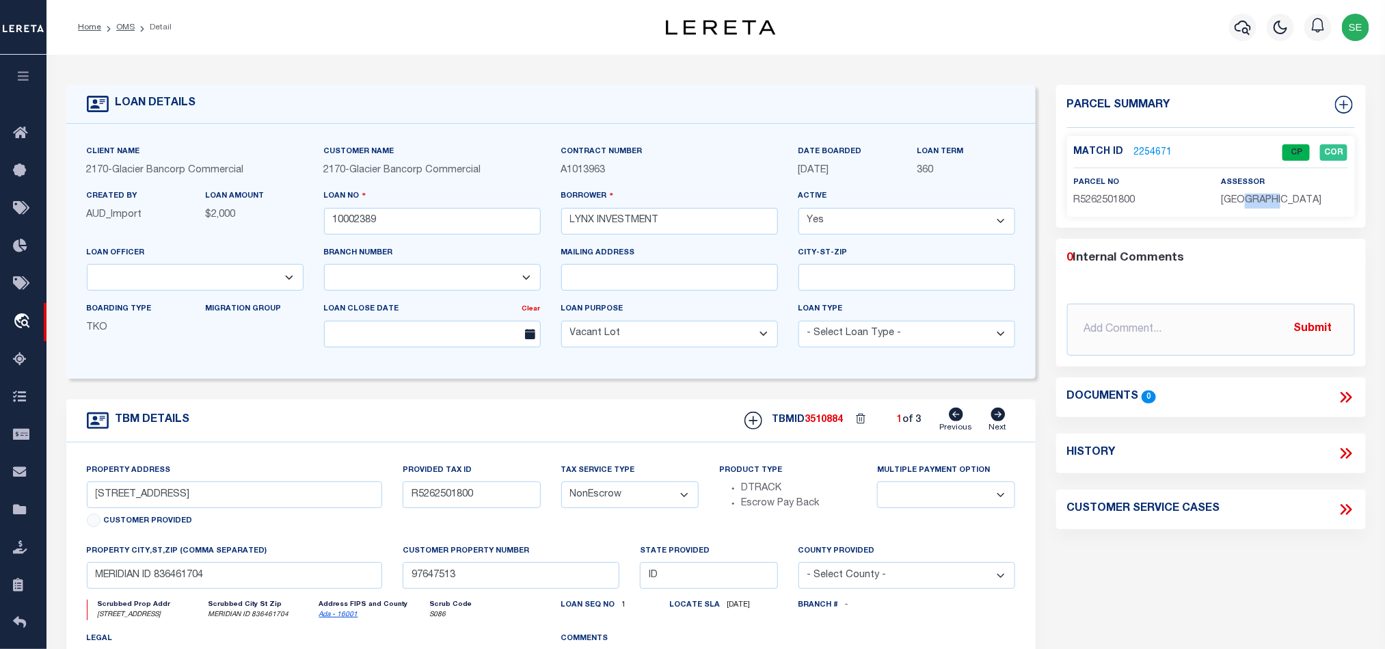
click at [1261, 206] on p "[GEOGRAPHIC_DATA]" at bounding box center [1284, 200] width 126 height 15
click at [1122, 193] on p "R5262501800" at bounding box center [1137, 200] width 126 height 15
click at [1001, 419] on icon at bounding box center [997, 414] width 15 height 14
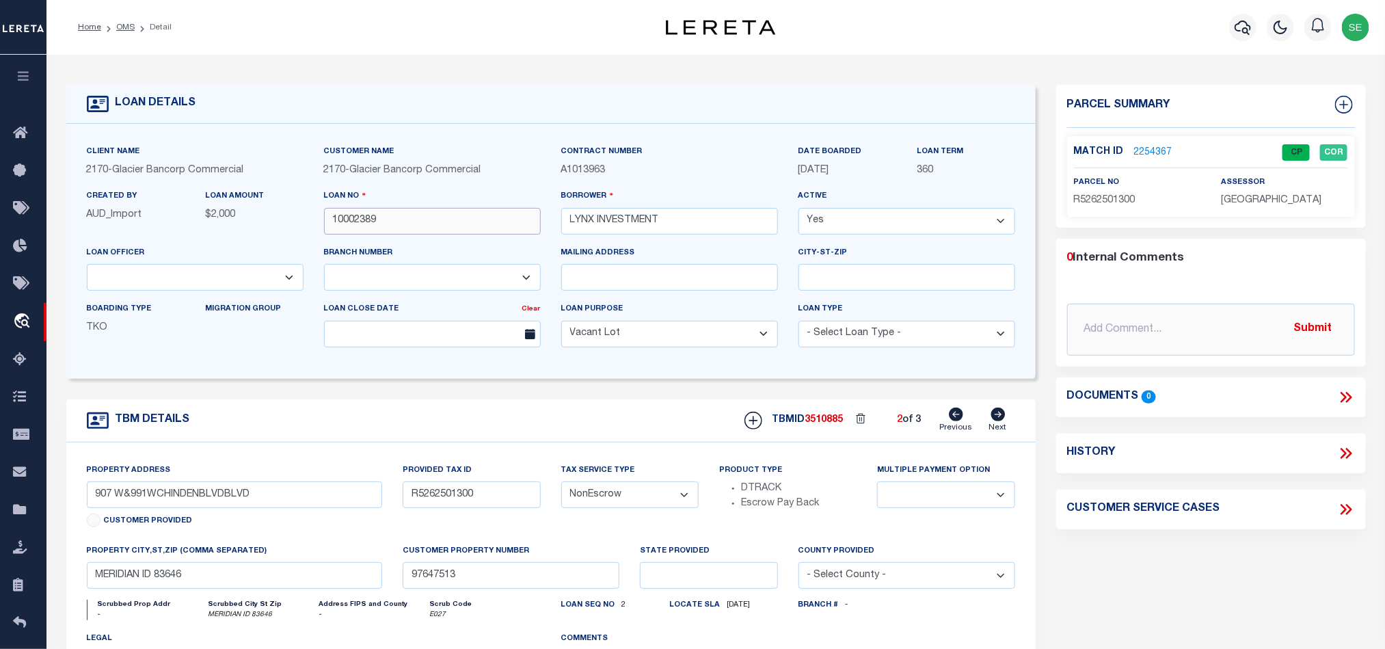
click at [412, 230] on input "10002389" at bounding box center [432, 221] width 217 height 27
click at [821, 420] on span "3510885" at bounding box center [824, 420] width 38 height 10
click at [1259, 200] on span "[GEOGRAPHIC_DATA]" at bounding box center [1271, 200] width 100 height 10
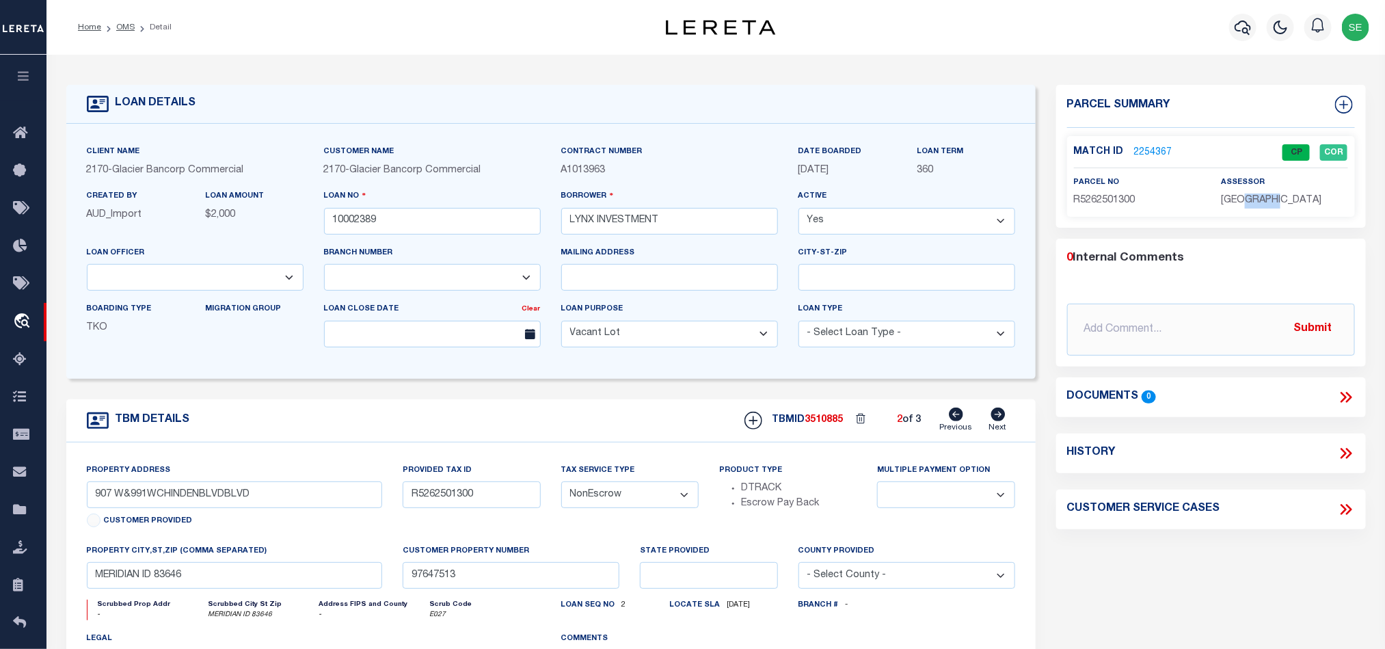
click at [1259, 200] on span "[GEOGRAPHIC_DATA]" at bounding box center [1271, 200] width 100 height 10
click at [1091, 199] on span "R5262501300" at bounding box center [1105, 200] width 62 height 10
drag, startPoint x: 1001, startPoint y: 422, endPoint x: 1027, endPoint y: 418, distance: 27.0
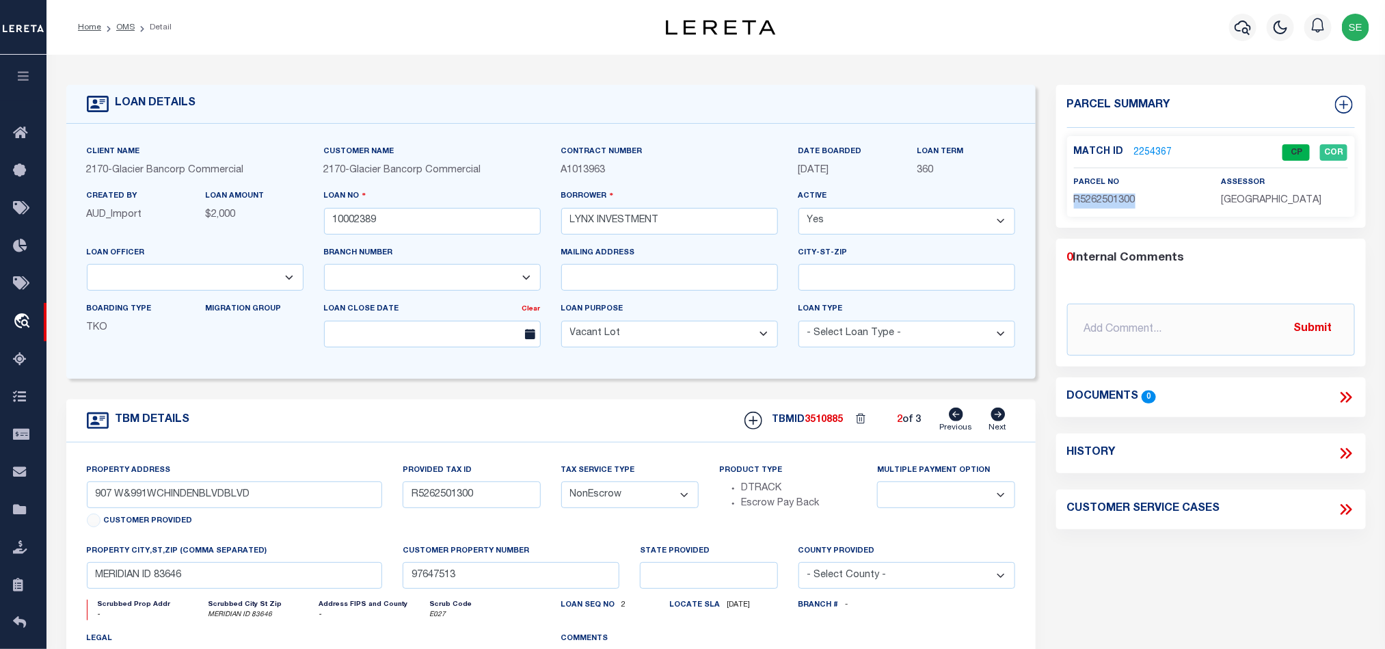
click at [1001, 421] on icon at bounding box center [998, 414] width 14 height 14
click at [450, 204] on div "Loan No 10002389" at bounding box center [432, 211] width 217 height 45
click at [450, 222] on input "10002389" at bounding box center [432, 221] width 217 height 27
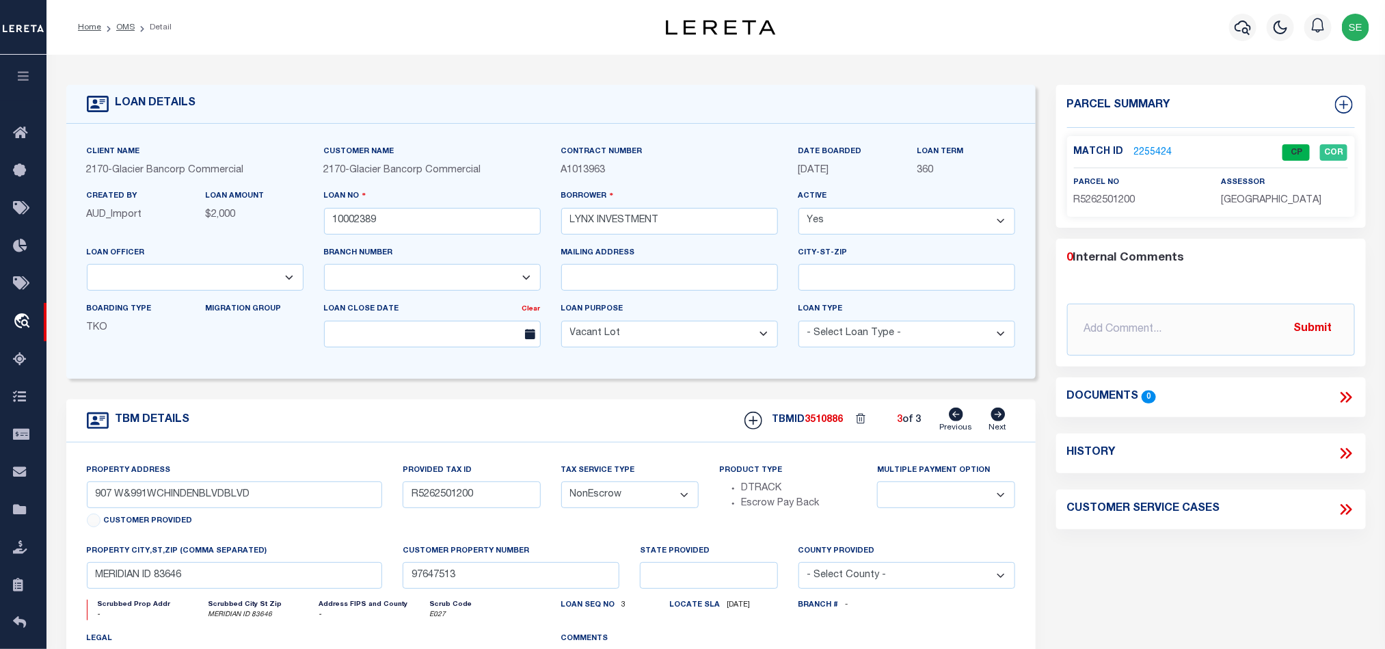
click at [832, 417] on div "TBMID 3510886 3 of 3 Previous Next" at bounding box center [874, 420] width 281 height 26
click at [820, 433] on div "TBMID 3510886 3 of 3 Previous Next" at bounding box center [874, 420] width 281 height 26
click at [826, 424] on span "3510886" at bounding box center [824, 420] width 38 height 10
click at [1272, 204] on span "[GEOGRAPHIC_DATA]" at bounding box center [1271, 200] width 100 height 10
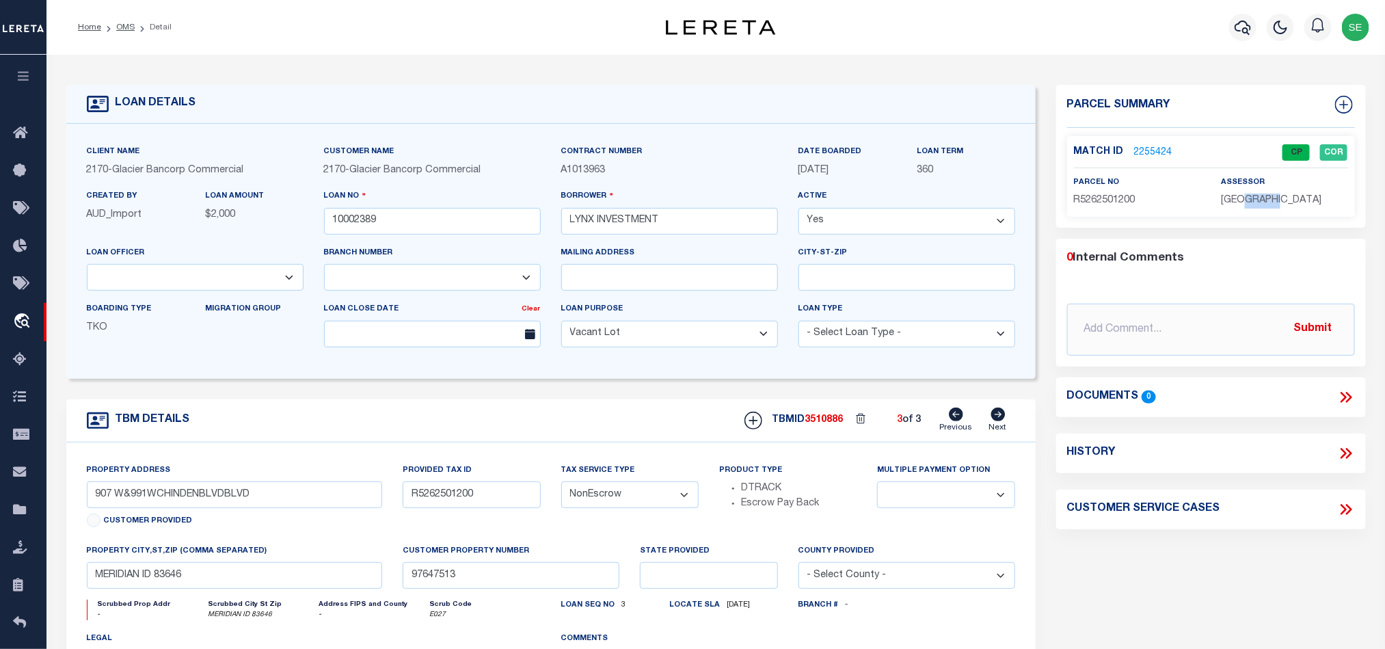
click at [1271, 204] on span "[GEOGRAPHIC_DATA]" at bounding box center [1271, 200] width 100 height 10
click at [1270, 204] on span "[GEOGRAPHIC_DATA]" at bounding box center [1271, 200] width 100 height 10
click at [1109, 197] on span "R5262501200" at bounding box center [1105, 200] width 62 height 10
click at [558, 423] on div "TBM DETAILS TBMID 3510886 3 of 3 Next" at bounding box center [550, 420] width 969 height 43
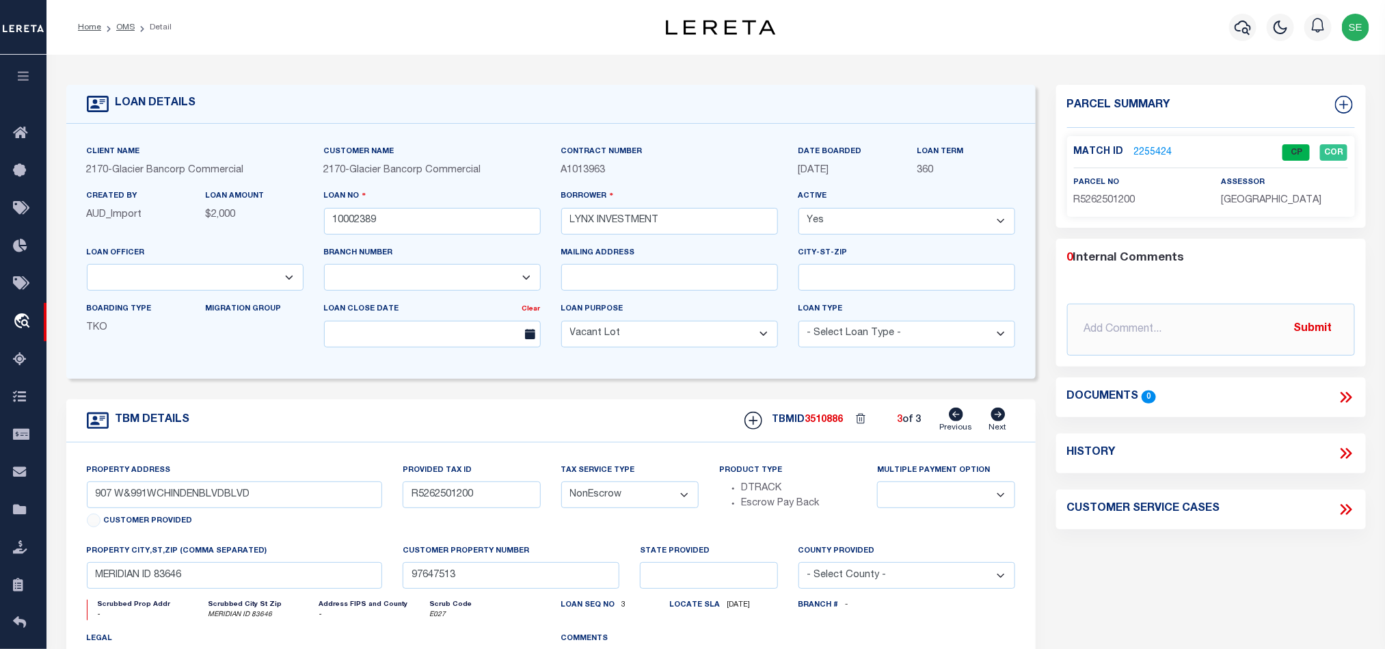
drag, startPoint x: 128, startPoint y: 27, endPoint x: 560, endPoint y: 181, distance: 458.5
click at [128, 27] on link "OMS" at bounding box center [125, 27] width 18 height 8
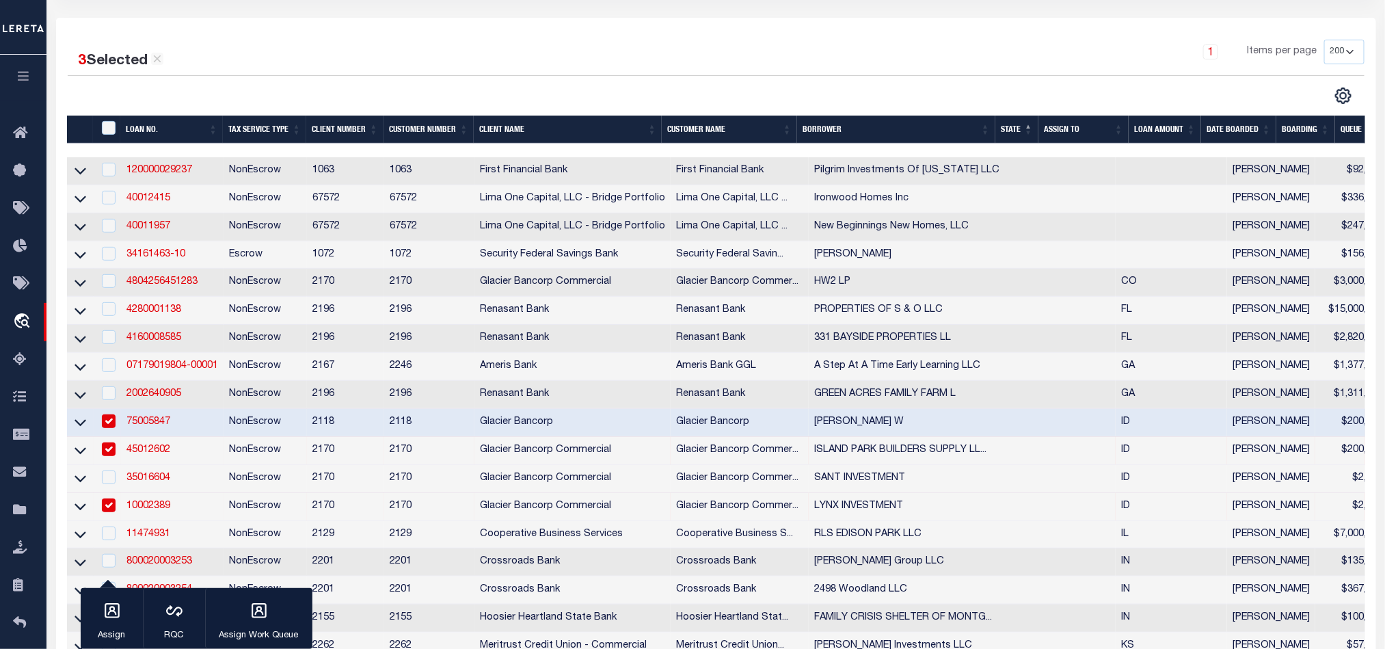
scroll to position [410, 0]
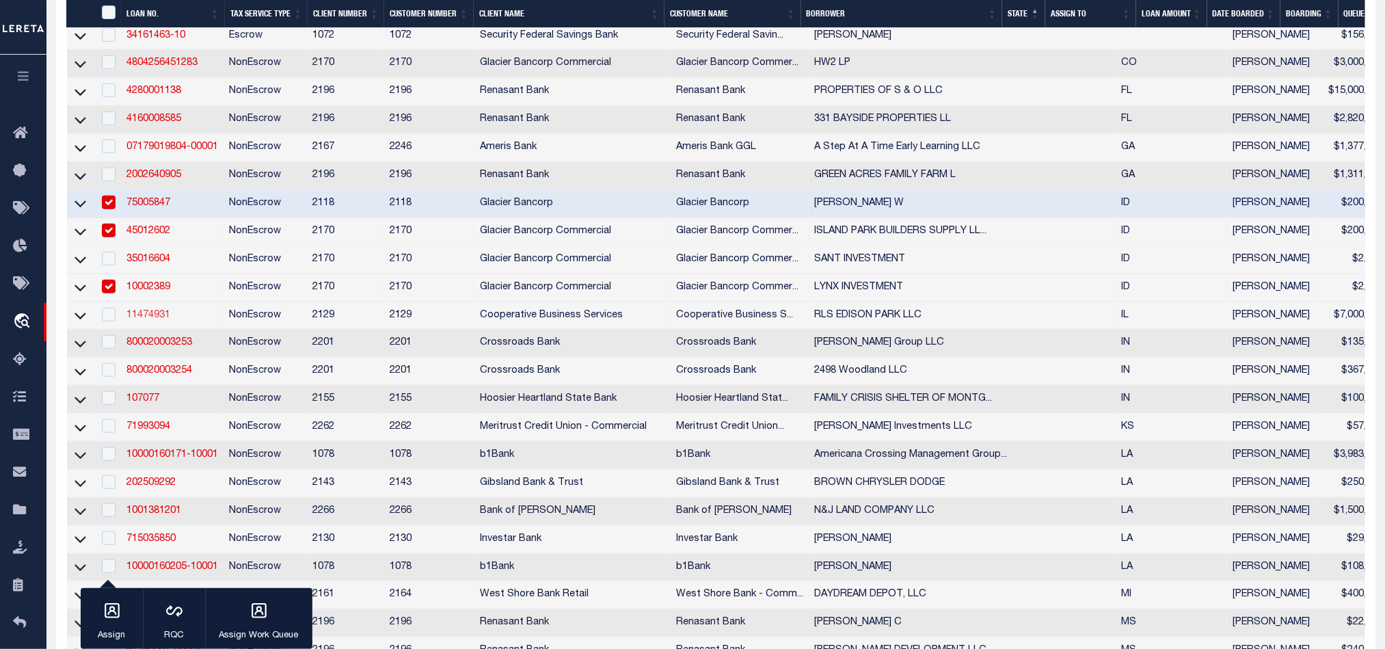
click at [146, 320] on link "11474931" at bounding box center [148, 315] width 44 height 10
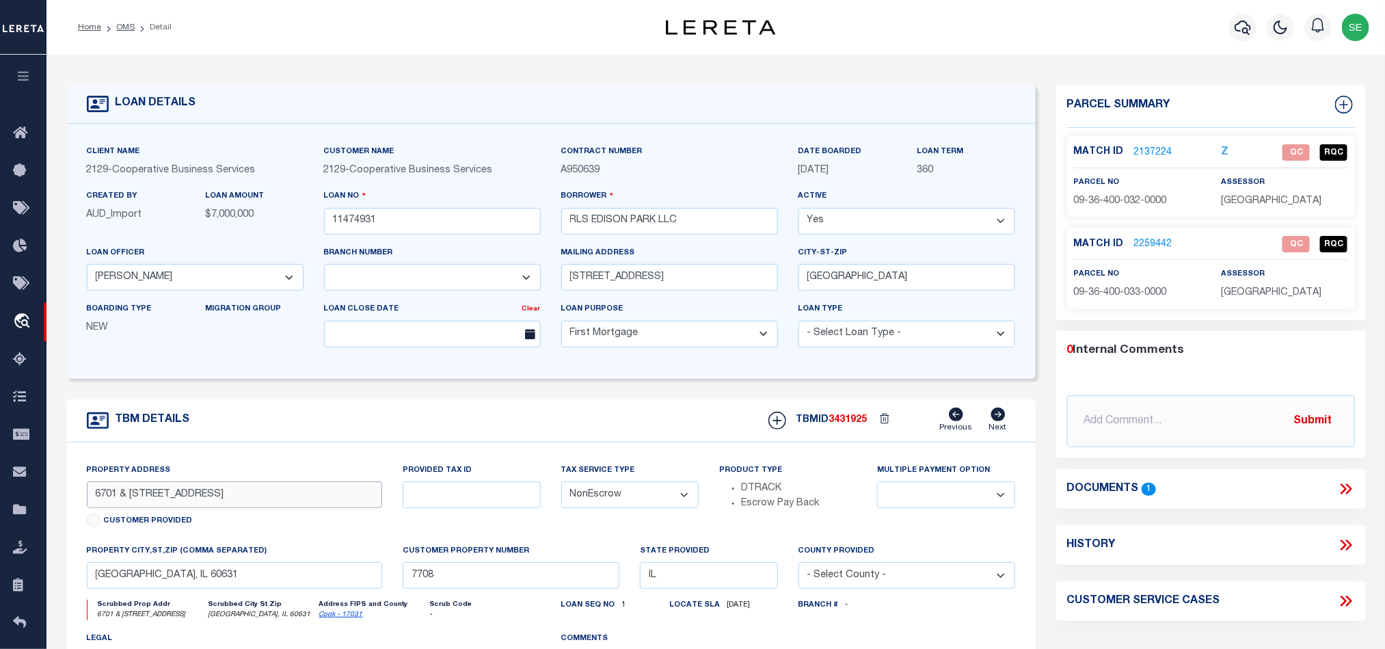
drag, startPoint x: 193, startPoint y: 500, endPoint x: 256, endPoint y: 498, distance: 62.9
click at [256, 498] on input "6701 & [STREET_ADDRESS]" at bounding box center [235, 494] width 296 height 27
click at [109, 577] on input "[GEOGRAPHIC_DATA], IL 60631" at bounding box center [235, 575] width 296 height 27
click at [642, 442] on div "TBM DETAILS TBMID 3431925 Previous Next" at bounding box center [550, 420] width 969 height 43
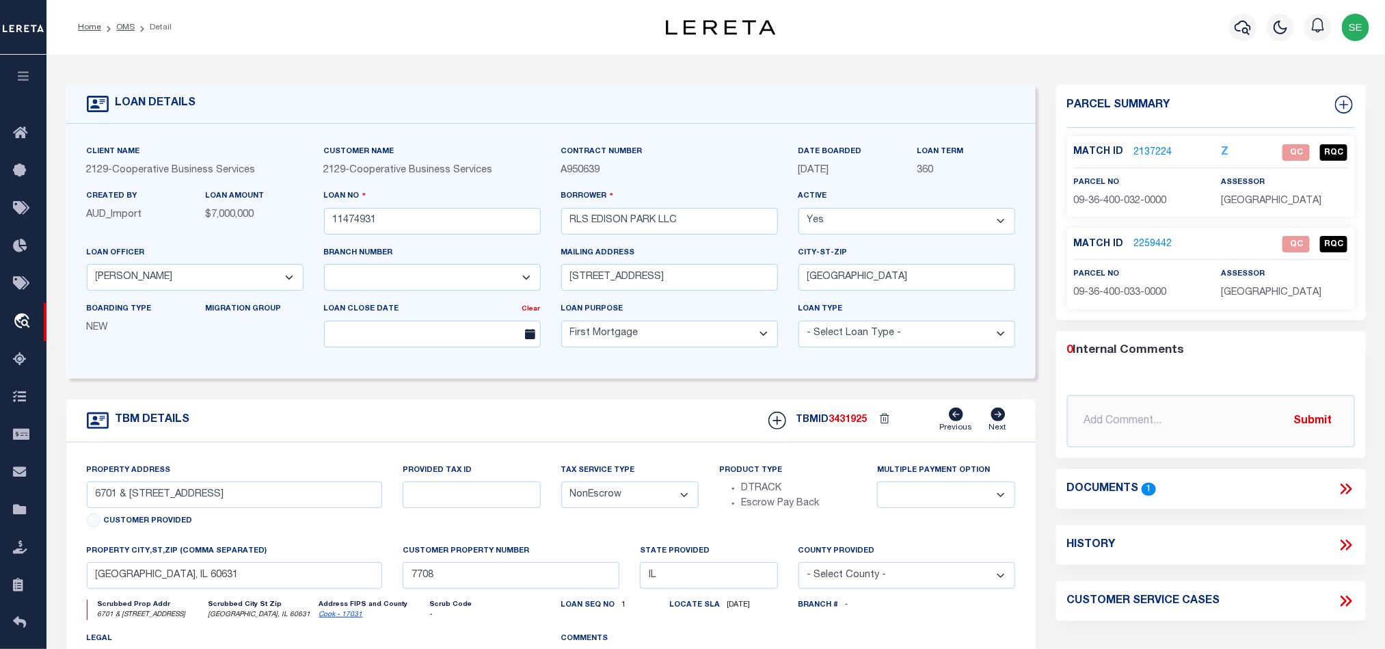
click at [1147, 154] on link "2137224" at bounding box center [1153, 153] width 38 height 14
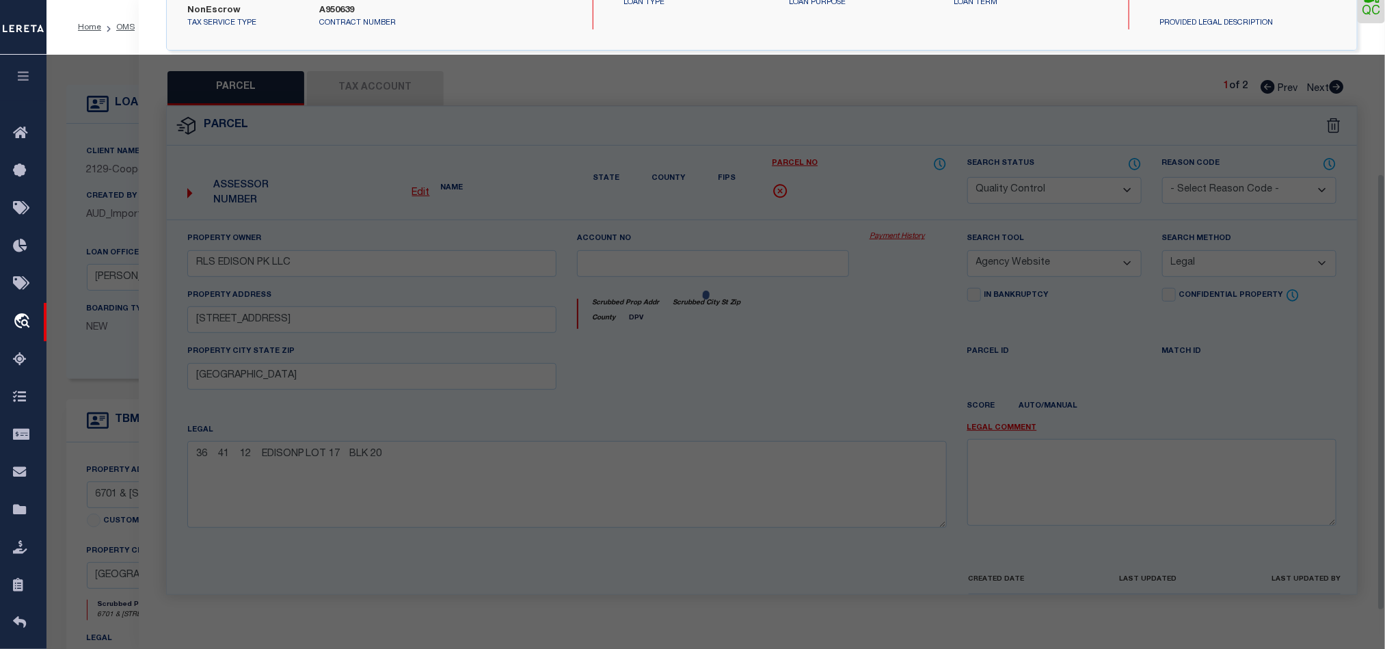
scroll to position [265, 0]
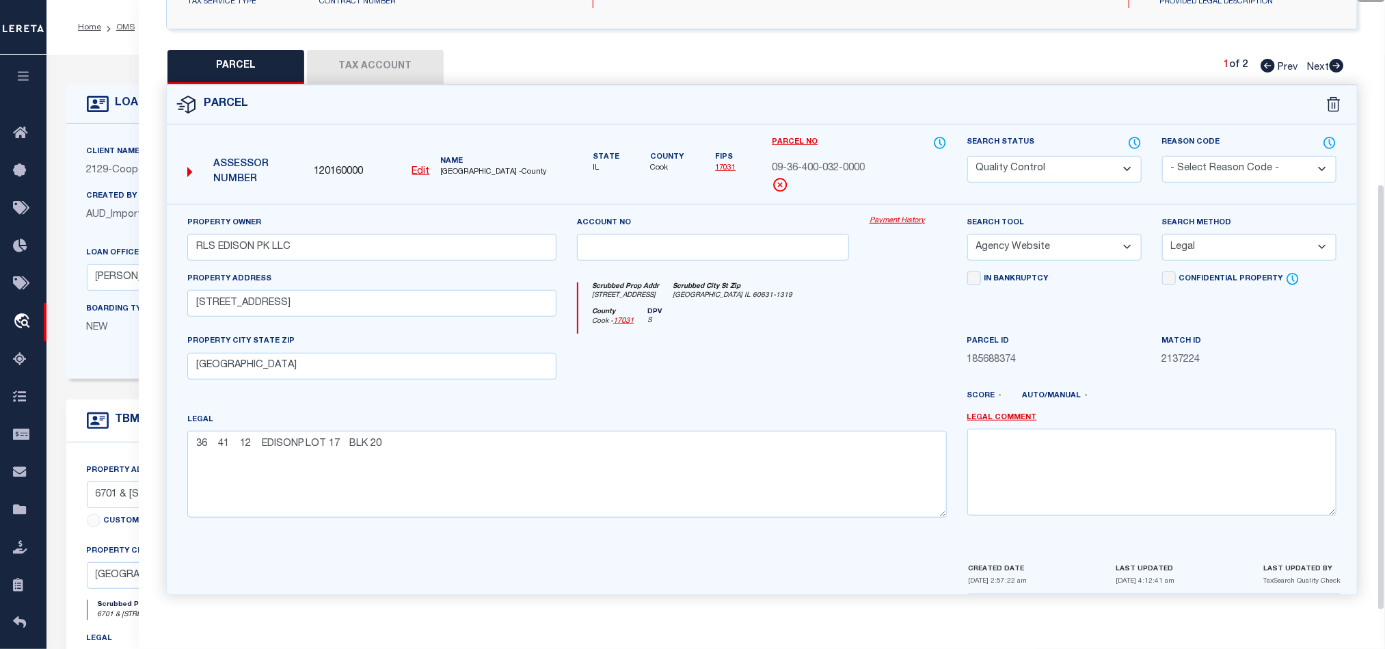
click at [822, 390] on div at bounding box center [810, 401] width 293 height 22
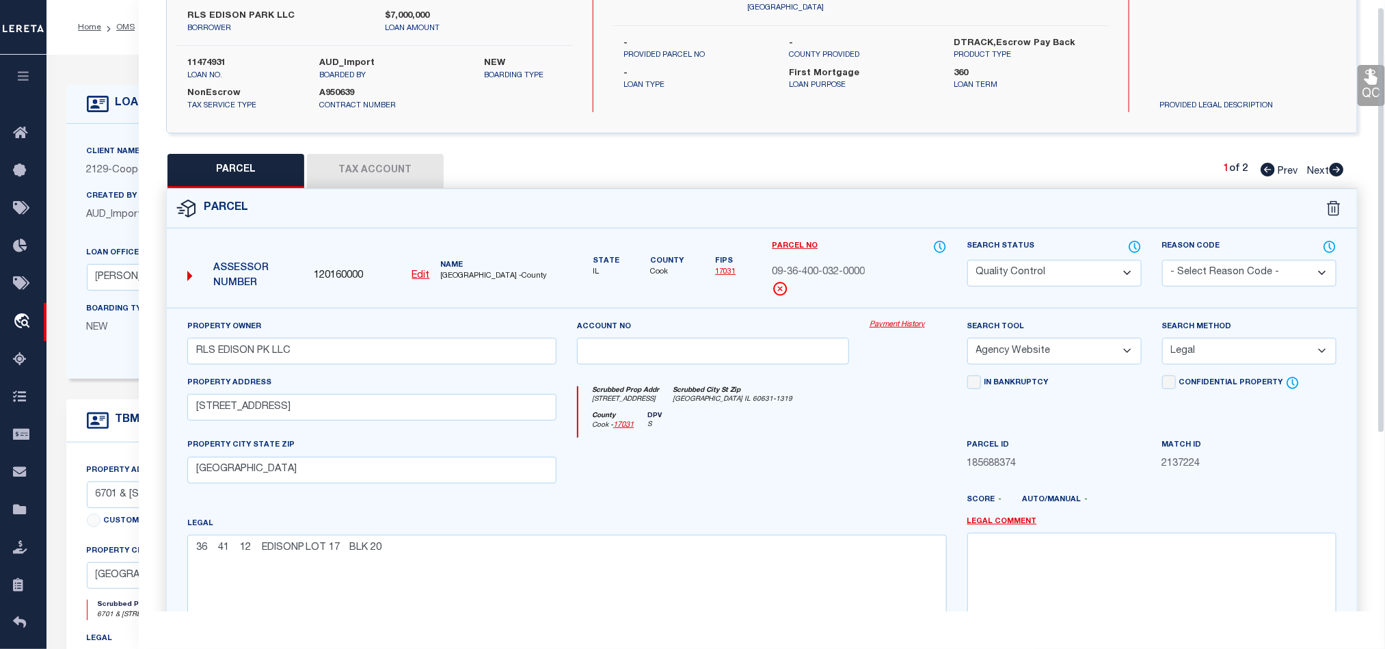
scroll to position [0, 0]
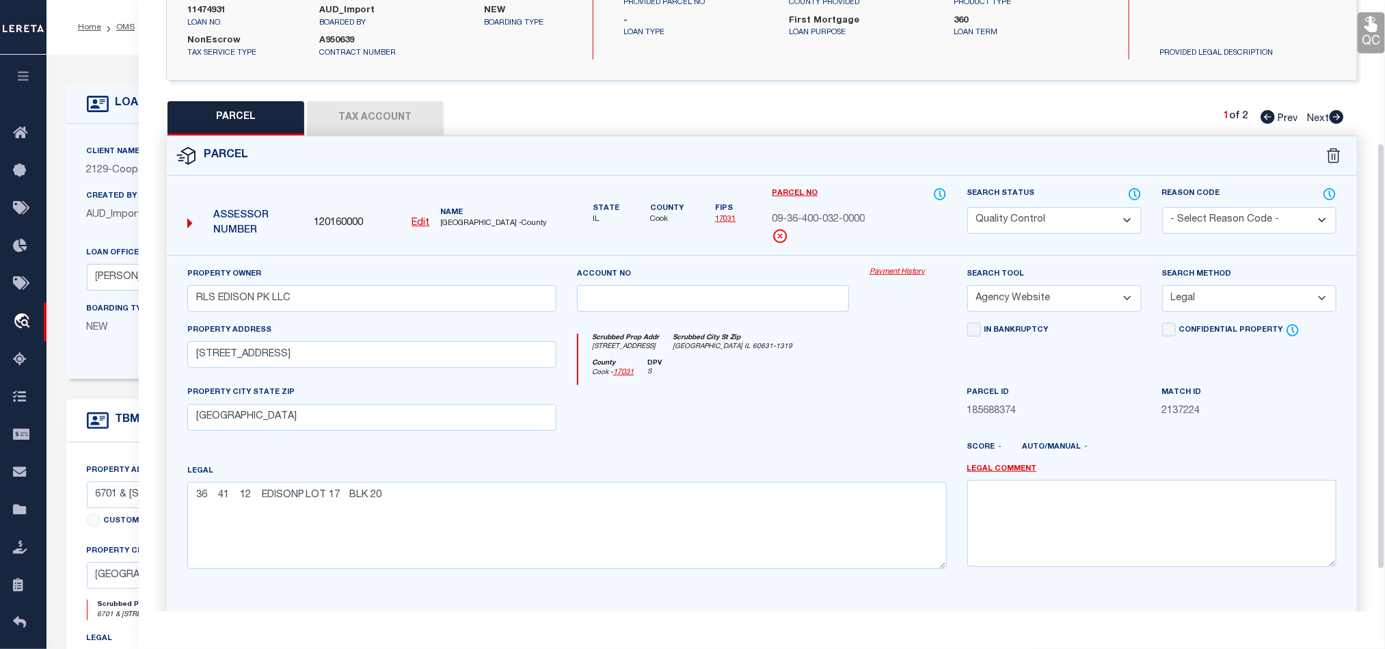
click at [804, 398] on div at bounding box center [713, 413] width 293 height 56
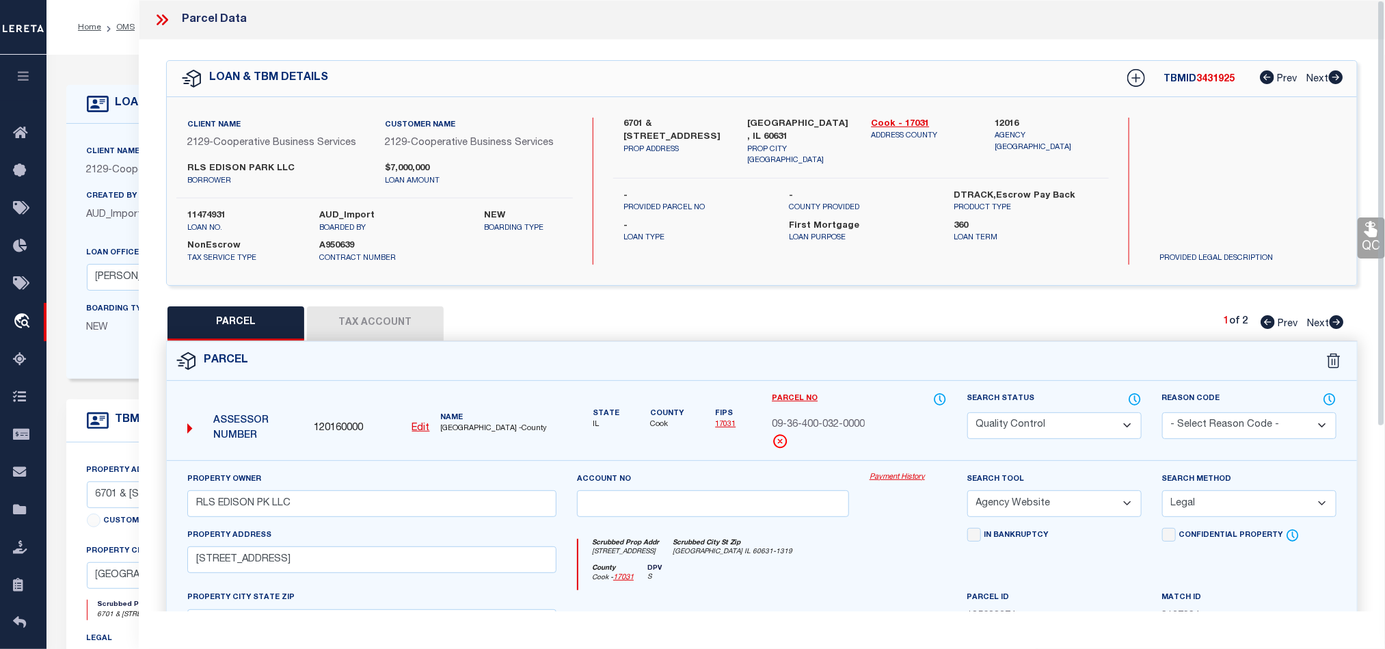
click at [163, 17] on icon at bounding box center [162, 20] width 18 height 18
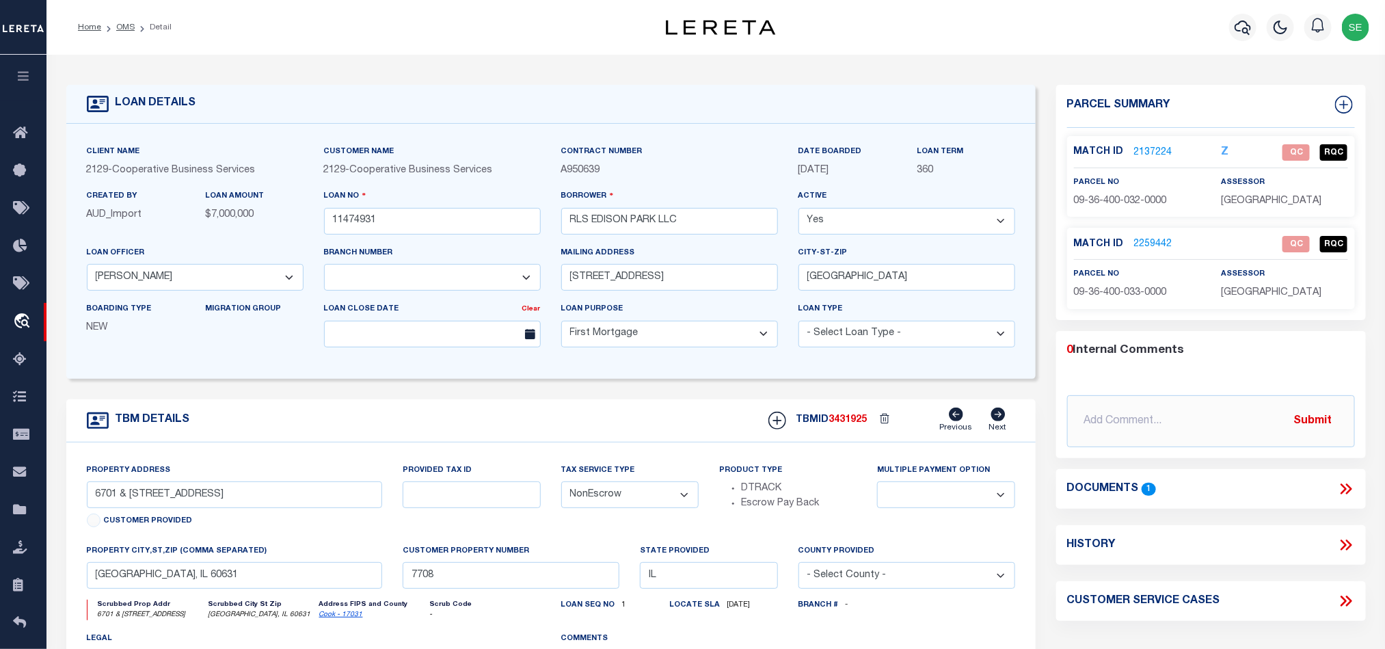
click at [618, 435] on div "TBM DETAILS TBMID 3431925 Previous Next" at bounding box center [550, 420] width 969 height 43
click at [599, 419] on div "TBM DETAILS TBMID 3431925 Previous Next" at bounding box center [550, 420] width 969 height 43
click at [1147, 148] on link "2137224" at bounding box center [1153, 153] width 38 height 14
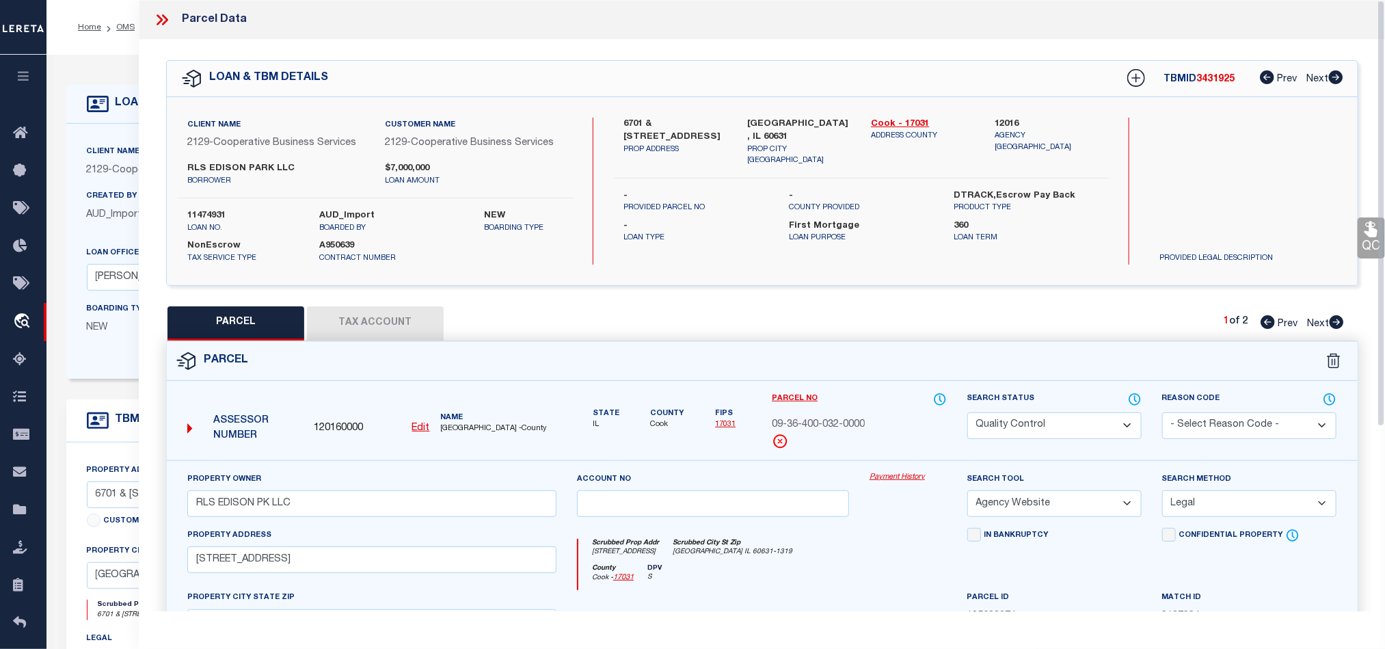
click at [370, 329] on button "Tax Account" at bounding box center [375, 323] width 137 height 34
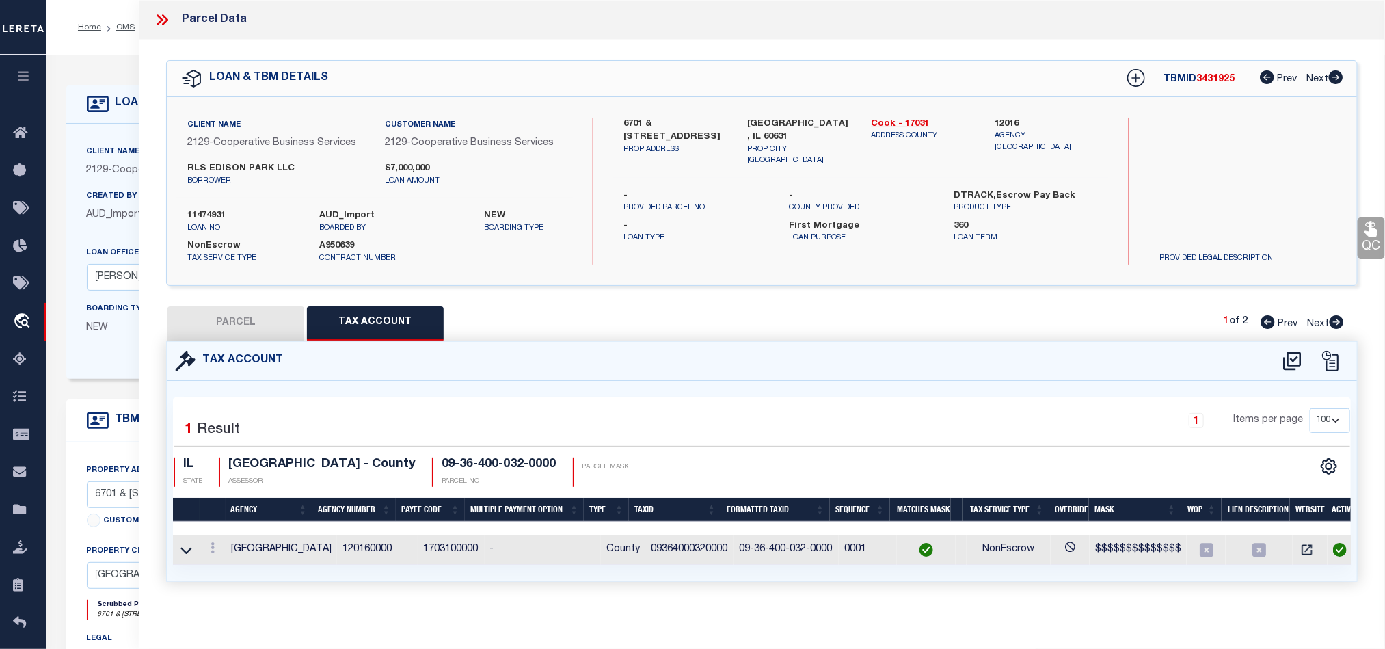
click at [256, 327] on button "PARCEL" at bounding box center [235, 323] width 137 height 34
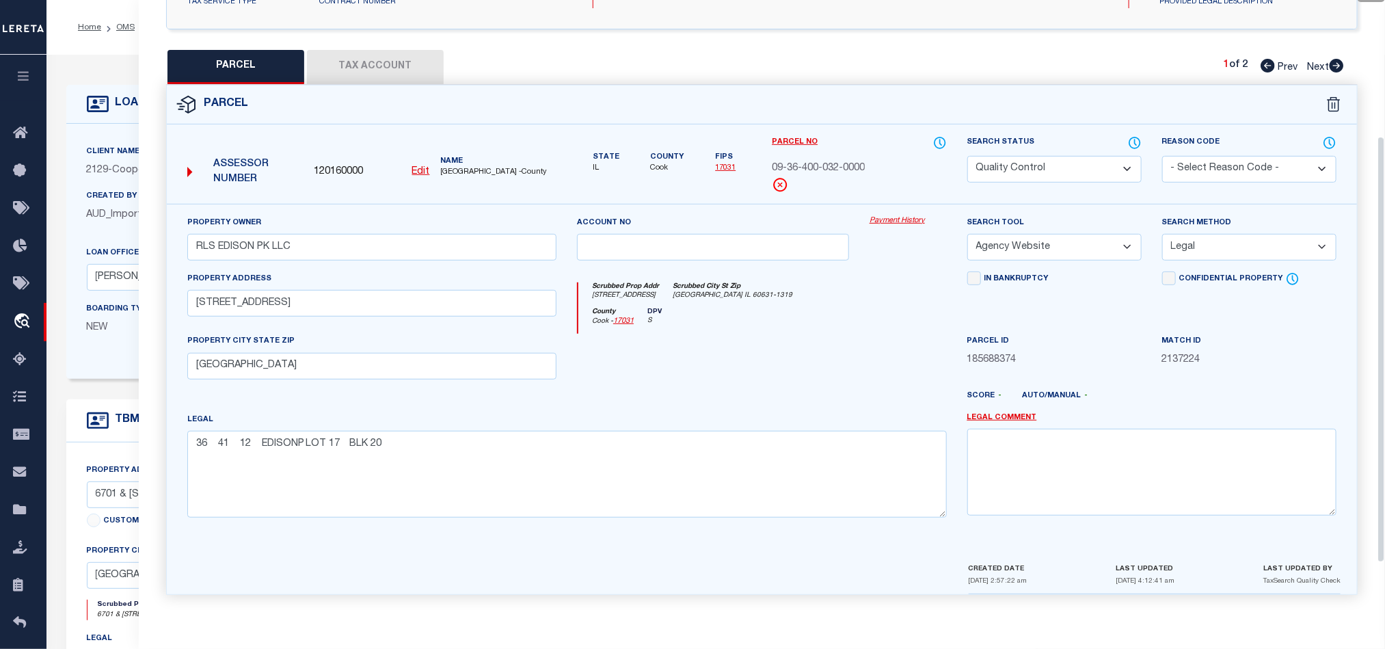
scroll to position [265, 0]
click at [830, 414] on div "Legal 36 41 12 EDISONP LOT 17 BLK 20" at bounding box center [566, 464] width 759 height 105
click at [845, 329] on div "County Cook - 17031 DPV S" at bounding box center [762, 321] width 368 height 27
click at [839, 334] on div at bounding box center [713, 362] width 293 height 56
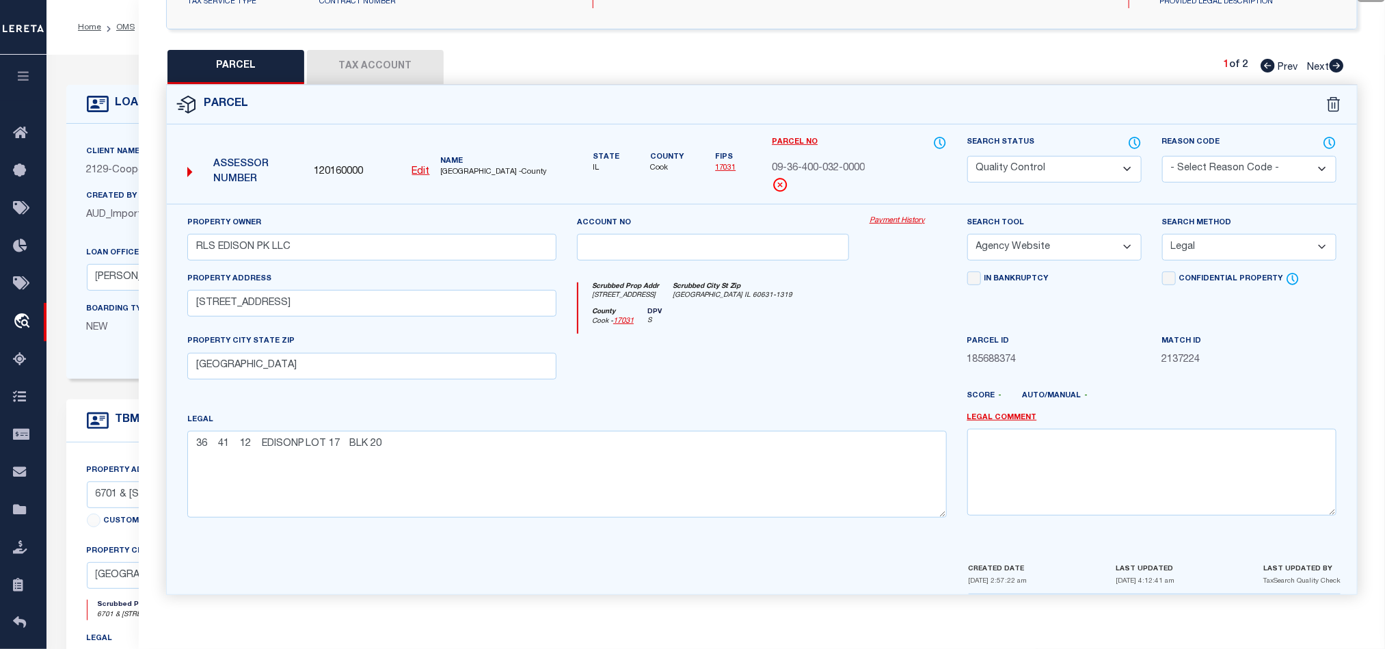
click at [870, 334] on div at bounding box center [908, 362] width 98 height 56
click at [802, 347] on div at bounding box center [713, 362] width 293 height 56
drag, startPoint x: 841, startPoint y: 322, endPoint x: 718, endPoint y: 251, distance: 142.1
click at [841, 322] on div "County Cook - 17031 DPV S" at bounding box center [762, 321] width 368 height 27
drag, startPoint x: 353, startPoint y: 57, endPoint x: 530, endPoint y: 83, distance: 178.8
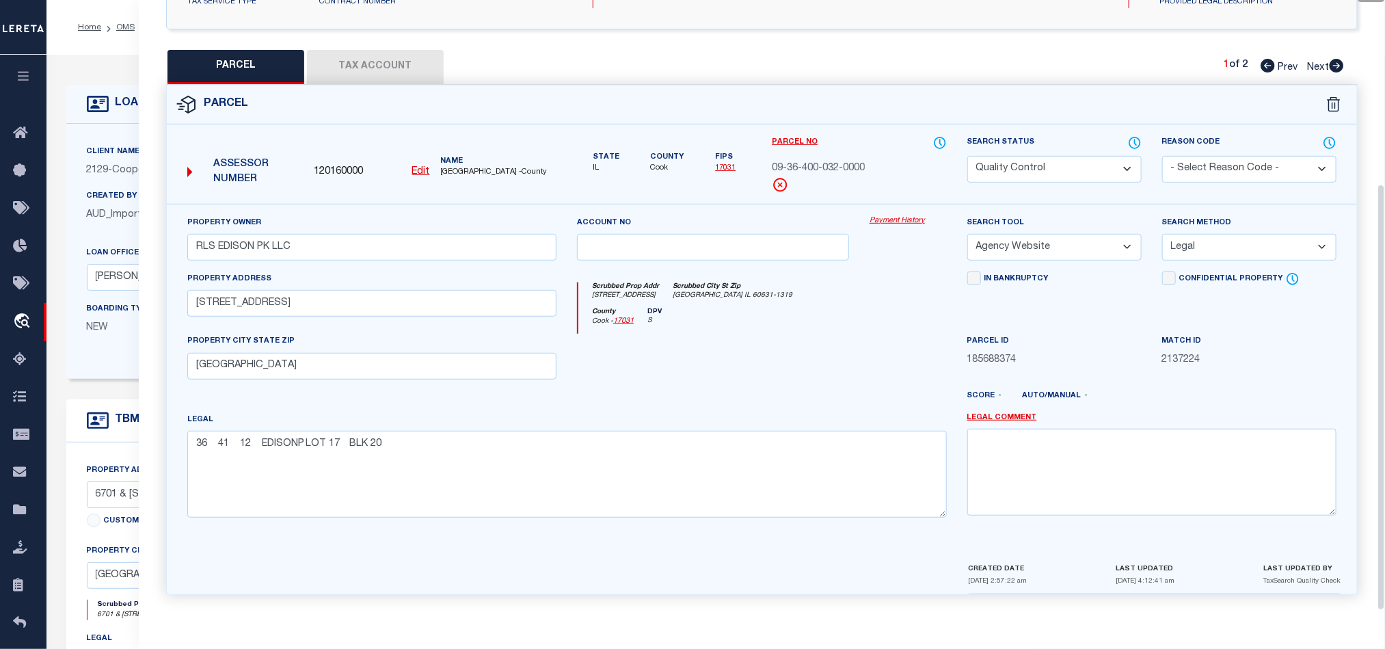
click at [353, 57] on button "Tax Account" at bounding box center [375, 67] width 137 height 34
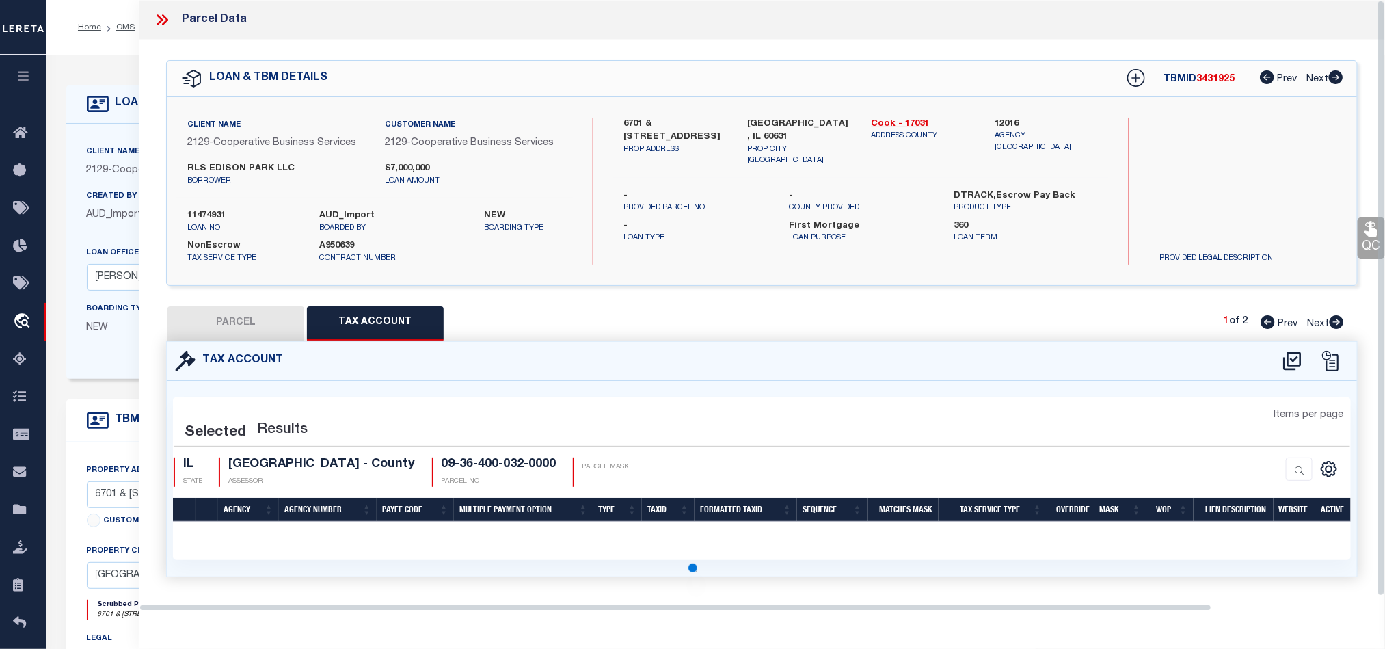
scroll to position [0, 0]
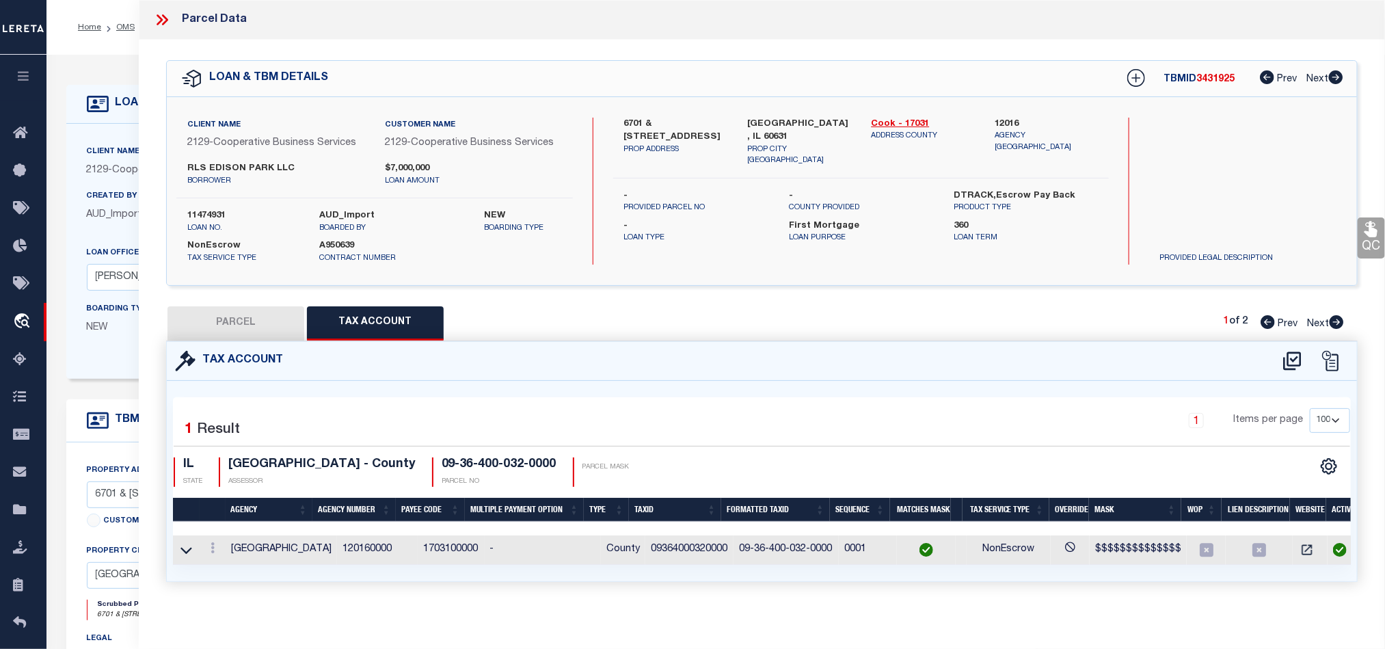
click at [239, 320] on button "PARCEL" at bounding box center [235, 323] width 137 height 34
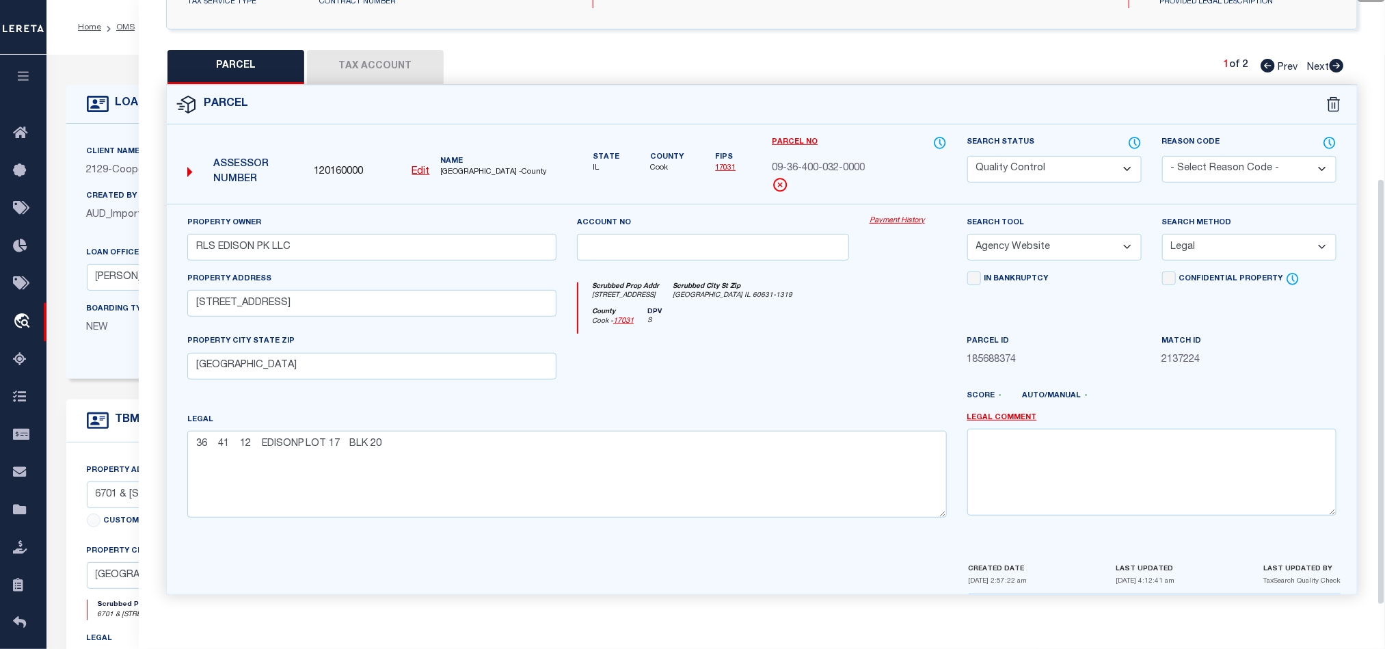
scroll to position [265, 0]
click at [772, 394] on div at bounding box center [810, 401] width 293 height 22
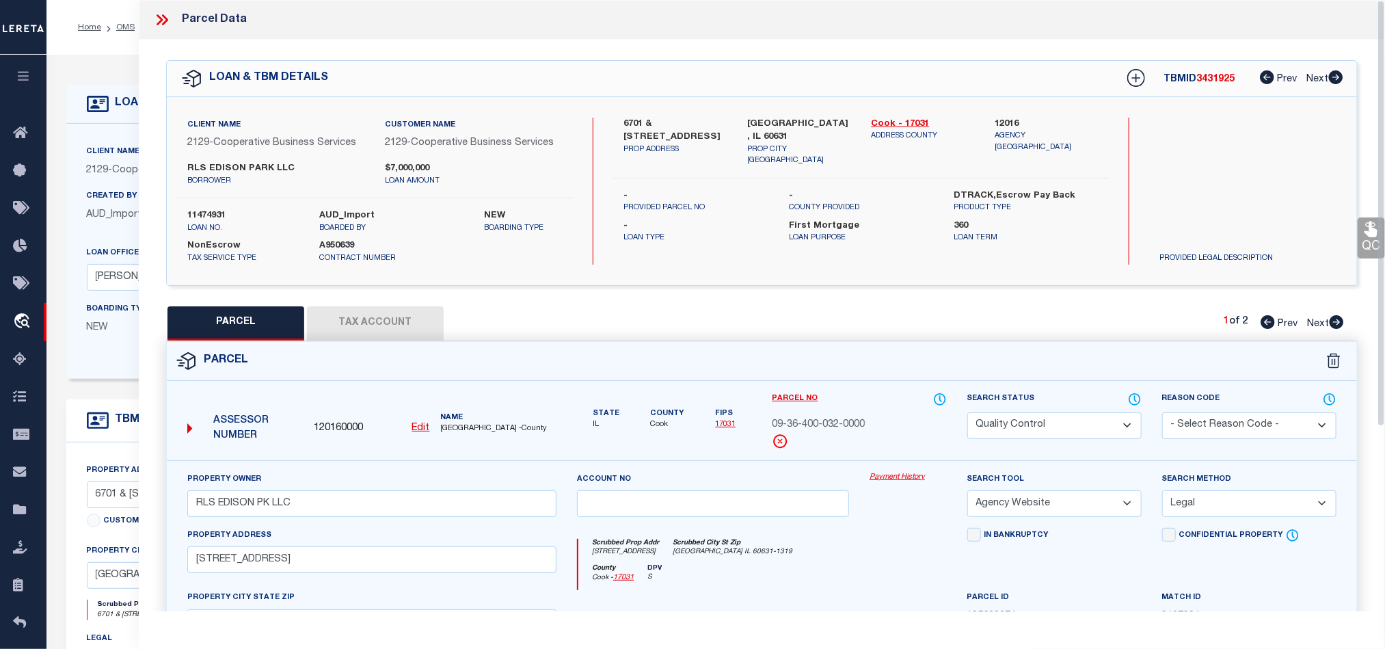
click at [791, 118] on label "[GEOGRAPHIC_DATA], IL 60631" at bounding box center [799, 131] width 103 height 27
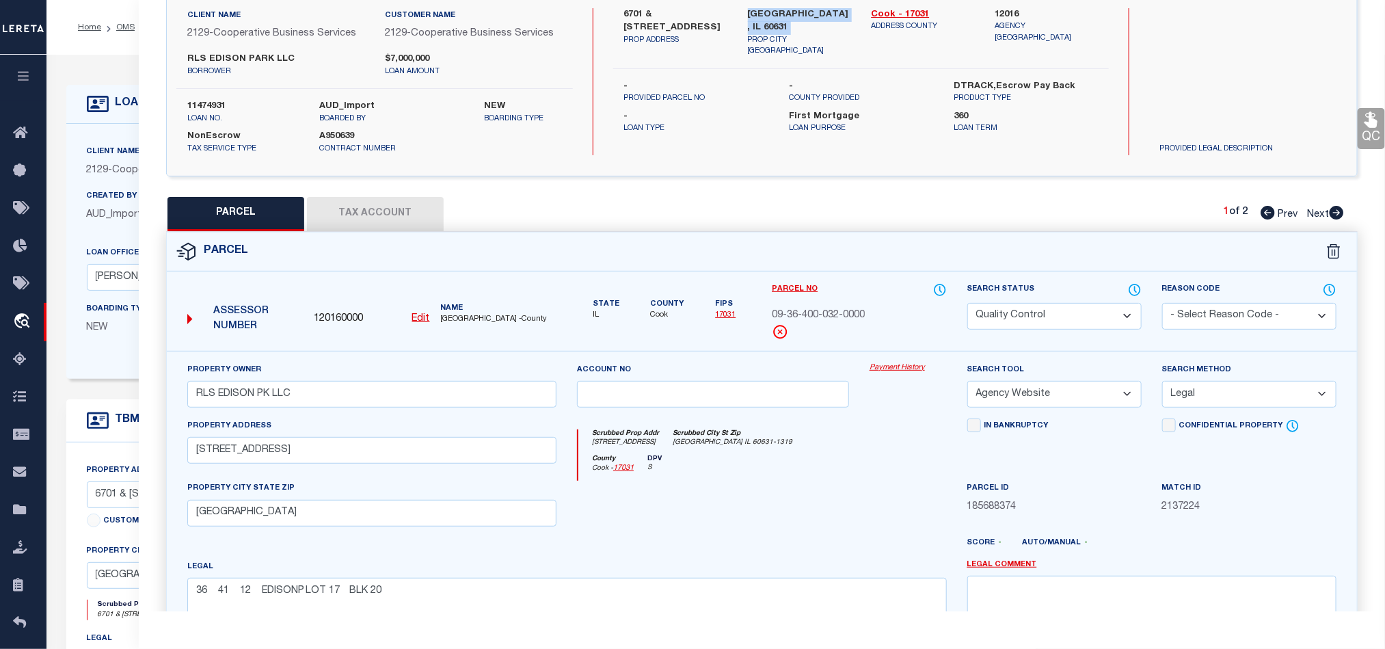
scroll to position [265, 0]
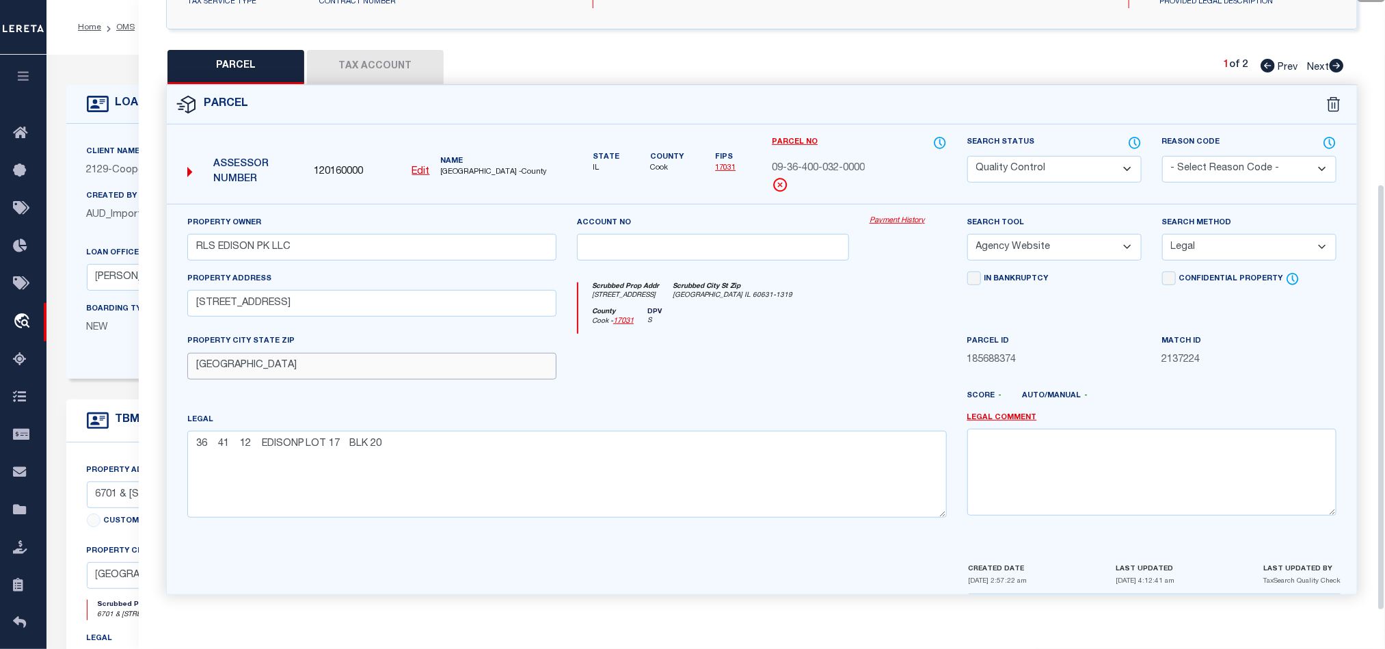
click at [374, 374] on input "[GEOGRAPHIC_DATA]" at bounding box center [371, 366] width 369 height 27
paste input ", IL 60631"
click at [957, 365] on div "Parcel ID 185688374" at bounding box center [1054, 362] width 195 height 56
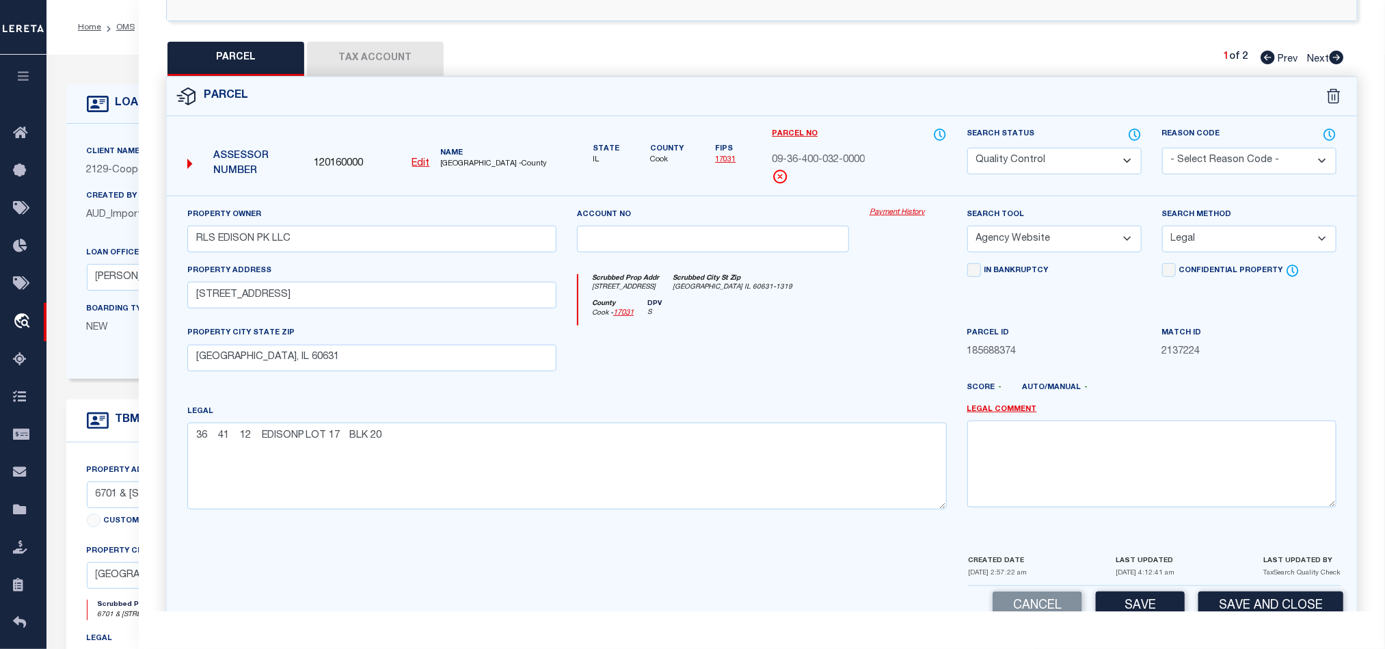
click at [1093, 156] on select "Automated Search Bad Parcel Complete Duplicate Parcel High Dollar Reporting In …" at bounding box center [1054, 161] width 174 height 27
drag, startPoint x: 790, startPoint y: 327, endPoint x: 999, endPoint y: 359, distance: 211.6
click at [790, 326] on div "County Cook - 17031 DPV S" at bounding box center [762, 312] width 368 height 27
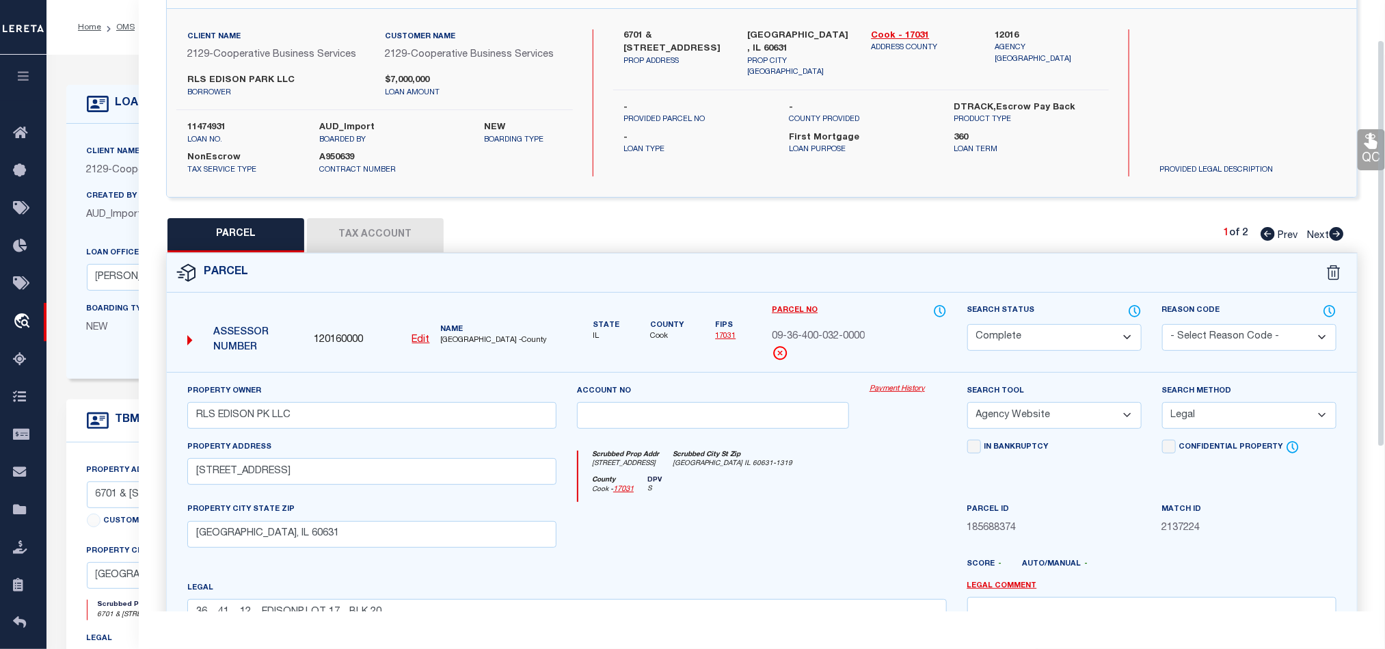
scroll to position [59, 0]
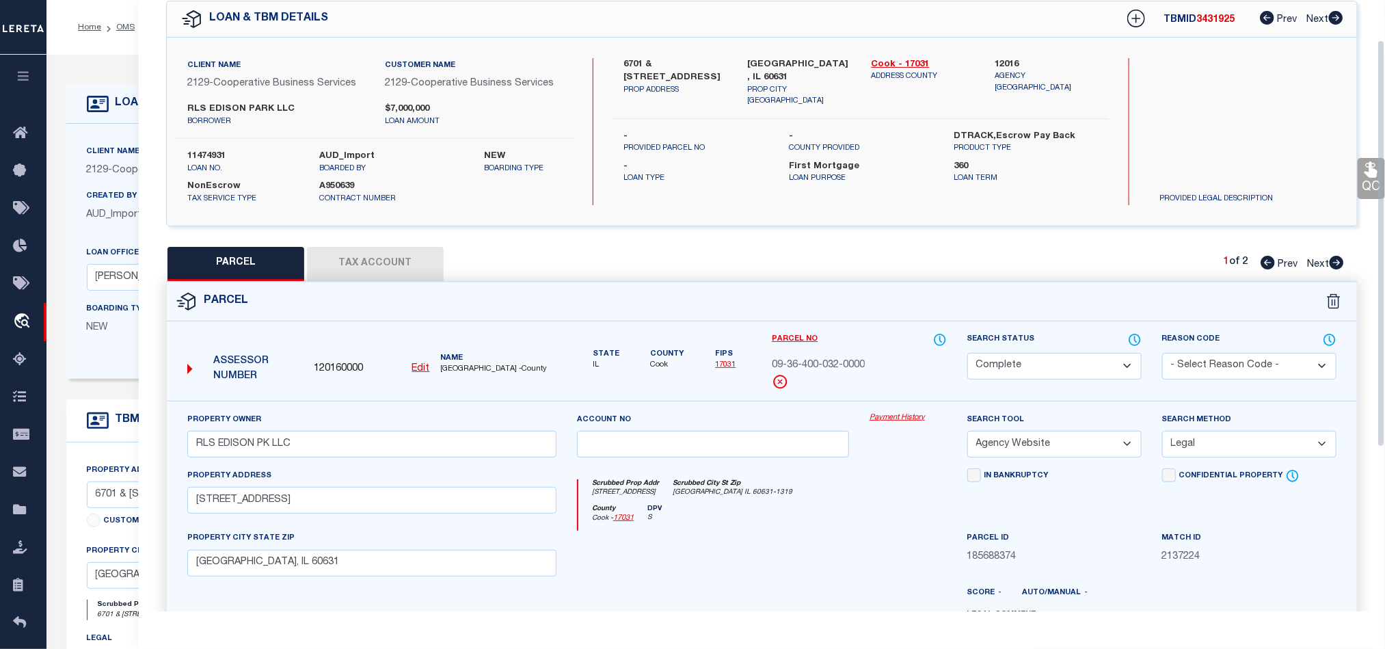
click at [1366, 173] on icon at bounding box center [1370, 170] width 13 height 16
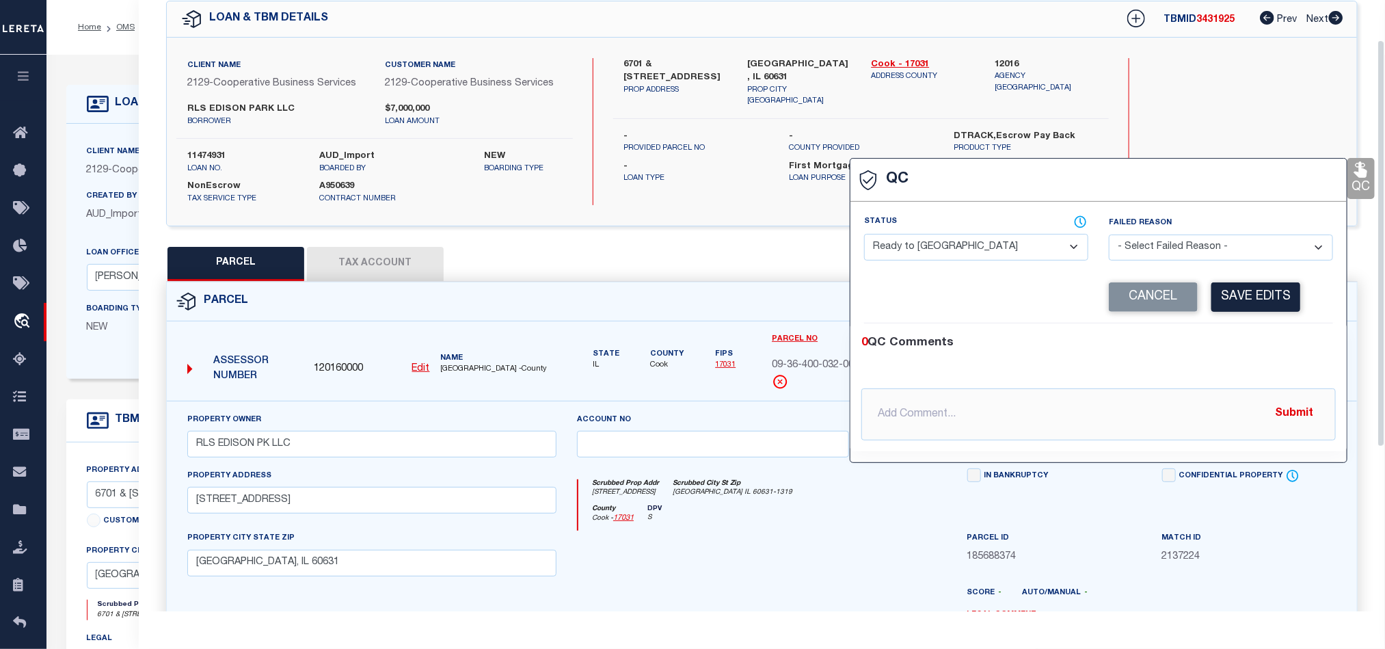
click at [1003, 230] on div "Status - Select Status - Ready to QC Correct Incorrect" at bounding box center [976, 237] width 224 height 45
drag, startPoint x: 992, startPoint y: 257, endPoint x: 1122, endPoint y: 281, distance: 132.0
click at [992, 257] on select "- Select Status - Ready to QC Correct Incorrect" at bounding box center [976, 247] width 224 height 27
click at [1284, 327] on div "0 QC Comments @[PERSON_NAME] @[PERSON_NAME] @[PERSON_NAME] @[PERSON_NAME] @[PER…" at bounding box center [1098, 387] width 496 height 128
click at [1263, 296] on button "Save Edits" at bounding box center [1255, 296] width 89 height 29
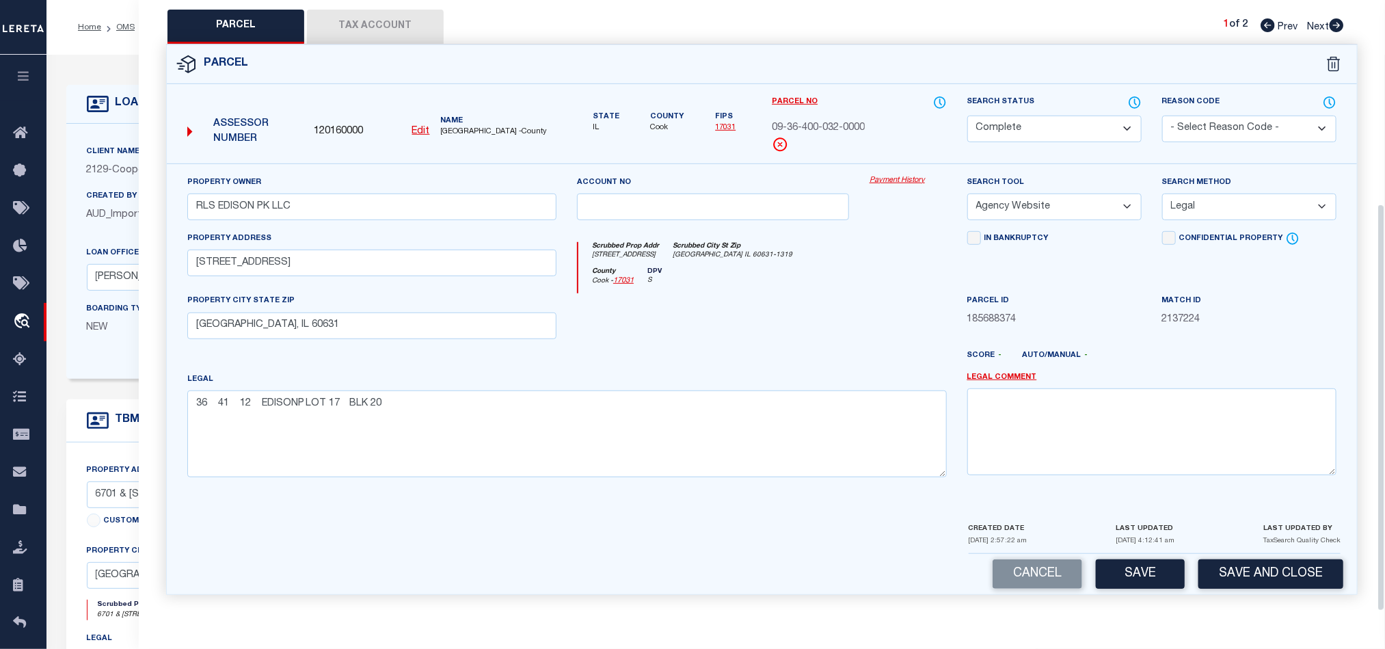
scroll to position [306, 0]
click at [1136, 560] on button "Save" at bounding box center [1140, 573] width 89 height 29
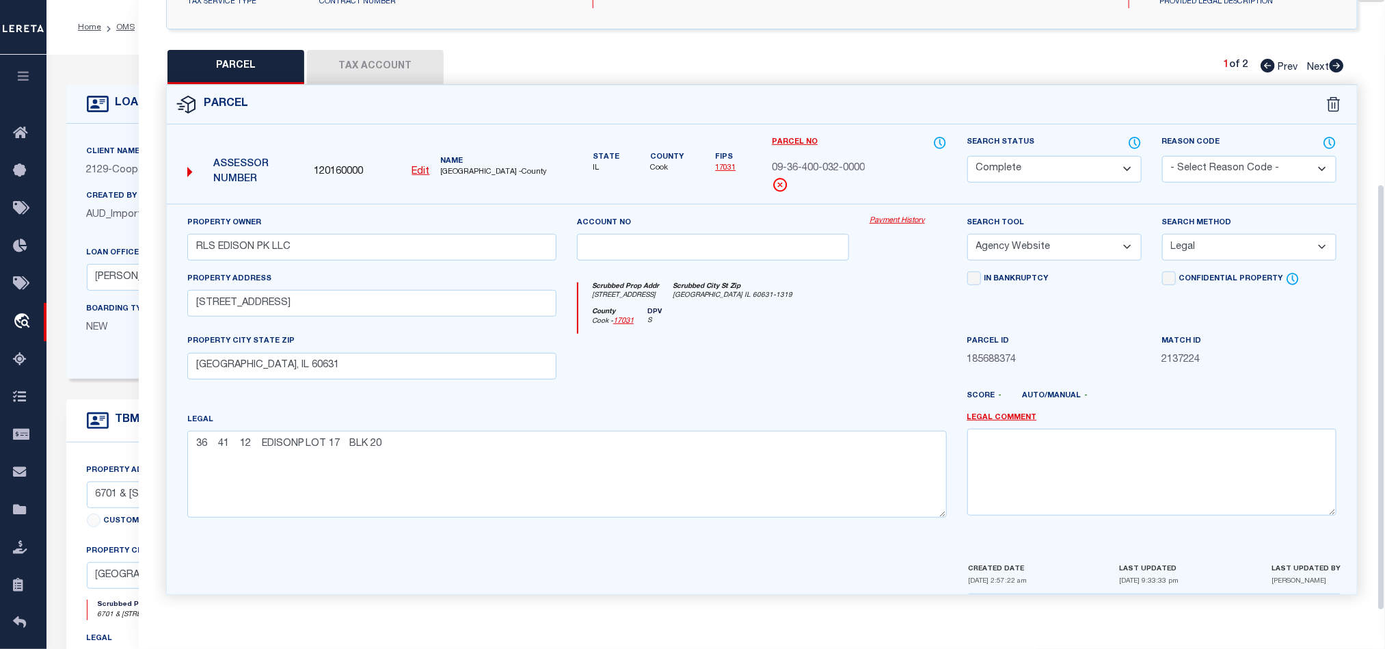
click at [750, 339] on div at bounding box center [713, 362] width 293 height 56
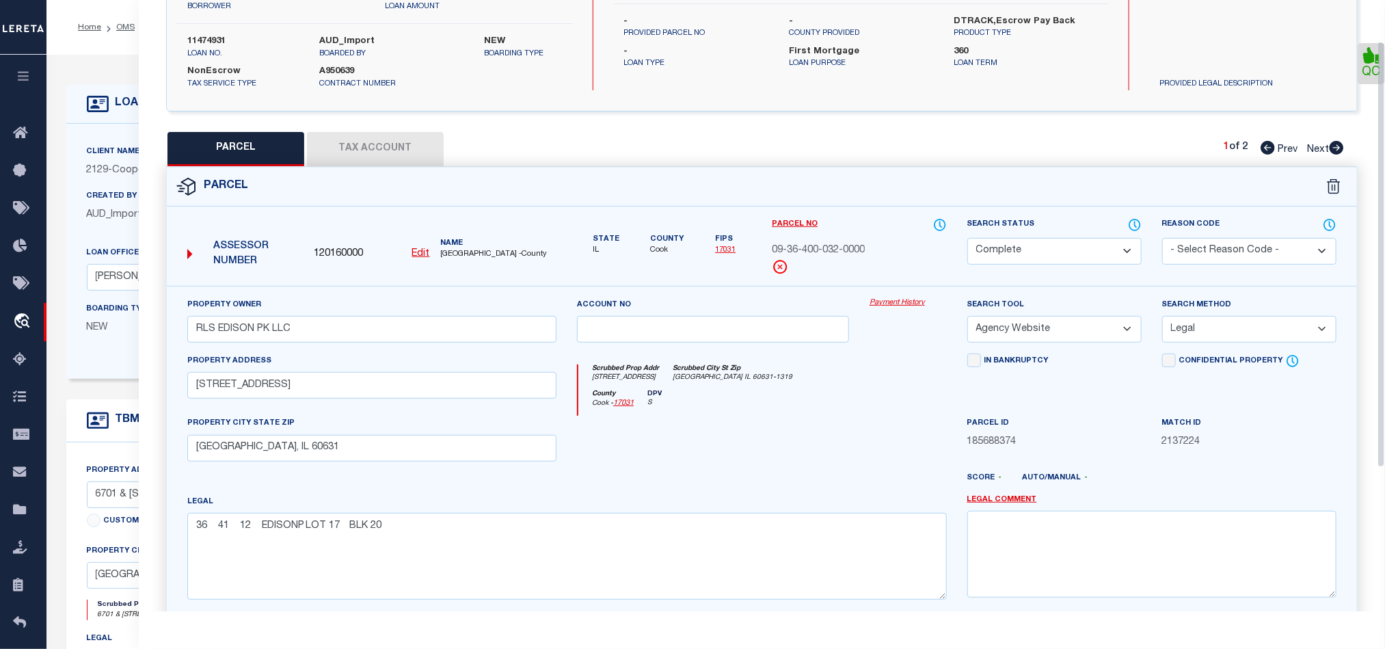
scroll to position [59, 0]
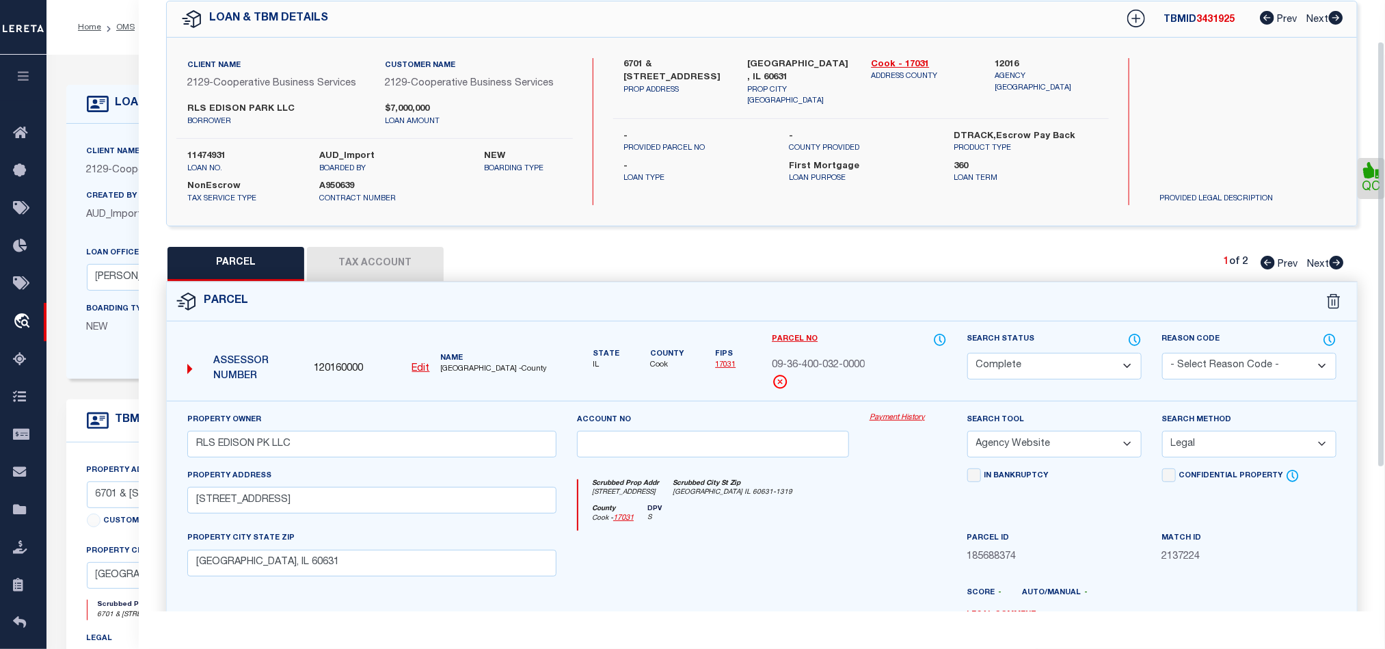
click at [1340, 265] on icon at bounding box center [1336, 263] width 15 height 14
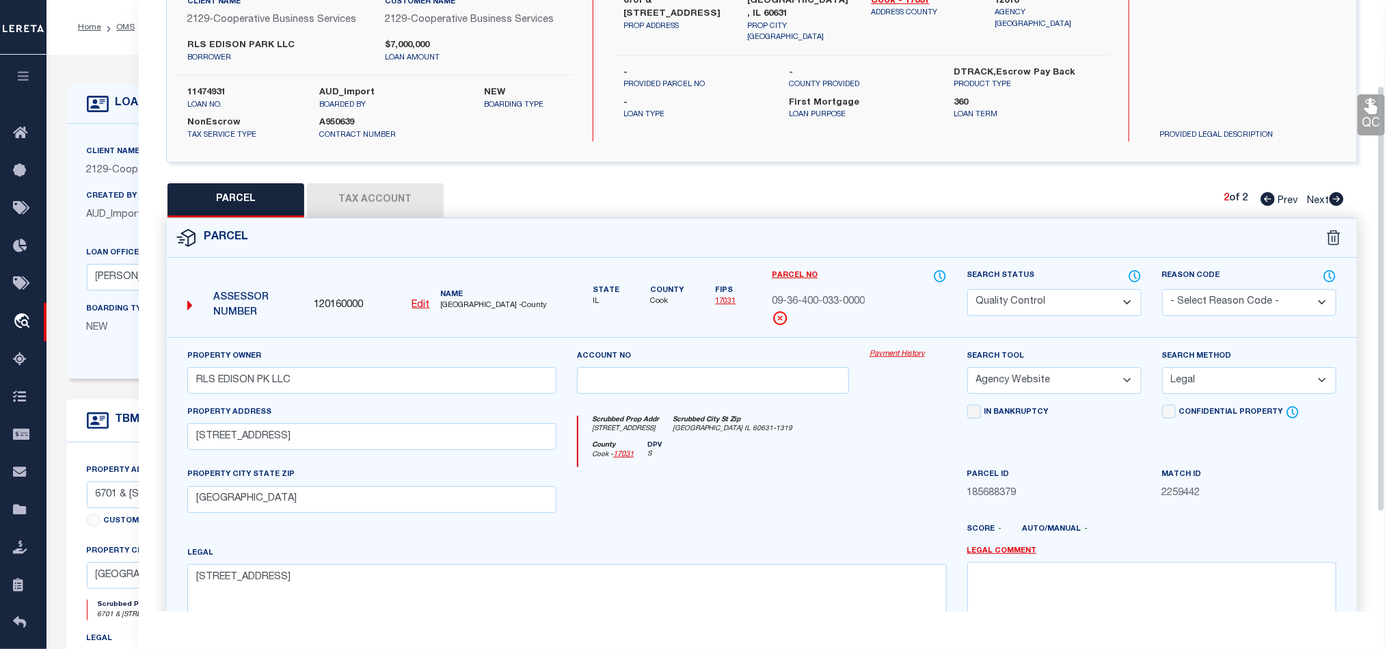
scroll to position [265, 0]
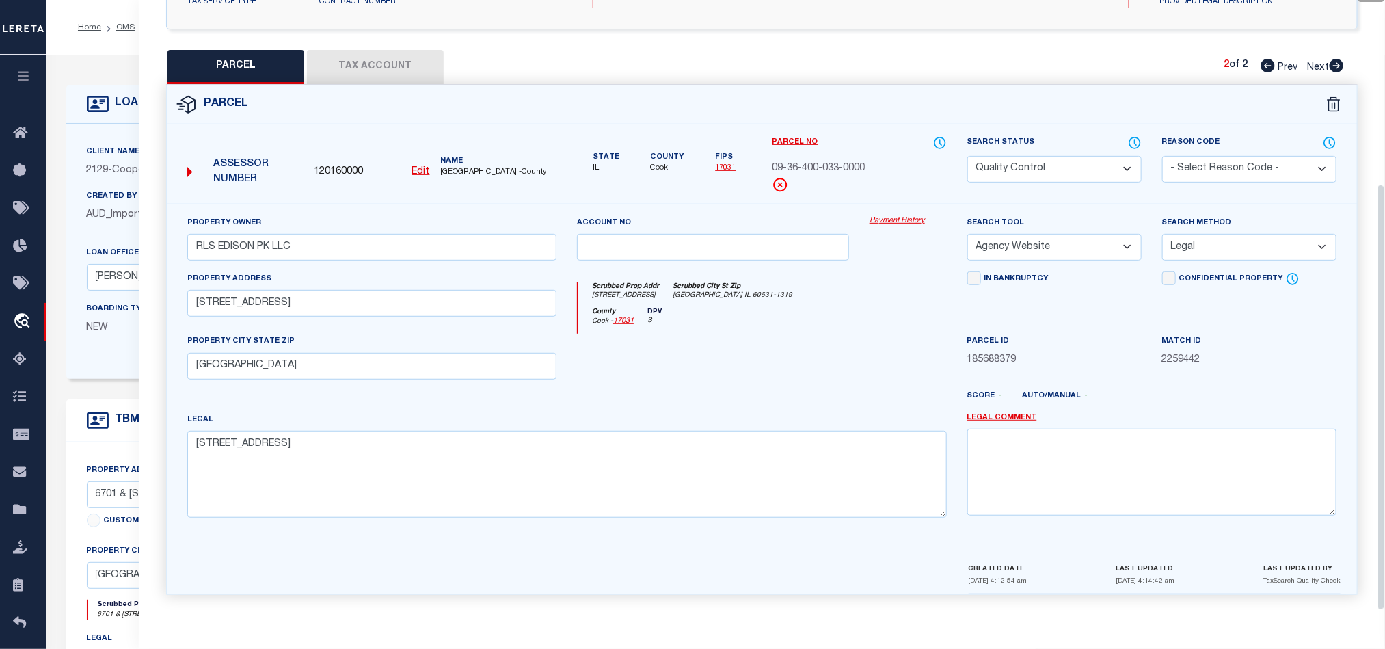
click at [820, 357] on div at bounding box center [713, 362] width 293 height 56
drag, startPoint x: 381, startPoint y: 52, endPoint x: 747, endPoint y: 161, distance: 381.5
click at [382, 52] on button "Tax Account" at bounding box center [375, 67] width 137 height 34
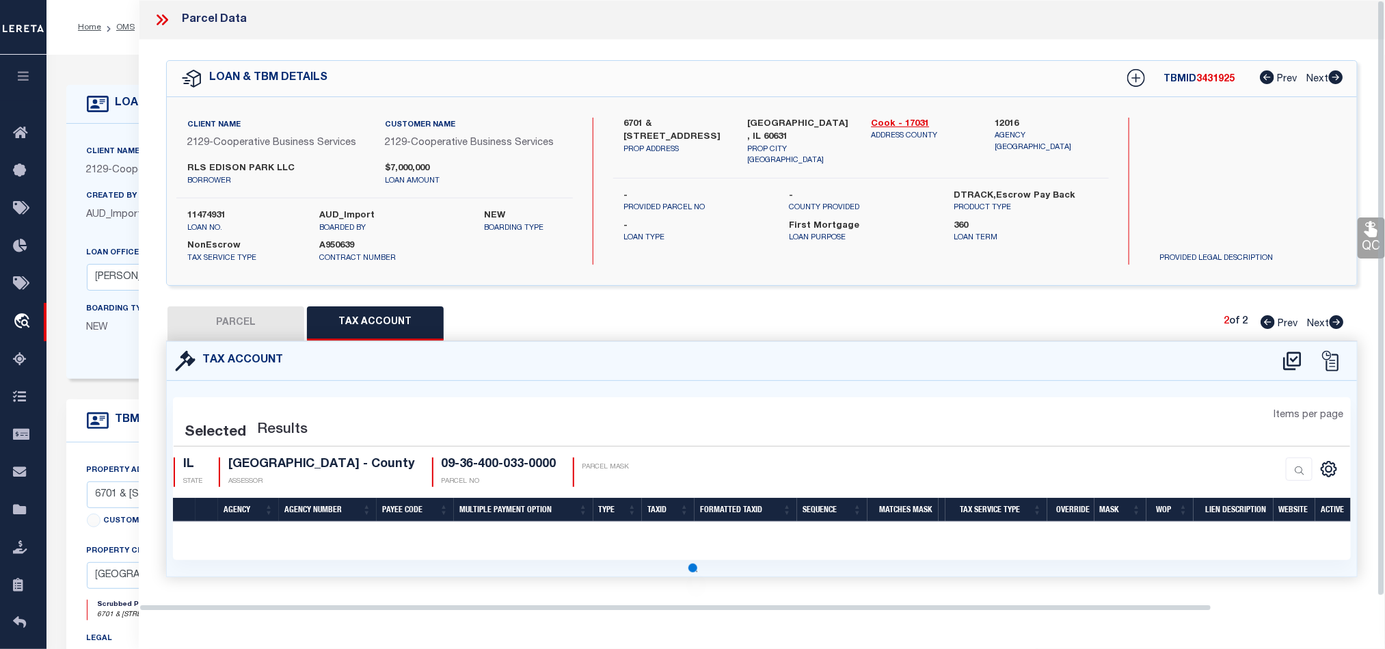
scroll to position [0, 0]
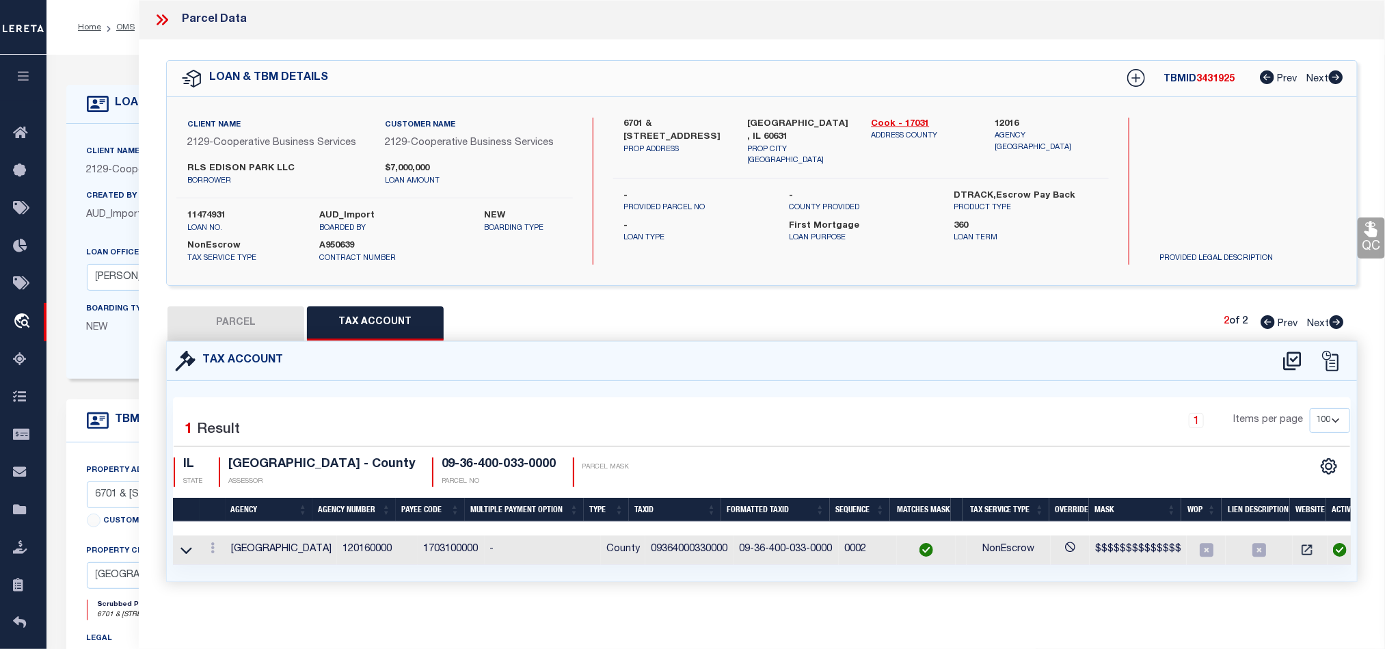
click at [244, 320] on button "PARCEL" at bounding box center [235, 323] width 137 height 34
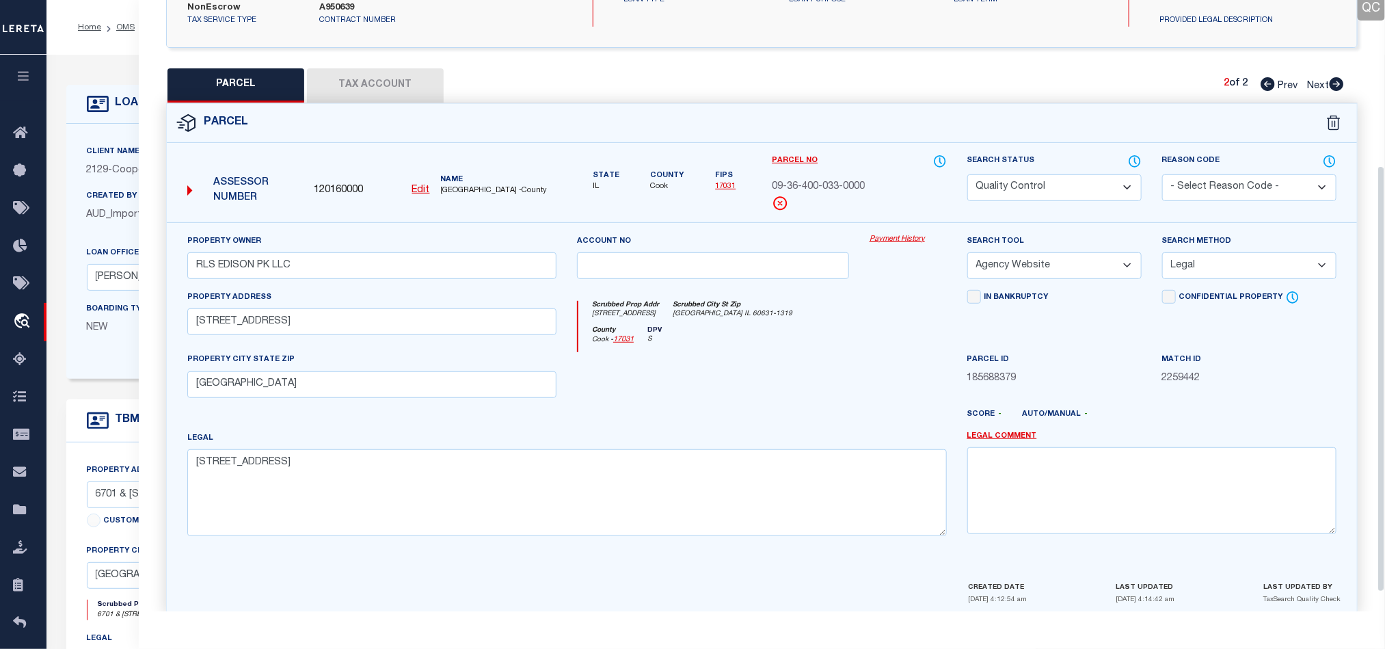
scroll to position [265, 0]
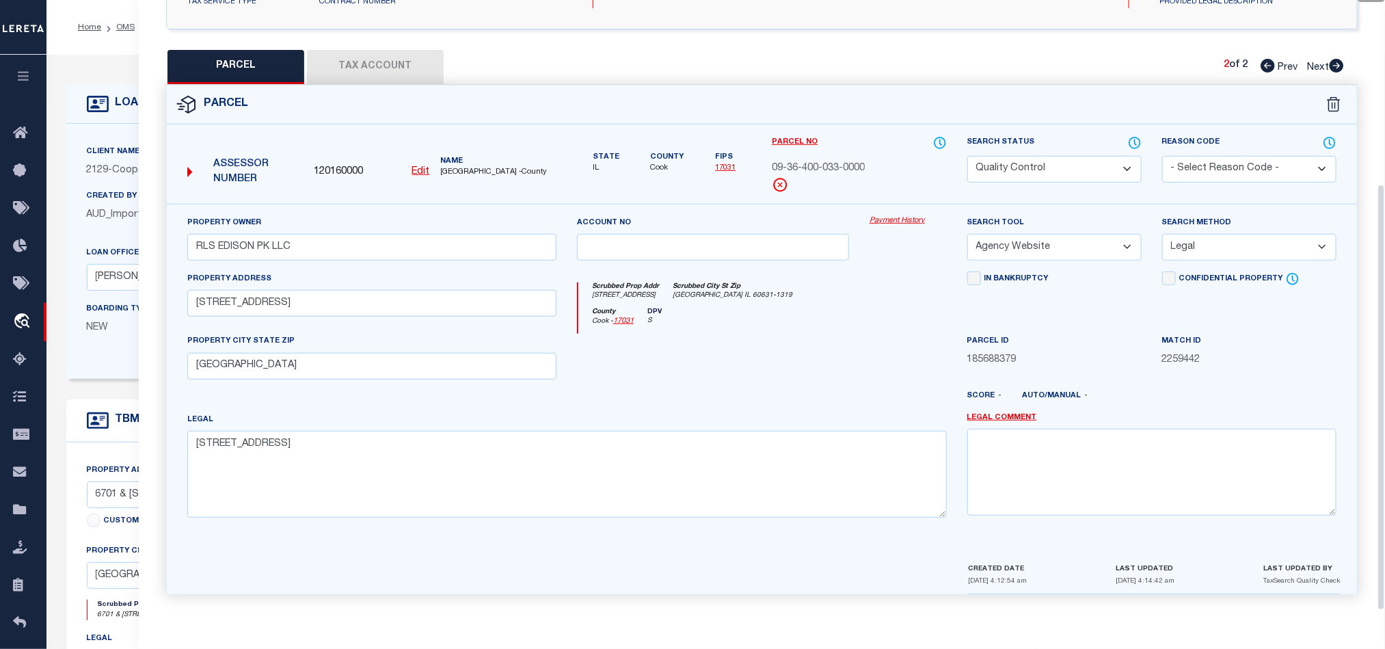
click at [771, 364] on div at bounding box center [713, 362] width 293 height 56
click at [1040, 161] on select "Automated Search Bad Parcel Complete Duplicate Parcel High Dollar Reporting In …" at bounding box center [1054, 169] width 174 height 27
drag, startPoint x: 841, startPoint y: 288, endPoint x: 1085, endPoint y: 302, distance: 244.4
click at [841, 288] on div "Scrubbed Prop Addr [STREET_ADDRESS] [GEOGRAPHIC_DATA]-1319" at bounding box center [762, 294] width 368 height 25
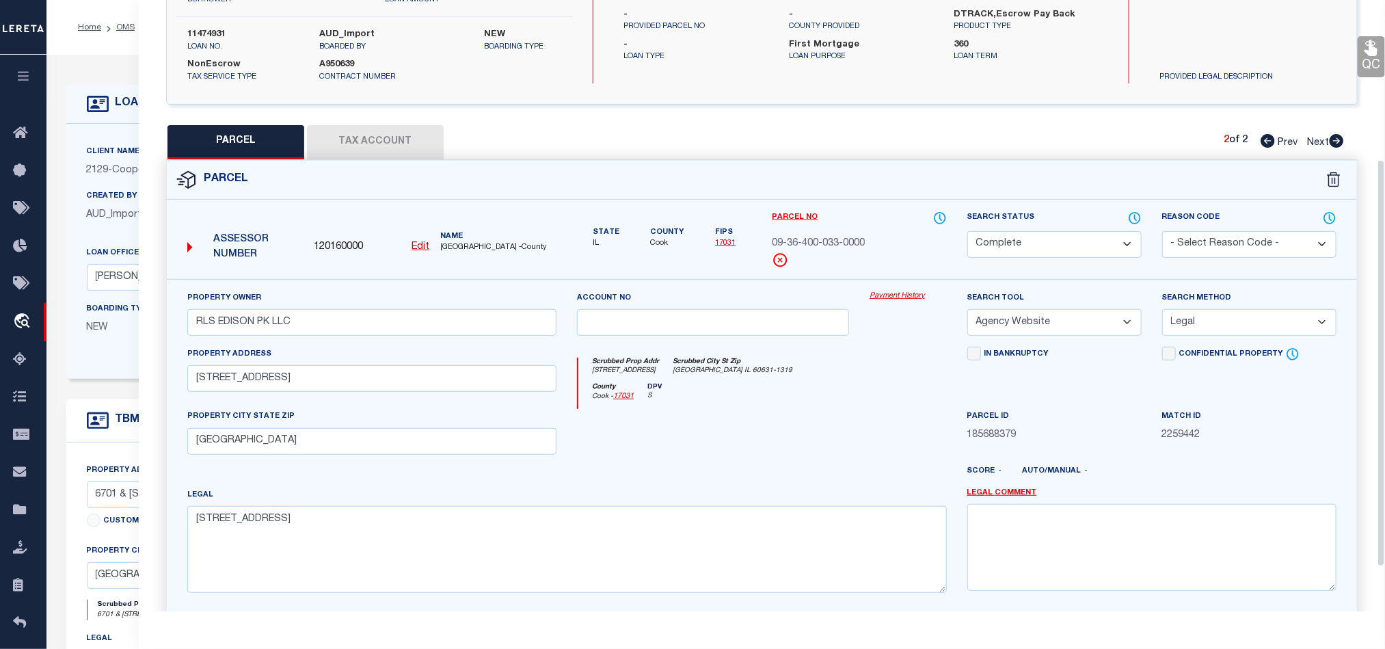
scroll to position [59, 0]
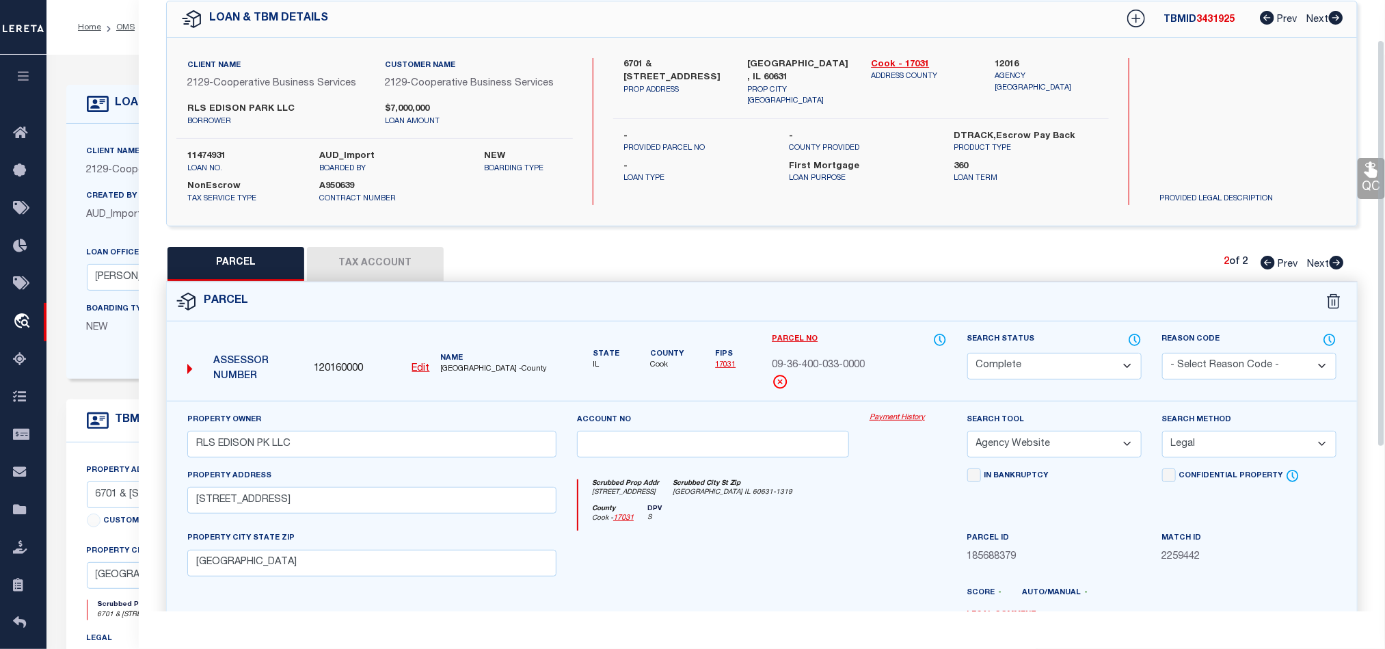
click at [1368, 179] on link "QC" at bounding box center [1370, 178] width 27 height 41
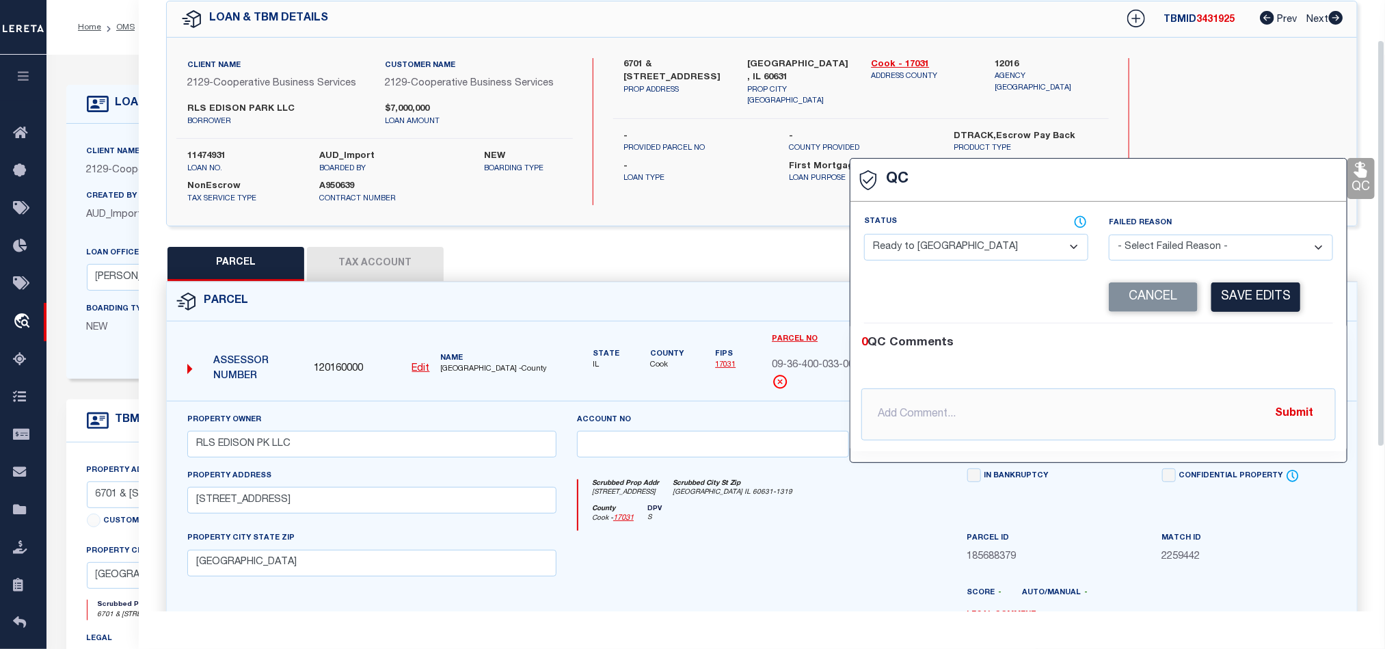
drag, startPoint x: 989, startPoint y: 257, endPoint x: 997, endPoint y: 261, distance: 9.2
click at [989, 257] on select "- Select Status - Ready to QC Correct Incorrect" at bounding box center [976, 247] width 224 height 27
drag, startPoint x: 1269, startPoint y: 340, endPoint x: 1265, endPoint y: 318, distance: 22.3
click at [1269, 340] on div "0 QC Comments" at bounding box center [1095, 343] width 469 height 18
click at [1262, 303] on button "Save Edits" at bounding box center [1255, 296] width 89 height 29
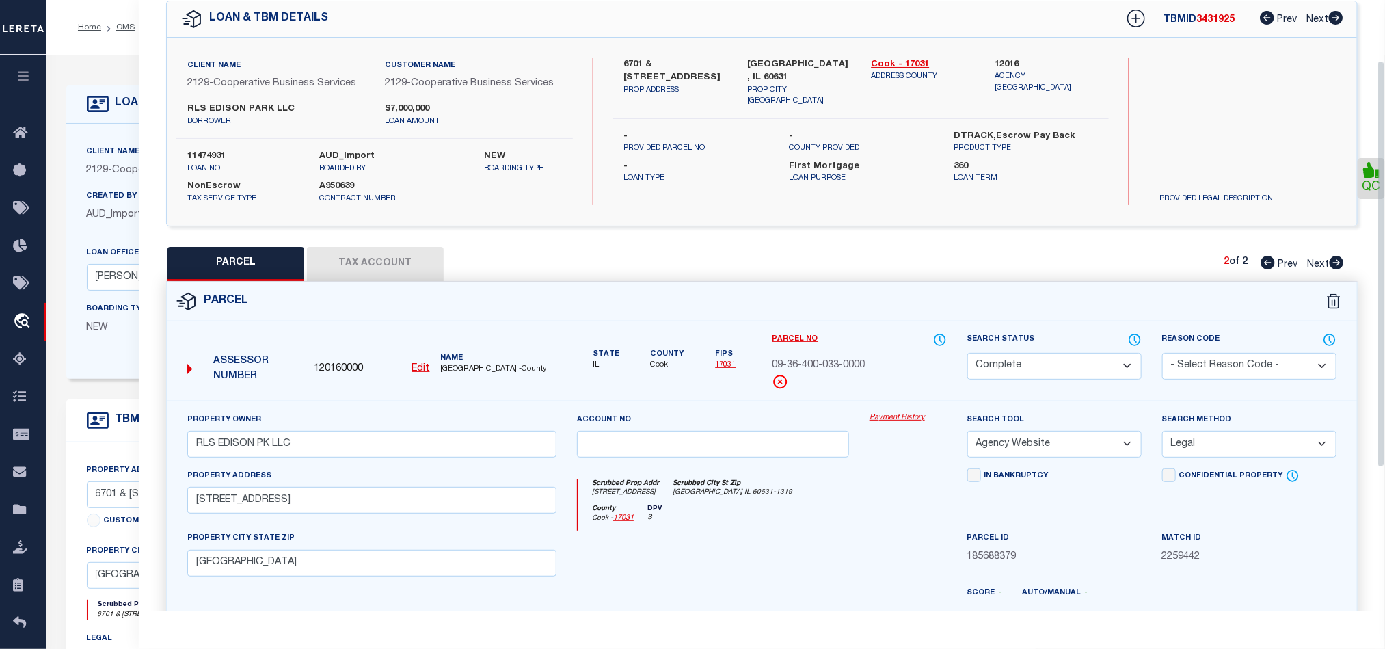
scroll to position [306, 0]
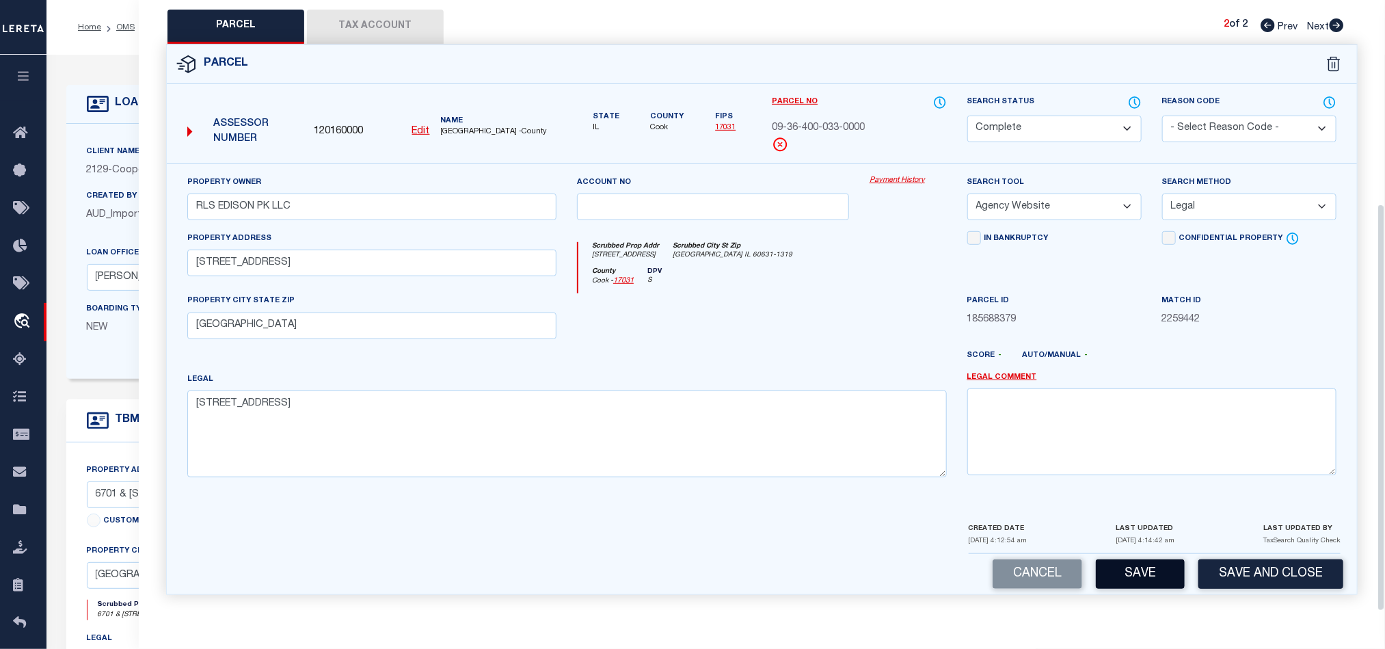
click at [1130, 571] on button "Save" at bounding box center [1140, 573] width 89 height 29
click at [804, 334] on div at bounding box center [713, 321] width 293 height 56
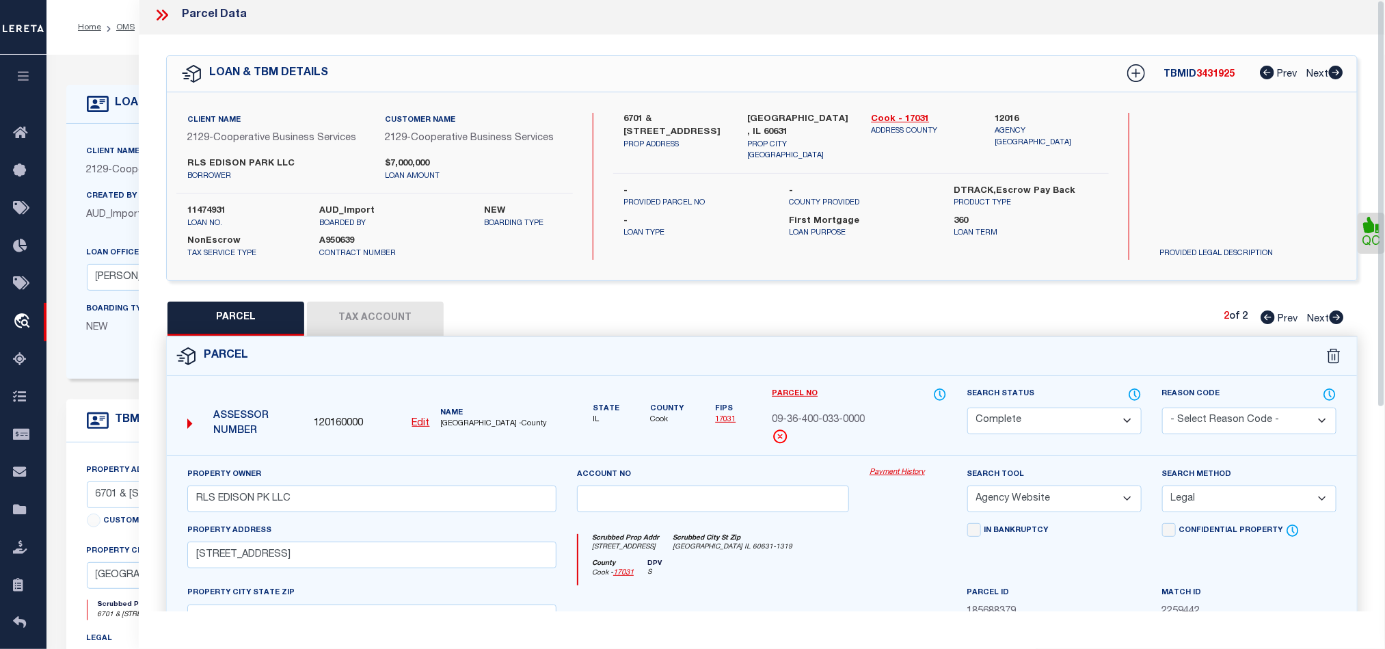
scroll to position [0, 0]
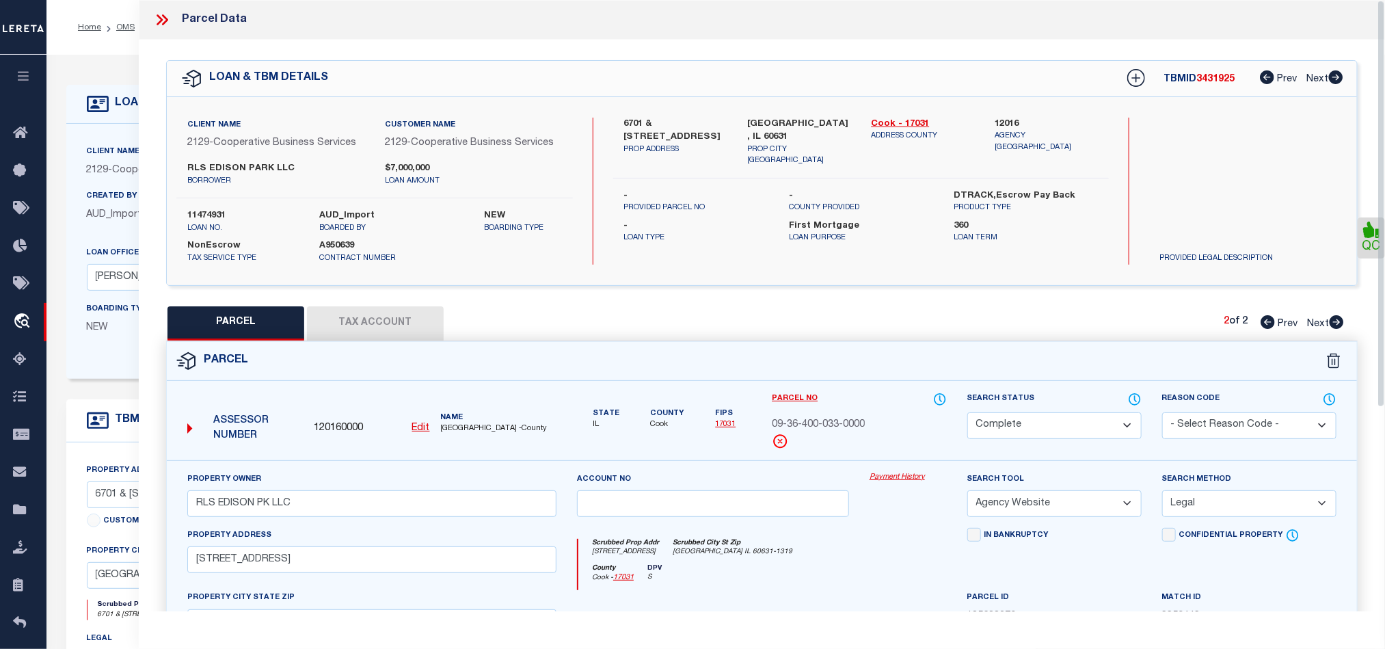
click at [163, 23] on icon at bounding box center [165, 19] width 6 height 11
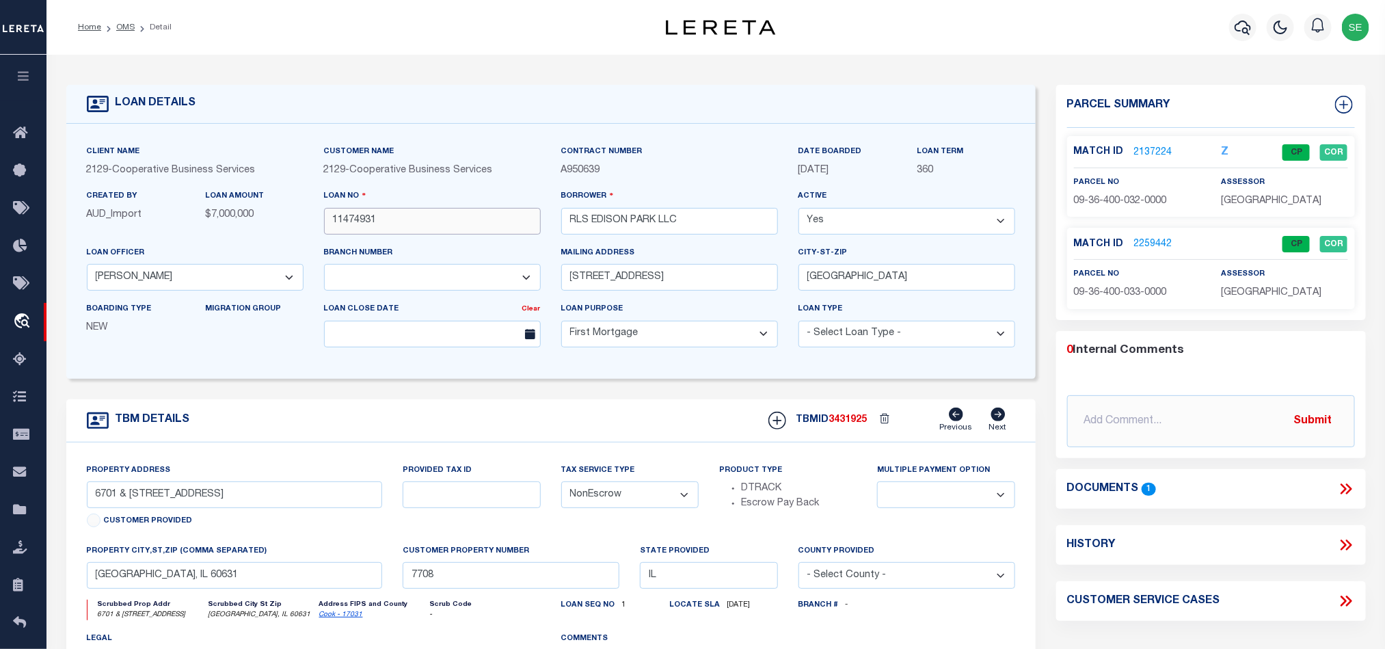
click at [461, 218] on input "11474931" at bounding box center [432, 221] width 217 height 27
click at [843, 424] on span "3431925" at bounding box center [848, 420] width 38 height 10
click at [1273, 191] on div "assessor [GEOGRAPHIC_DATA]" at bounding box center [1284, 191] width 126 height 33
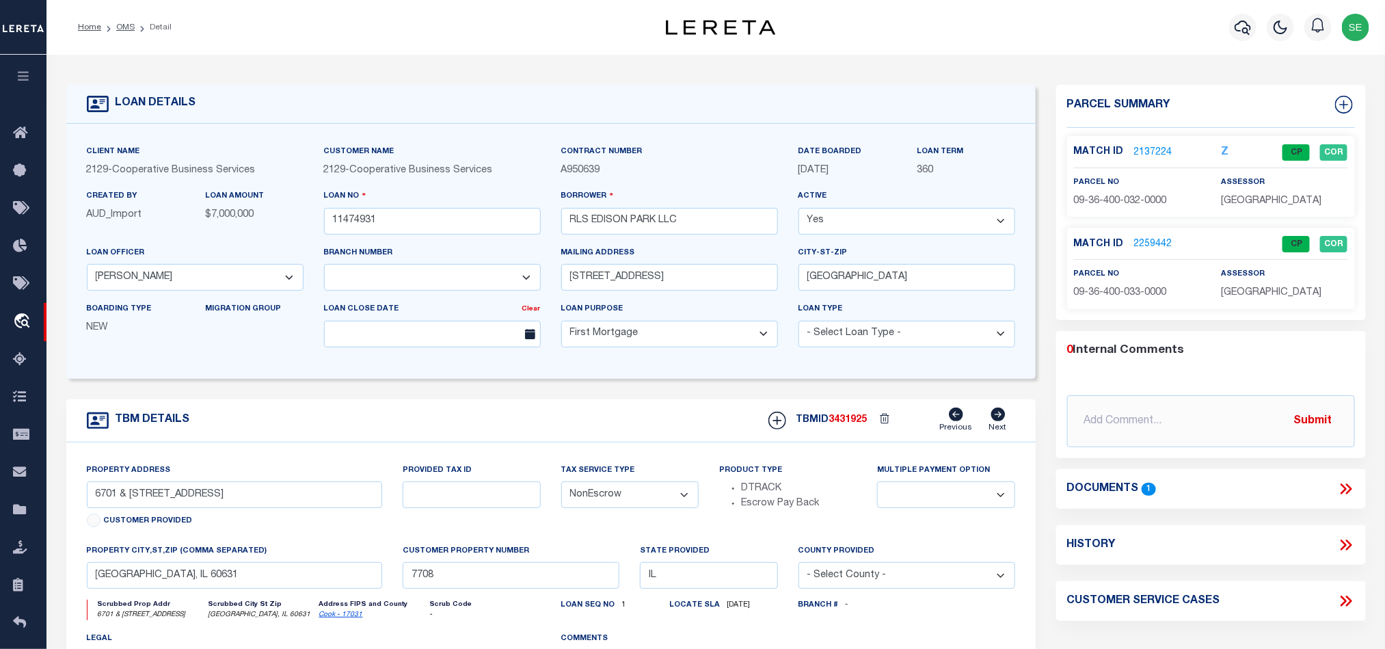
click at [1273, 191] on div "assessor [GEOGRAPHIC_DATA]" at bounding box center [1284, 191] width 126 height 33
click at [1271, 203] on span "[GEOGRAPHIC_DATA]" at bounding box center [1271, 201] width 100 height 10
click at [1117, 201] on span "09-36-400-032-0000" at bounding box center [1120, 201] width 93 height 10
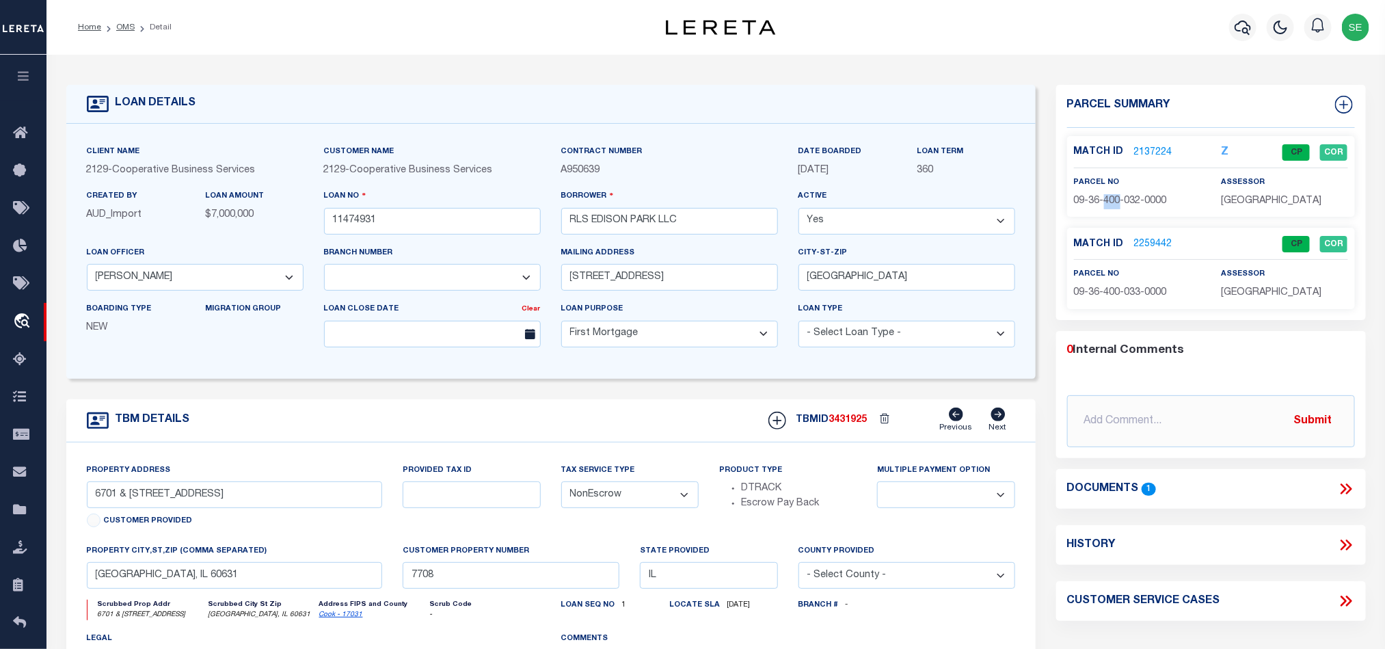
click at [1117, 201] on span "09-36-400-032-0000" at bounding box center [1120, 201] width 93 height 10
click at [429, 224] on input "11474931" at bounding box center [432, 221] width 217 height 27
click at [853, 424] on span "3431925" at bounding box center [848, 420] width 38 height 10
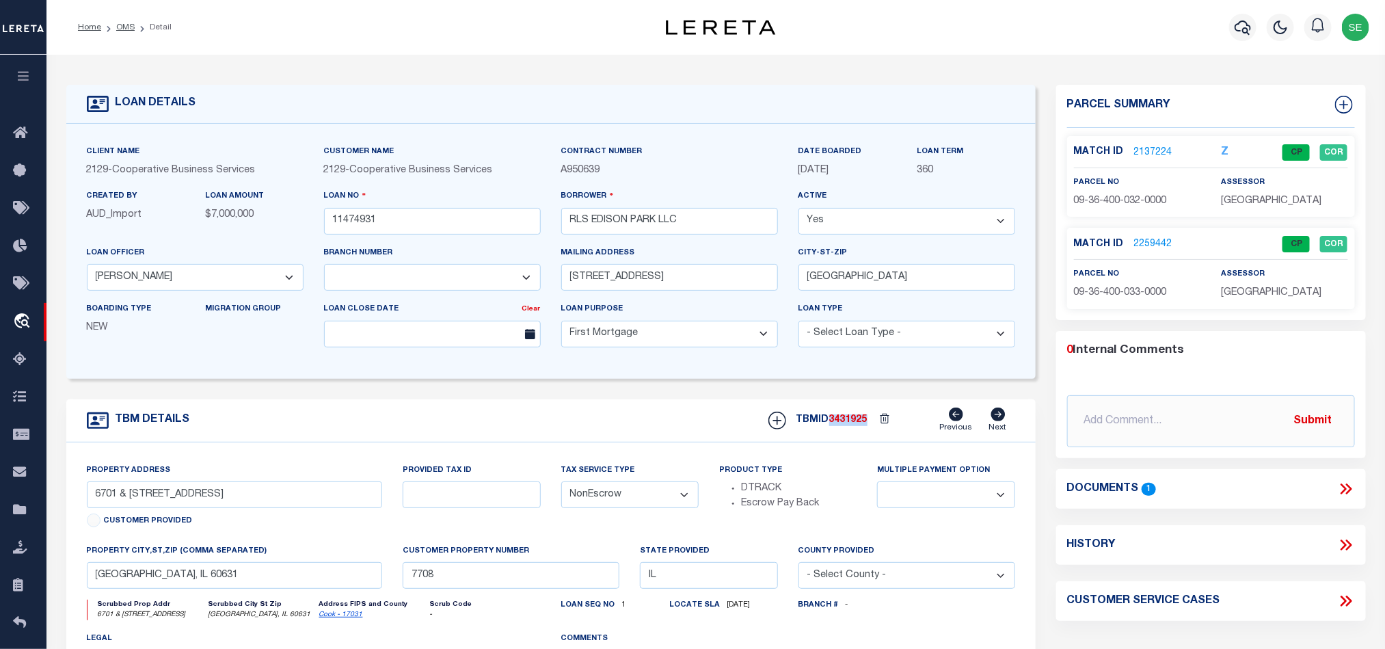
click at [853, 424] on span "3431925" at bounding box center [848, 420] width 38 height 10
click at [1266, 293] on span "[GEOGRAPHIC_DATA]" at bounding box center [1271, 293] width 100 height 10
click at [1120, 290] on span "09-36-400-033-0000" at bounding box center [1120, 293] width 93 height 10
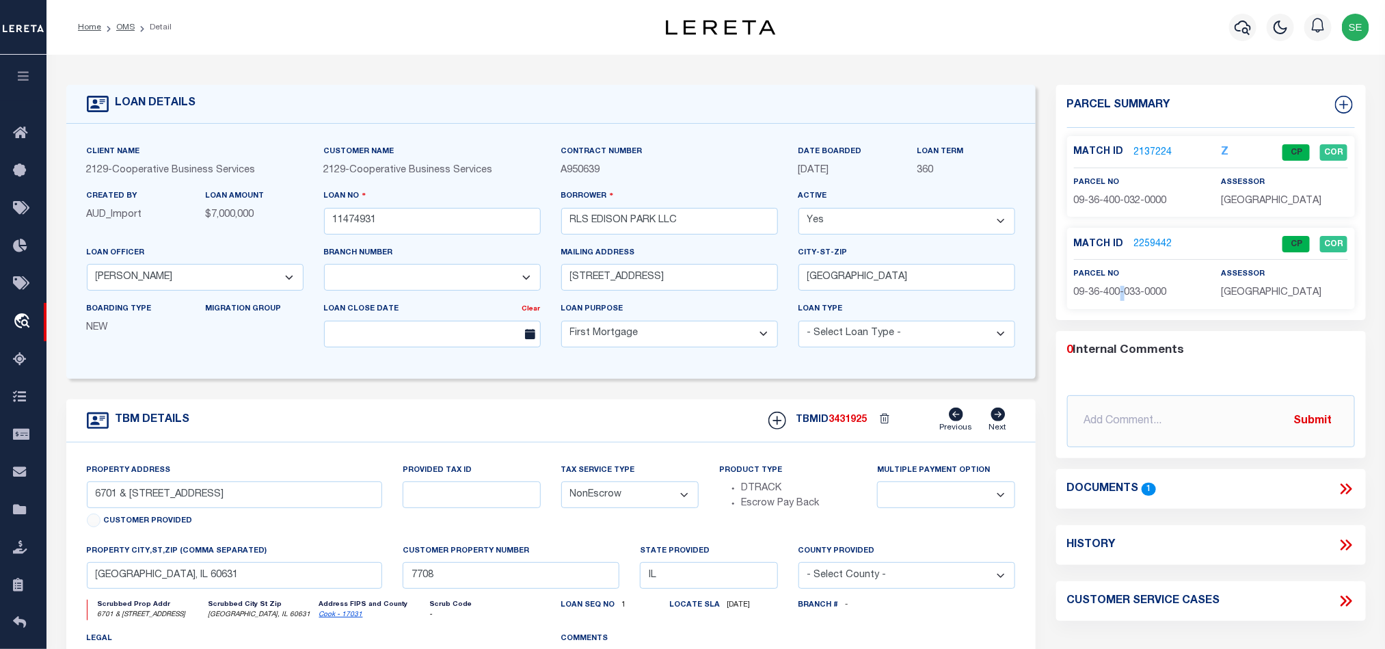
click at [1120, 290] on span "09-36-400-033-0000" at bounding box center [1120, 293] width 93 height 10
drag, startPoint x: 503, startPoint y: 424, endPoint x: 388, endPoint y: 301, distance: 168.3
click at [503, 423] on div "TBM DETAILS TBMID 3431925 Previous Next" at bounding box center [550, 420] width 969 height 43
click at [122, 29] on link "OMS" at bounding box center [125, 27] width 18 height 8
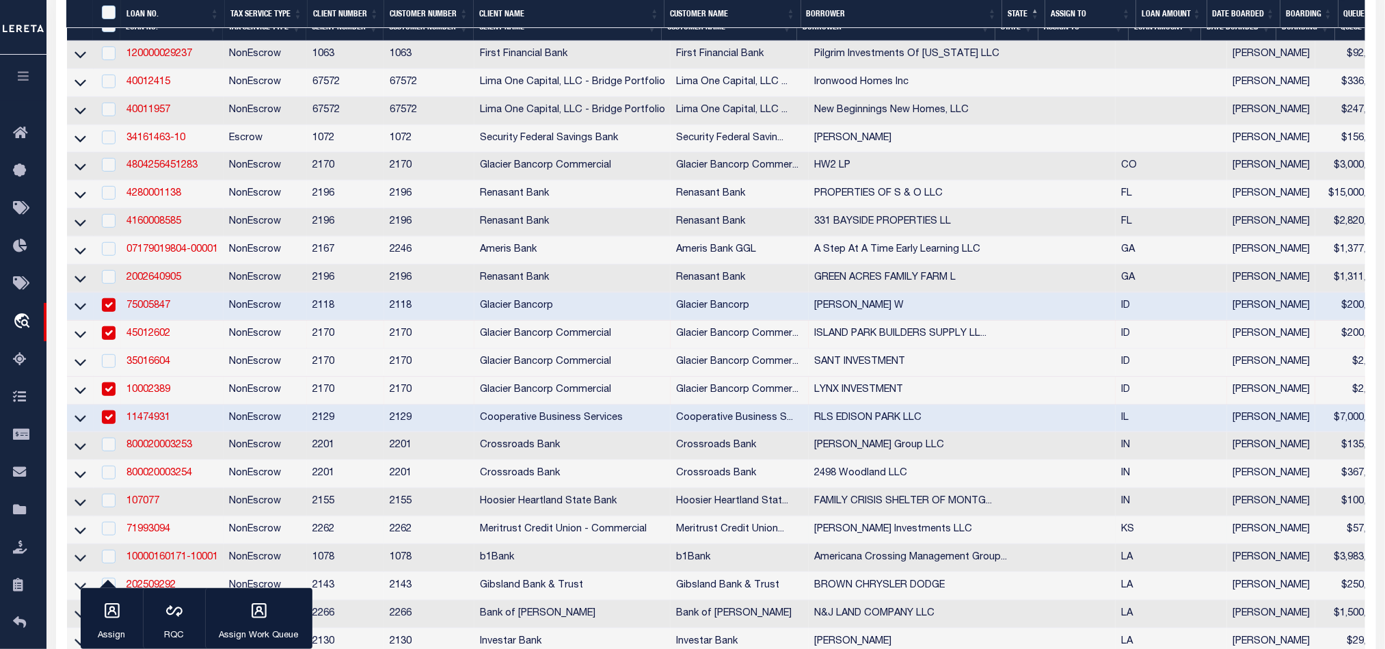
scroll to position [513, 0]
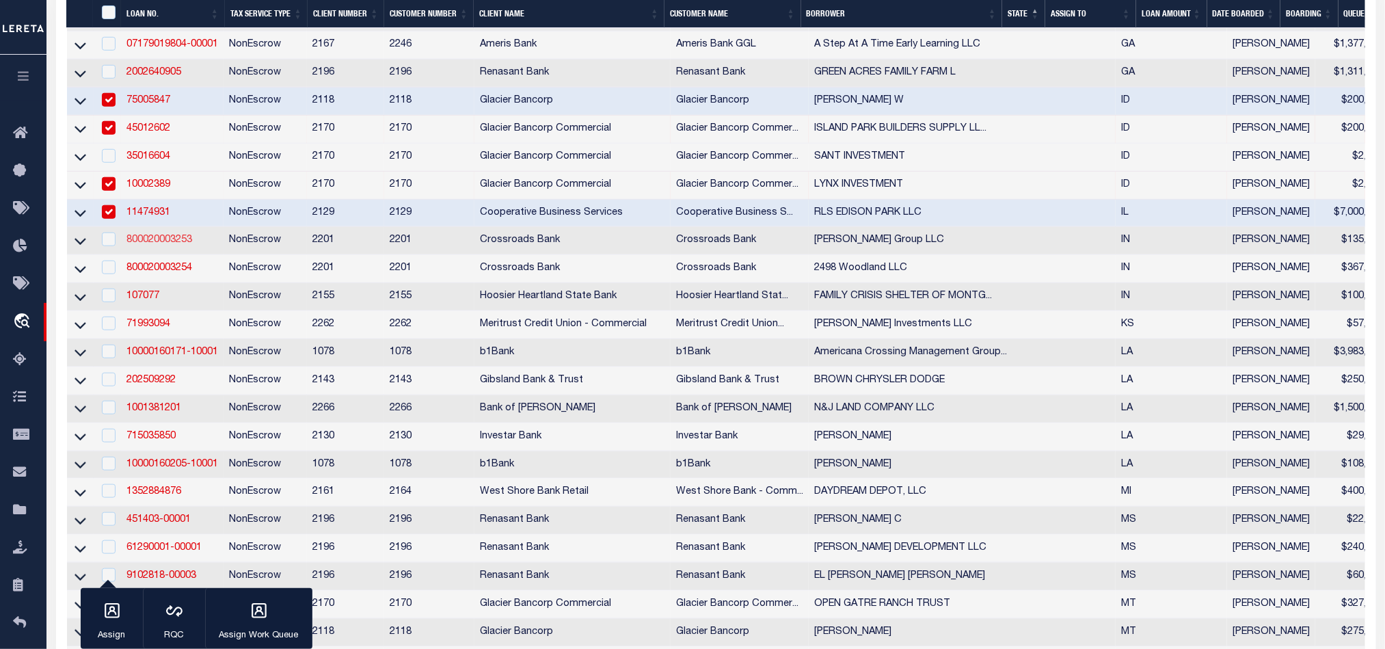
click at [160, 245] on link "800020003253" at bounding box center [159, 240] width 66 height 10
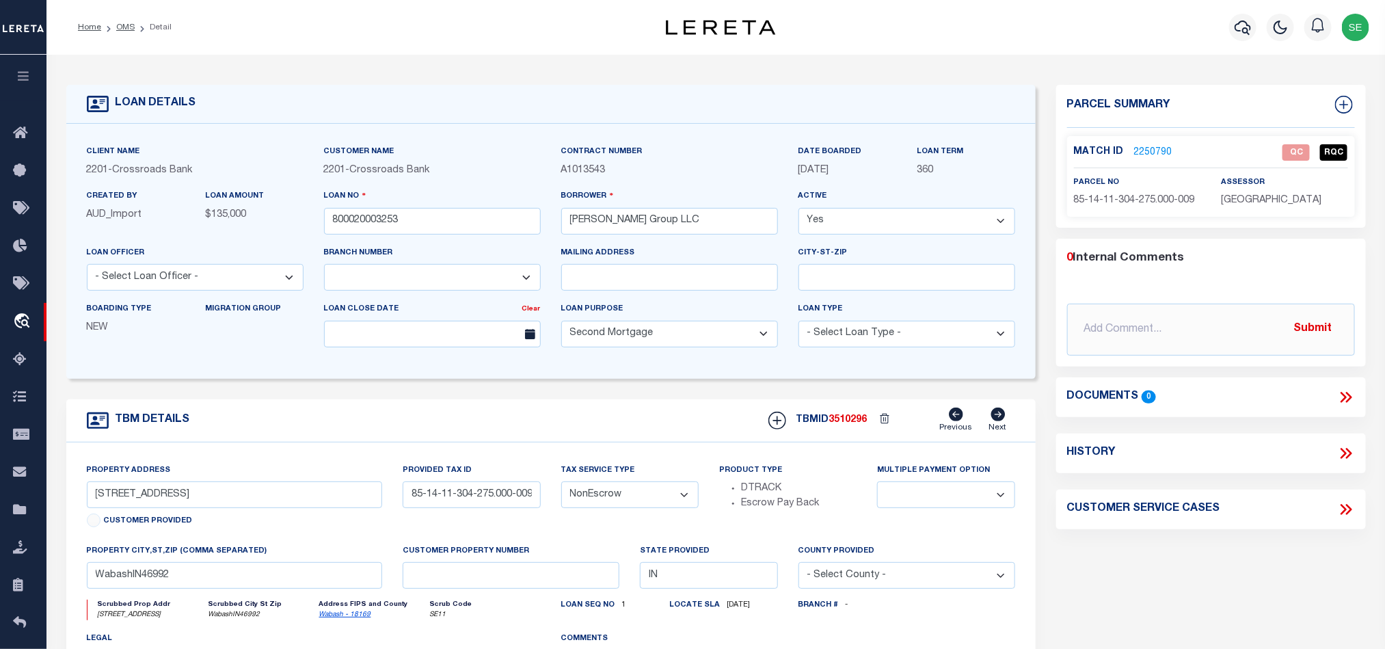
click at [1130, 199] on span "85-14-11-304-275.000-009" at bounding box center [1134, 200] width 121 height 10
click at [1224, 562] on div "Parcel Summary Match ID 2250790 0" at bounding box center [1211, 458] width 330 height 747
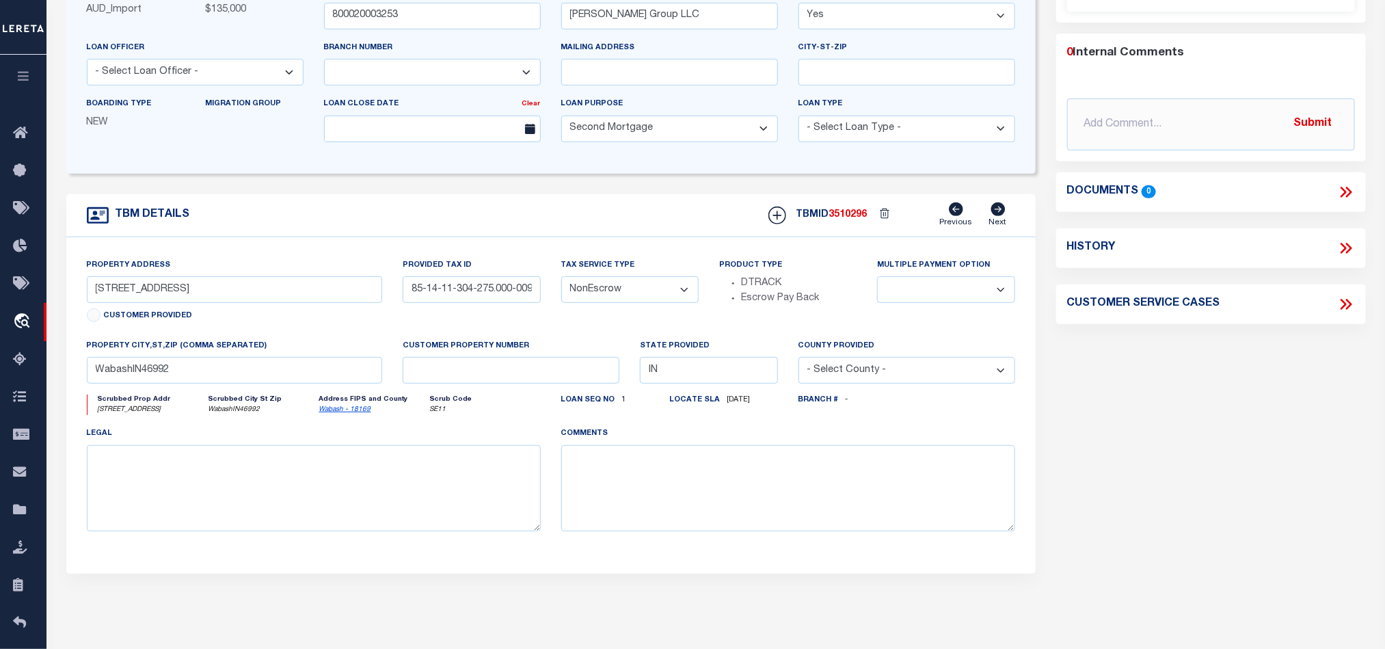
scroll to position [103, 0]
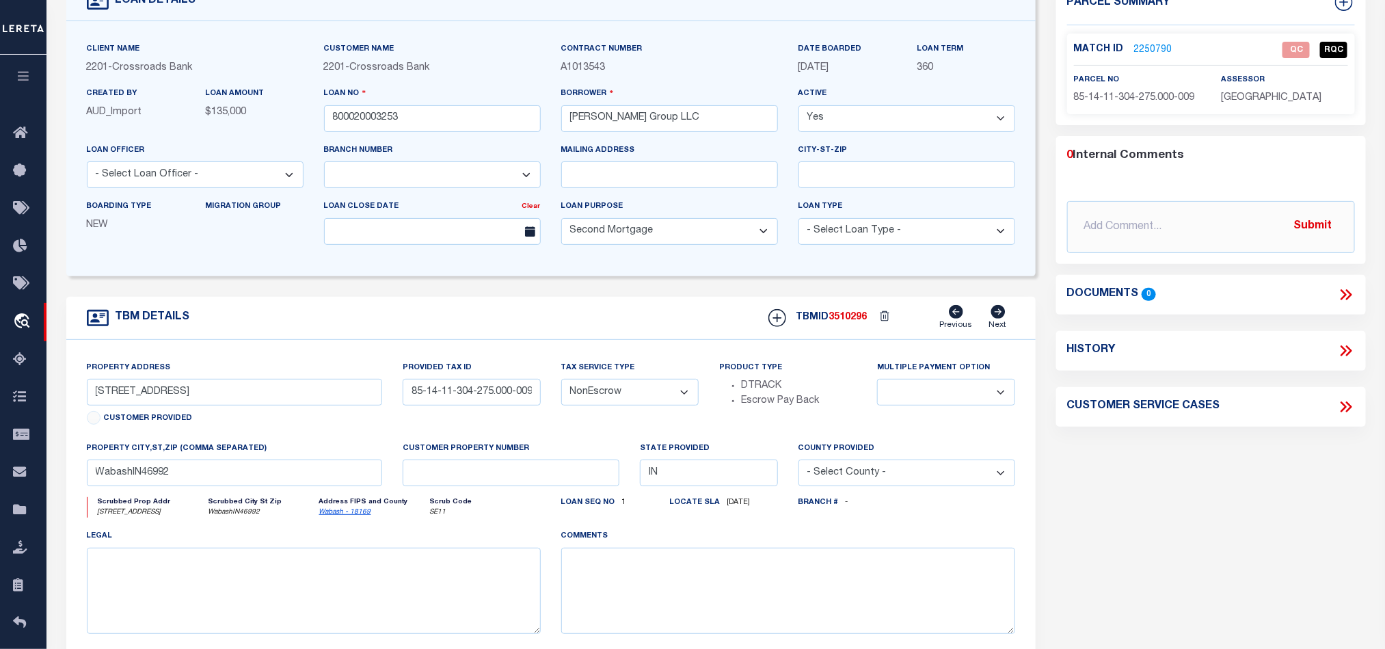
click at [1143, 97] on span "85-14-11-304-275.000-009" at bounding box center [1134, 98] width 121 height 10
click at [1138, 46] on link "2250790" at bounding box center [1153, 50] width 38 height 14
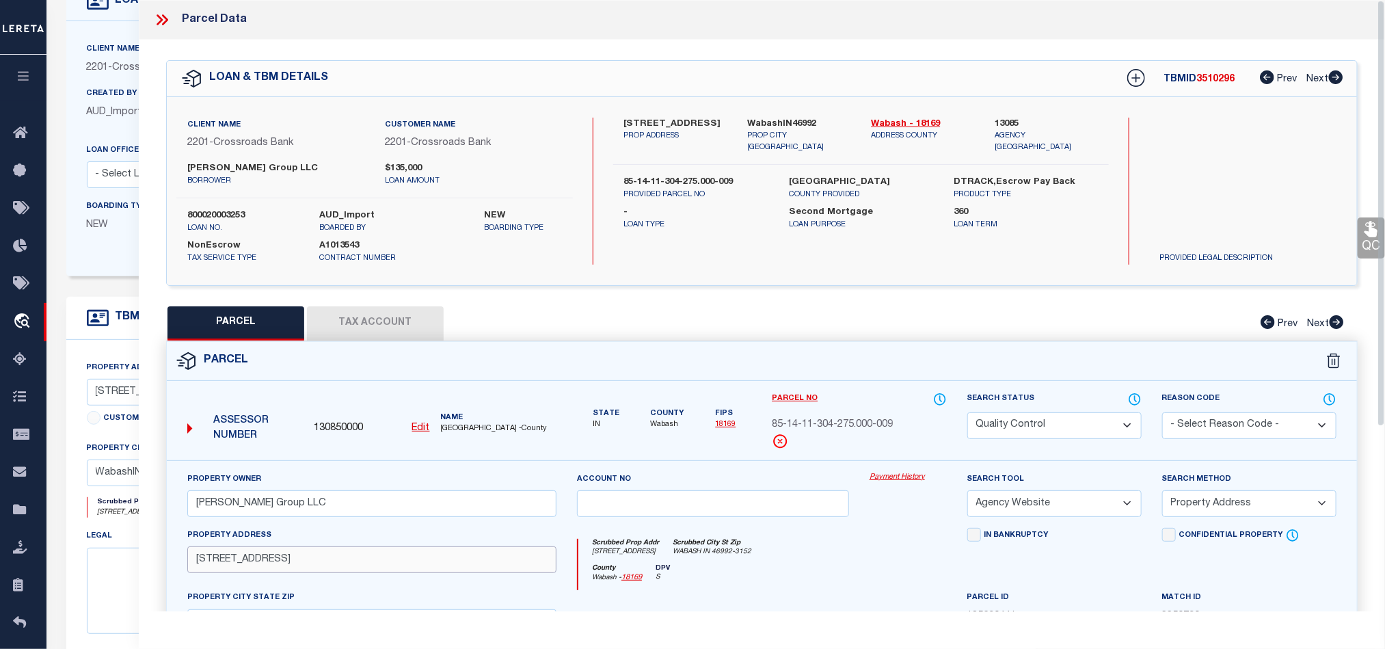
click at [226, 558] on input "[STREET_ADDRESS]" at bounding box center [371, 559] width 369 height 27
click at [163, 16] on icon at bounding box center [165, 19] width 6 height 11
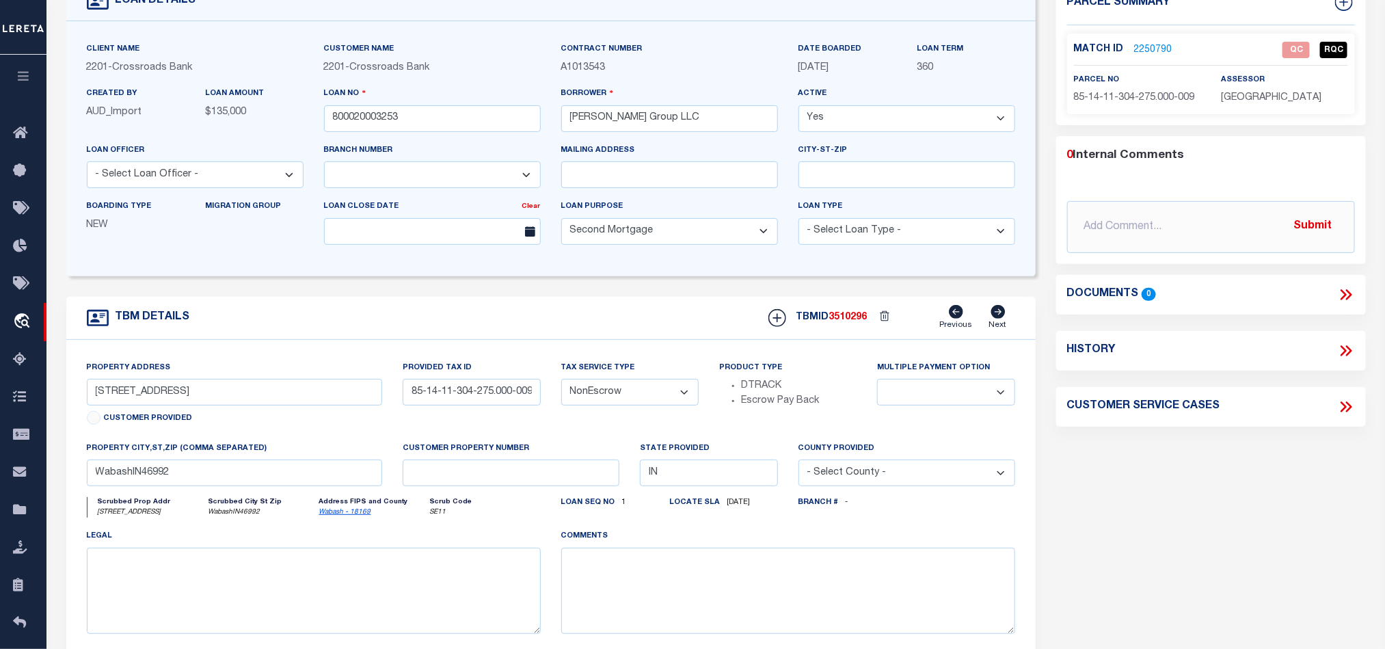
scroll to position [0, 0]
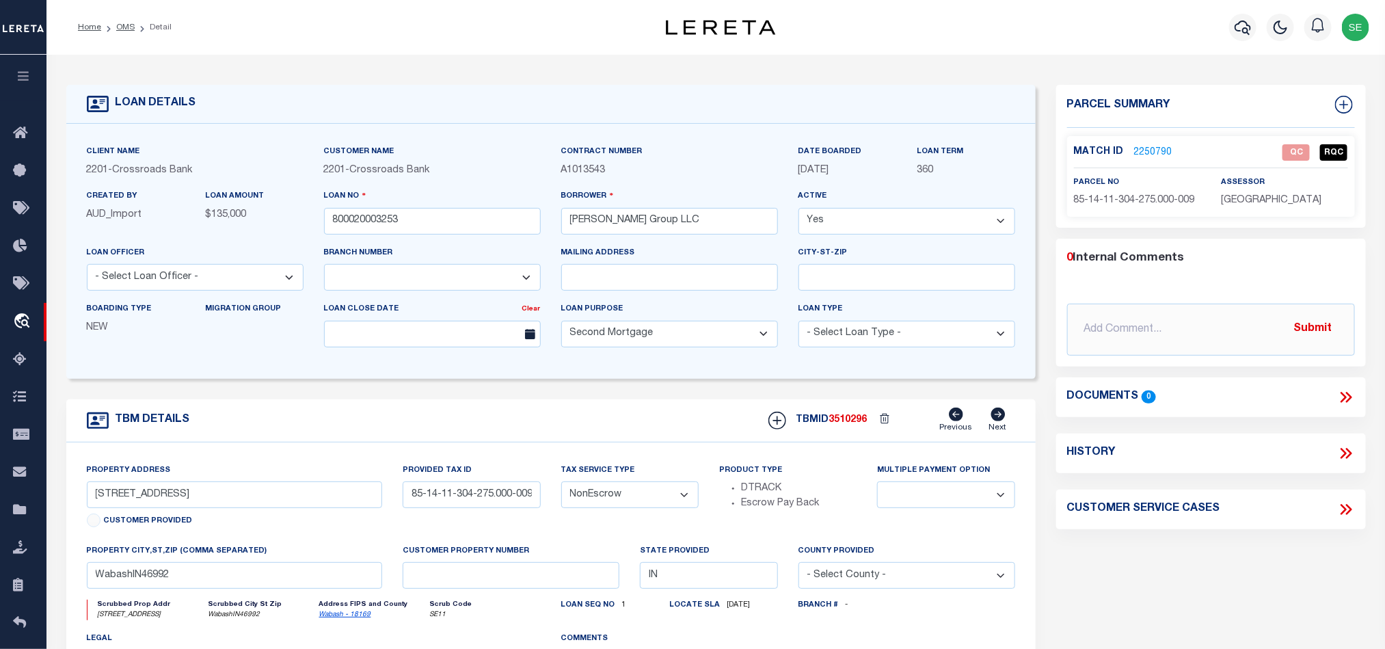
drag, startPoint x: 1180, startPoint y: 570, endPoint x: 1180, endPoint y: 543, distance: 26.7
click at [1180, 570] on div "Parcel Summary Match ID 2250790 0" at bounding box center [1211, 458] width 330 height 747
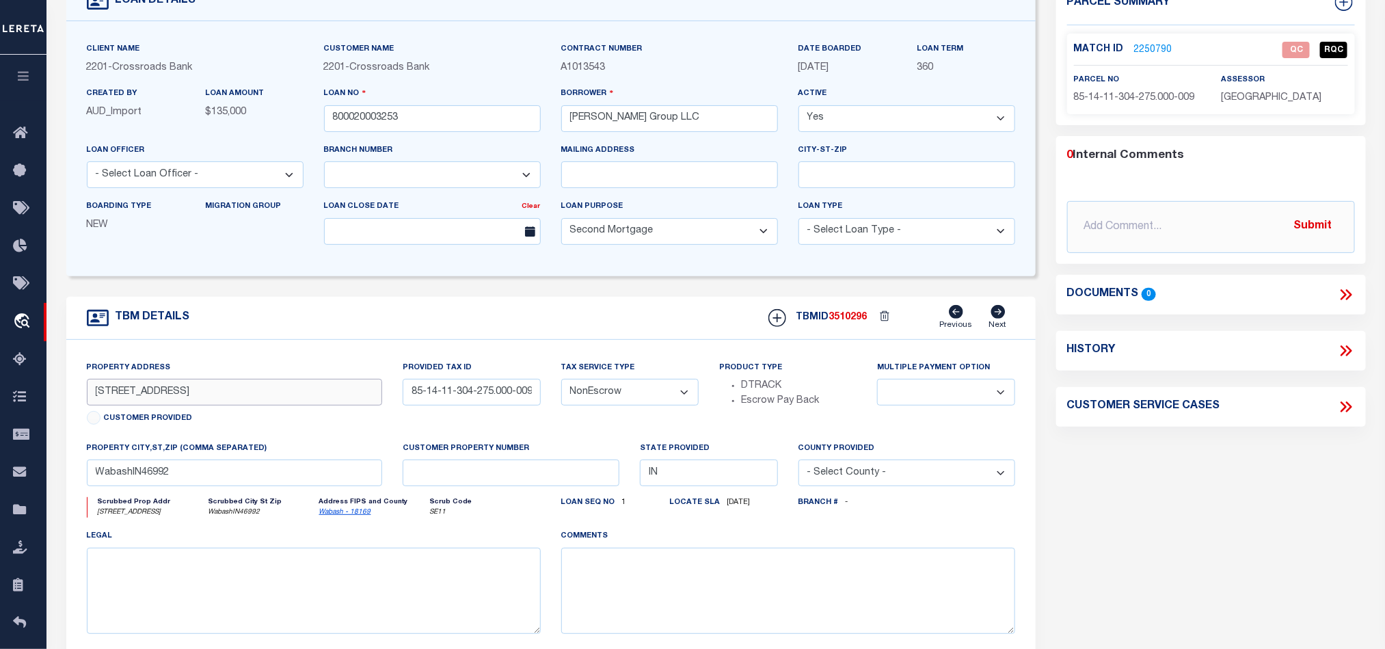
click at [166, 394] on input "[STREET_ADDRESS]" at bounding box center [235, 392] width 296 height 27
click at [204, 482] on input "WabashIN46992" at bounding box center [235, 472] width 296 height 27
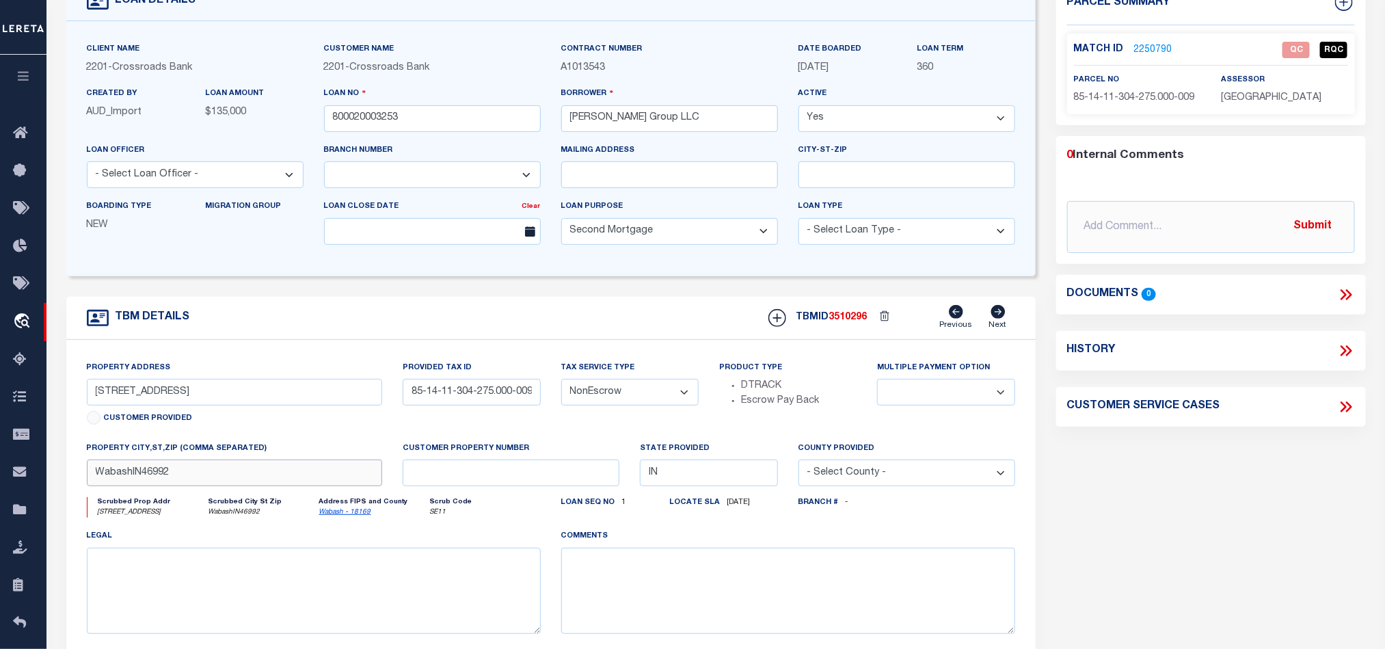
click at [204, 482] on input "WabashIN46992" at bounding box center [235, 472] width 296 height 27
click at [1122, 496] on div "Parcel Summary Match ID 2250790 0" at bounding box center [1211, 355] width 330 height 747
click at [1134, 101] on span "85-14-11-304-275.000-009" at bounding box center [1134, 98] width 121 height 10
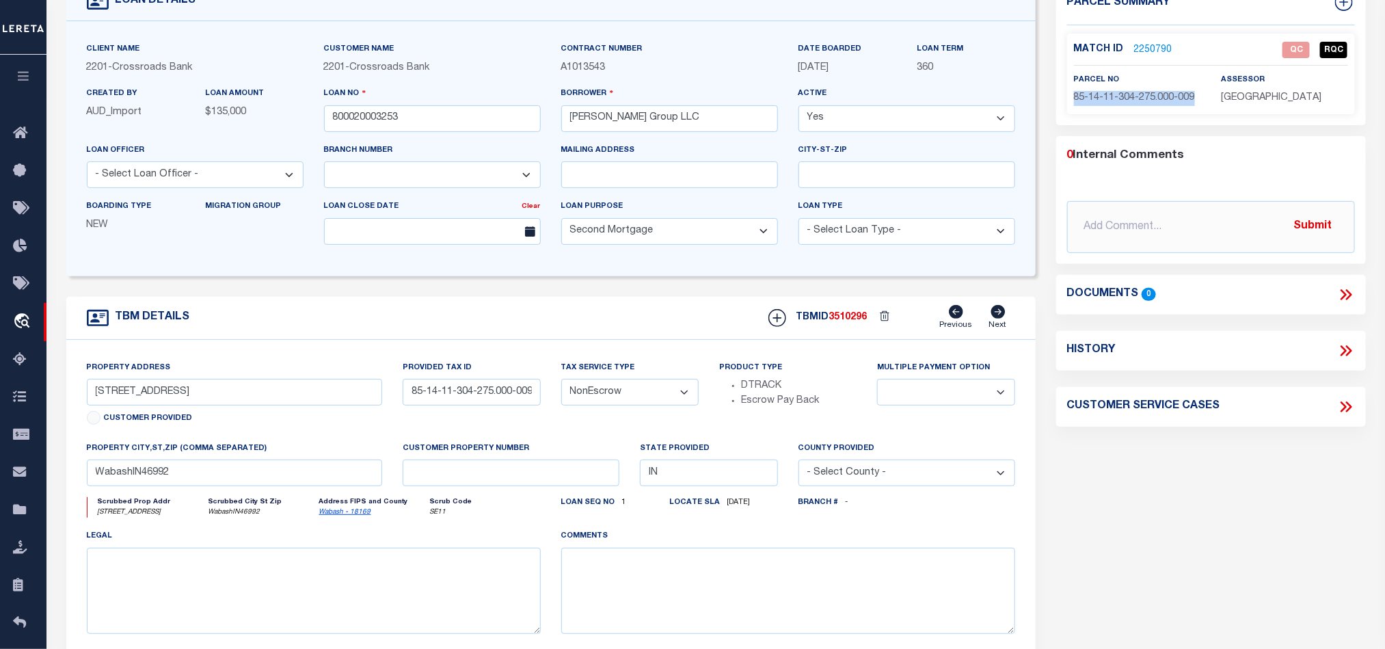
drag, startPoint x: 1194, startPoint y: 90, endPoint x: 1159, endPoint y: 77, distance: 37.4
click at [1194, 91] on p "85-14-11-304-275.000-009" at bounding box center [1137, 98] width 126 height 15
click at [1155, 47] on link "2250790" at bounding box center [1153, 50] width 38 height 14
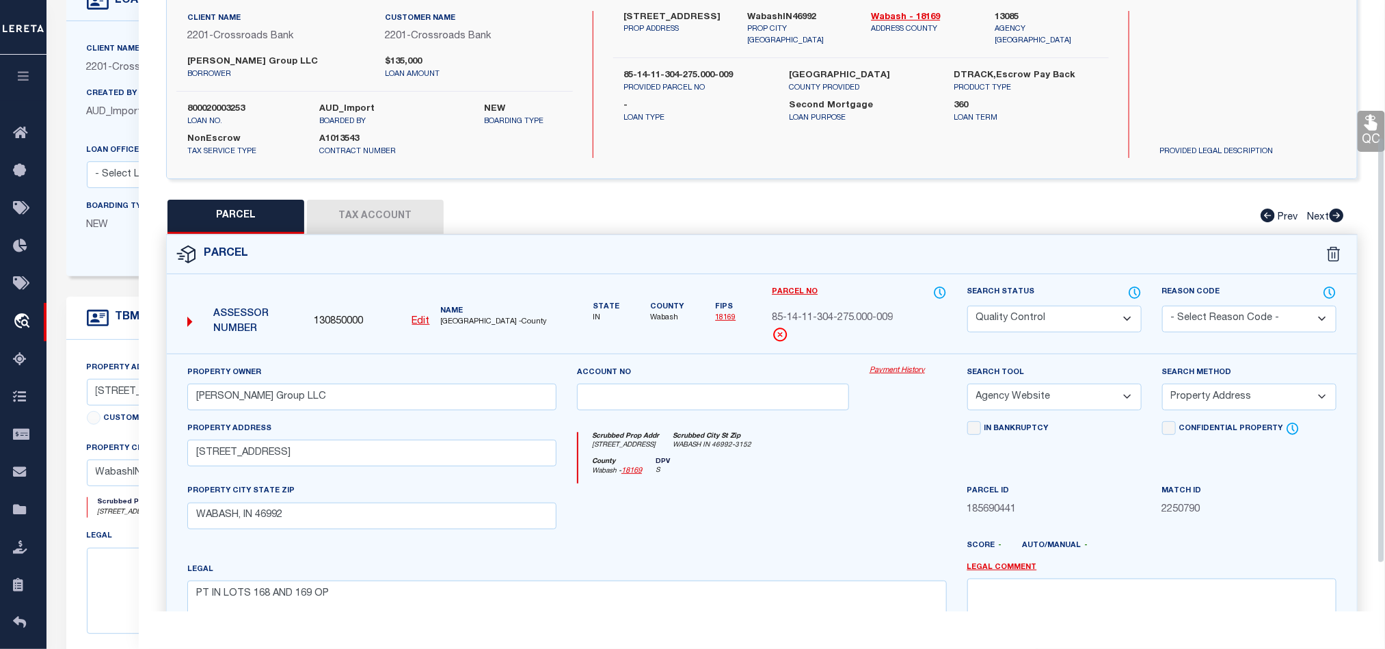
scroll to position [205, 0]
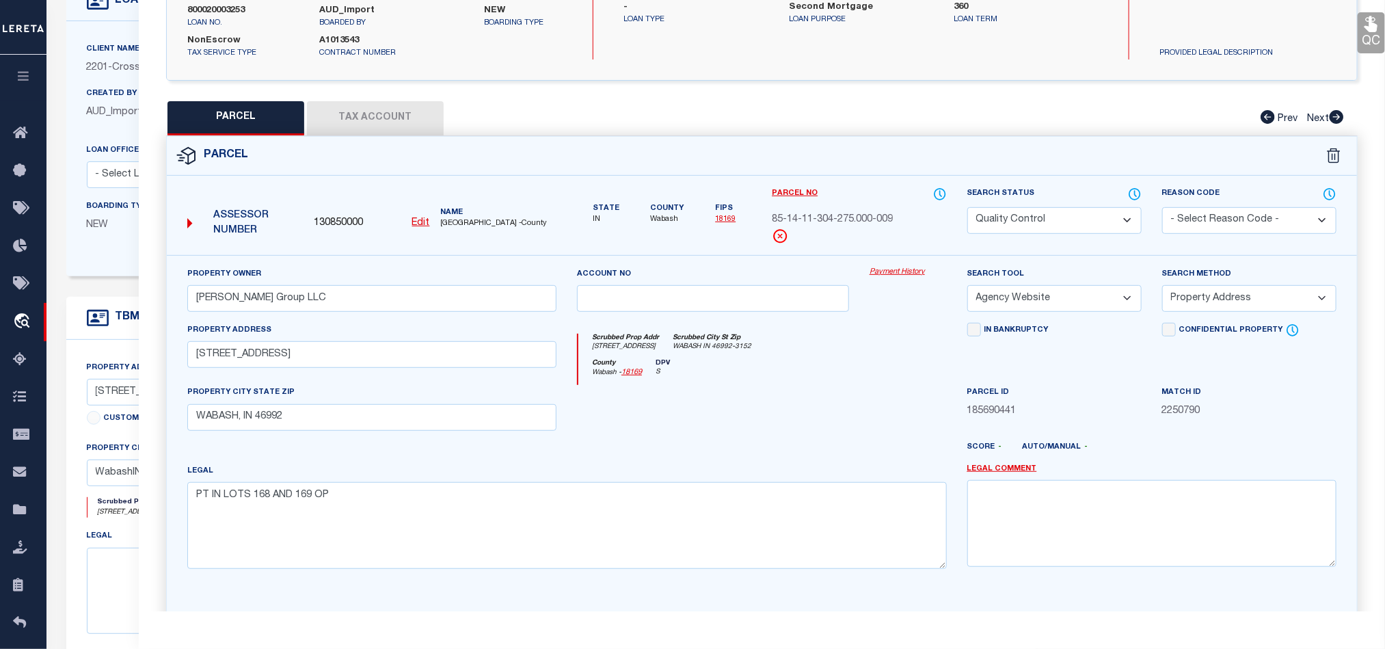
click at [789, 385] on div "County [GEOGRAPHIC_DATA] - 18169 DPV S" at bounding box center [762, 372] width 368 height 27
click at [381, 118] on button "Tax Account" at bounding box center [375, 118] width 137 height 34
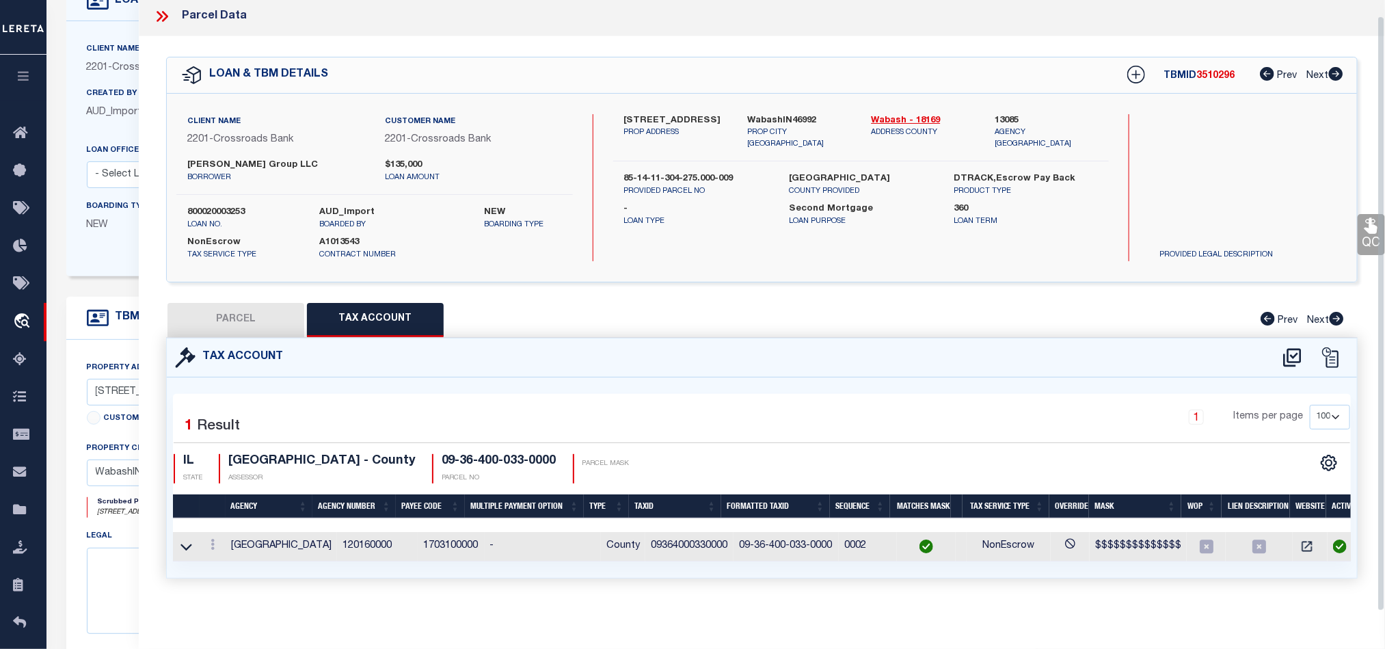
scroll to position [0, 0]
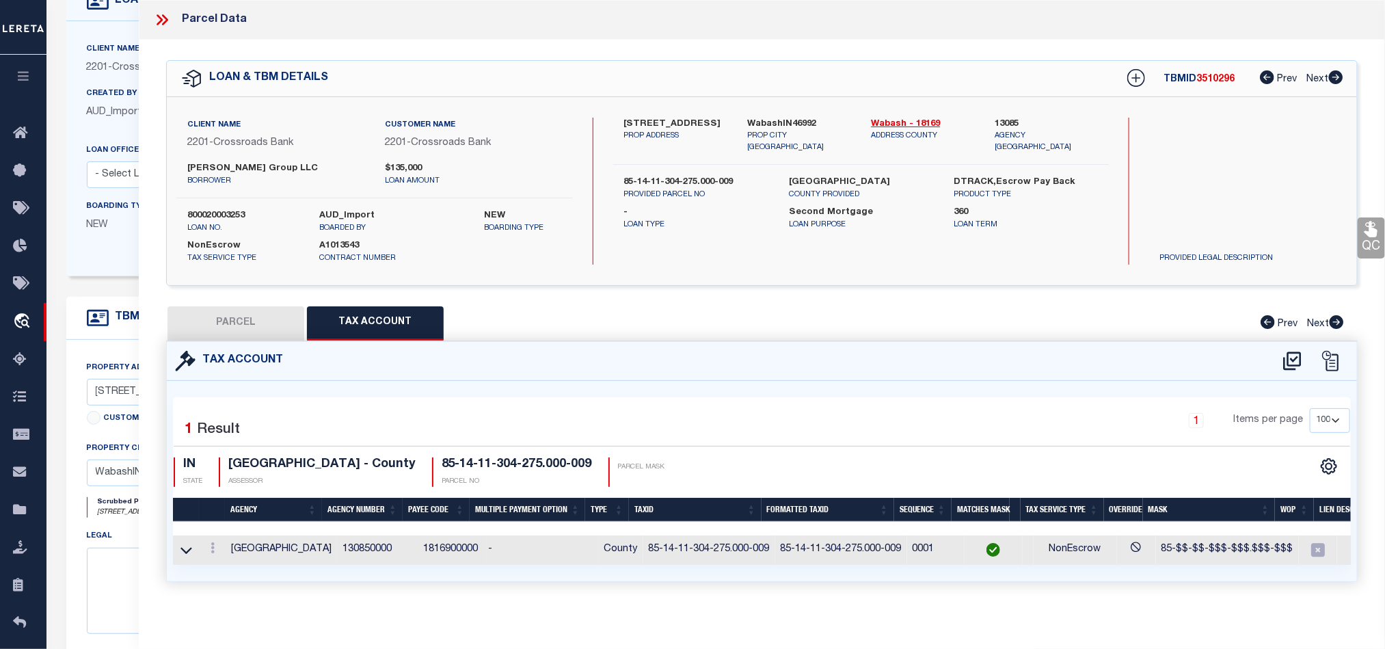
click at [236, 322] on button "PARCEL" at bounding box center [235, 323] width 137 height 34
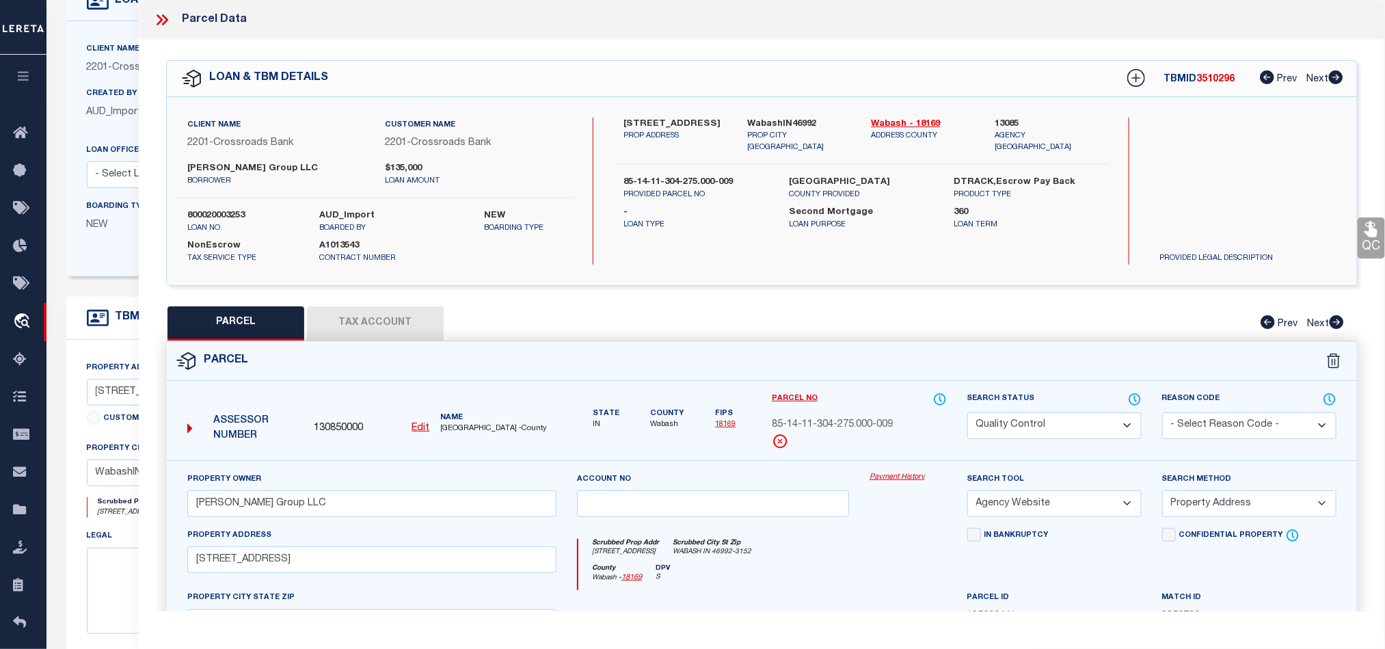
click at [889, 339] on div "PARCEL Tax Account Prev Next" at bounding box center [761, 323] width 1191 height 34
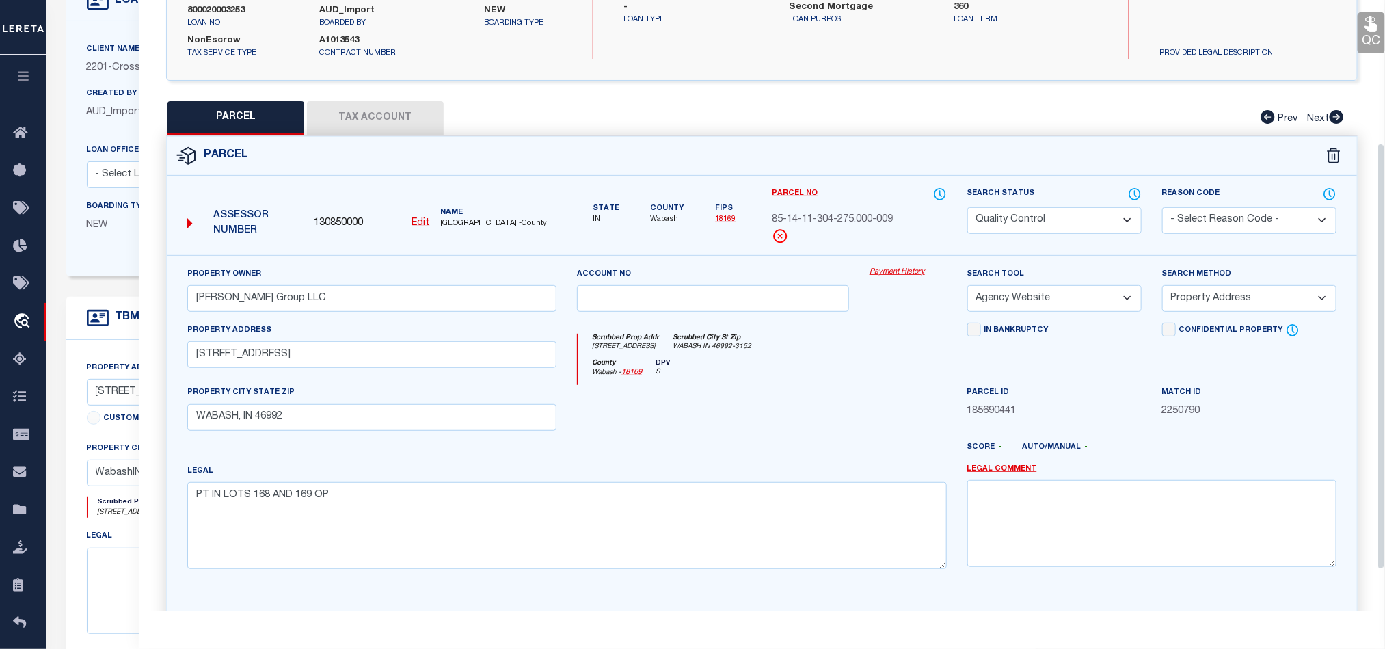
click at [796, 407] on div at bounding box center [713, 413] width 293 height 56
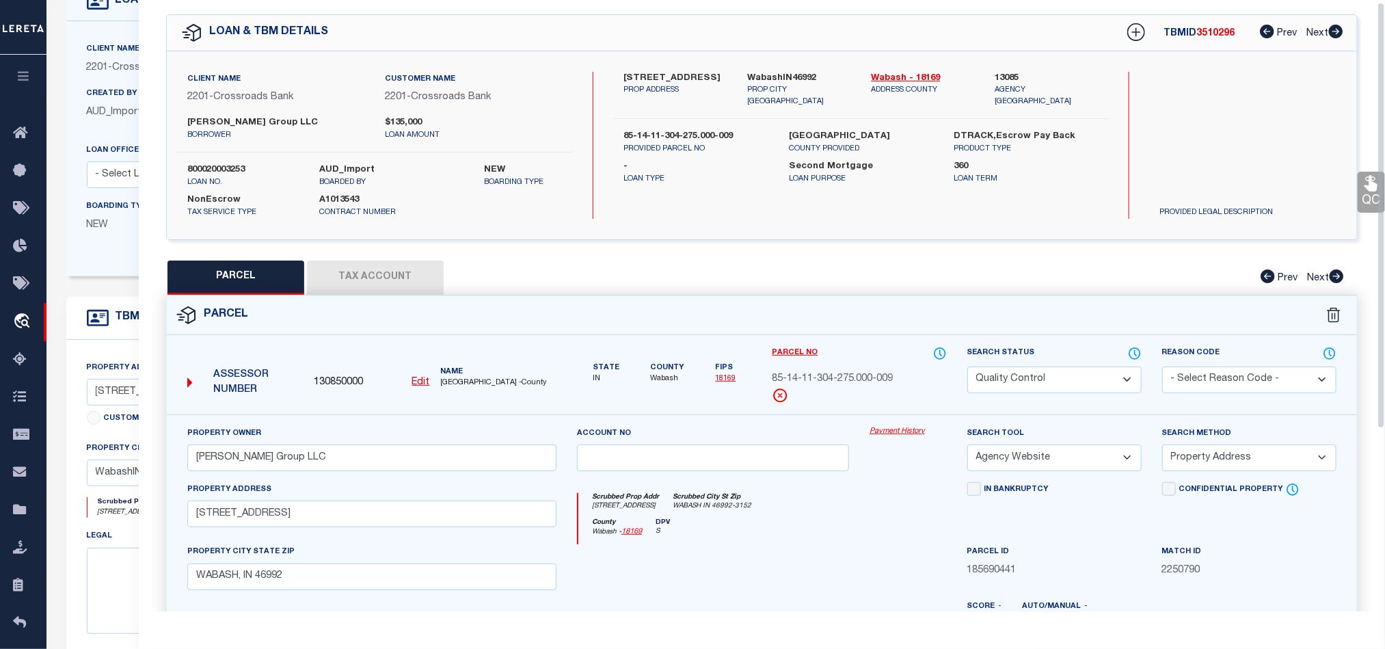
scroll to position [0, 0]
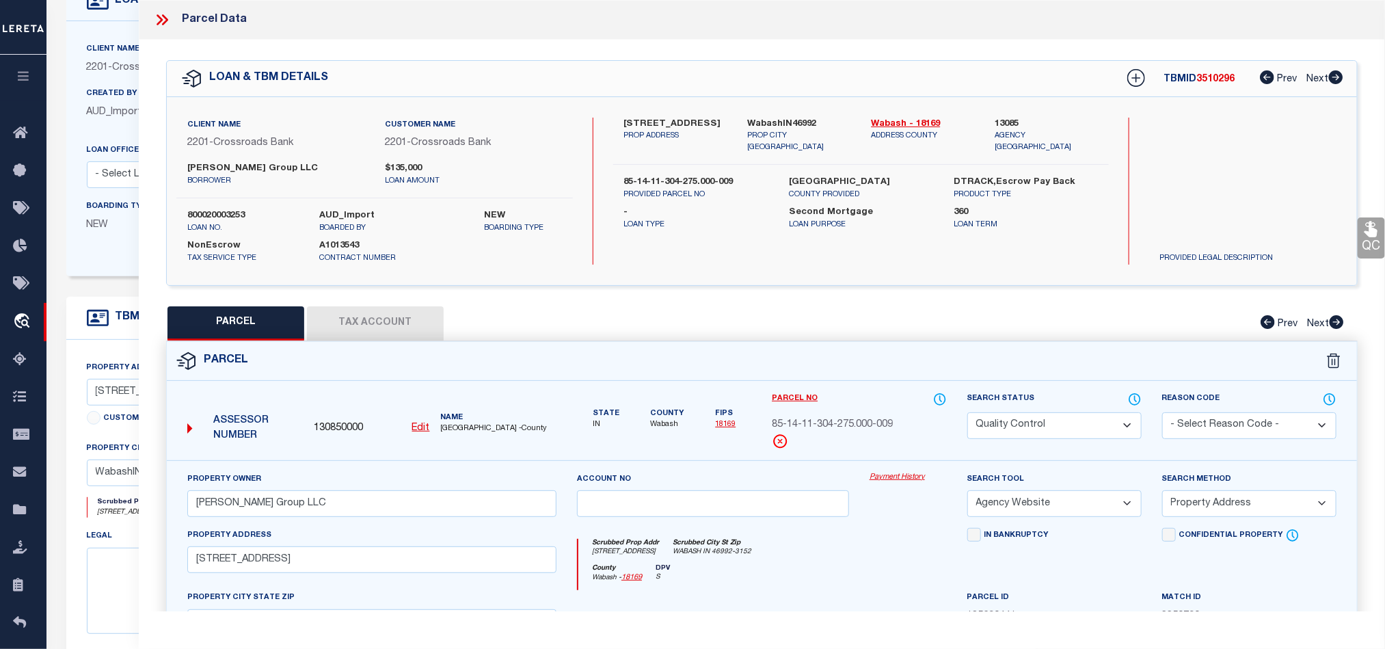
click at [160, 27] on icon at bounding box center [162, 20] width 18 height 18
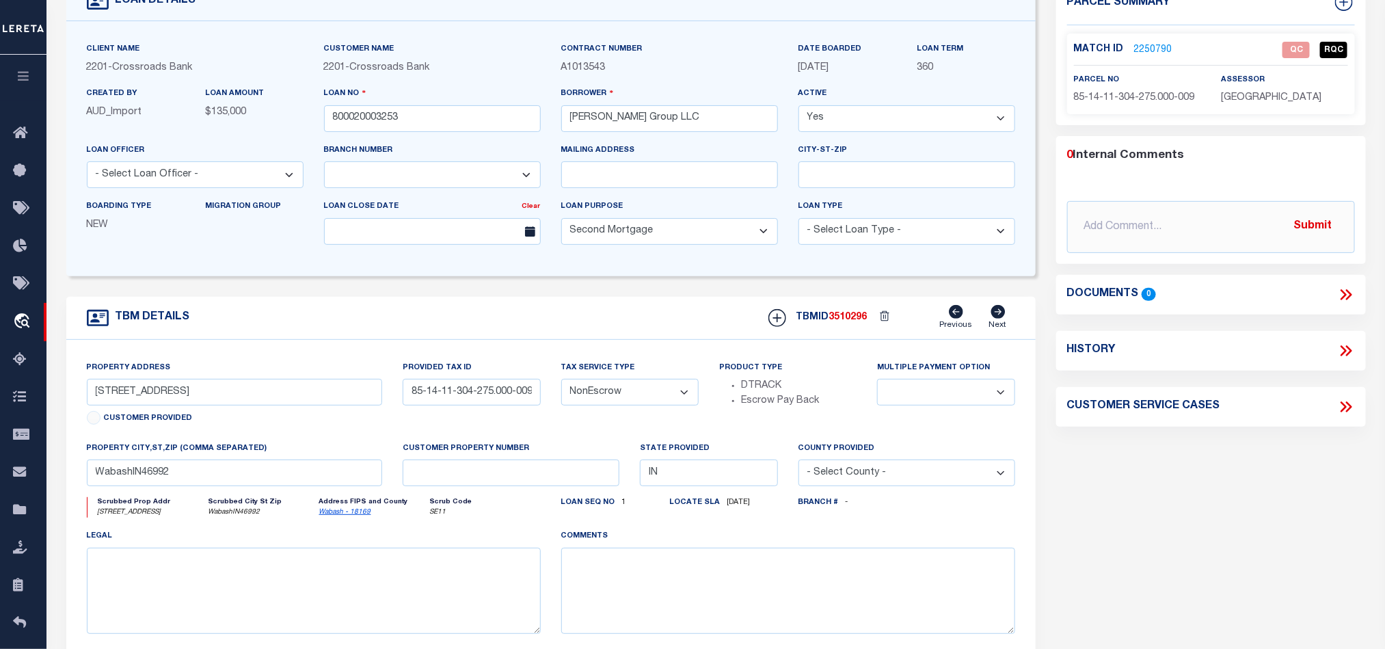
click at [1145, 51] on link "2250790" at bounding box center [1153, 50] width 38 height 14
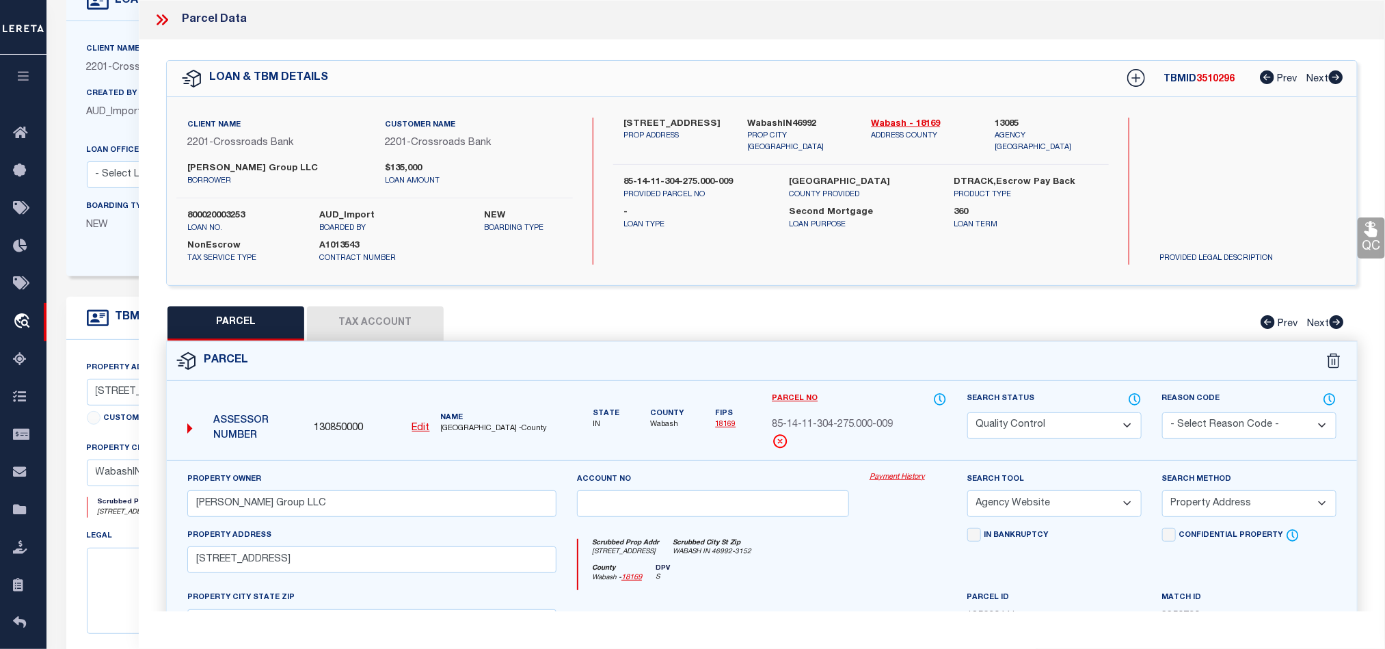
click at [859, 431] on span "85-14-11-304-275.000-009" at bounding box center [832, 425] width 121 height 15
click at [837, 407] on label "Parcel No" at bounding box center [859, 399] width 174 height 15
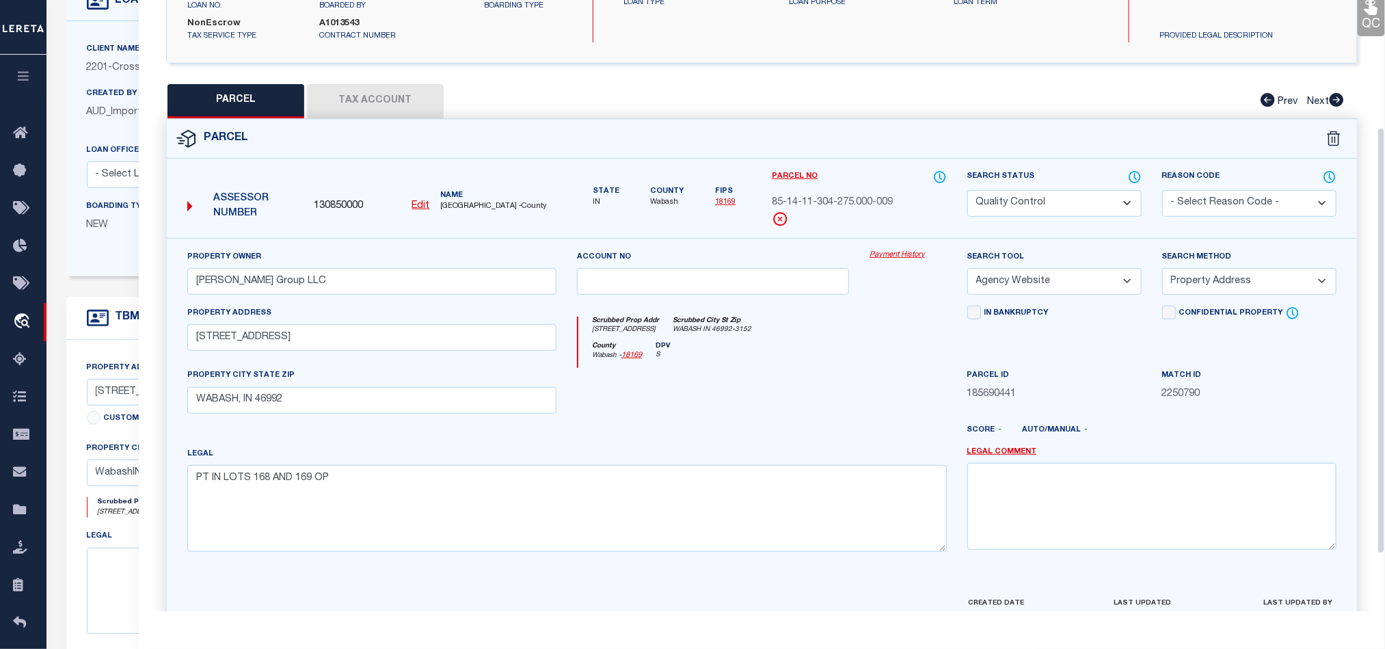
scroll to position [265, 0]
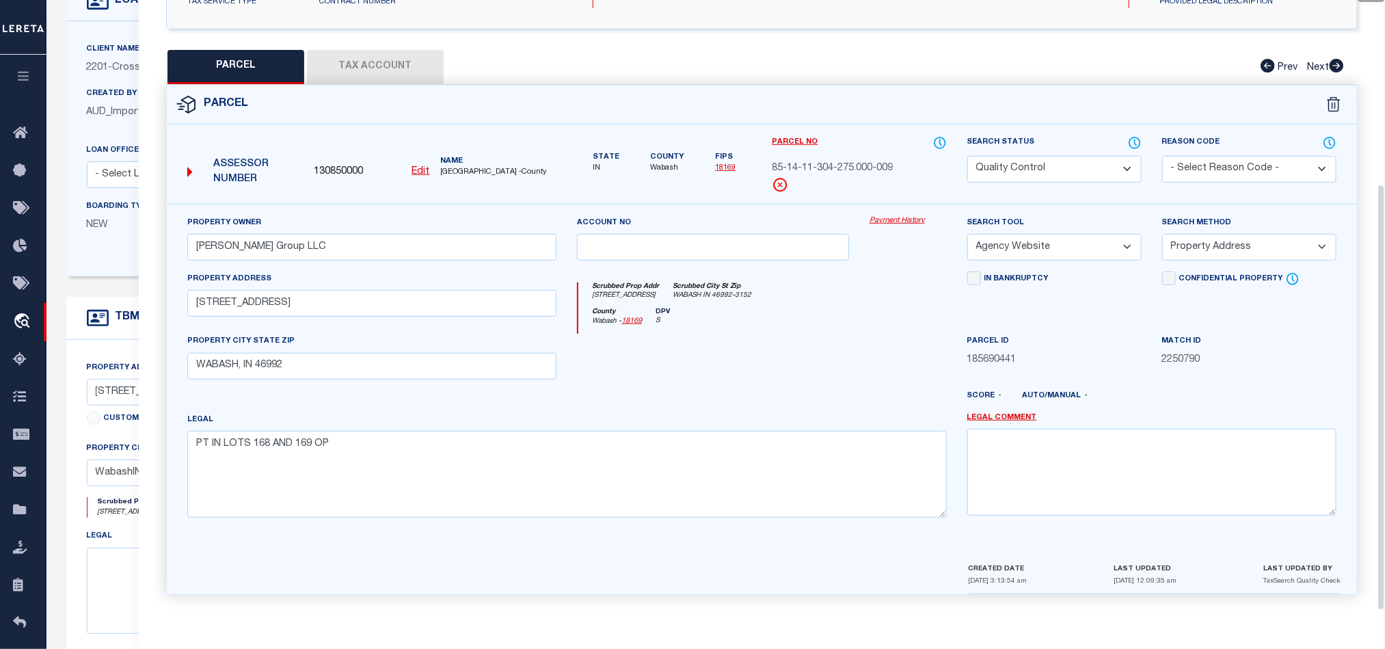
click at [777, 383] on div at bounding box center [713, 362] width 293 height 56
click at [386, 60] on button "Tax Account" at bounding box center [375, 67] width 137 height 34
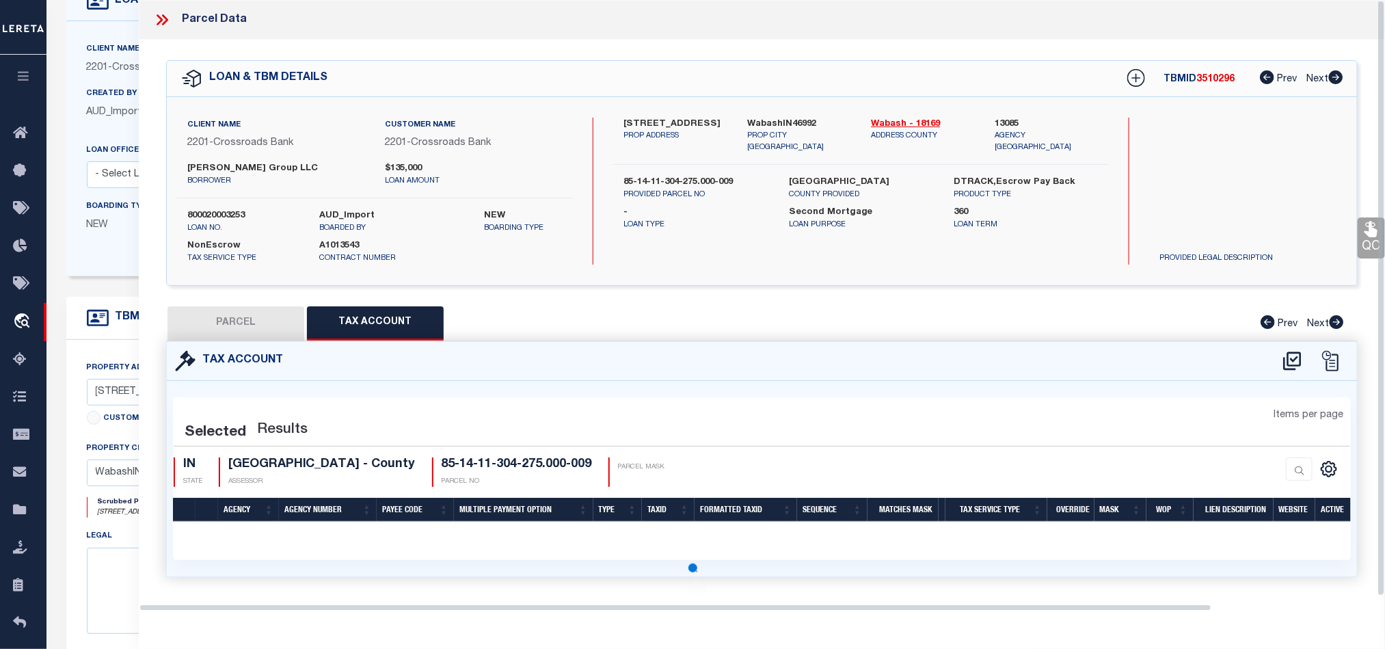
scroll to position [0, 0]
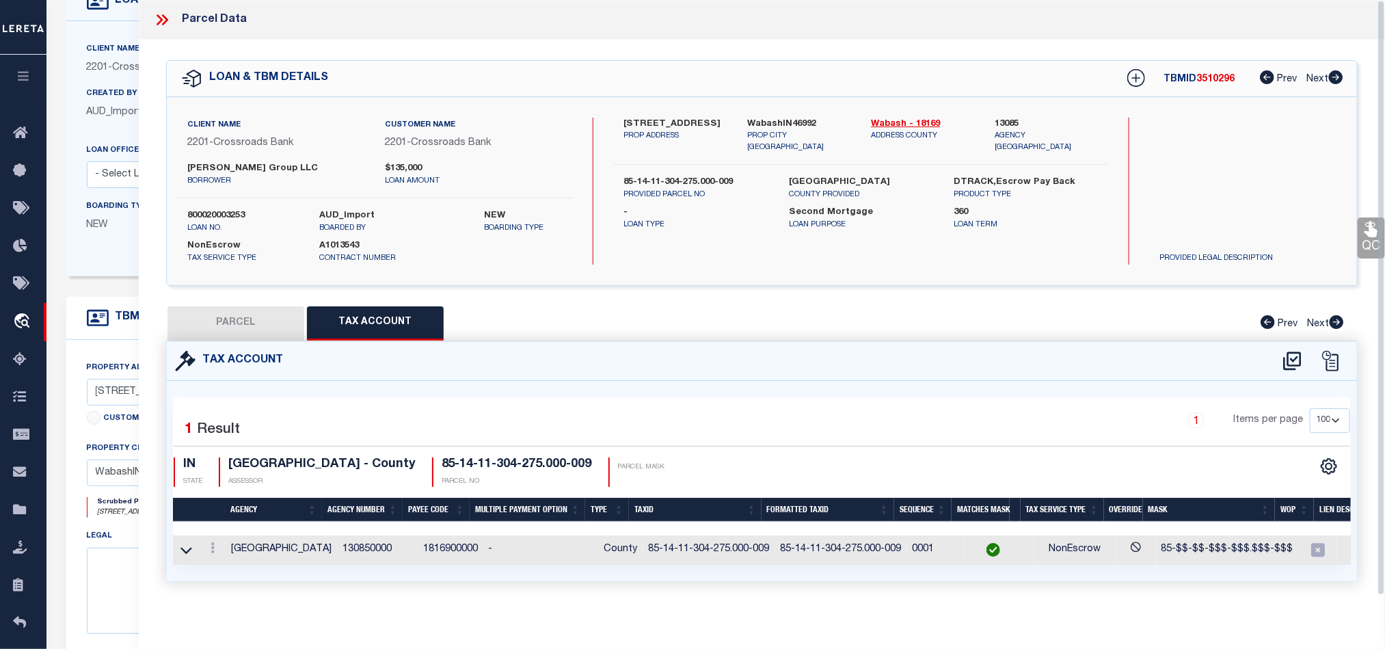
click at [239, 320] on button "PARCEL" at bounding box center [235, 323] width 137 height 34
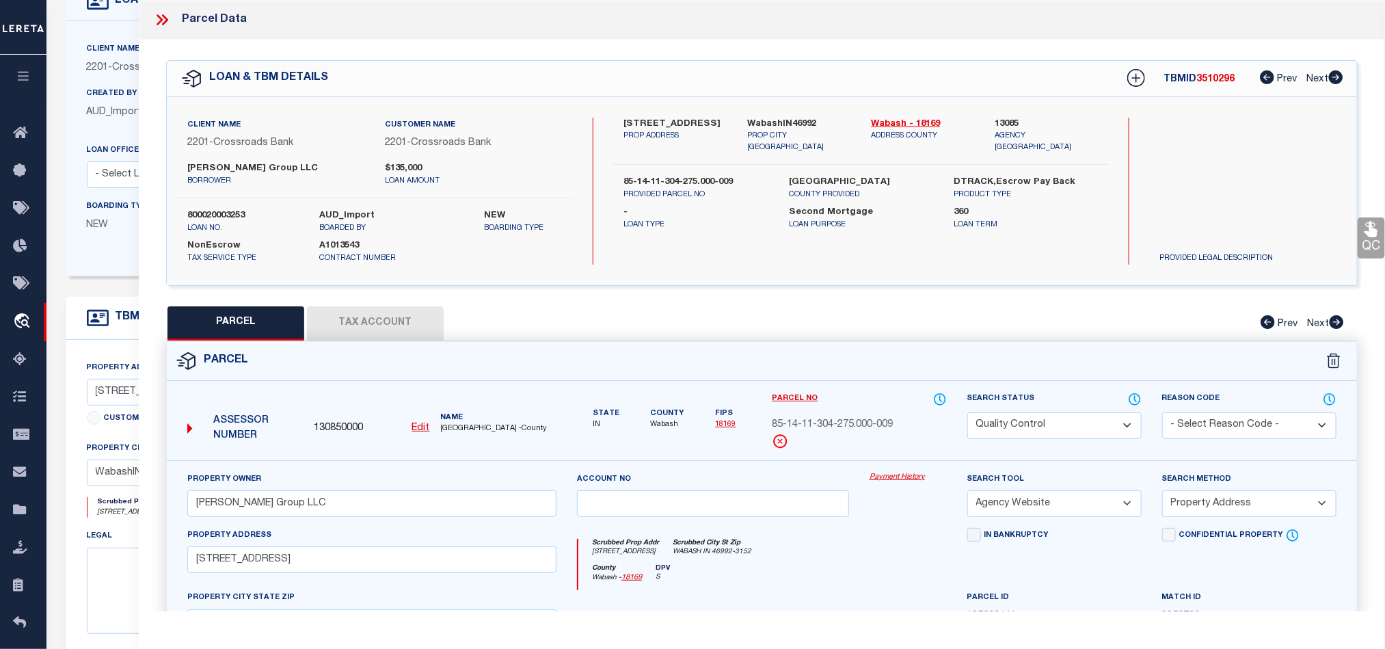
drag, startPoint x: 1079, startPoint y: 431, endPoint x: 1021, endPoint y: 474, distance: 71.8
click at [1079, 431] on select "Automated Search Bad Parcel Complete Duplicate Parcel High Dollar Reporting In …" at bounding box center [1054, 425] width 174 height 27
click at [829, 550] on div "Scrubbed Prop Addr [STREET_ADDRESS] [GEOGRAPHIC_DATA] IN 46992-3152" at bounding box center [762, 551] width 368 height 25
click at [1361, 228] on link "QC" at bounding box center [1370, 237] width 27 height 41
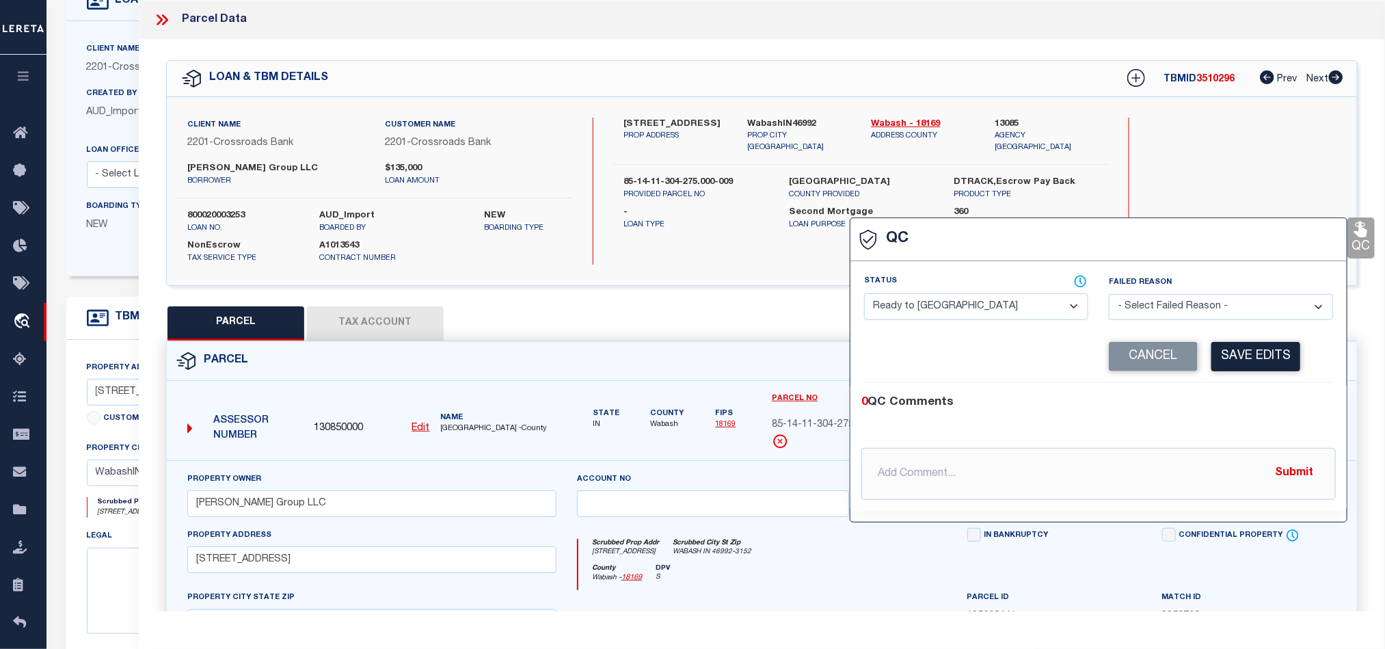
drag, startPoint x: 955, startPoint y: 308, endPoint x: 968, endPoint y: 321, distance: 17.9
click at [955, 312] on select "- Select Status - Ready to QC Correct Incorrect" at bounding box center [976, 306] width 224 height 27
click at [1199, 385] on div "0 QC Comments @[PERSON_NAME] @[PERSON_NAME] @[PERSON_NAME] @[PERSON_NAME] @[PER…" at bounding box center [1098, 447] width 496 height 128
click at [1264, 334] on div "Corrected Search Value Cancel Save Edits" at bounding box center [1098, 357] width 469 height 52
click at [1258, 353] on button "Save Edits" at bounding box center [1255, 356] width 89 height 29
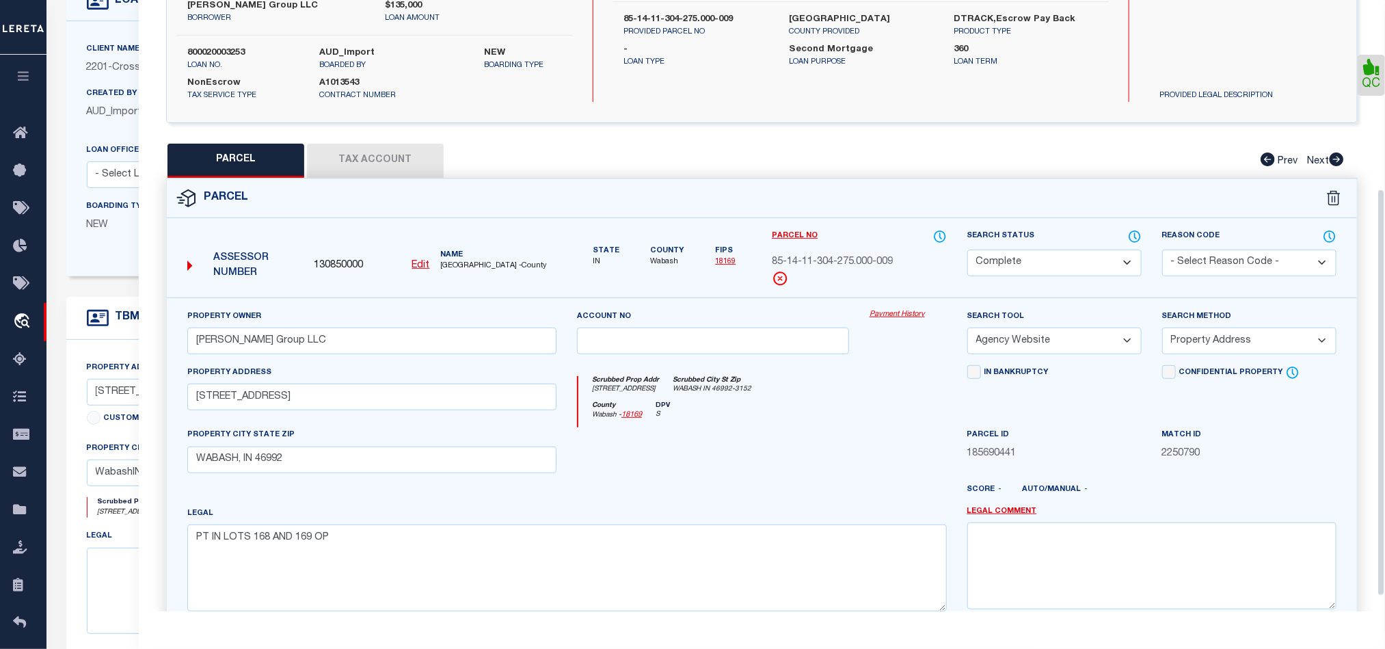
scroll to position [306, 0]
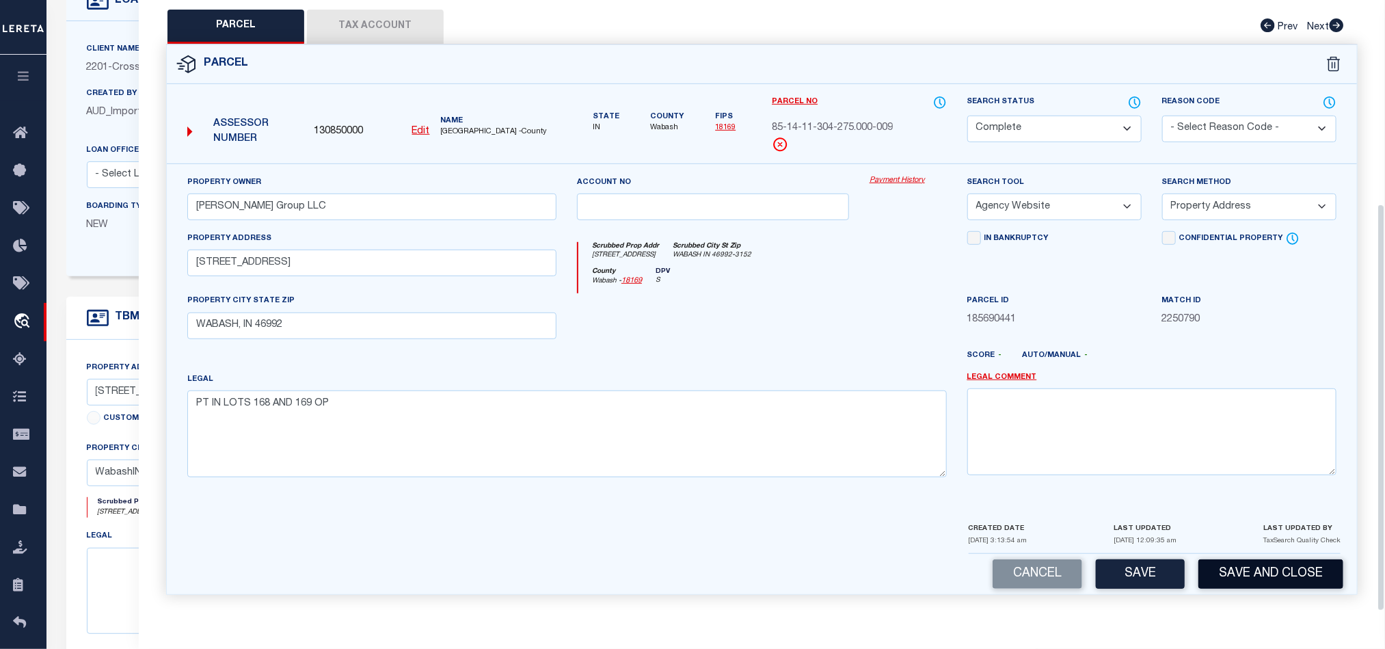
click at [1268, 567] on button "Save and Close" at bounding box center [1270, 573] width 145 height 29
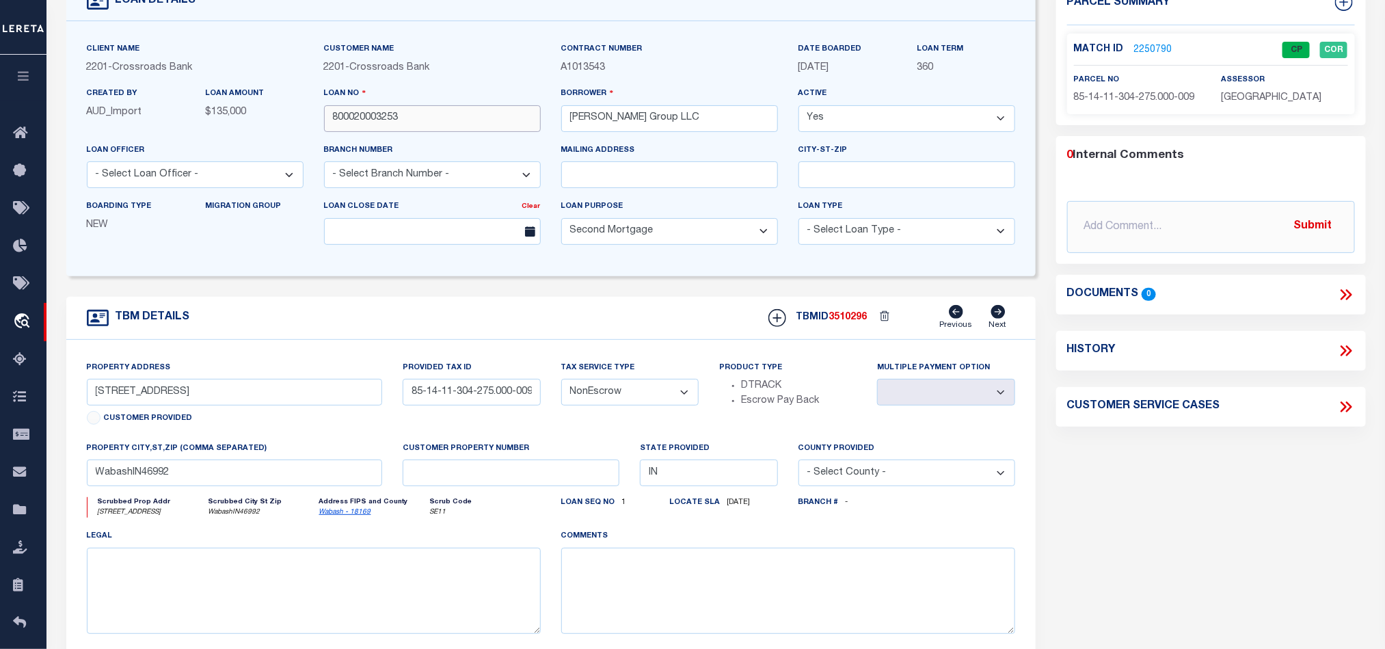
click at [464, 120] on input "800020003253" at bounding box center [432, 118] width 217 height 27
click at [853, 322] on span "3510296" at bounding box center [848, 317] width 38 height 10
click at [1243, 93] on span "[GEOGRAPHIC_DATA]" at bounding box center [1271, 98] width 100 height 10
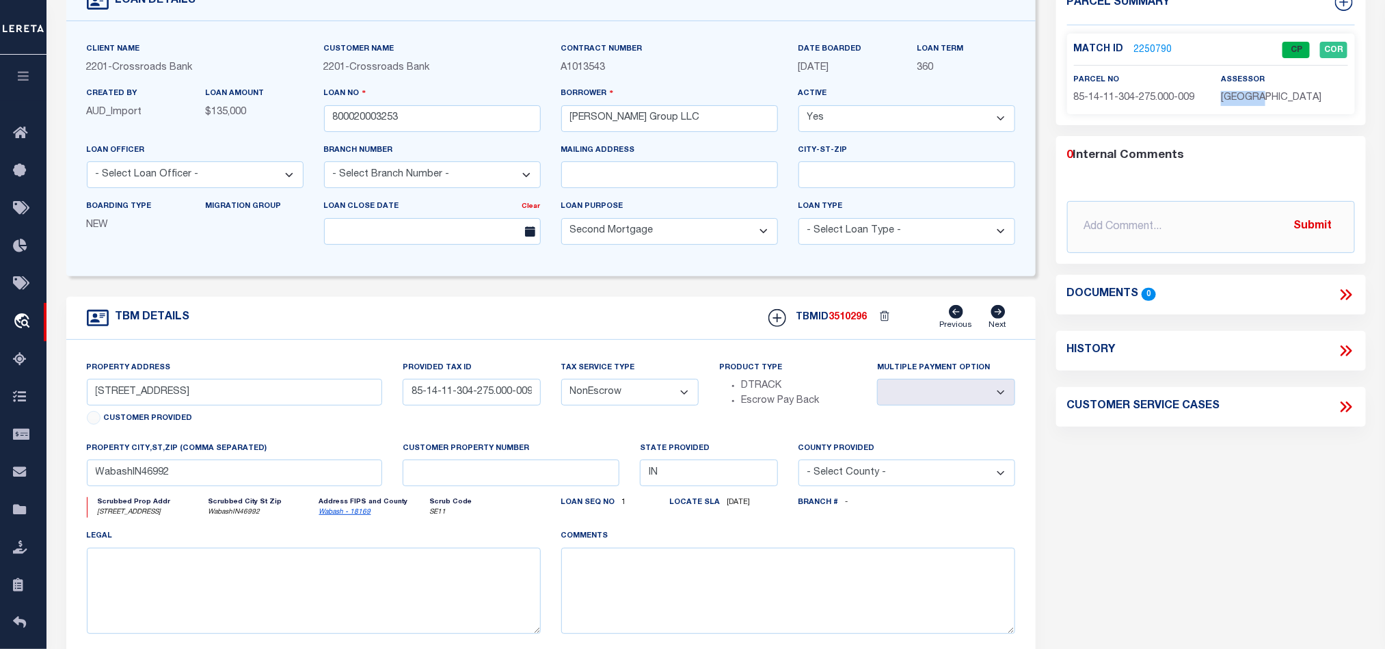
click at [1243, 93] on span "[GEOGRAPHIC_DATA]" at bounding box center [1271, 98] width 100 height 10
click at [1251, 103] on p "[GEOGRAPHIC_DATA]" at bounding box center [1284, 98] width 126 height 15
click at [1122, 101] on span "85-14-11-304-275.000-009" at bounding box center [1134, 98] width 121 height 10
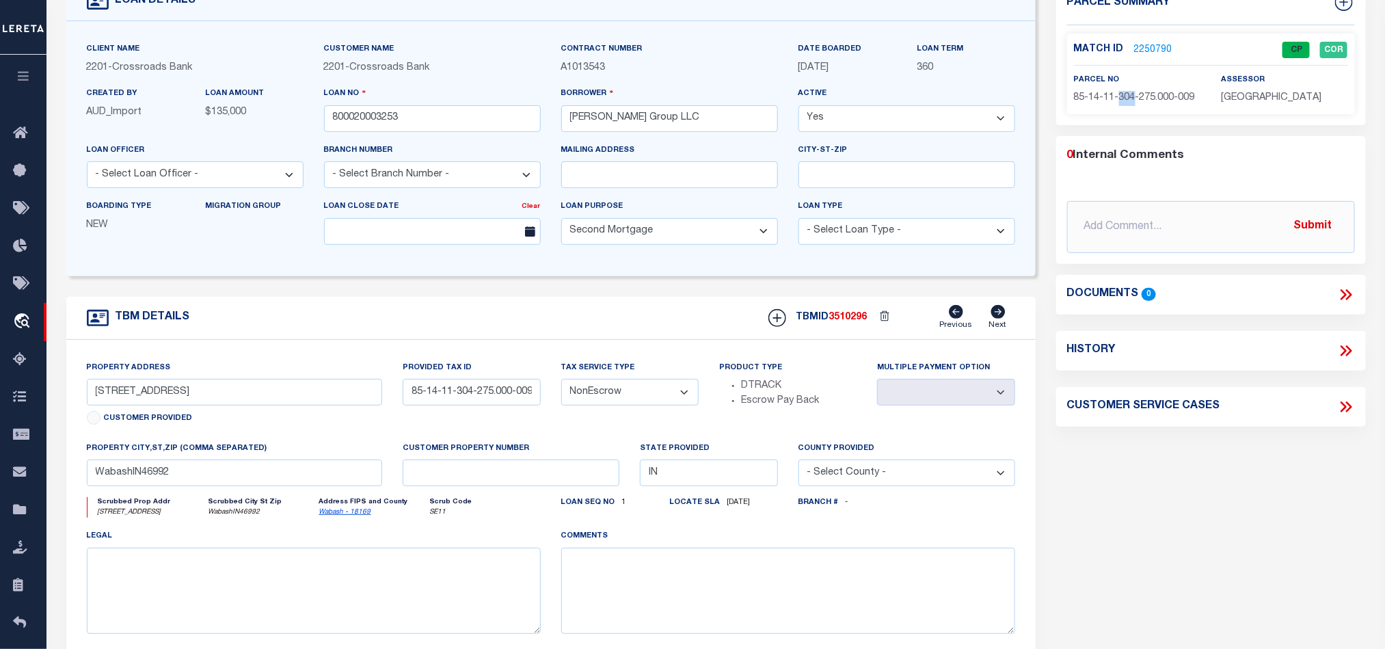
click at [1122, 101] on span "85-14-11-304-275.000-009" at bounding box center [1134, 98] width 121 height 10
click at [655, 297] on form "LOAN DETAILS Client Name 2201 - [GEOGRAPHIC_DATA]" at bounding box center [550, 355] width 969 height 747
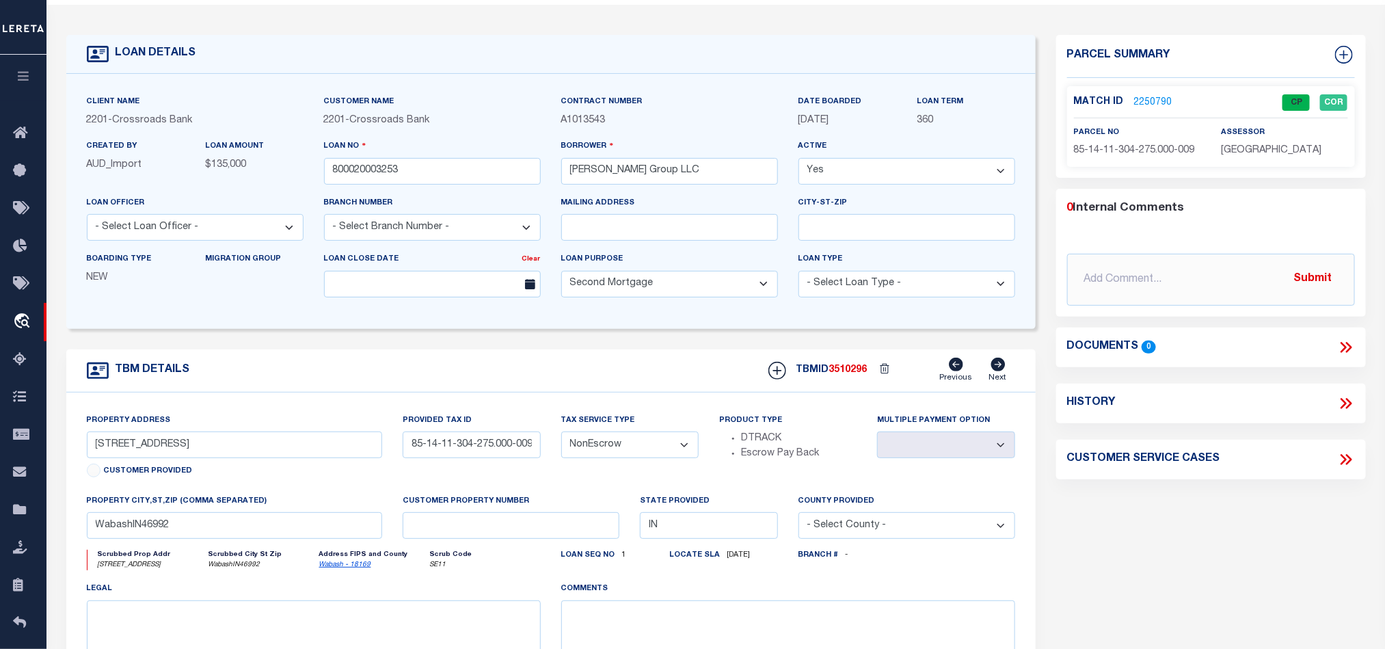
scroll to position [0, 0]
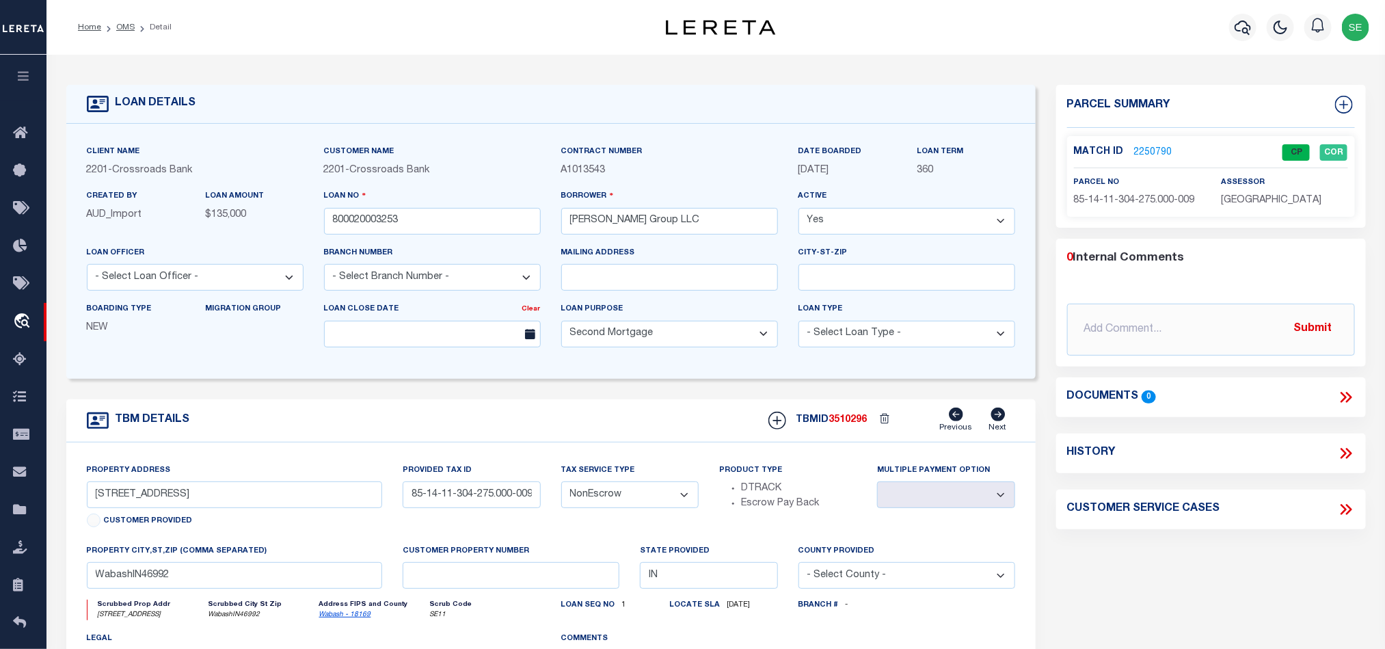
drag, startPoint x: 126, startPoint y: 23, endPoint x: 304, endPoint y: 60, distance: 182.2
click at [126, 23] on link "OMS" at bounding box center [125, 27] width 18 height 8
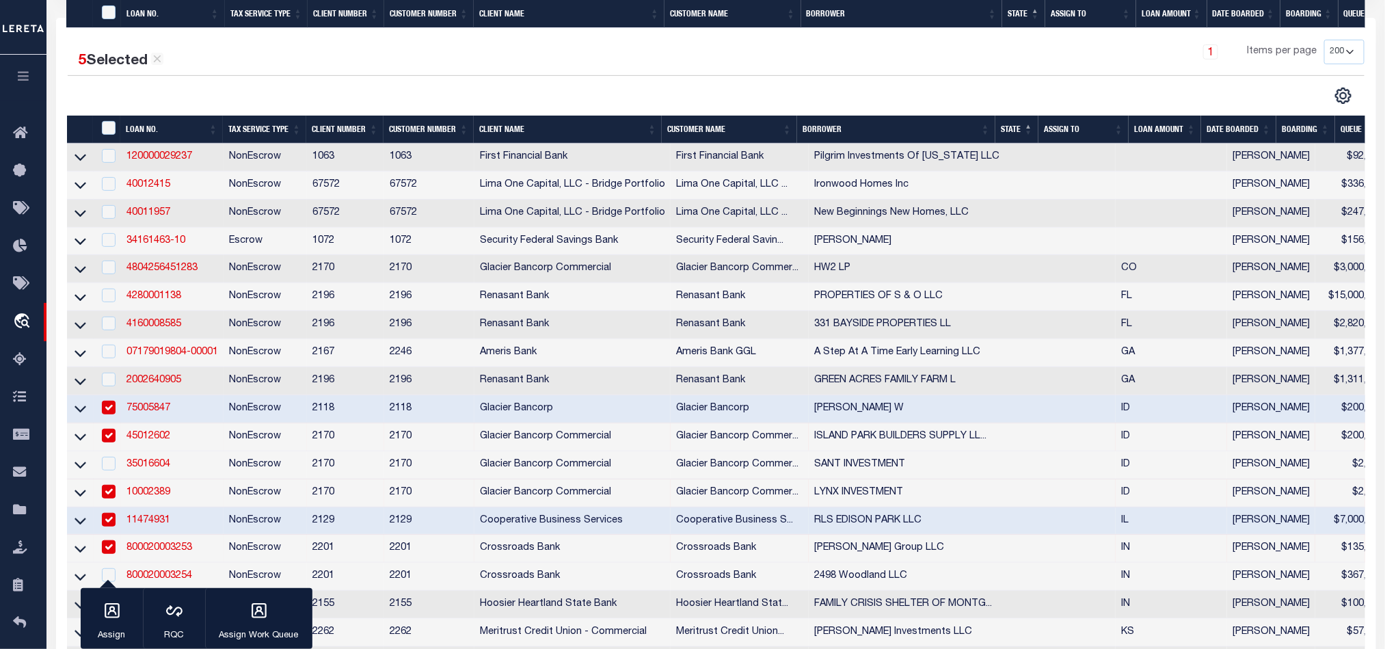
scroll to position [410, 0]
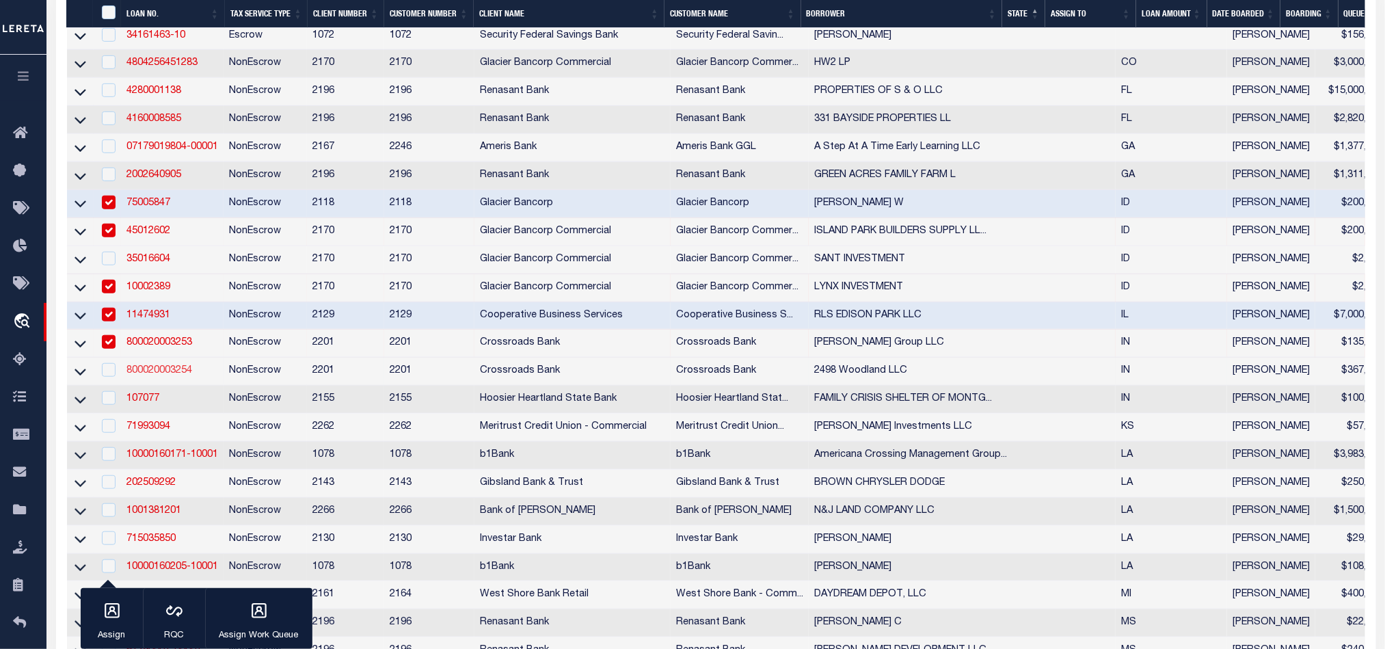
click at [170, 375] on link "800020003254" at bounding box center [159, 371] width 66 height 10
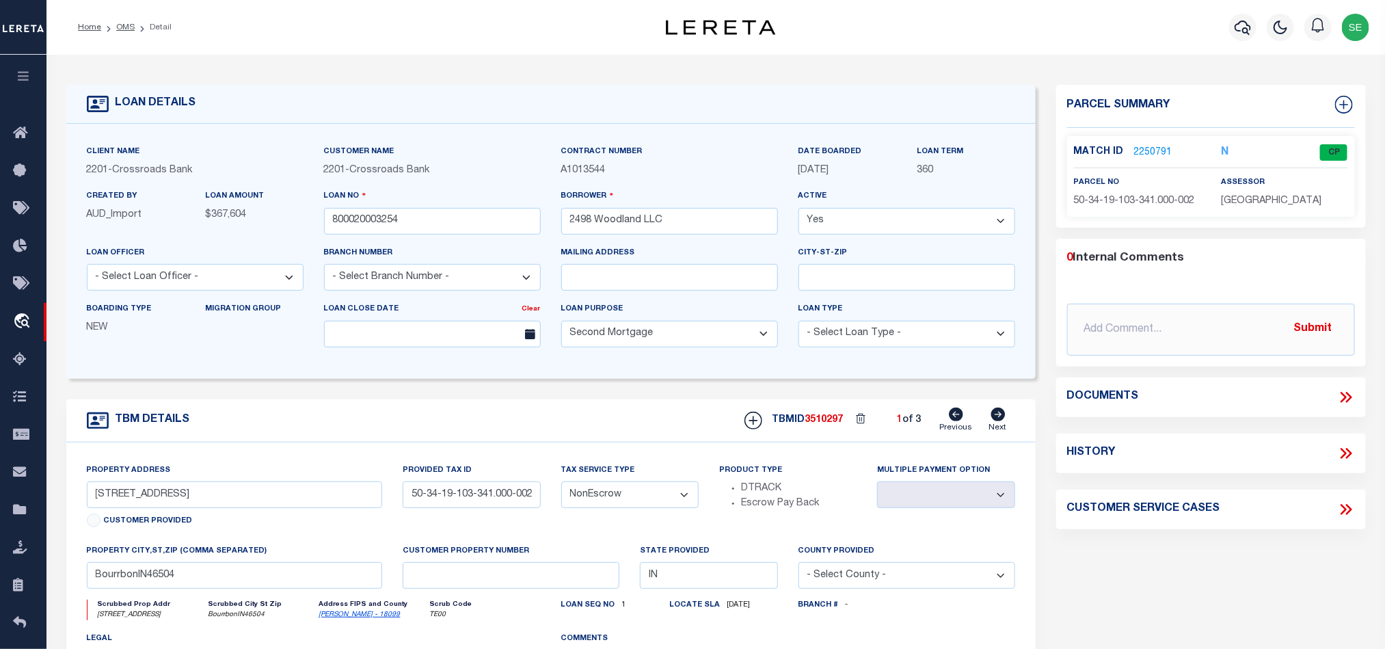
click at [993, 421] on icon at bounding box center [998, 414] width 14 height 14
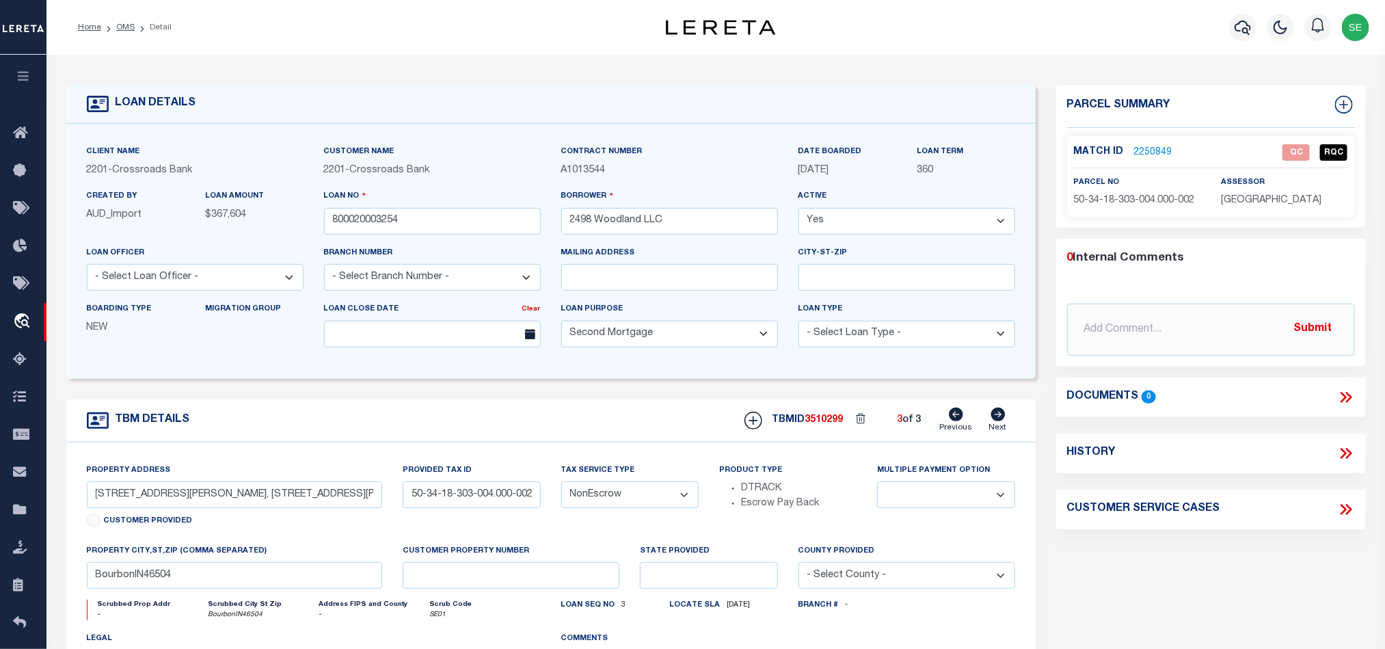
click at [952, 421] on icon at bounding box center [956, 414] width 14 height 14
click at [543, 424] on div "TBM DETAILS TBMID 3510298 2 of 3 Next" at bounding box center [550, 420] width 969 height 43
click at [542, 425] on div "TBM DETAILS TBMID 3510298 2 of 3 Next" at bounding box center [550, 420] width 969 height 43
click at [467, 433] on div "TBM DETAILS TBMID 3510298 2 of 3 Next" at bounding box center [550, 420] width 969 height 43
click at [1147, 195] on span "50-34-18-303-038.000-002" at bounding box center [1134, 200] width 121 height 10
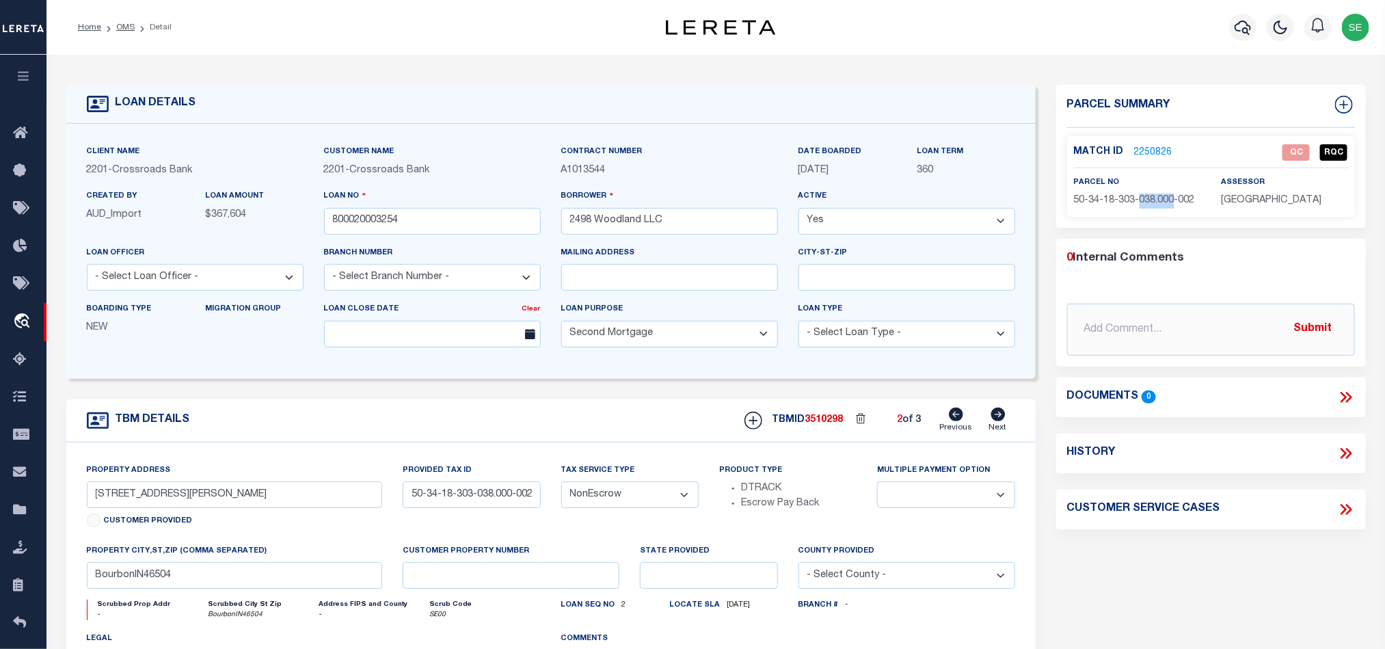
click at [1147, 195] on span "50-34-18-303-038.000-002" at bounding box center [1134, 200] width 121 height 10
click at [621, 414] on div "TBM DETAILS TBMID 3510298 2 of 3 Next" at bounding box center [550, 420] width 969 height 43
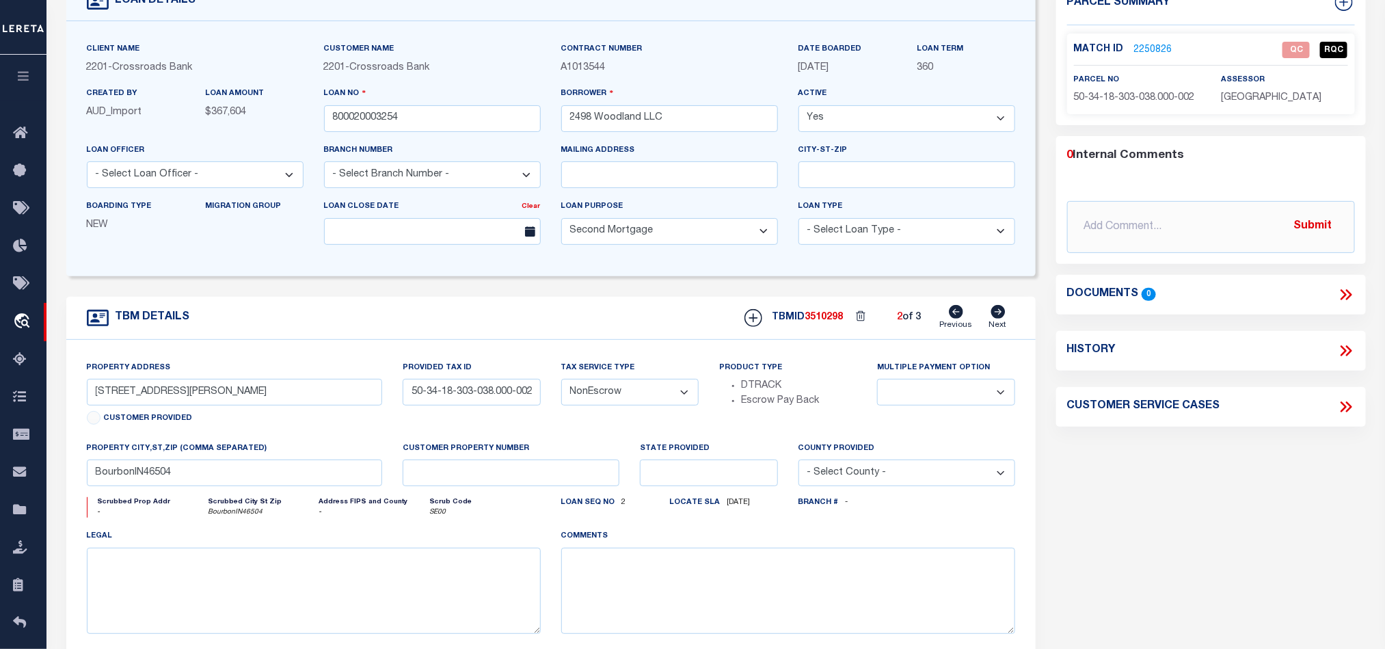
click at [1182, 489] on div "Parcel Summary Match ID 2250826 0" at bounding box center [1211, 355] width 330 height 747
